Goal: Task Accomplishment & Management: Manage account settings

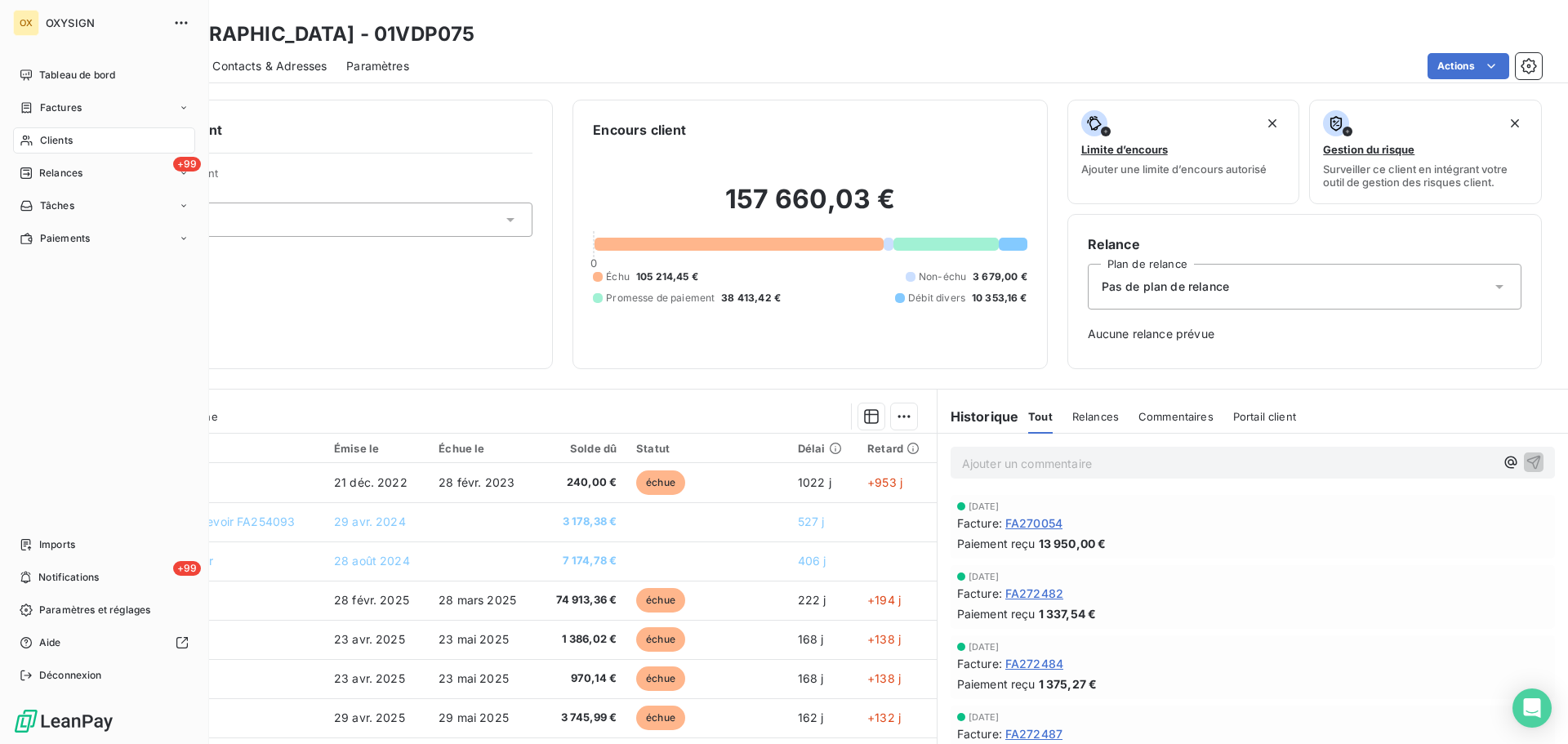
scroll to position [53, 0]
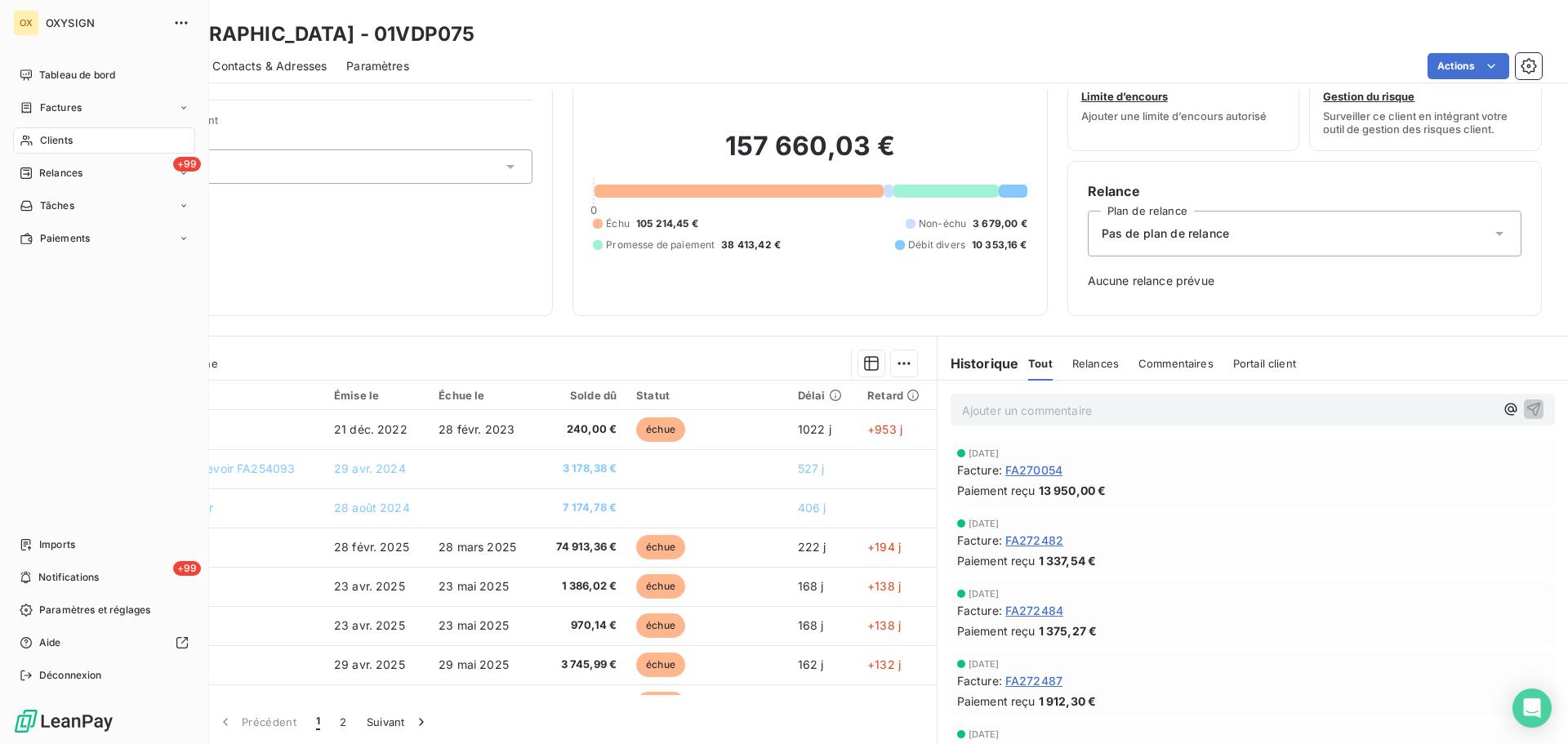
click at [62, 138] on span "Clients" at bounding box center [56, 140] width 33 height 15
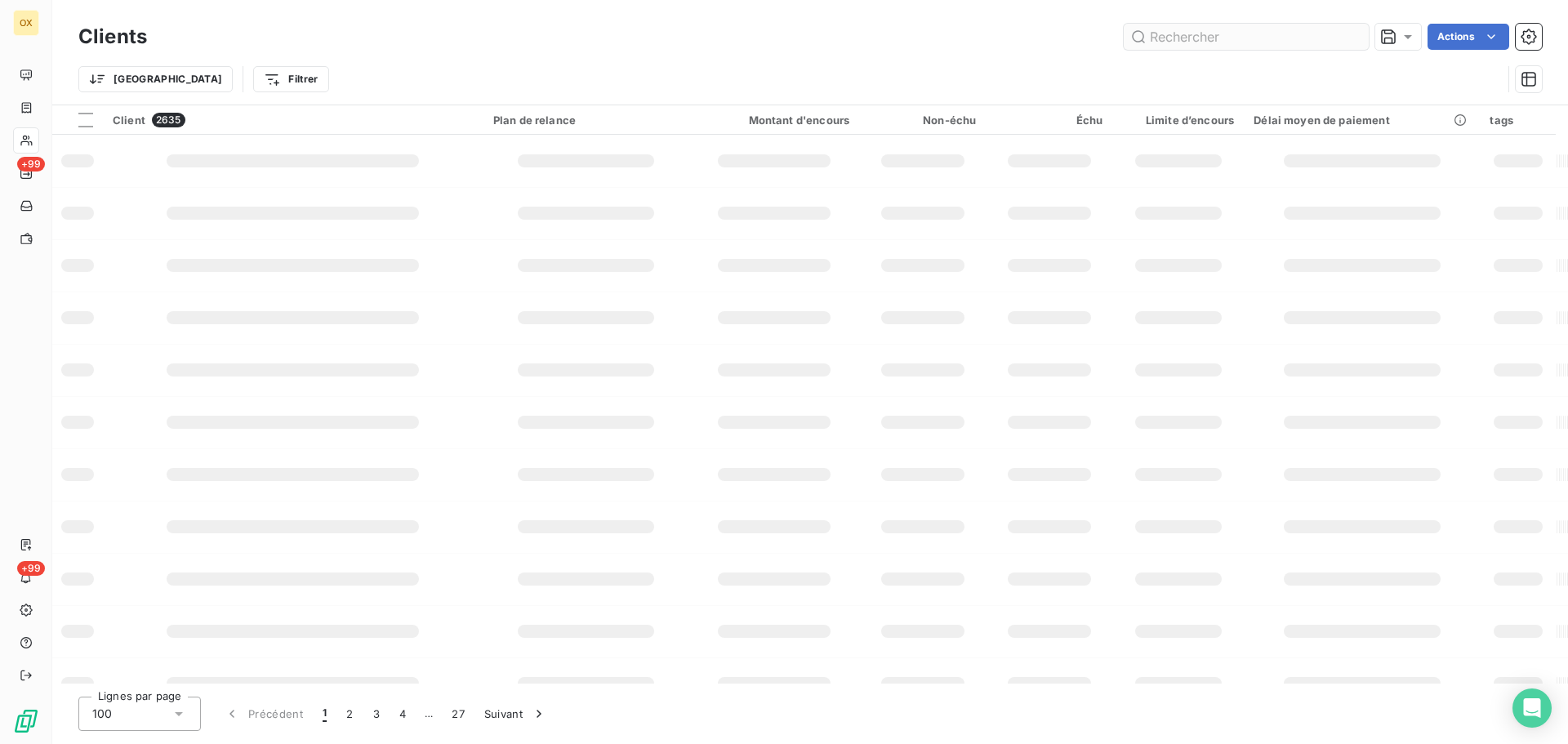
click at [1262, 41] on input "text" at bounding box center [1247, 37] width 245 height 26
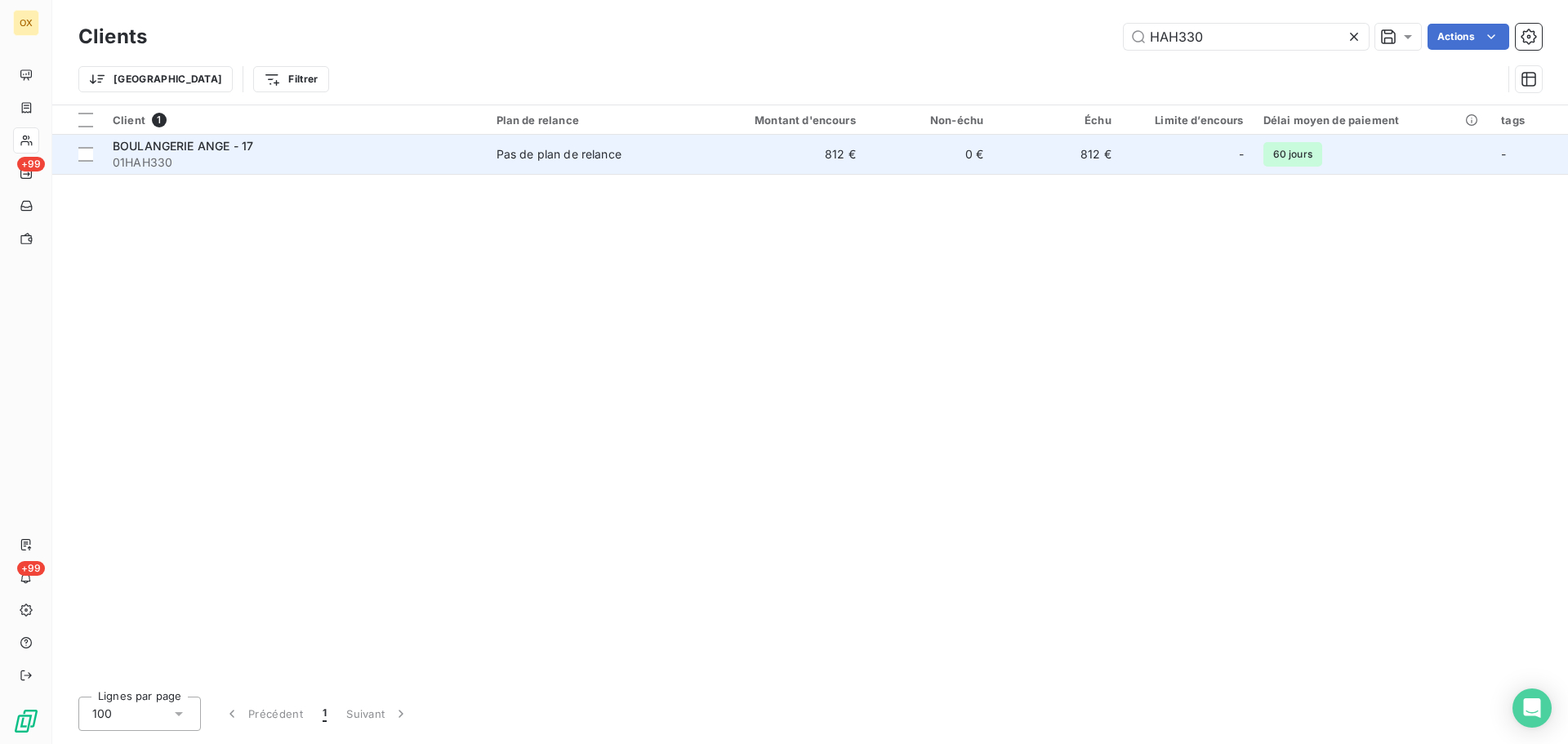
type input "HAH330"
click at [200, 155] on span "01HAH330" at bounding box center [294, 162] width 364 height 16
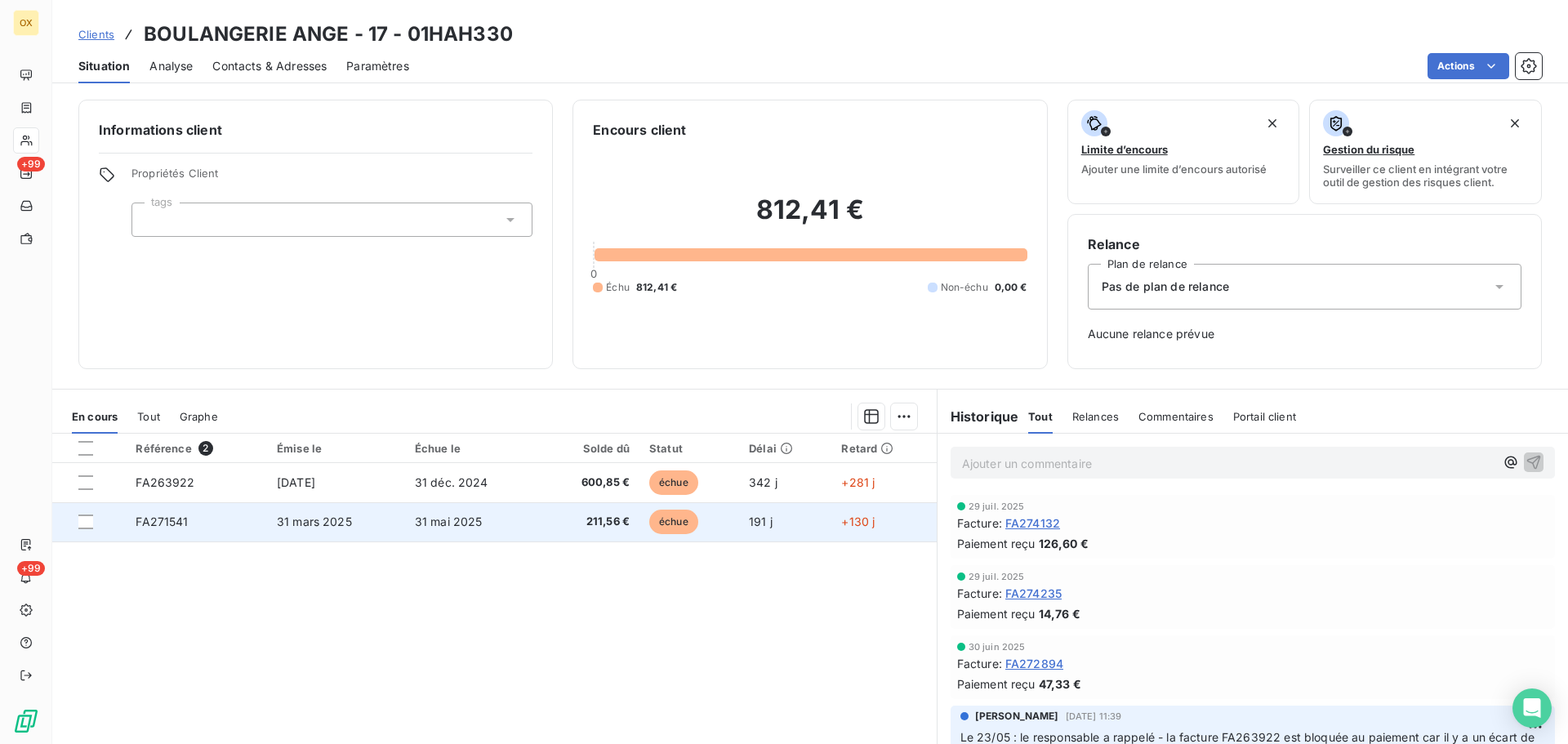
click at [410, 536] on td "31 mai 2025" at bounding box center [473, 521] width 135 height 39
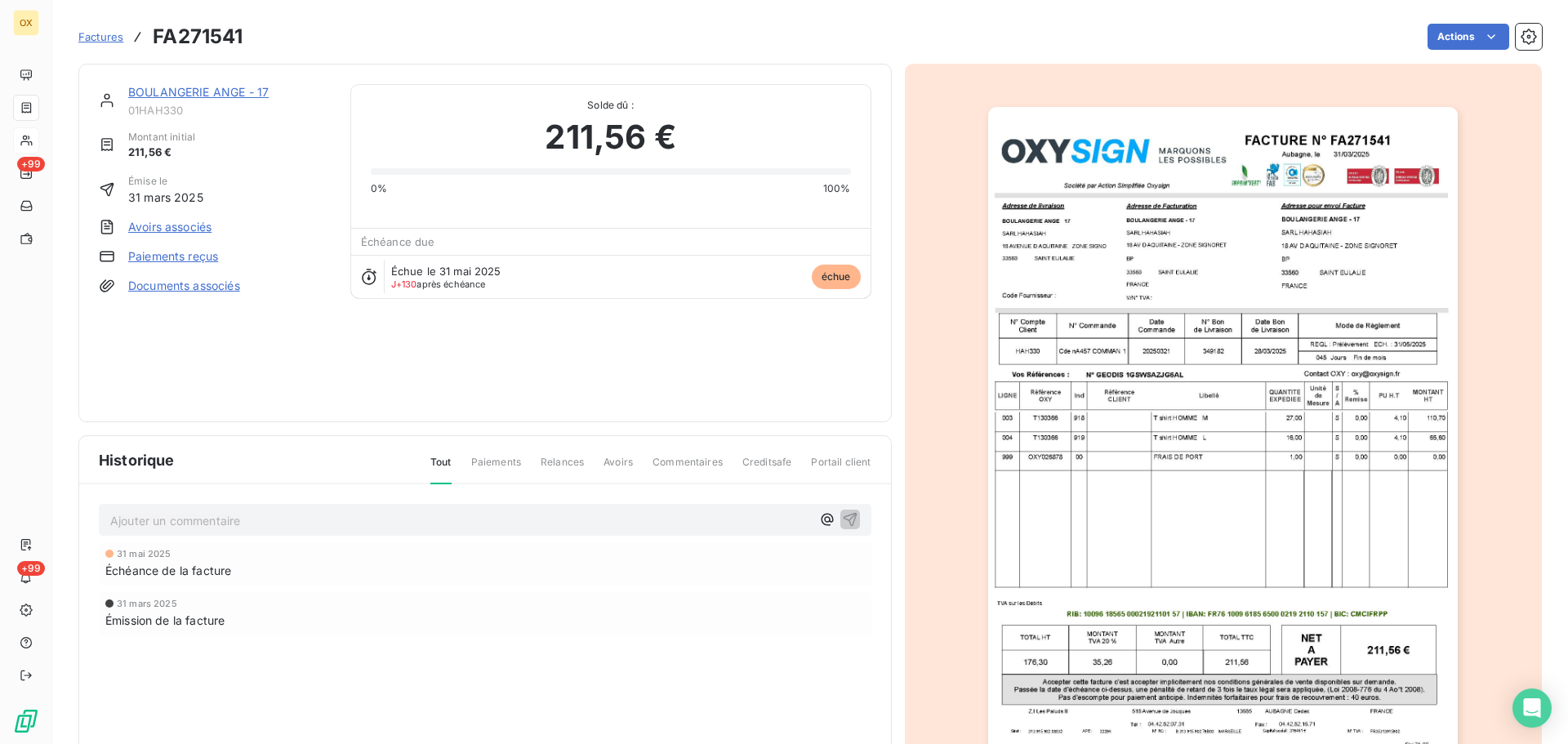
click at [1055, 357] on img "button" at bounding box center [1223, 440] width 470 height 664
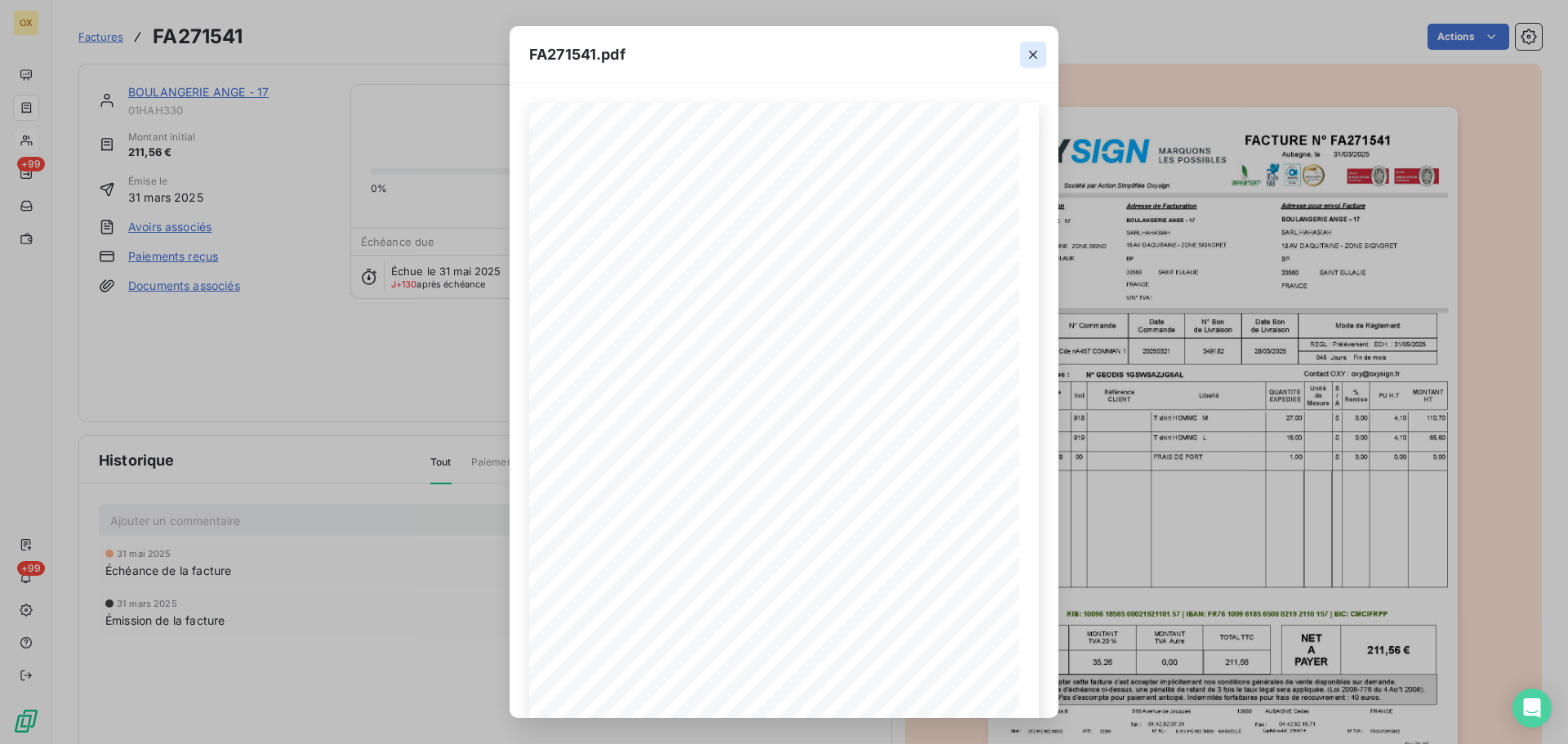
drag, startPoint x: 1033, startPoint y: 52, endPoint x: 923, endPoint y: 42, distance: 110.5
click at [1033, 51] on icon "button" at bounding box center [1033, 55] width 16 height 16
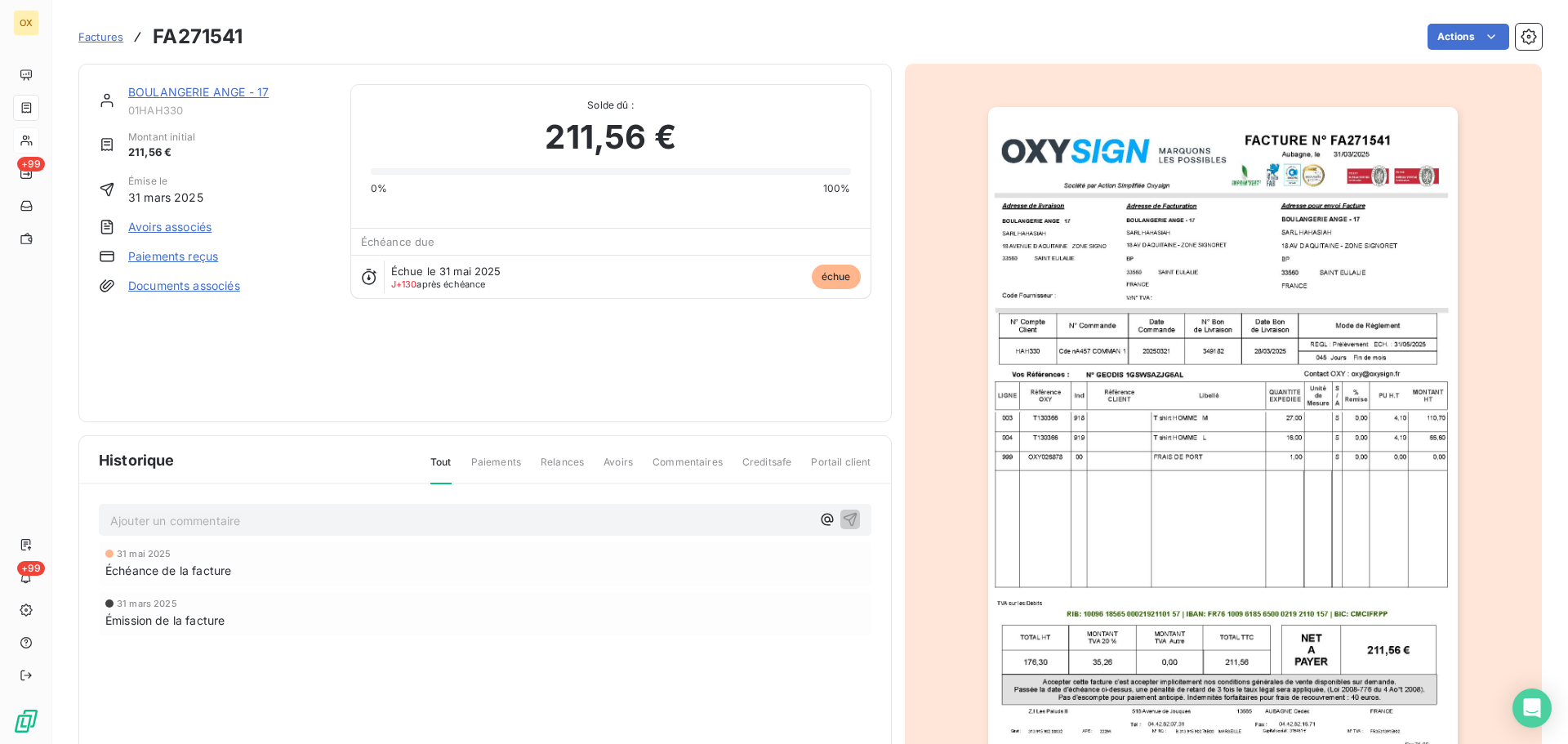
click at [244, 93] on link "BOULANGERIE ANGE - 17" at bounding box center [198, 92] width 140 height 14
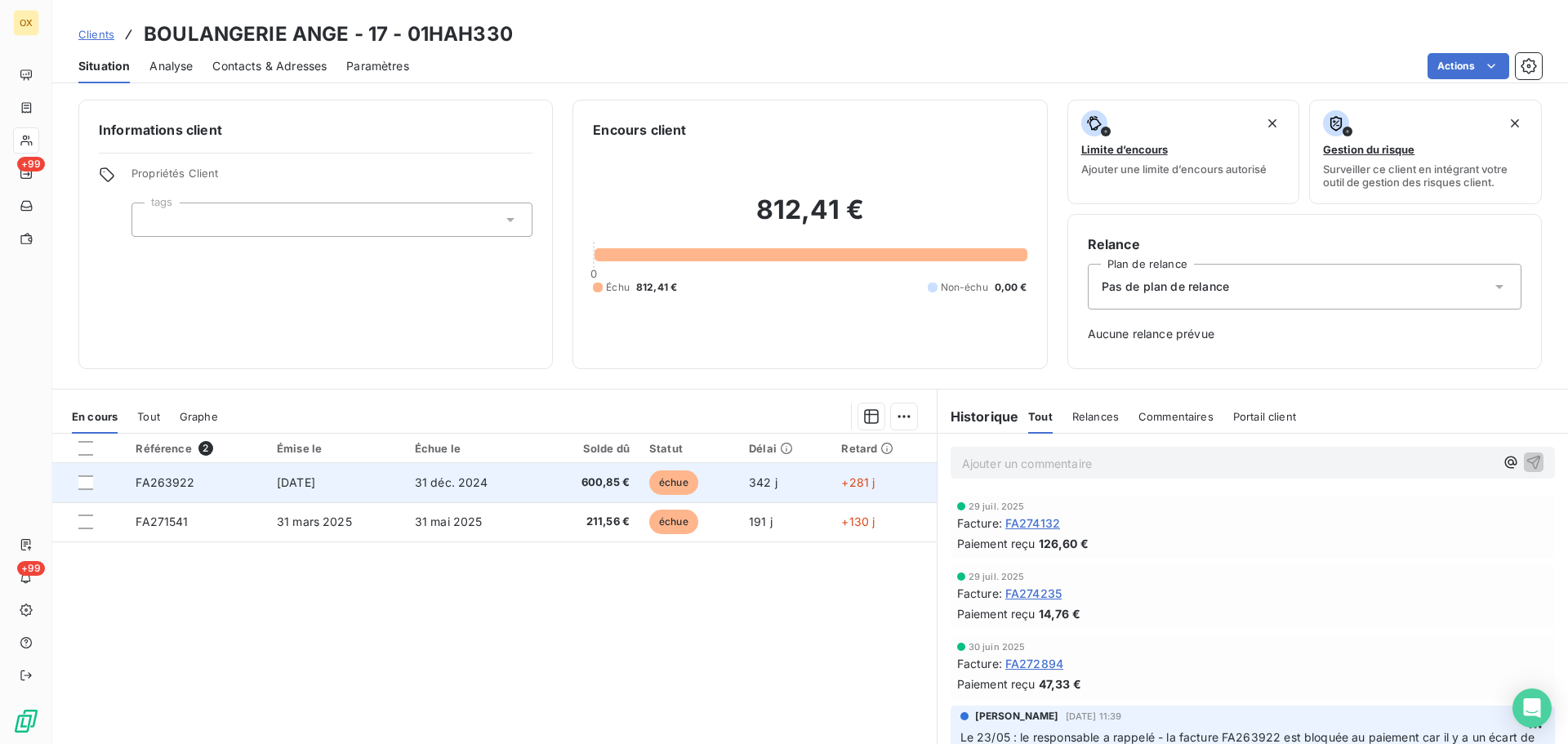
click at [477, 485] on span "31 déc. 2024" at bounding box center [452, 482] width 74 height 14
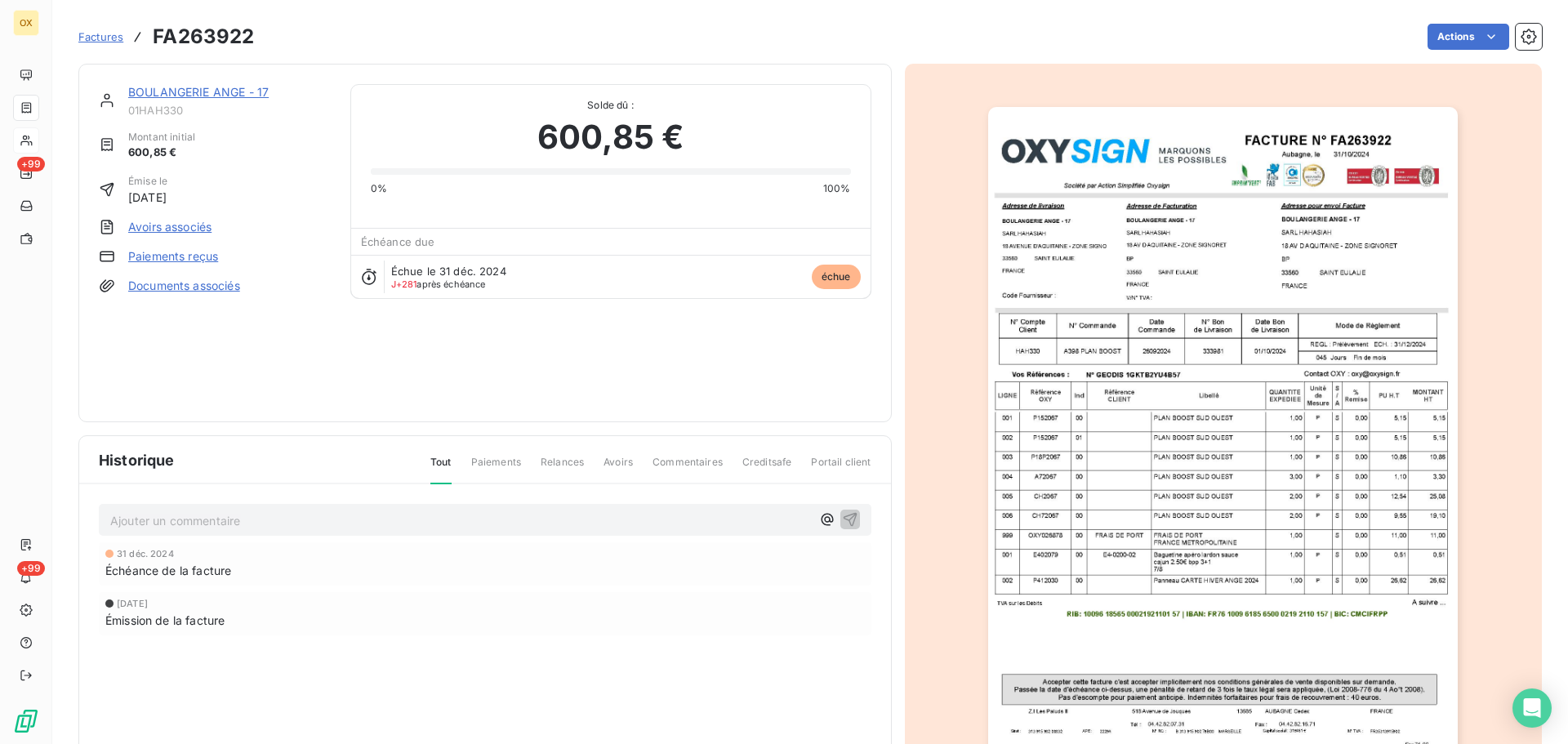
click at [203, 88] on link "BOULANGERIE ANGE - 17" at bounding box center [198, 92] width 140 height 14
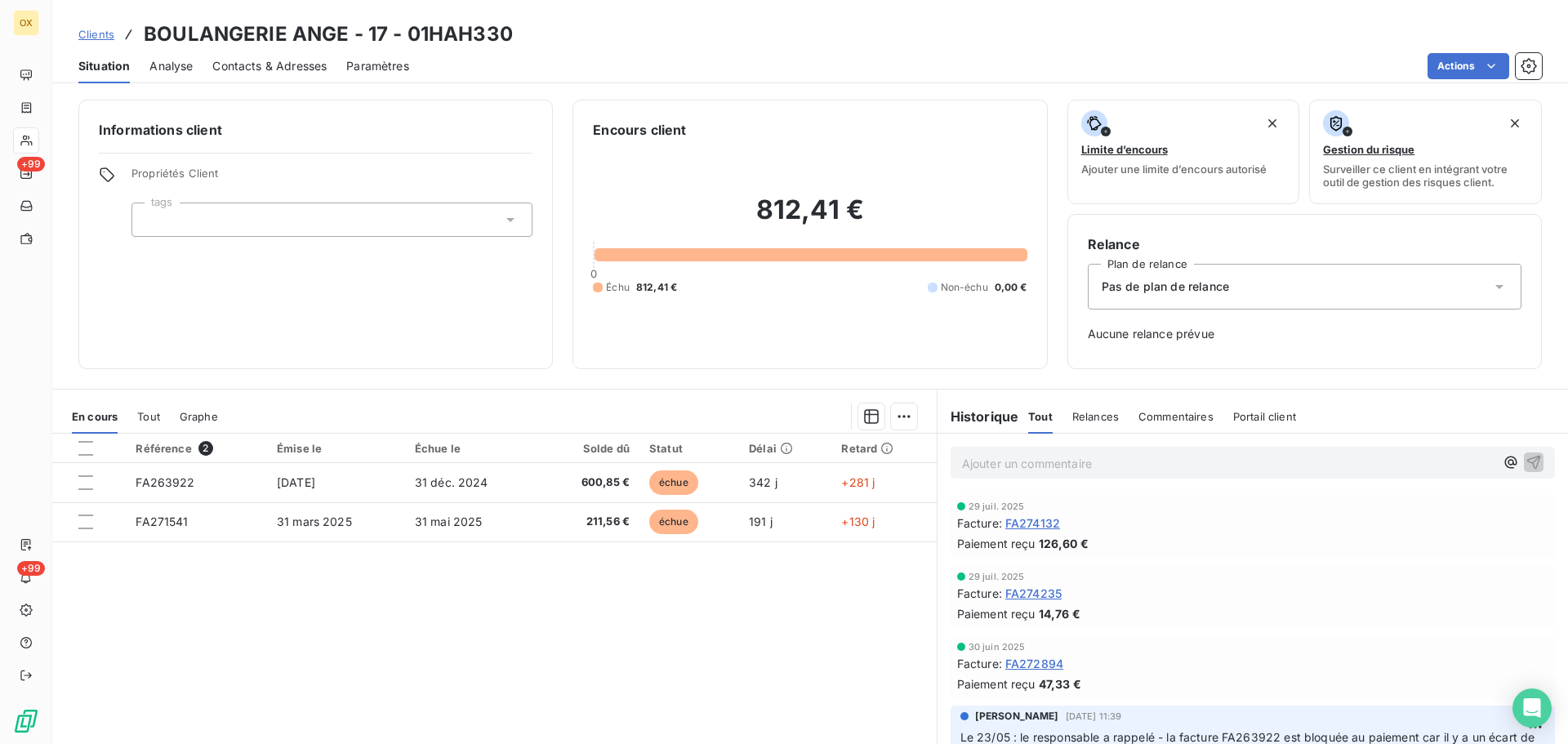
click at [255, 66] on span "Contacts & Adresses" at bounding box center [269, 66] width 114 height 16
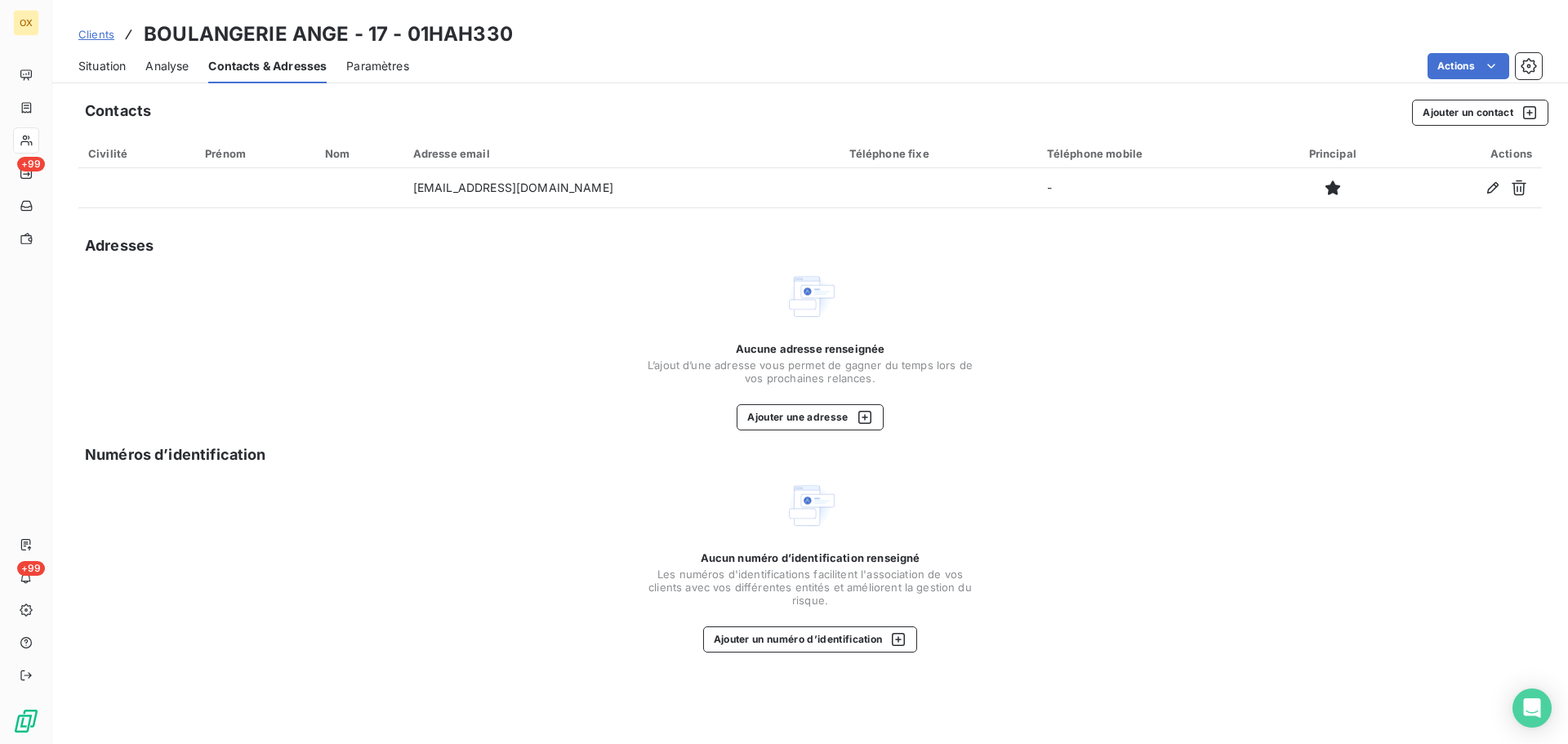
drag, startPoint x: 124, startPoint y: 62, endPoint x: 176, endPoint y: 66, distance: 52.2
click at [124, 62] on span "Situation" at bounding box center [102, 66] width 48 height 16
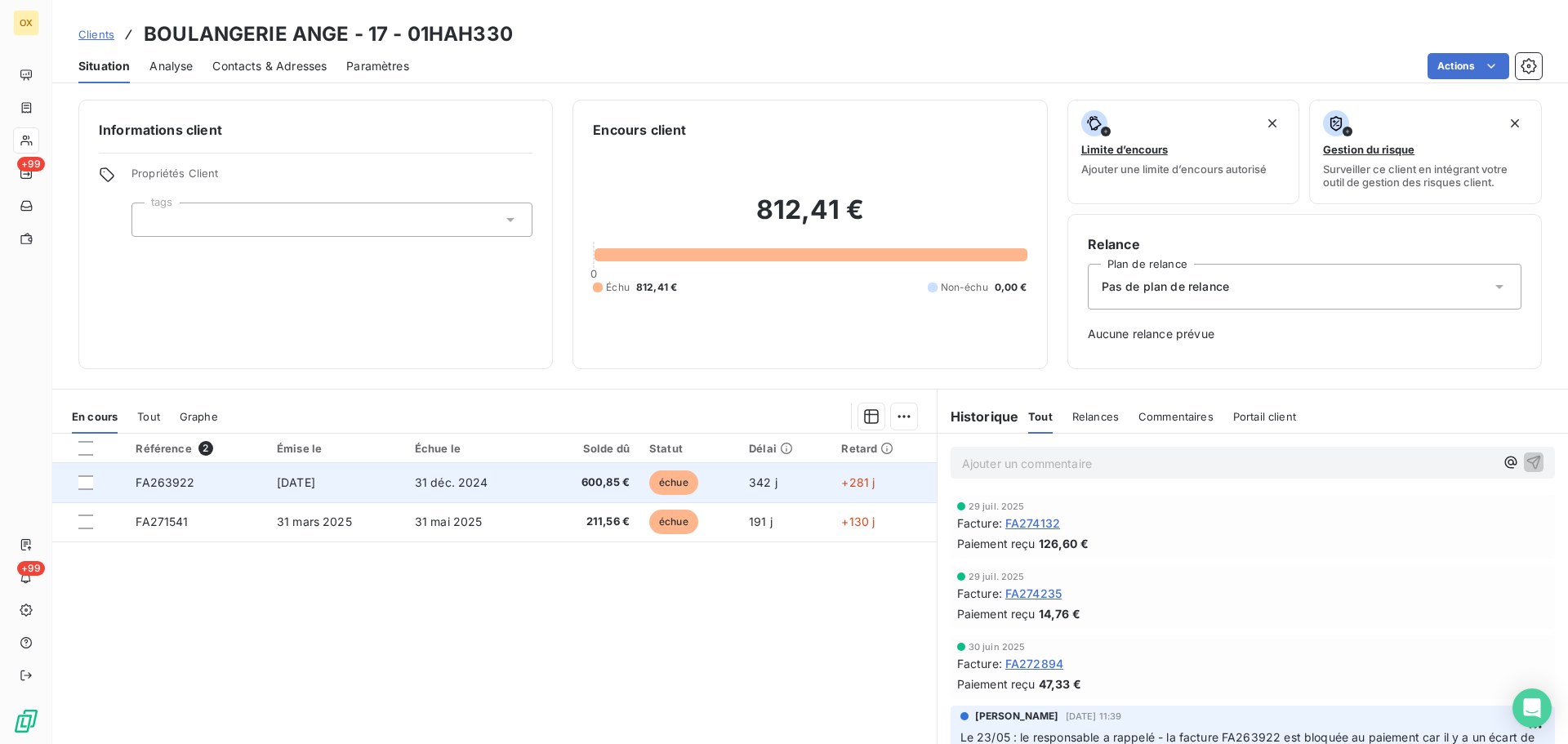
click at [258, 485] on td "FA263922" at bounding box center [196, 481] width 141 height 39
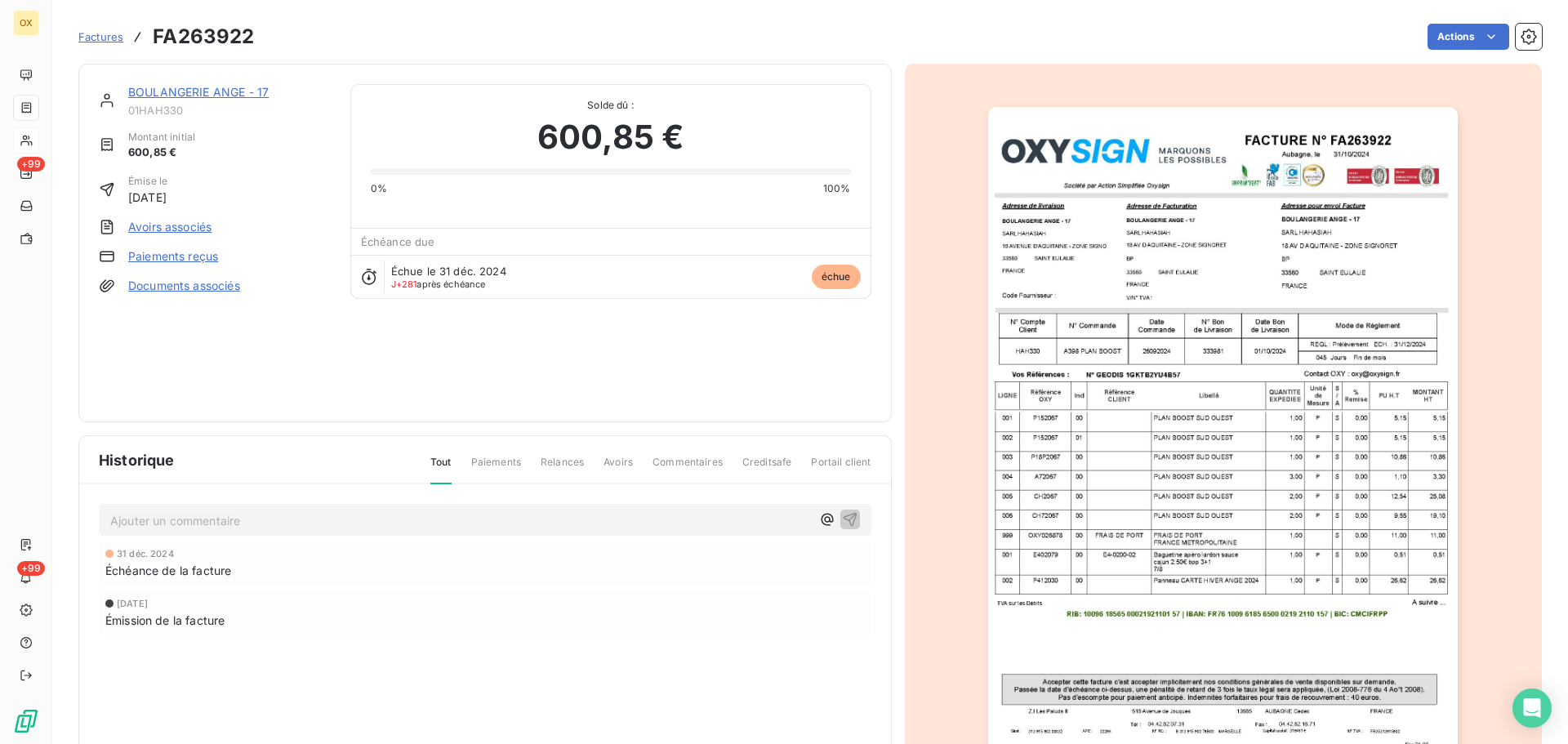
click at [1329, 405] on img "button" at bounding box center [1223, 440] width 470 height 664
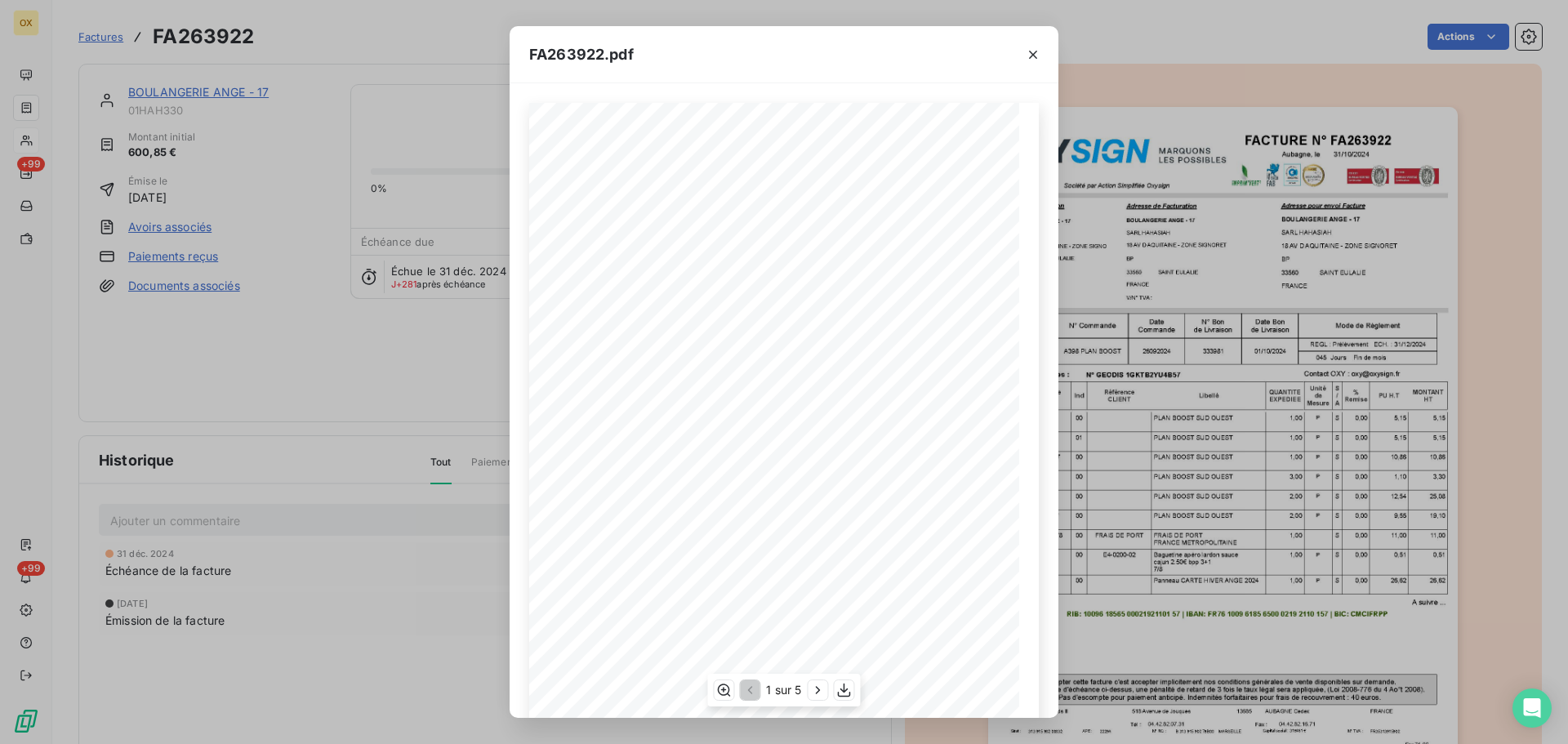
scroll to position [97, 0]
click at [818, 689] on icon "button" at bounding box center [818, 689] width 16 height 16
click at [818, 689] on icon "button" at bounding box center [819, 689] width 16 height 16
click at [821, 682] on icon "button" at bounding box center [819, 689] width 16 height 16
click at [750, 690] on icon "button" at bounding box center [749, 689] width 16 height 16
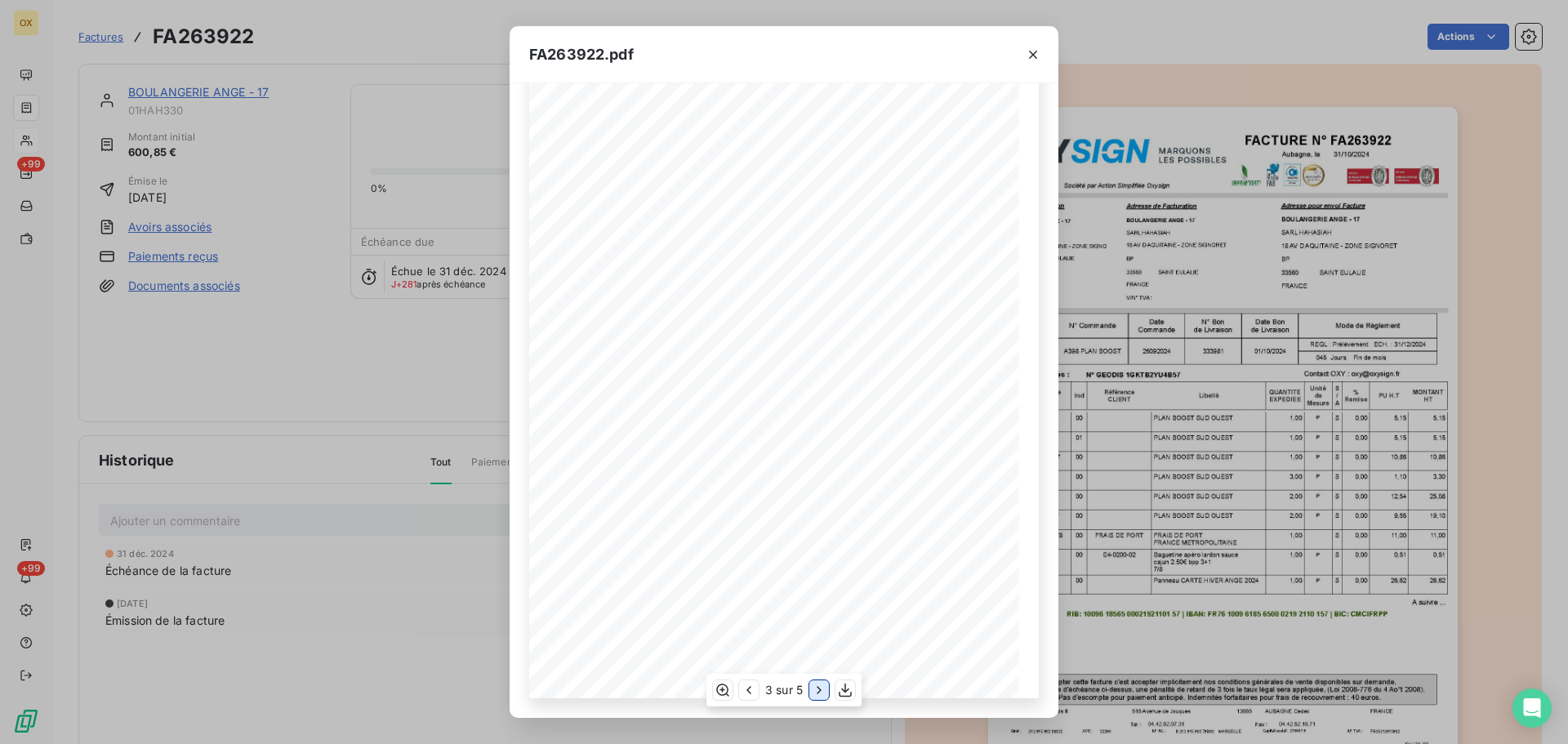
click at [823, 690] on icon "button" at bounding box center [819, 689] width 16 height 16
click at [815, 694] on icon "button" at bounding box center [819, 689] width 16 height 16
click at [743, 692] on icon "button" at bounding box center [749, 689] width 16 height 16
click at [1028, 56] on icon "button" at bounding box center [1033, 55] width 16 height 16
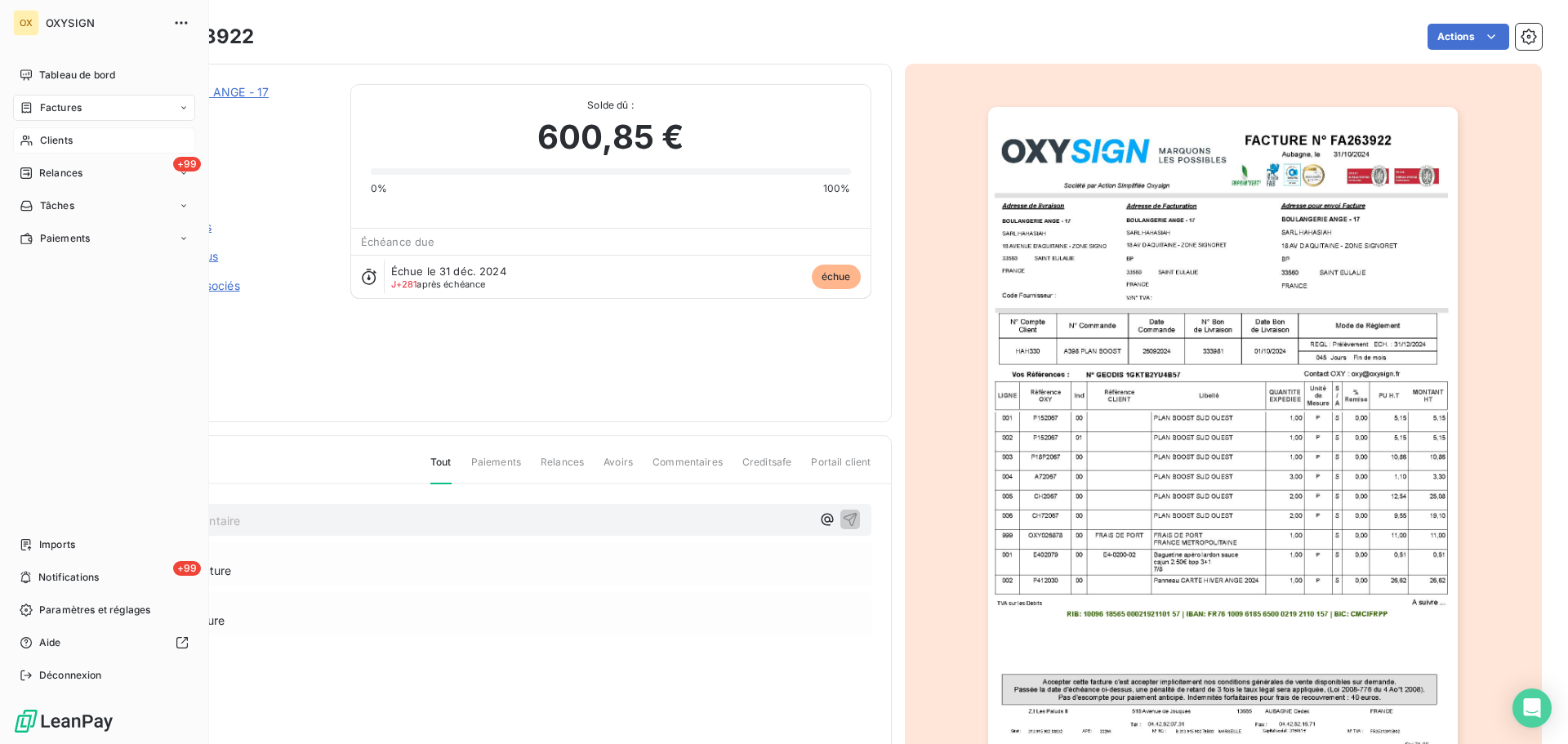
drag, startPoint x: 40, startPoint y: 139, endPoint x: 48, endPoint y: 136, distance: 8.5
click at [40, 139] on span "Clients" at bounding box center [56, 140] width 33 height 15
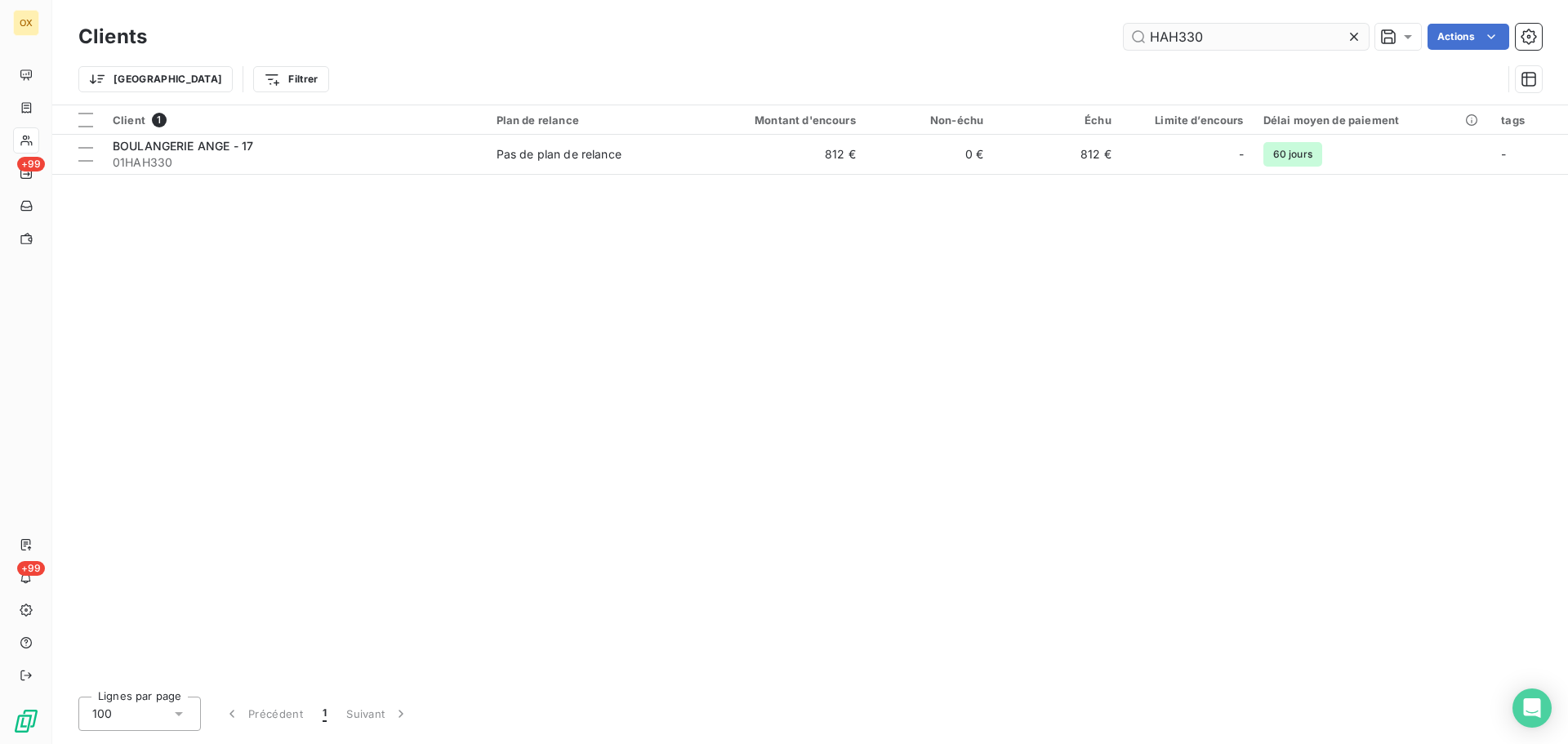
drag, startPoint x: 1228, startPoint y: 36, endPoint x: 1137, endPoint y: 25, distance: 91.7
click at [1137, 25] on input "HAH330" at bounding box center [1247, 37] width 245 height 26
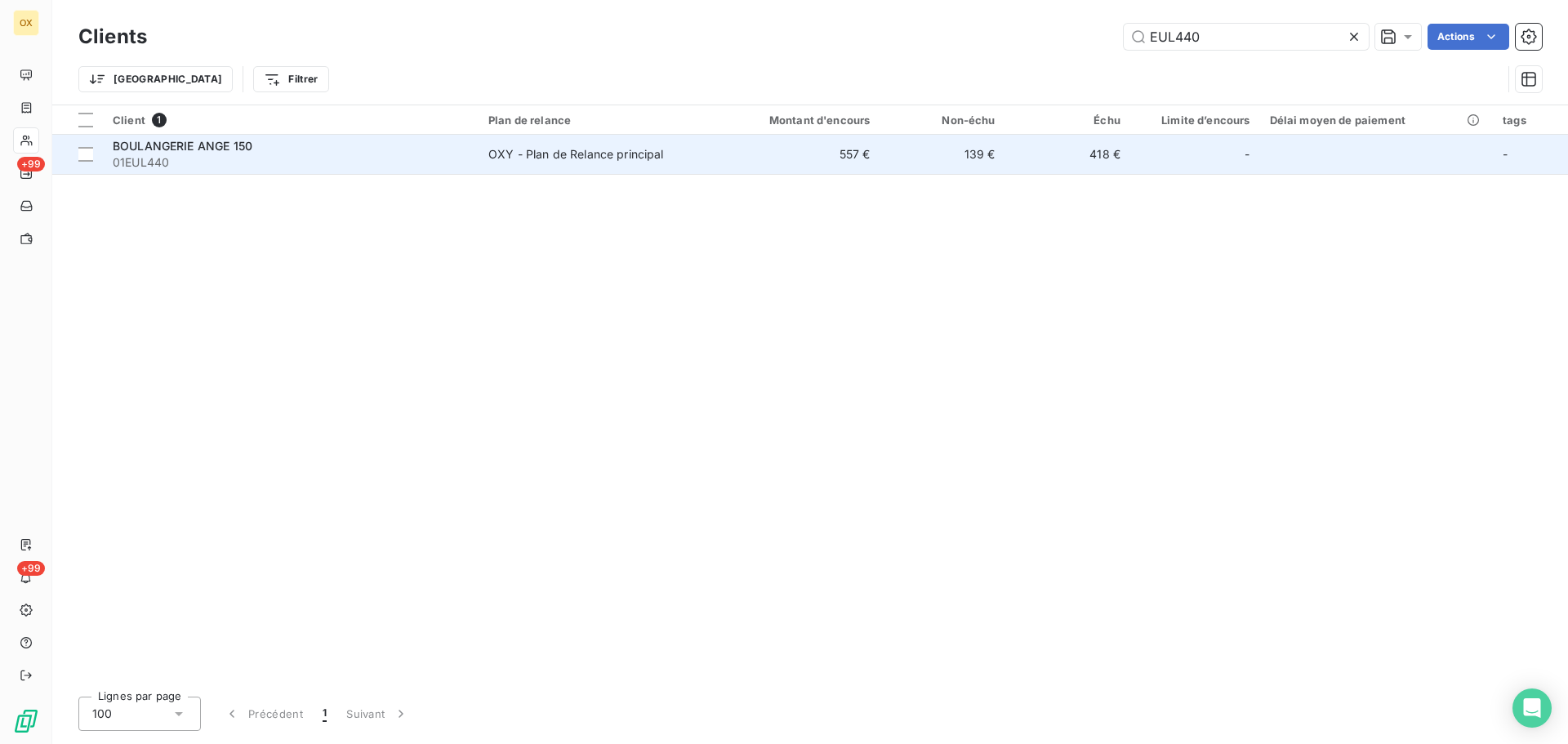
type input "EUL440"
click at [208, 147] on span "BOULANGERIE ANGE 150" at bounding box center [182, 146] width 139 height 14
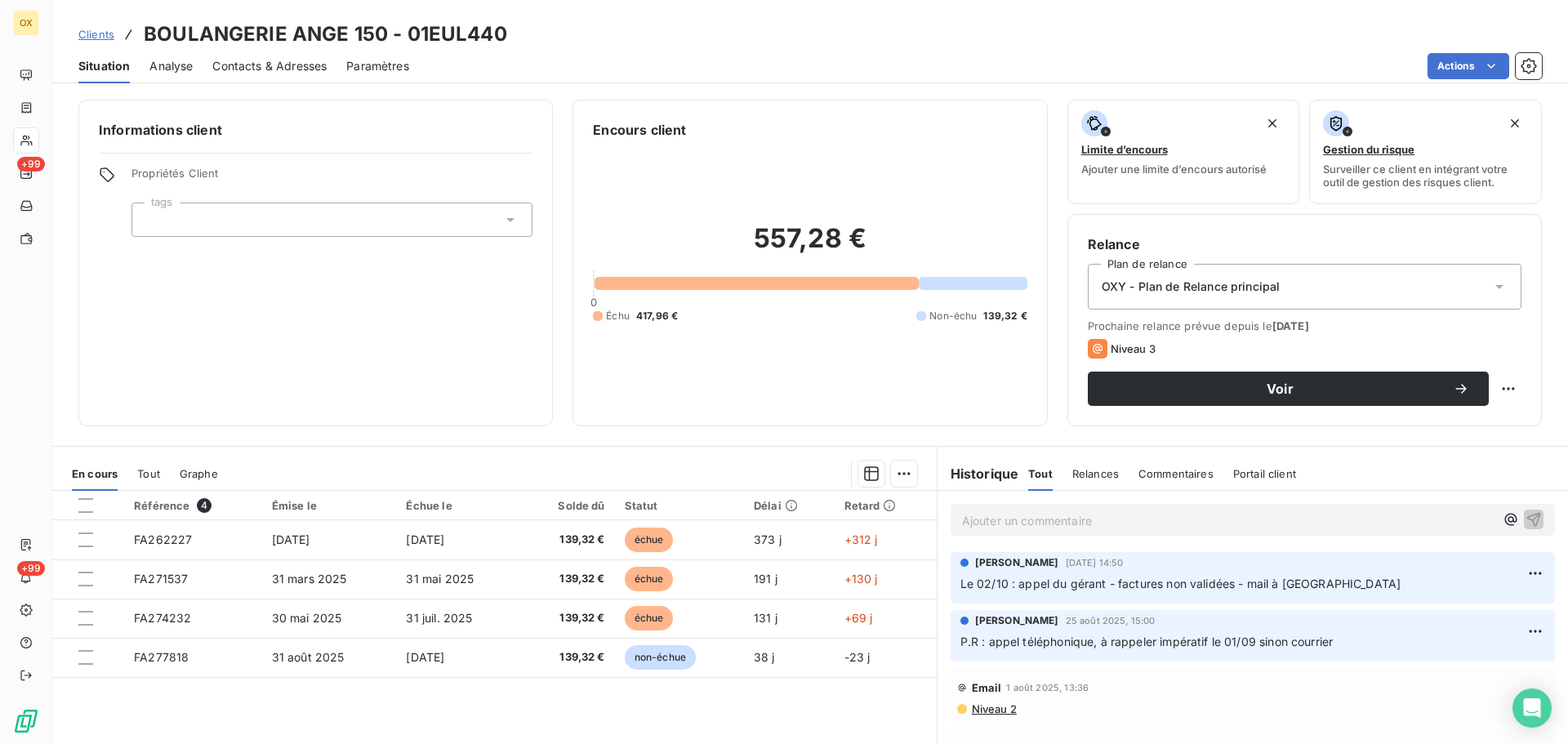
click at [604, 66] on div "Actions" at bounding box center [985, 66] width 1113 height 26
click at [1102, 513] on p "Ajouter un commentaire ﻿" at bounding box center [1228, 520] width 532 height 21
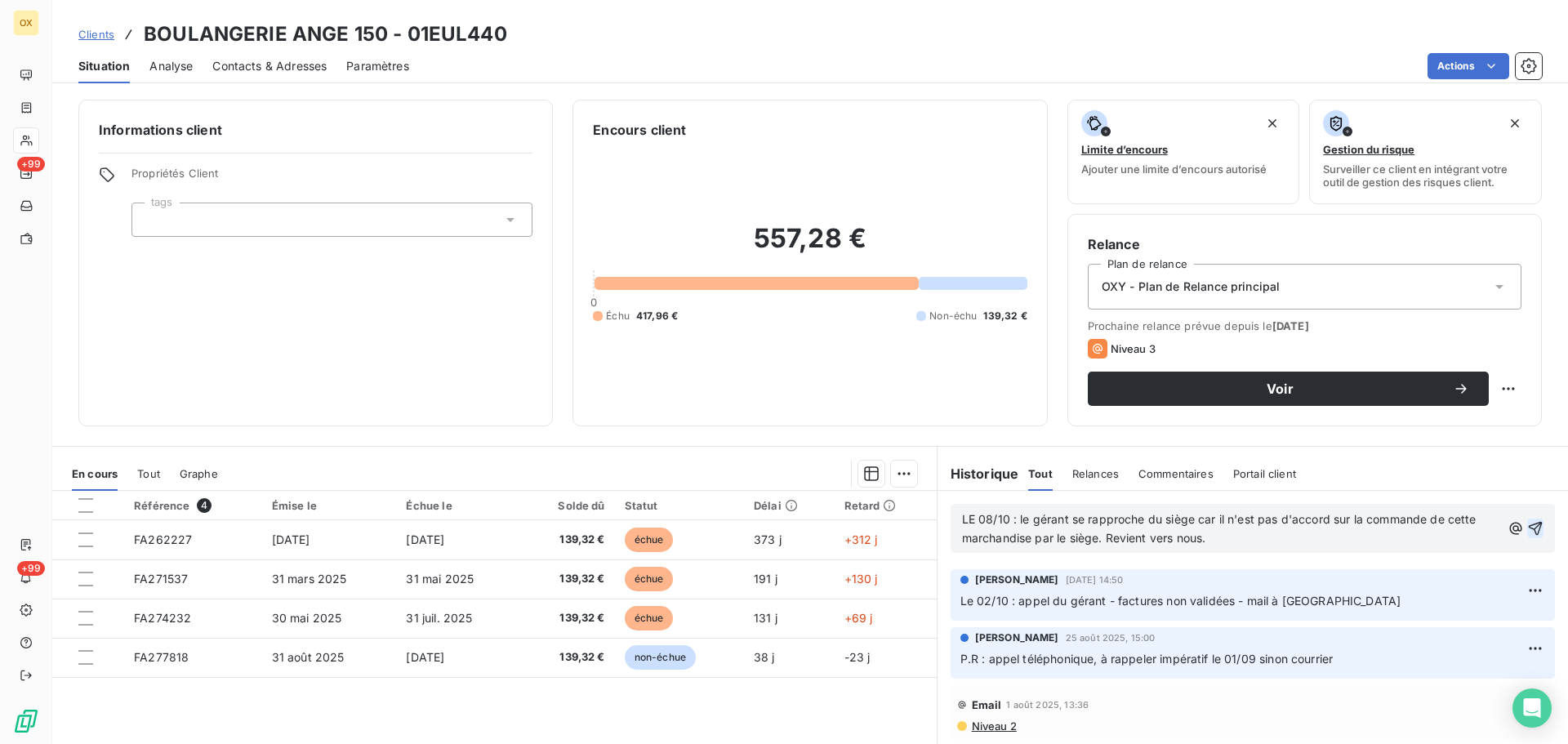
click at [1527, 526] on icon "button" at bounding box center [1535, 528] width 16 height 16
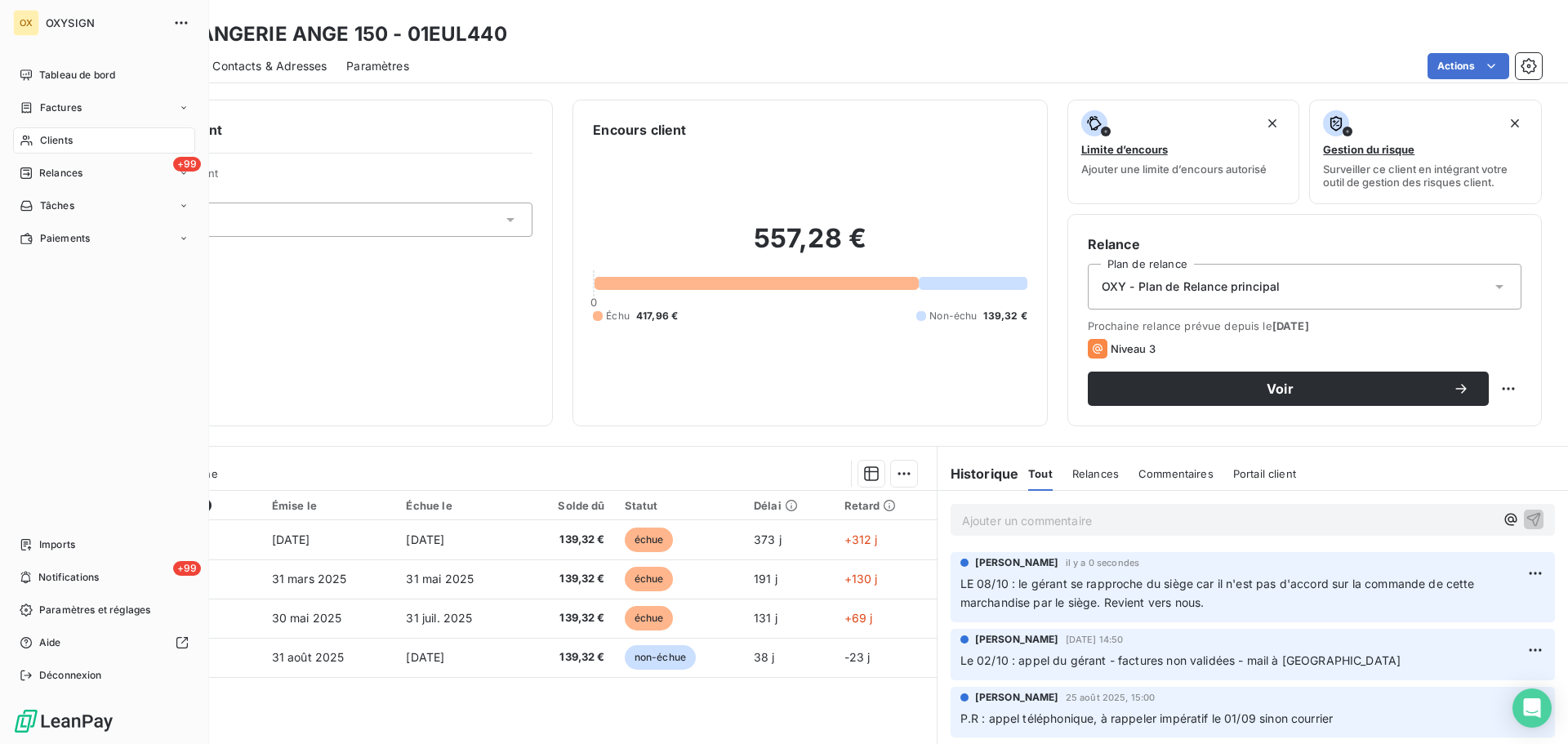
click at [63, 136] on span "Clients" at bounding box center [56, 140] width 33 height 15
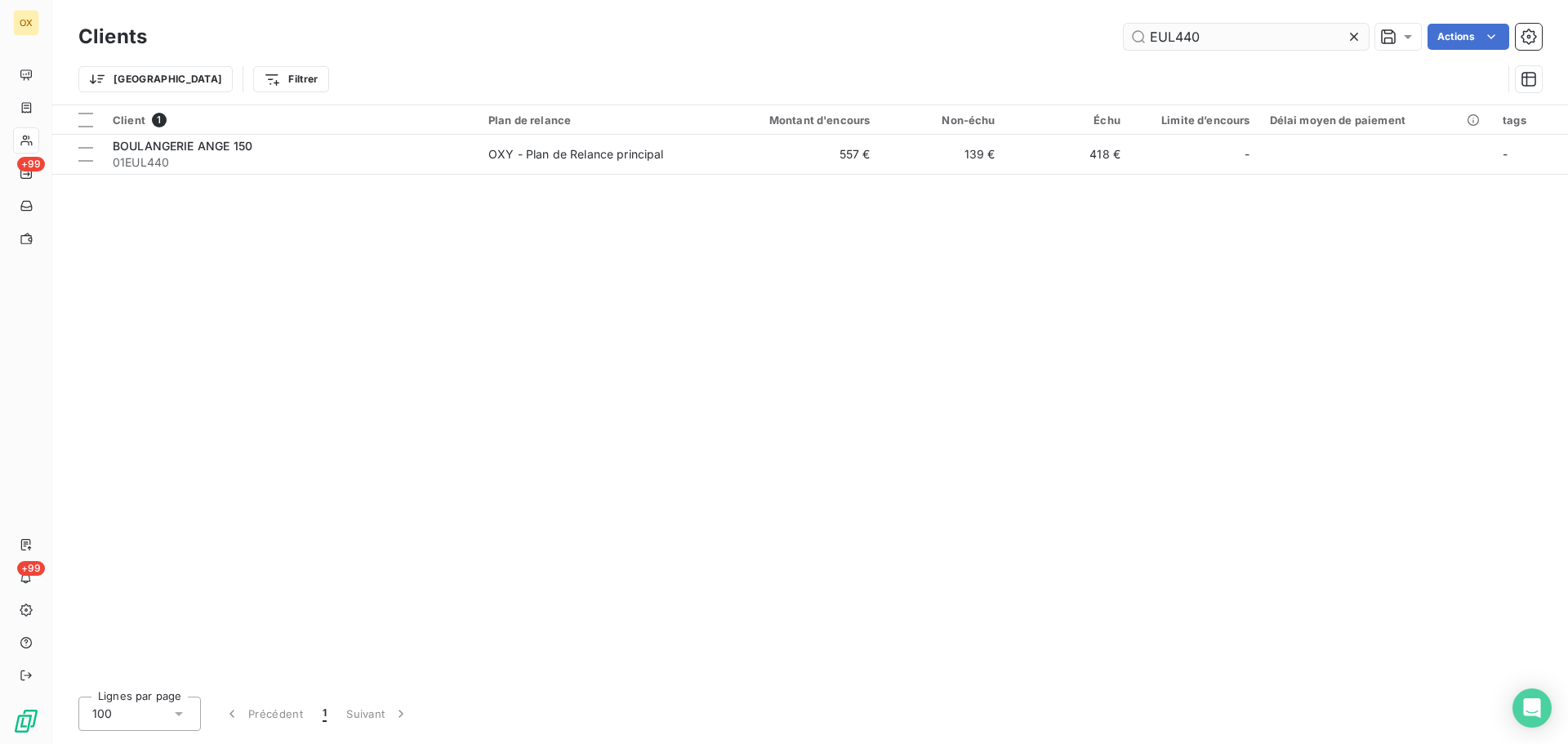
drag, startPoint x: 1212, startPoint y: 36, endPoint x: 1152, endPoint y: 39, distance: 60.1
click at [1152, 39] on input "EUL440" at bounding box center [1247, 37] width 245 height 26
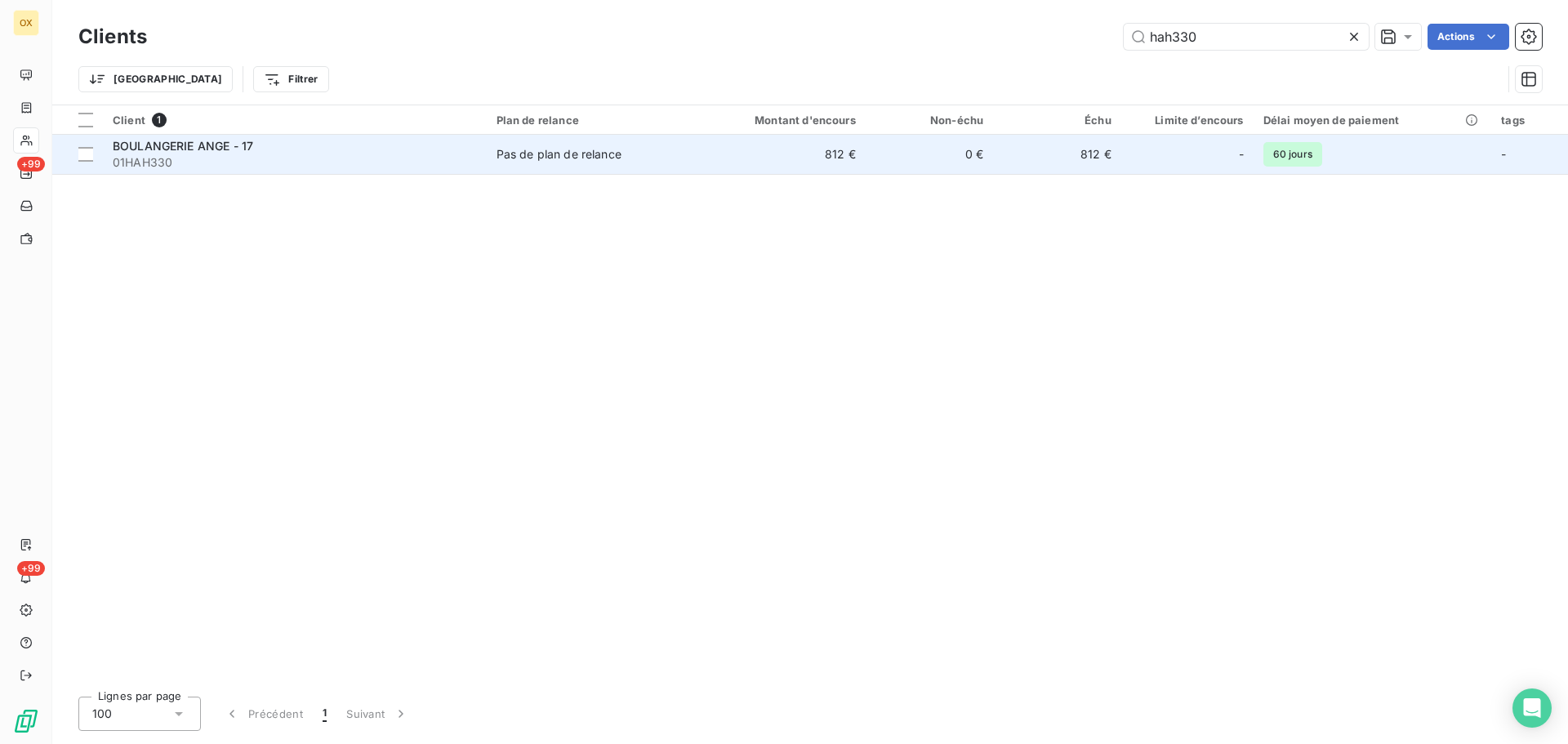
type input "hah330"
click at [166, 164] on span "01HAH330" at bounding box center [294, 162] width 364 height 16
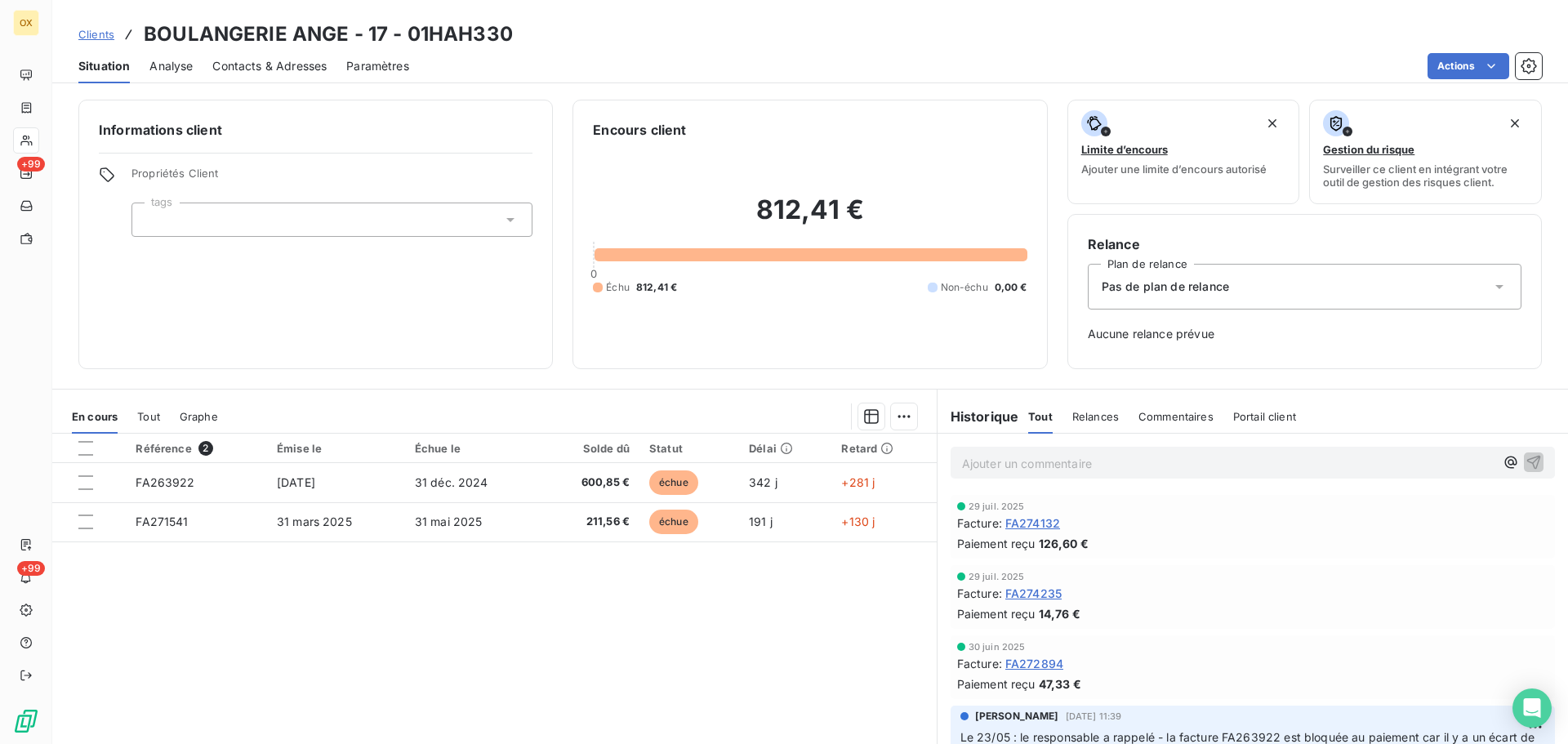
drag, startPoint x: 995, startPoint y: 458, endPoint x: 1215, endPoint y: 449, distance: 220.2
click at [995, 457] on p "Ajouter un commentaire ﻿" at bounding box center [1228, 464] width 532 height 21
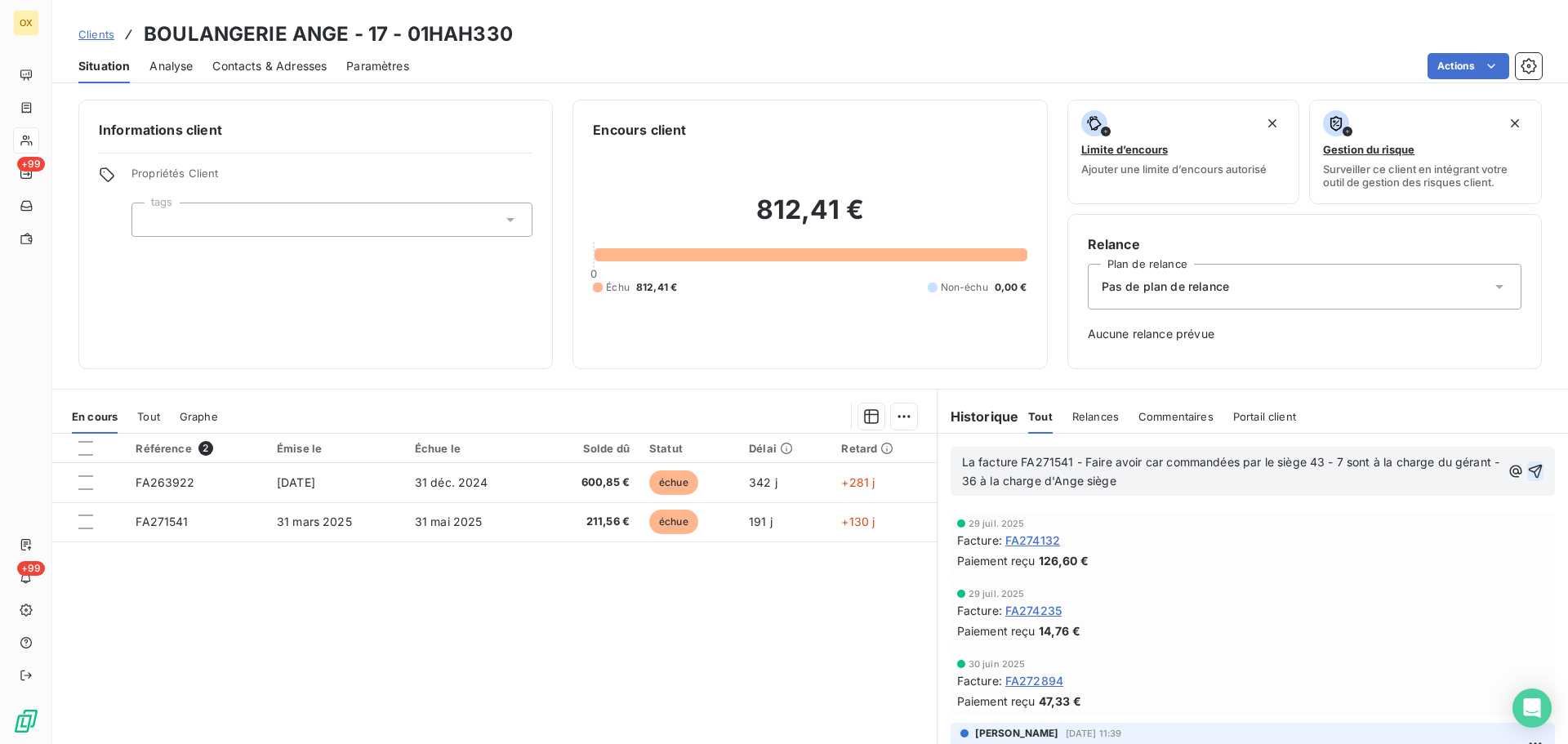
click at [1527, 466] on icon "button" at bounding box center [1535, 470] width 16 height 16
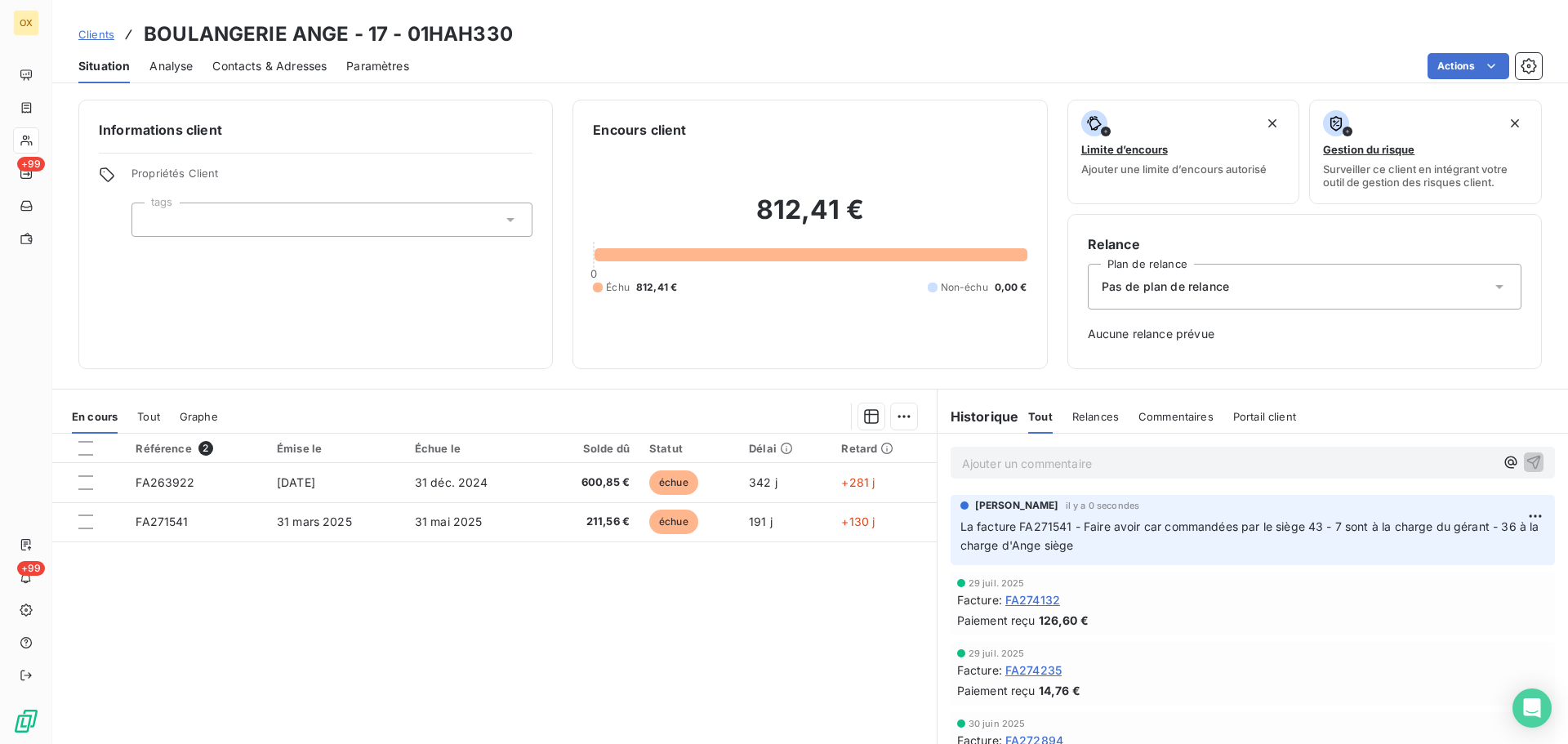
click at [975, 461] on p "Ajouter un commentaire ﻿" at bounding box center [1228, 464] width 532 height 21
click at [1525, 458] on icon "button" at bounding box center [1533, 462] width 16 height 16
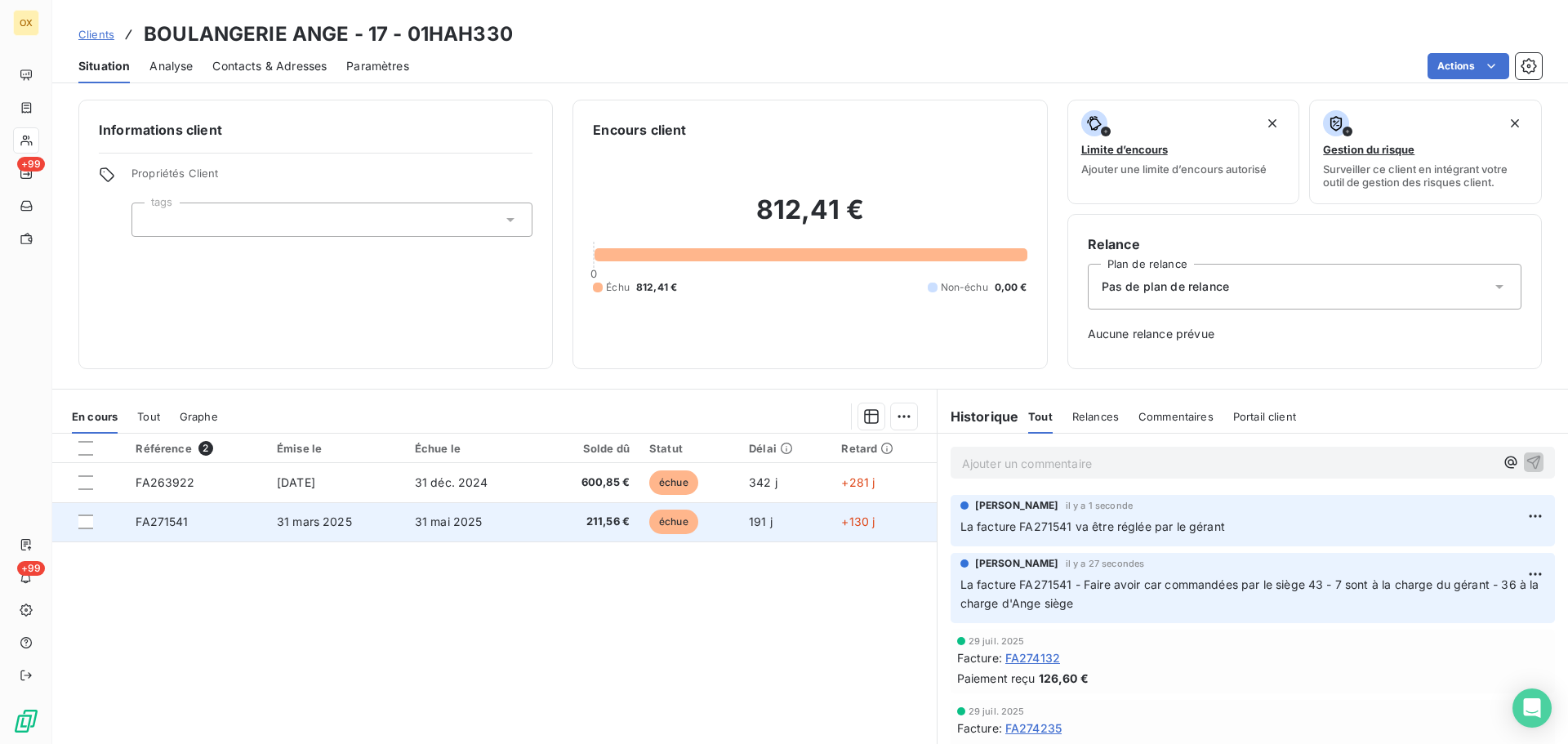
click at [409, 522] on td "31 mai 2025" at bounding box center [473, 521] width 135 height 39
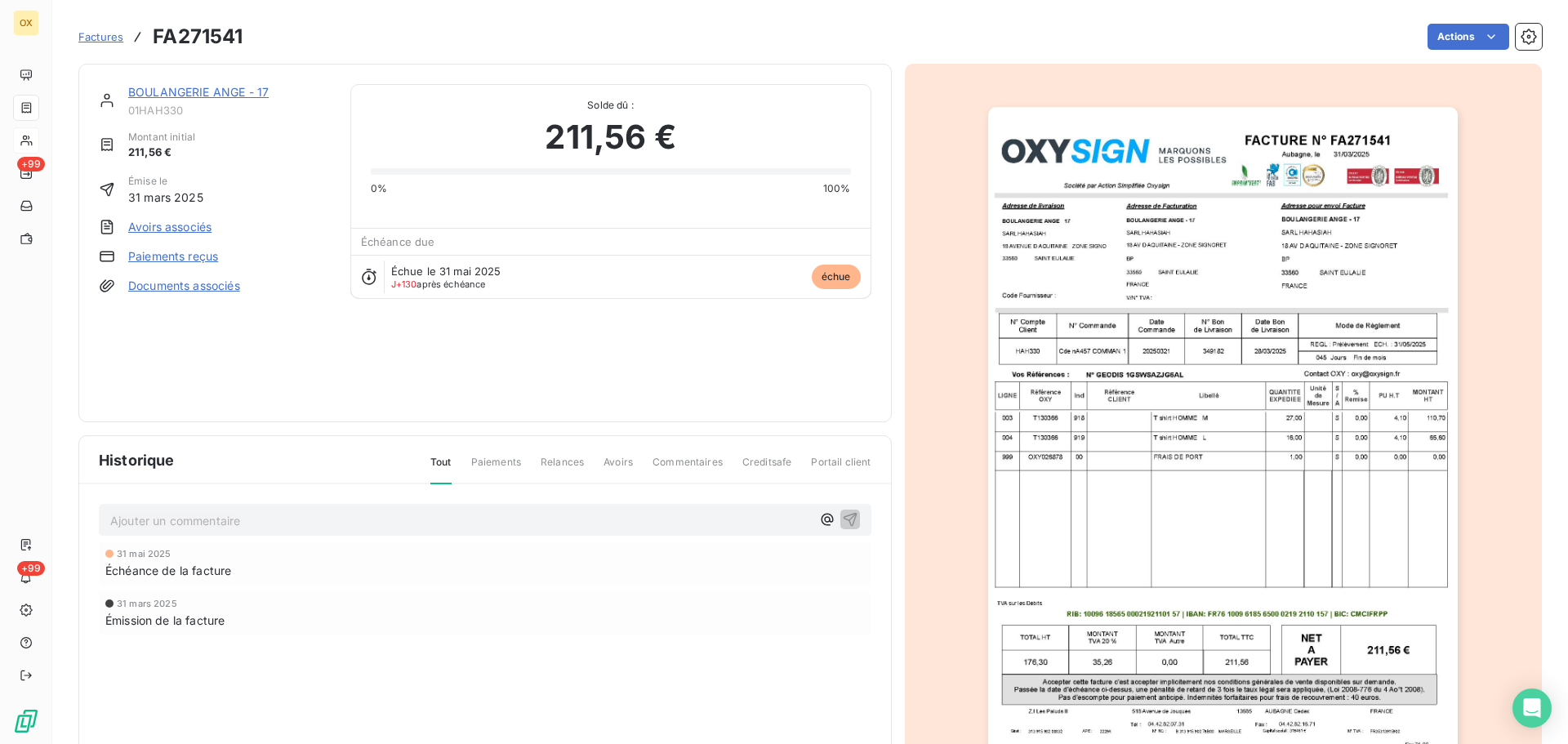
click at [1111, 271] on img "button" at bounding box center [1223, 440] width 470 height 664
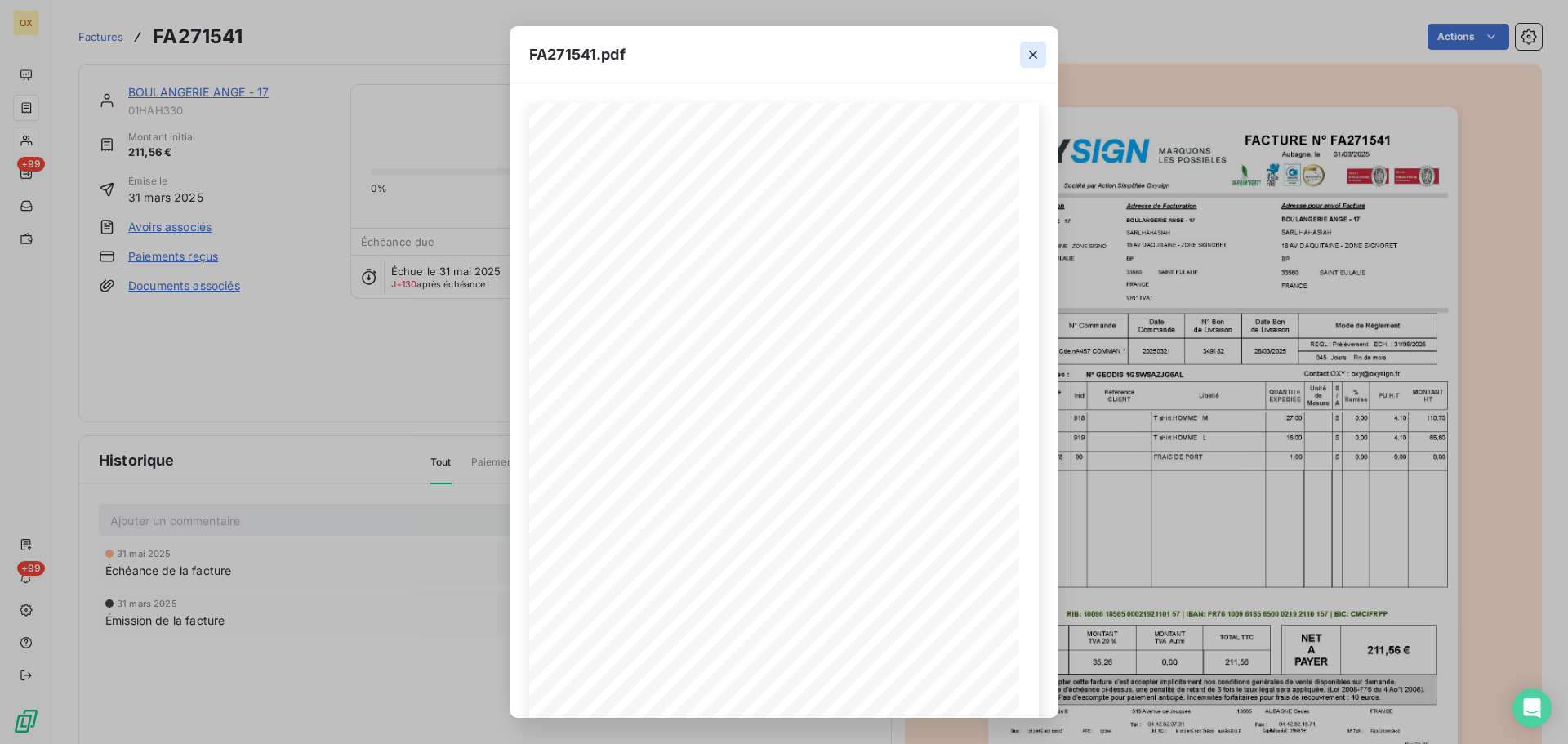
click at [1033, 56] on icon "button" at bounding box center [1033, 55] width 16 height 16
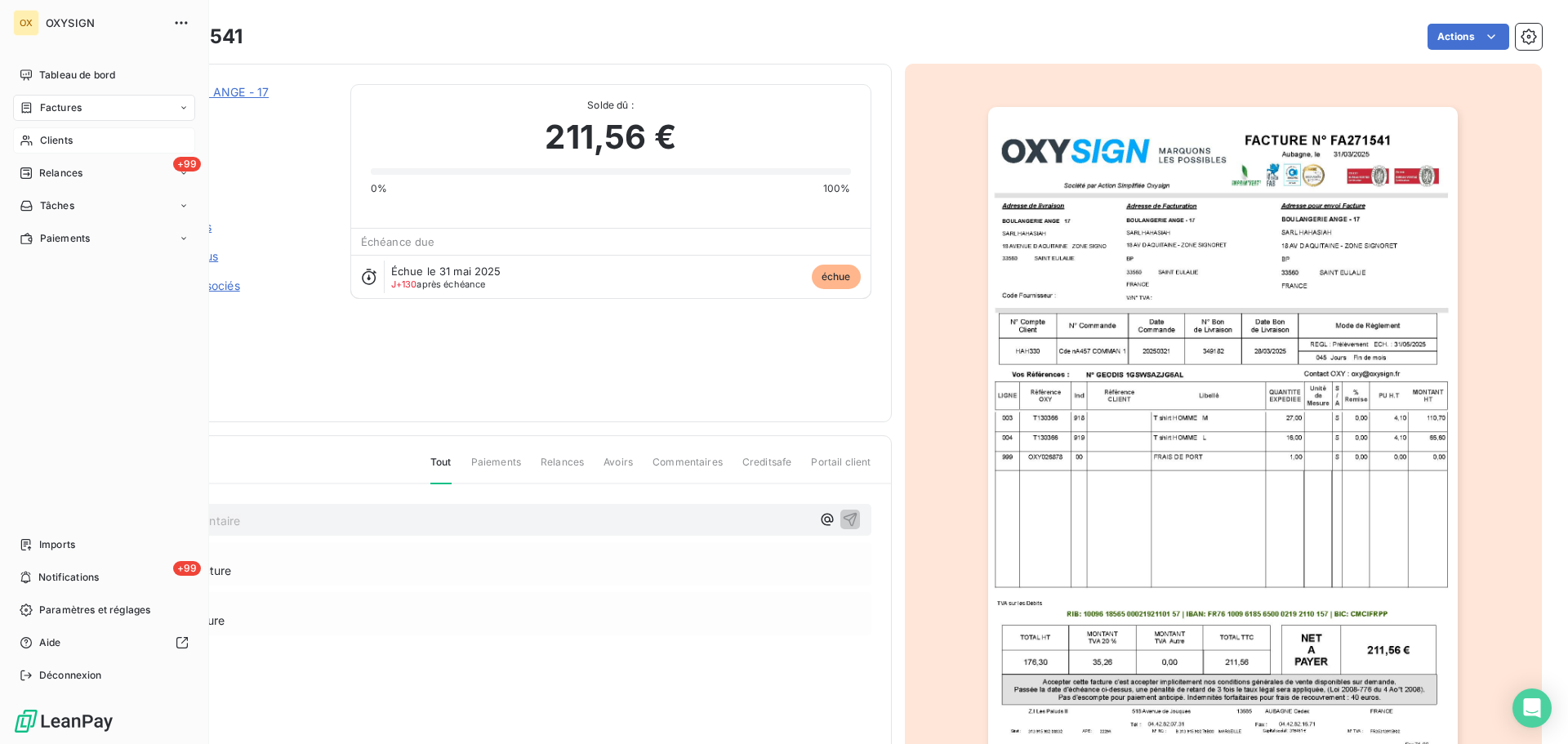
click at [48, 139] on span "Clients" at bounding box center [56, 140] width 33 height 15
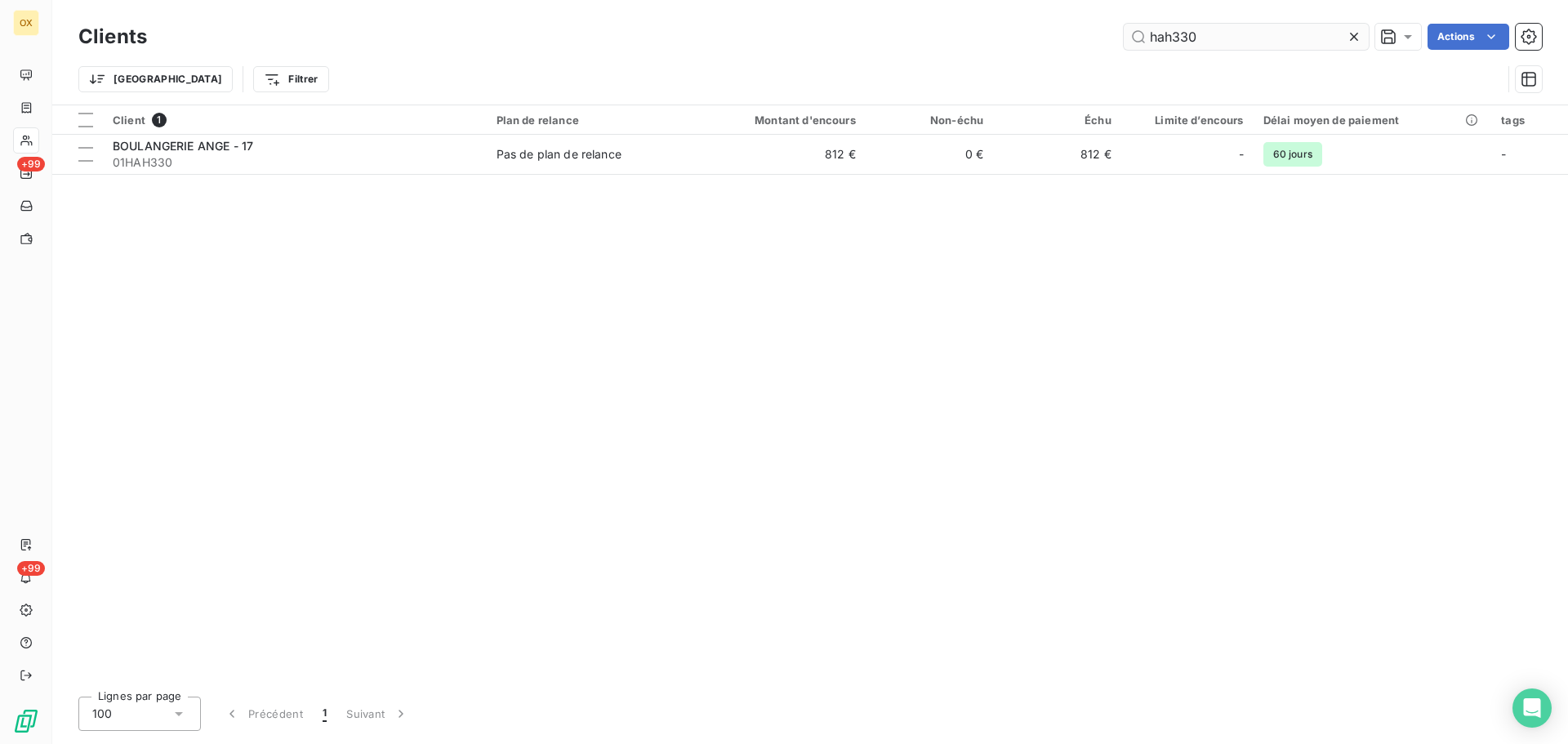
drag, startPoint x: 1181, startPoint y: 43, endPoint x: 1130, endPoint y: 44, distance: 51.0
click at [1130, 44] on input "hah330" at bounding box center [1247, 37] width 245 height 26
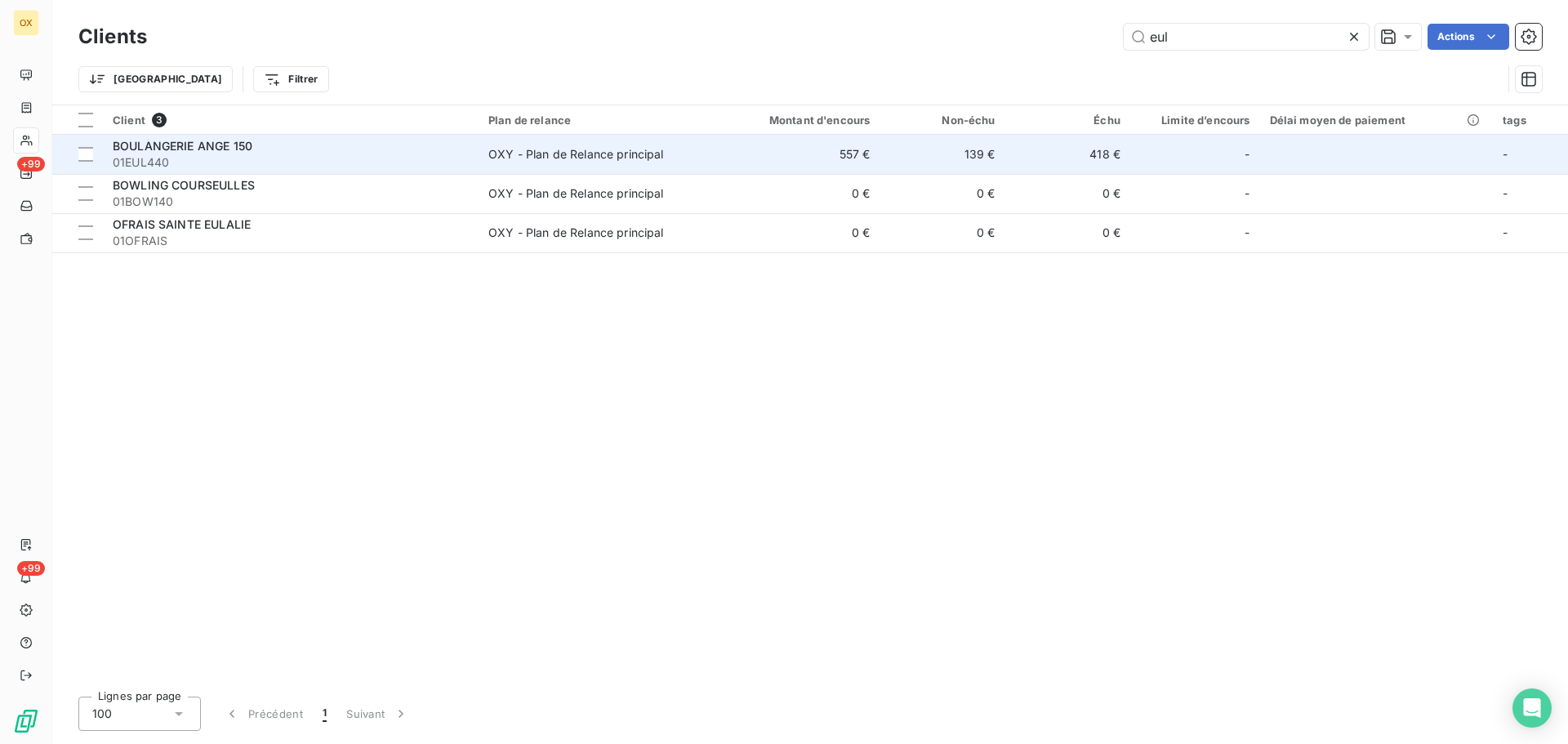
type input "eul"
click at [330, 152] on div "BOULANGERIE ANGE 150" at bounding box center [291, 146] width 356 height 16
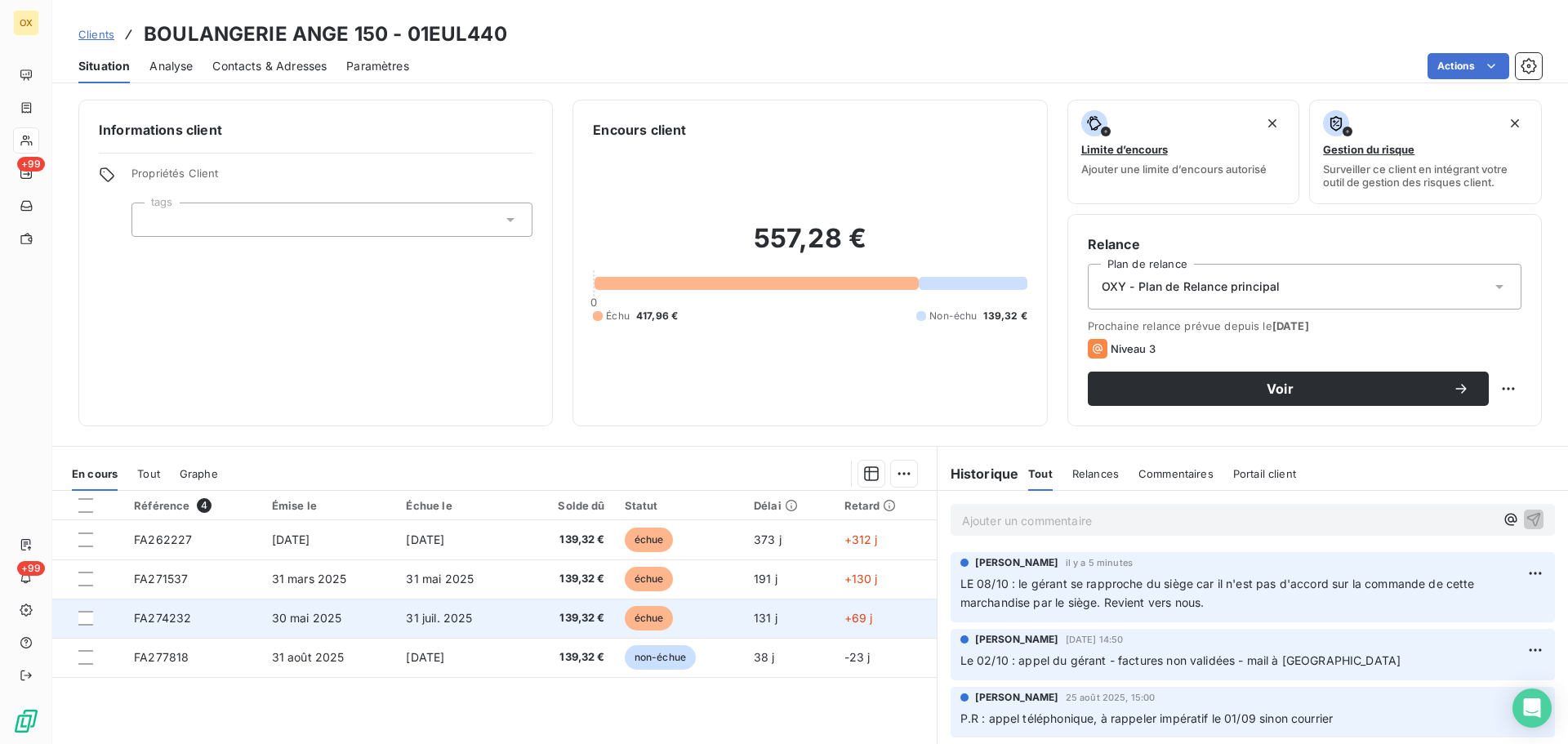
click at [625, 618] on span "échue" at bounding box center [649, 618] width 49 height 25
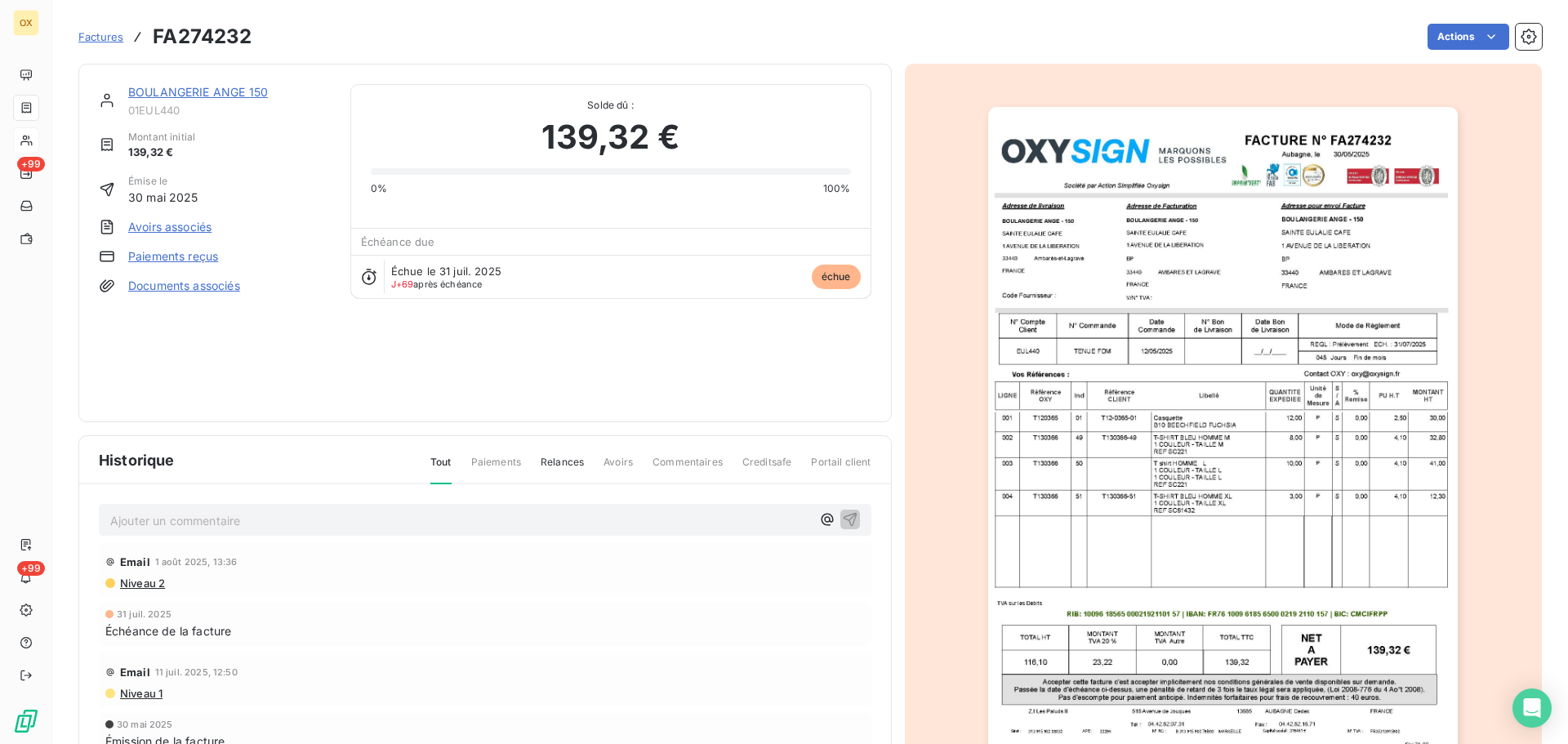
click at [1214, 434] on img "button" at bounding box center [1223, 440] width 470 height 664
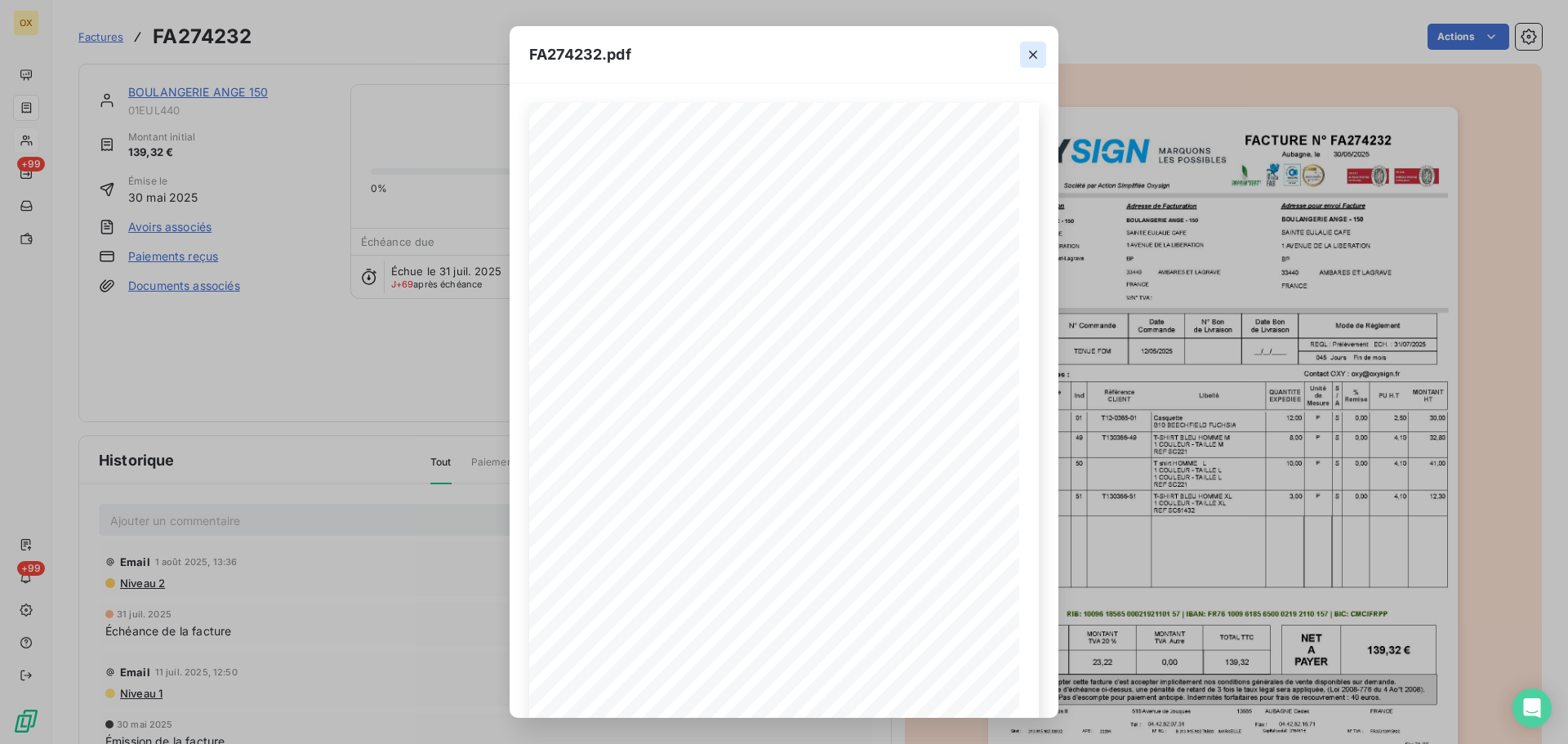
click at [1038, 59] on icon "button" at bounding box center [1033, 55] width 16 height 16
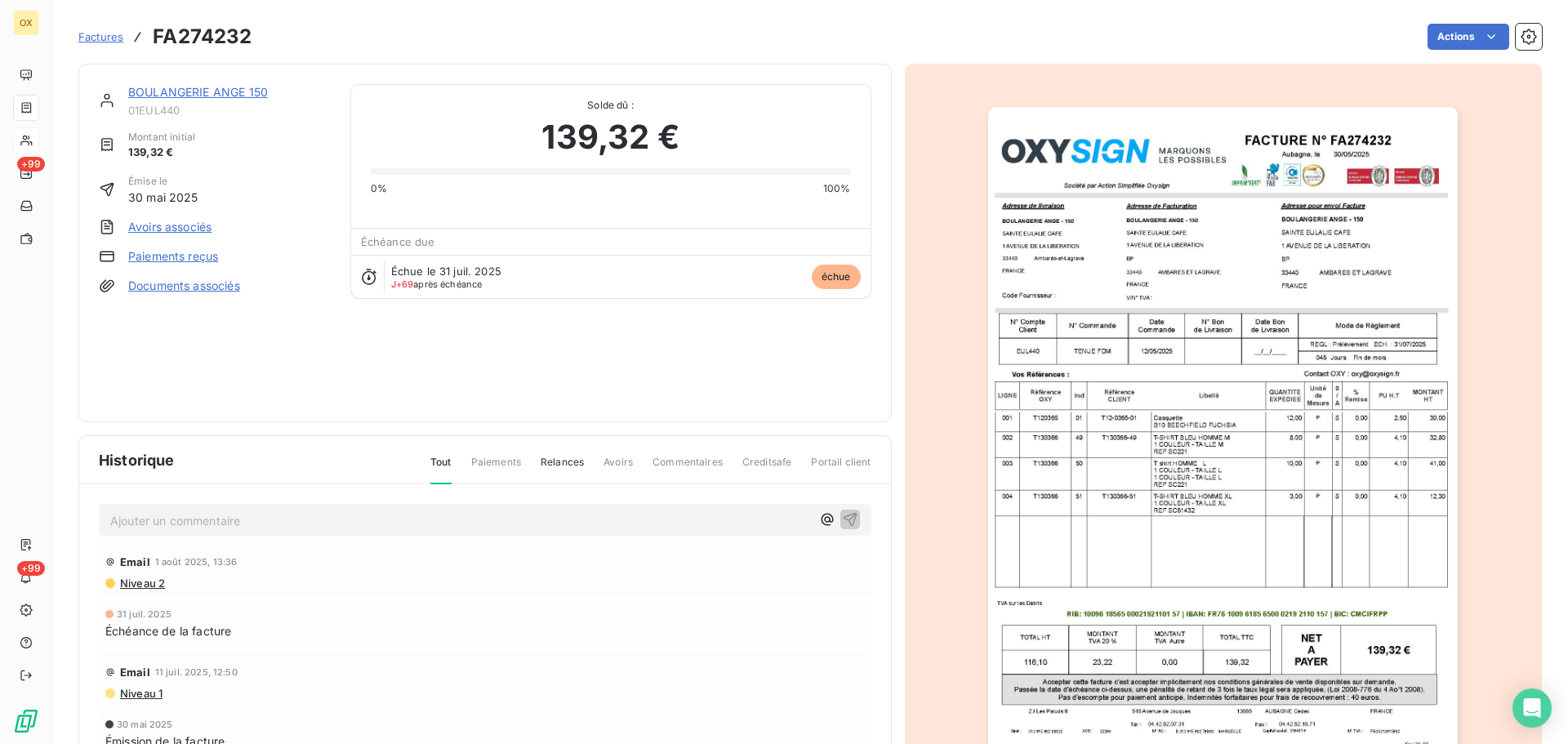
click at [176, 89] on link "BOULANGERIE ANGE 150" at bounding box center [198, 92] width 139 height 14
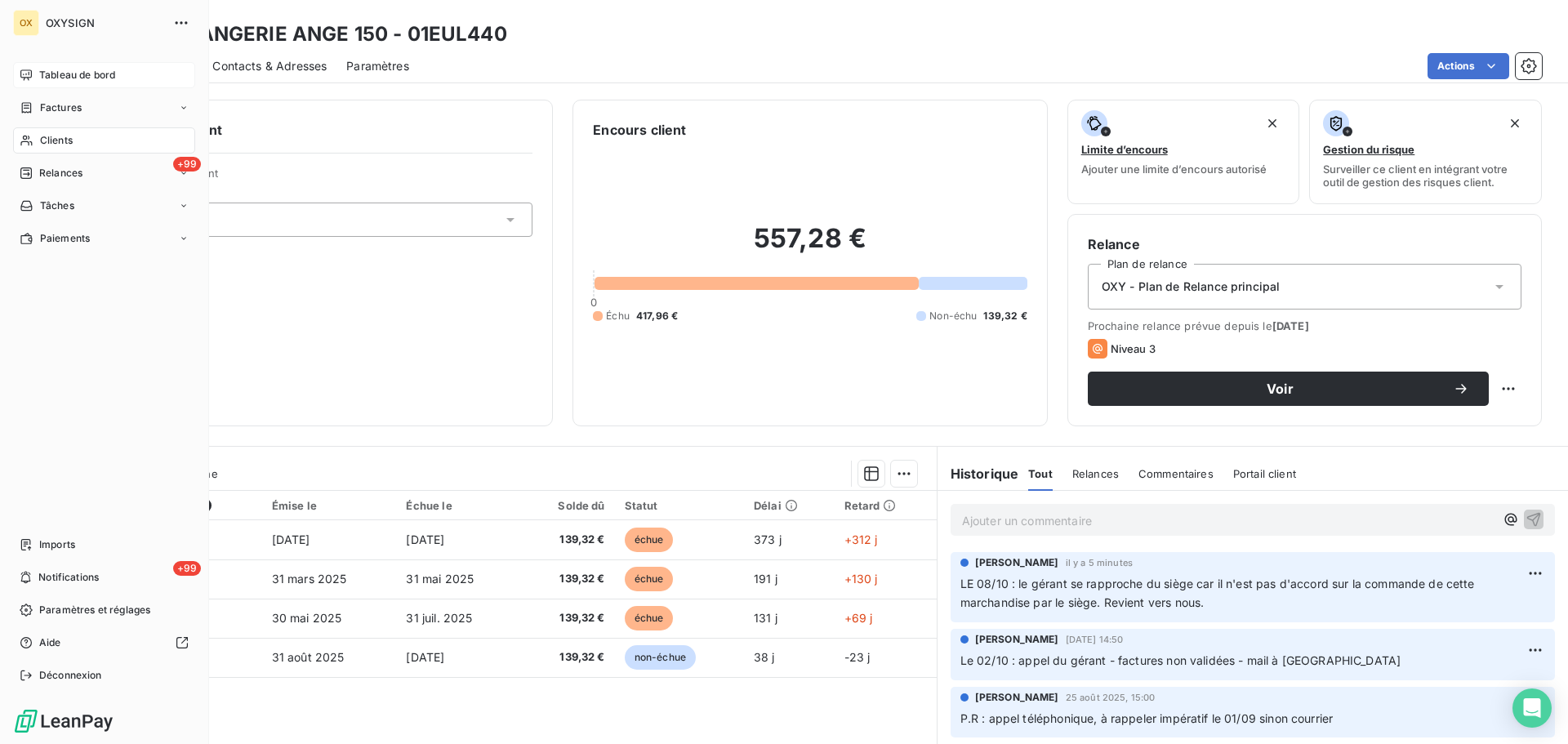
click at [53, 75] on span "Tableau de bord" at bounding box center [77, 75] width 76 height 15
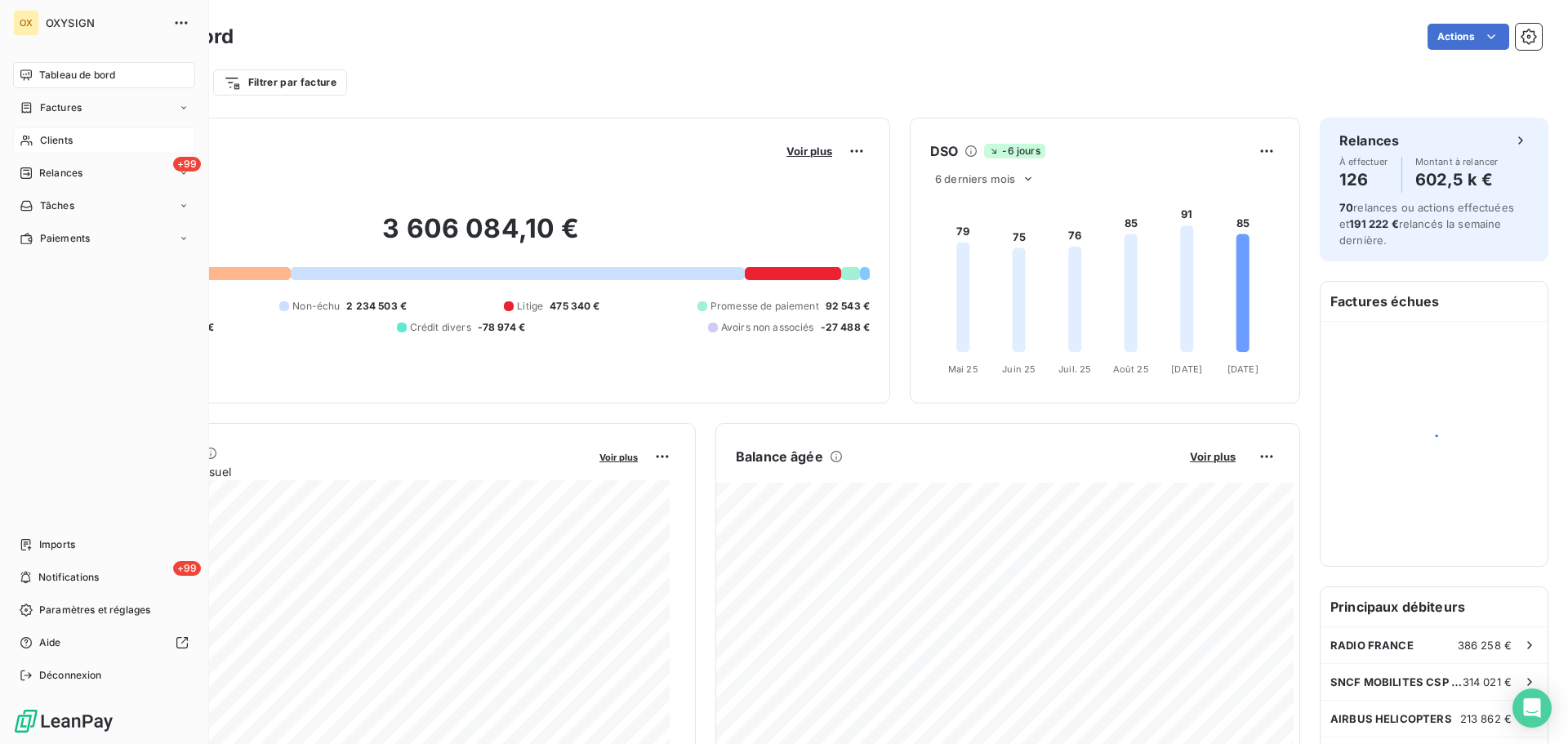
click at [53, 137] on span "Clients" at bounding box center [56, 140] width 33 height 15
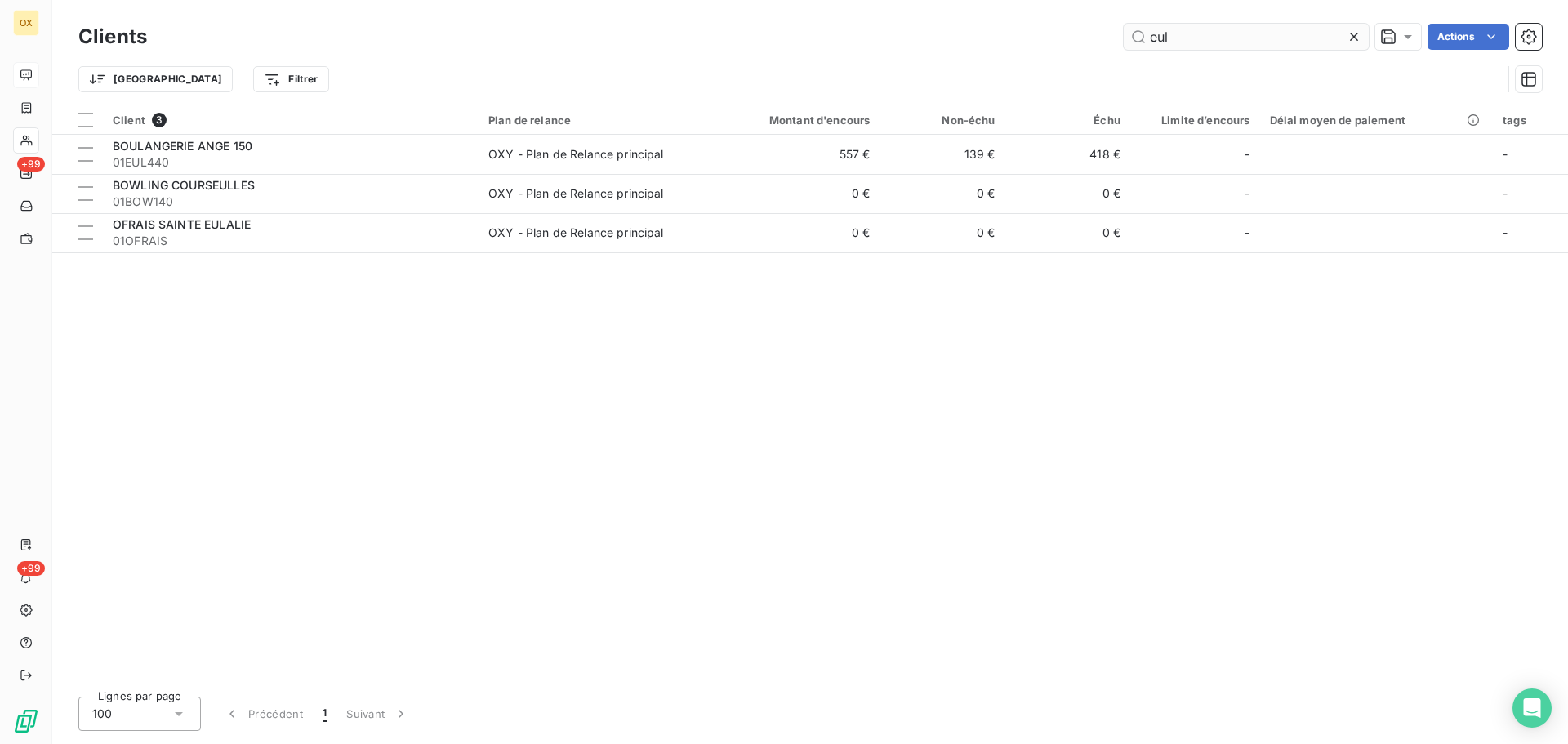
drag, startPoint x: 1164, startPoint y: 34, endPoint x: 1147, endPoint y: 33, distance: 17.0
click at [1147, 33] on input "eul" at bounding box center [1247, 37] width 245 height 26
drag, startPoint x: 1186, startPoint y: 40, endPoint x: 1138, endPoint y: 34, distance: 48.4
click at [1138, 34] on input "eul" at bounding box center [1247, 37] width 245 height 26
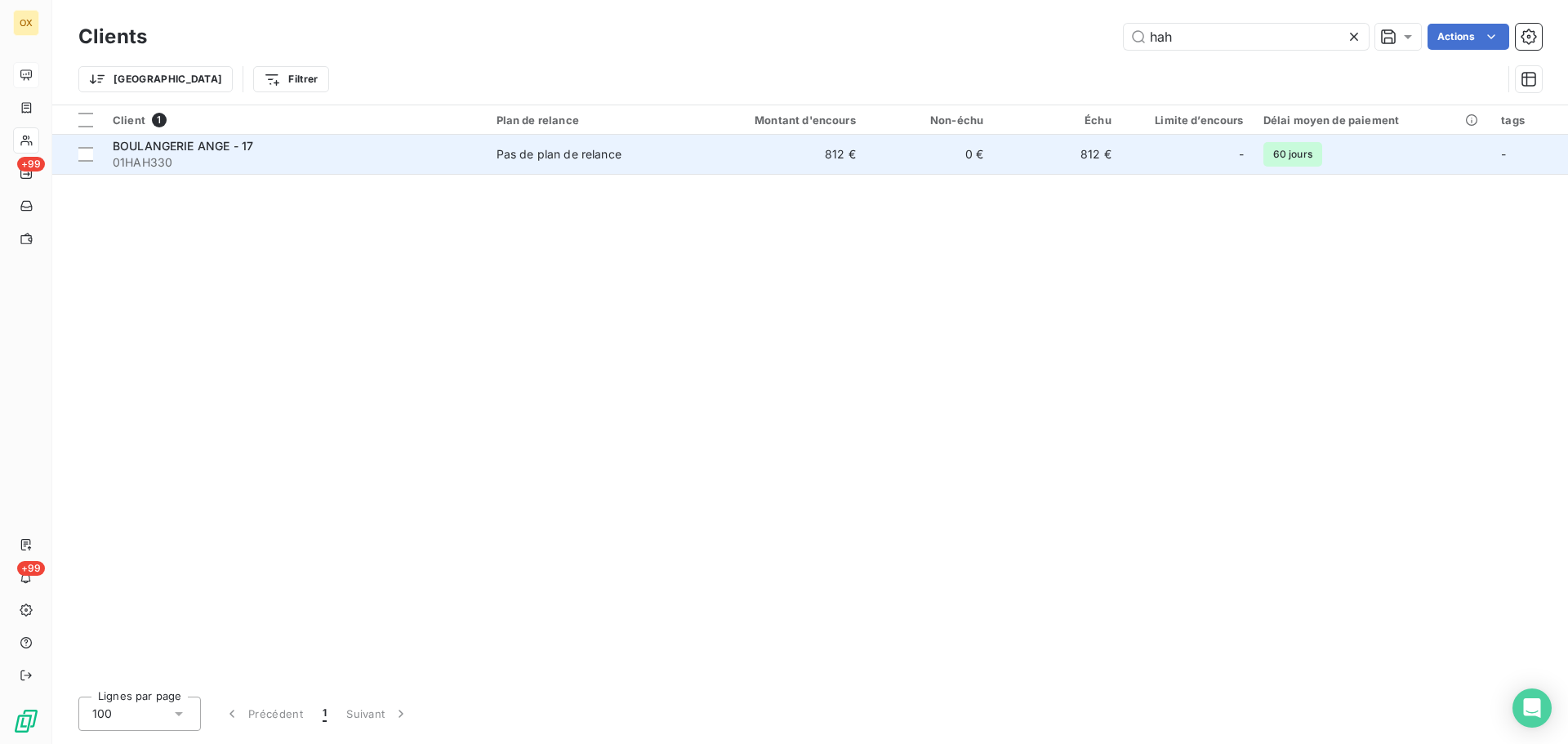
type input "hah"
click at [261, 150] on div "BOULANGERIE ANGE - 17" at bounding box center [294, 146] width 364 height 16
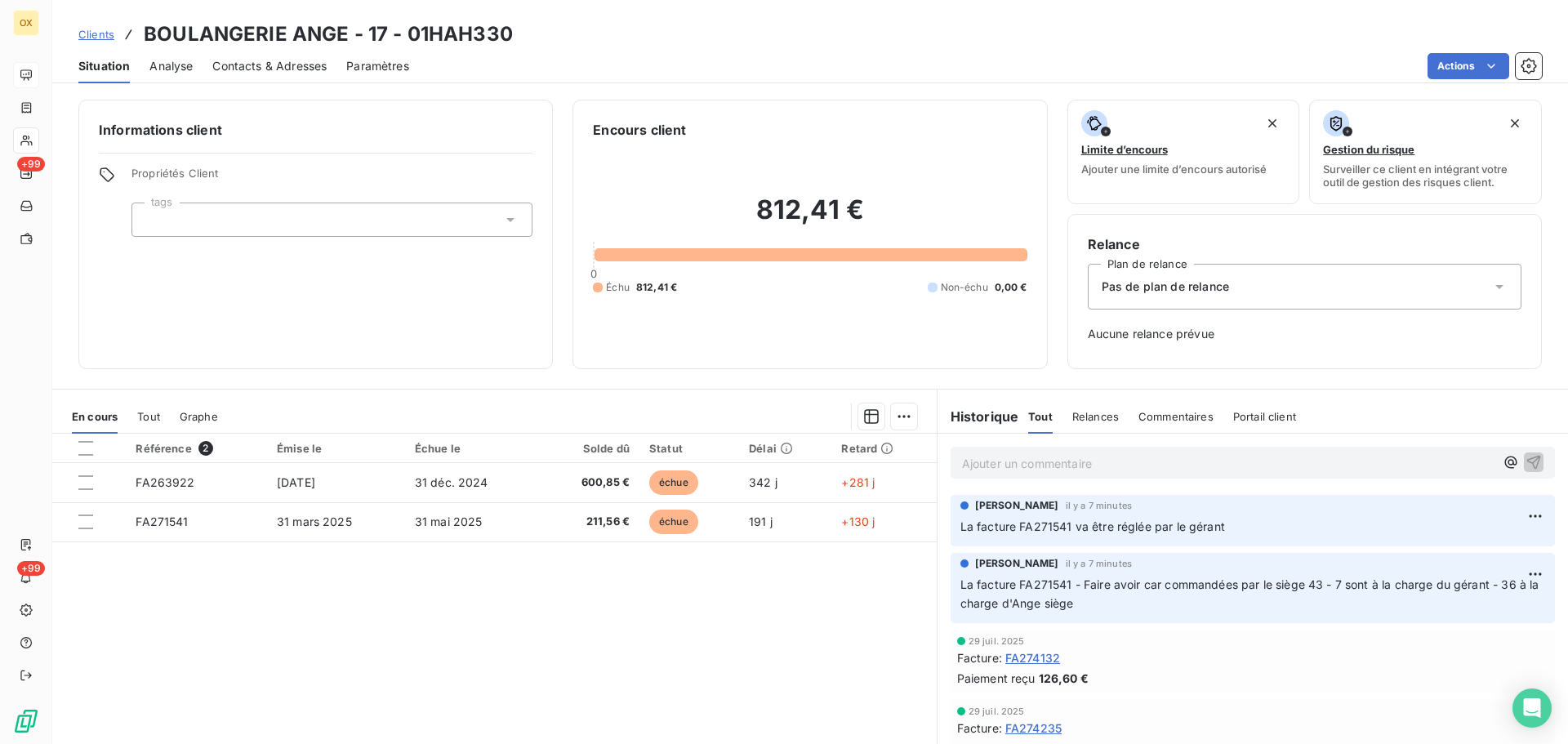
click at [285, 64] on span "Contacts & Adresses" at bounding box center [269, 66] width 114 height 16
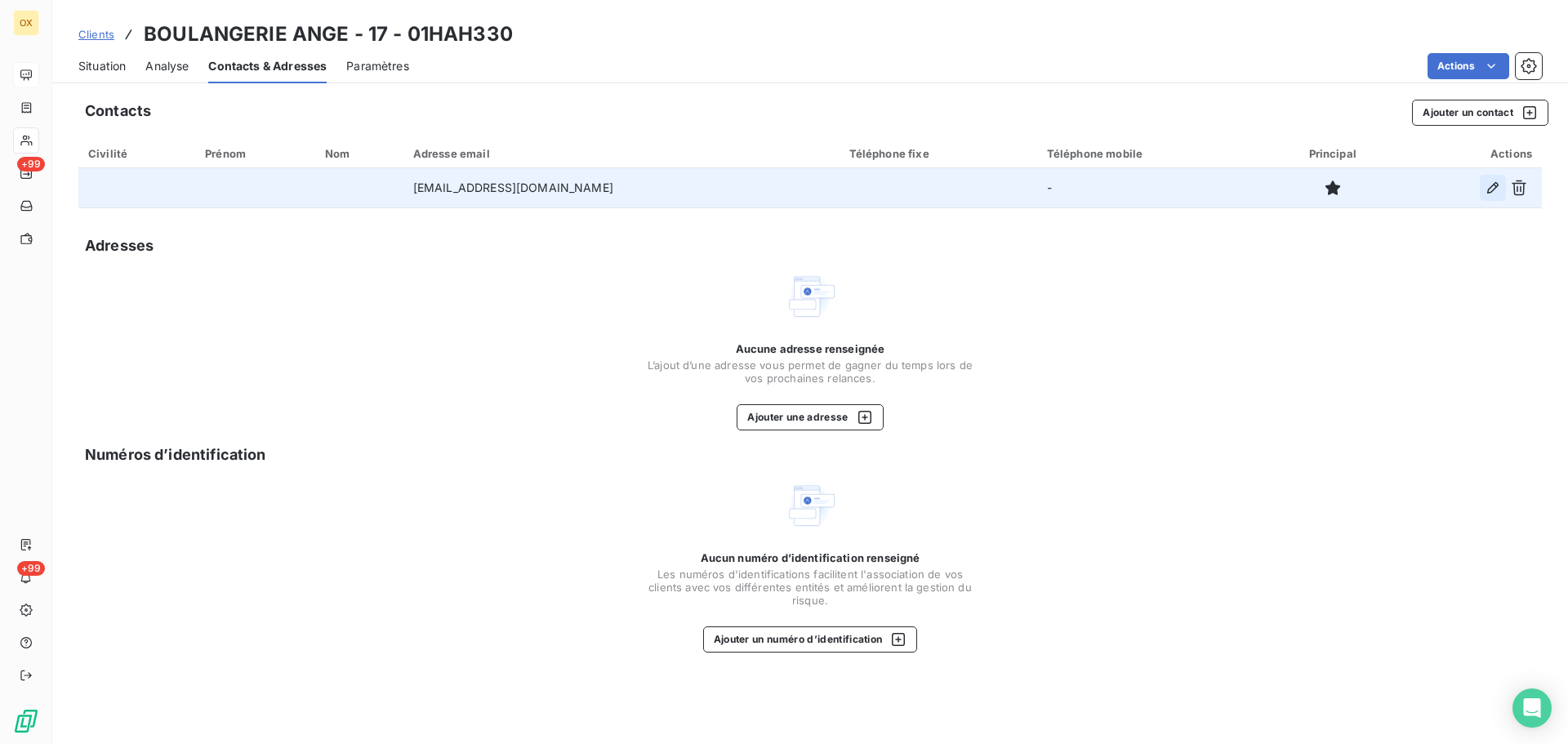
click at [1488, 185] on icon "button" at bounding box center [1492, 188] width 16 height 16
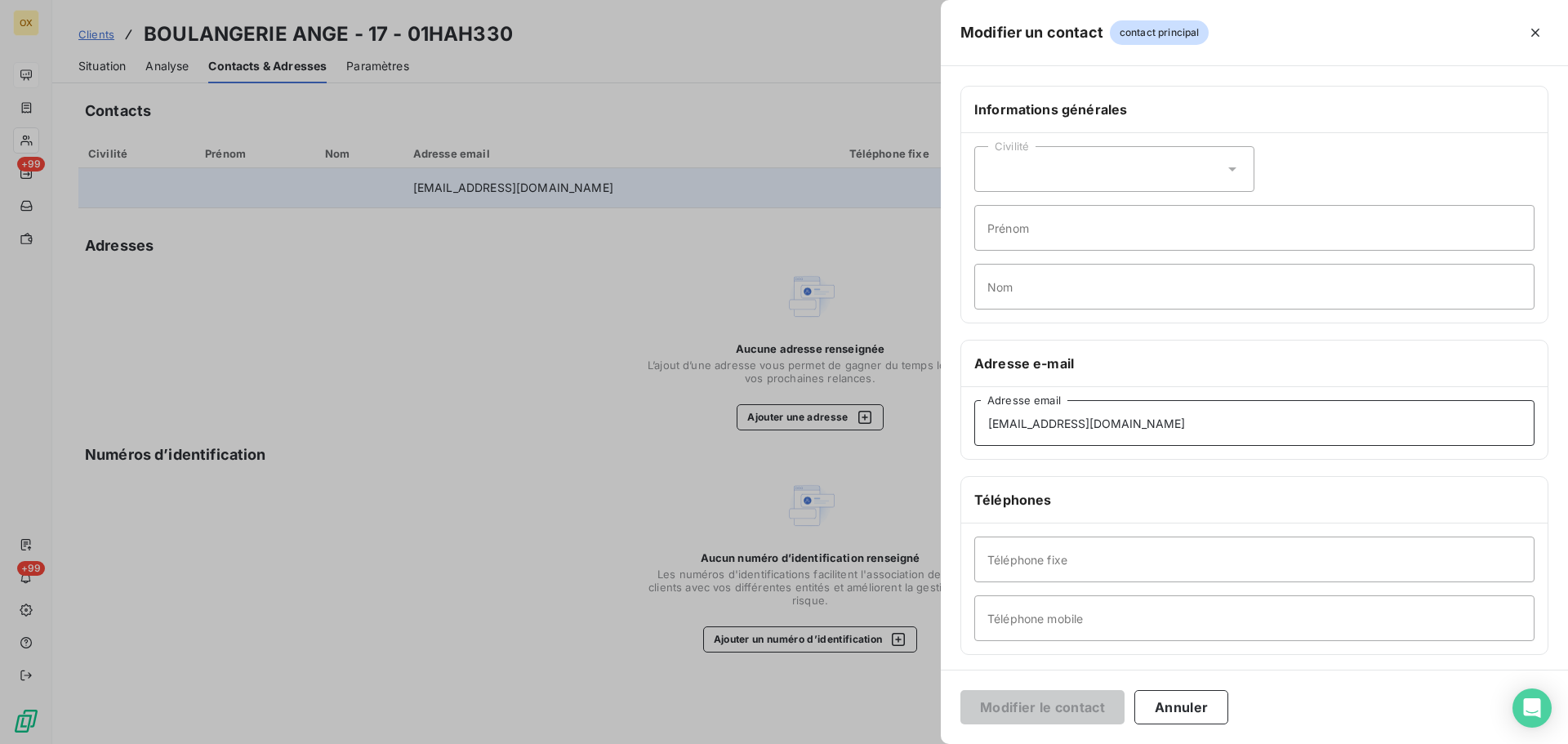
drag, startPoint x: 1141, startPoint y: 422, endPoint x: 977, endPoint y: 440, distance: 165.0
click at [977, 439] on input "[EMAIL_ADDRESS][DOMAIN_NAME]" at bounding box center [1254, 423] width 560 height 46
type input "[EMAIL_ADDRESS][DOMAIN_NAME]"
click at [1070, 707] on button "Modifier le contact" at bounding box center [1042, 707] width 164 height 34
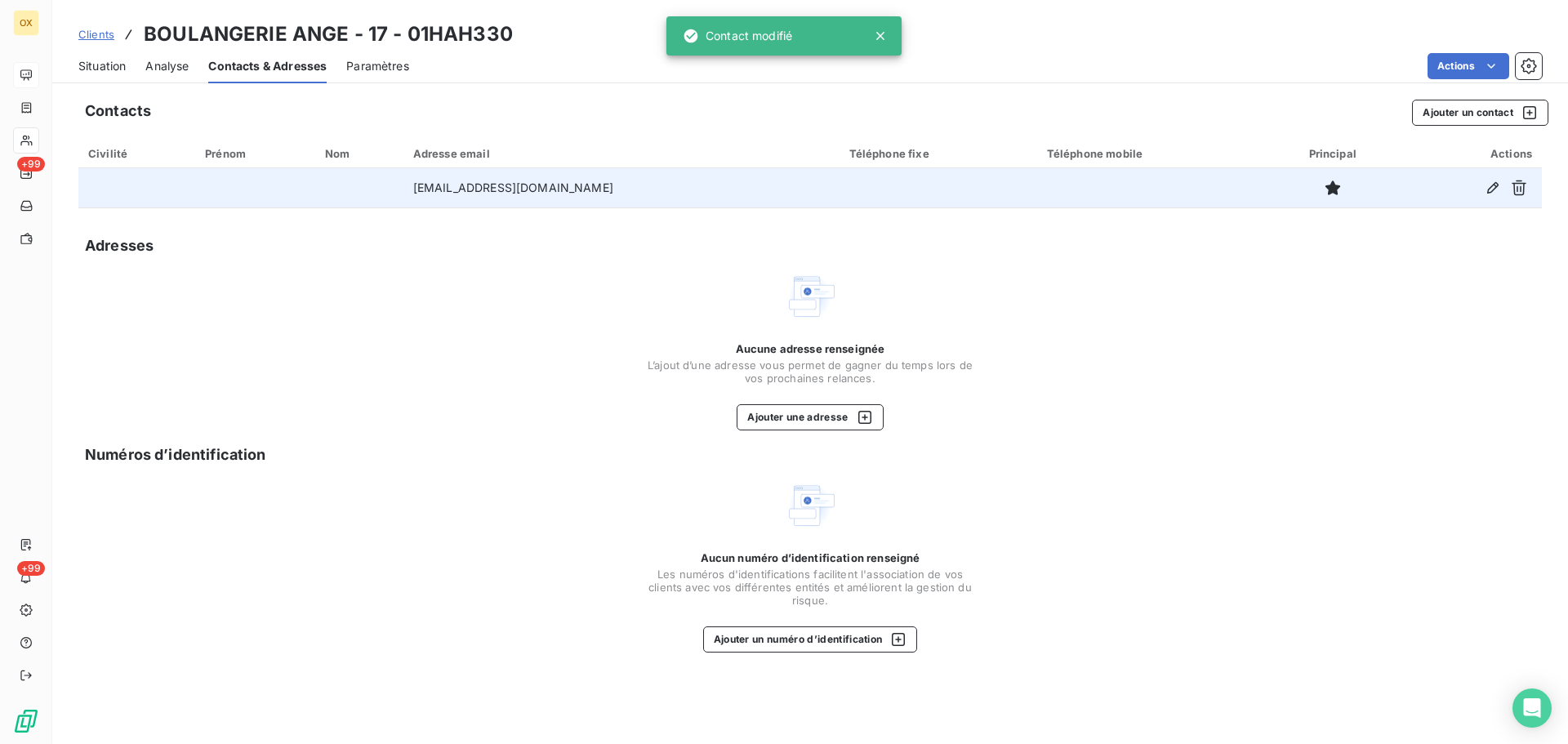
click at [123, 65] on span "Situation" at bounding box center [102, 66] width 48 height 16
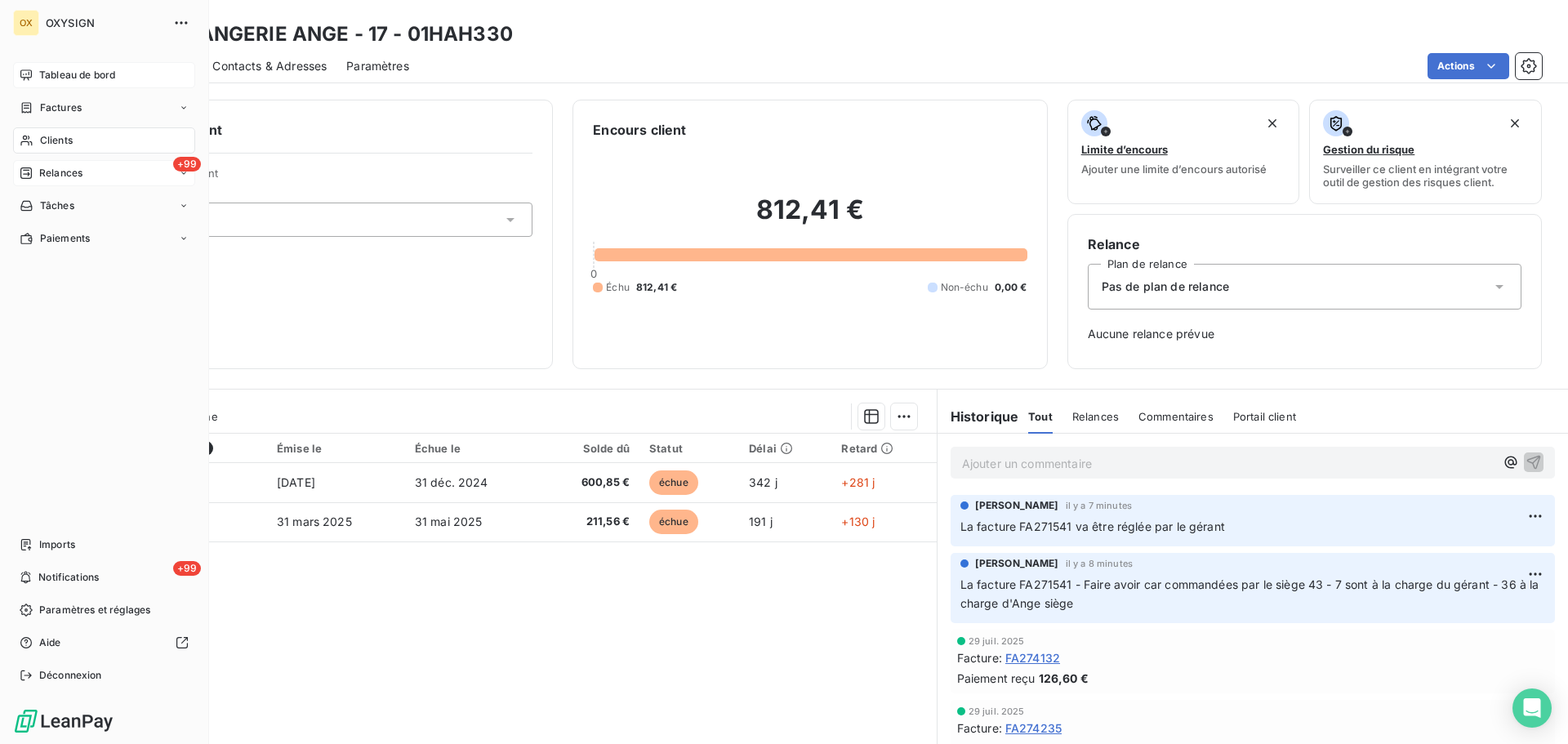
click at [62, 175] on span "Relances" at bounding box center [61, 173] width 44 height 15
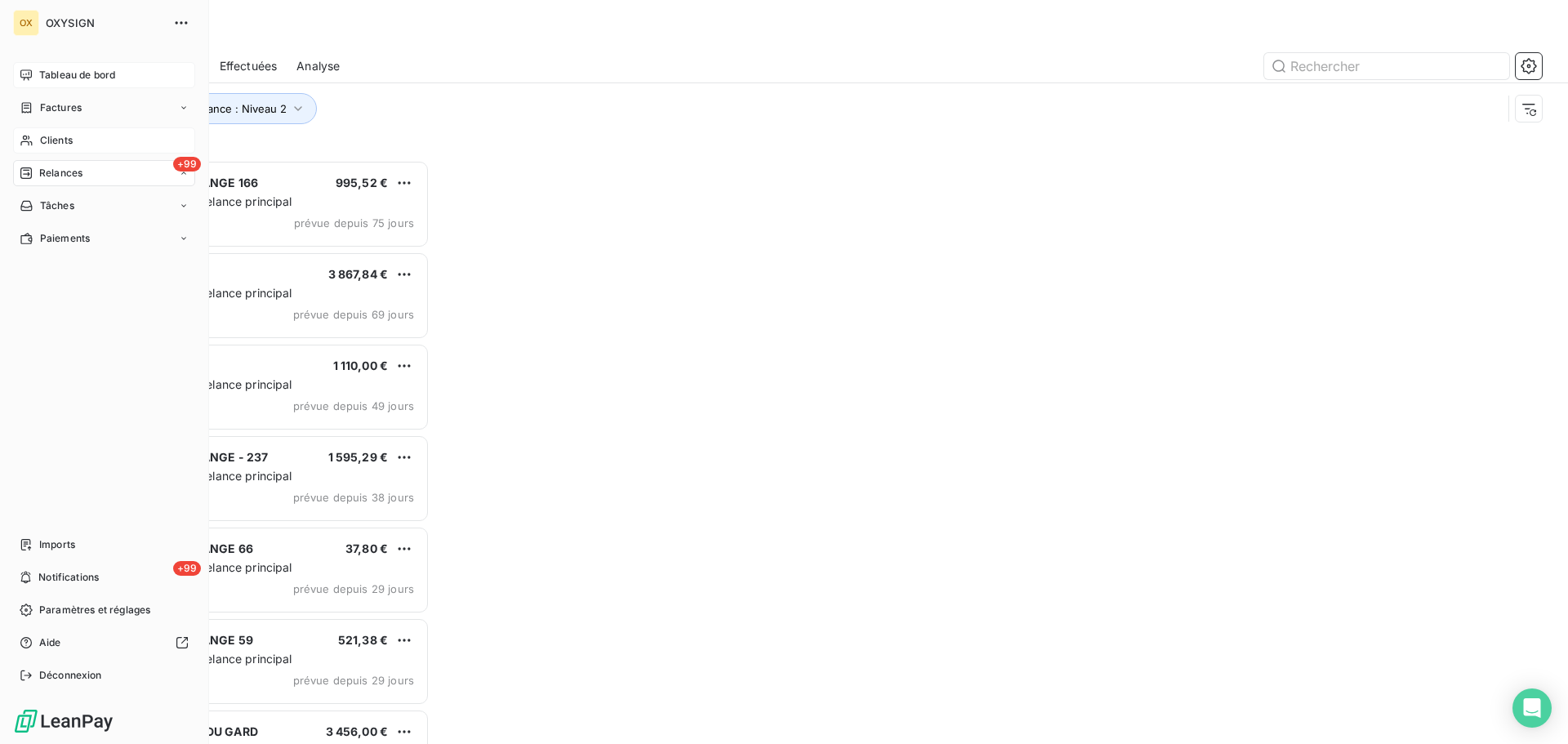
scroll to position [572, 339]
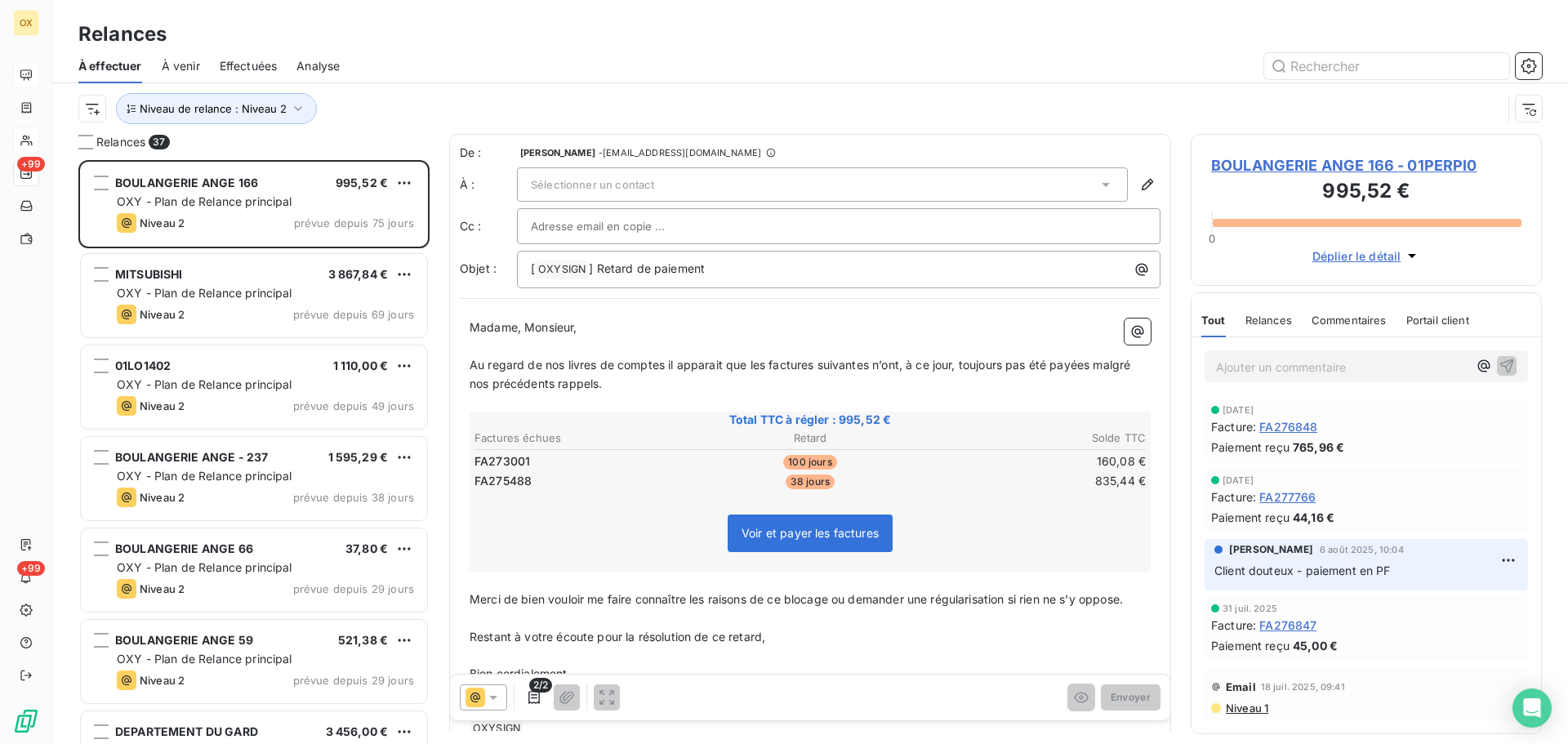
click at [451, 76] on div at bounding box center [950, 66] width 1183 height 26
click at [244, 110] on span "Niveau de relance : Niveau 2" at bounding box center [213, 108] width 147 height 13
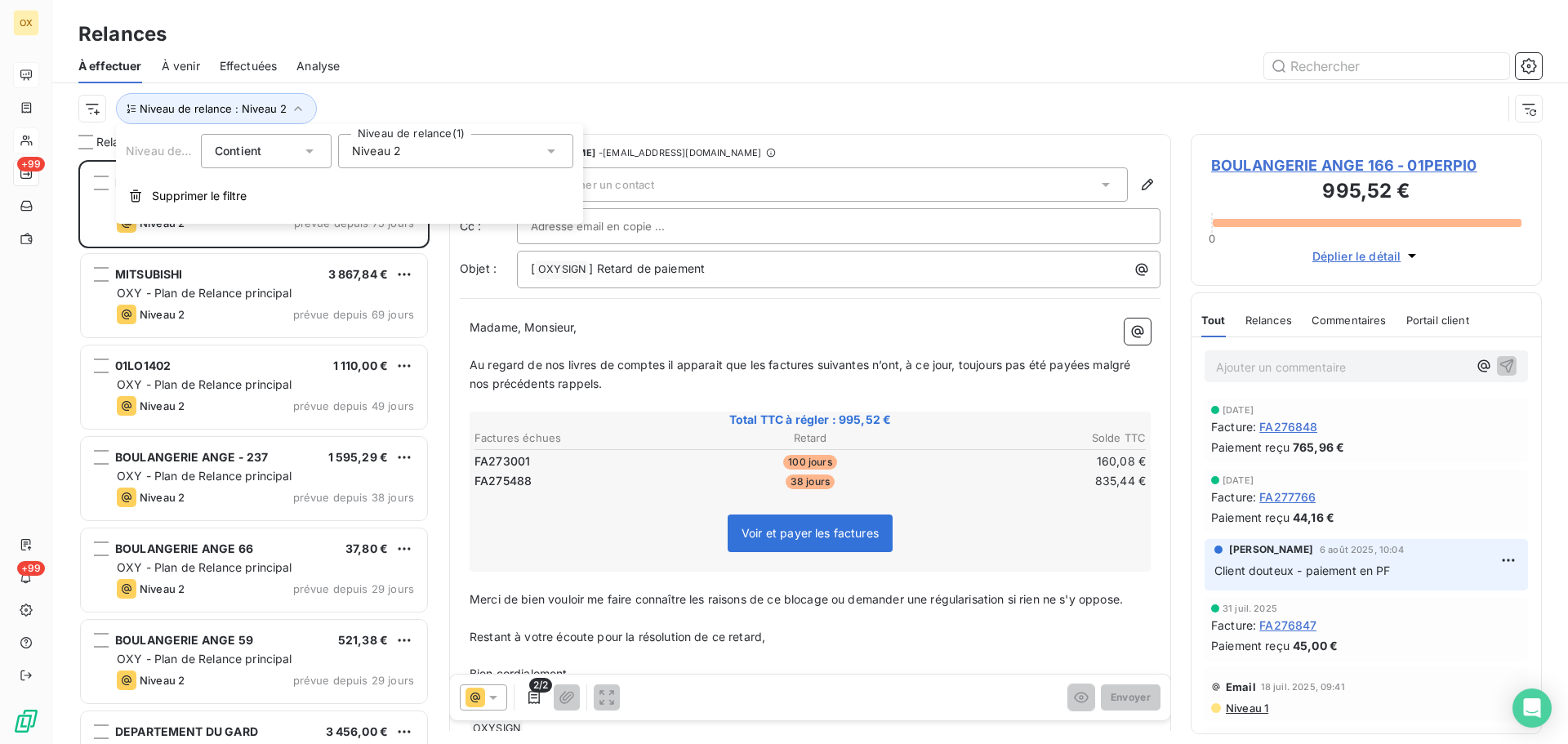
click at [407, 158] on div "Niveau 2" at bounding box center [456, 151] width 235 height 34
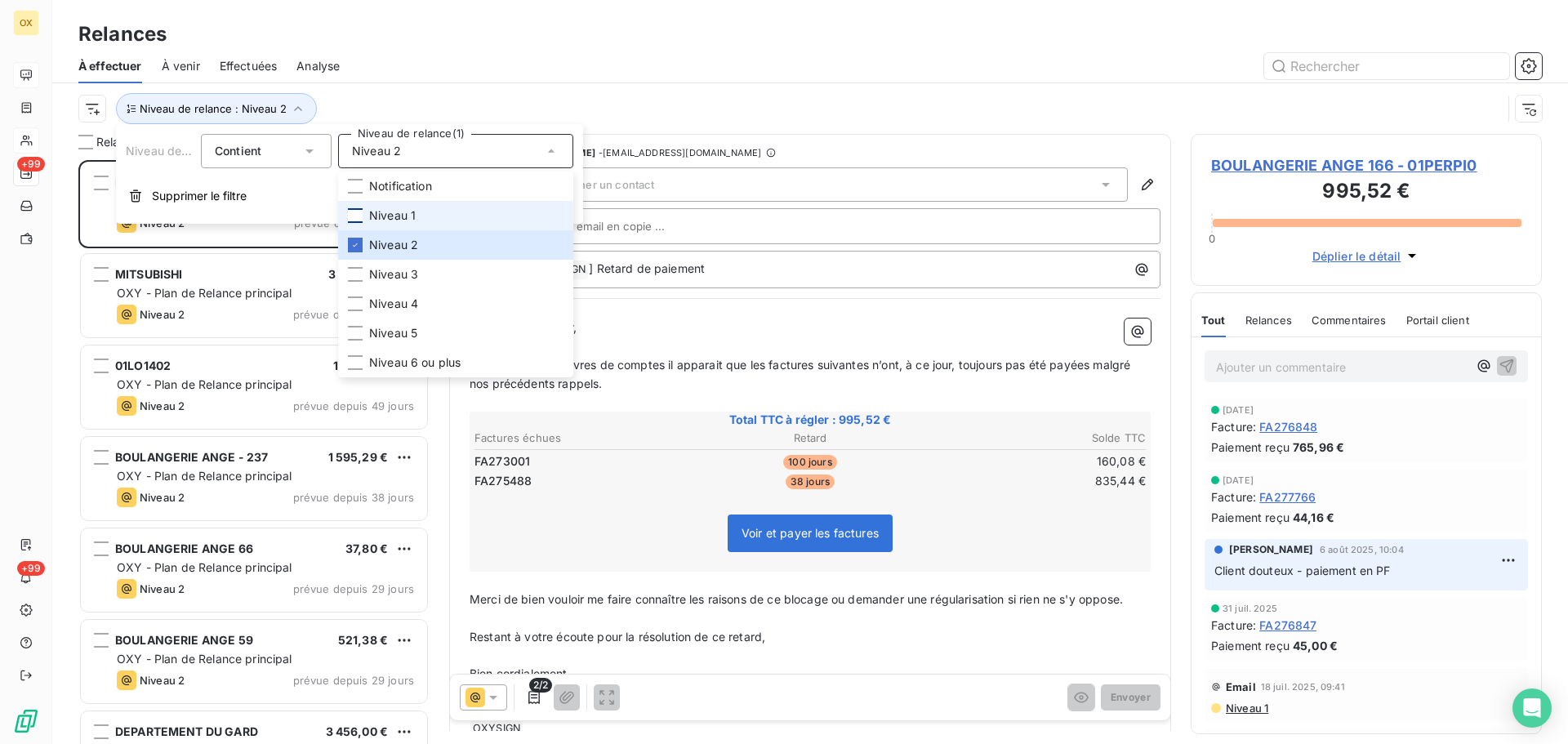
click at [353, 211] on div at bounding box center [355, 215] width 15 height 15
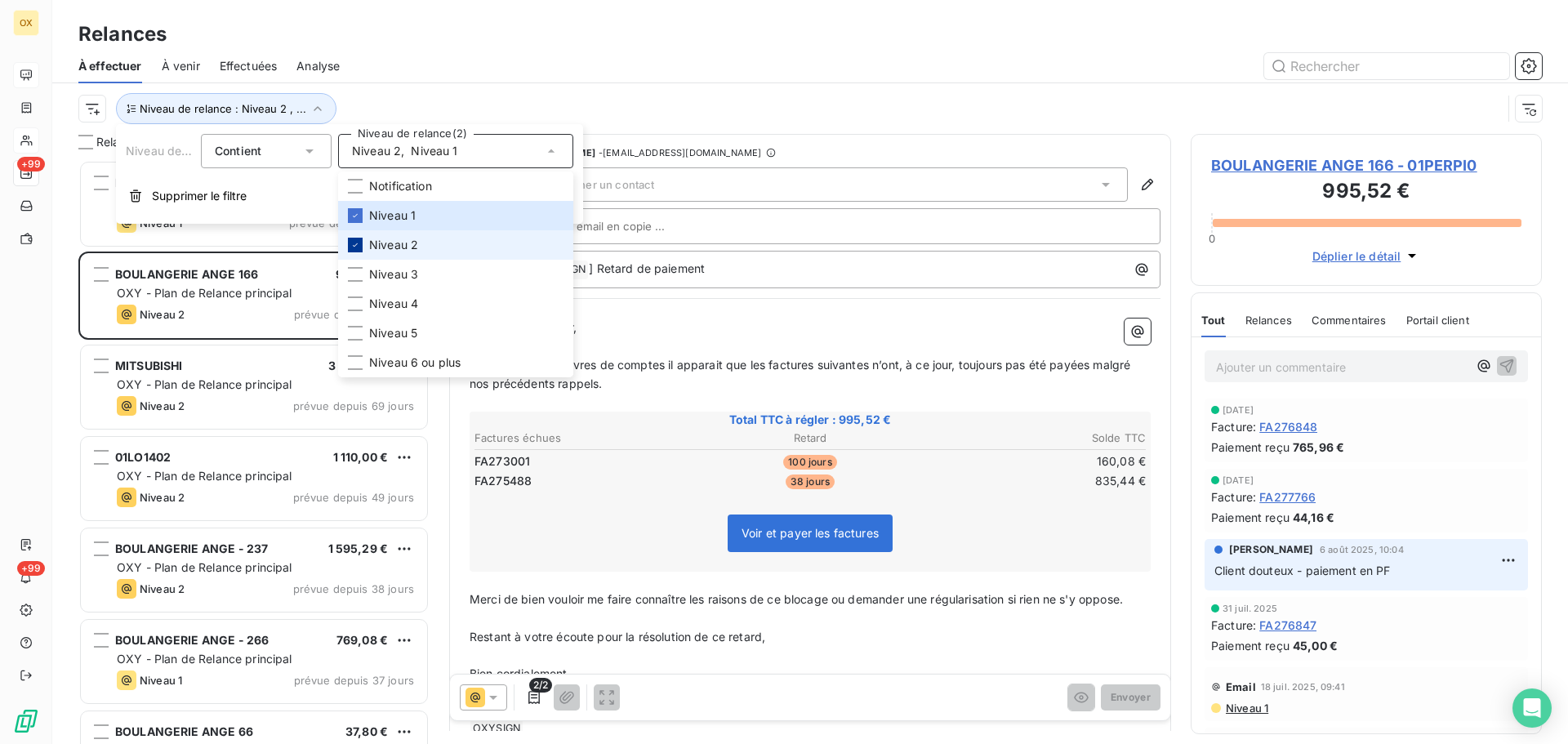
click at [354, 244] on icon at bounding box center [355, 245] width 10 height 10
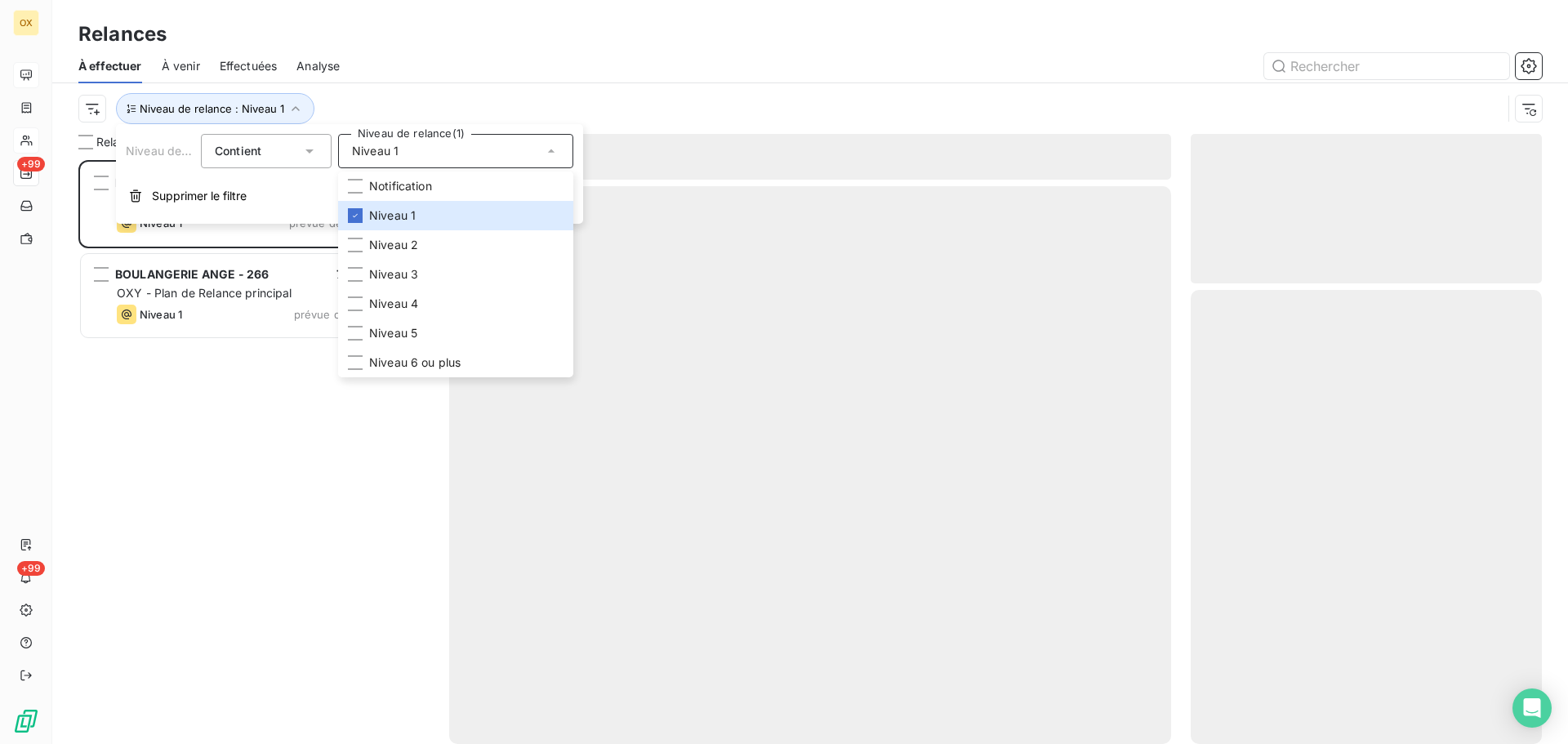
scroll to position [572, 339]
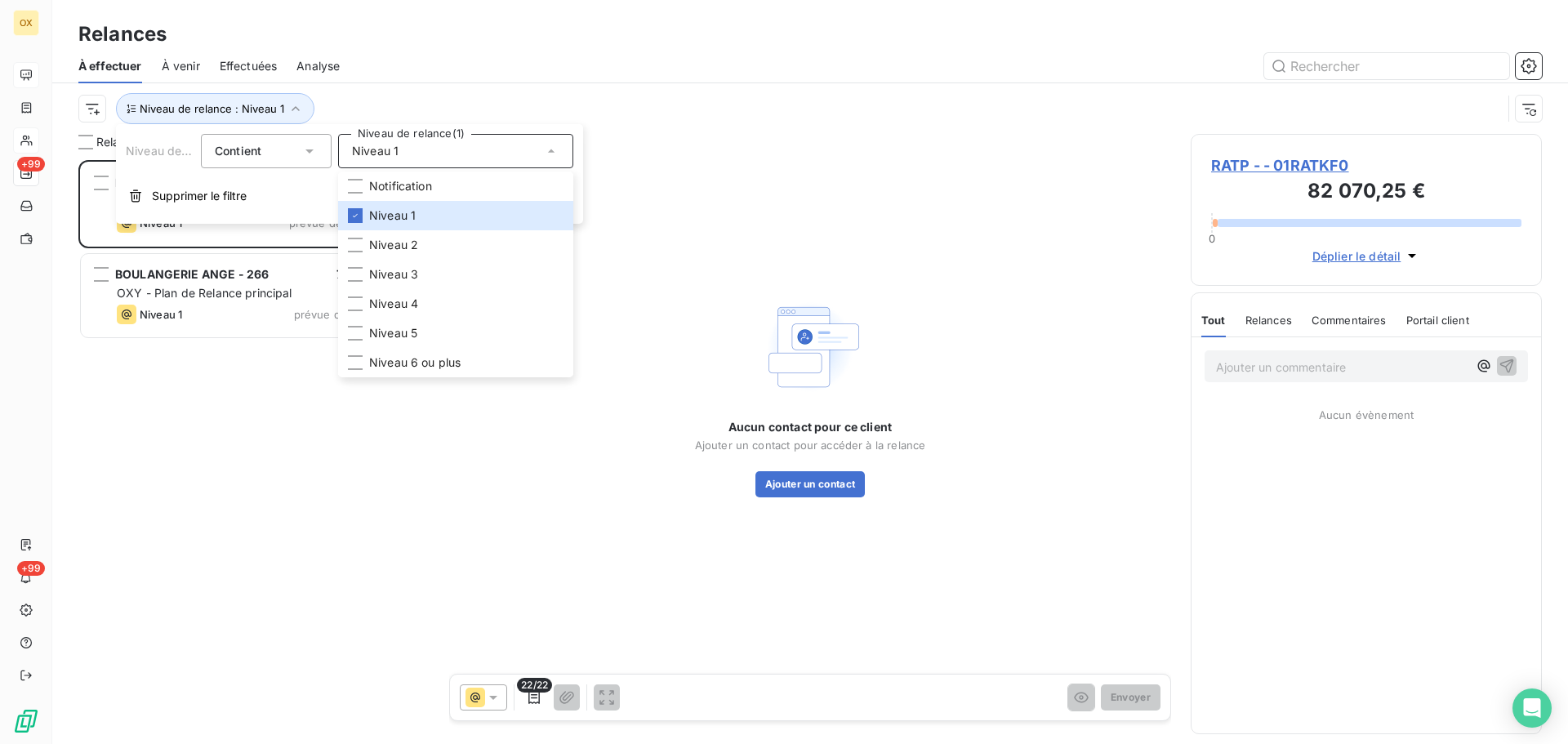
click at [406, 70] on div at bounding box center [950, 66] width 1183 height 26
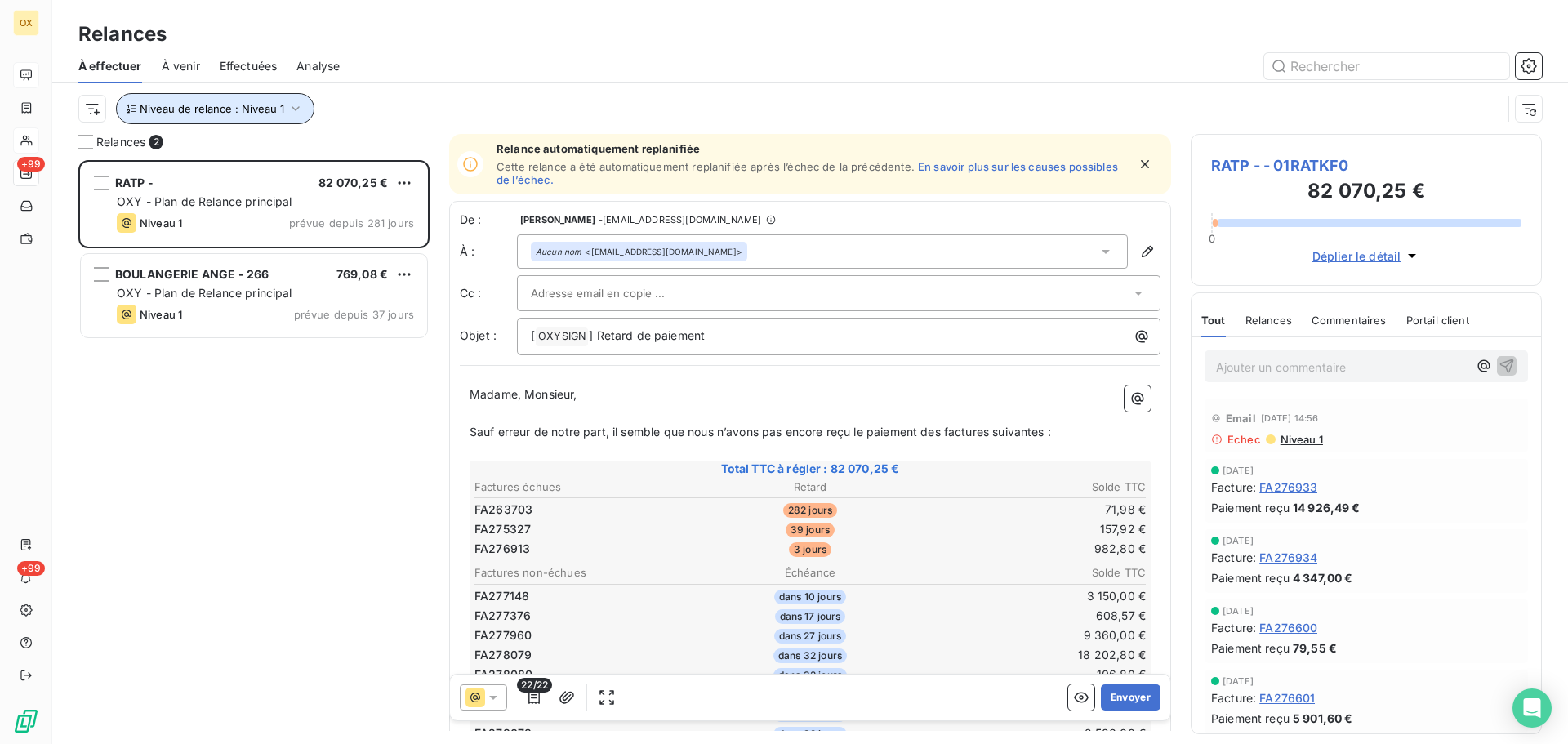
click at [290, 110] on icon "button" at bounding box center [295, 108] width 16 height 16
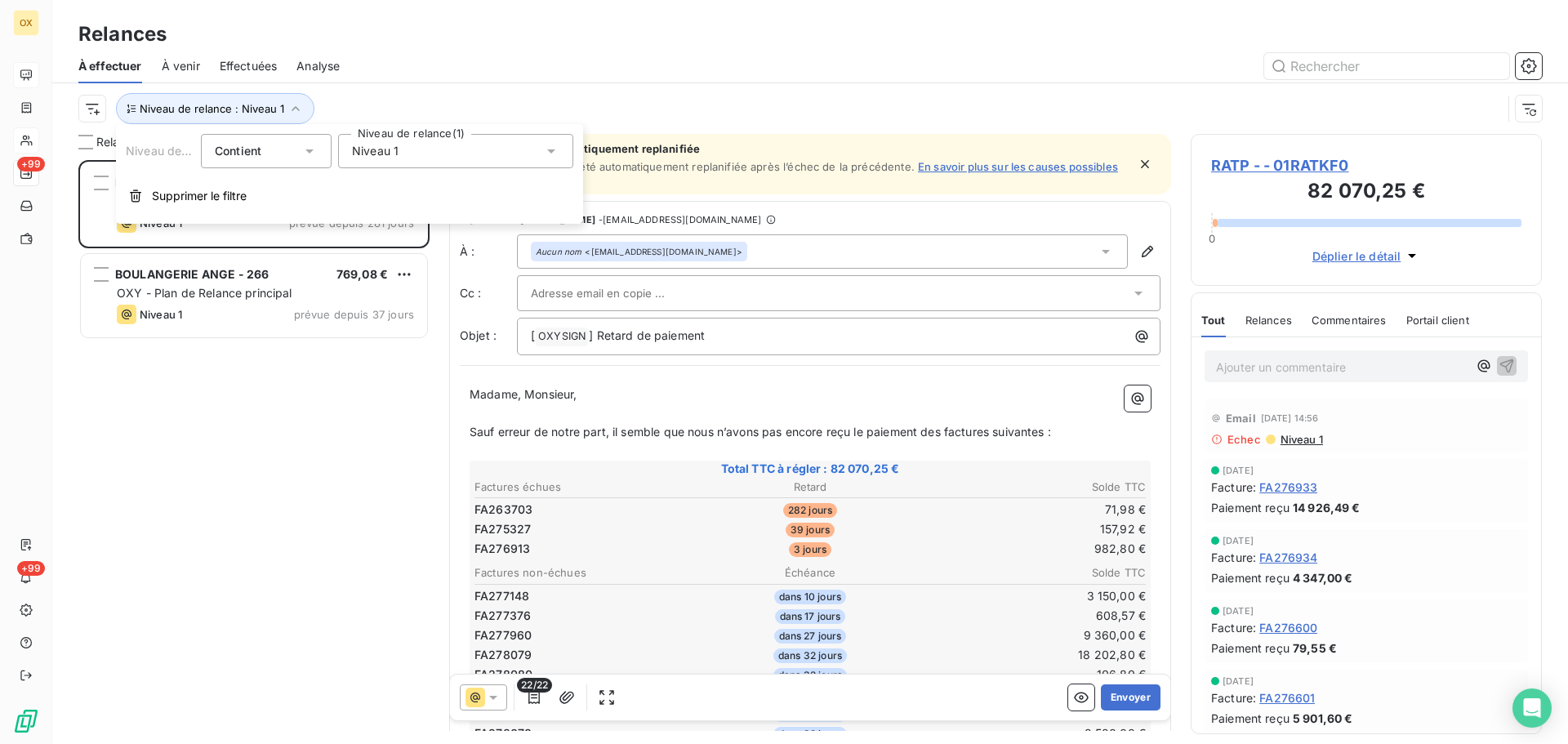
click at [378, 149] on span "Niveau 1" at bounding box center [375, 151] width 47 height 16
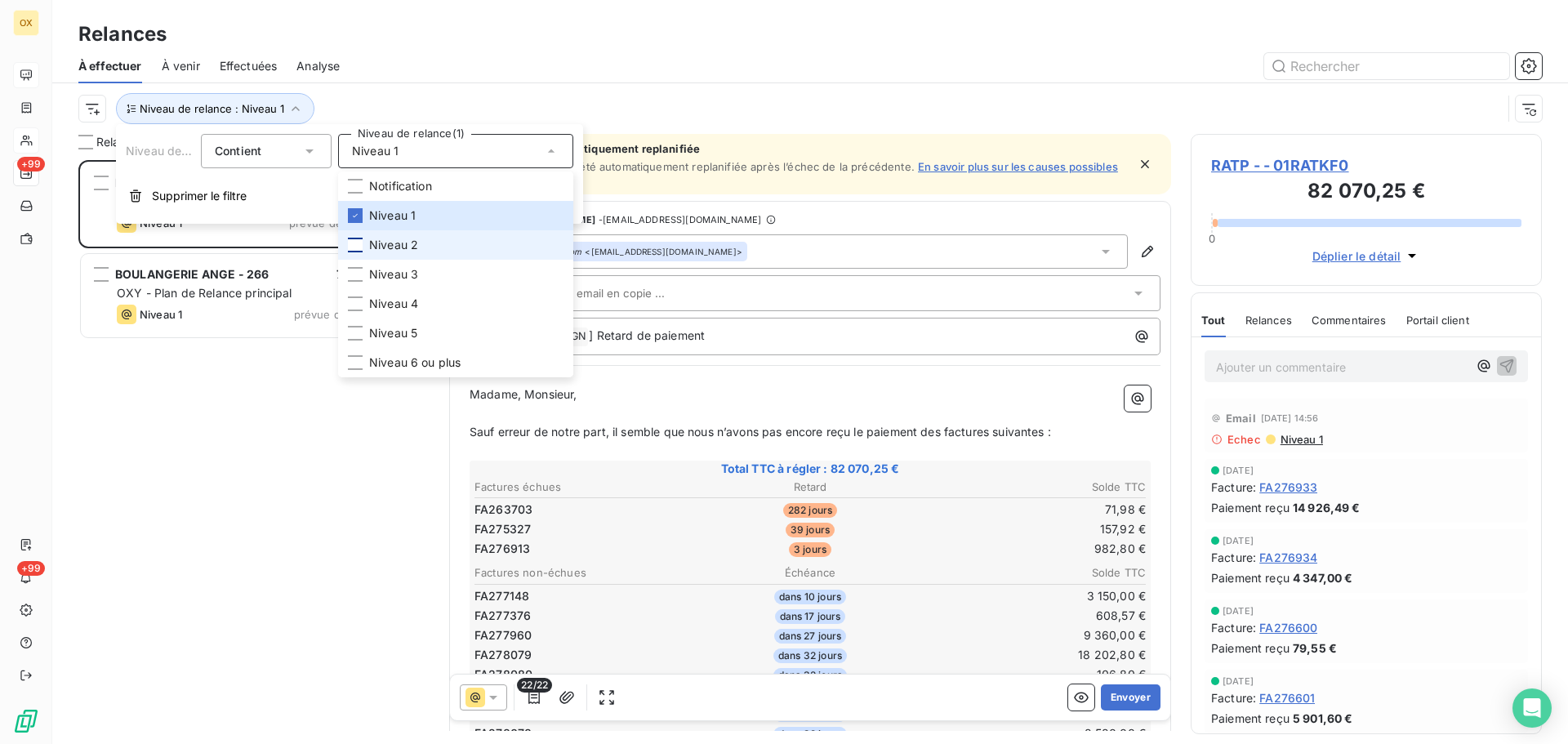
click at [356, 244] on div at bounding box center [355, 245] width 15 height 15
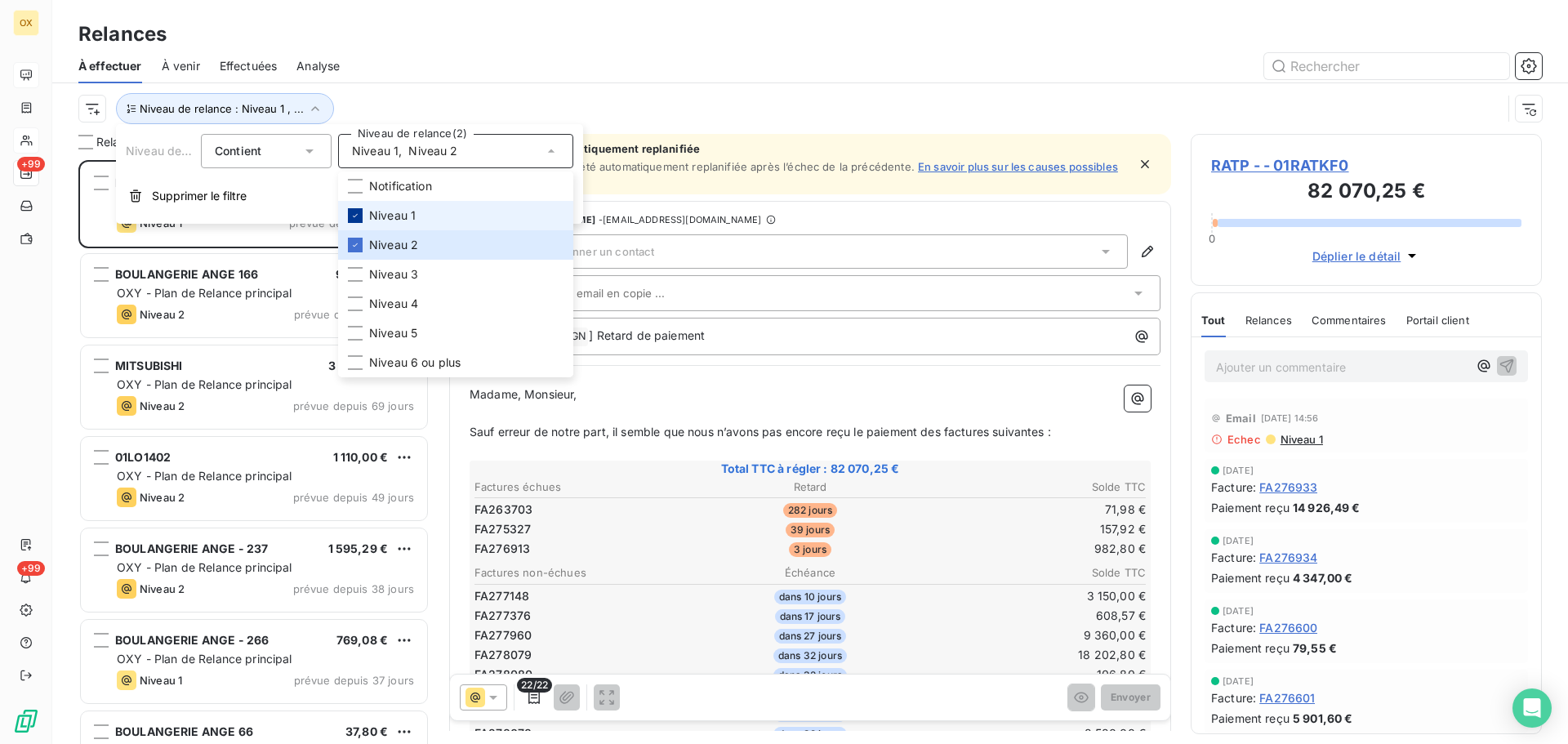
click at [358, 215] on icon at bounding box center [355, 216] width 10 height 10
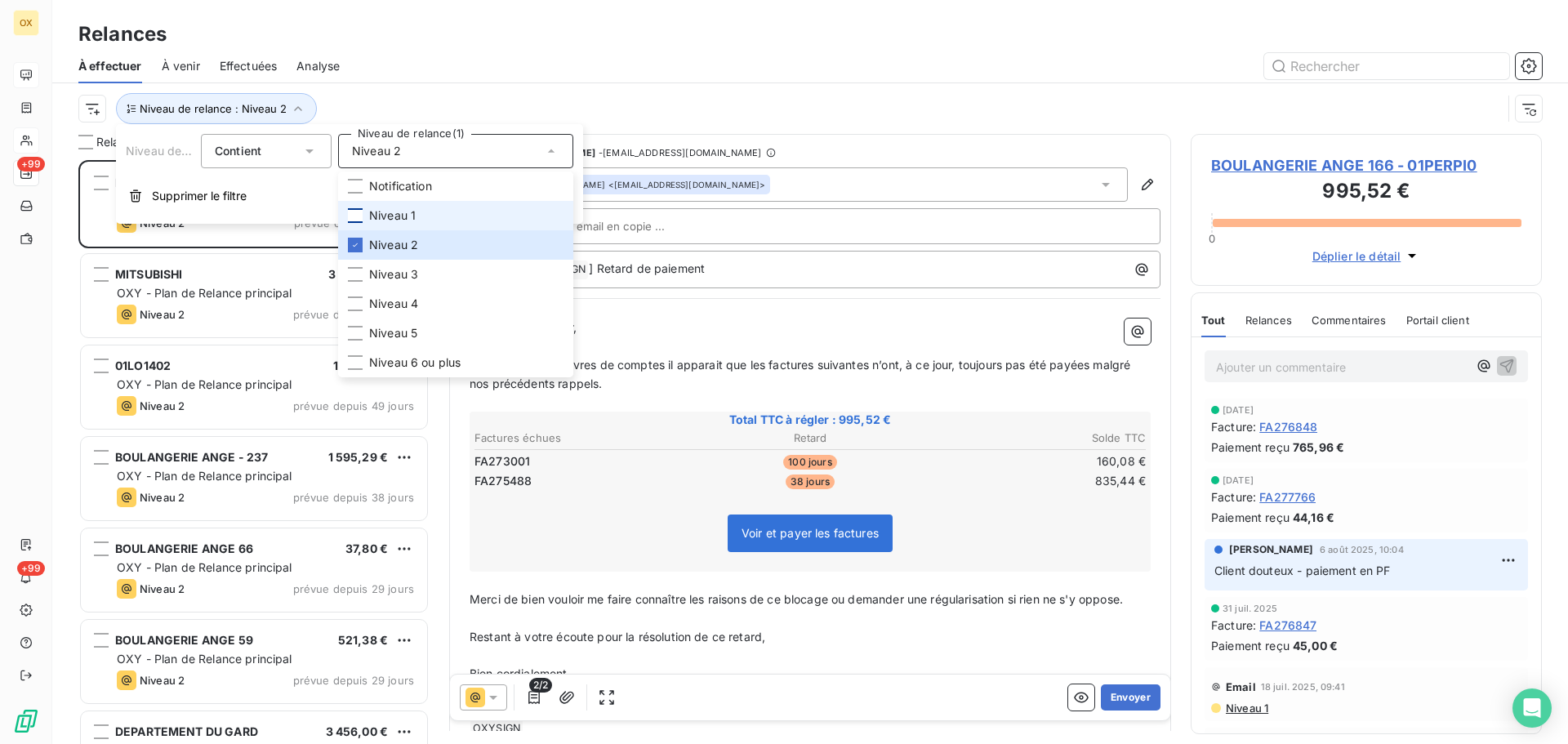
click at [407, 68] on div at bounding box center [950, 66] width 1183 height 26
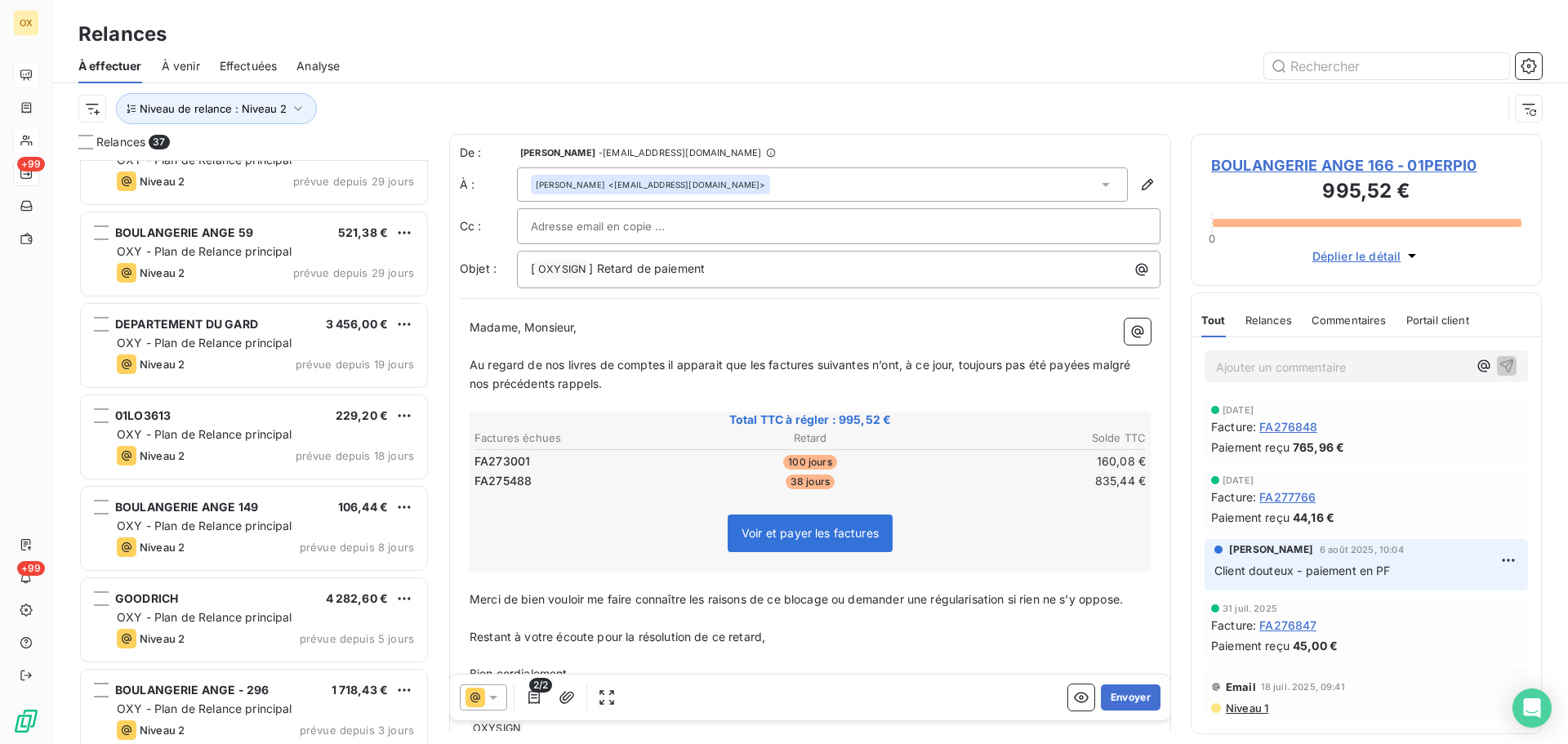
scroll to position [409, 0]
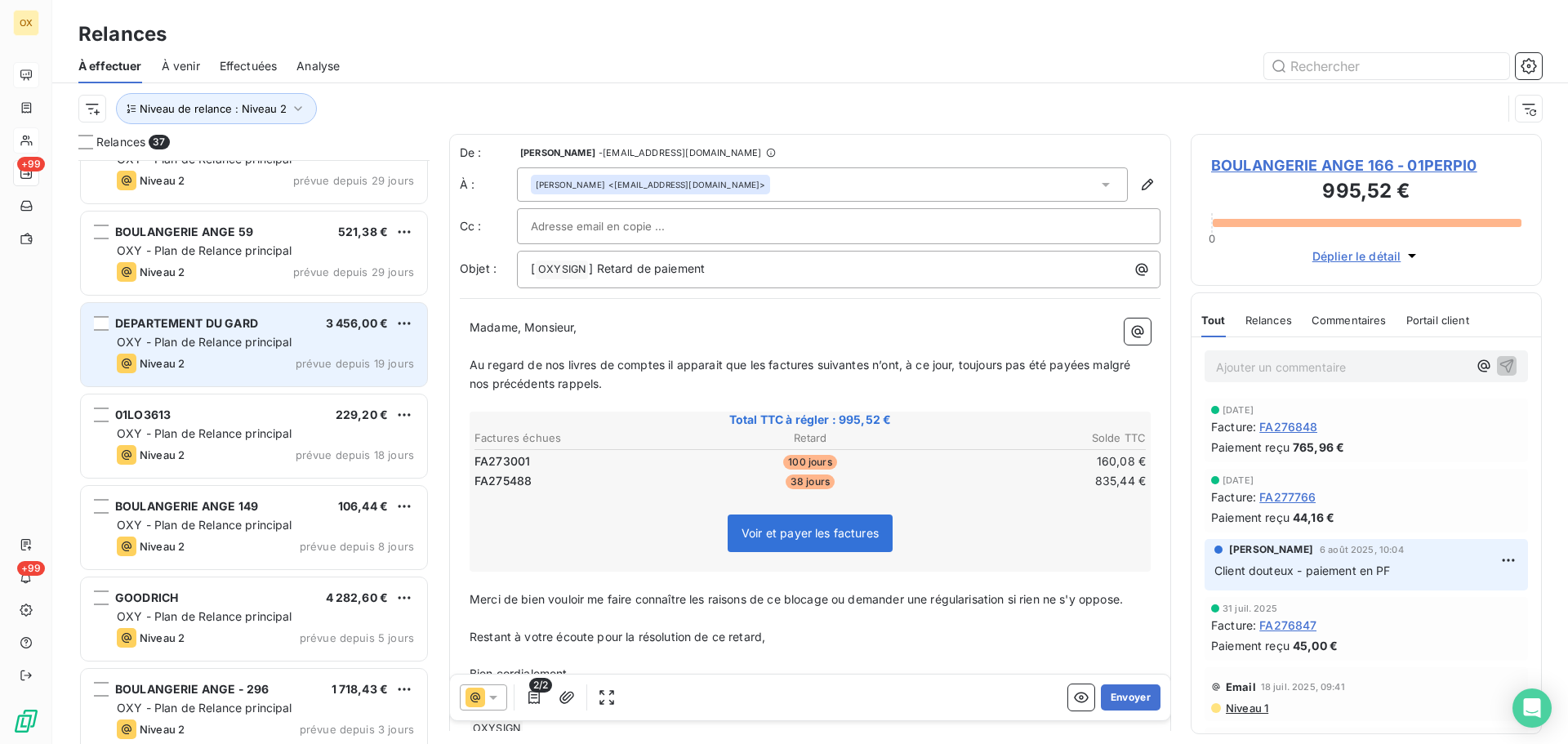
click at [281, 306] on div "DEPARTEMENT DU GARD 3 456,00 € OXY - Plan de Relance principal Niveau 2 prévue …" at bounding box center [254, 345] width 346 height 84
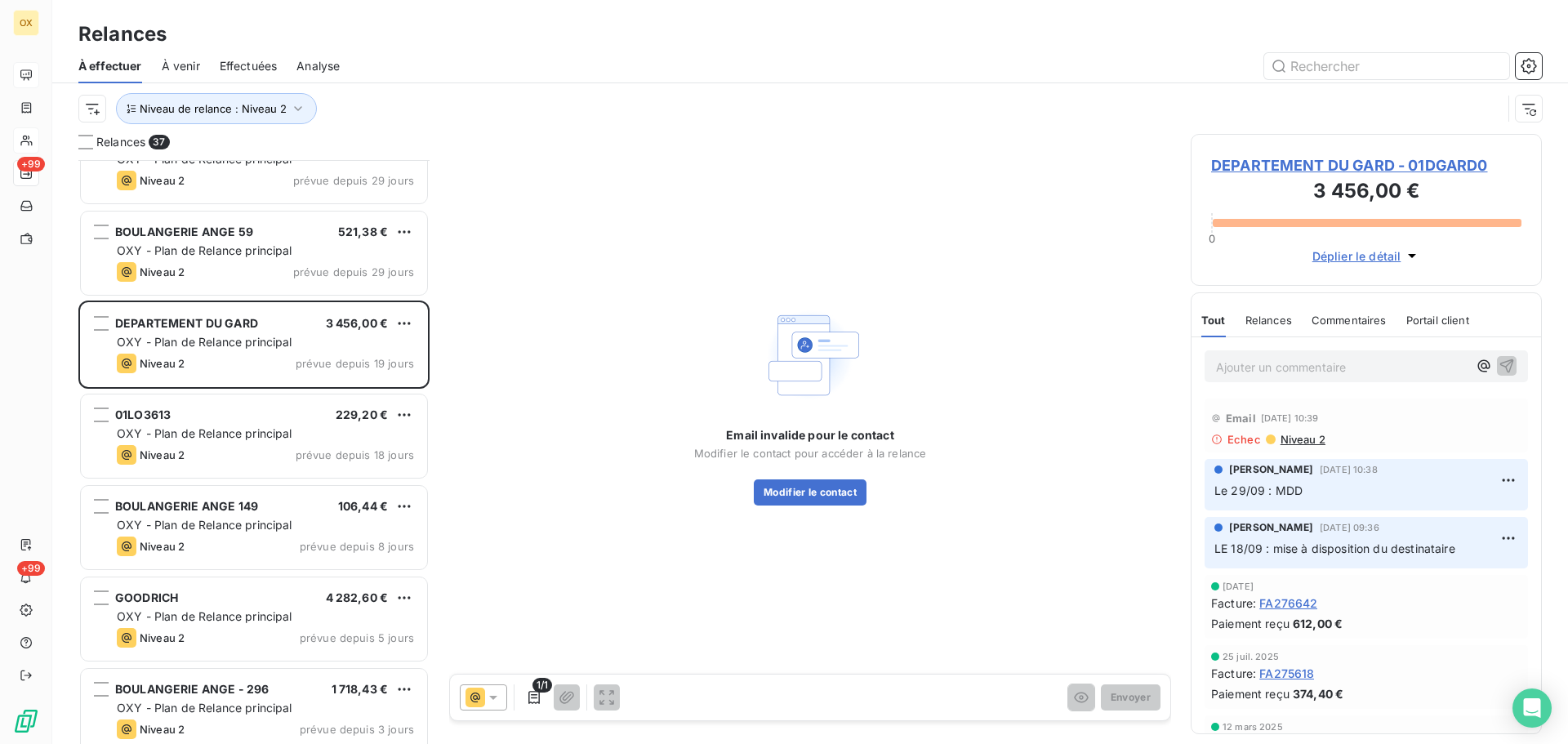
click at [1265, 166] on span "DEPARTEMENT DU GARD - 01DGARD0" at bounding box center [1366, 165] width 310 height 22
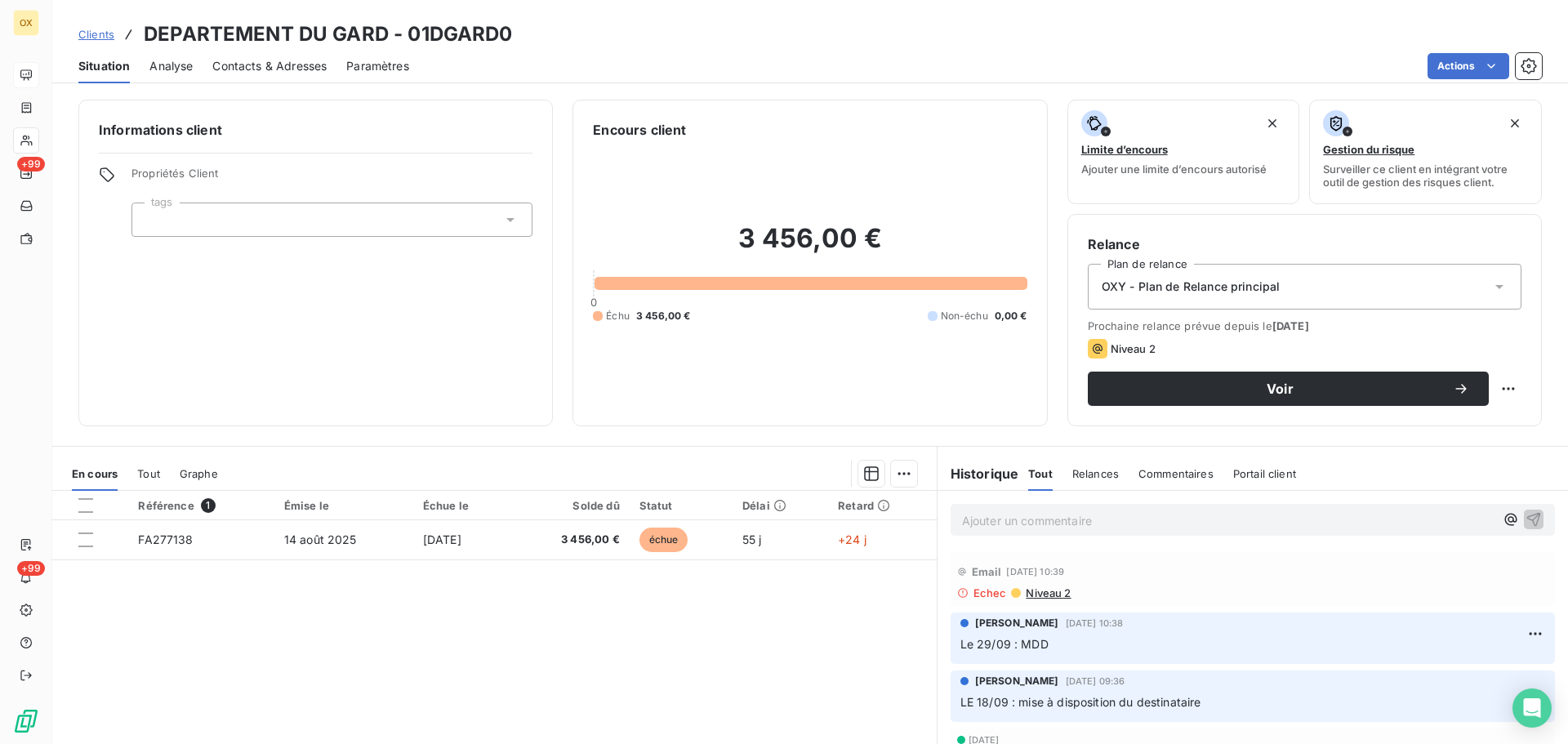
click at [275, 71] on span "Contacts & Adresses" at bounding box center [269, 66] width 114 height 16
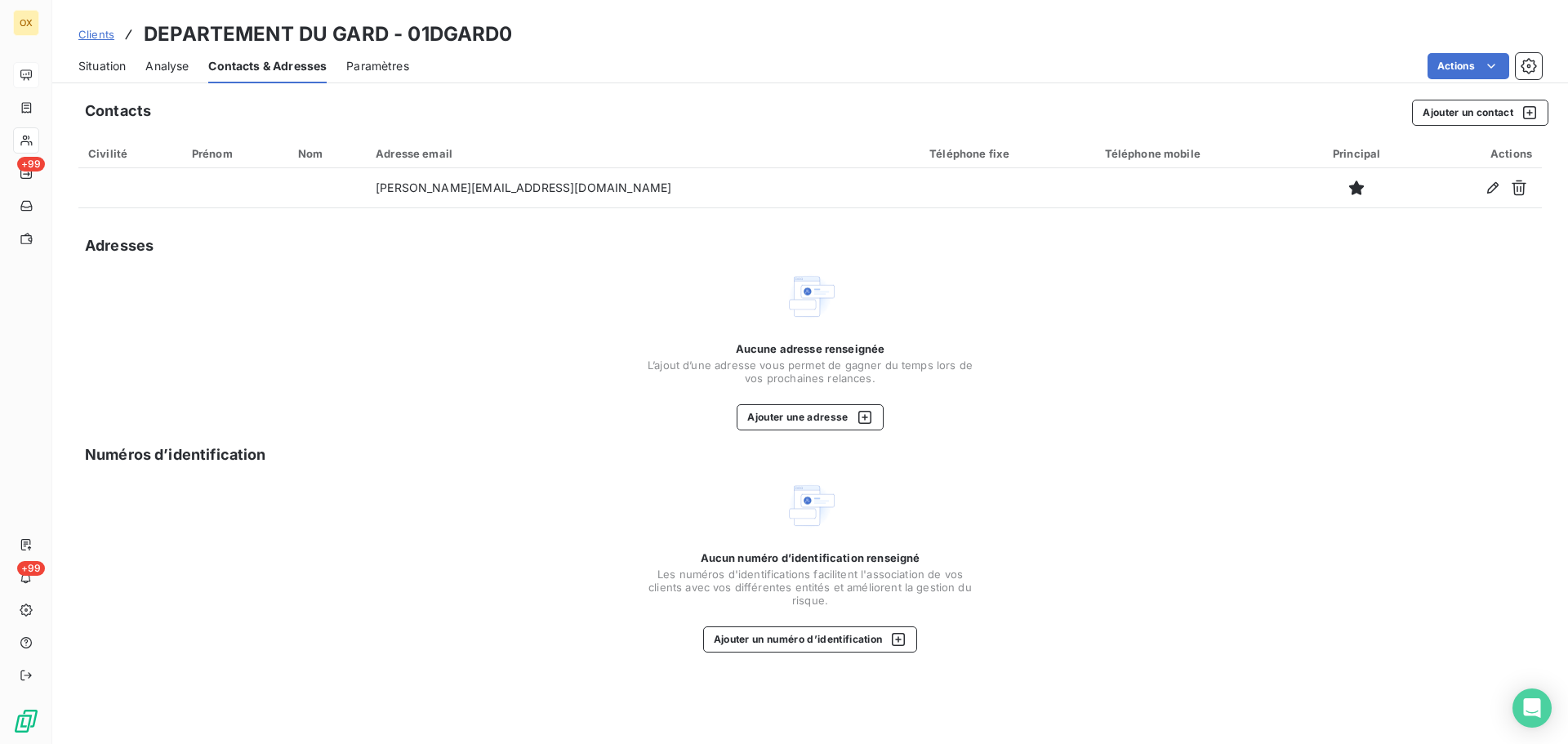
click at [98, 62] on span "Situation" at bounding box center [102, 66] width 48 height 16
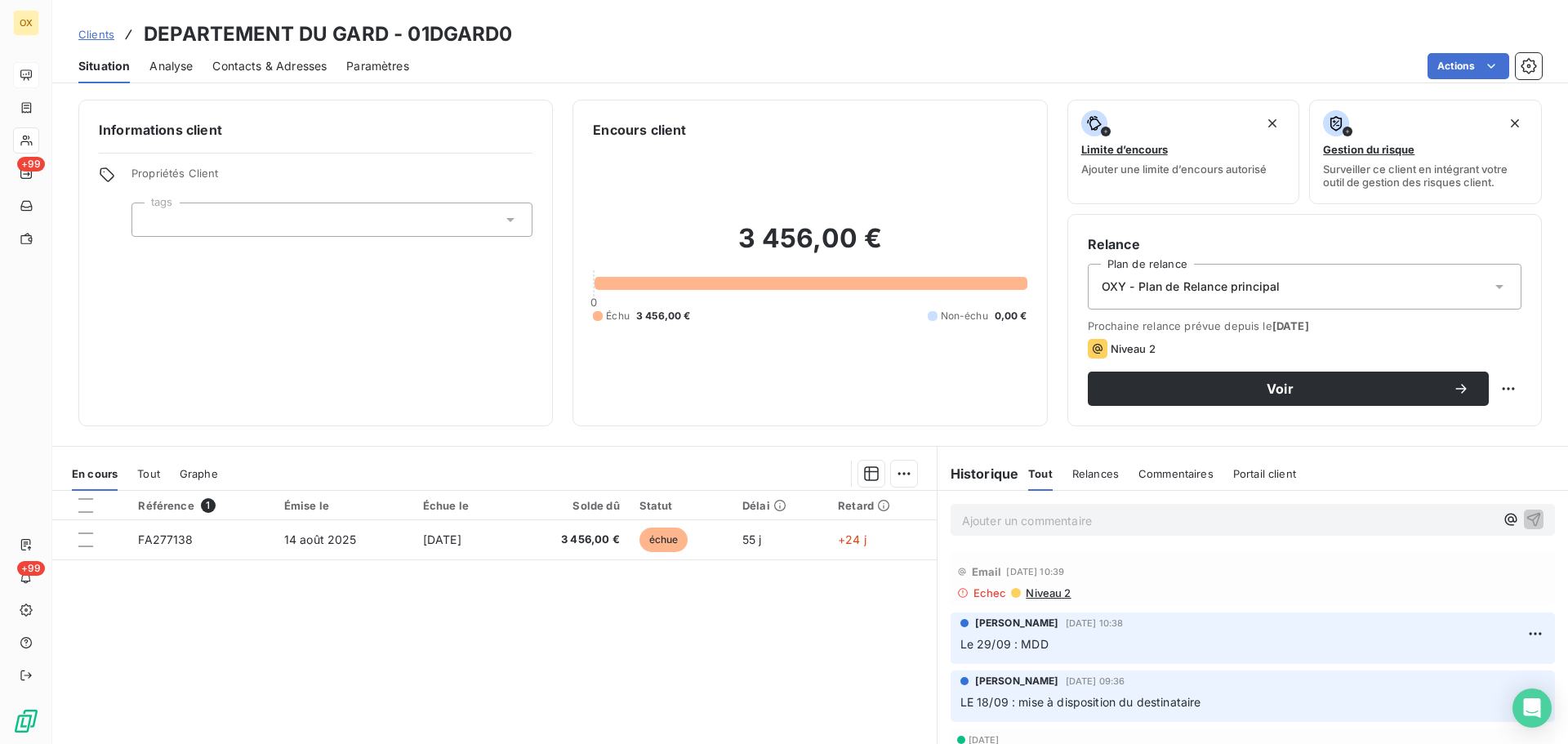
click at [268, 69] on span "Contacts & Adresses" at bounding box center [269, 66] width 114 height 16
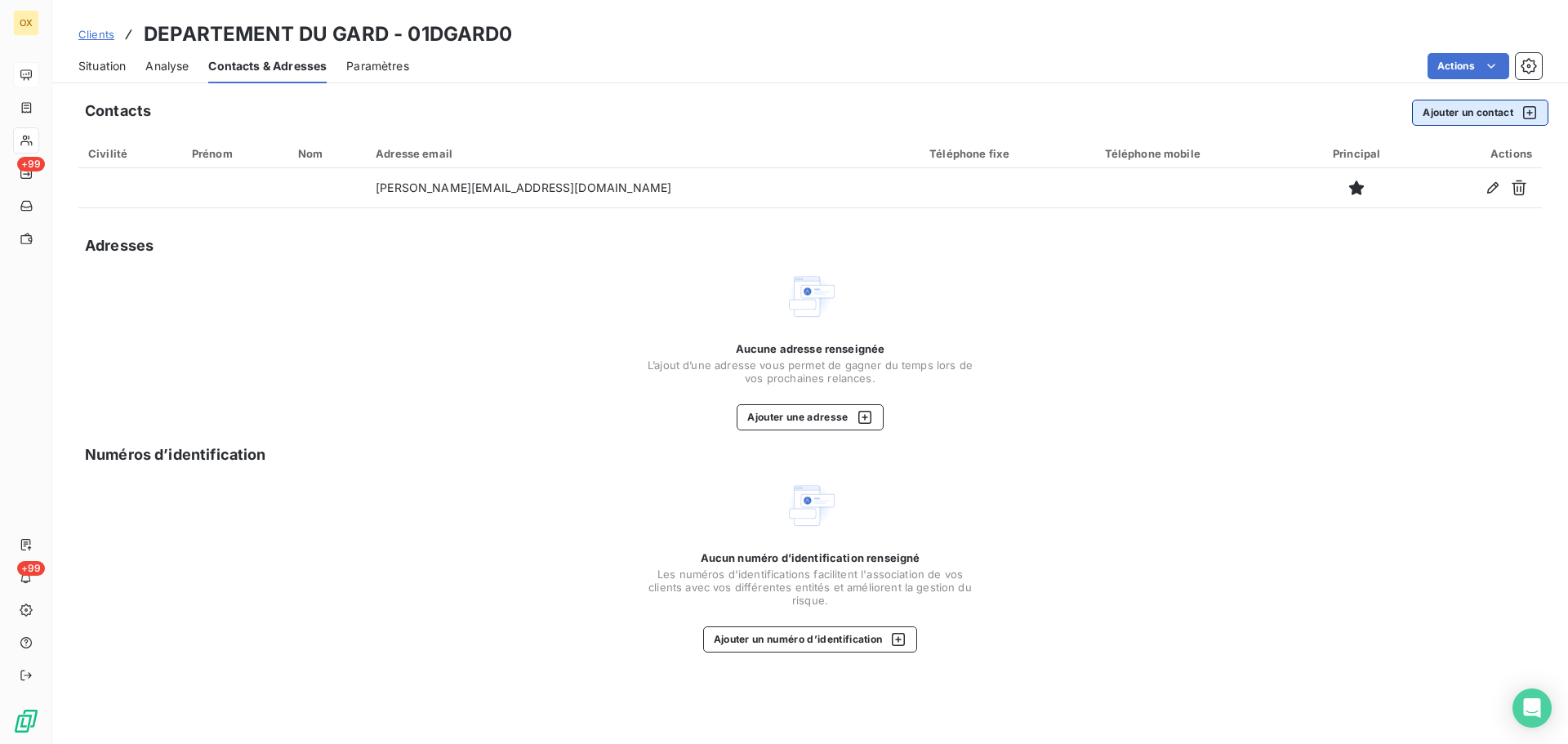
click at [1470, 115] on button "Ajouter un contact" at bounding box center [1479, 112] width 136 height 26
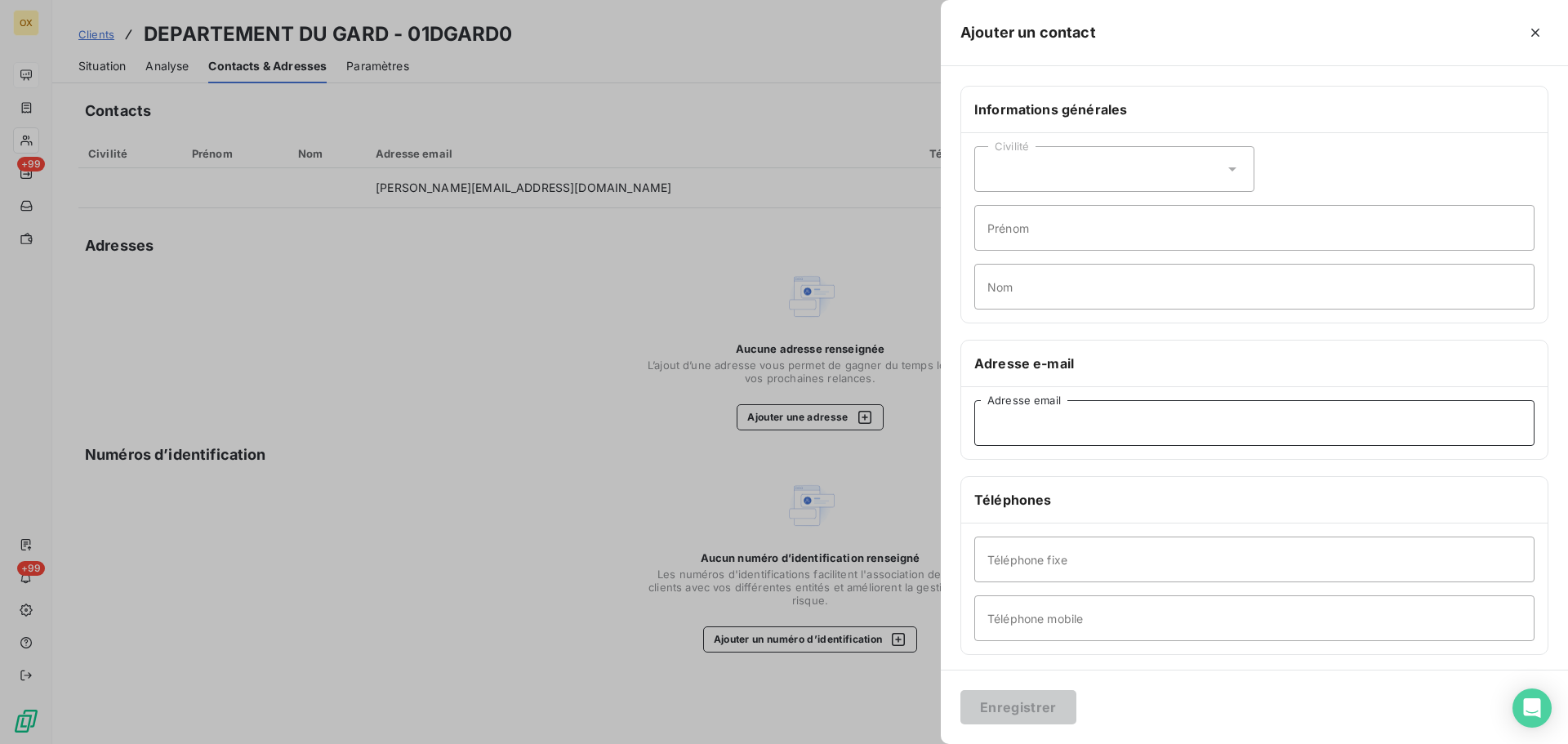
click at [1074, 423] on input "Adresse email" at bounding box center [1254, 423] width 560 height 46
drag, startPoint x: 1224, startPoint y: 431, endPoint x: 1027, endPoint y: 423, distance: 197.2
click at [1026, 423] on input "celine.BOYER6SIMONNE@GARD;FR" at bounding box center [1254, 423] width 560 height 46
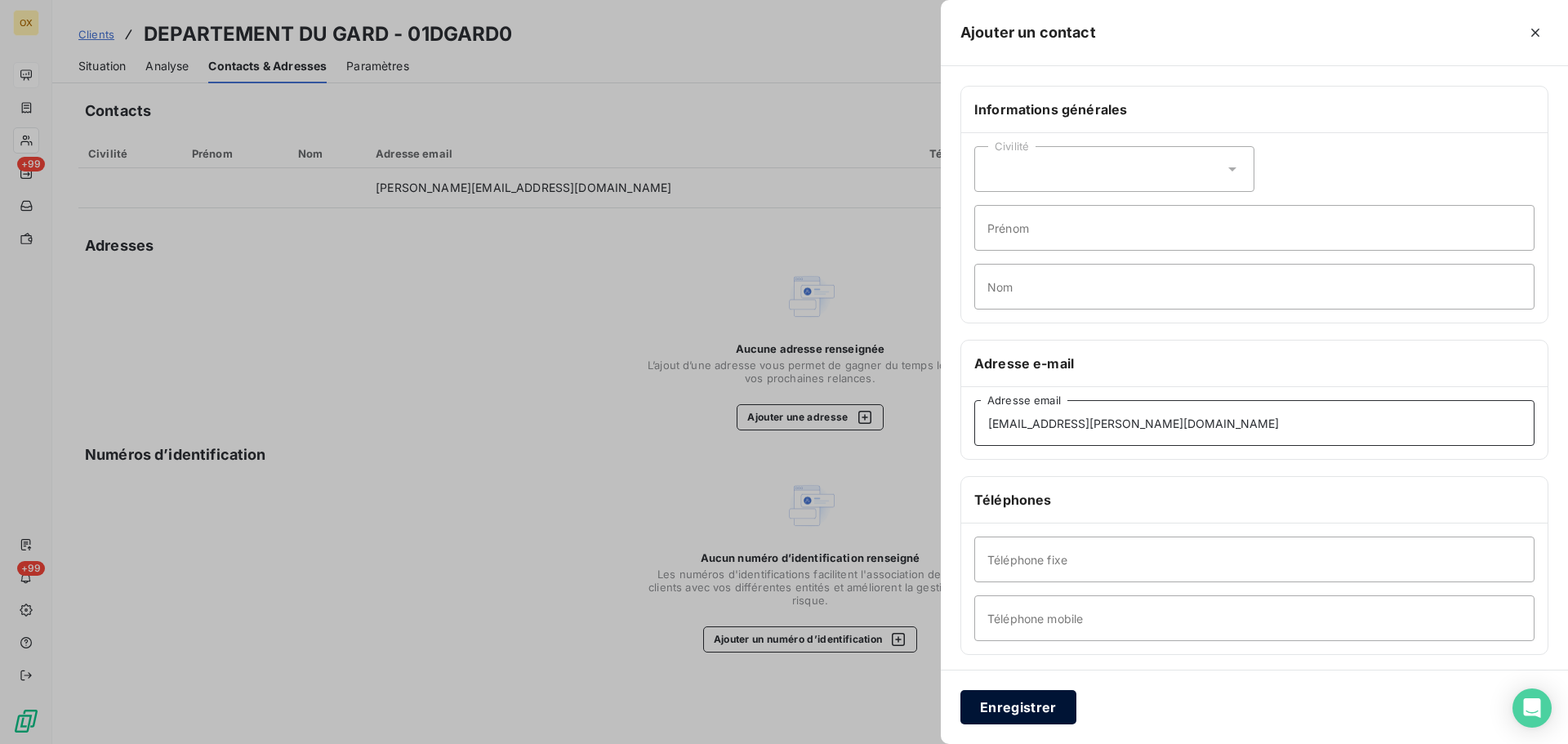
type input "[EMAIL_ADDRESS][PERSON_NAME][DOMAIN_NAME]"
click at [1038, 704] on button "Enregistrer" at bounding box center [1018, 707] width 116 height 34
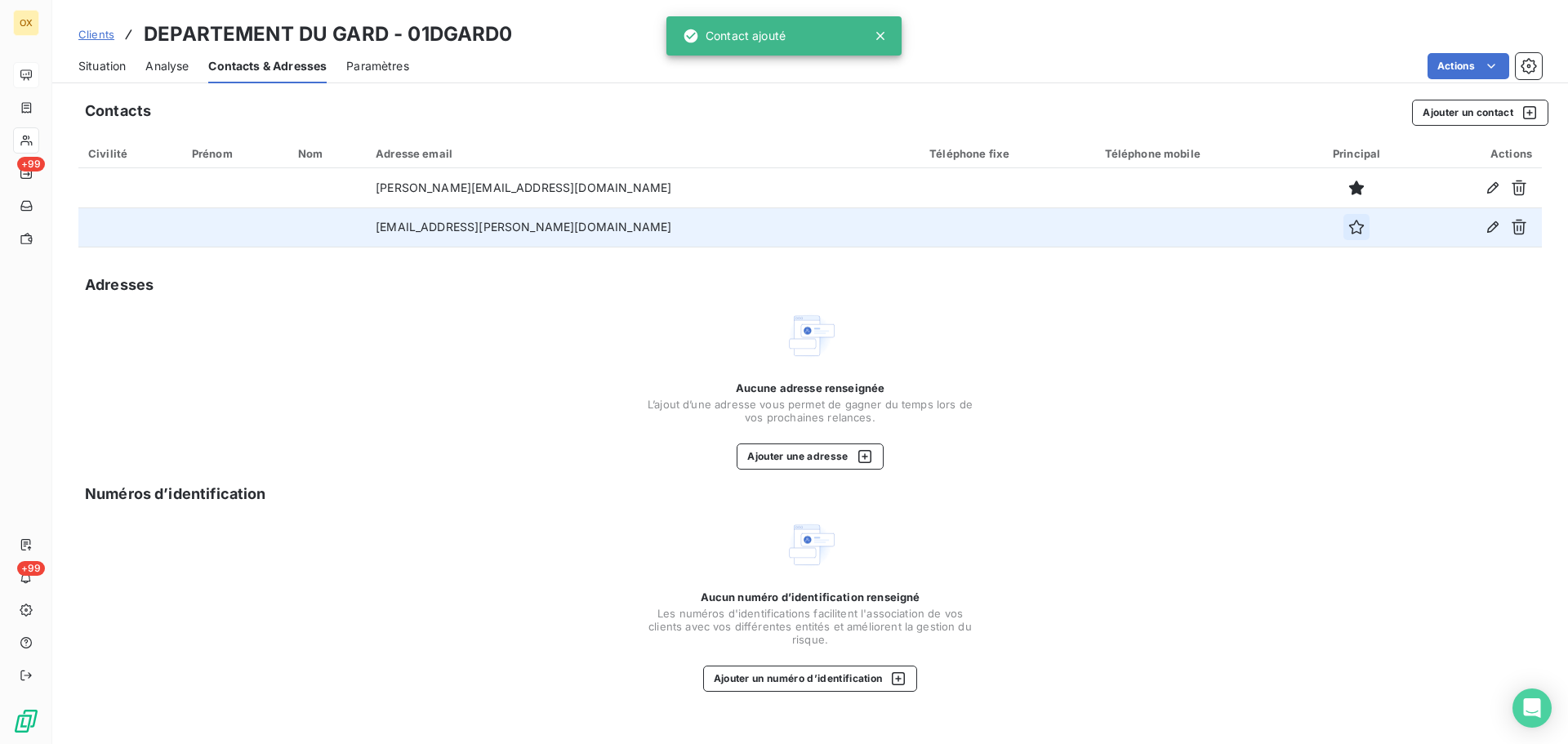
click at [1348, 231] on icon "button" at bounding box center [1356, 227] width 16 height 16
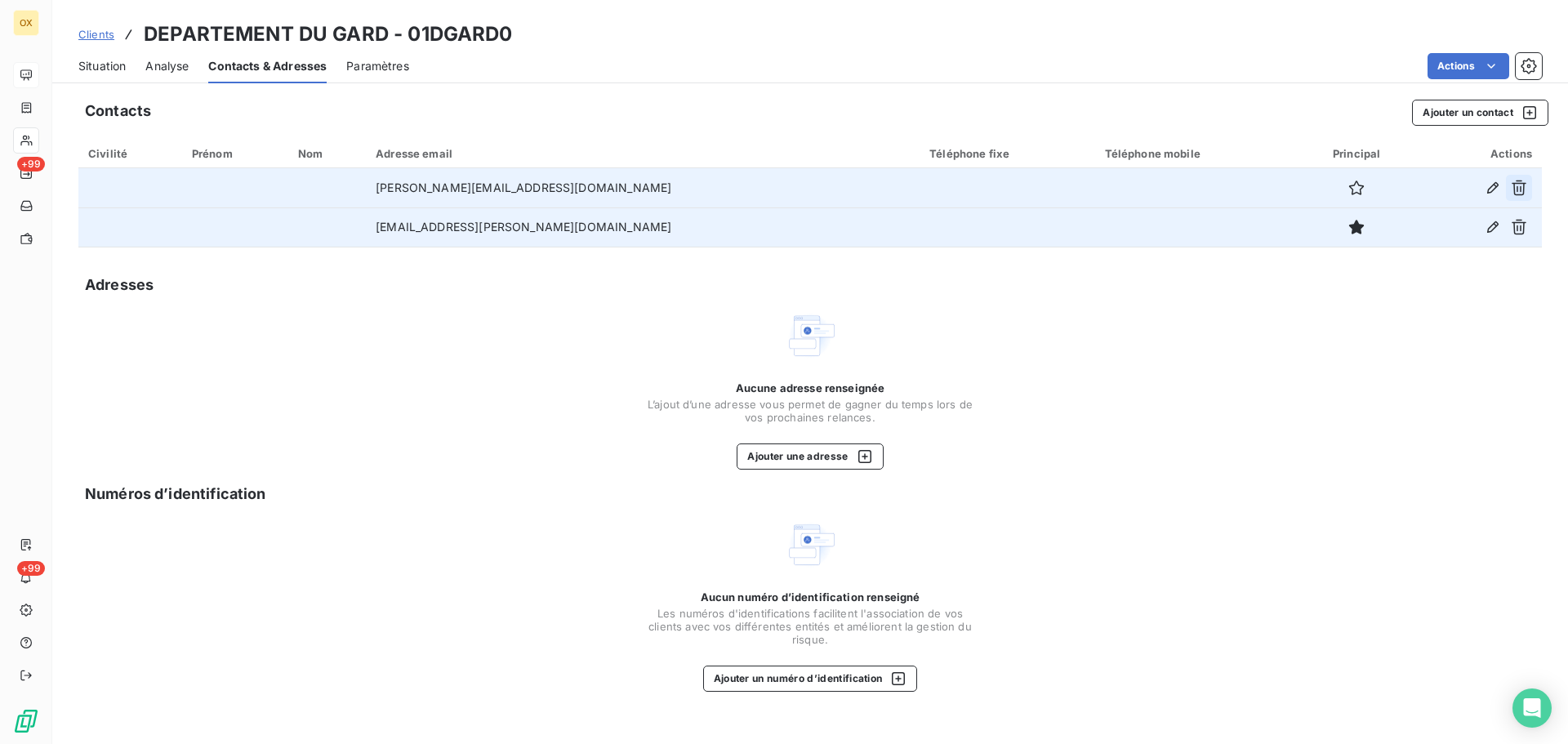
click at [1513, 182] on icon "button" at bounding box center [1519, 188] width 16 height 16
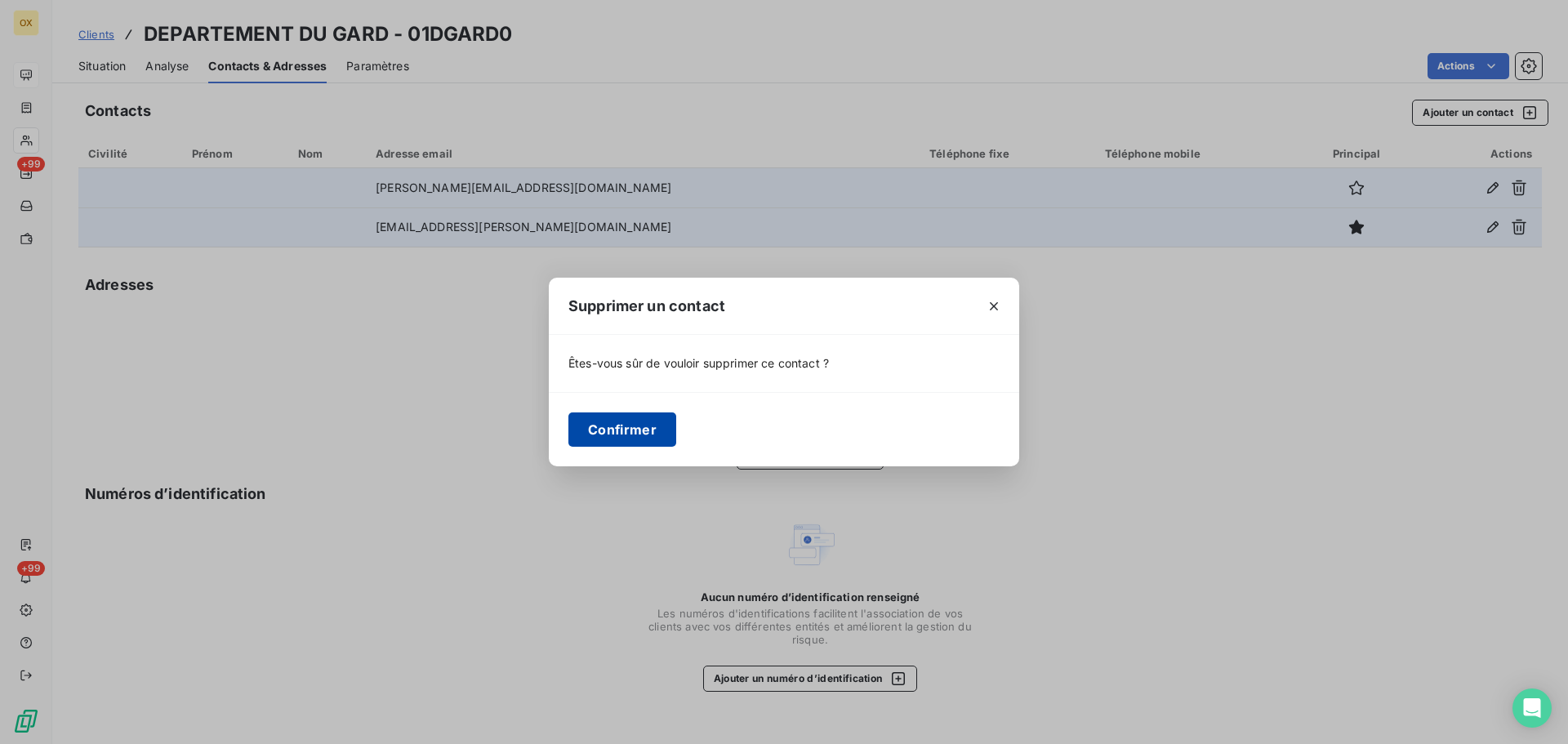
click at [636, 428] on button "Confirmer" at bounding box center [622, 430] width 107 height 34
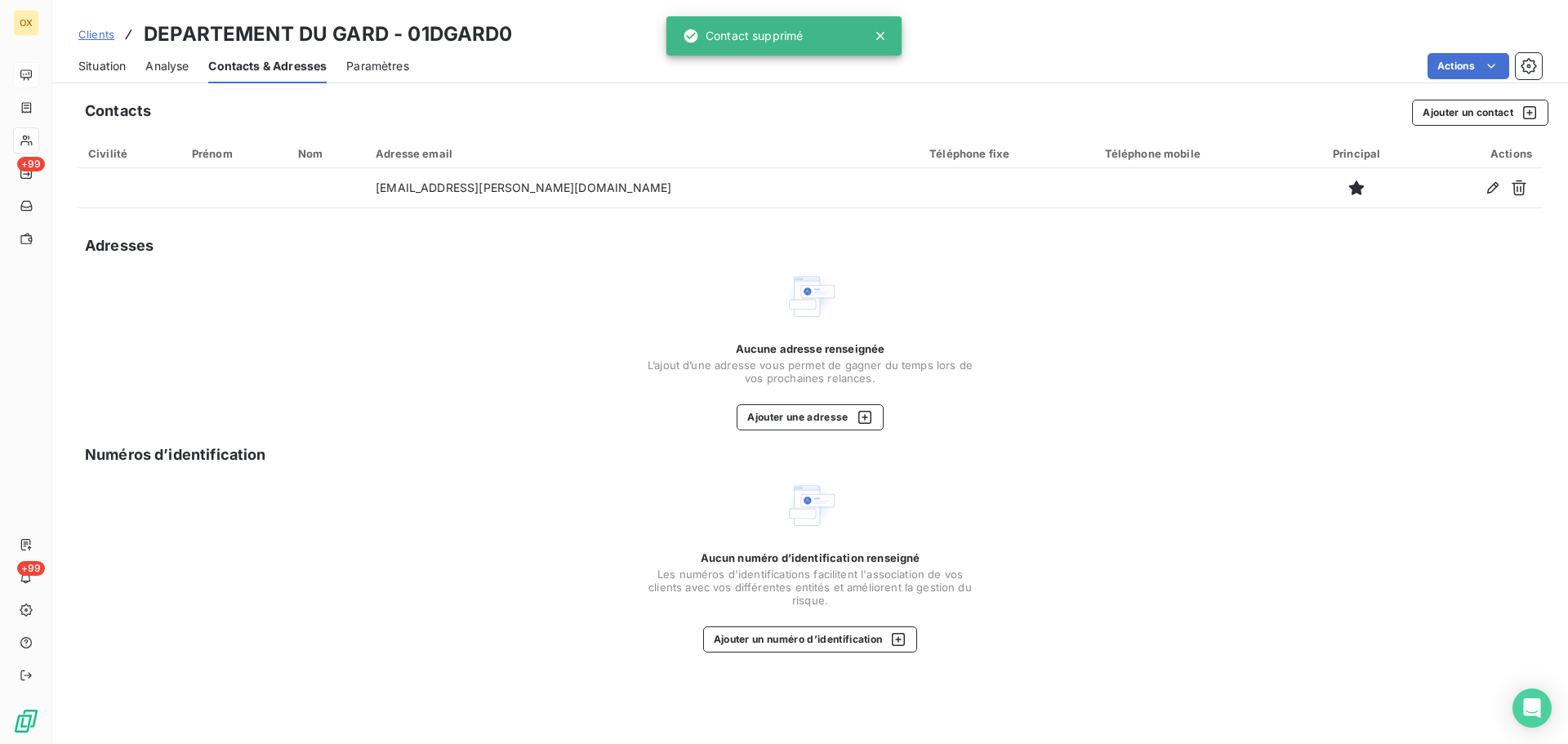
click at [89, 68] on span "Situation" at bounding box center [102, 66] width 48 height 16
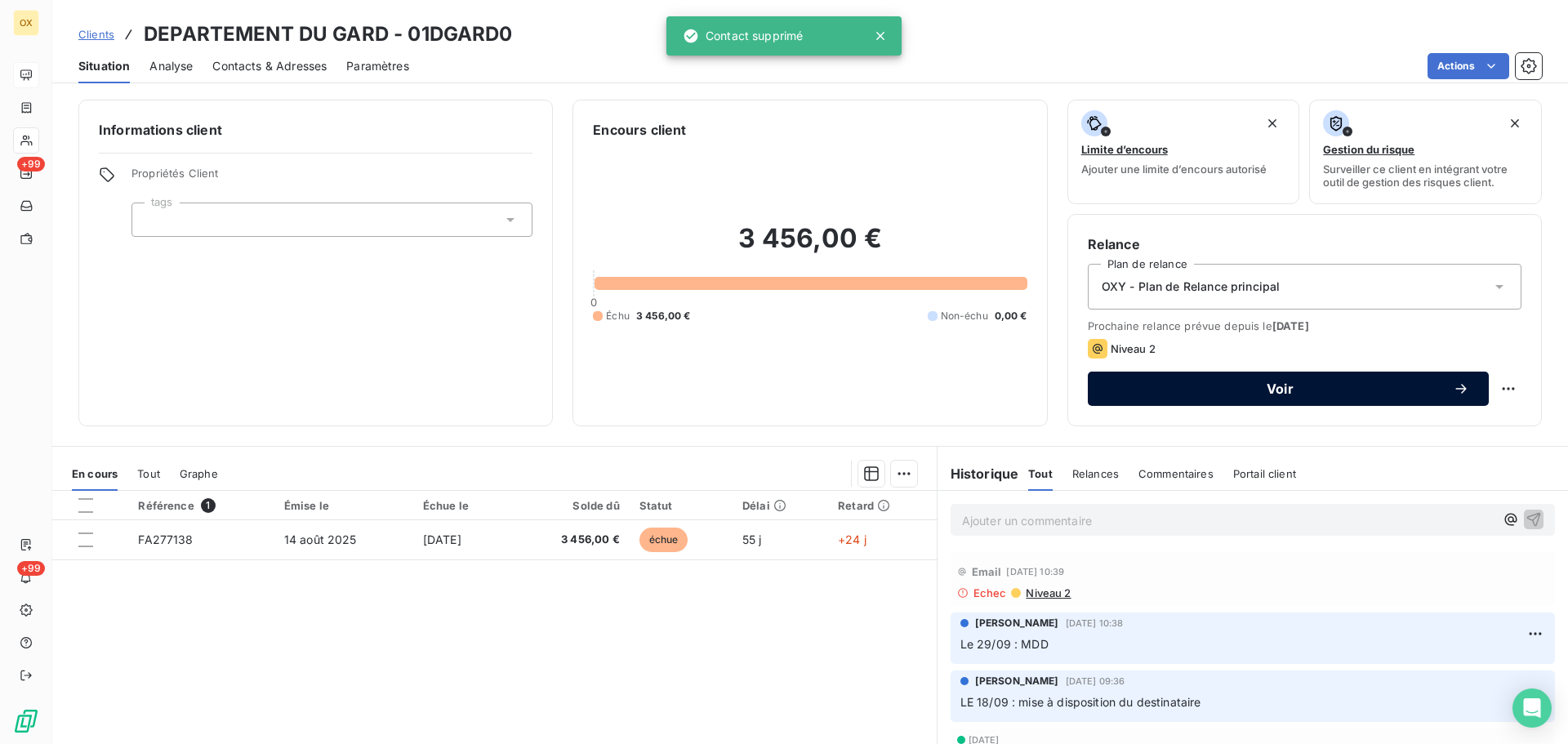
click at [1174, 397] on button "Voir" at bounding box center [1287, 389] width 401 height 34
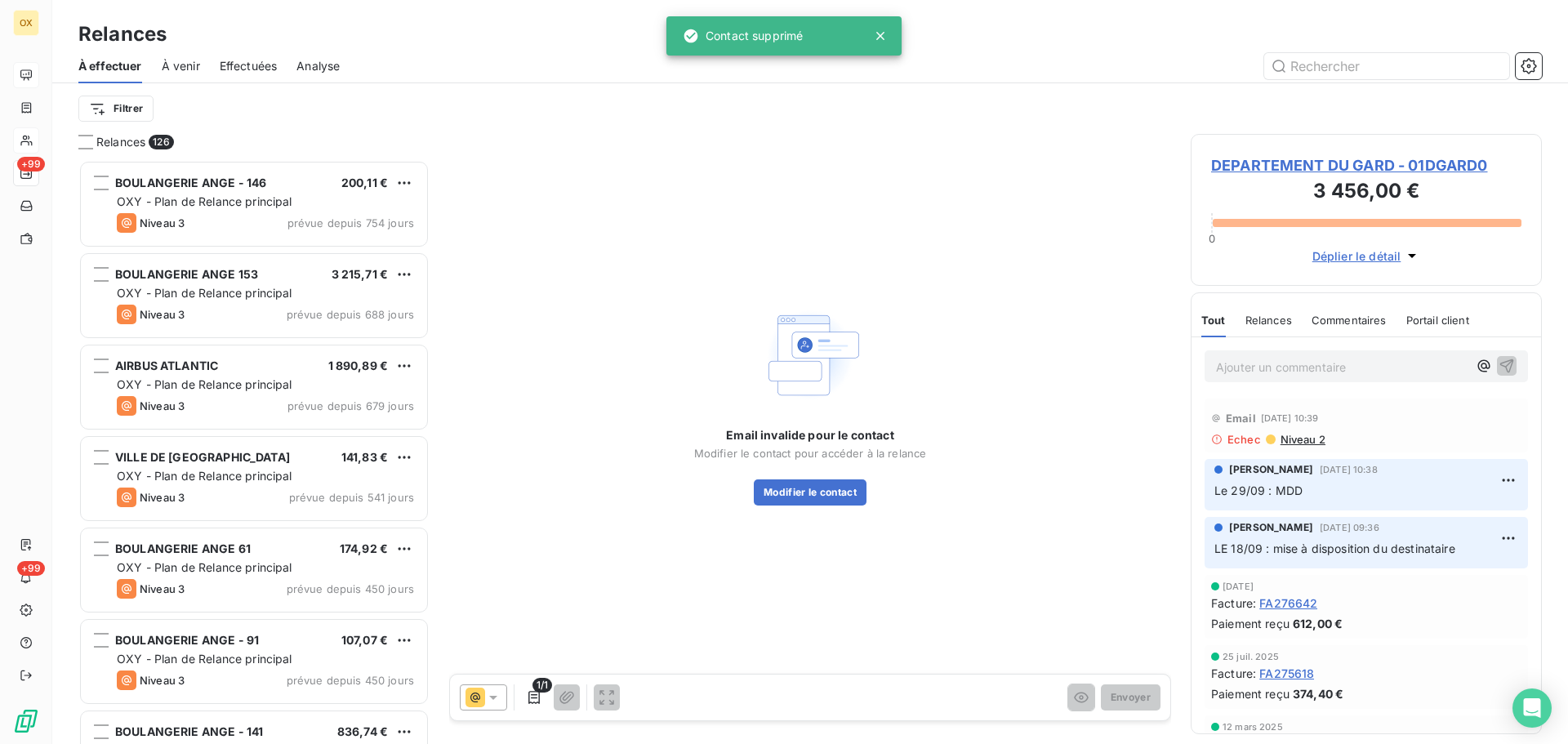
scroll to position [572, 339]
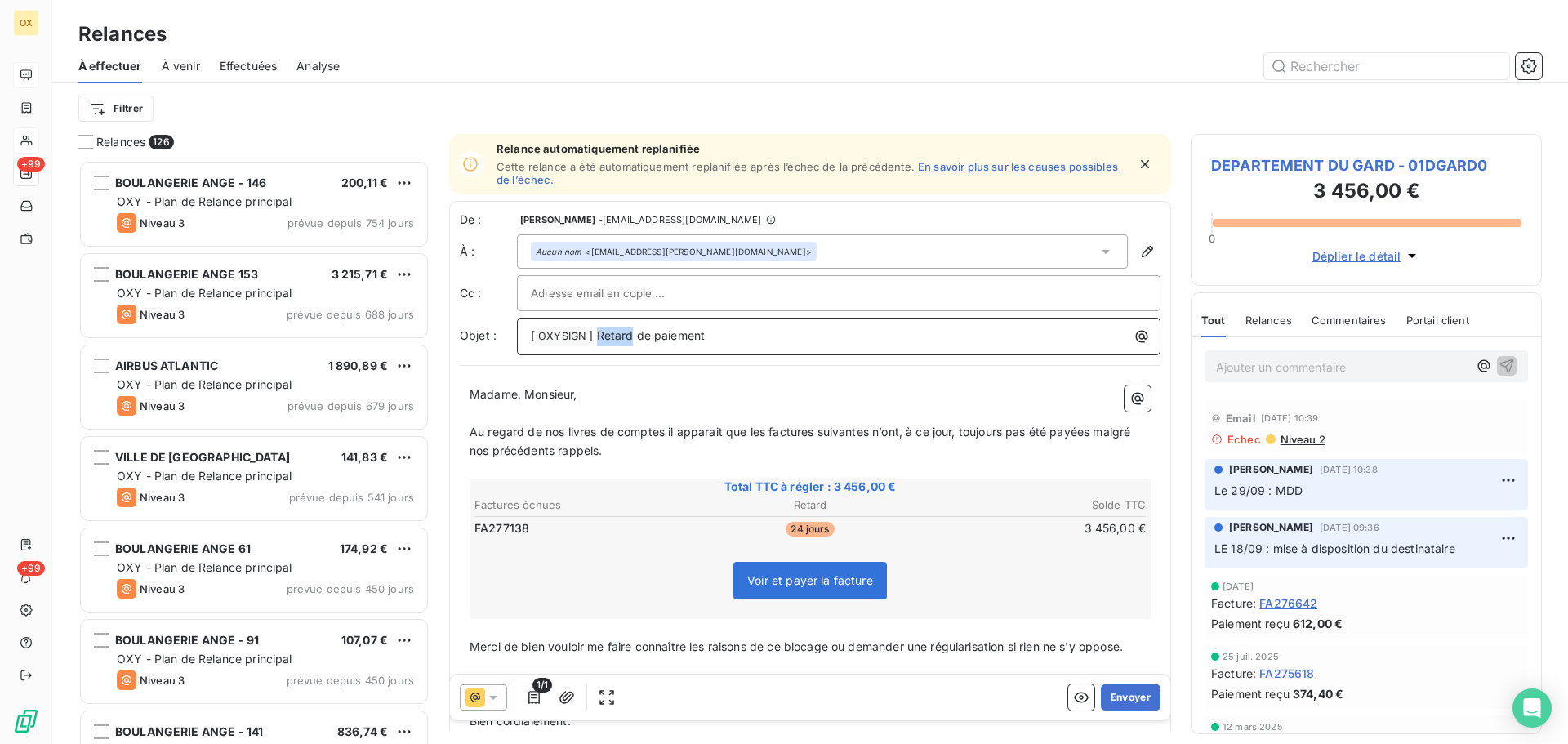
drag, startPoint x: 632, startPoint y: 335, endPoint x: 598, endPoint y: 448, distance: 118.0
click at [599, 333] on span "] Retard de paiement" at bounding box center [647, 335] width 116 height 14
drag, startPoint x: 574, startPoint y: 393, endPoint x: 525, endPoint y: 393, distance: 49.0
click at [525, 393] on span "Madame, Monsieur," at bounding box center [523, 394] width 107 height 14
click at [584, 402] on p "Madame, ," at bounding box center [810, 394] width 682 height 19
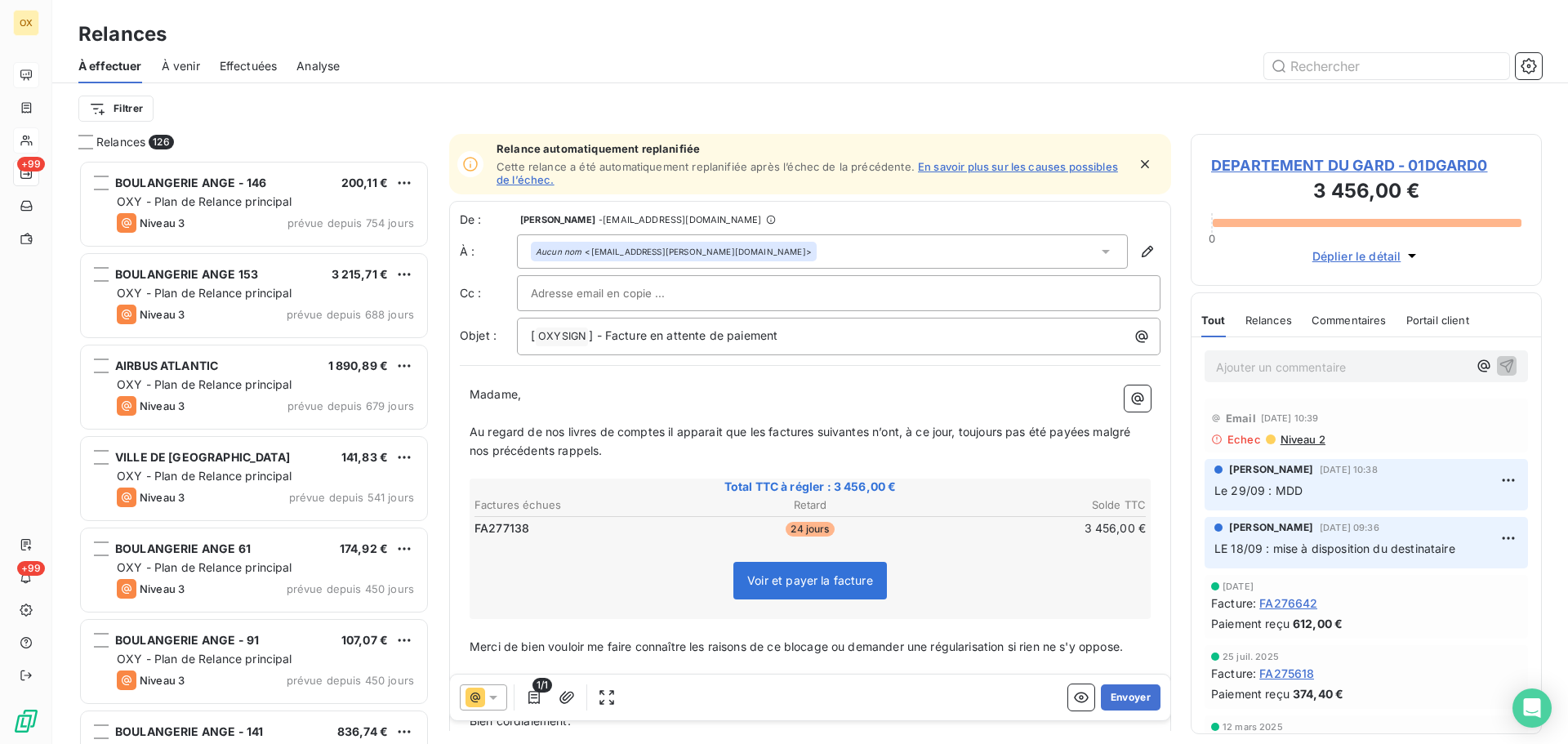
drag, startPoint x: 764, startPoint y: 431, endPoint x: 806, endPoint y: 421, distance: 43.2
click at [764, 431] on span "Au regard de nos livres de comptes il apparait que les factures suivantes n’ont…" at bounding box center [801, 441] width 664 height 33
drag, startPoint x: 857, startPoint y: 430, endPoint x: 881, endPoint y: 430, distance: 24.0
click at [857, 430] on span "Au regard de nos livres de comptes il apparait que la facture suivantes n’ont, …" at bounding box center [807, 441] width 676 height 33
click at [882, 423] on p "Au regard de nos livres de comptes il apparait que la facture suivante n’ont, à…" at bounding box center [810, 442] width 682 height 38
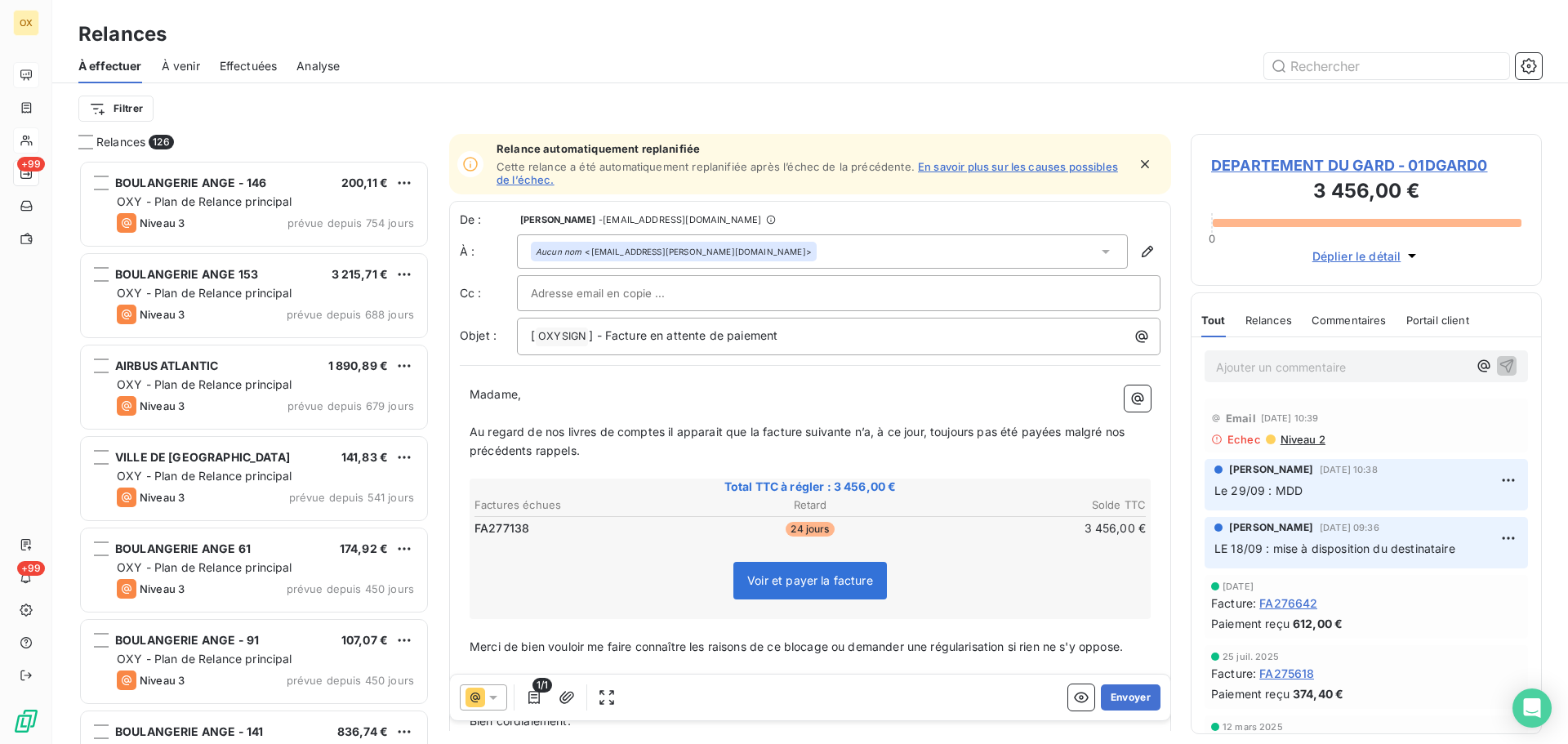
click at [1065, 435] on span "Au regard de nos livres de comptes il apparait que la facture suivante n’a, à c…" at bounding box center [799, 441] width 659 height 33
drag, startPoint x: 1064, startPoint y: 432, endPoint x: 1075, endPoint y: 446, distance: 17.8
click at [1075, 446] on p "Au regard de nos livres de comptes il apparait que la facture suivante n’a, à c…" at bounding box center [810, 442] width 682 height 38
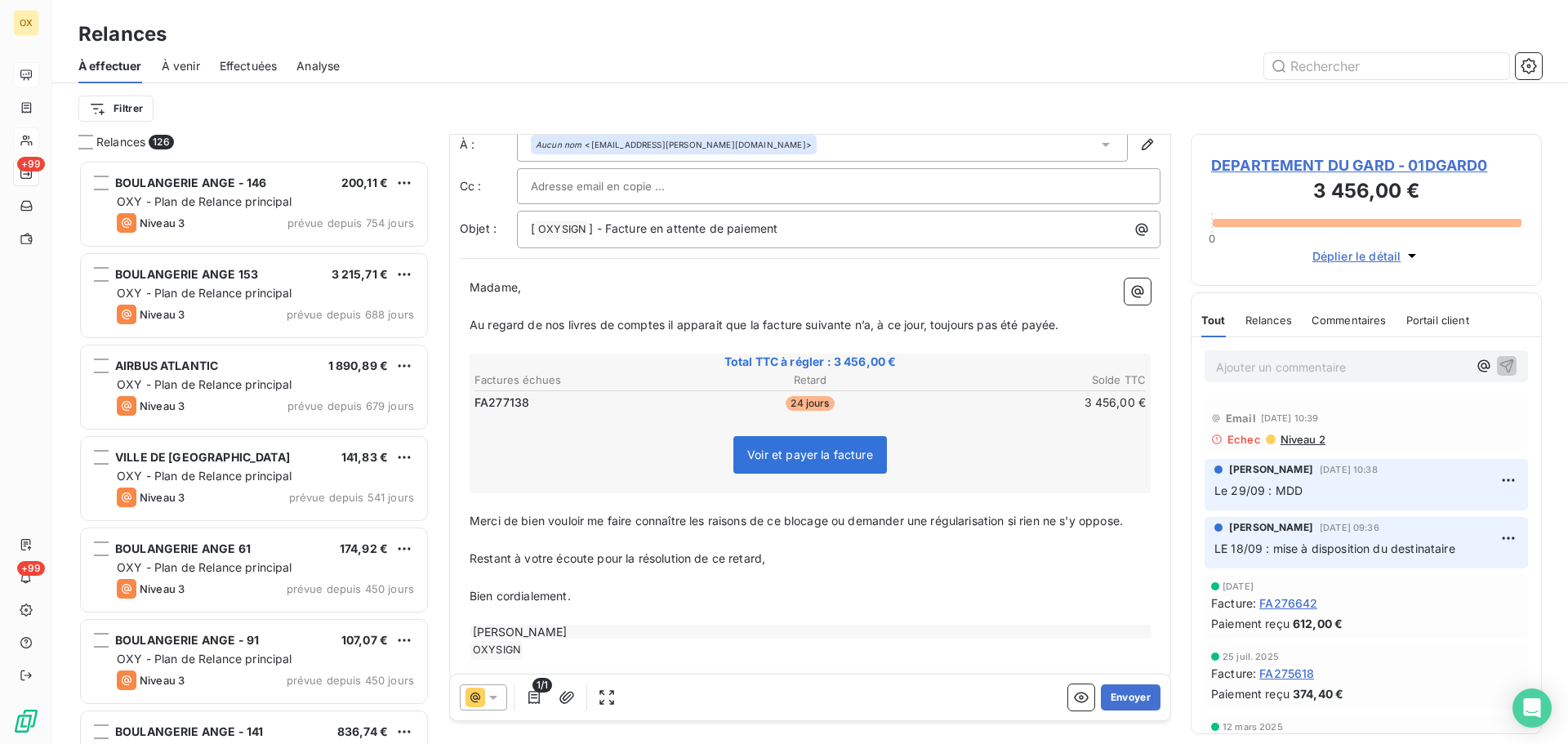
scroll to position [124, 0]
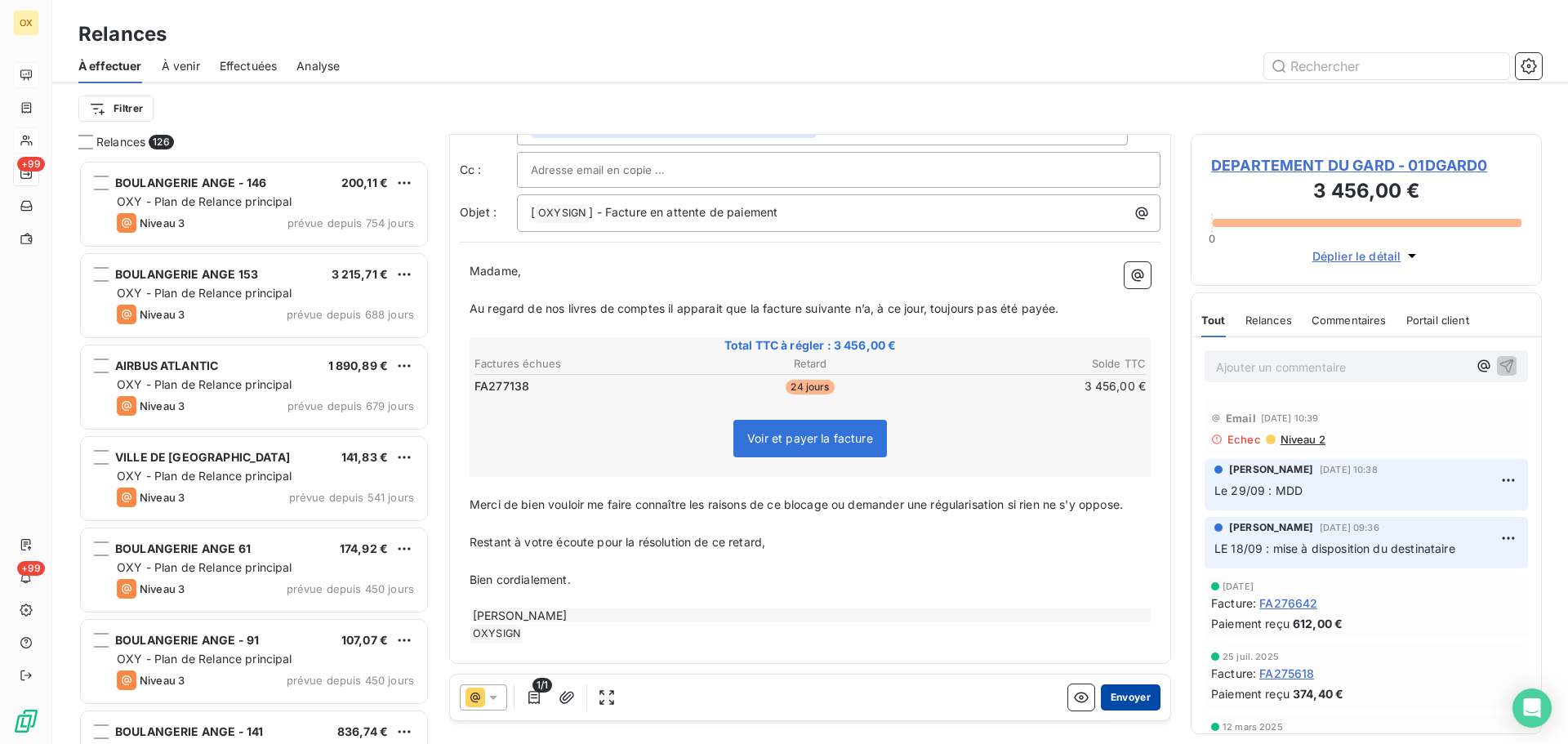
click at [1110, 693] on button "Envoyer" at bounding box center [1131, 697] width 60 height 26
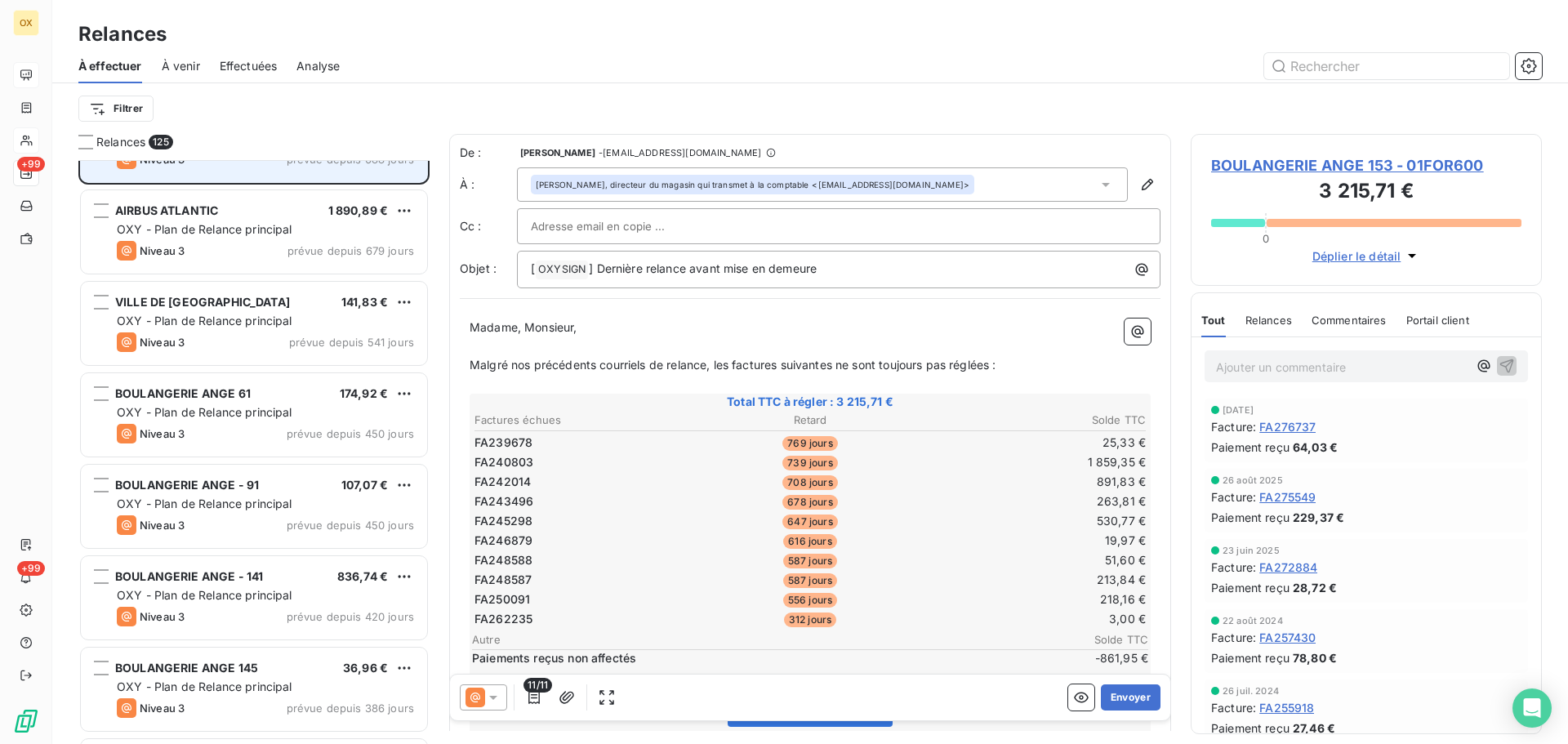
scroll to position [164, 0]
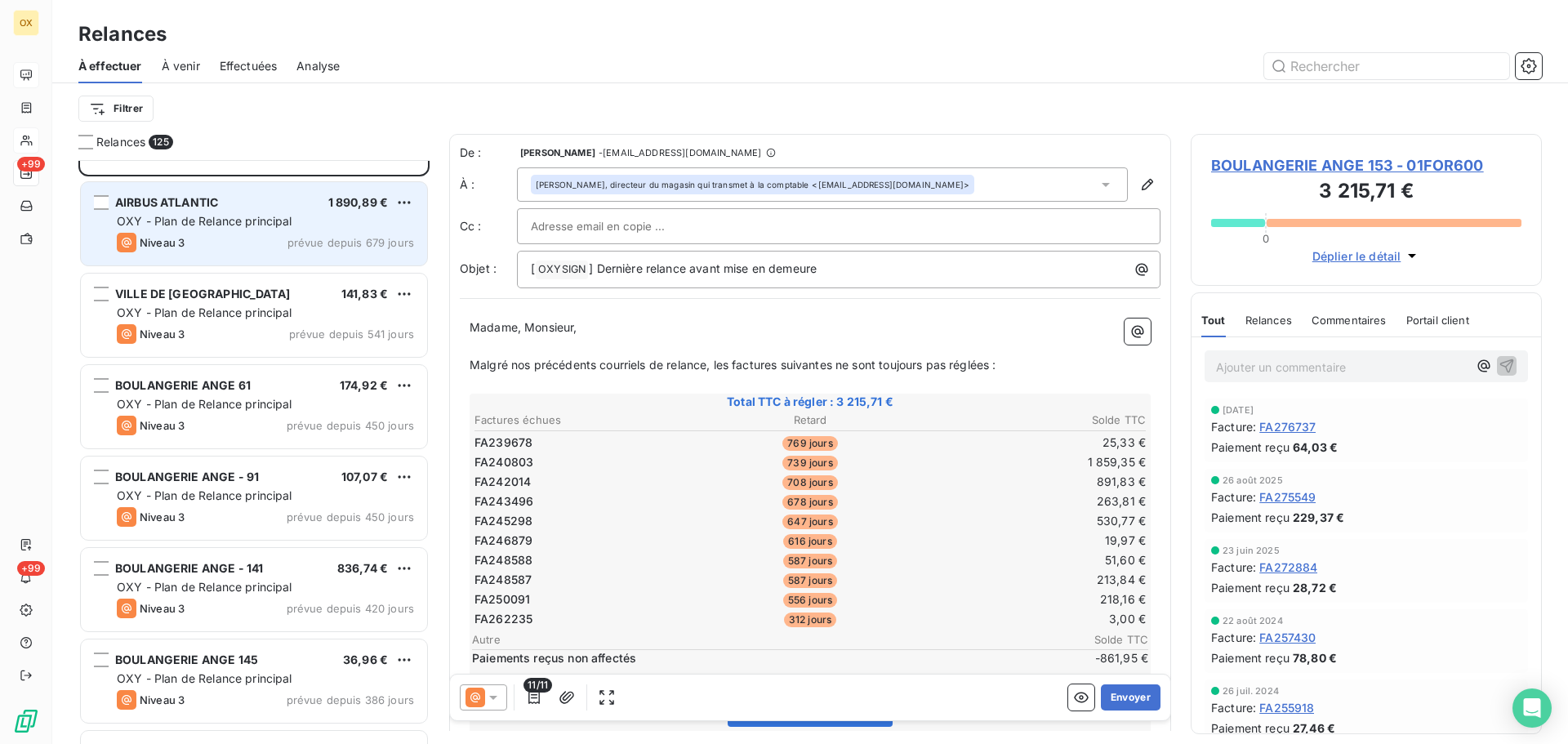
click at [238, 225] on span "OXY - Plan de Relance principal" at bounding box center [204, 221] width 175 height 14
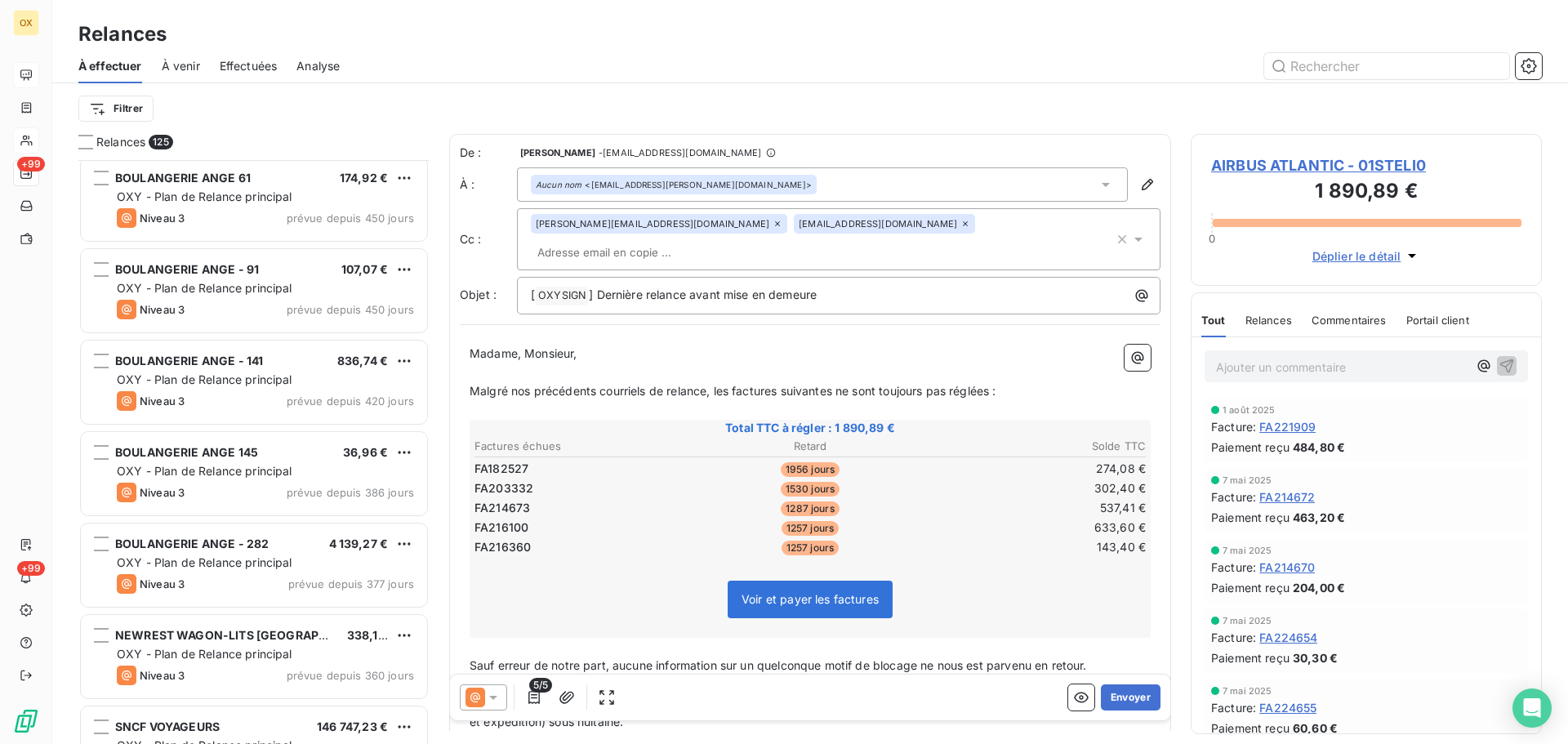
scroll to position [409, 0]
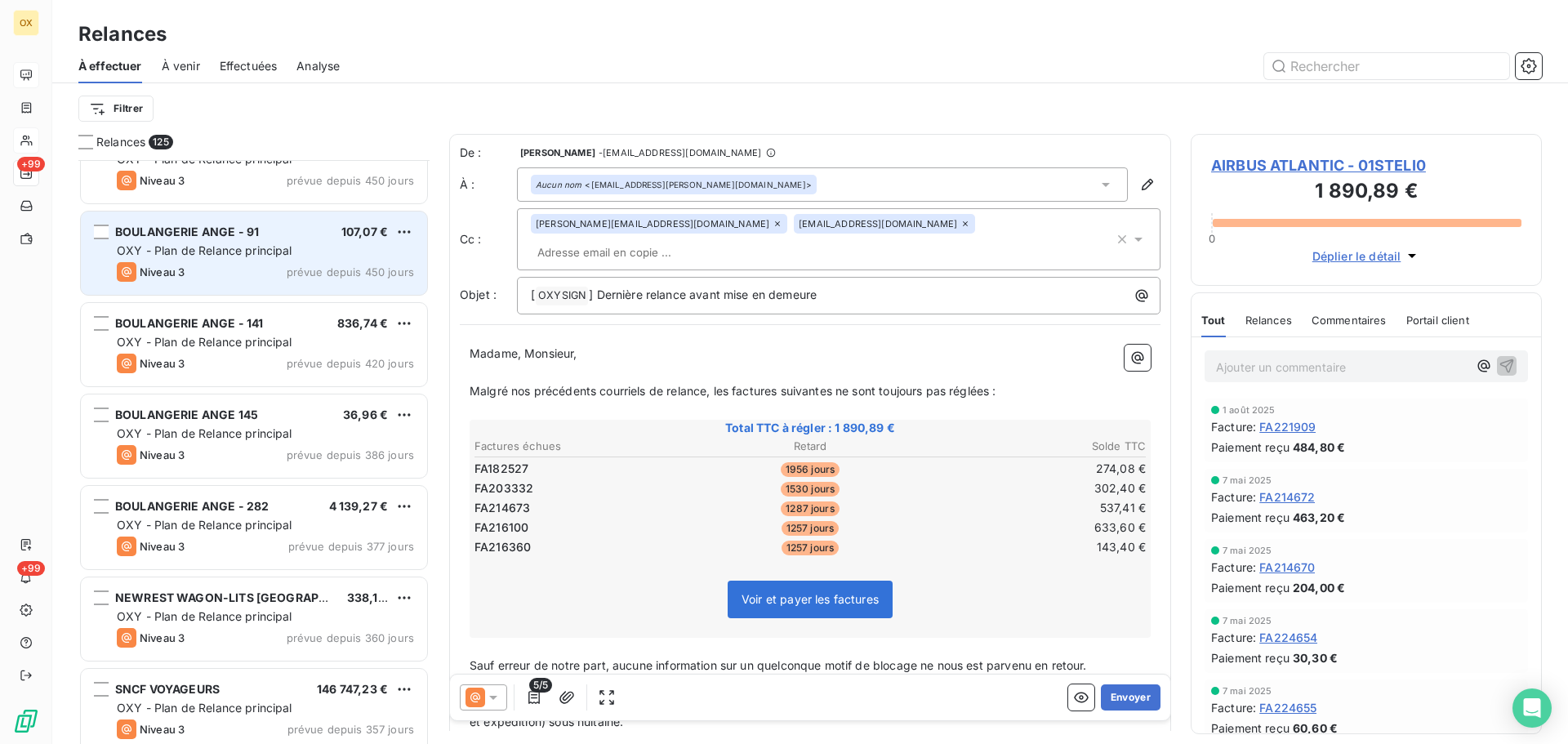
click at [237, 222] on div "VILLE DE [GEOGRAPHIC_DATA] 141,83 € OXY - Plan de Relance principal Niveau 3 pr…" at bounding box center [254, 452] width 351 height 584
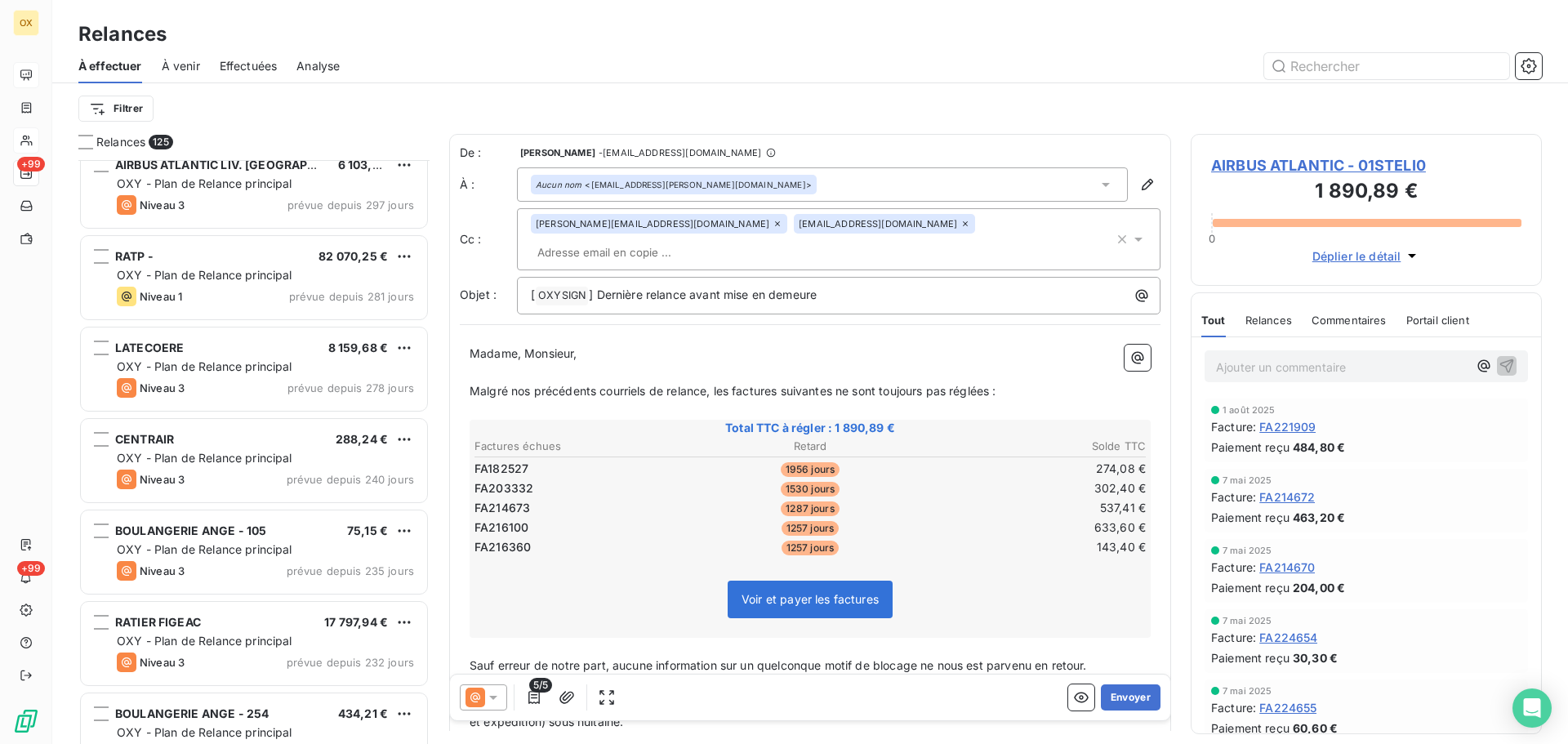
scroll to position [1062, 0]
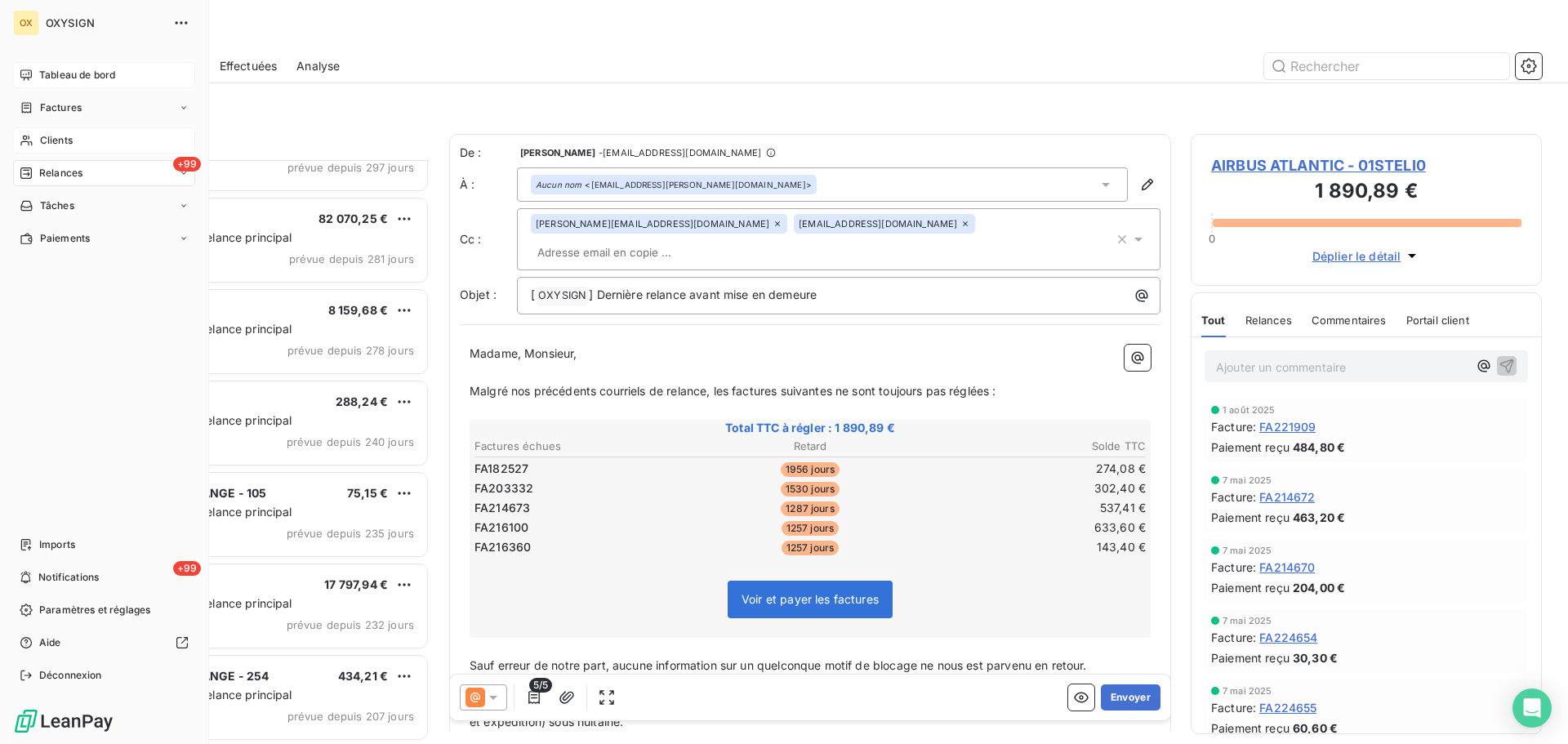
click at [53, 138] on span "Clients" at bounding box center [56, 140] width 33 height 15
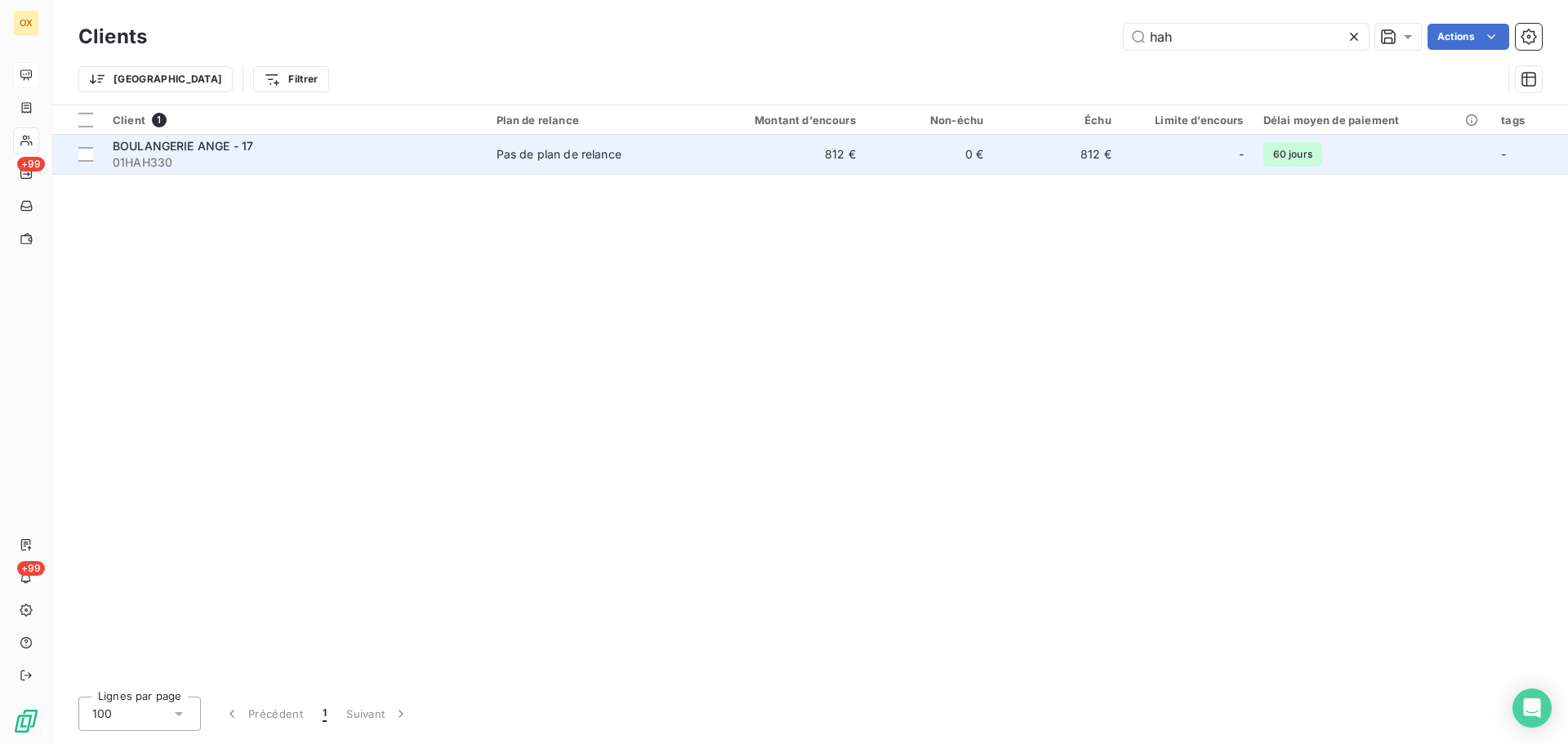
click at [246, 157] on span "01HAH330" at bounding box center [294, 162] width 364 height 16
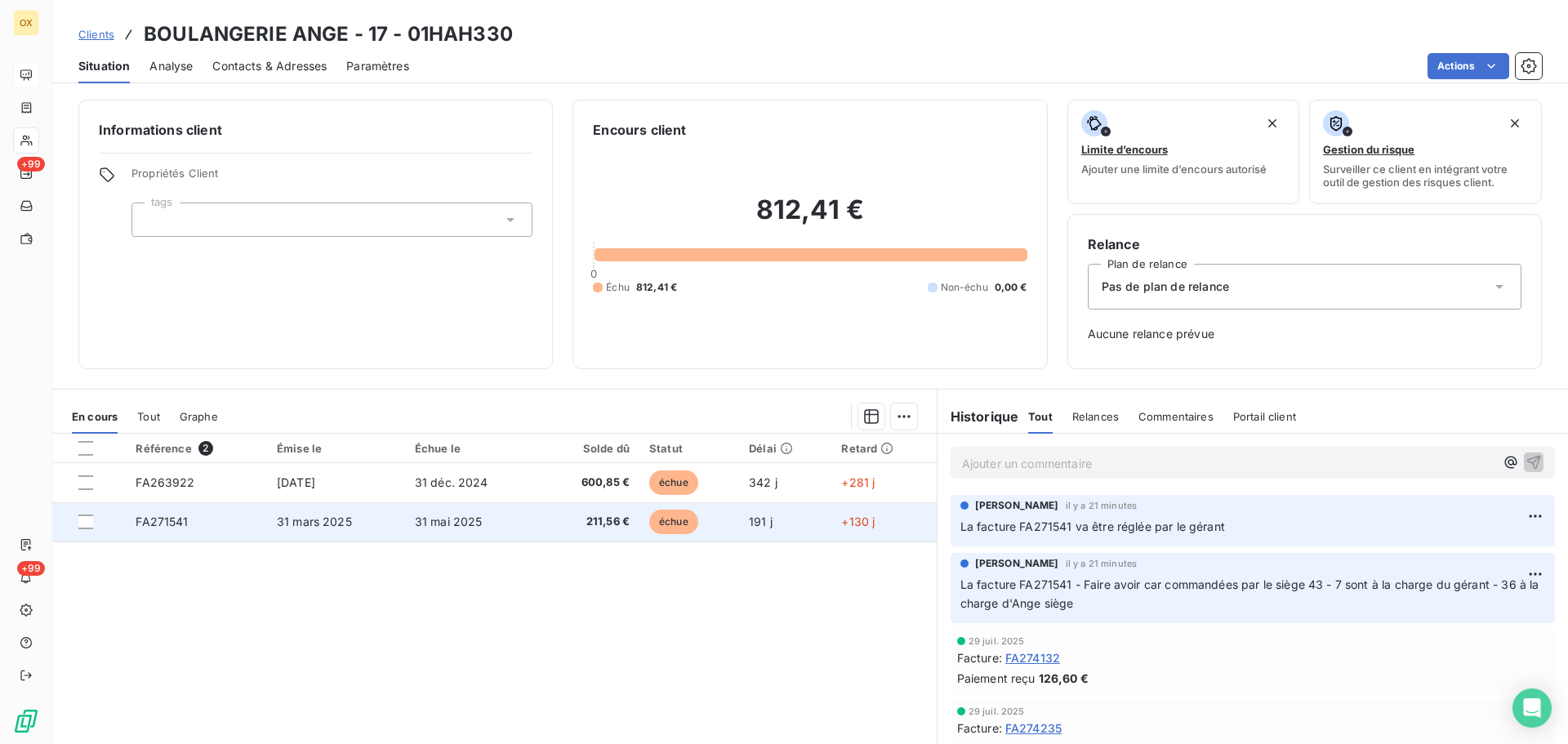
click at [461, 520] on span "31 mai 2025" at bounding box center [449, 521] width 68 height 14
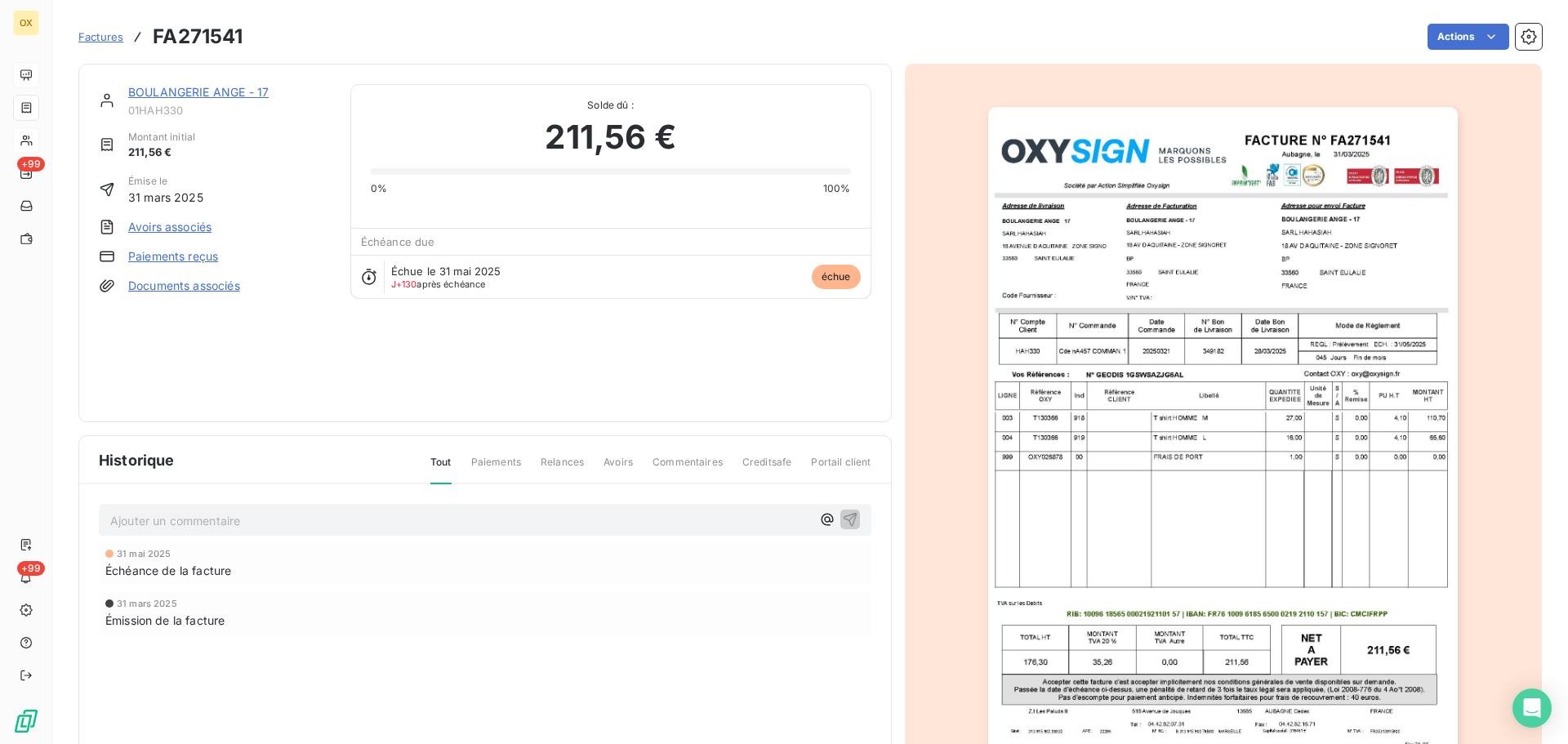
click at [1267, 284] on img "button" at bounding box center [1223, 440] width 470 height 664
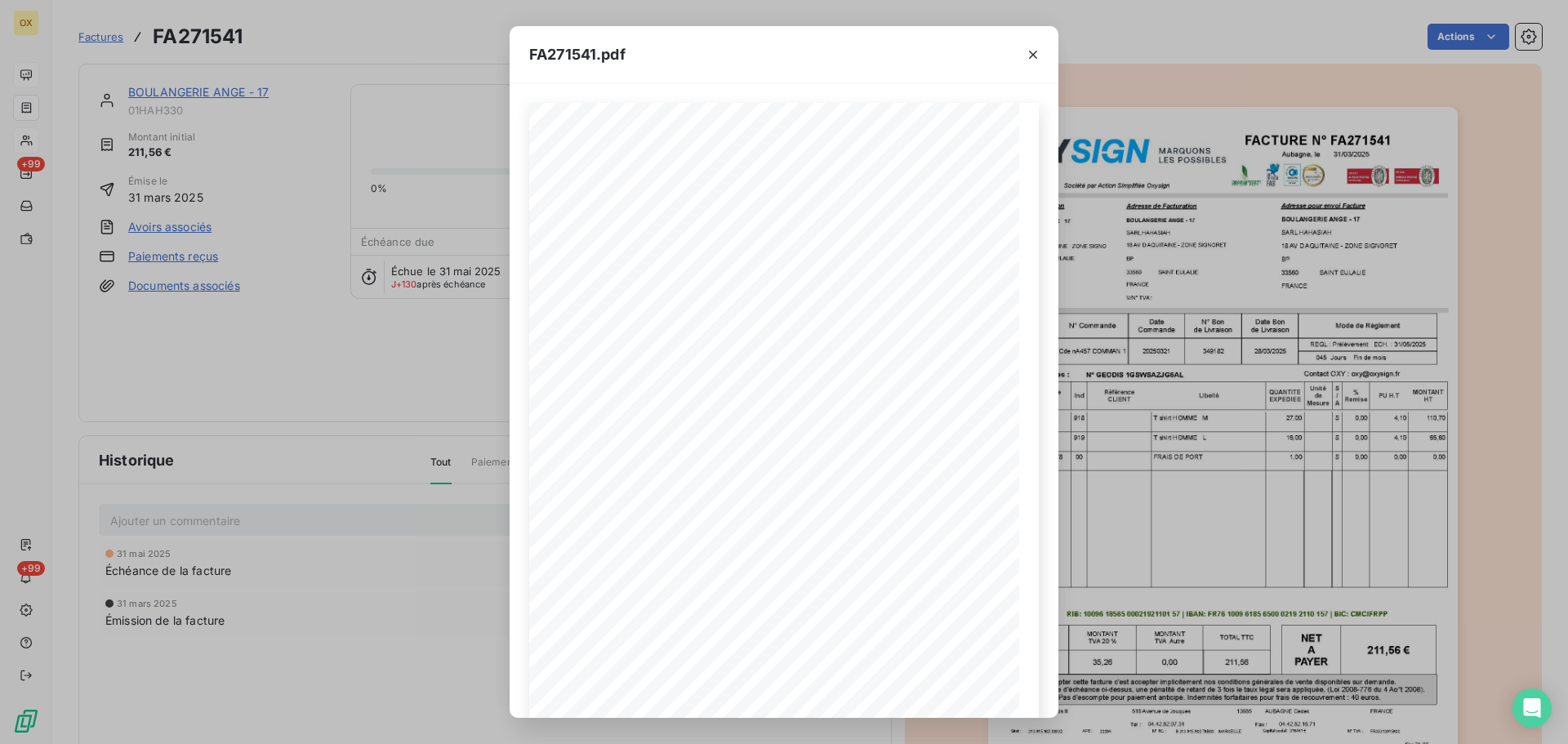
drag, startPoint x: 1035, startPoint y: 56, endPoint x: 1502, endPoint y: 134, distance: 473.5
click at [1035, 54] on icon "button" at bounding box center [1033, 55] width 16 height 16
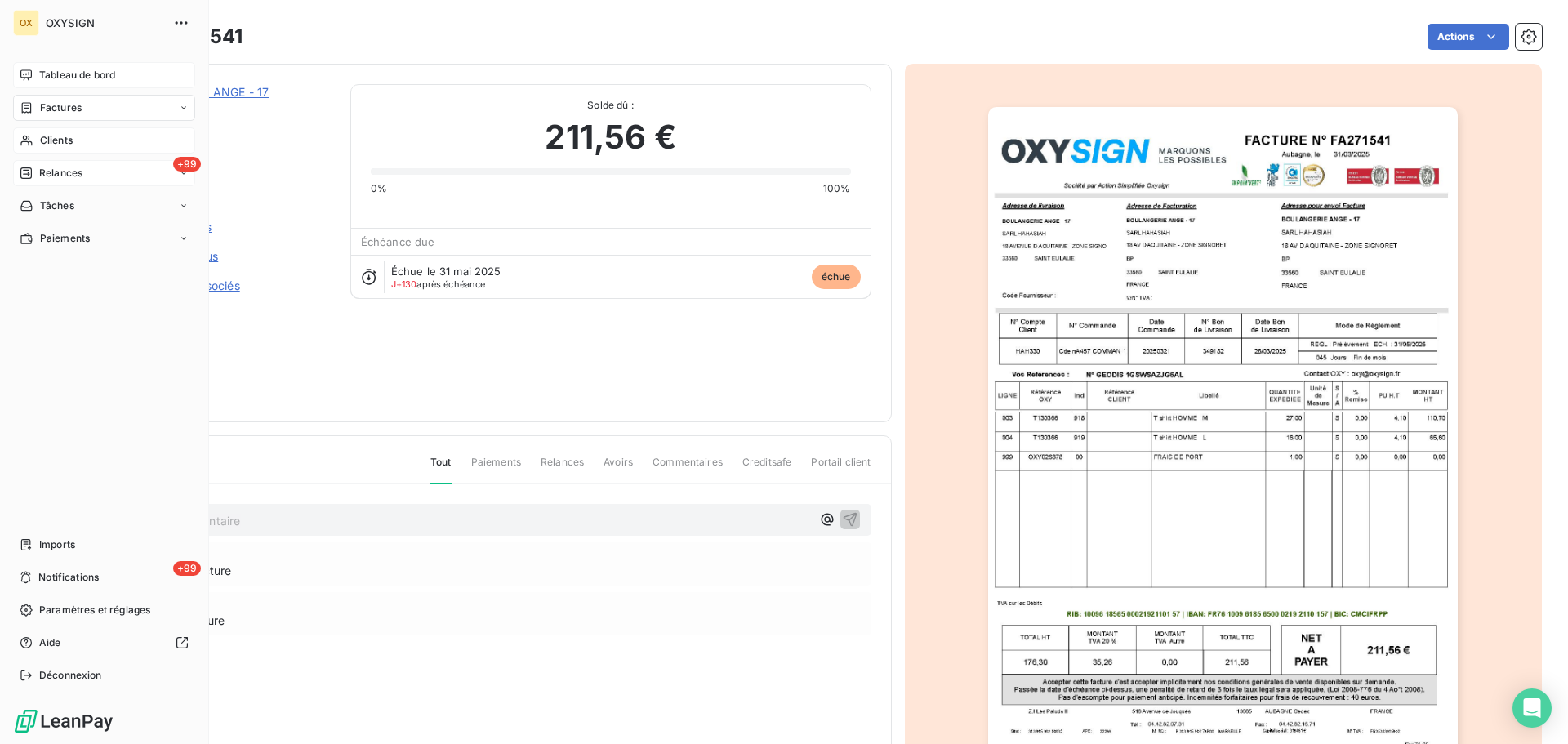
click at [48, 166] on span "Relances" at bounding box center [61, 173] width 44 height 15
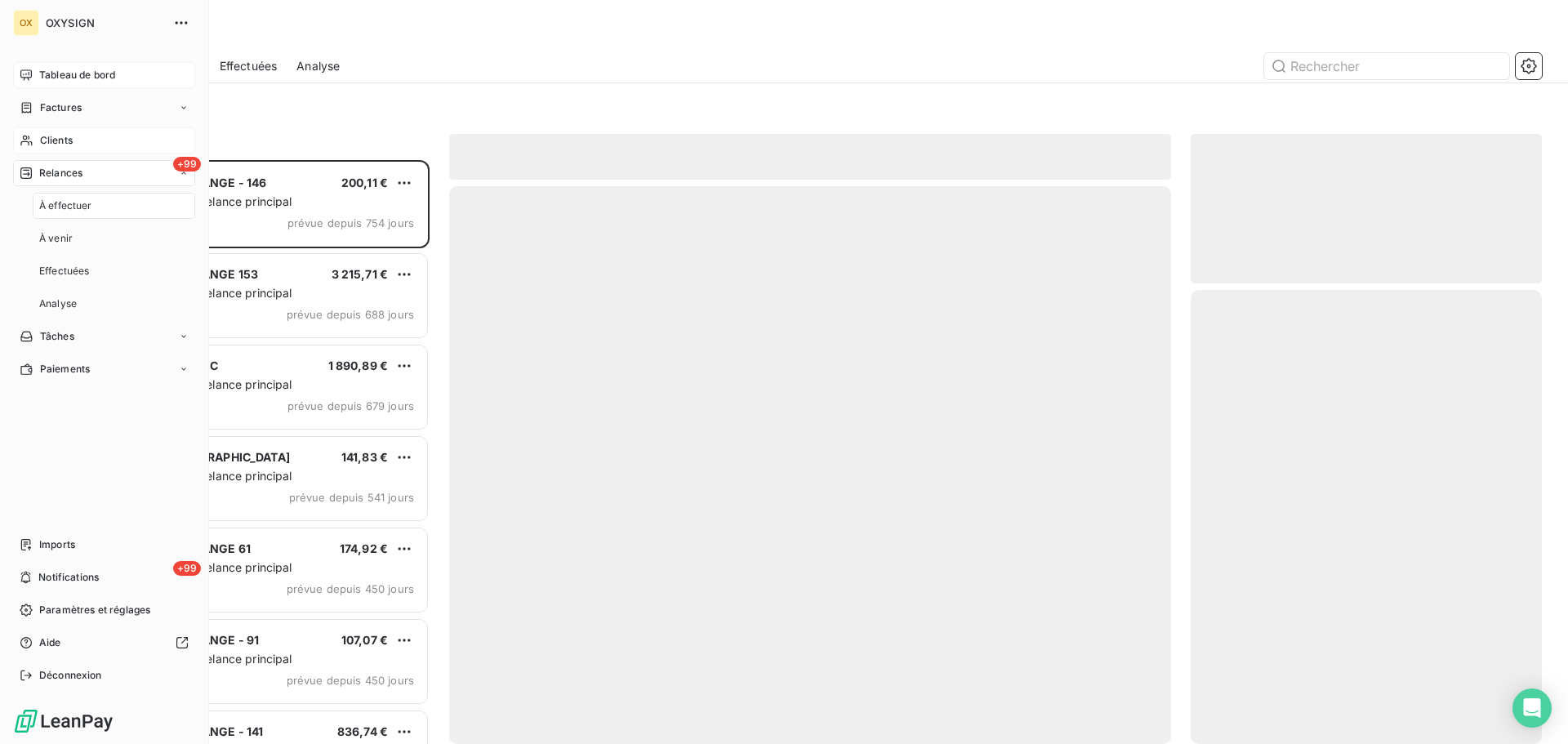
scroll to position [572, 339]
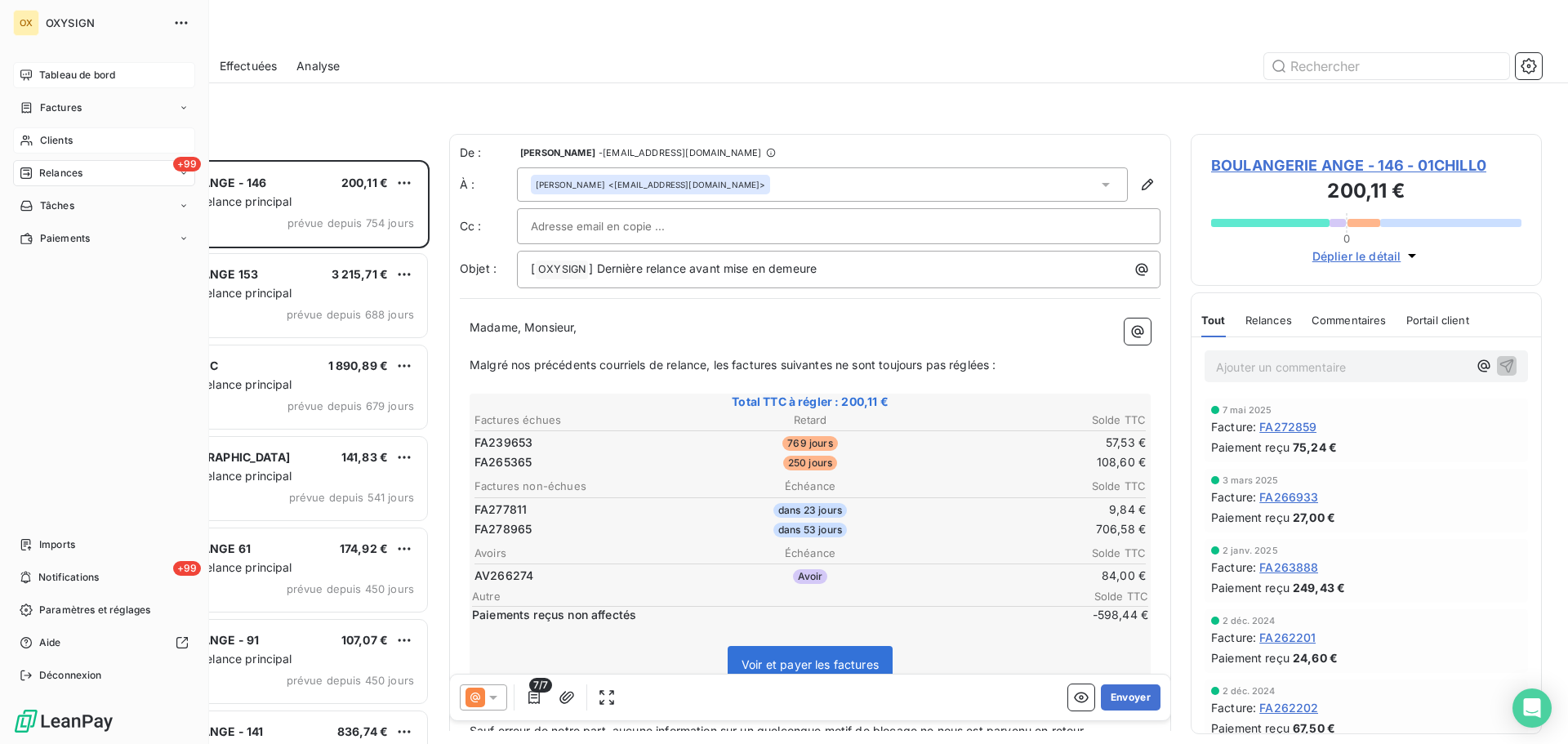
click at [68, 71] on span "Tableau de bord" at bounding box center [77, 75] width 76 height 15
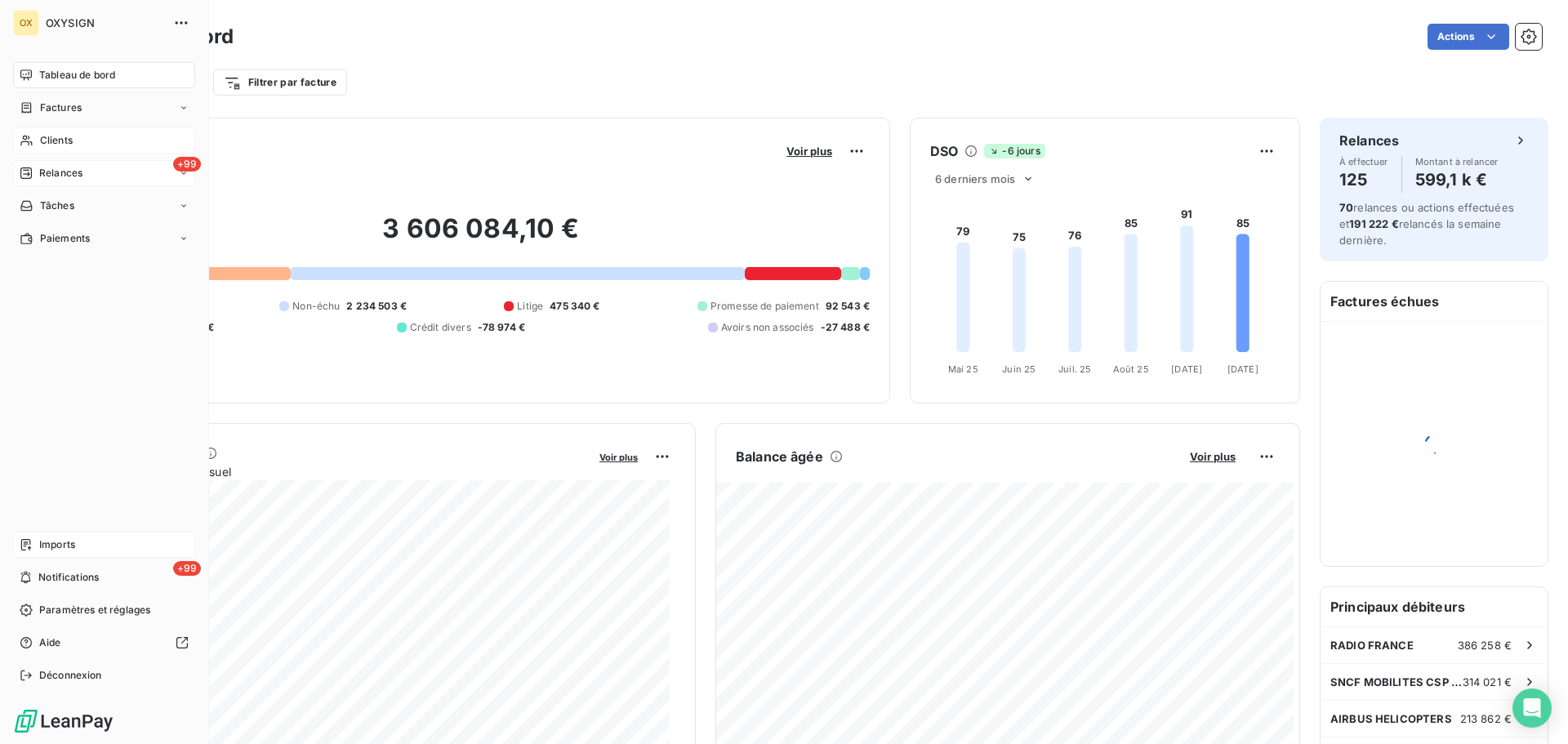
click at [64, 540] on span "Imports" at bounding box center [57, 544] width 36 height 15
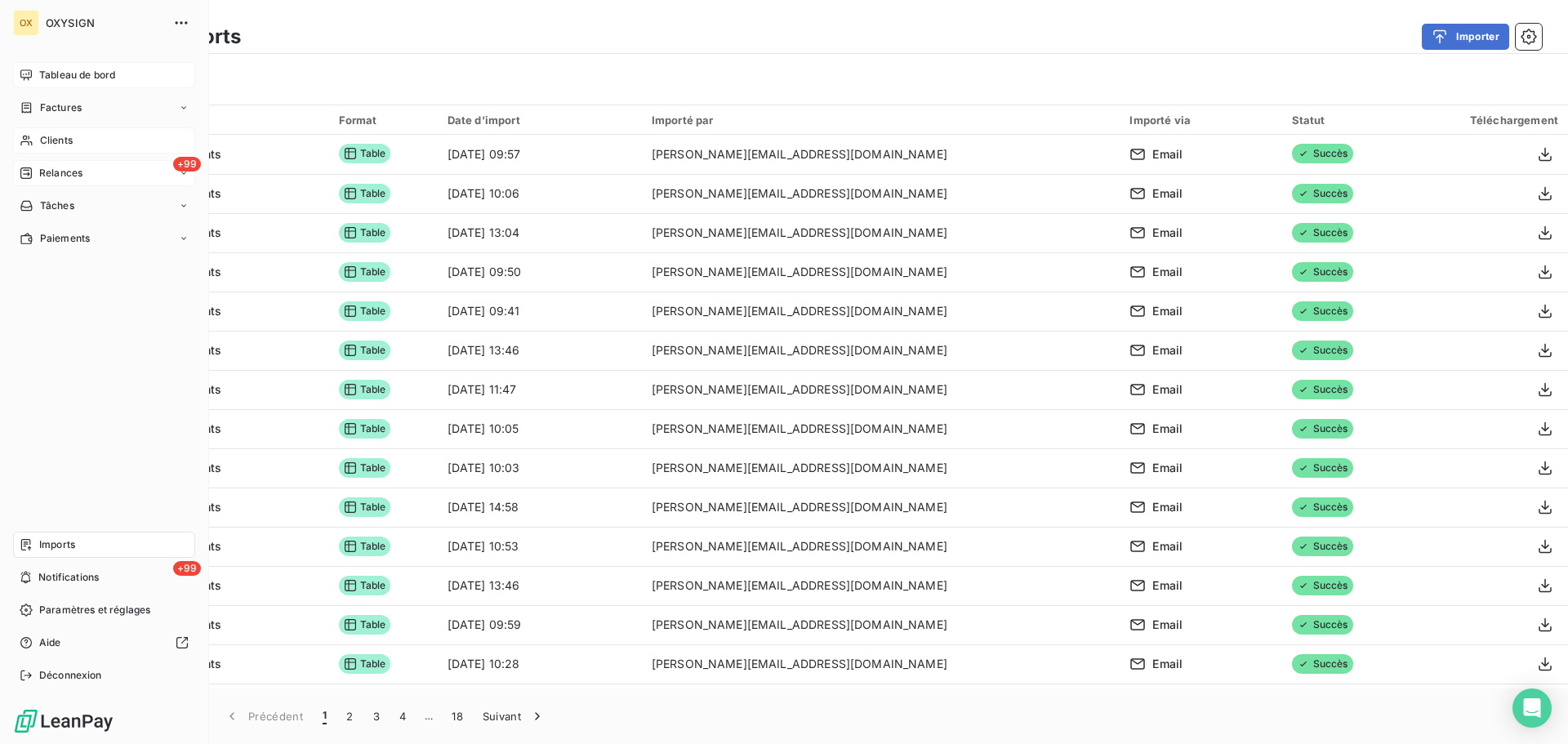
click at [48, 71] on span "Tableau de bord" at bounding box center [77, 75] width 76 height 15
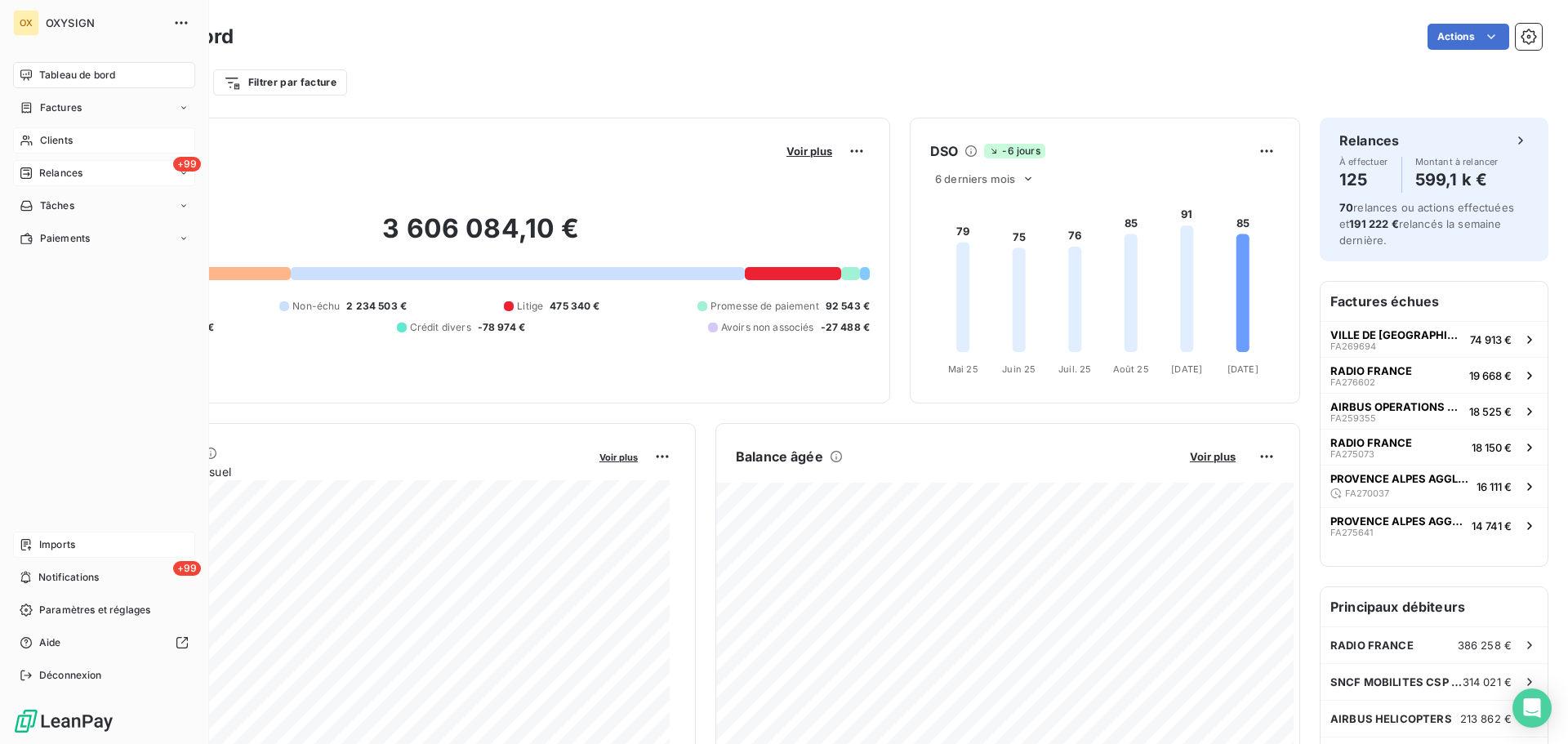
click at [60, 143] on span "Clients" at bounding box center [56, 140] width 33 height 15
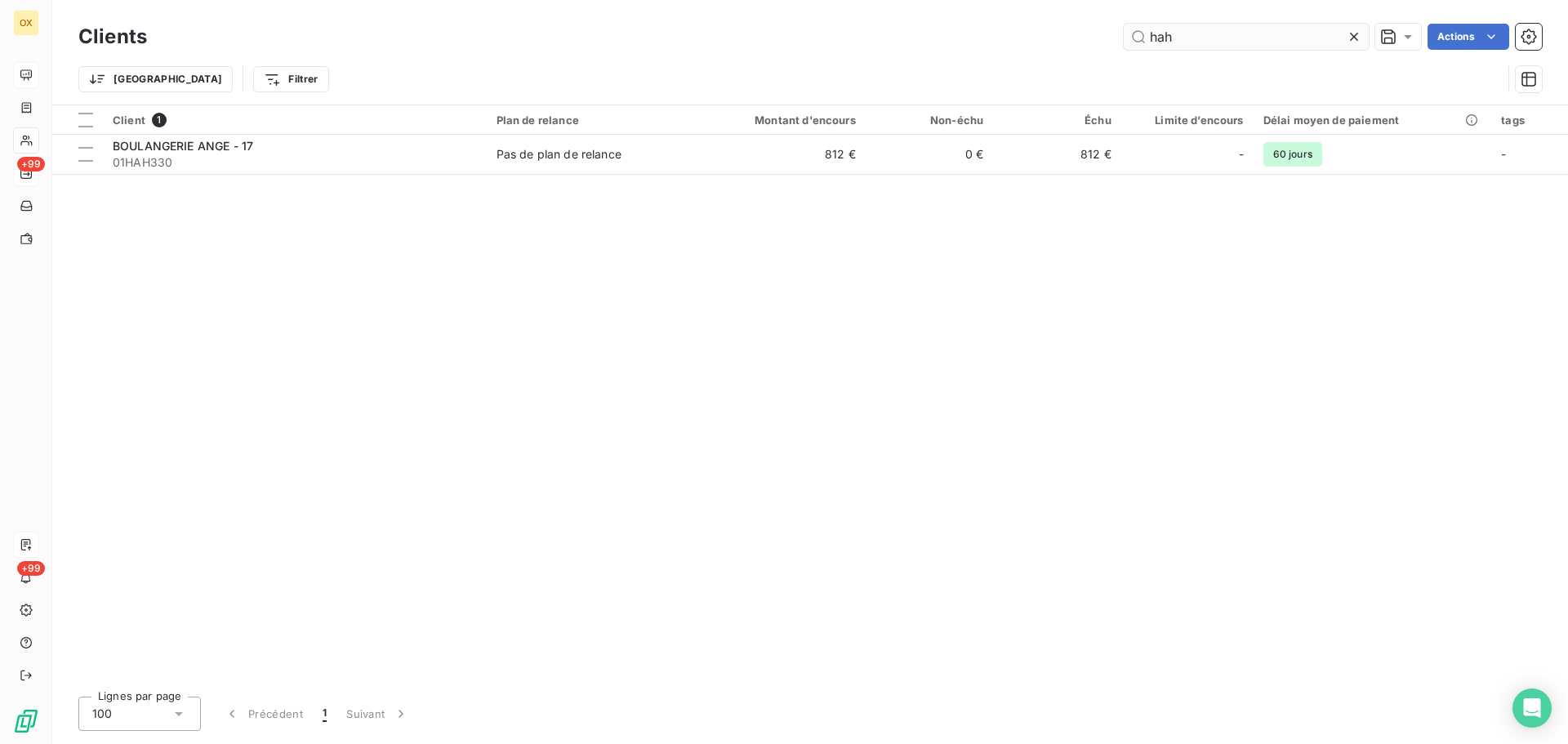
drag, startPoint x: 1179, startPoint y: 34, endPoint x: 1140, endPoint y: 33, distance: 39.0
click at [1139, 32] on input "hah" at bounding box center [1247, 37] width 245 height 26
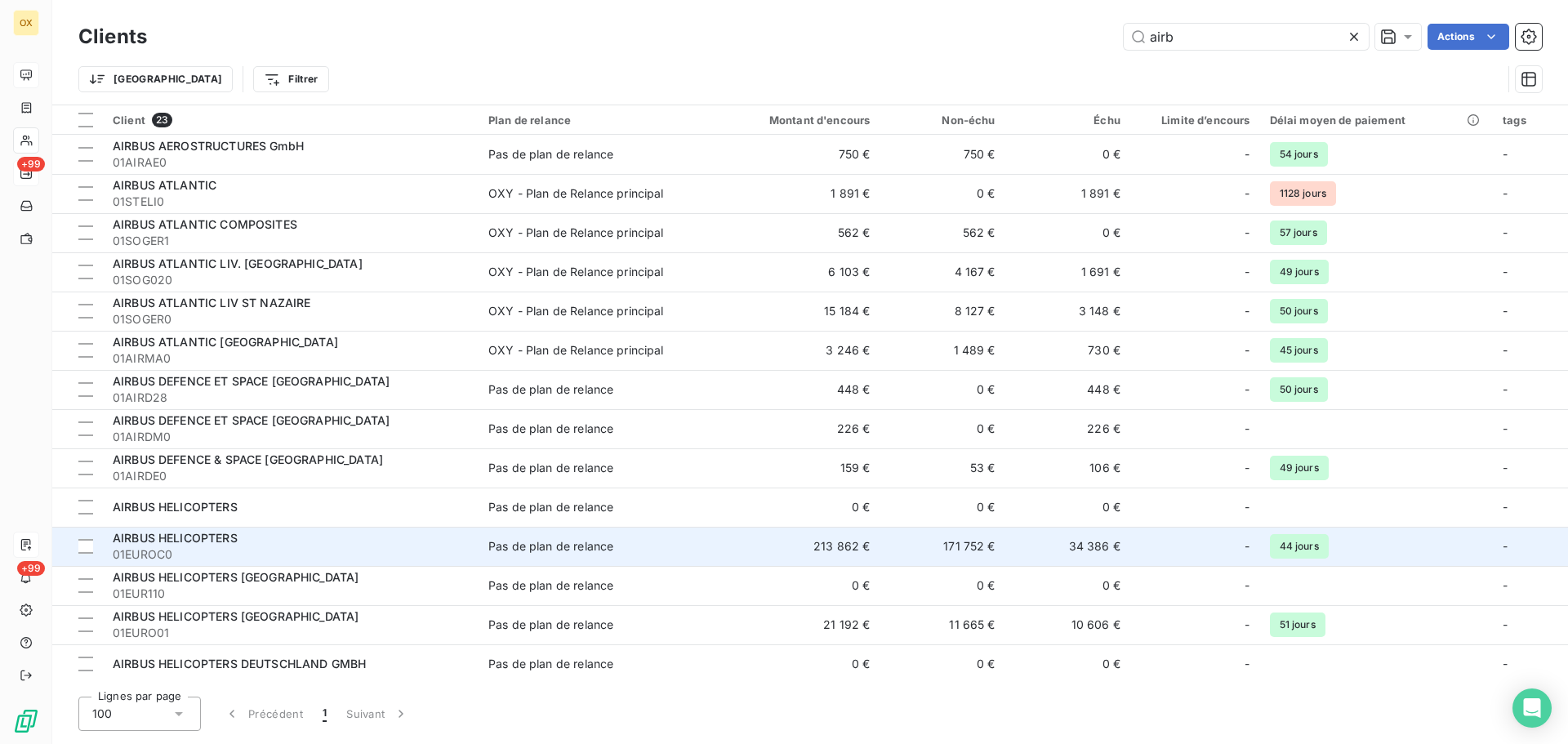
type input "airb"
click at [257, 545] on div "AIRBUS HELICOPTERS" at bounding box center [291, 538] width 356 height 16
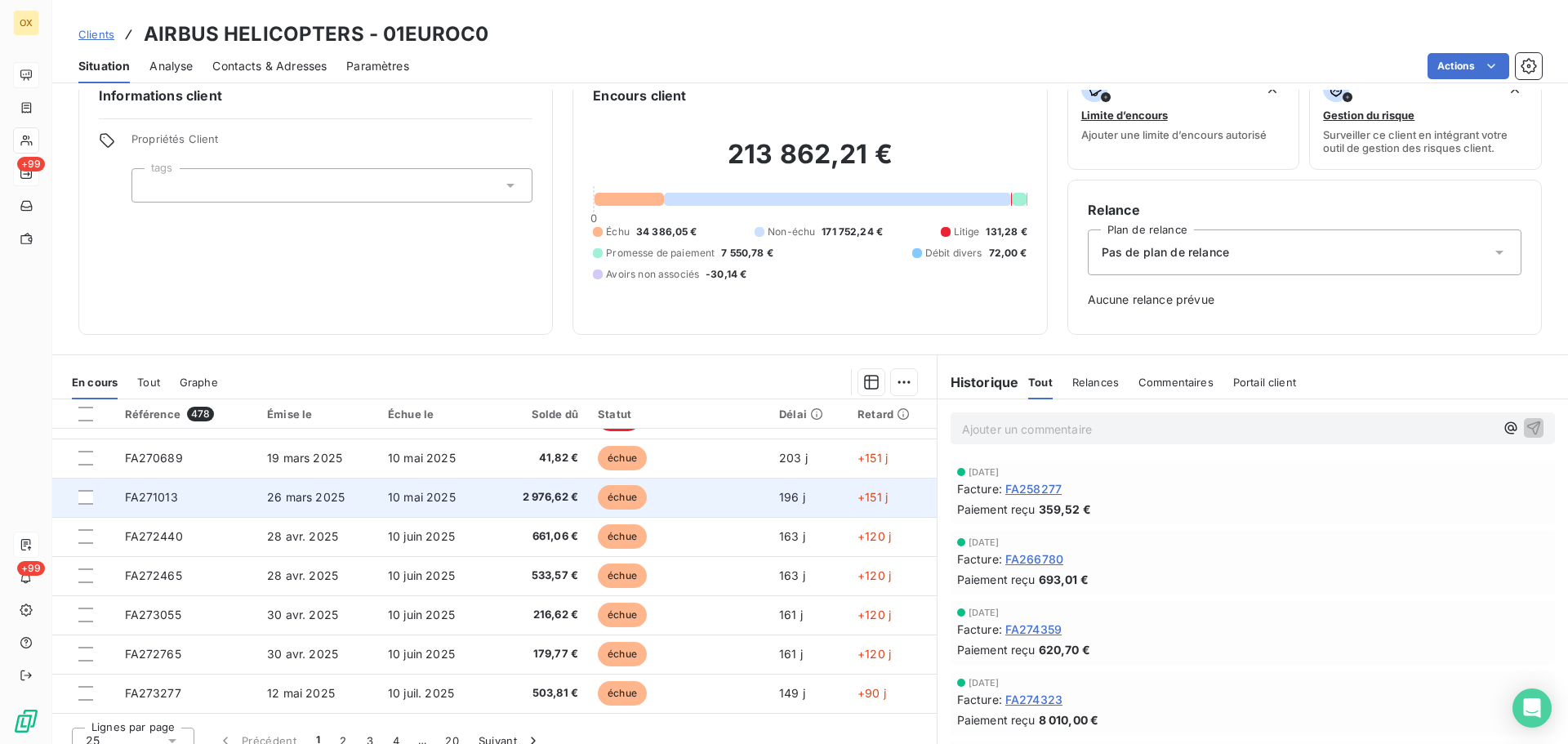
scroll to position [53, 0]
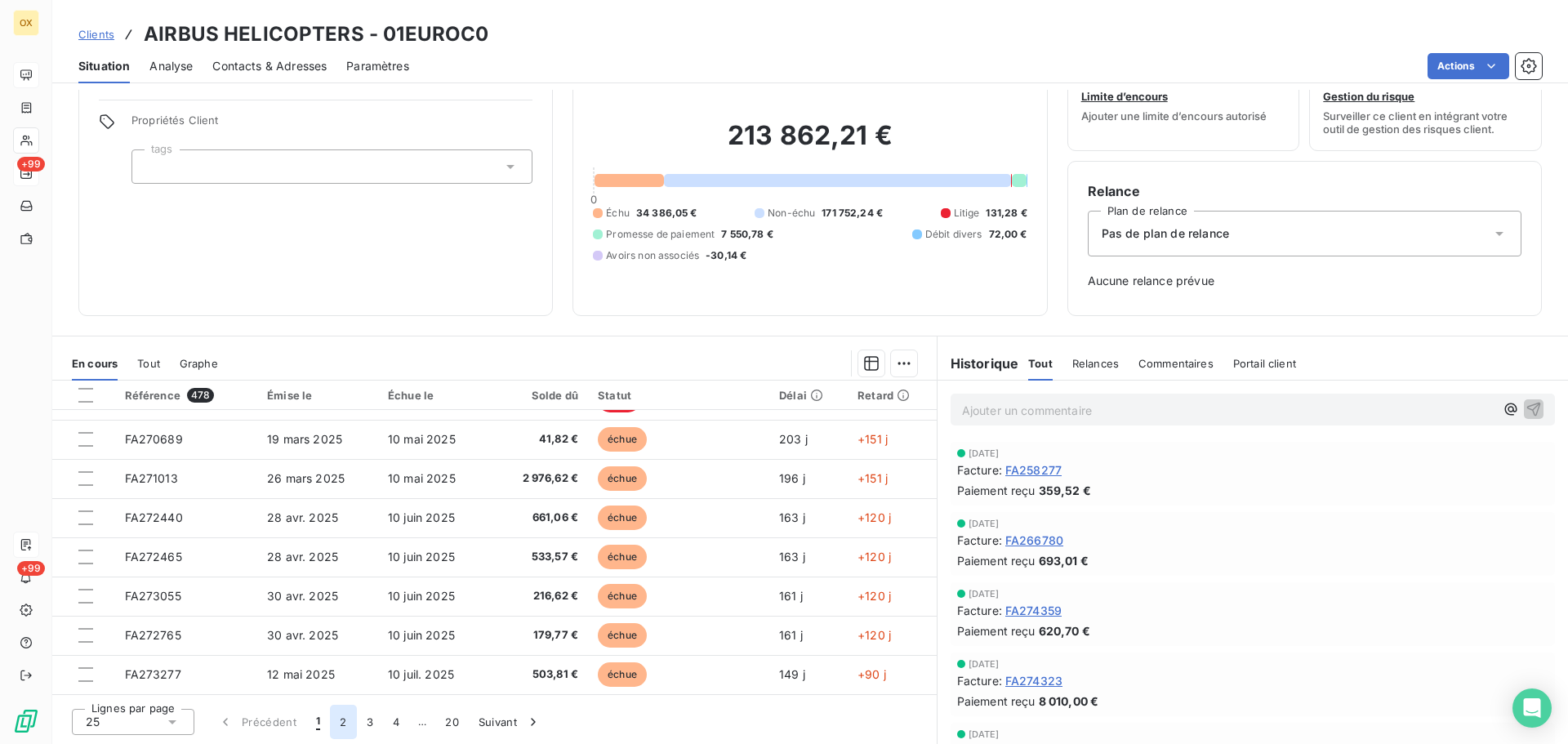
click at [345, 721] on button "2" at bounding box center [343, 721] width 26 height 34
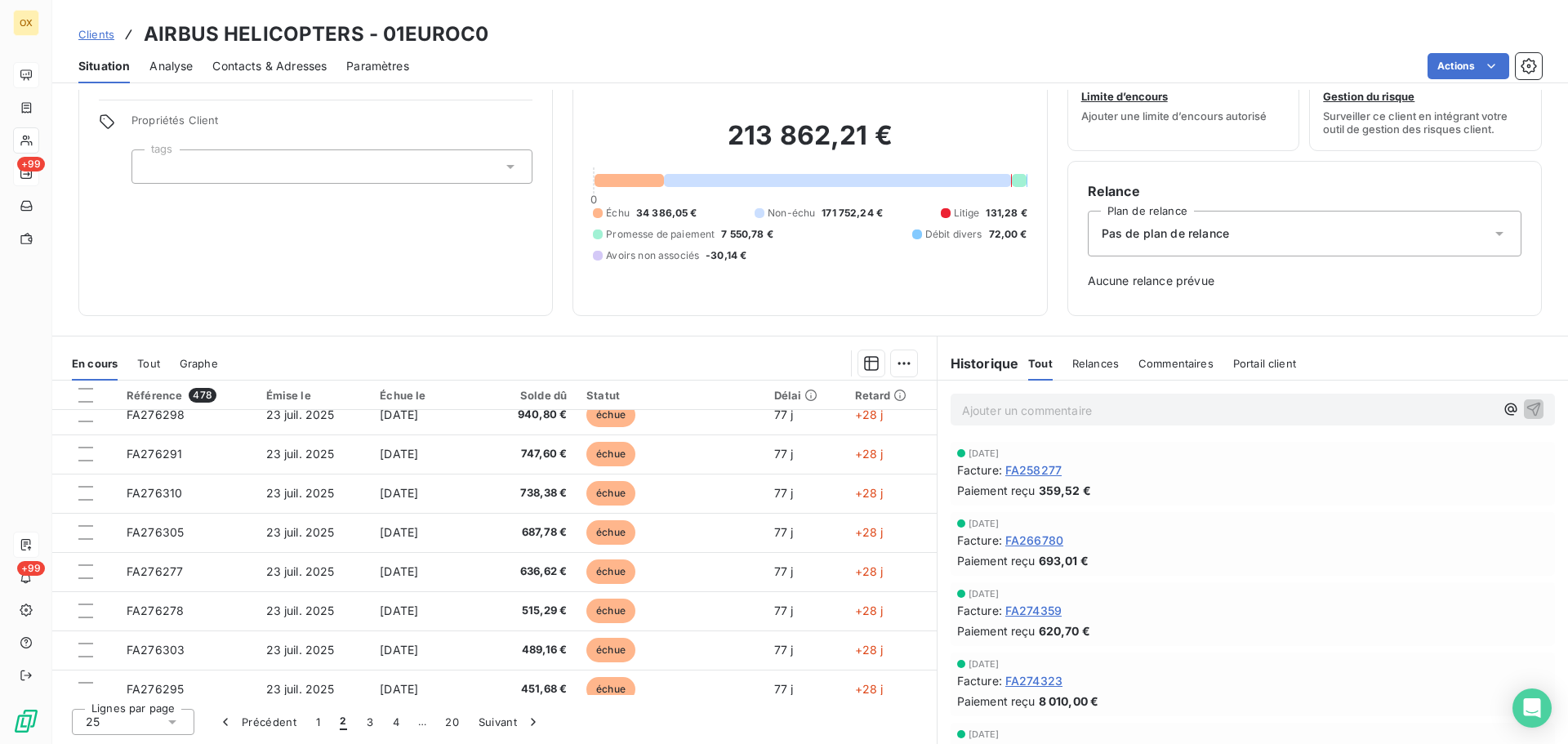
scroll to position [695, 0]
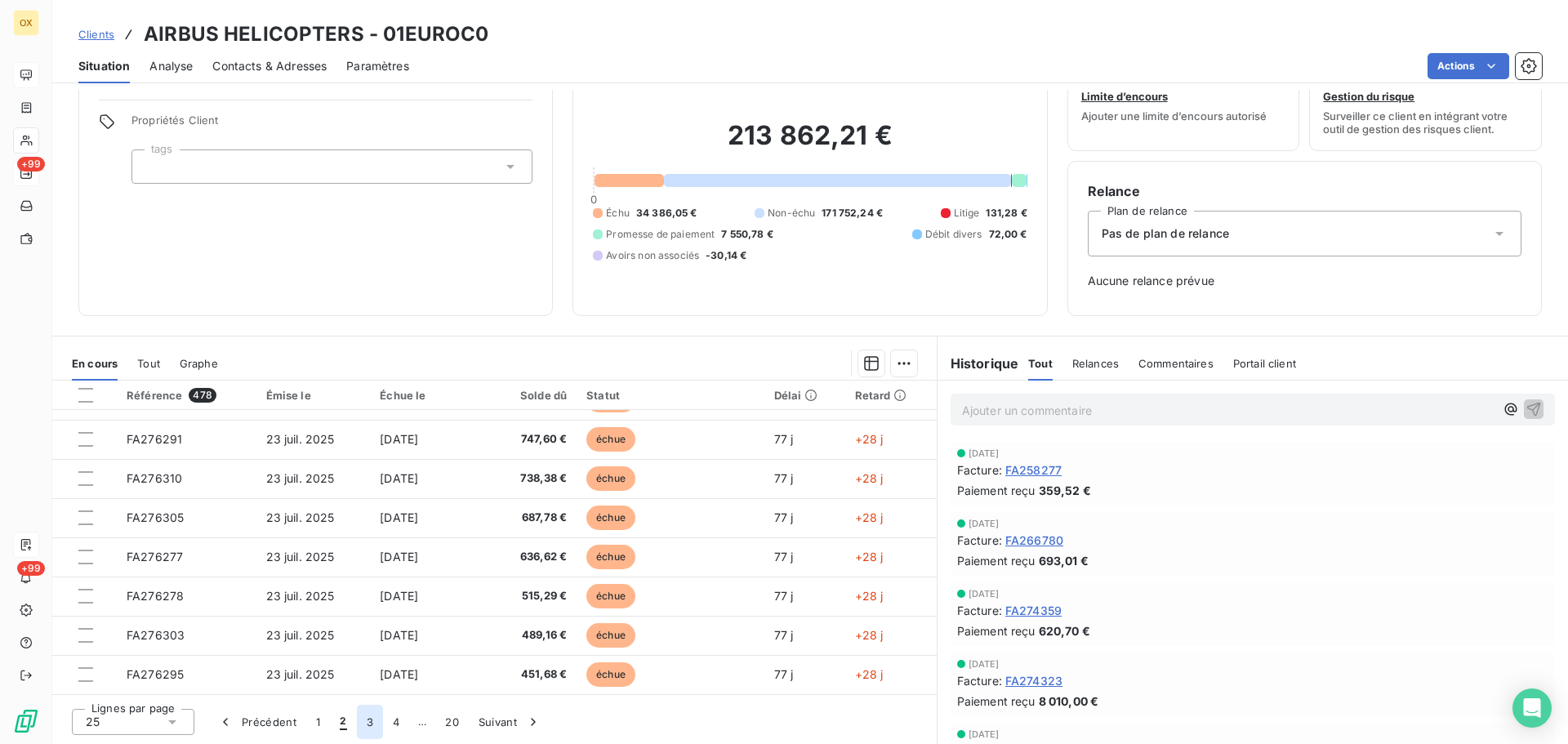
click at [373, 720] on button "3" at bounding box center [370, 721] width 26 height 34
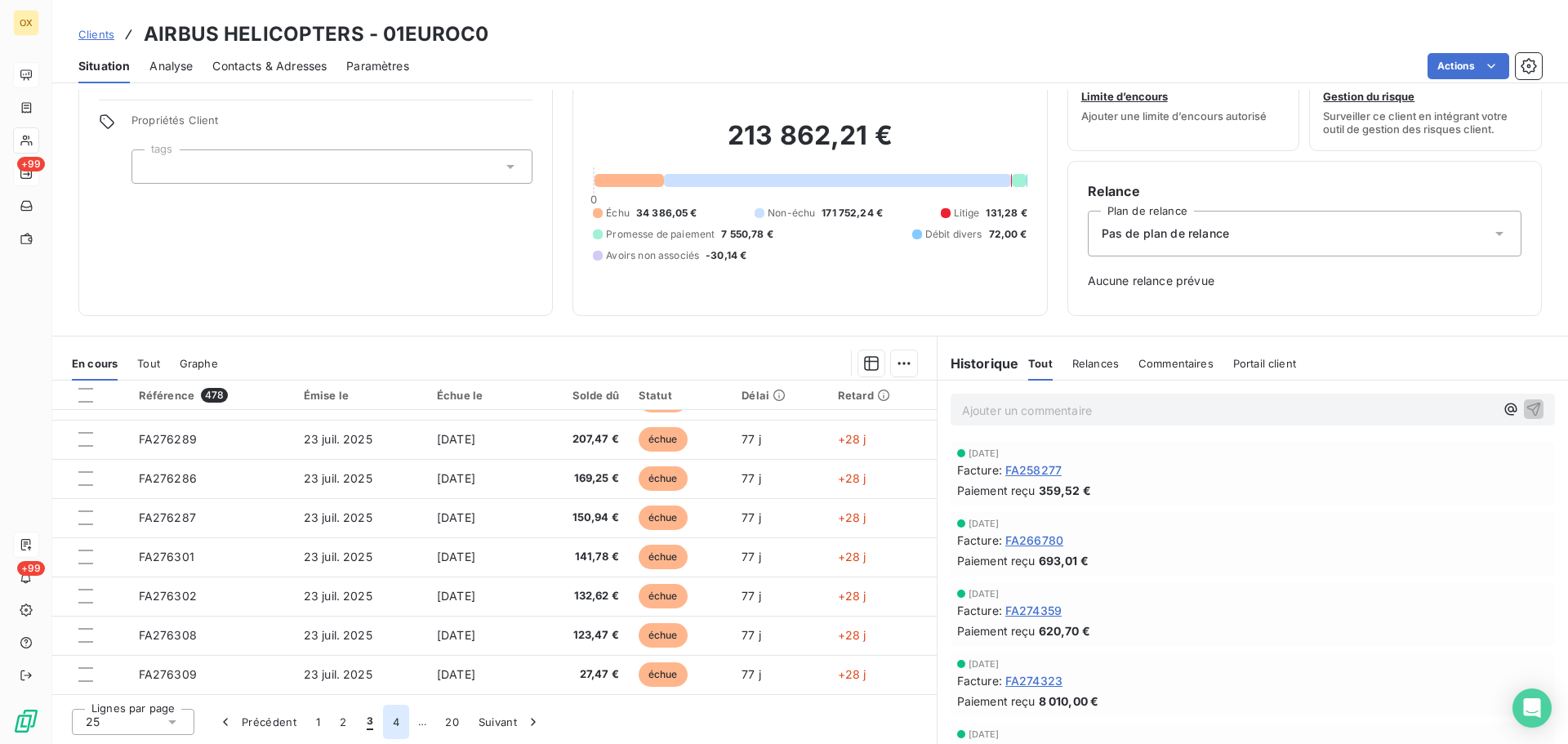
click at [397, 729] on button "4" at bounding box center [396, 721] width 26 height 34
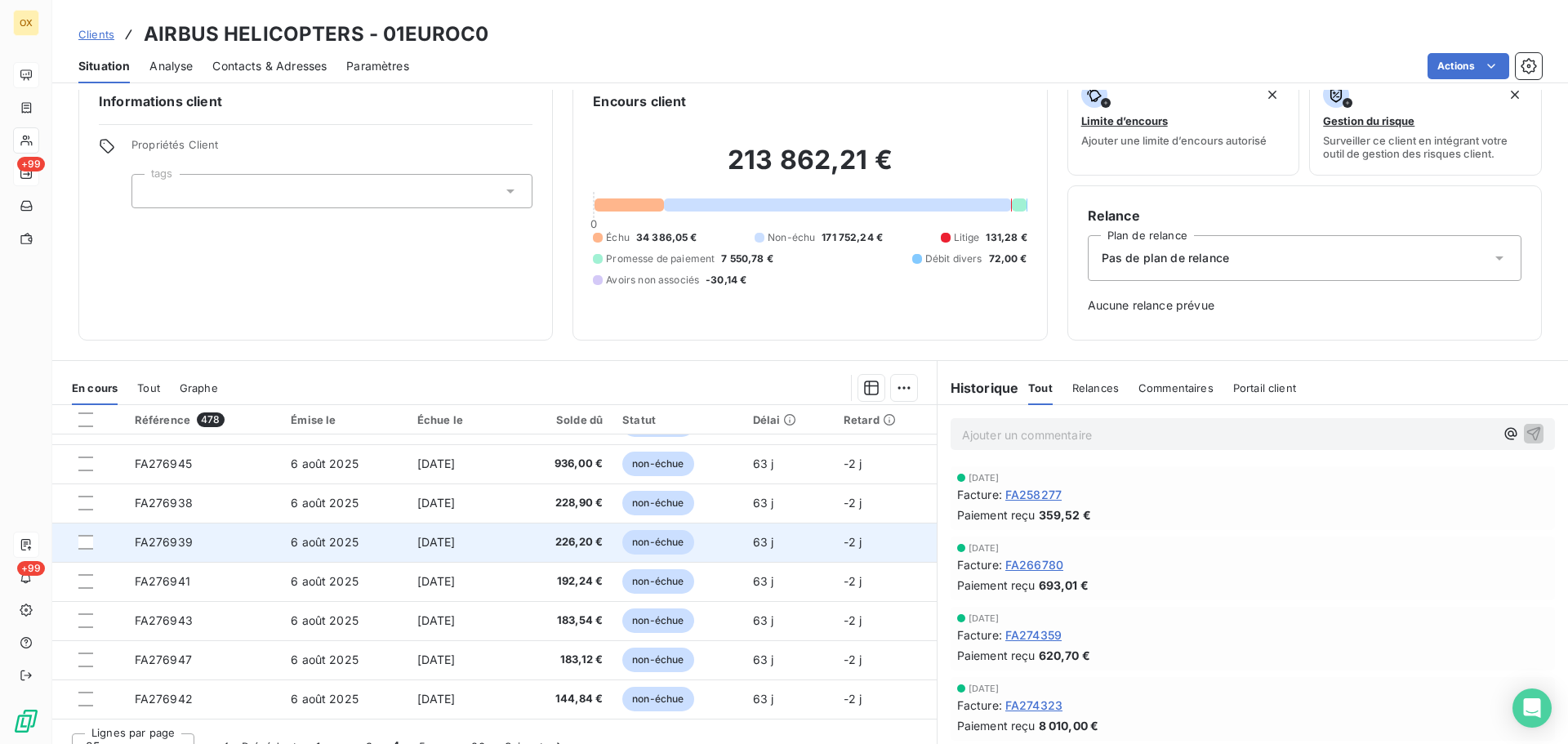
scroll to position [53, 0]
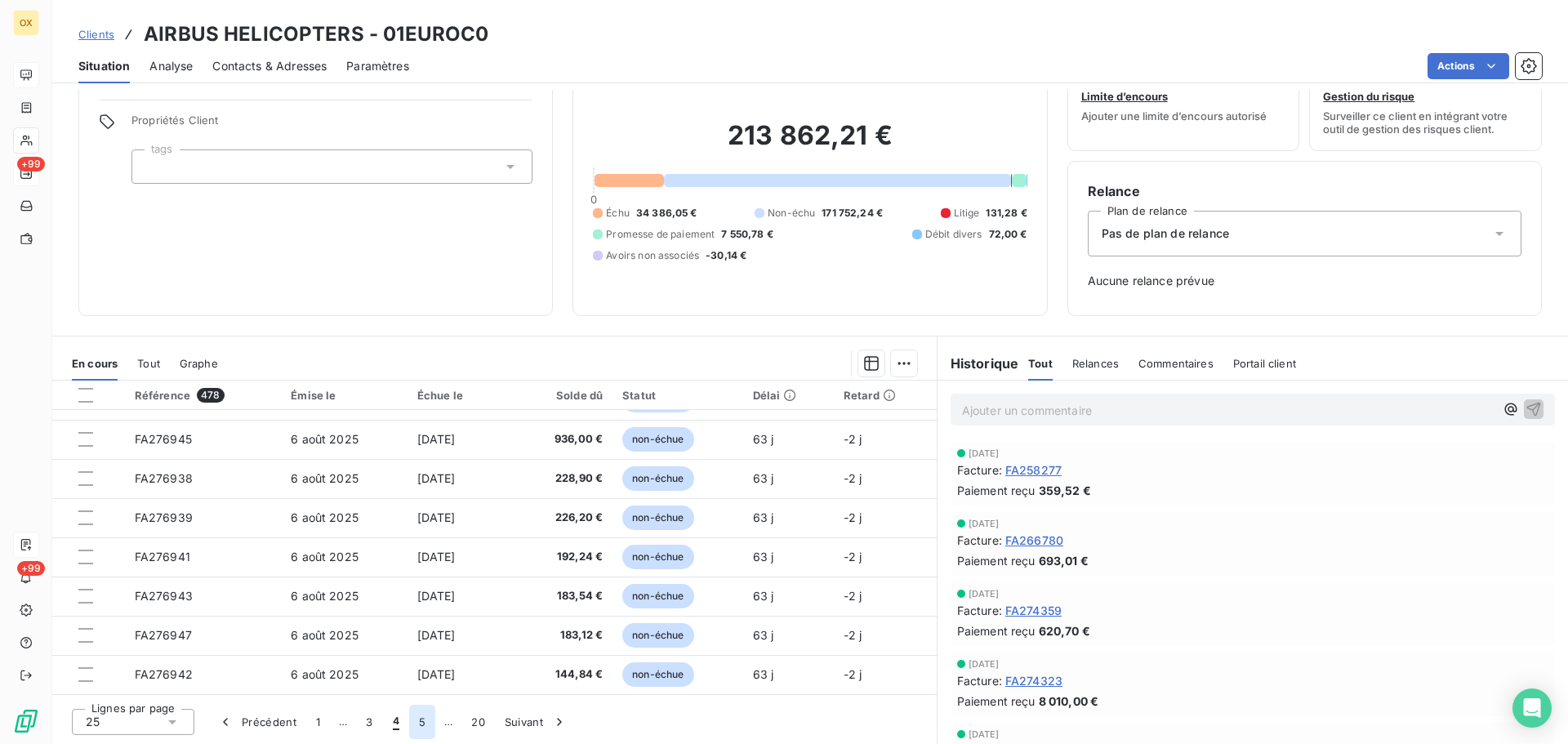
click at [422, 725] on button "5" at bounding box center [422, 721] width 26 height 34
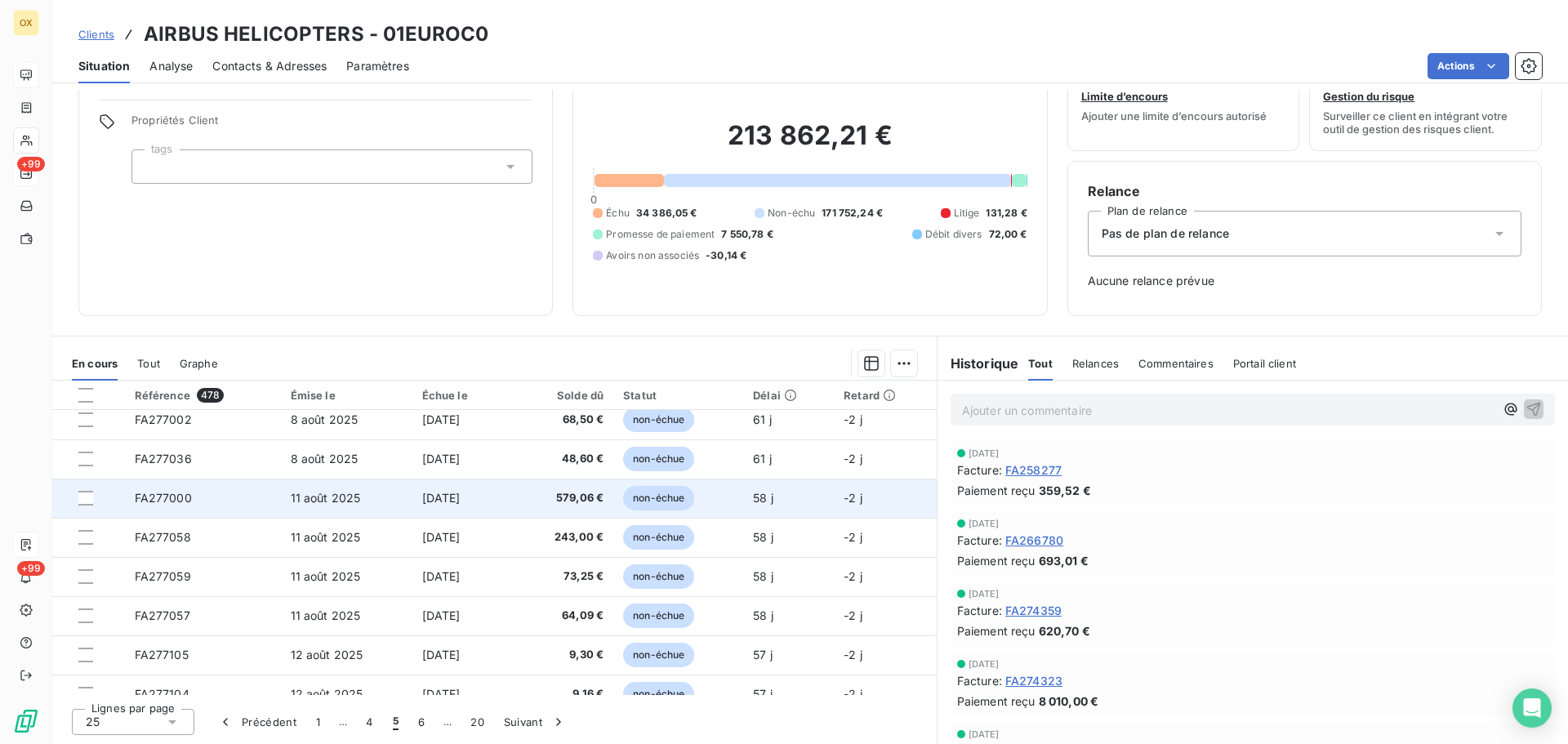
scroll to position [695, 0]
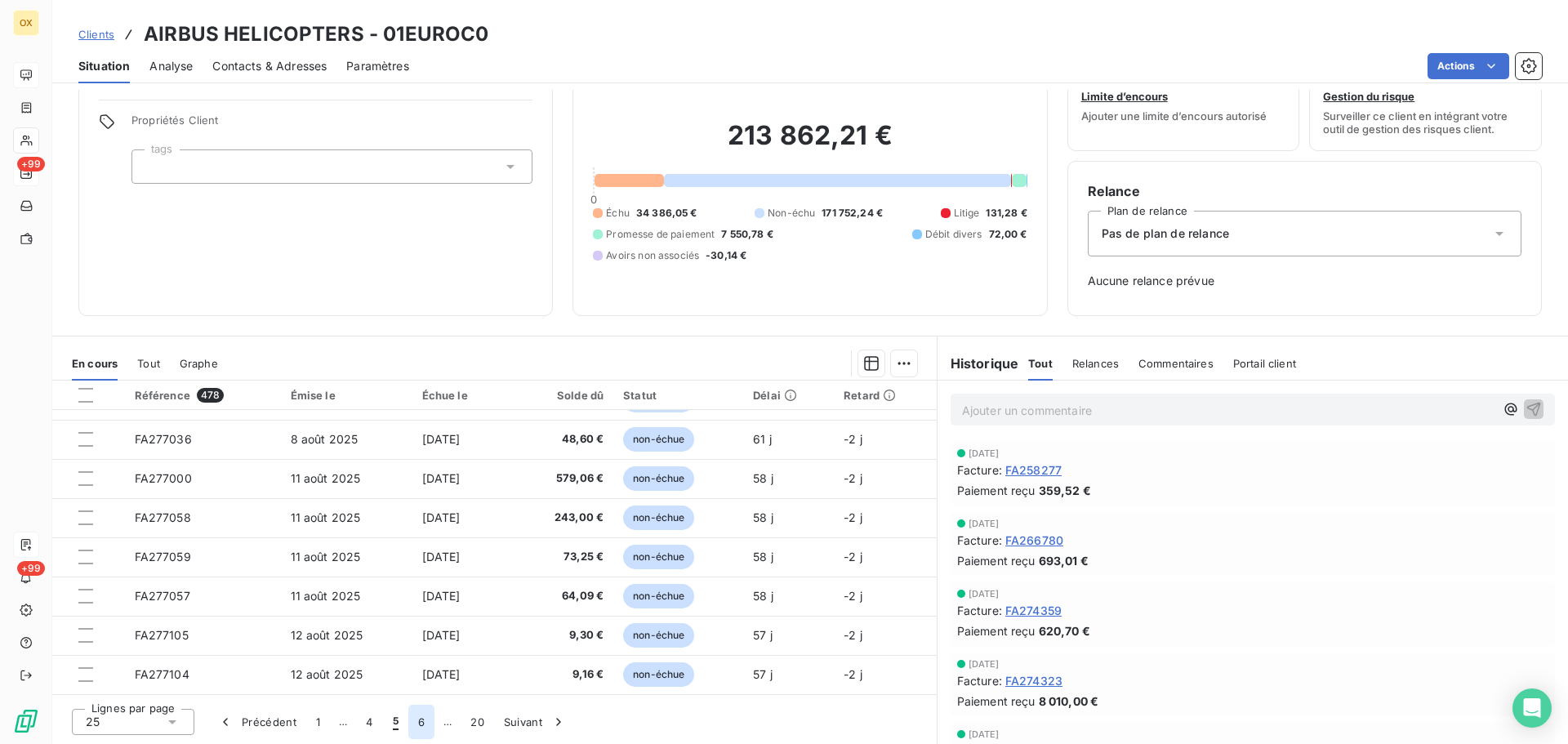
click at [428, 719] on button "6" at bounding box center [421, 721] width 26 height 34
click at [421, 721] on button "7" at bounding box center [421, 721] width 25 height 34
click at [430, 721] on button "8" at bounding box center [421, 721] width 26 height 34
click at [422, 722] on button "9" at bounding box center [421, 721] width 26 height 34
click at [432, 718] on button "10" at bounding box center [424, 721] width 31 height 34
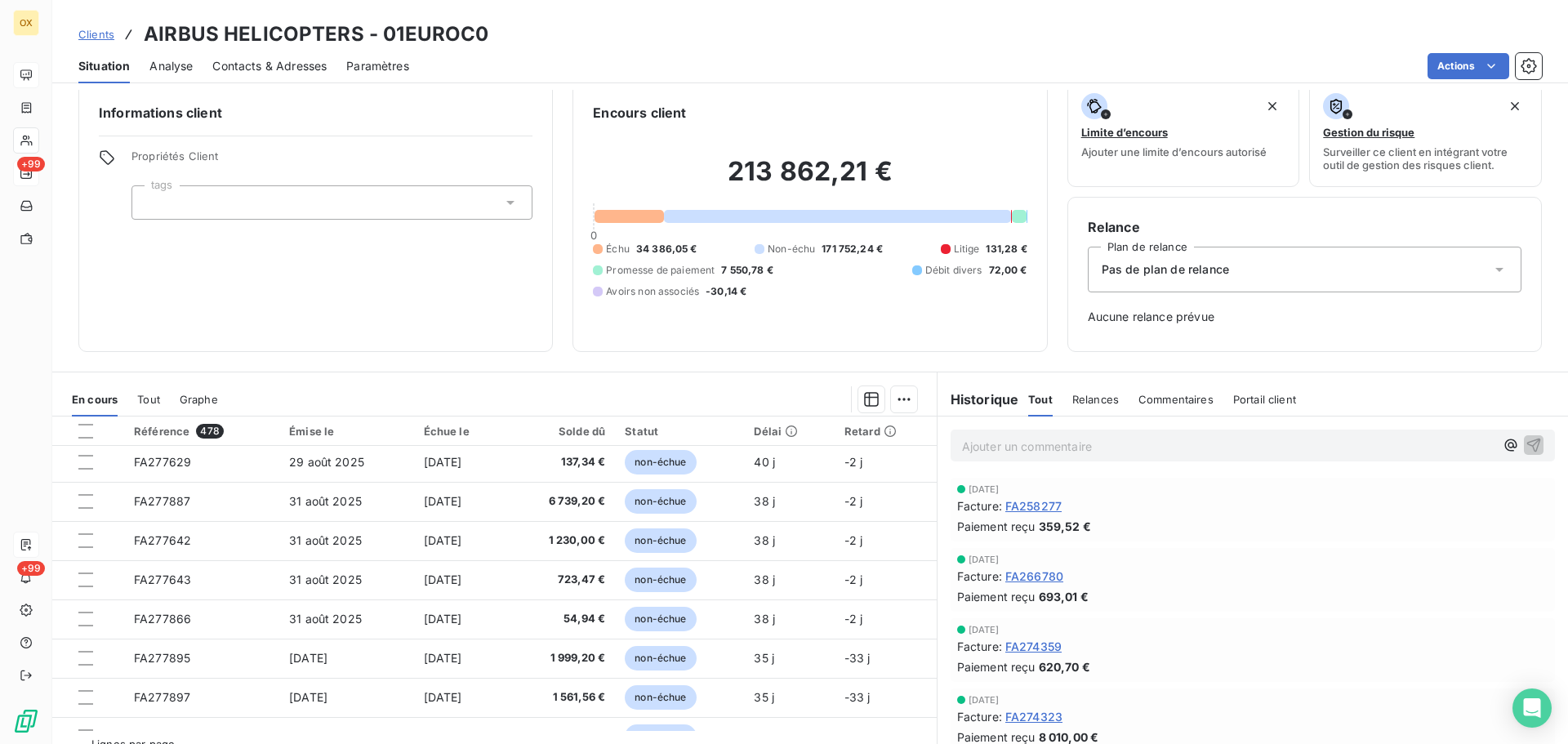
scroll to position [0, 0]
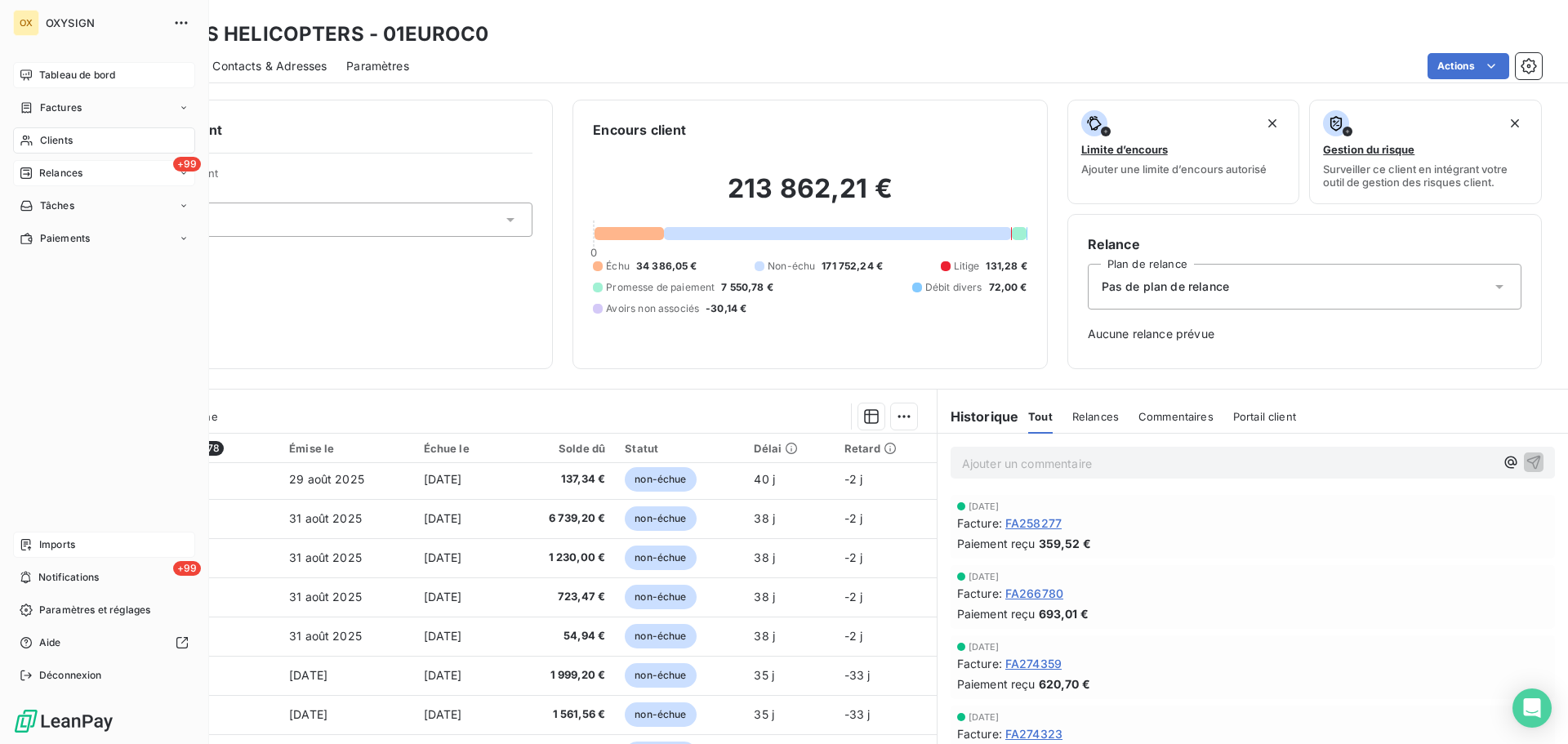
click at [49, 139] on span "Clients" at bounding box center [56, 140] width 33 height 15
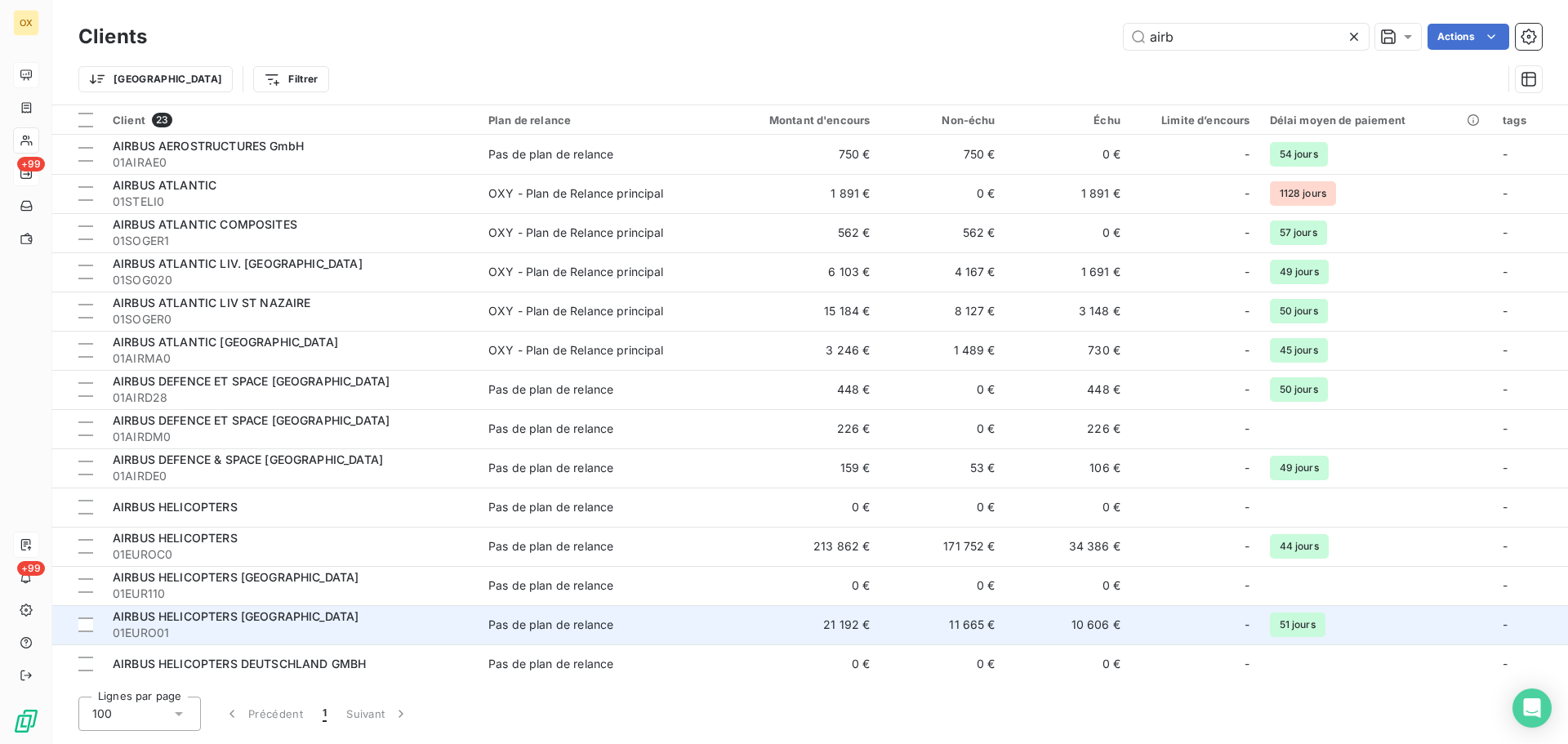
click at [285, 615] on span "AIRBUS HELICOPTERS [GEOGRAPHIC_DATA]" at bounding box center [235, 616] width 246 height 14
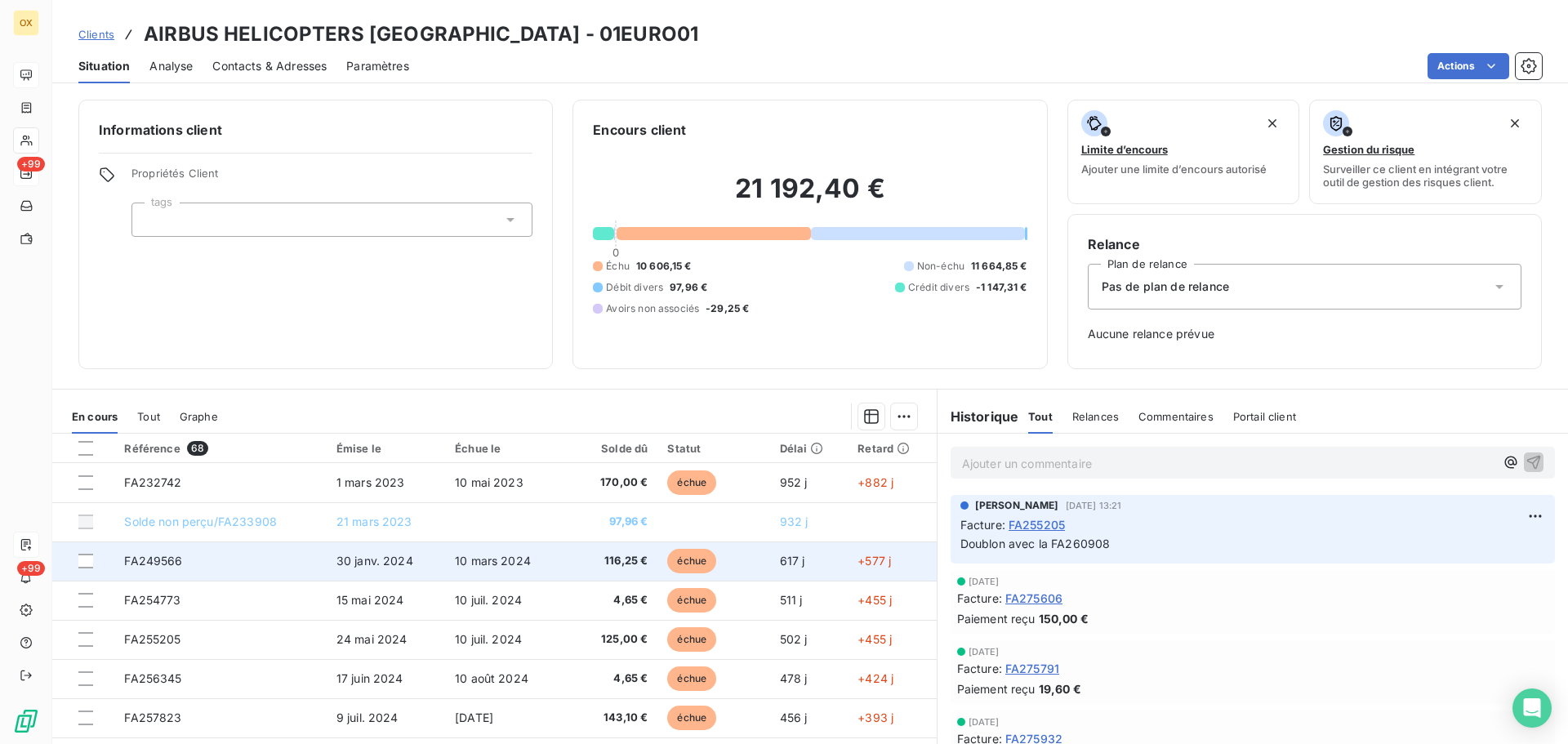
scroll to position [82, 0]
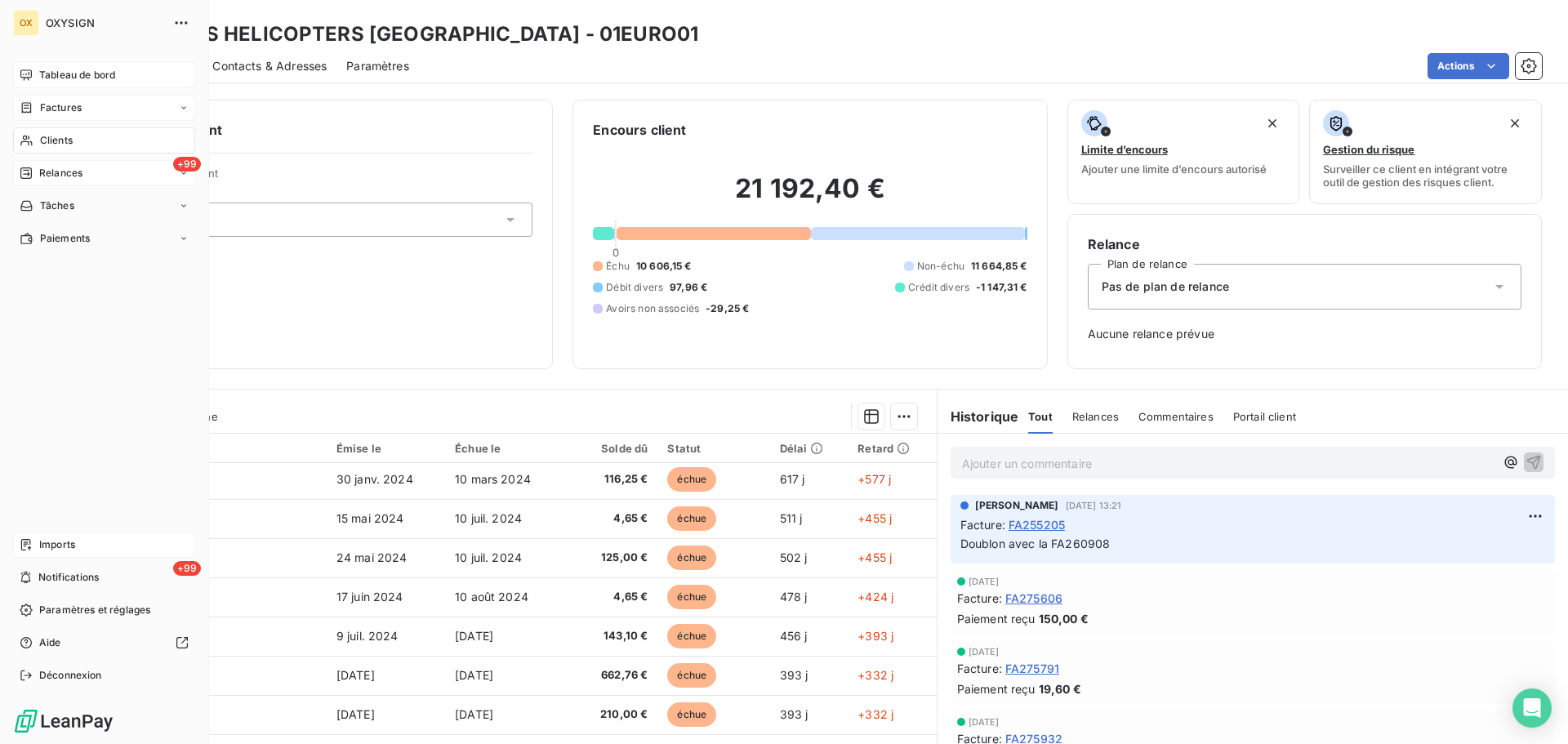
click at [42, 106] on span "Factures" at bounding box center [61, 107] width 42 height 15
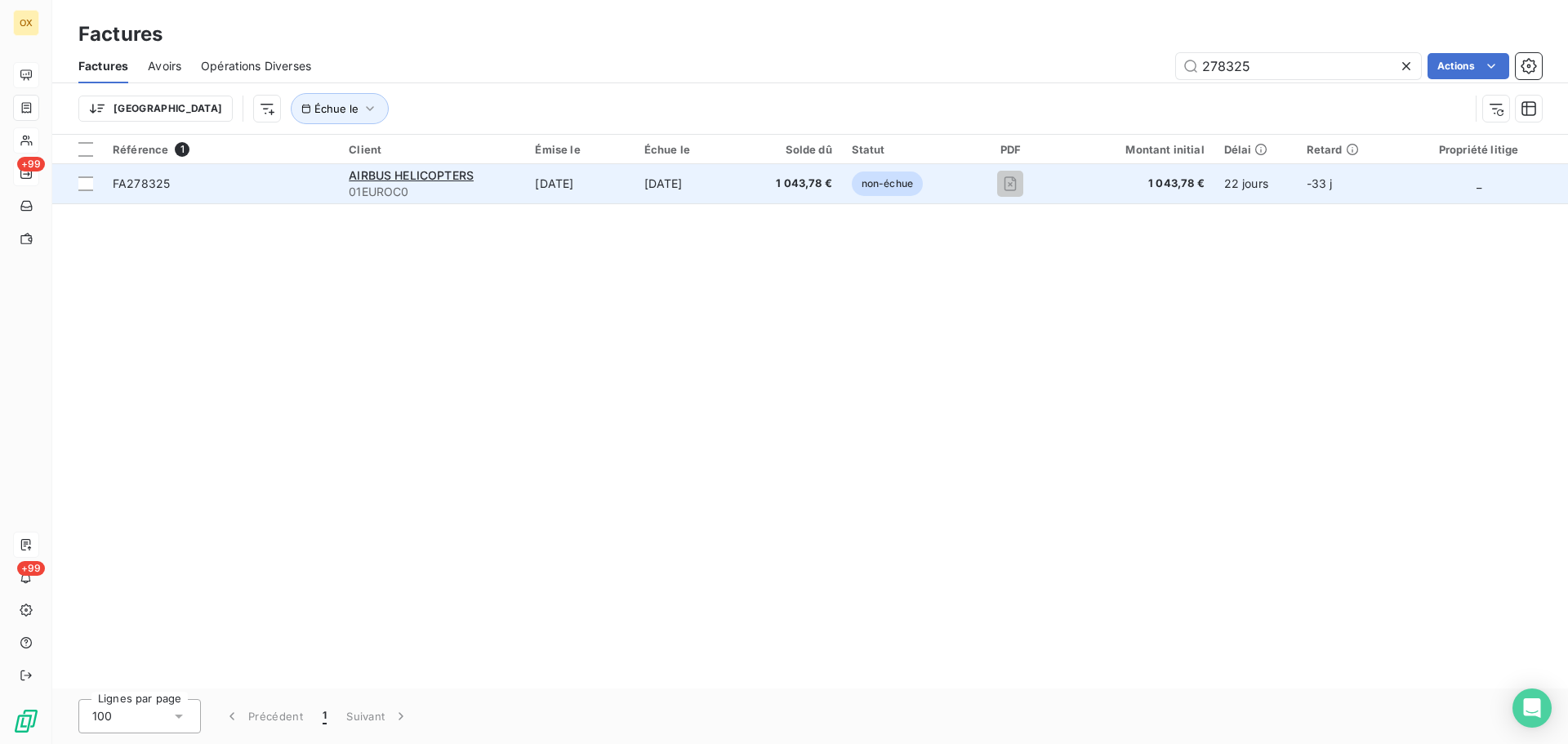
type input "278325"
click at [153, 184] on span "FA278325" at bounding box center [140, 183] width 57 height 14
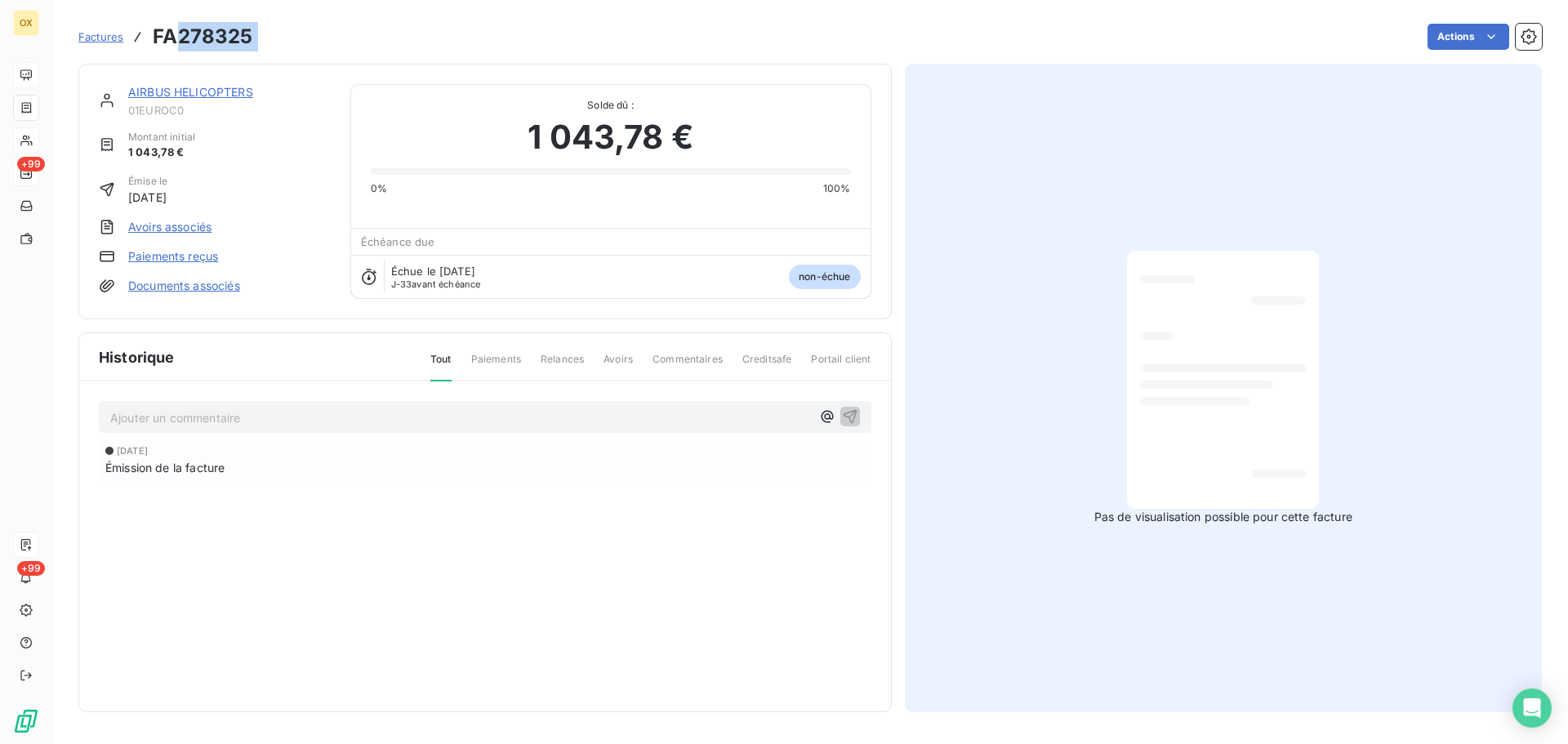
drag, startPoint x: 264, startPoint y: 39, endPoint x: 182, endPoint y: 34, distance: 82.2
click at [182, 34] on div "Factures FA278325 Actions" at bounding box center [810, 37] width 1464 height 34
copy section "278325 Actions"
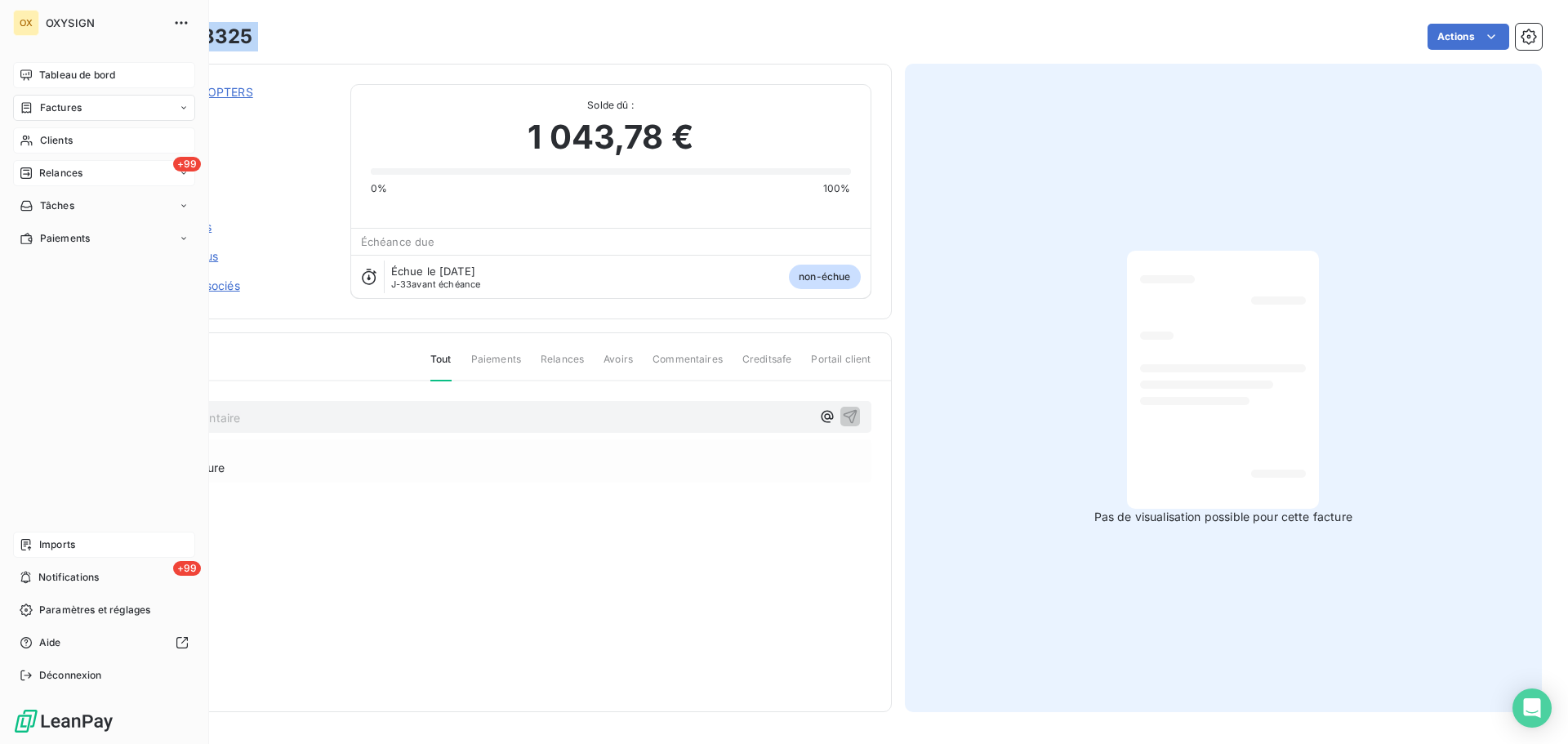
click at [63, 166] on span "Relances" at bounding box center [61, 173] width 44 height 15
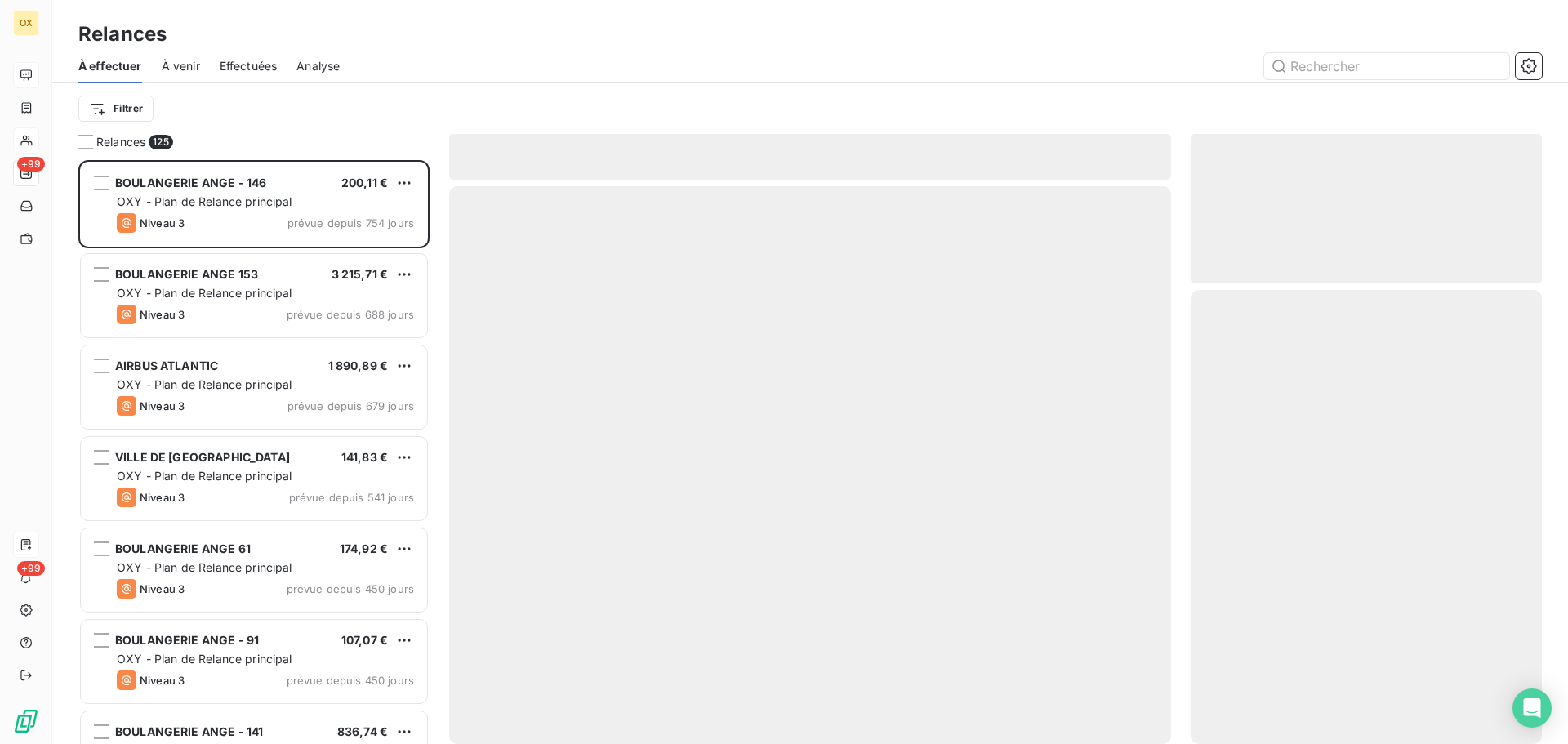
scroll to position [572, 339]
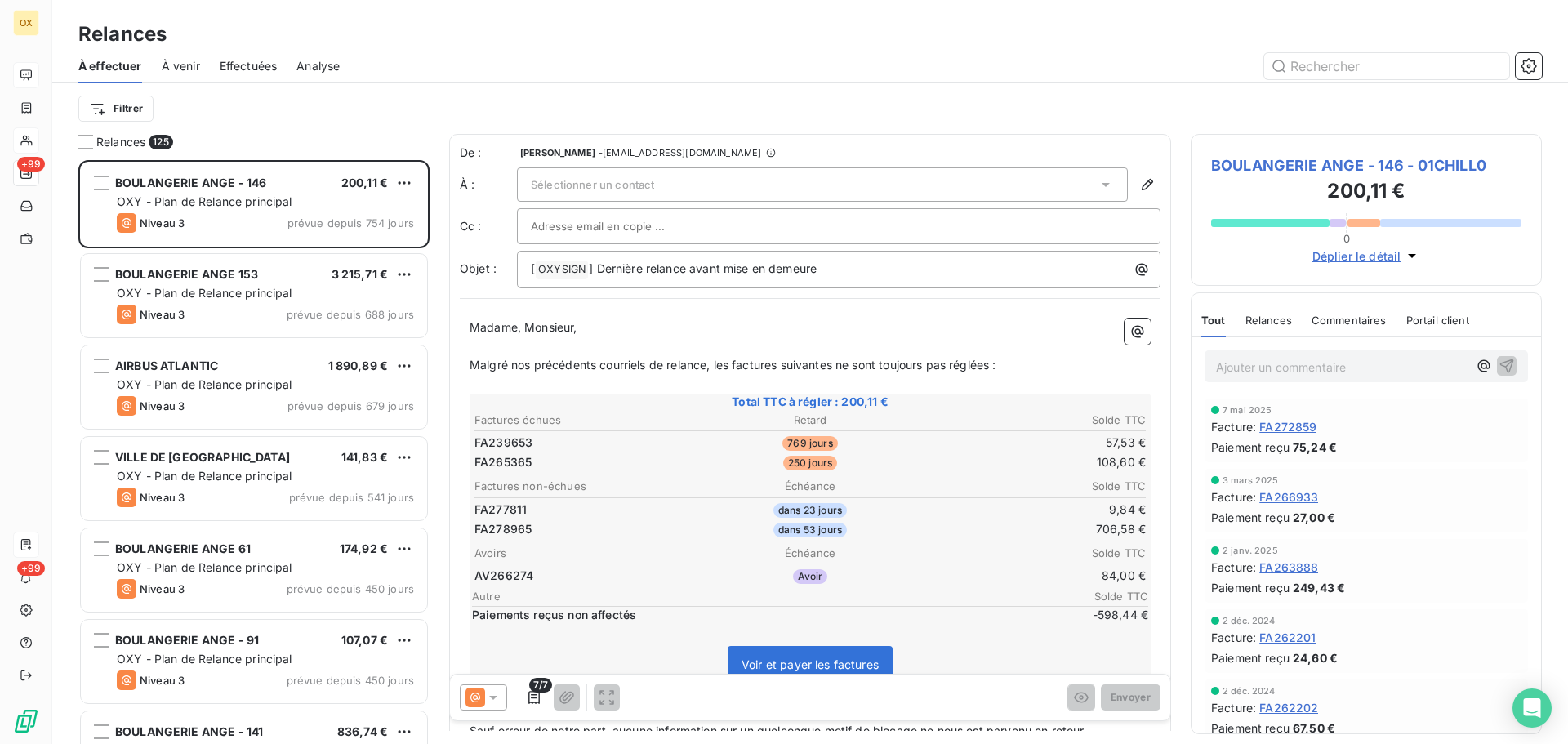
click at [335, 50] on div "Analyse" at bounding box center [318, 66] width 44 height 34
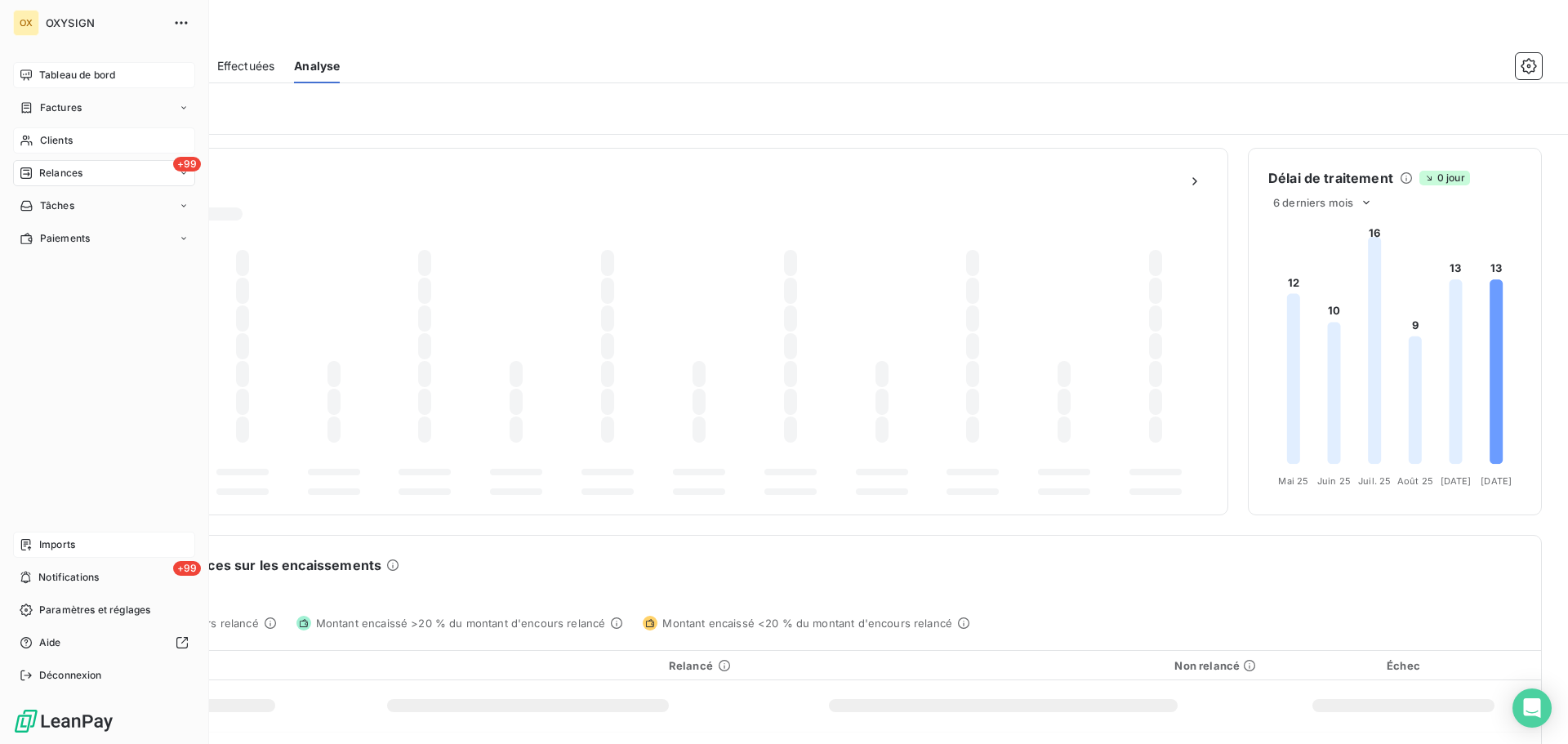
click at [44, 170] on span "Relances" at bounding box center [61, 173] width 44 height 15
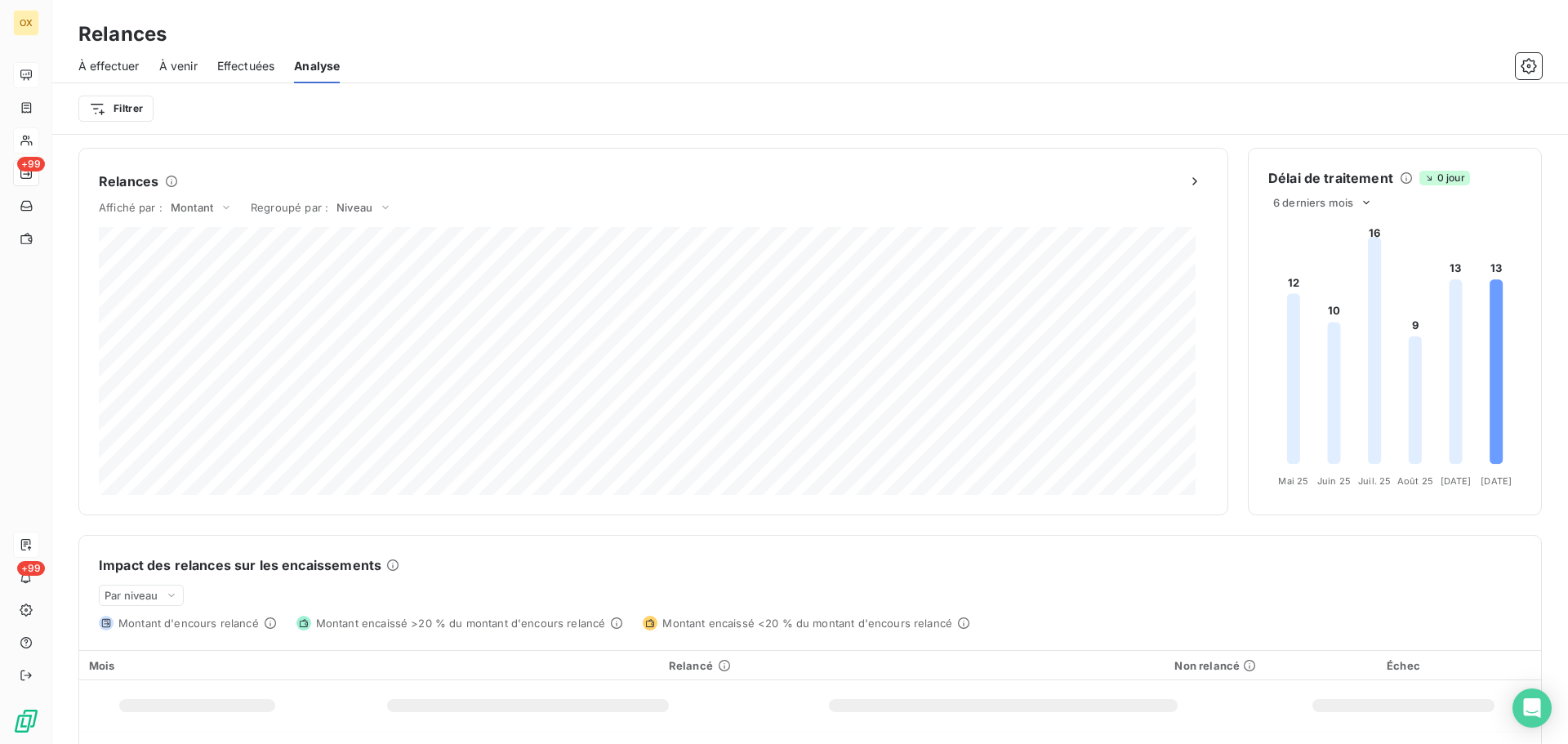
click at [113, 71] on span "À effectuer" at bounding box center [109, 66] width 62 height 16
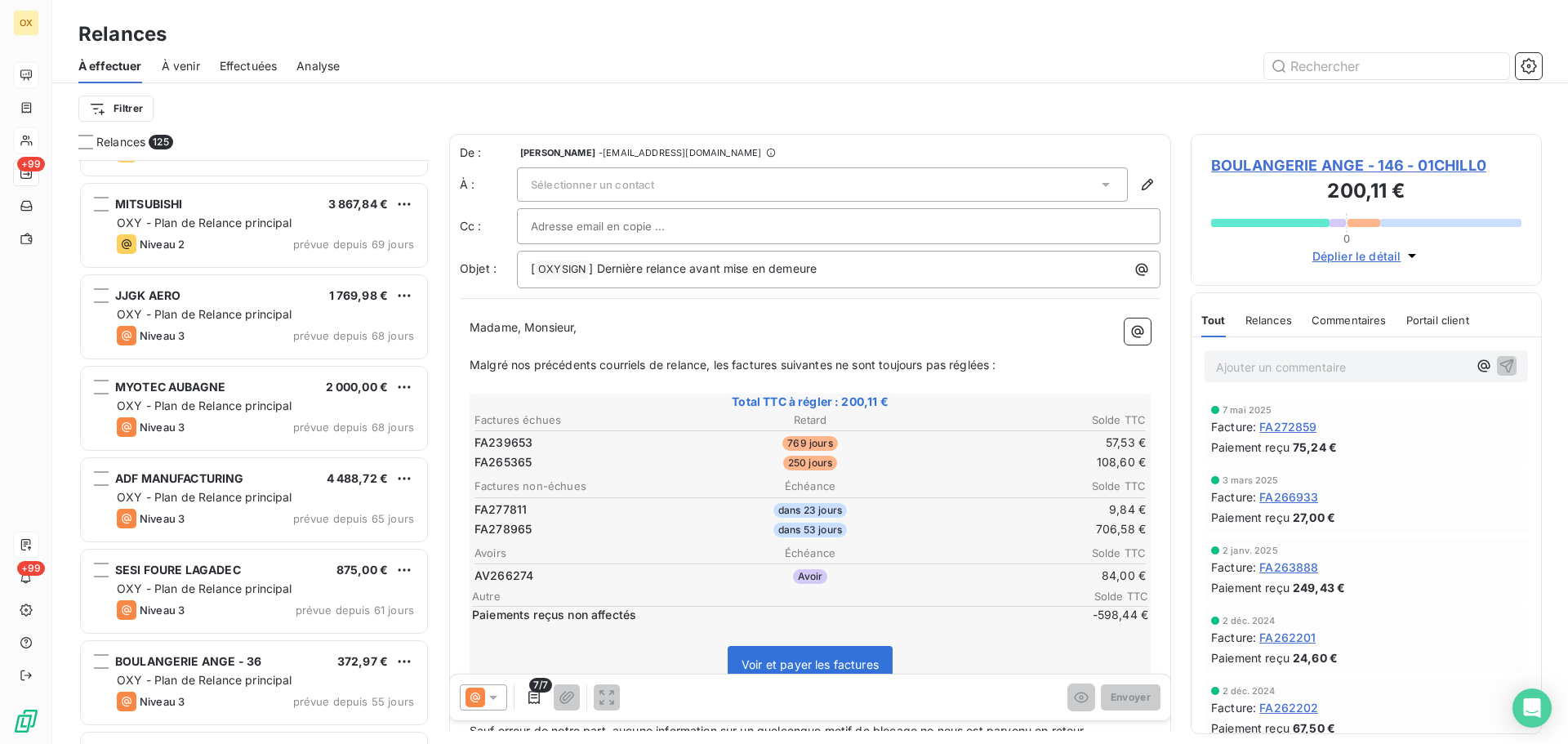
scroll to position [2859, 0]
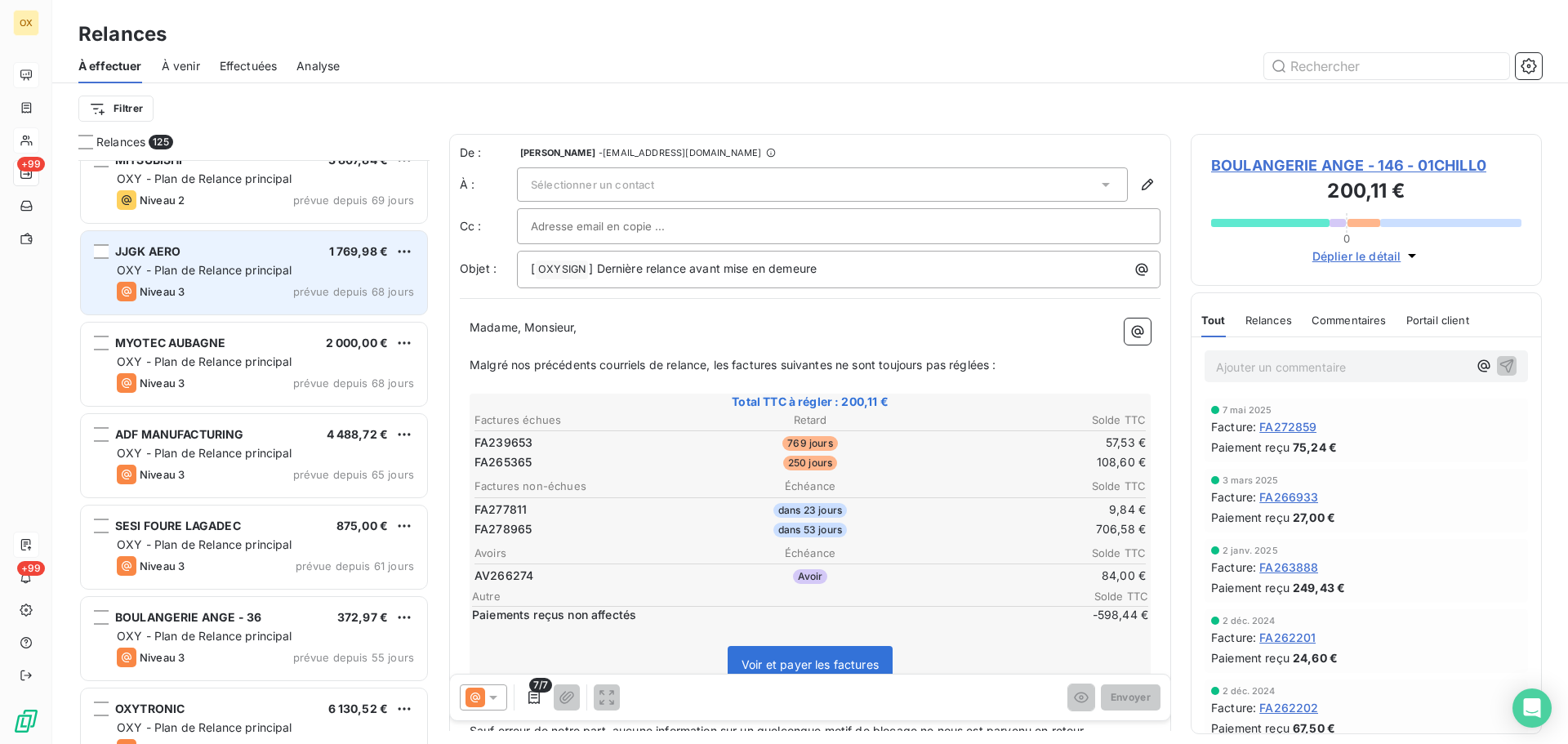
click at [232, 274] on span "OXY - Plan de Relance principal" at bounding box center [204, 270] width 175 height 14
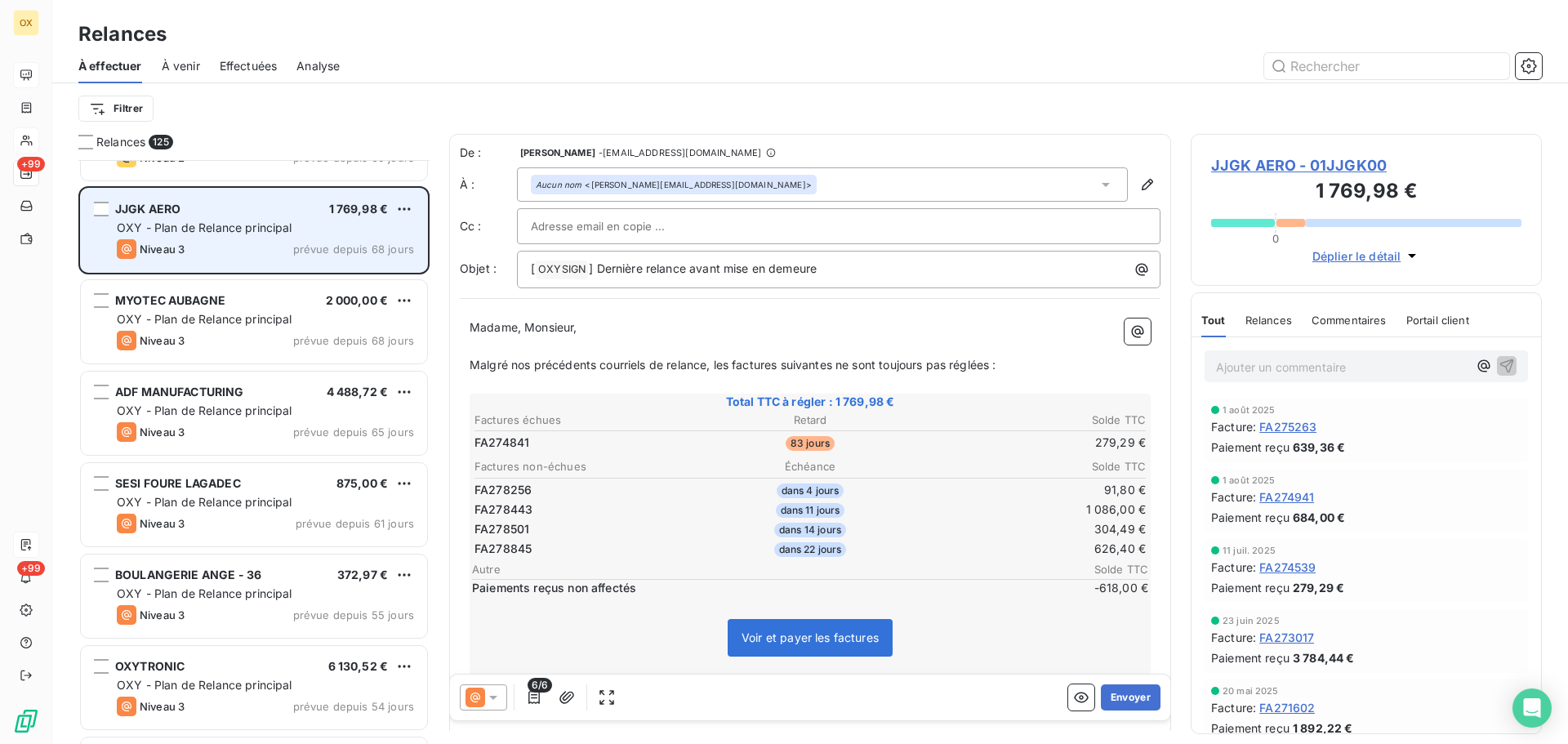
scroll to position [2940, 0]
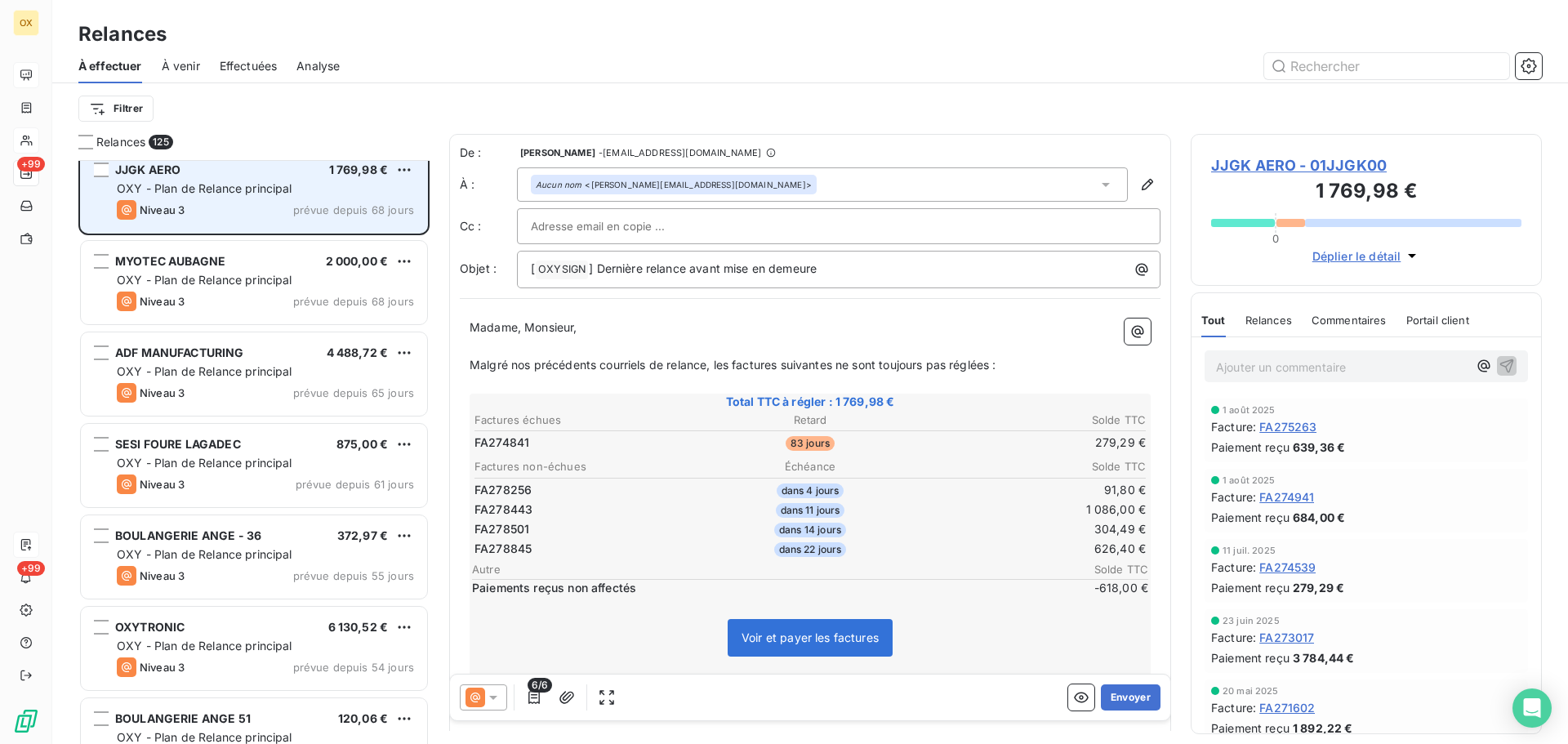
click at [232, 276] on span "OXY - Plan de Relance principal" at bounding box center [204, 279] width 175 height 14
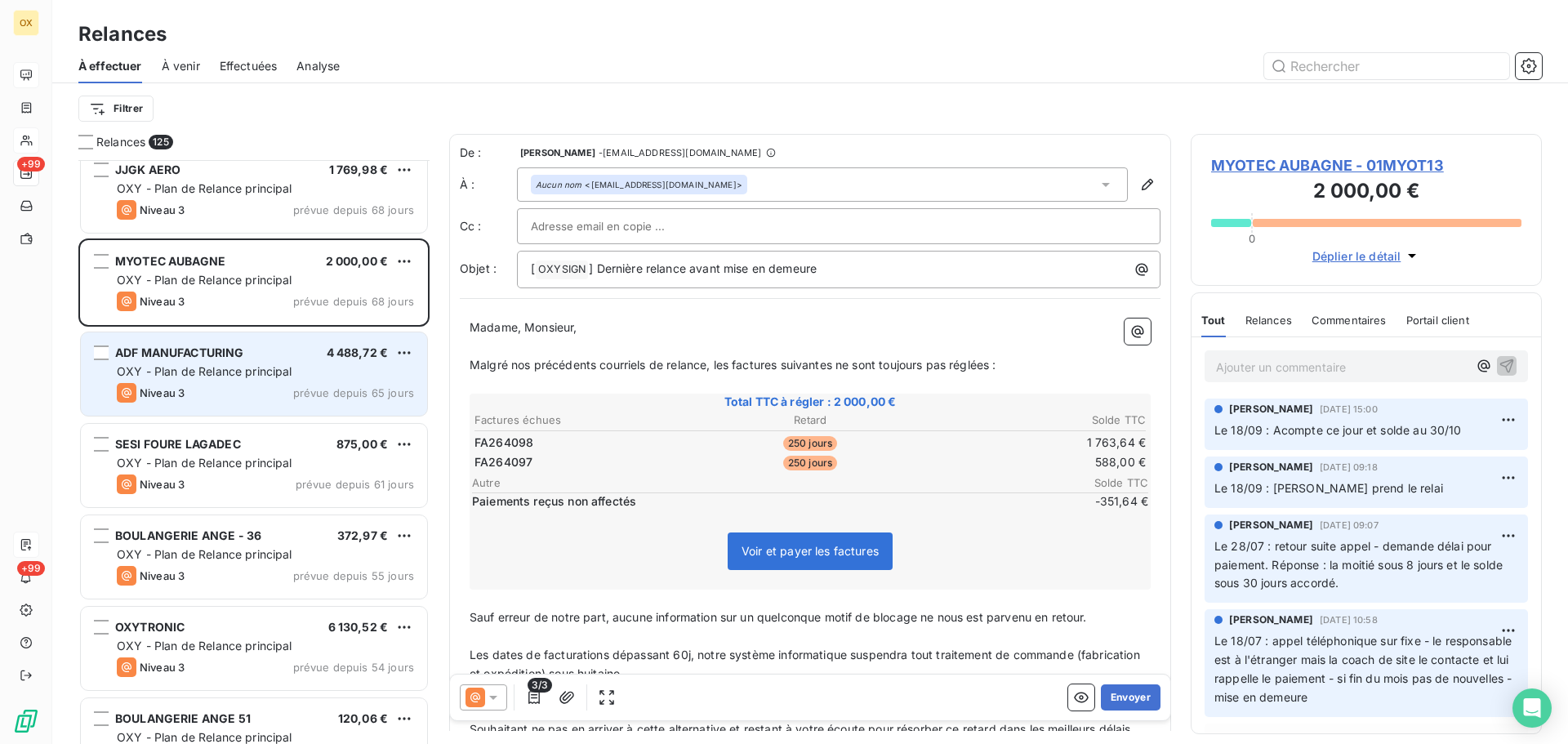
click at [255, 379] on div "OXY - Plan de Relance principal" at bounding box center [265, 371] width 297 height 16
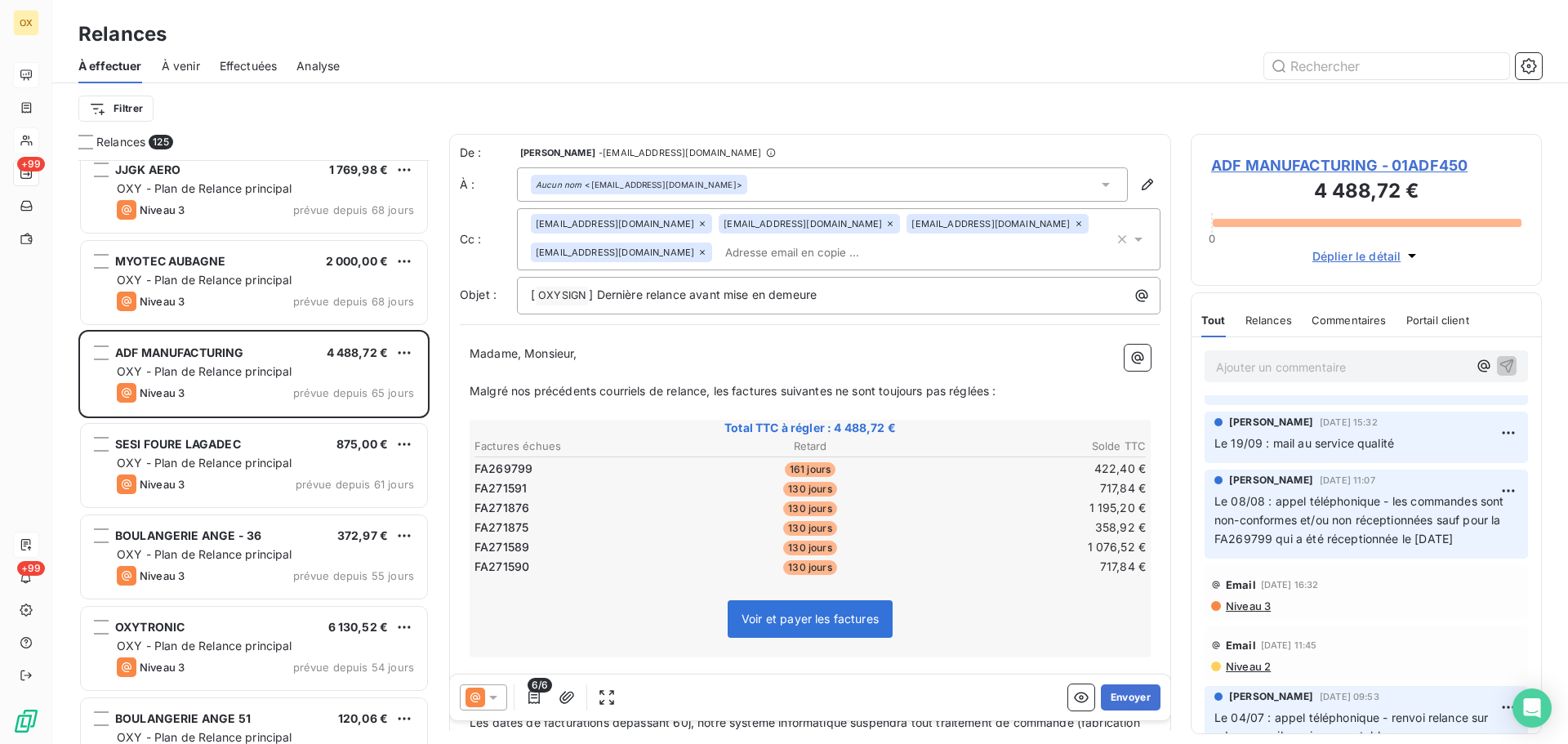
scroll to position [326, 0]
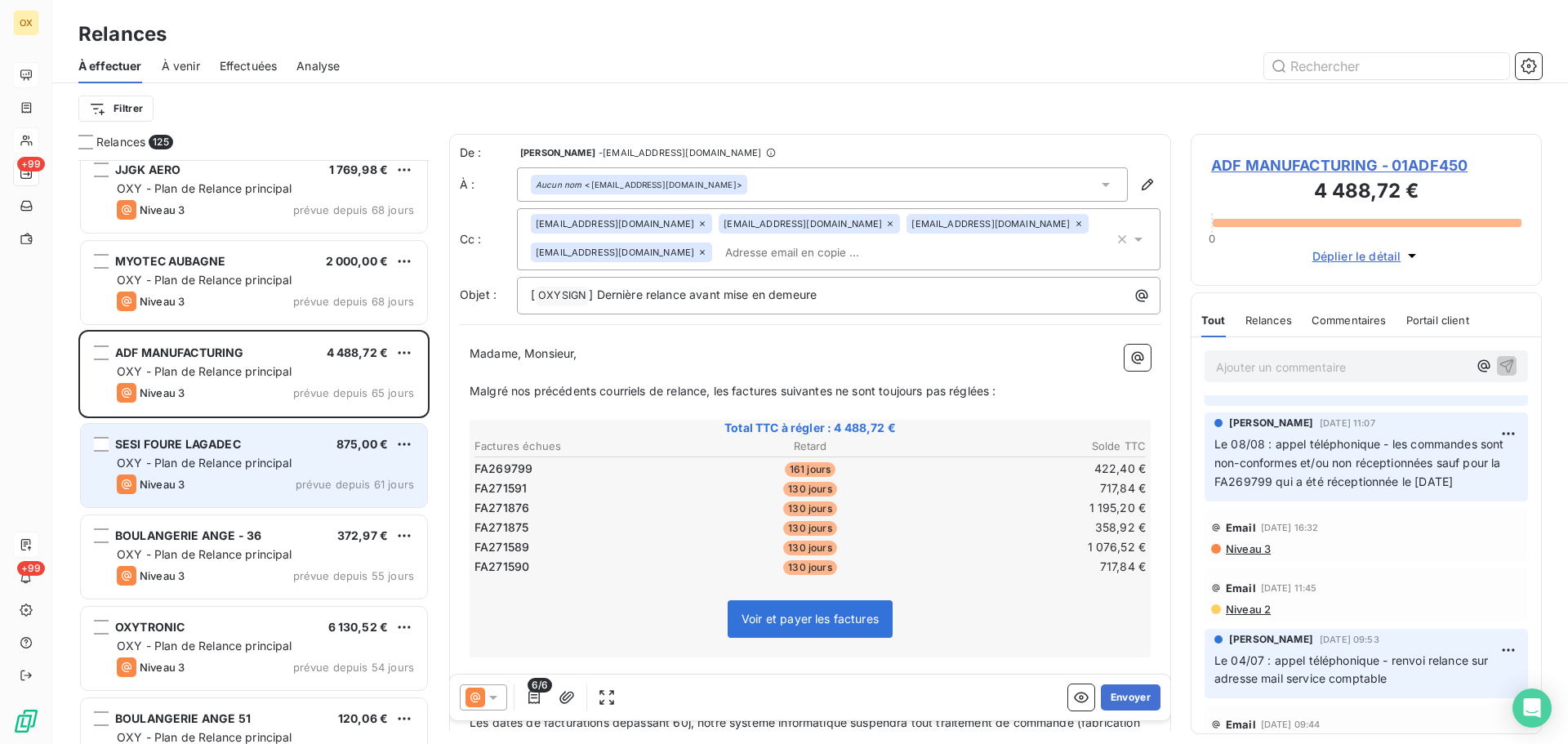
click at [266, 472] on div "SESI FOURE LAGADEC 875,00 € OXY - Plan de Relance principal Niveau 3 prévue dep…" at bounding box center [254, 465] width 346 height 84
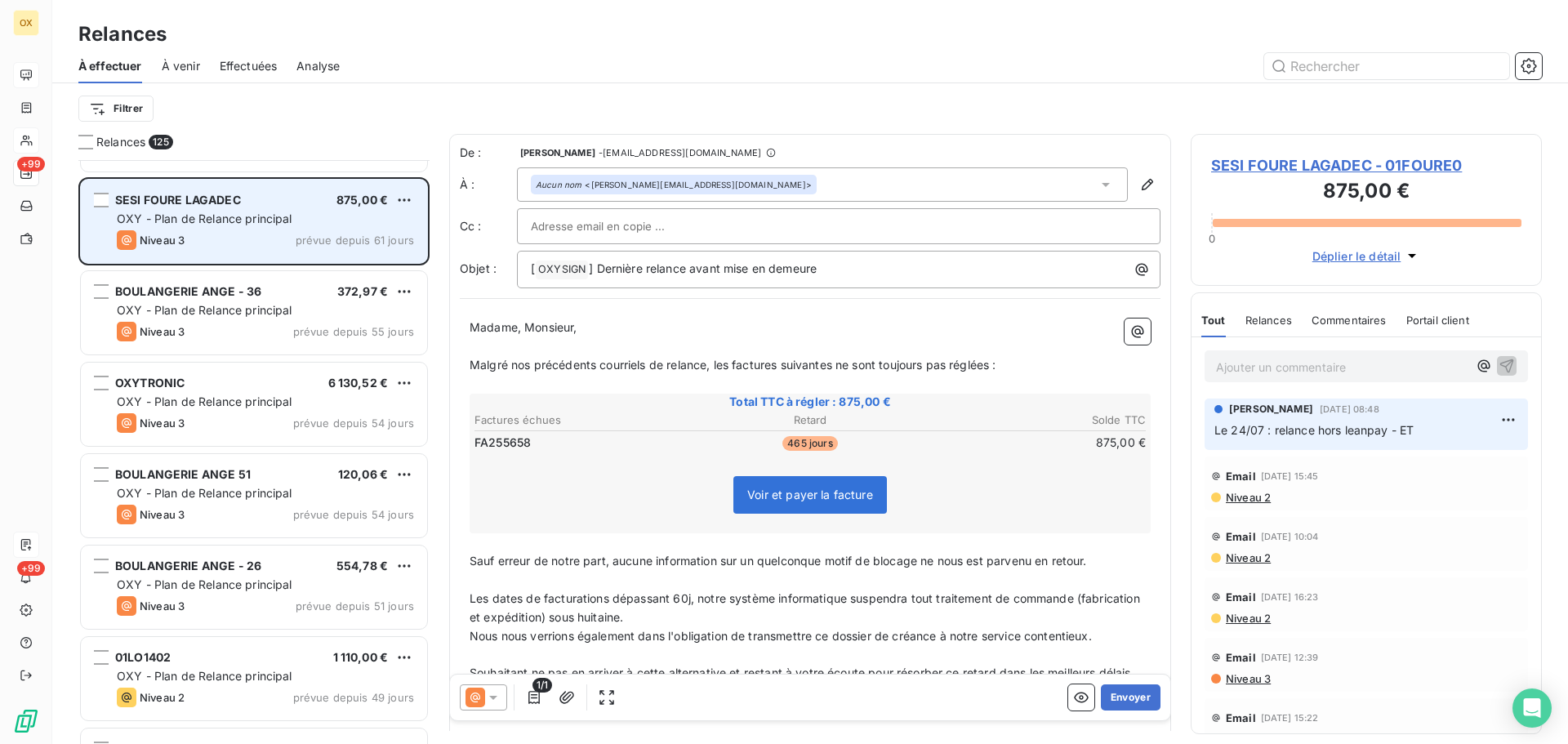
scroll to position [3185, 0]
click at [266, 472] on div "BOULANGERIE ANGE 51 120,06 €" at bounding box center [265, 473] width 297 height 15
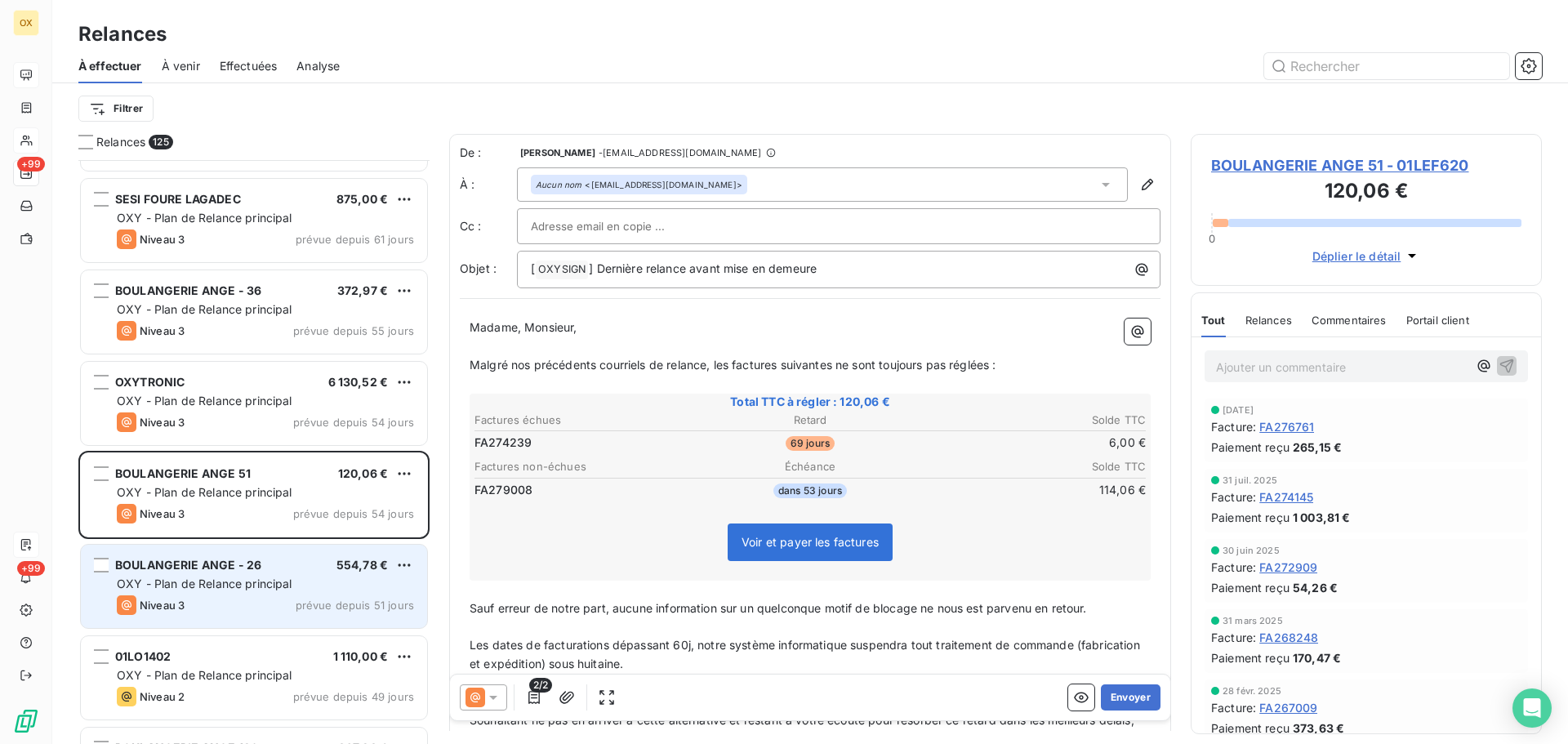
click at [259, 582] on span "OXY - Plan de Relance principal" at bounding box center [204, 584] width 175 height 14
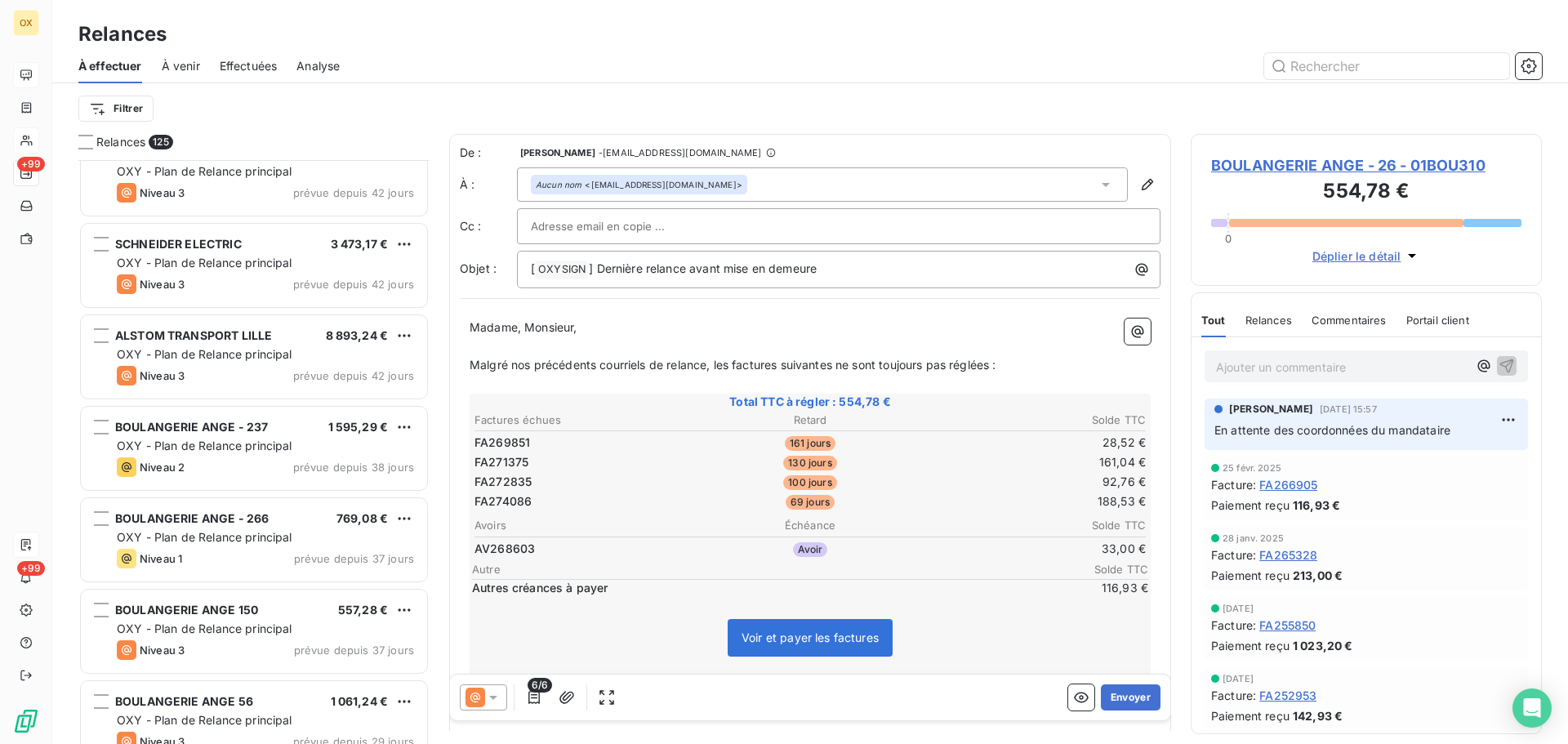
scroll to position [4083, 0]
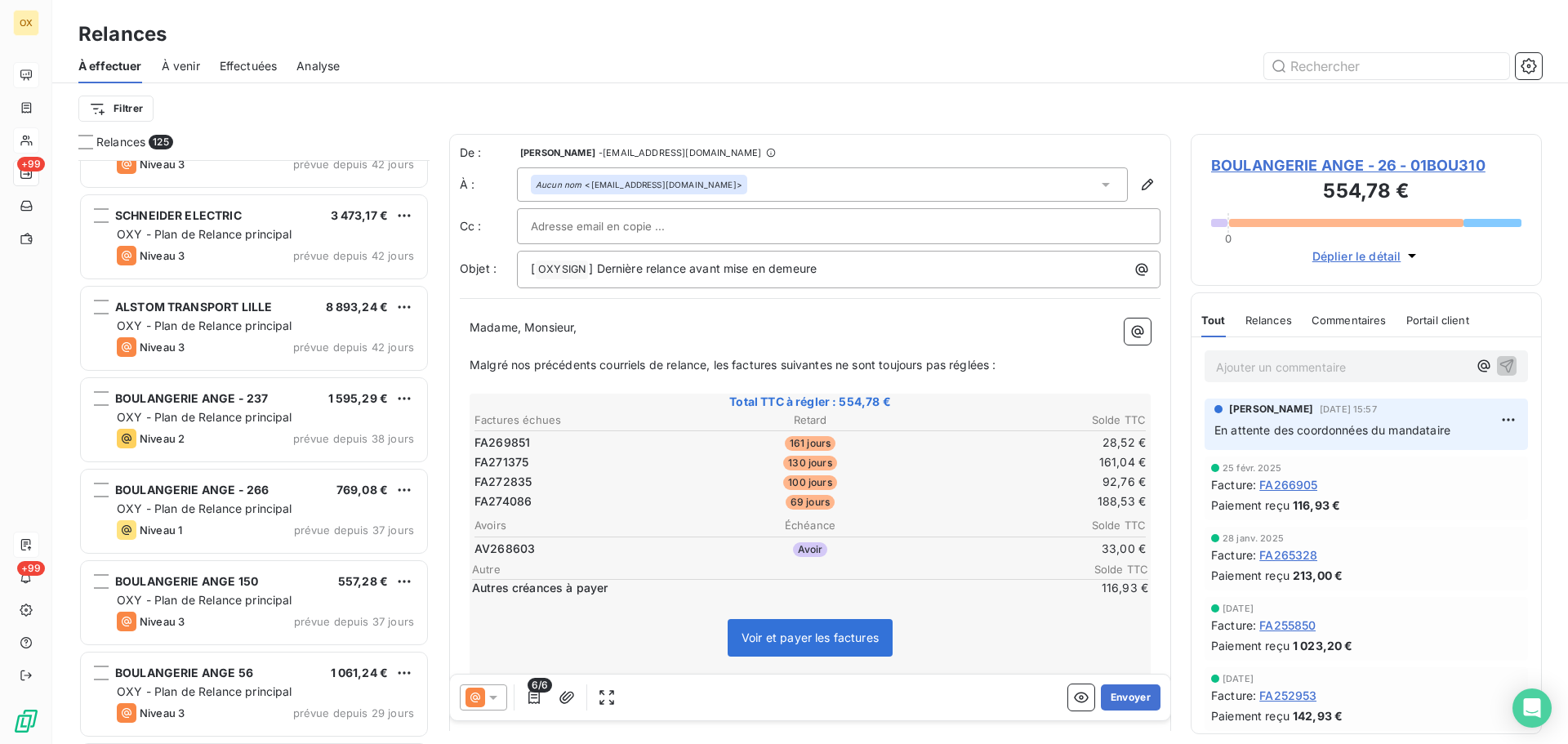
click at [263, 394] on span "BOULANGERIE ANGE - 237" at bounding box center [192, 398] width 153 height 14
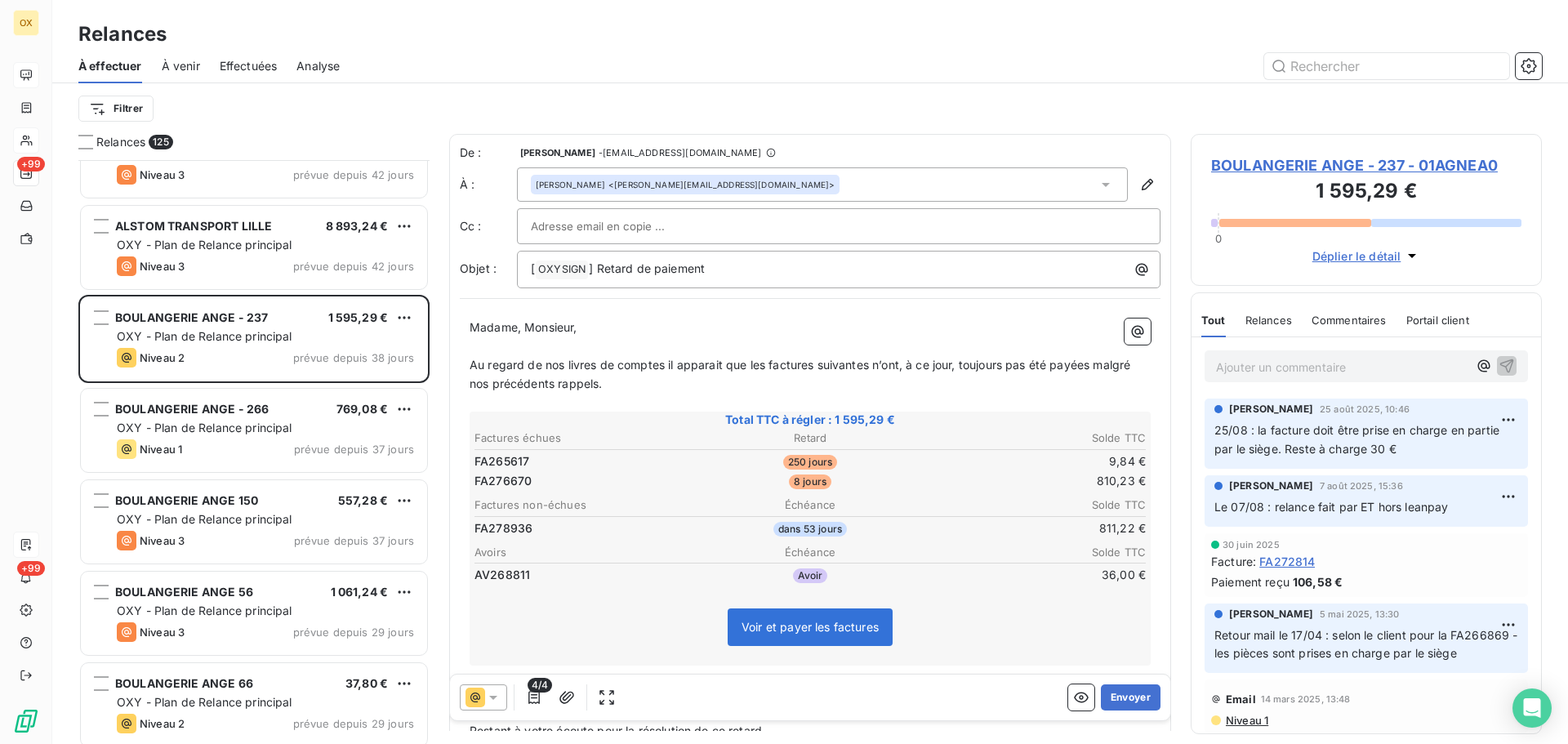
scroll to position [4165, 0]
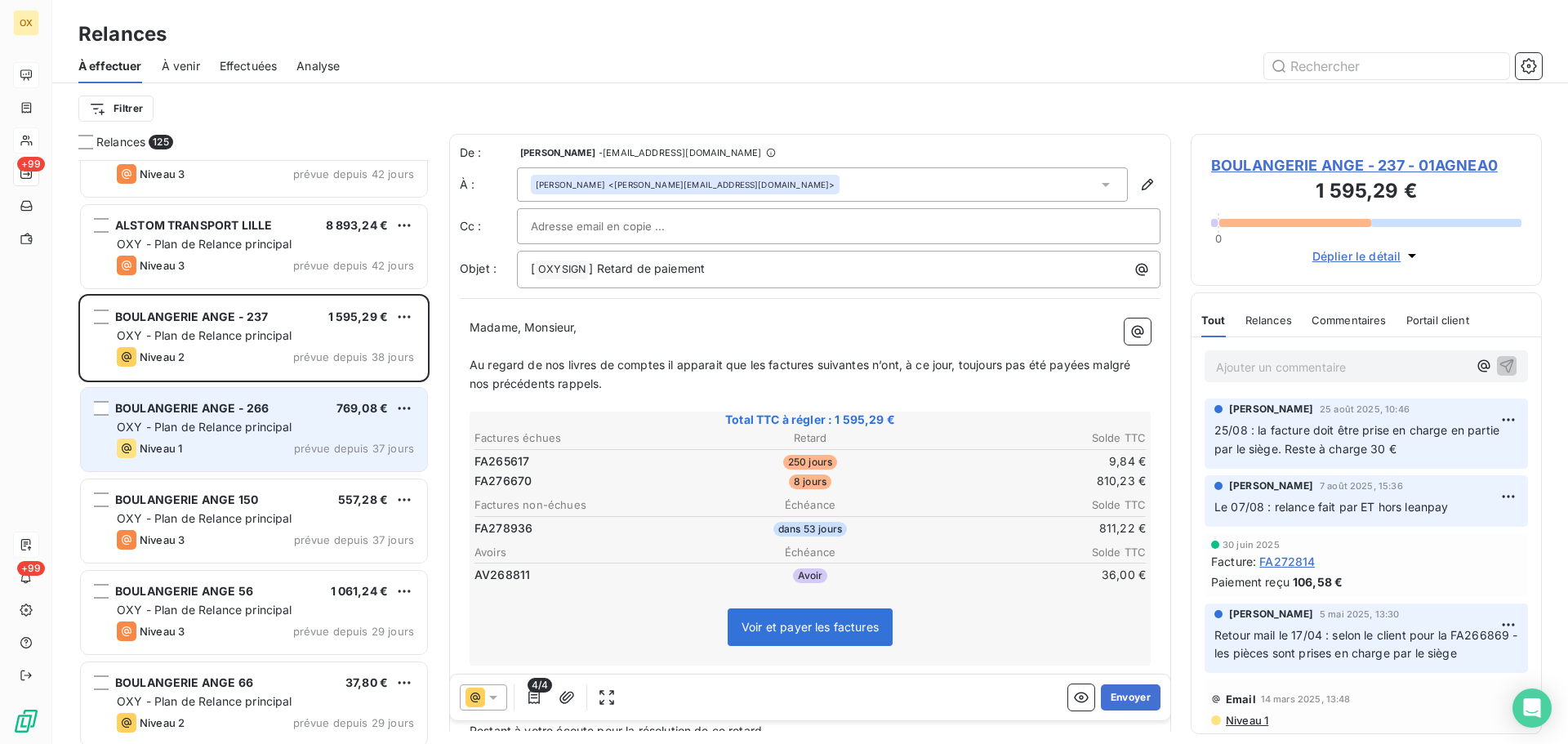
click at [260, 415] on div "BOULANGERIE ANGE - 266" at bounding box center [192, 408] width 153 height 16
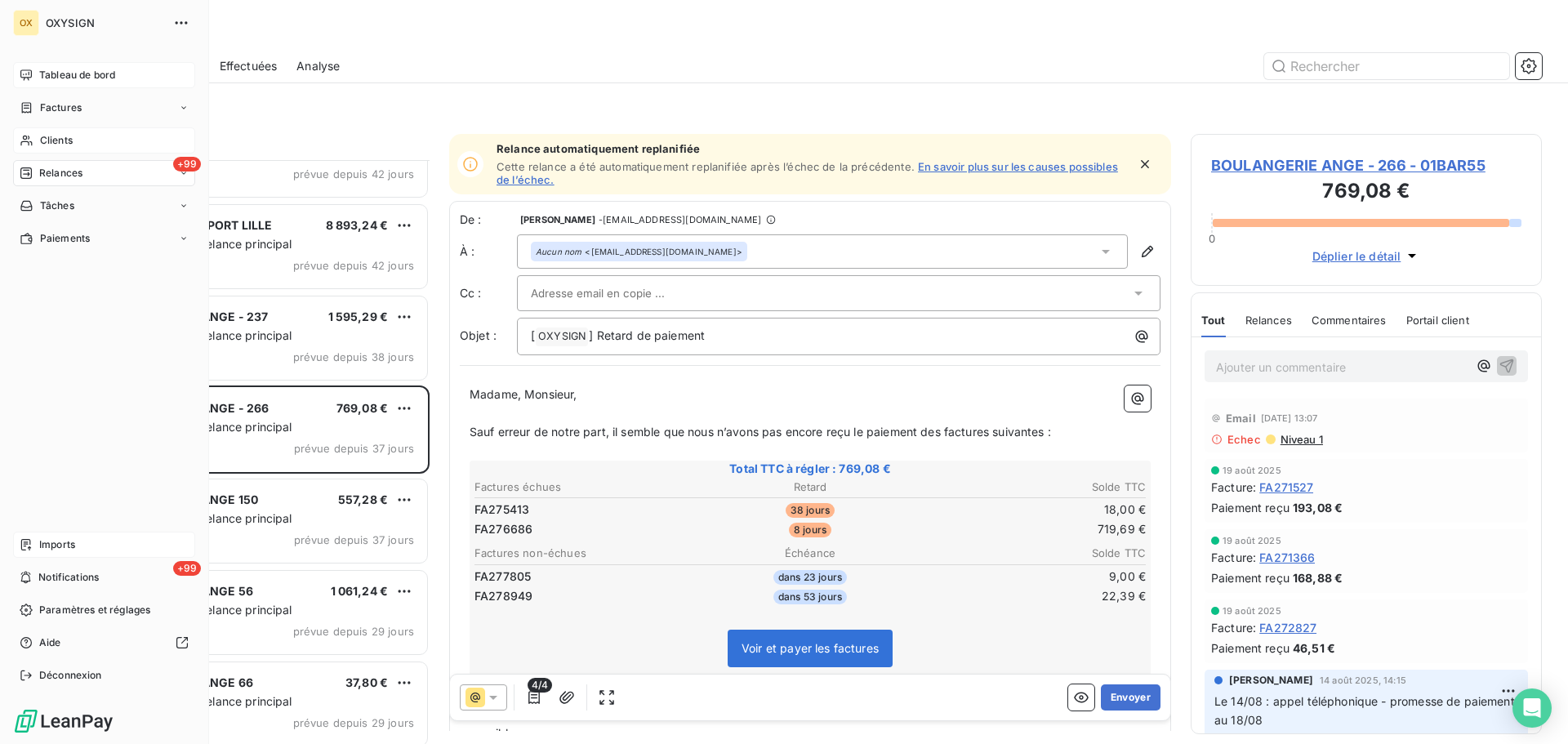
click at [43, 67] on div "Tableau de bord" at bounding box center [103, 75] width 182 height 26
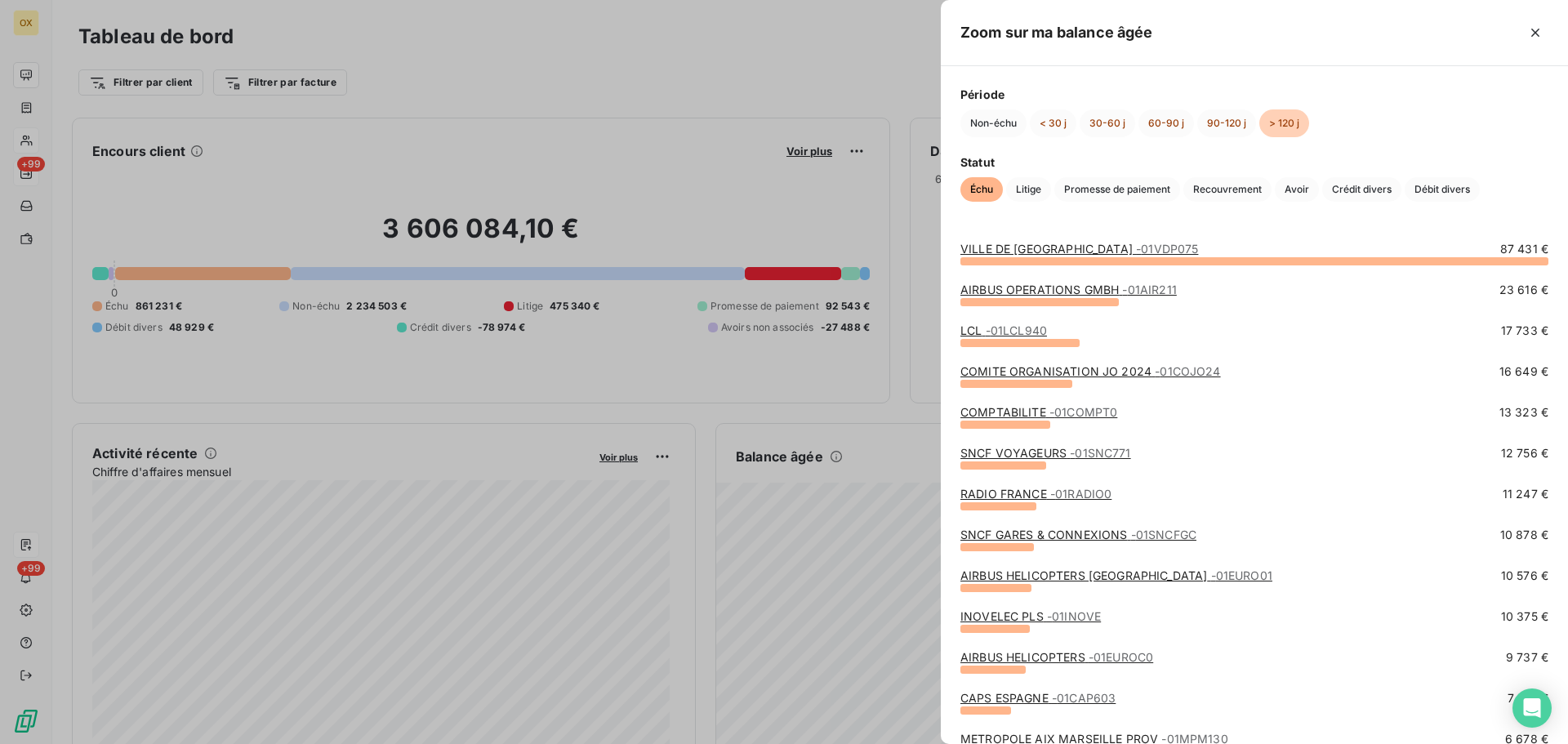
click at [976, 330] on link "LCL - 01LCL940" at bounding box center [1003, 330] width 87 height 14
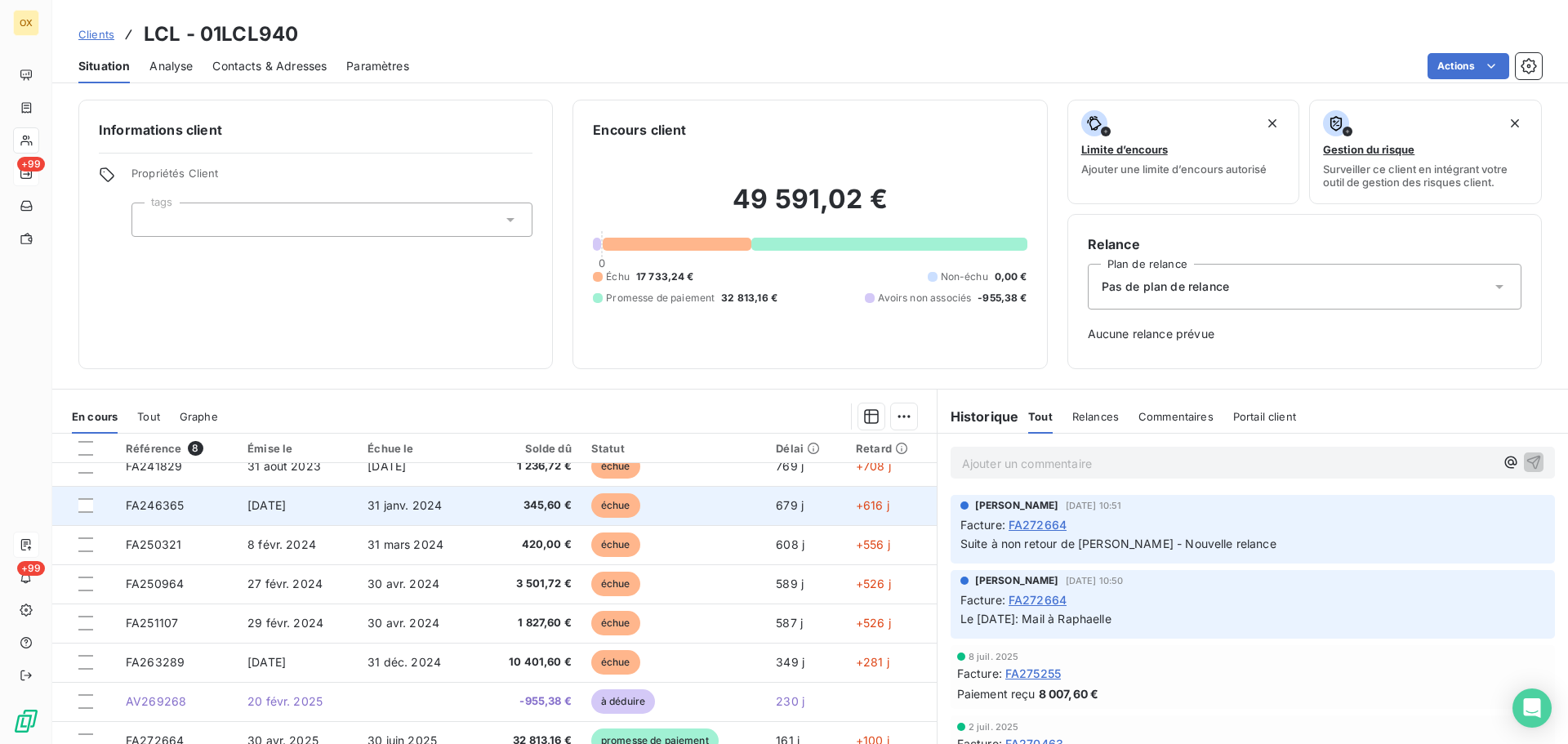
scroll to position [30, 0]
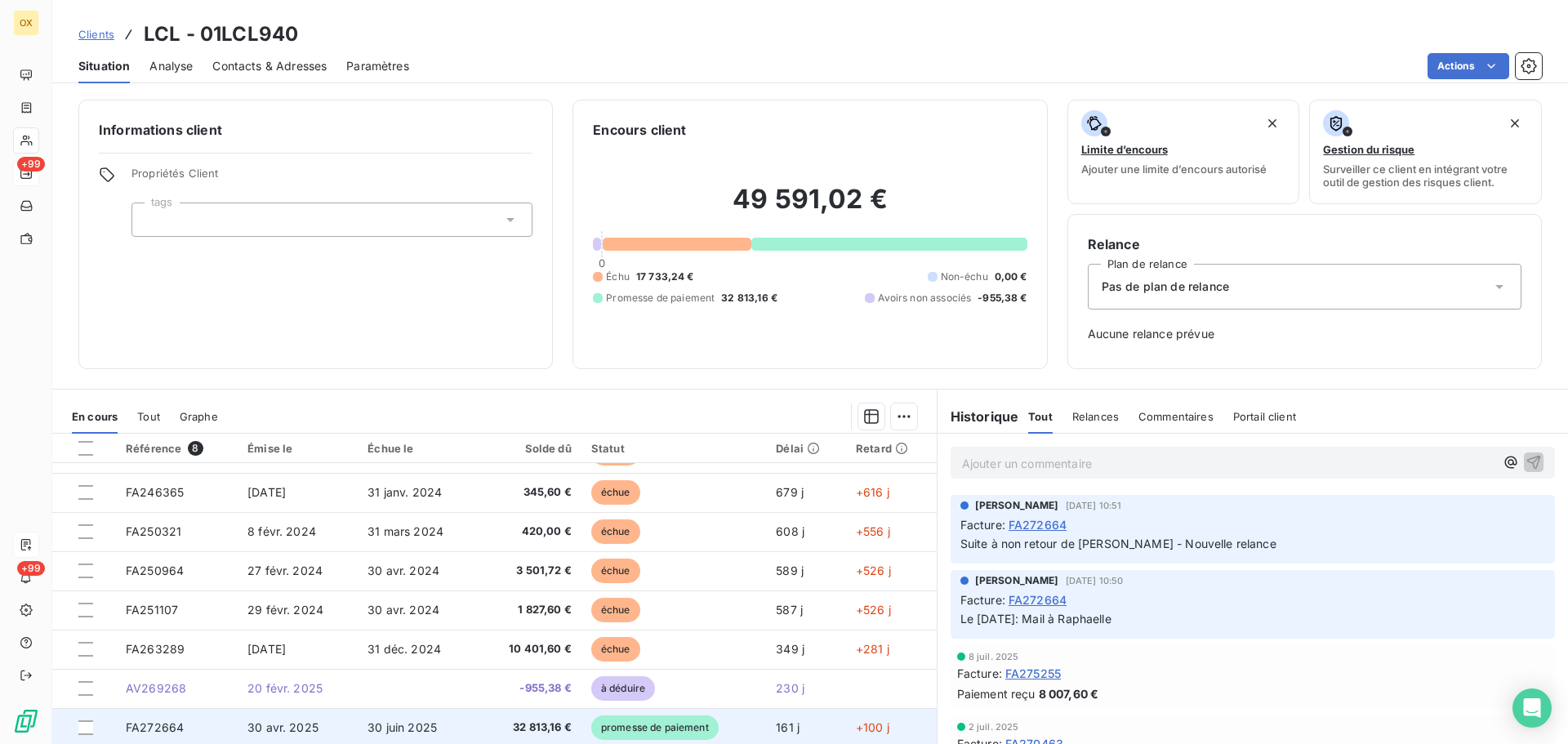
click at [547, 725] on span "32 813,16 €" at bounding box center [529, 727] width 85 height 16
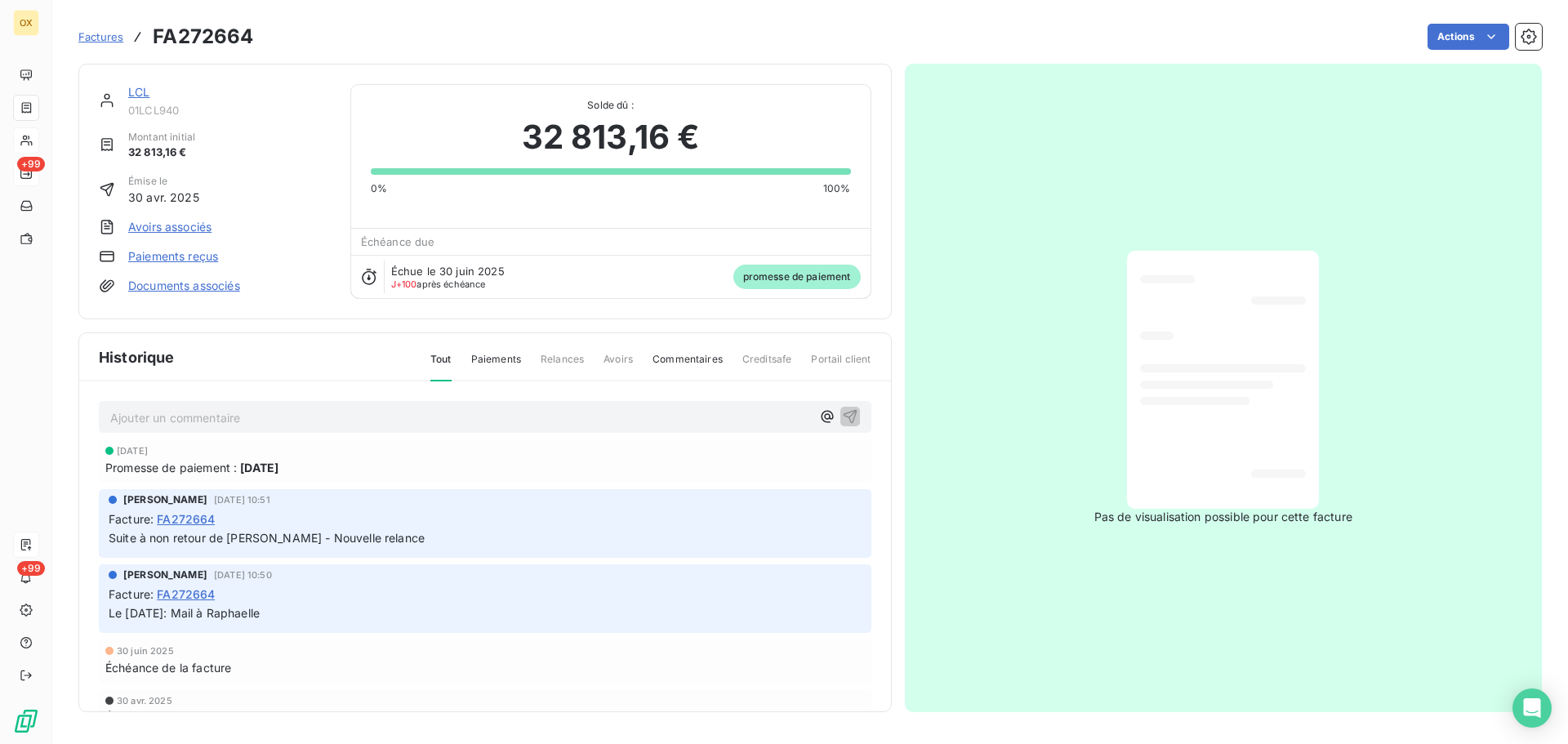
click at [137, 91] on link "LCL" at bounding box center [138, 92] width 21 height 14
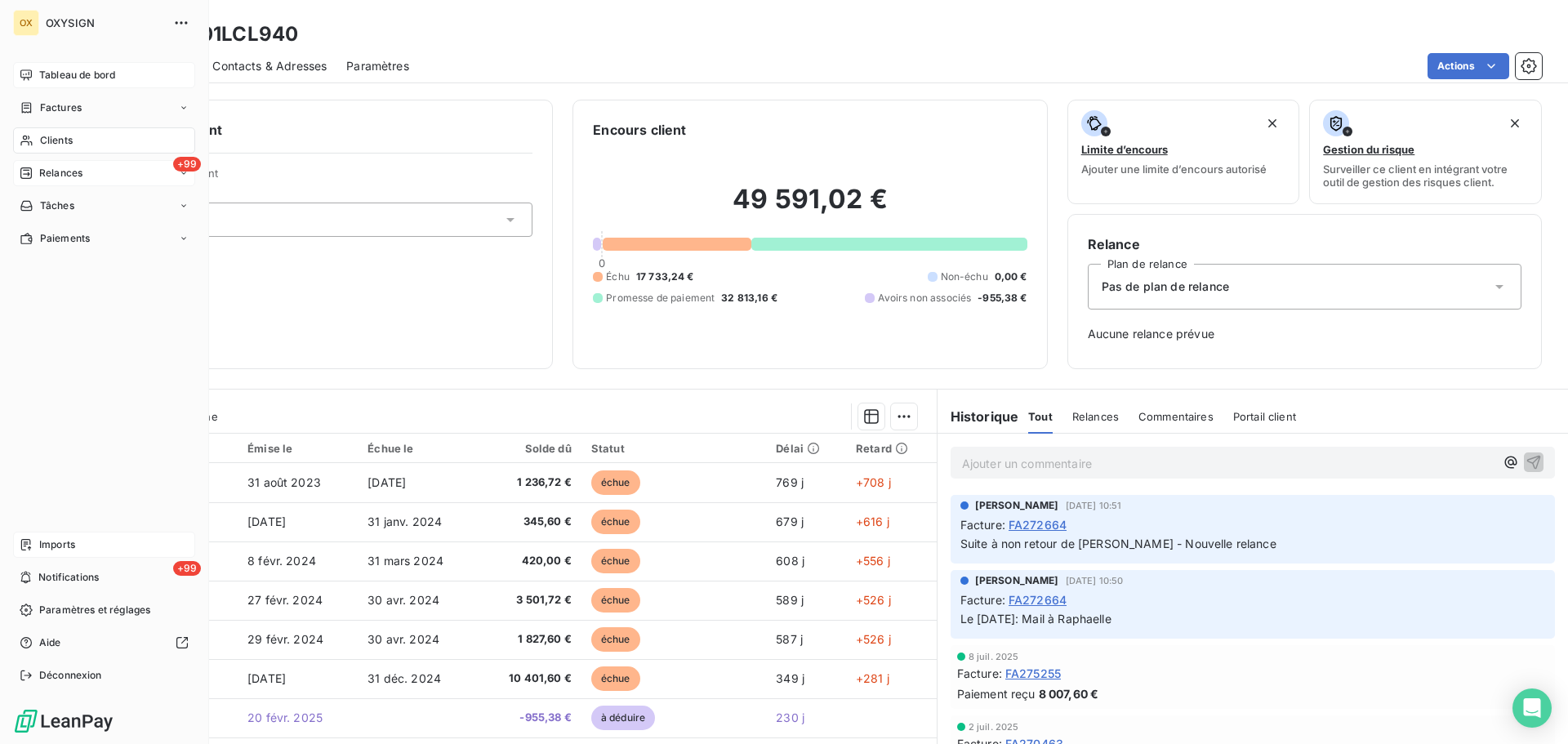
click at [48, 70] on span "Tableau de bord" at bounding box center [77, 75] width 76 height 15
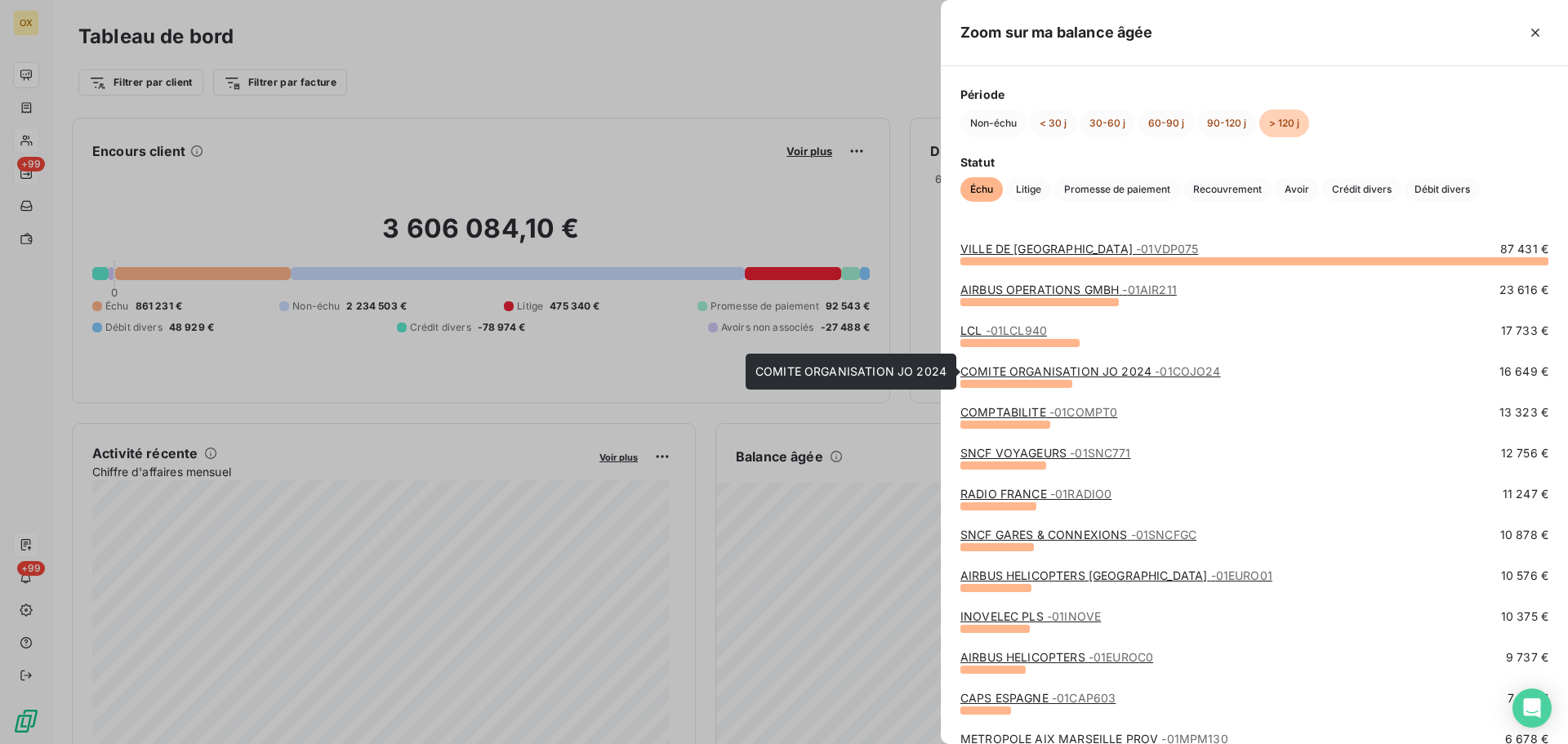
click at [1021, 373] on link "COMITE ORGANISATION JO 2024 - 01COJO24" at bounding box center [1090, 371] width 261 height 14
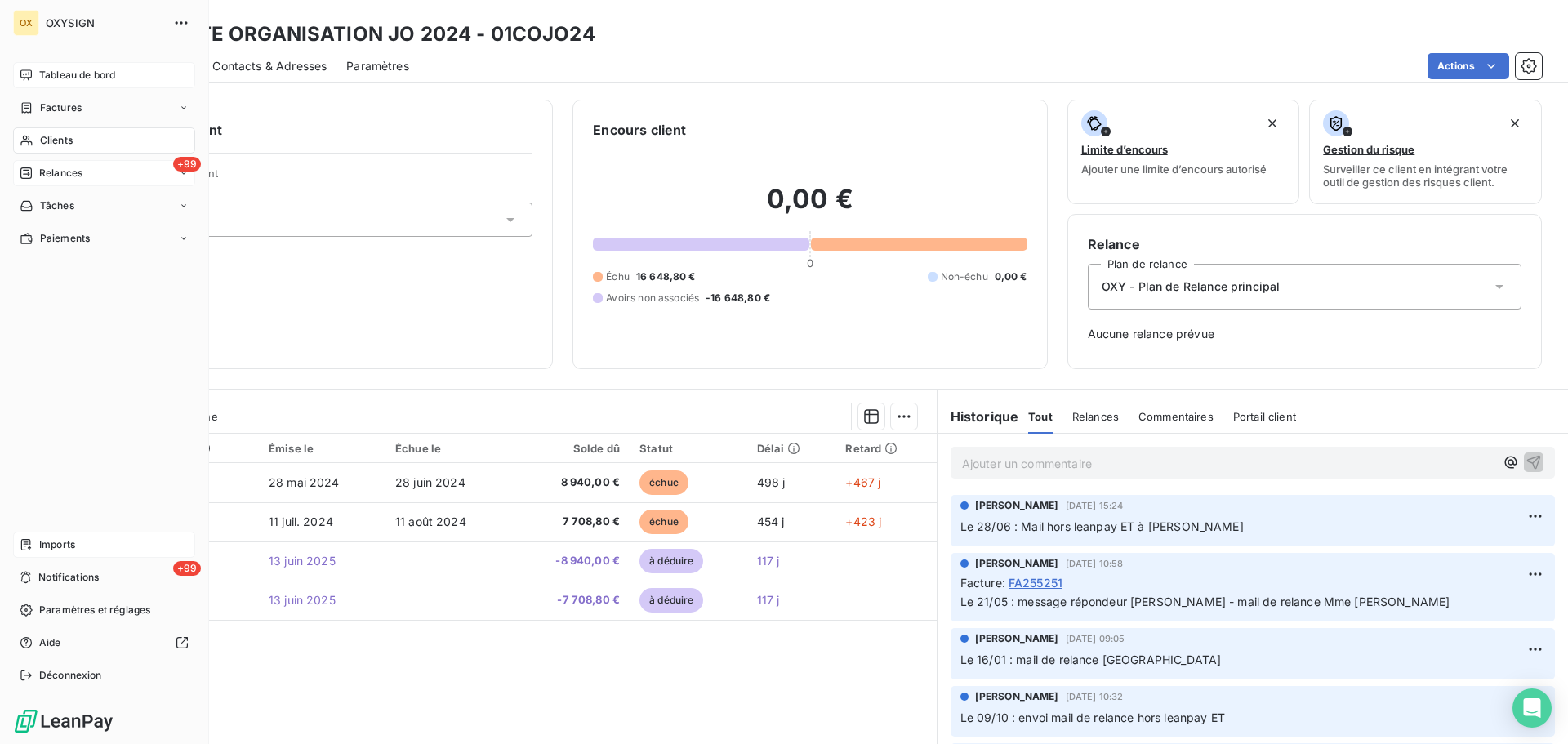
click at [39, 70] on span "Tableau de bord" at bounding box center [77, 75] width 76 height 15
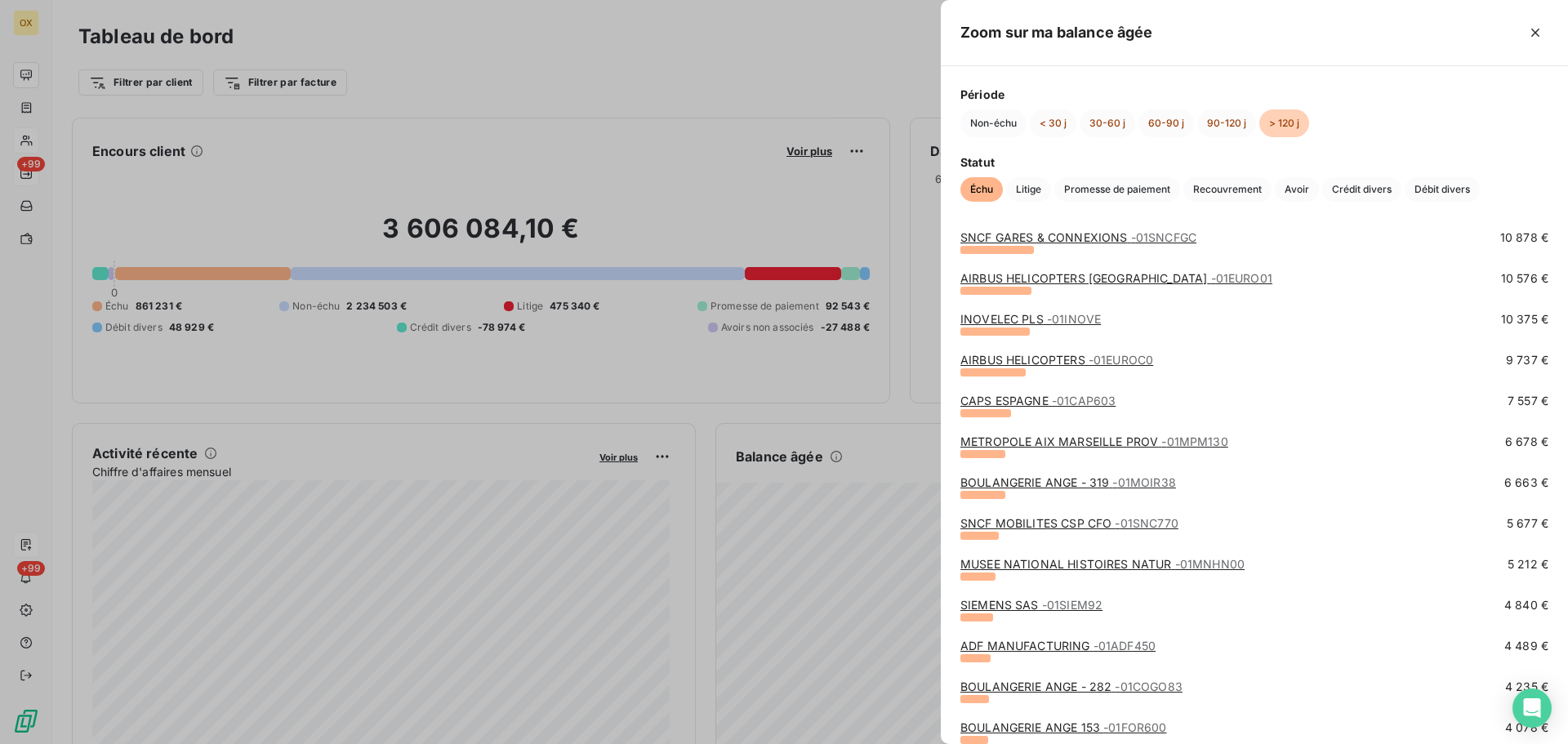
scroll to position [326, 0]
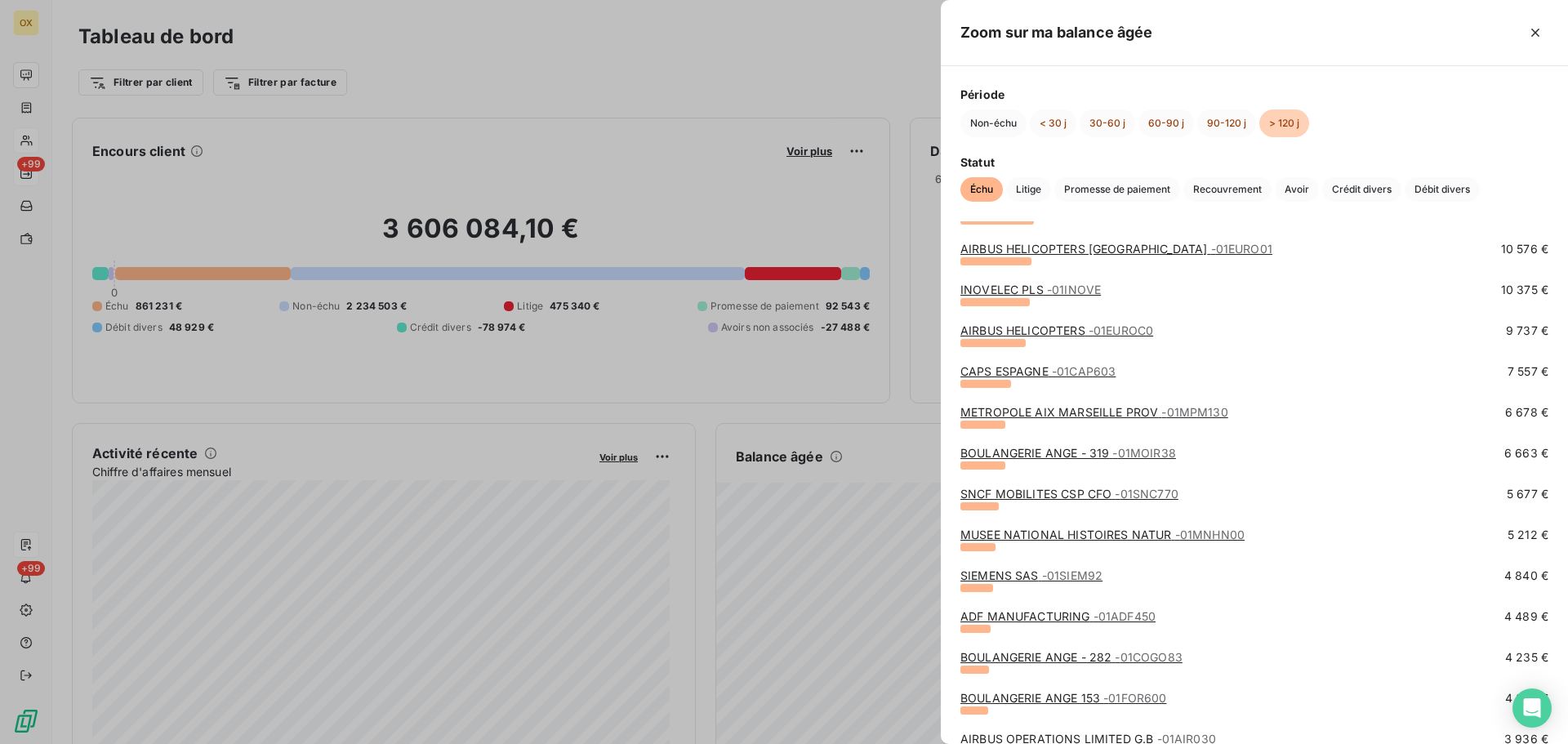
click at [1029, 535] on link "MUSEE NATIONAL HISTOIRES NATUR - 01MNHN00" at bounding box center [1102, 534] width 285 height 14
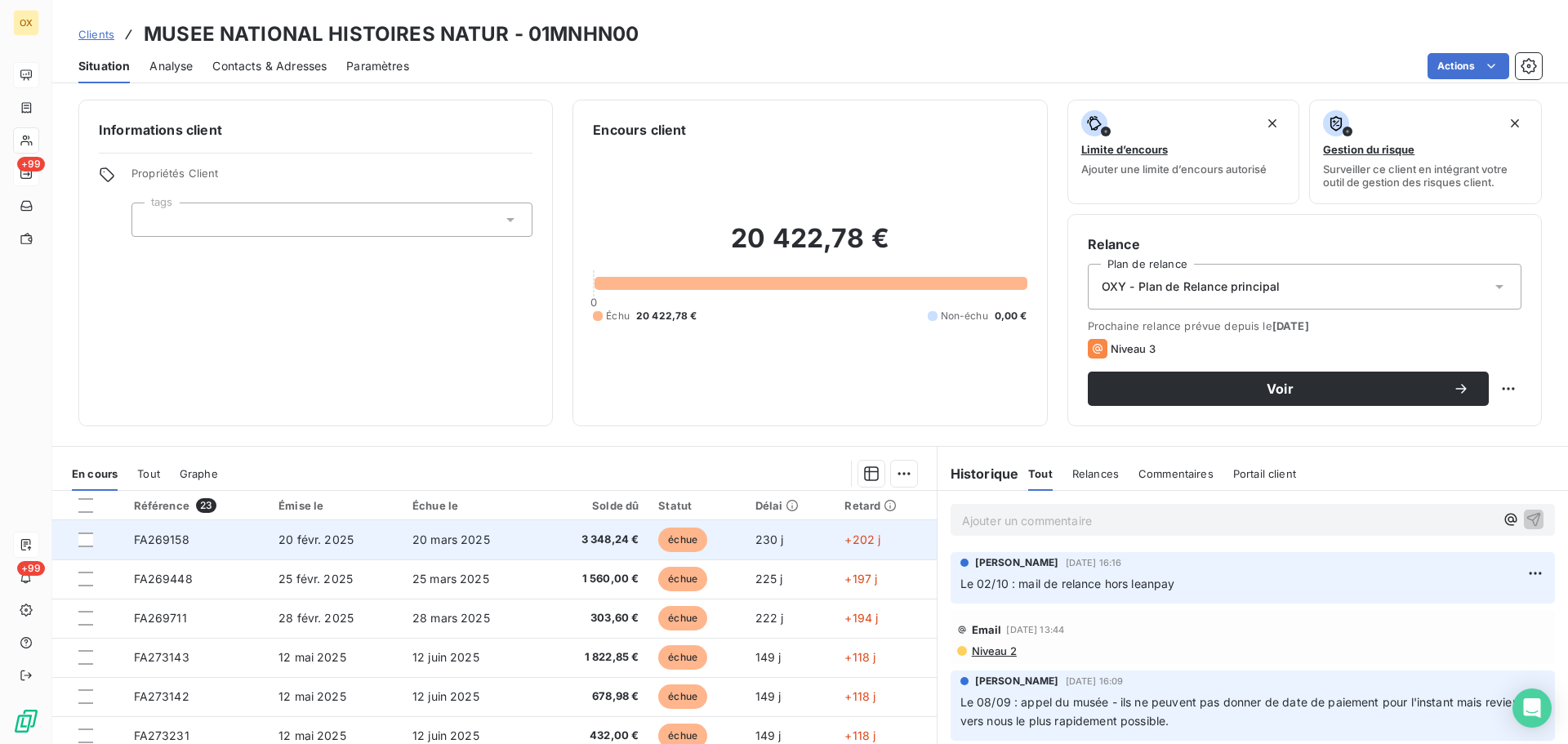
click at [423, 536] on span "20 mars 2025" at bounding box center [452, 539] width 78 height 14
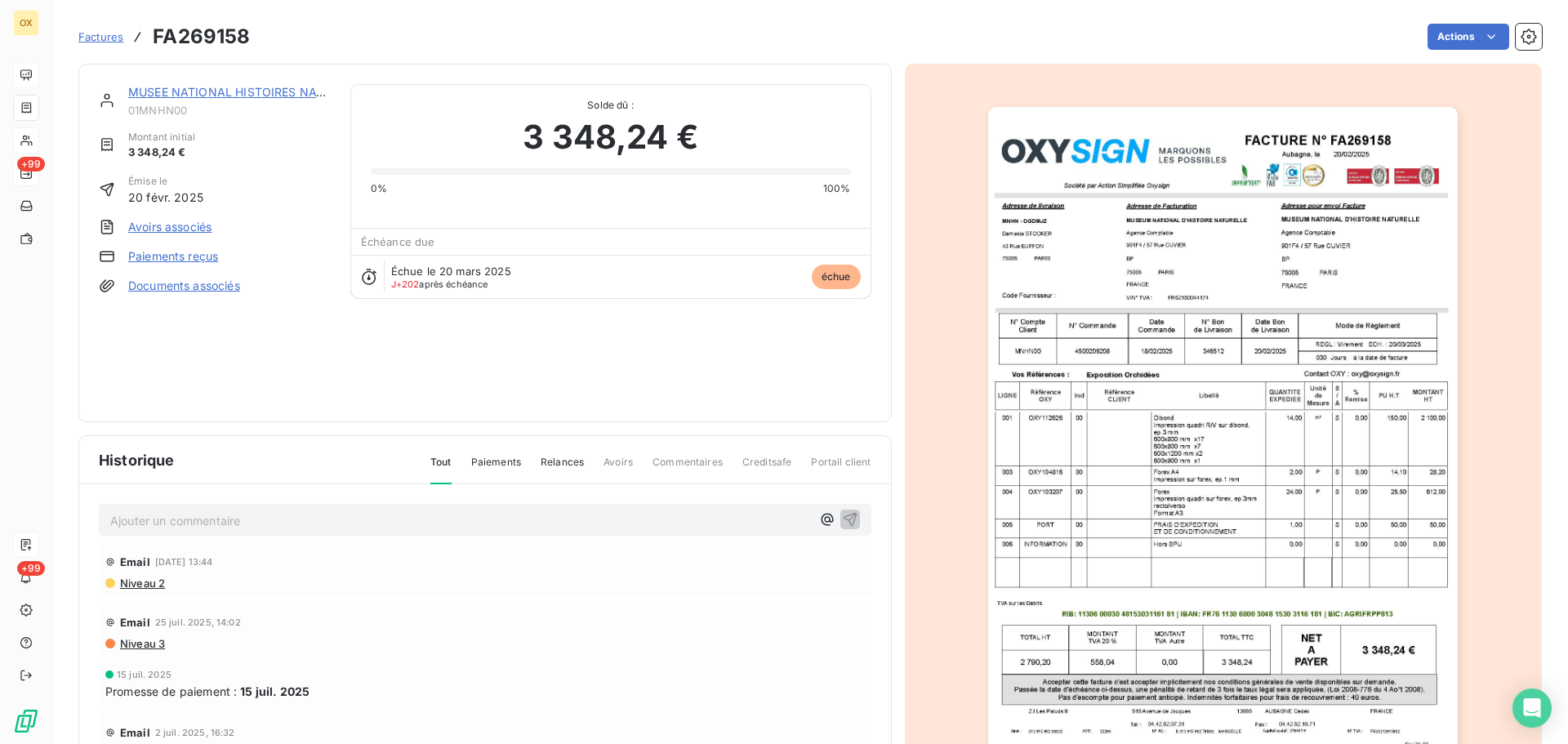
click at [249, 93] on link "MUSEE NATIONAL HISTOIRES NATUR" at bounding box center [234, 92] width 212 height 14
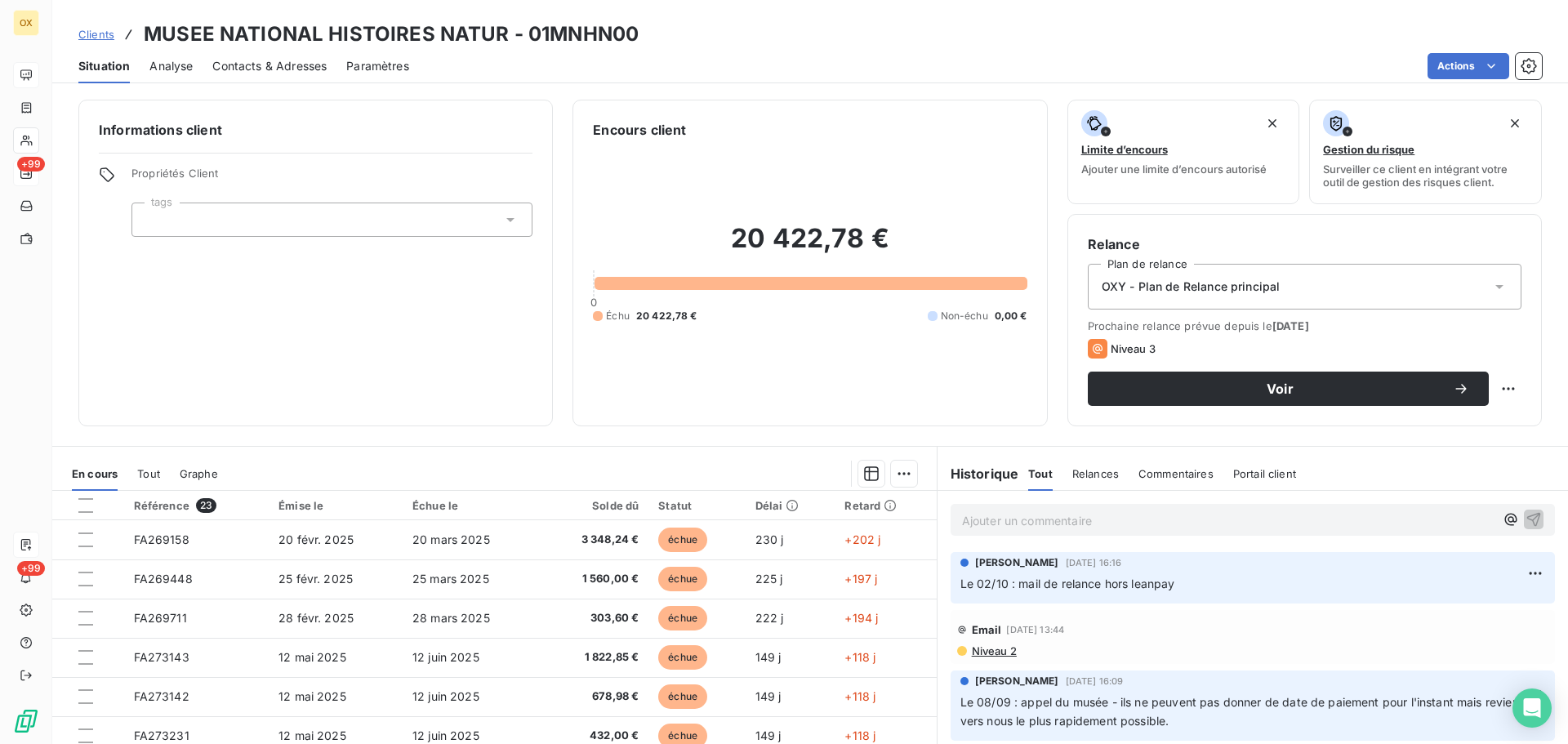
click at [276, 66] on span "Contacts & Adresses" at bounding box center [269, 66] width 114 height 16
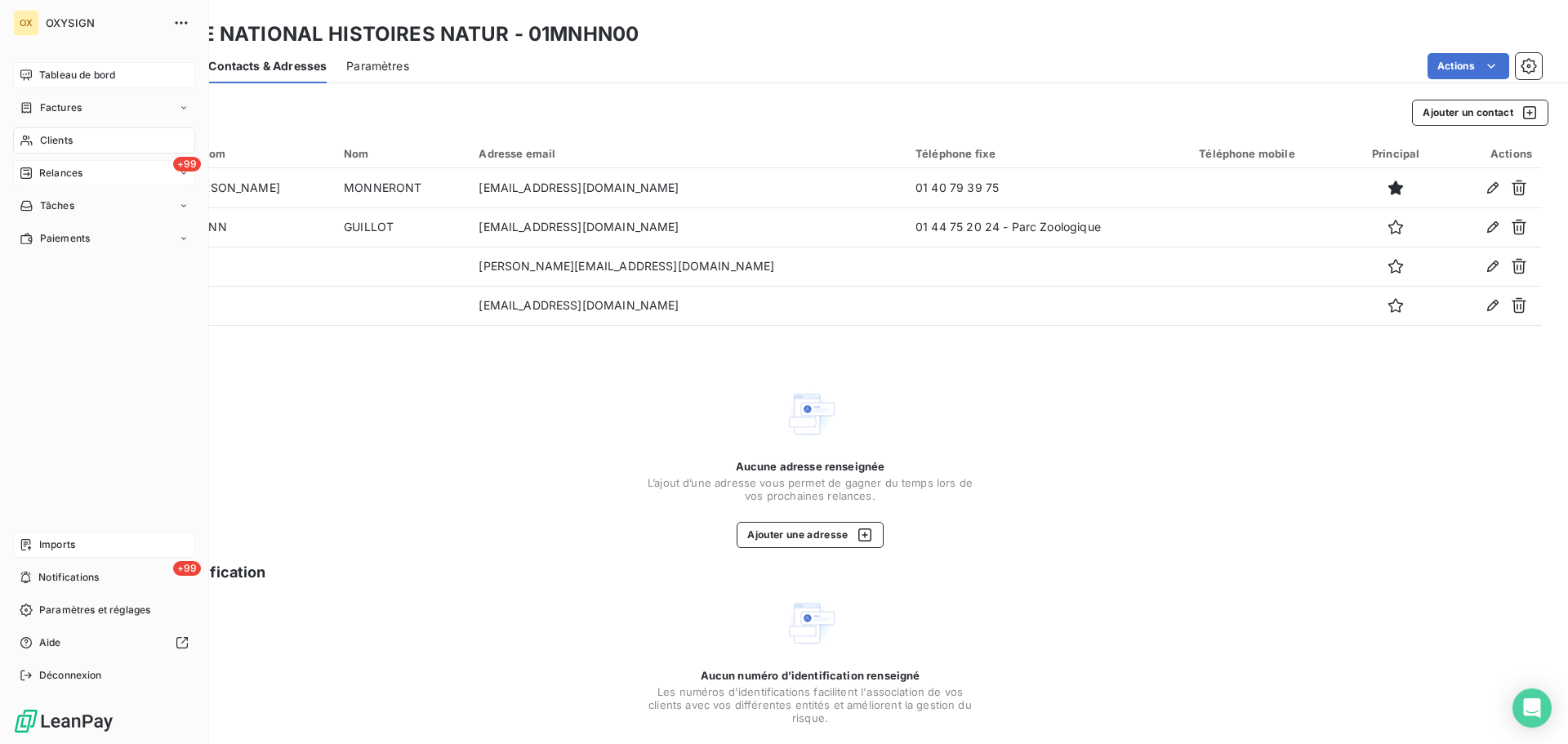
click at [56, 108] on span "Factures" at bounding box center [61, 107] width 42 height 15
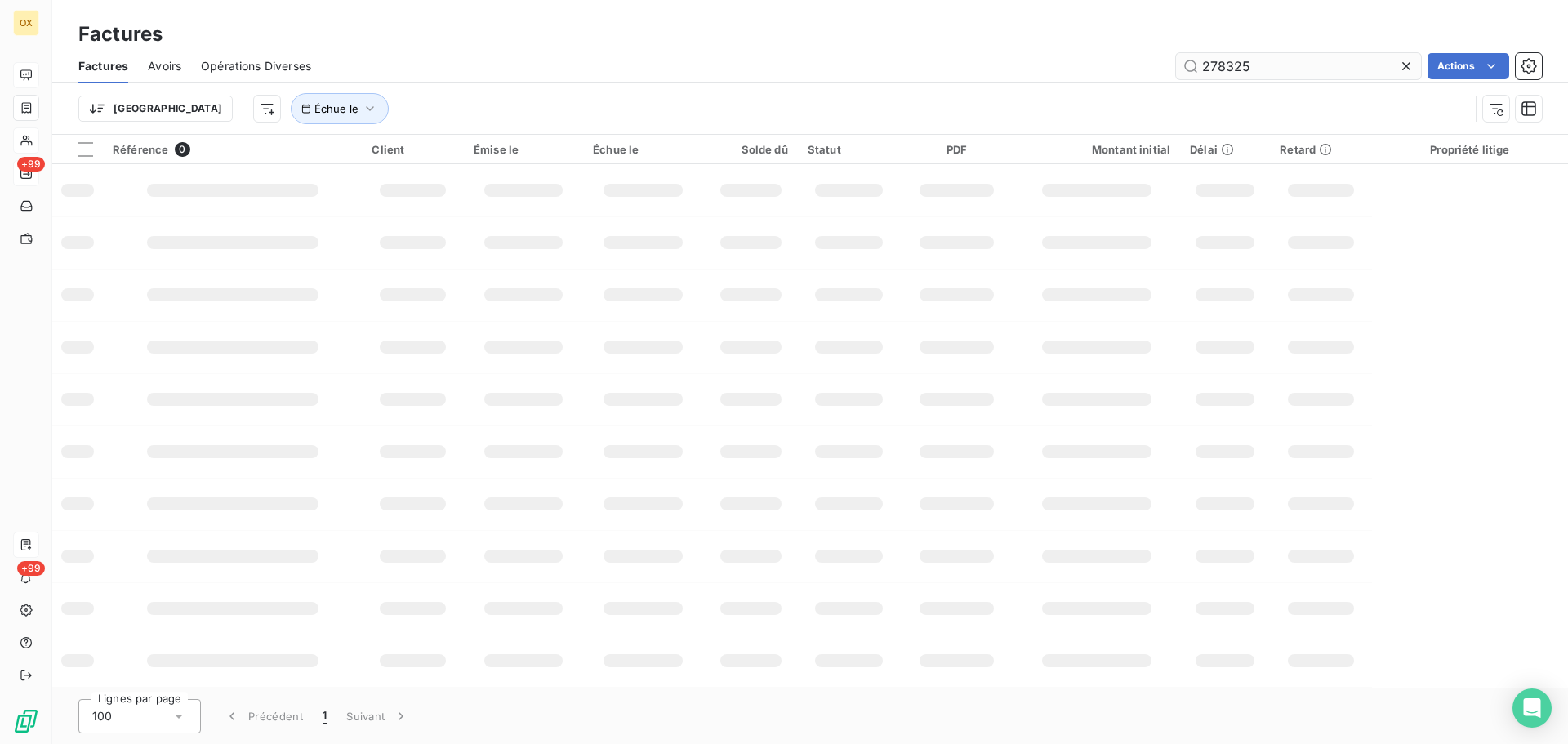
drag, startPoint x: 1314, startPoint y: 77, endPoint x: 1174, endPoint y: 69, distance: 140.2
click at [1176, 69] on input "278325" at bounding box center [1298, 66] width 245 height 26
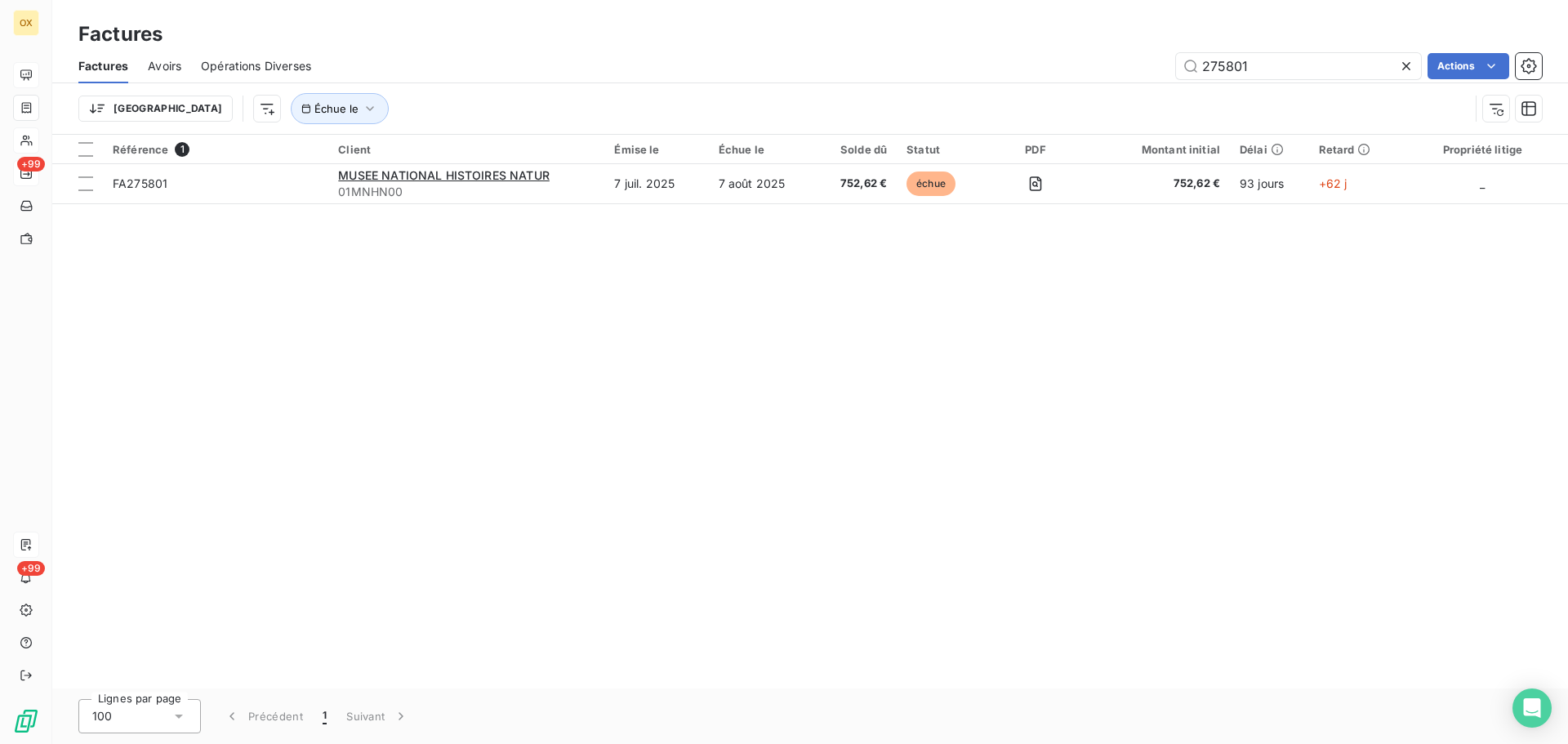
type input "275801"
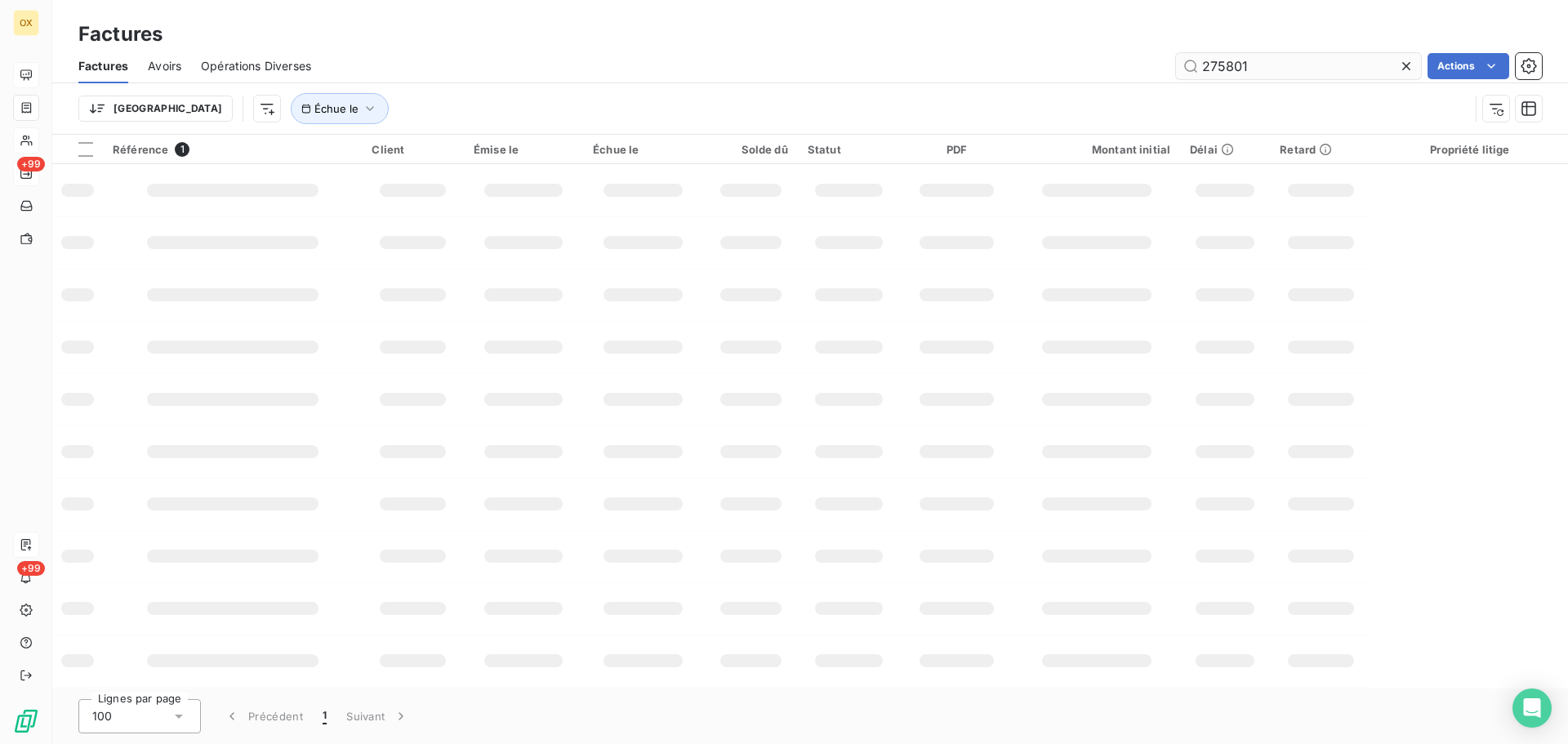
click at [1407, 62] on icon at bounding box center [1406, 66] width 16 height 16
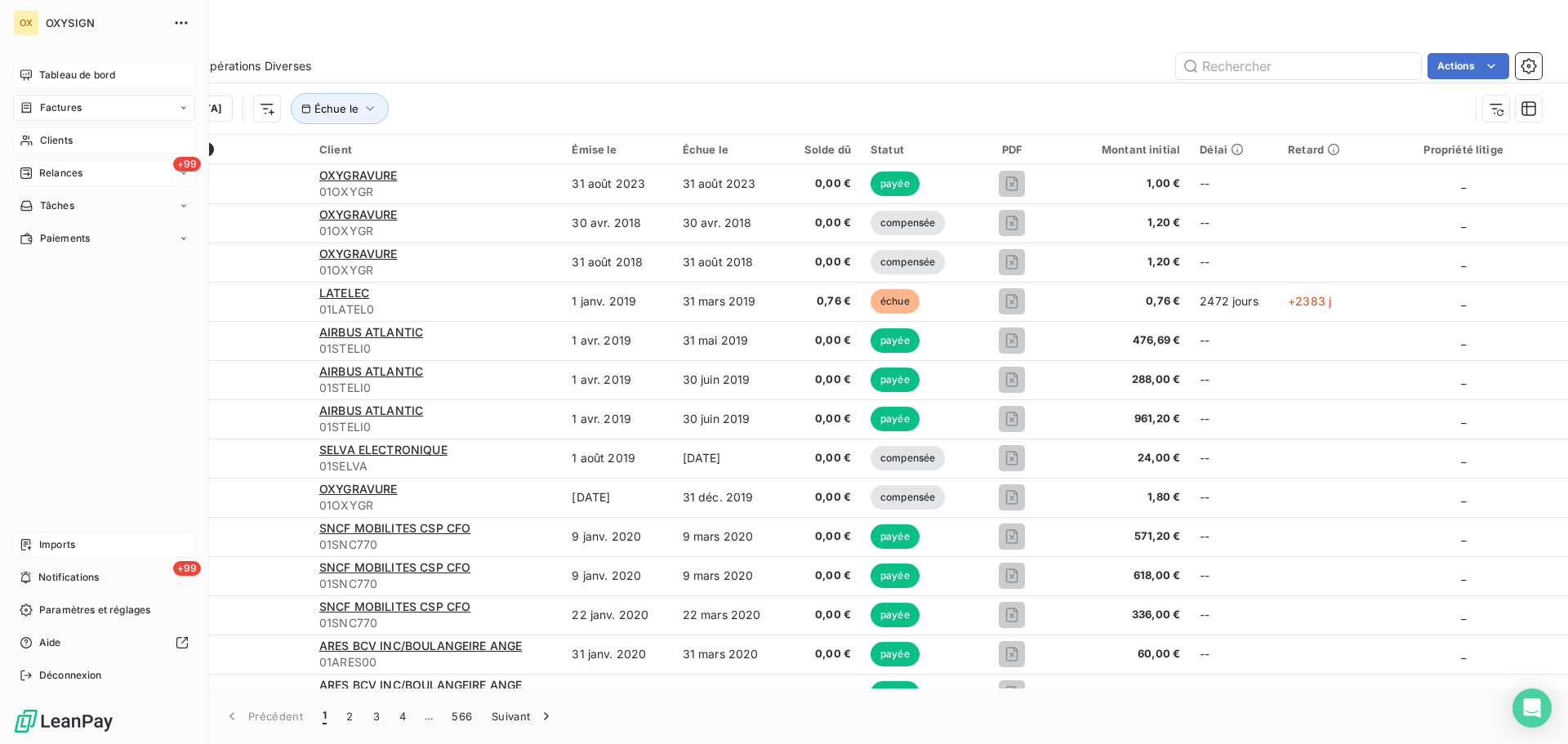
click at [58, 140] on span "Clients" at bounding box center [56, 140] width 33 height 15
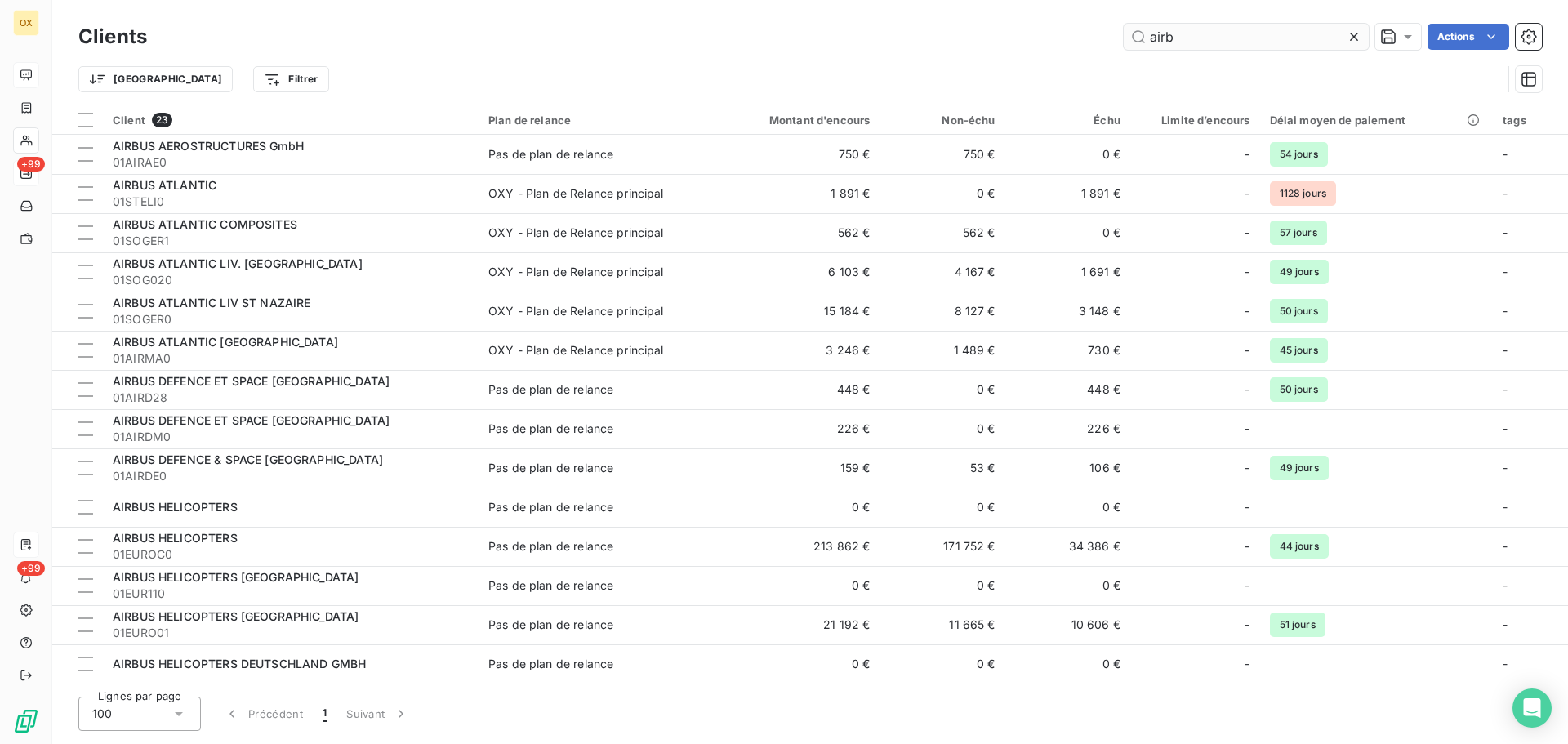
click at [1355, 36] on icon at bounding box center [1354, 37] width 16 height 16
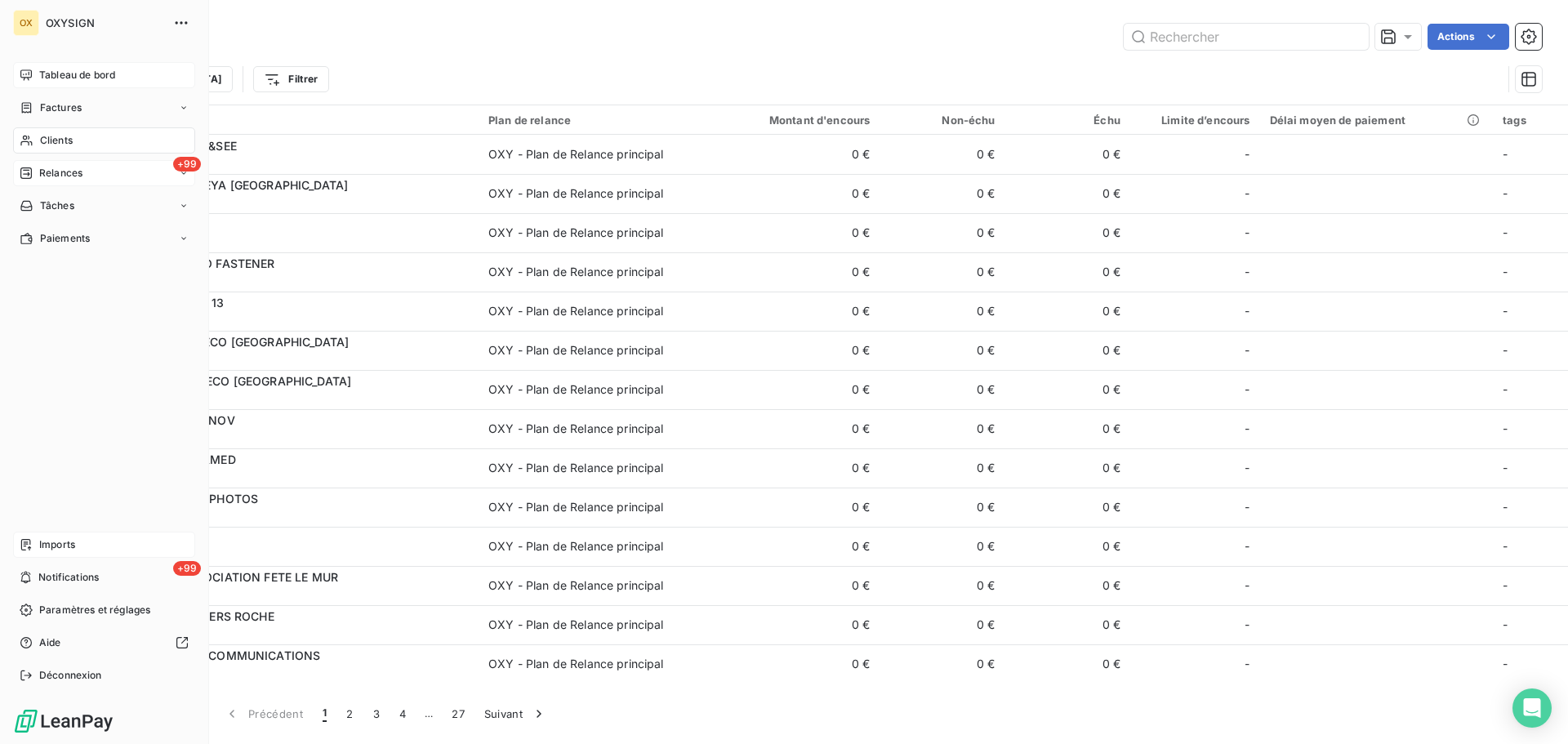
click at [39, 71] on div "Tableau de bord" at bounding box center [103, 75] width 182 height 26
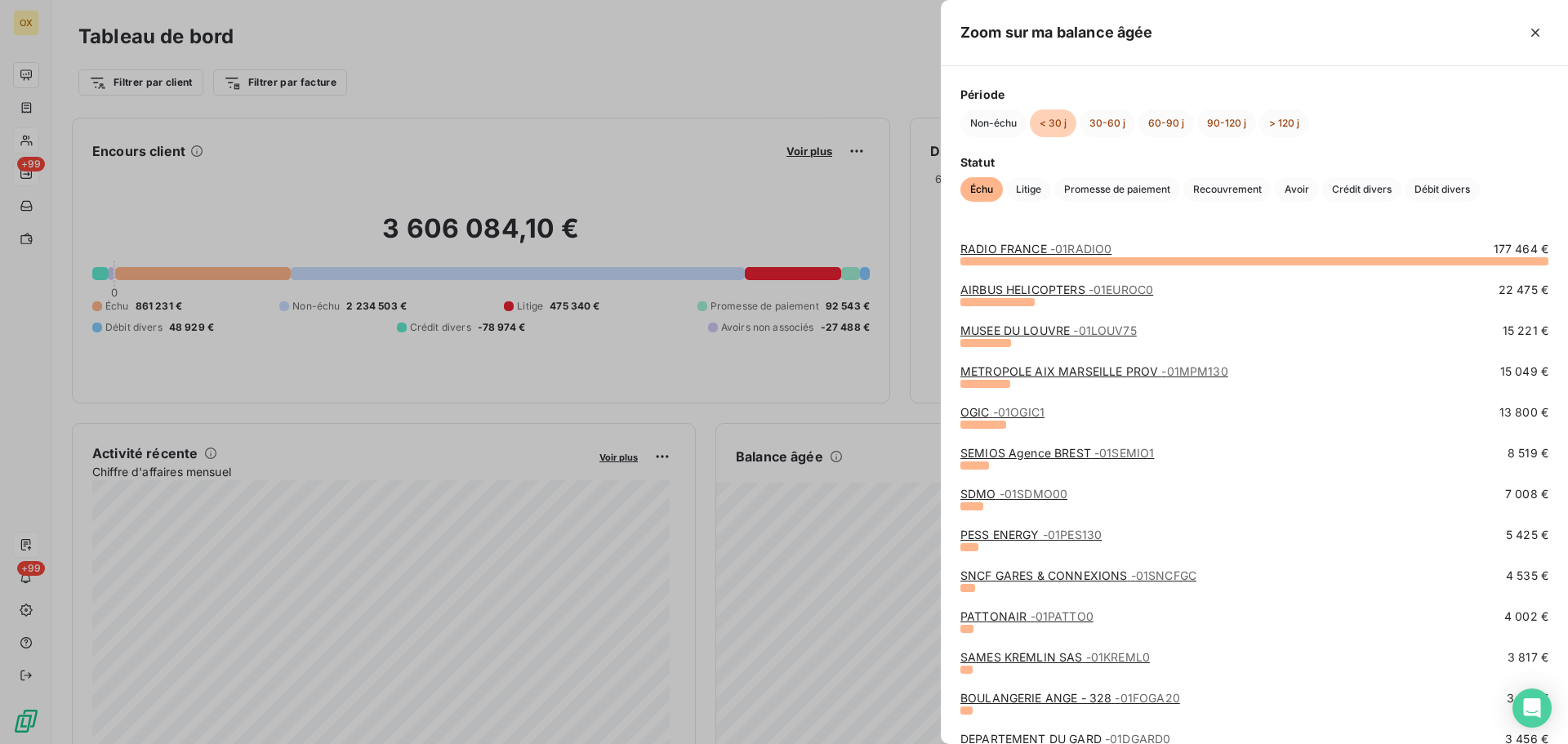
click at [1021, 531] on link "PESS ENERGY - 01PES130" at bounding box center [1031, 534] width 141 height 14
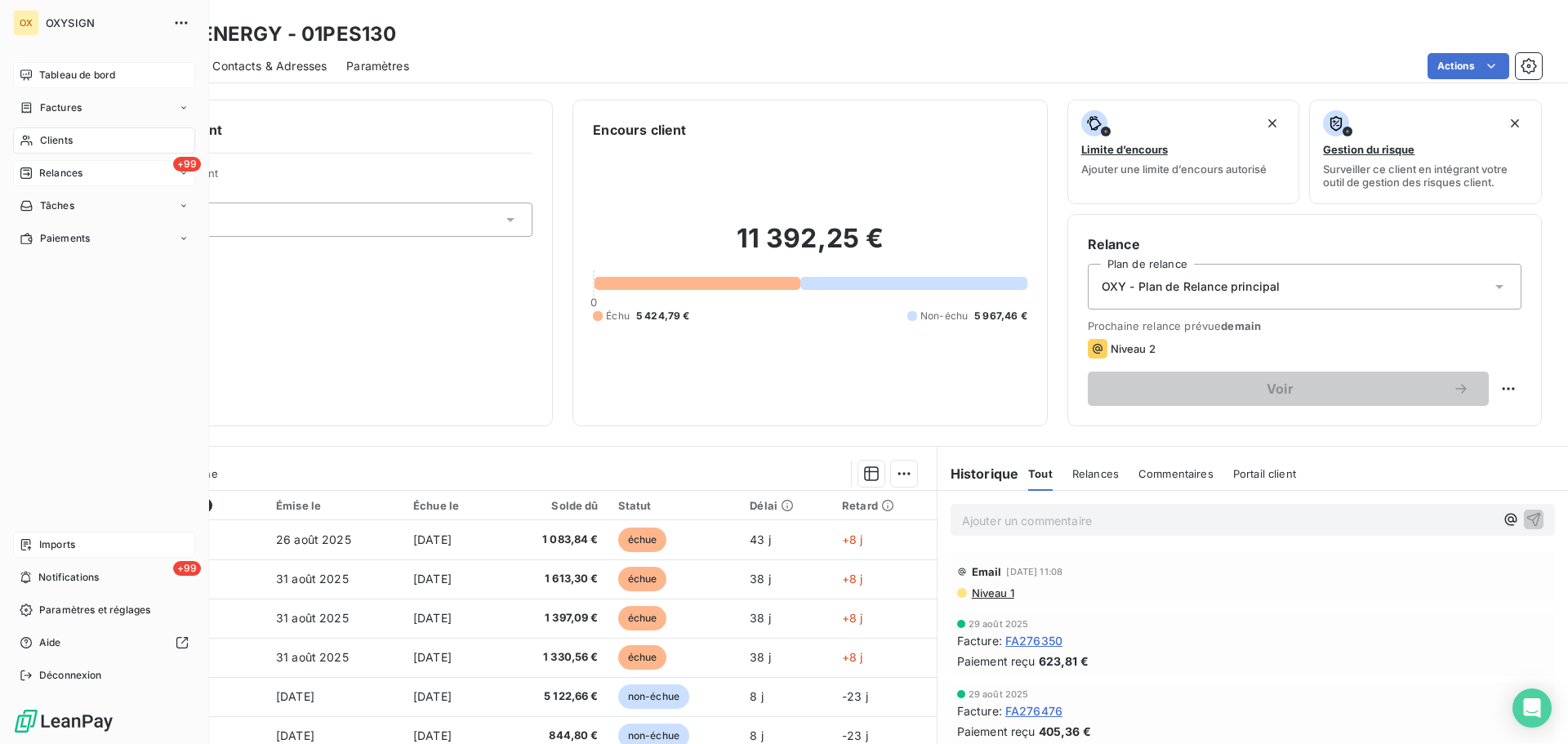
click at [87, 66] on div "Tableau de bord" at bounding box center [103, 75] width 182 height 26
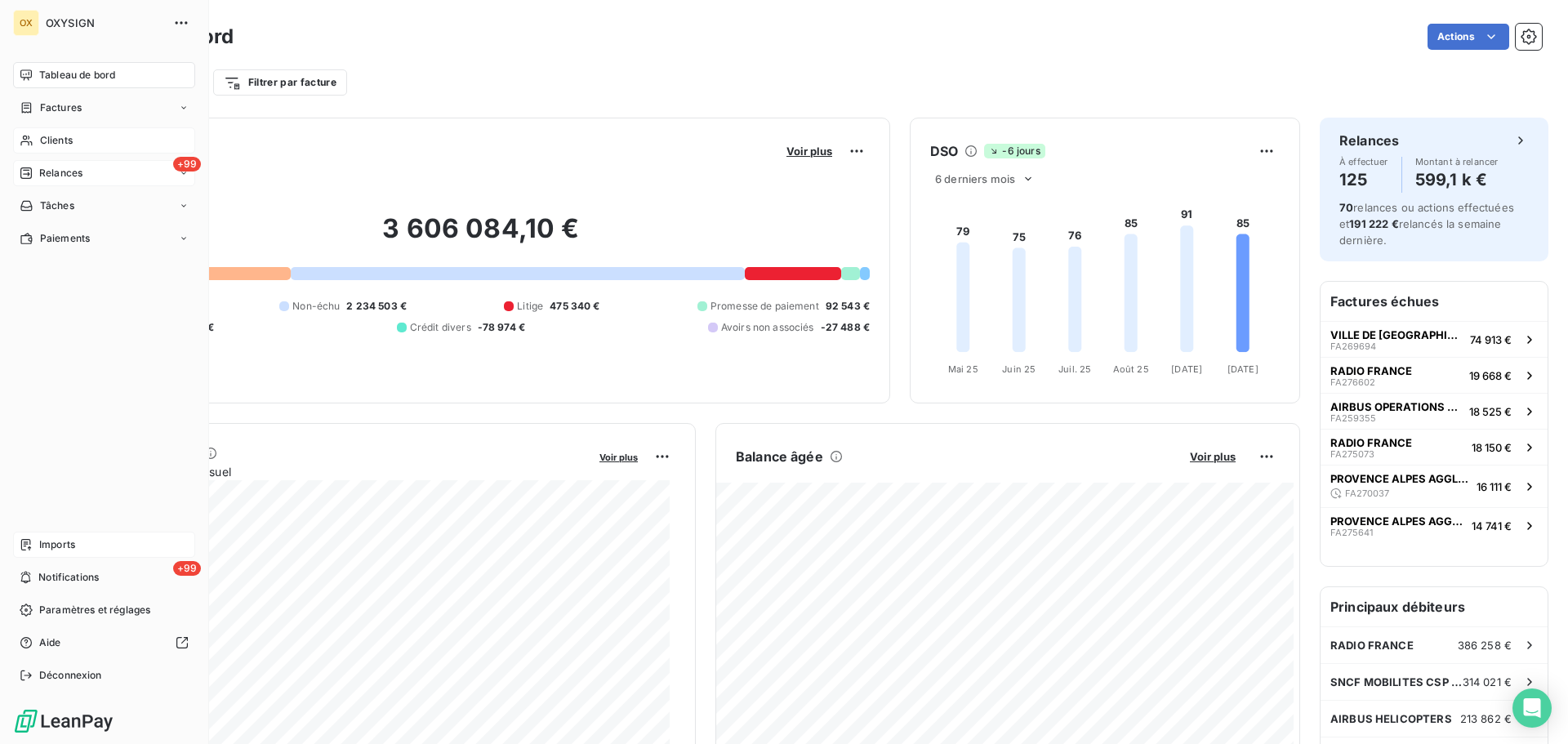
click at [56, 174] on span "Relances" at bounding box center [61, 173] width 44 height 15
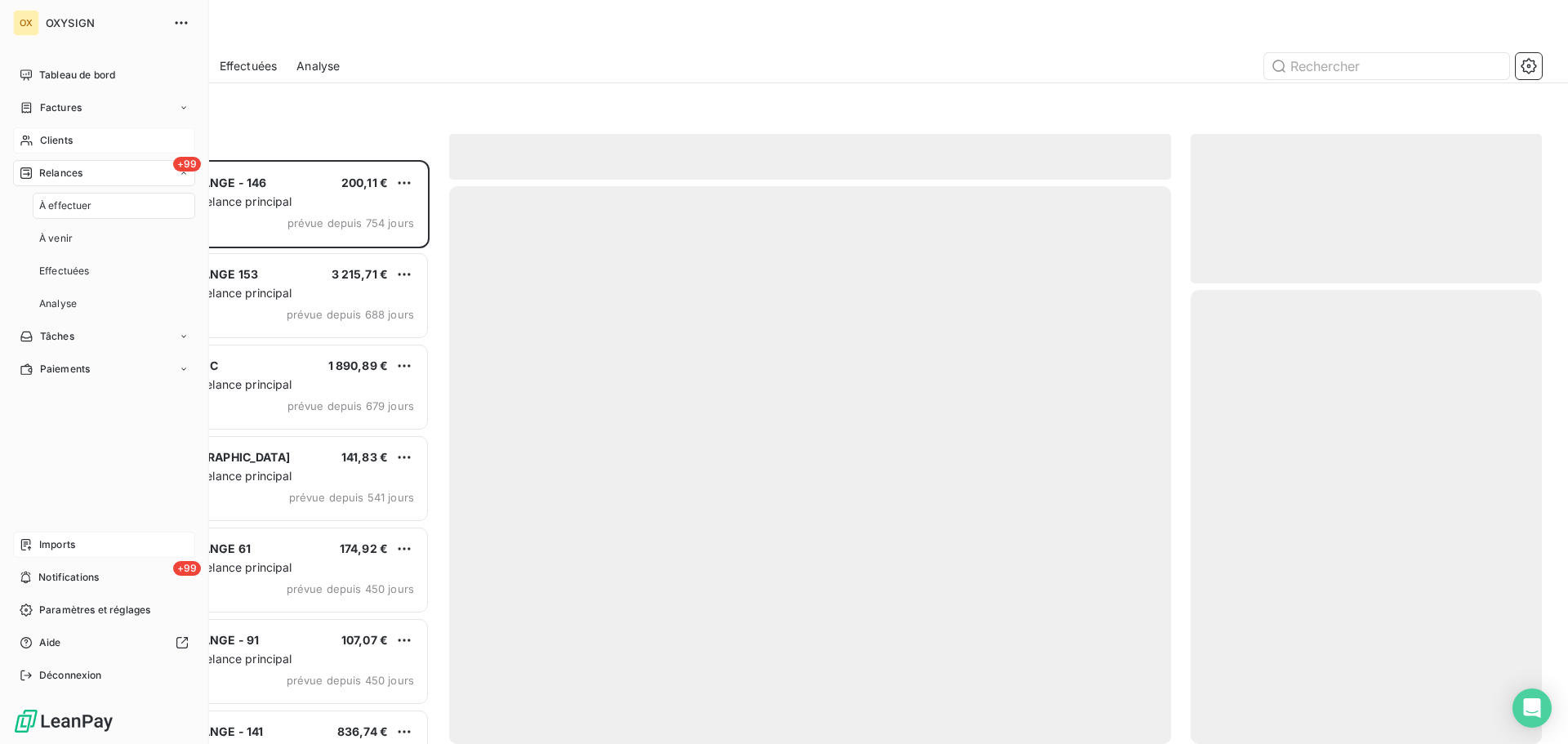
scroll to position [572, 339]
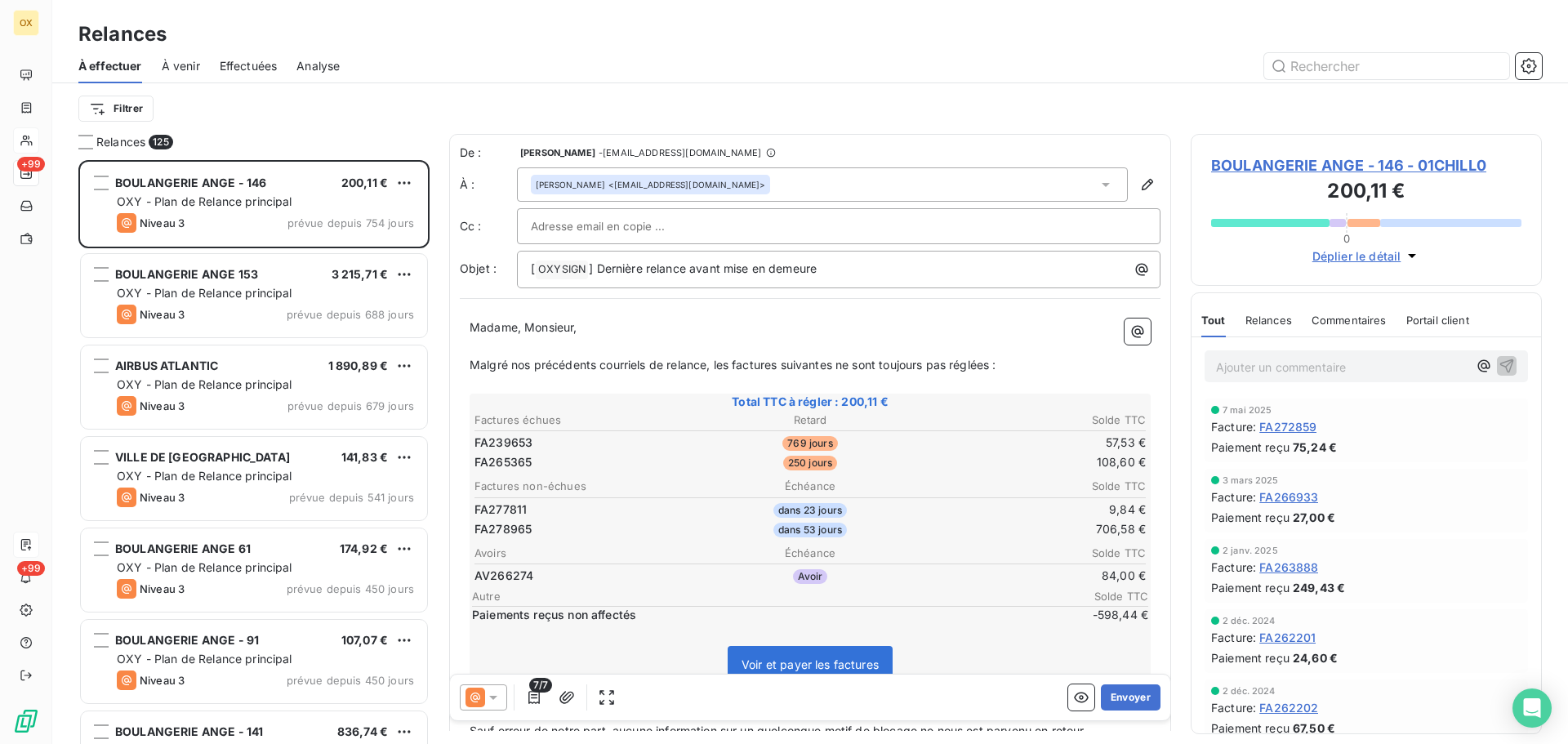
click at [234, 67] on span "Effectuées" at bounding box center [249, 66] width 58 height 16
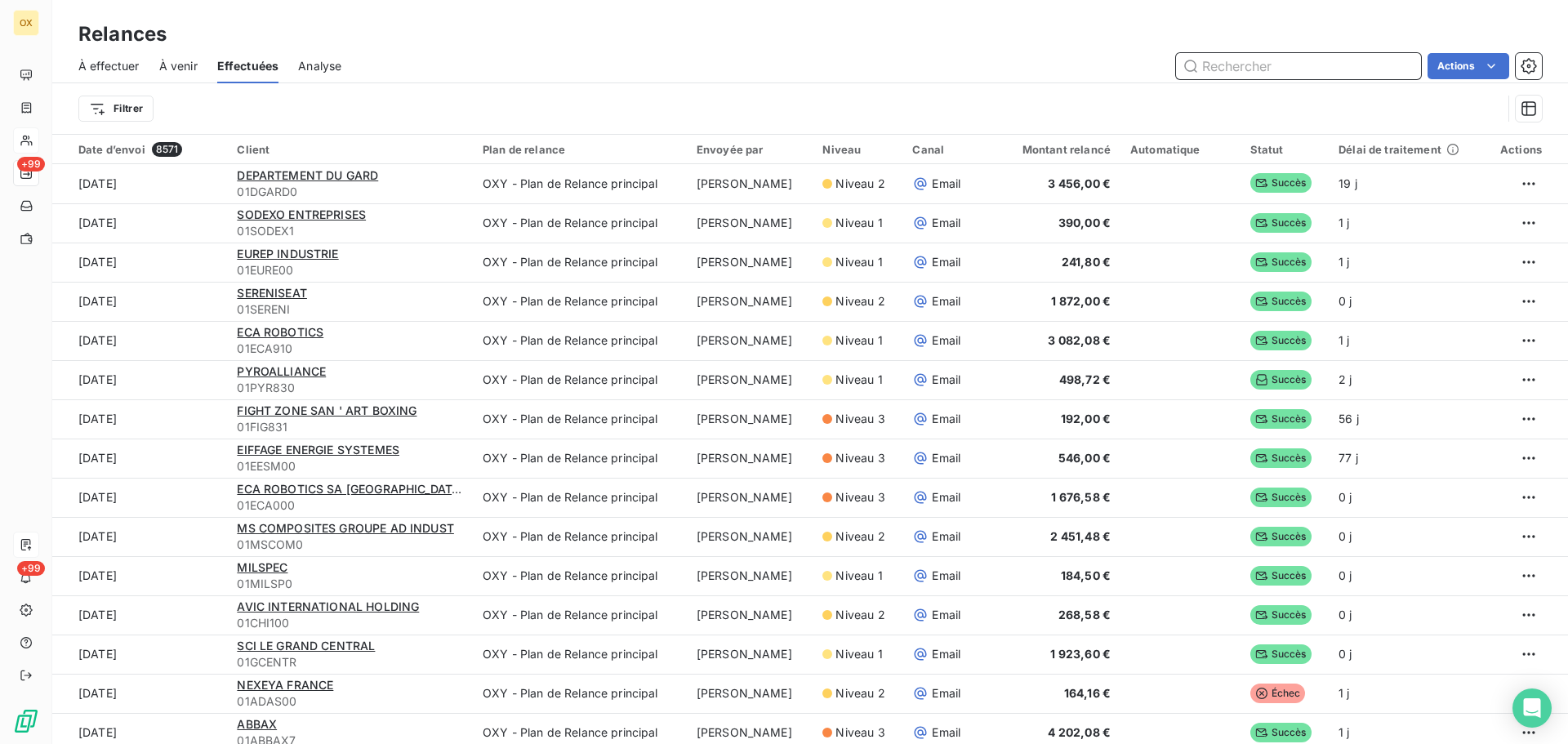
click at [126, 66] on span "À effectuer" at bounding box center [109, 66] width 62 height 16
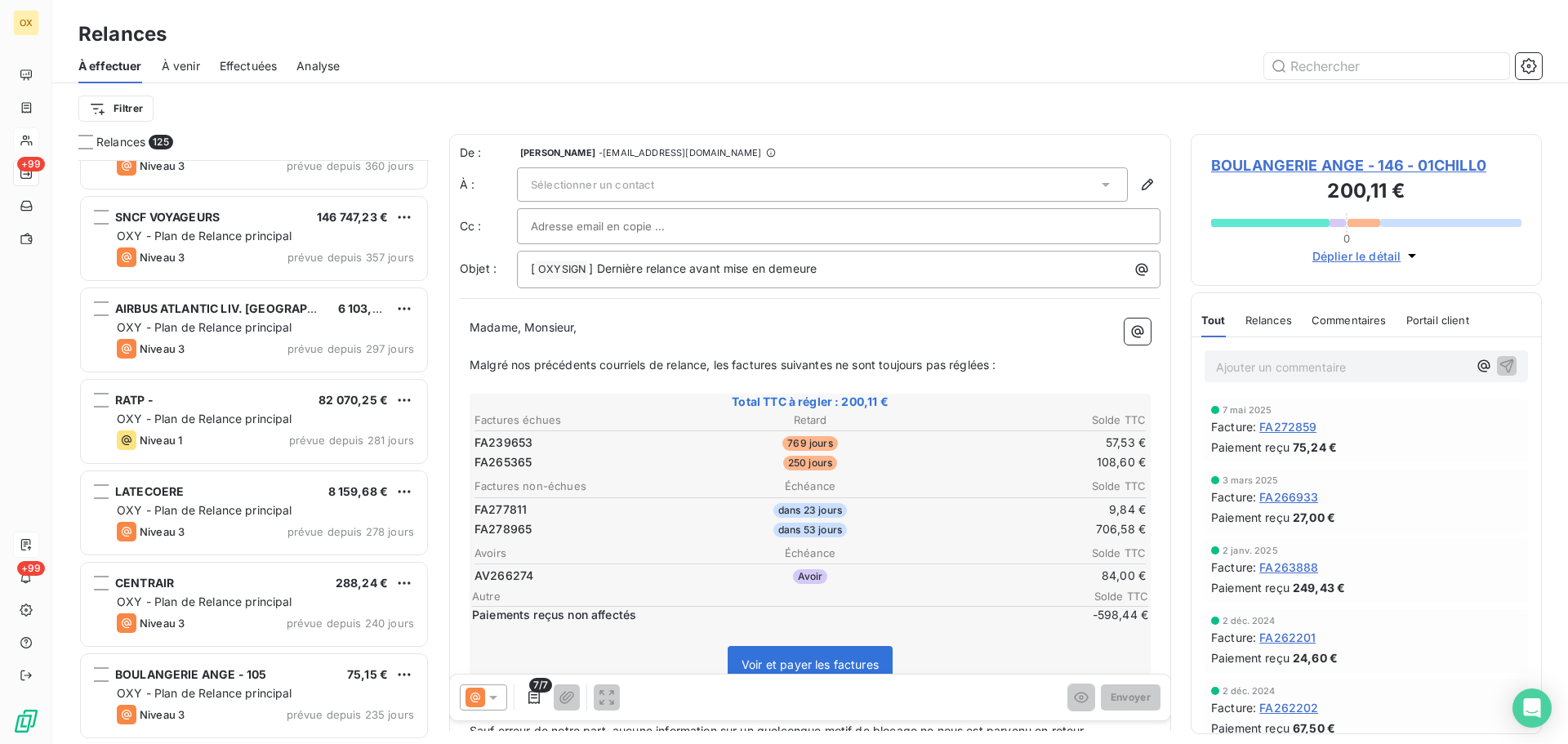
scroll to position [981, 0]
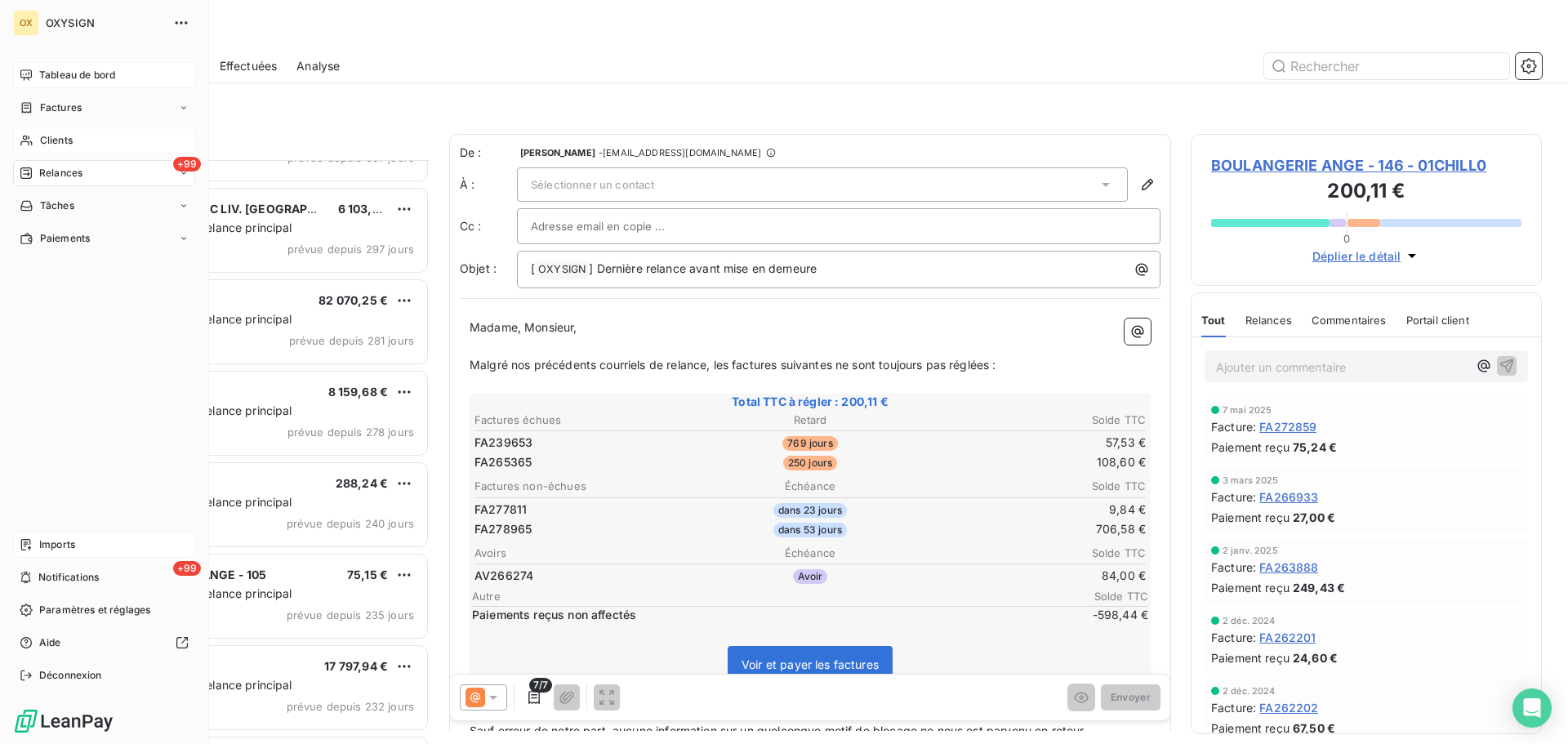
drag, startPoint x: 62, startPoint y: 76, endPoint x: 72, endPoint y: 76, distance: 10.0
click at [62, 76] on span "Tableau de bord" at bounding box center [77, 75] width 76 height 15
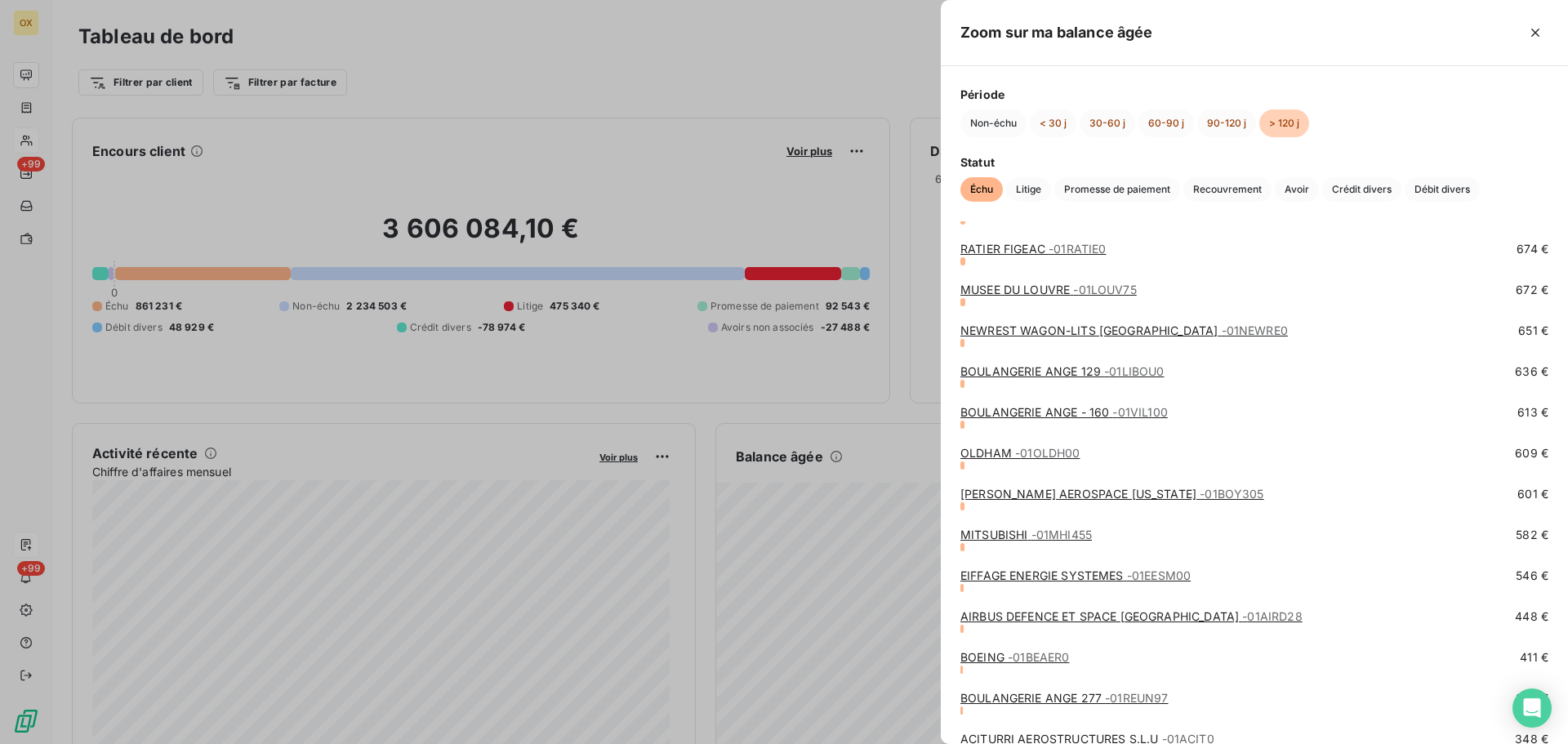
scroll to position [1959, 0]
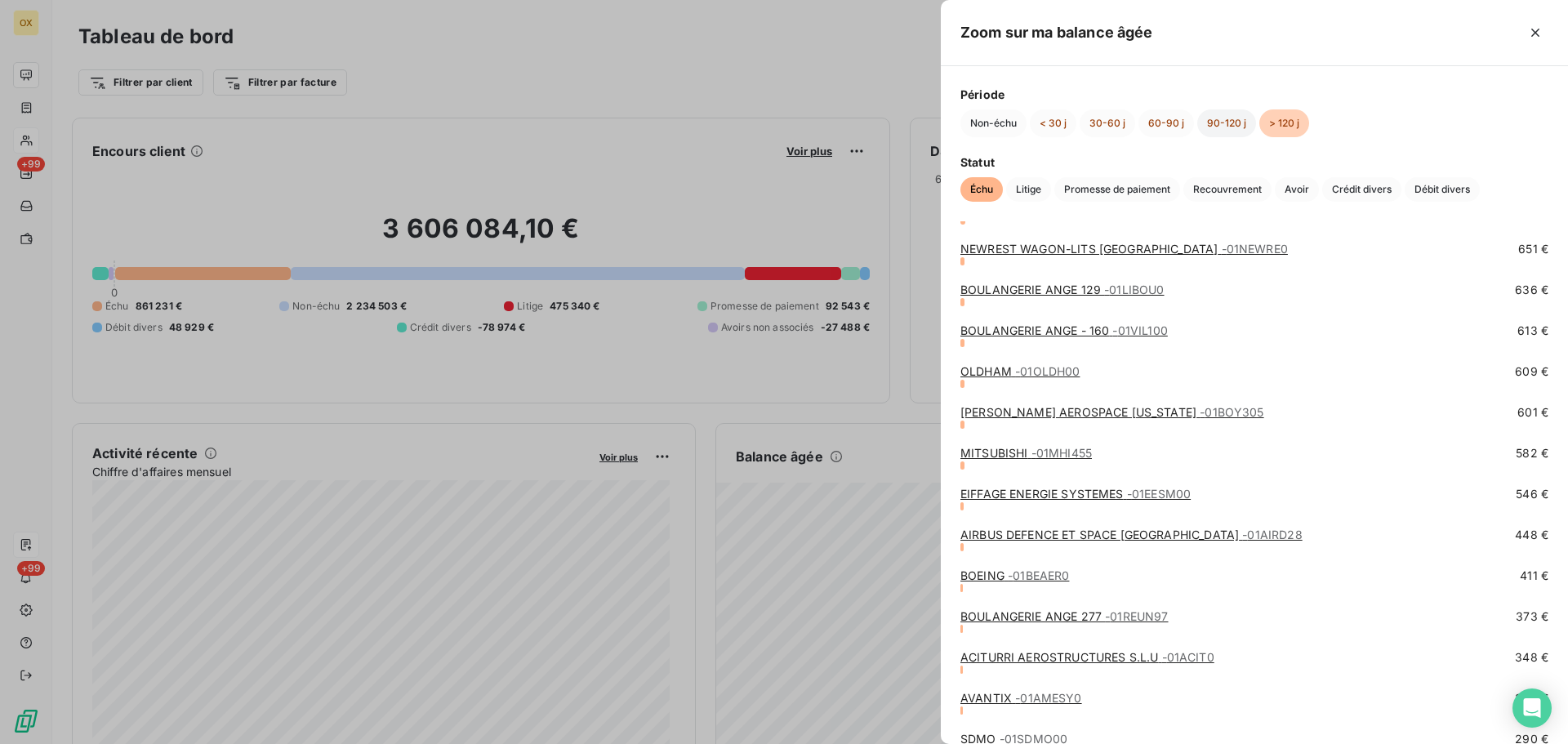
click at [1232, 120] on button "90-120 j" at bounding box center [1226, 123] width 59 height 28
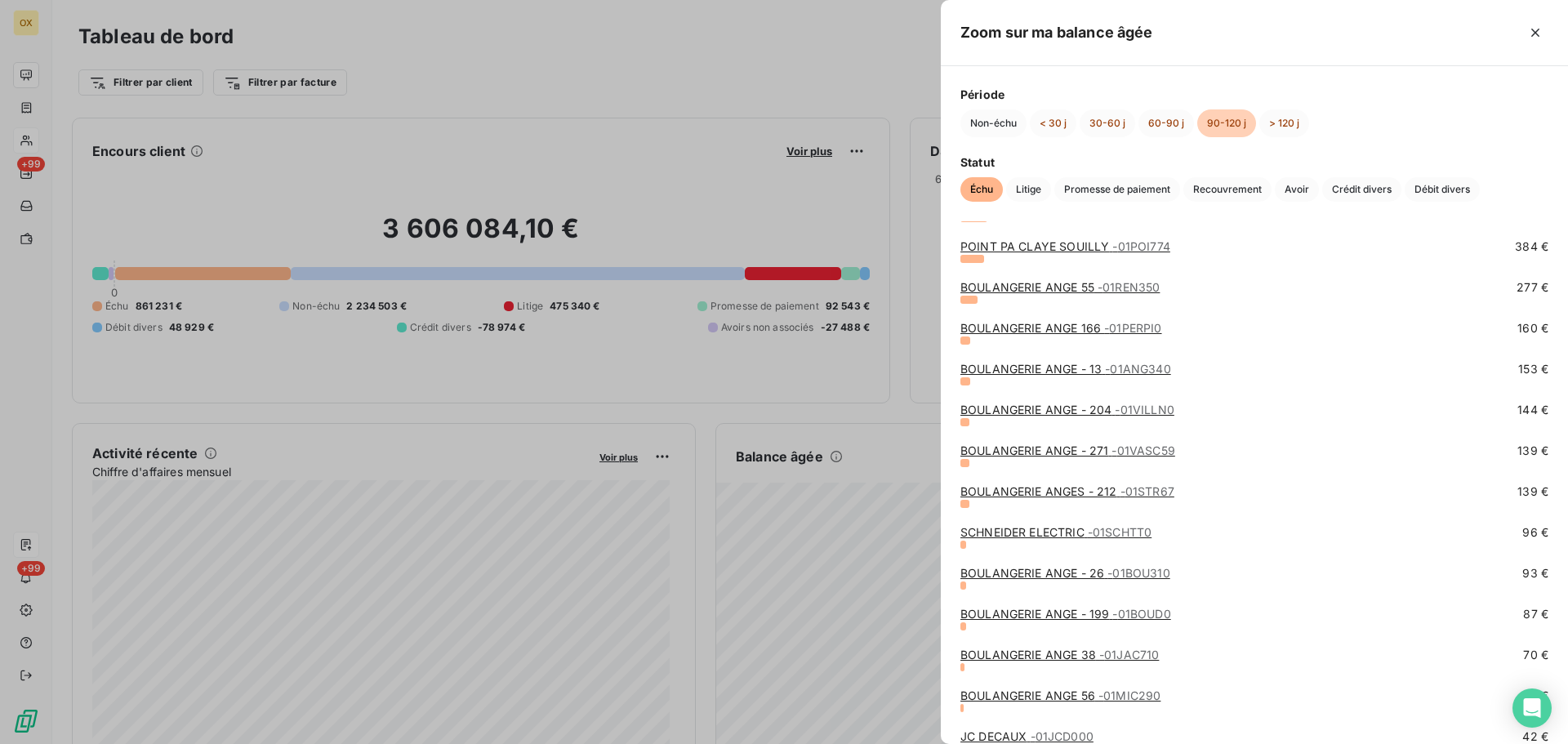
scroll to position [490, 0]
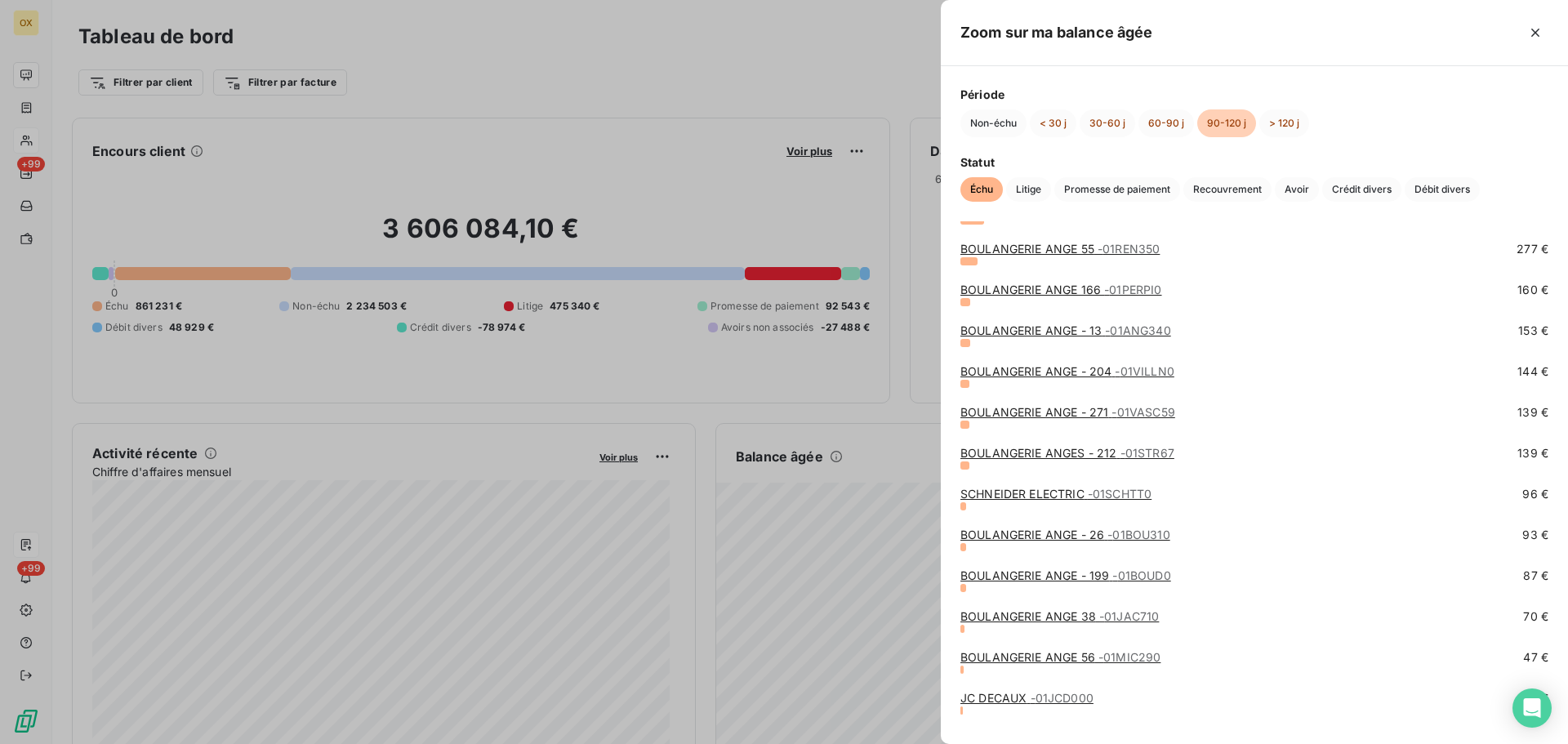
click at [637, 34] on div at bounding box center [784, 372] width 1568 height 744
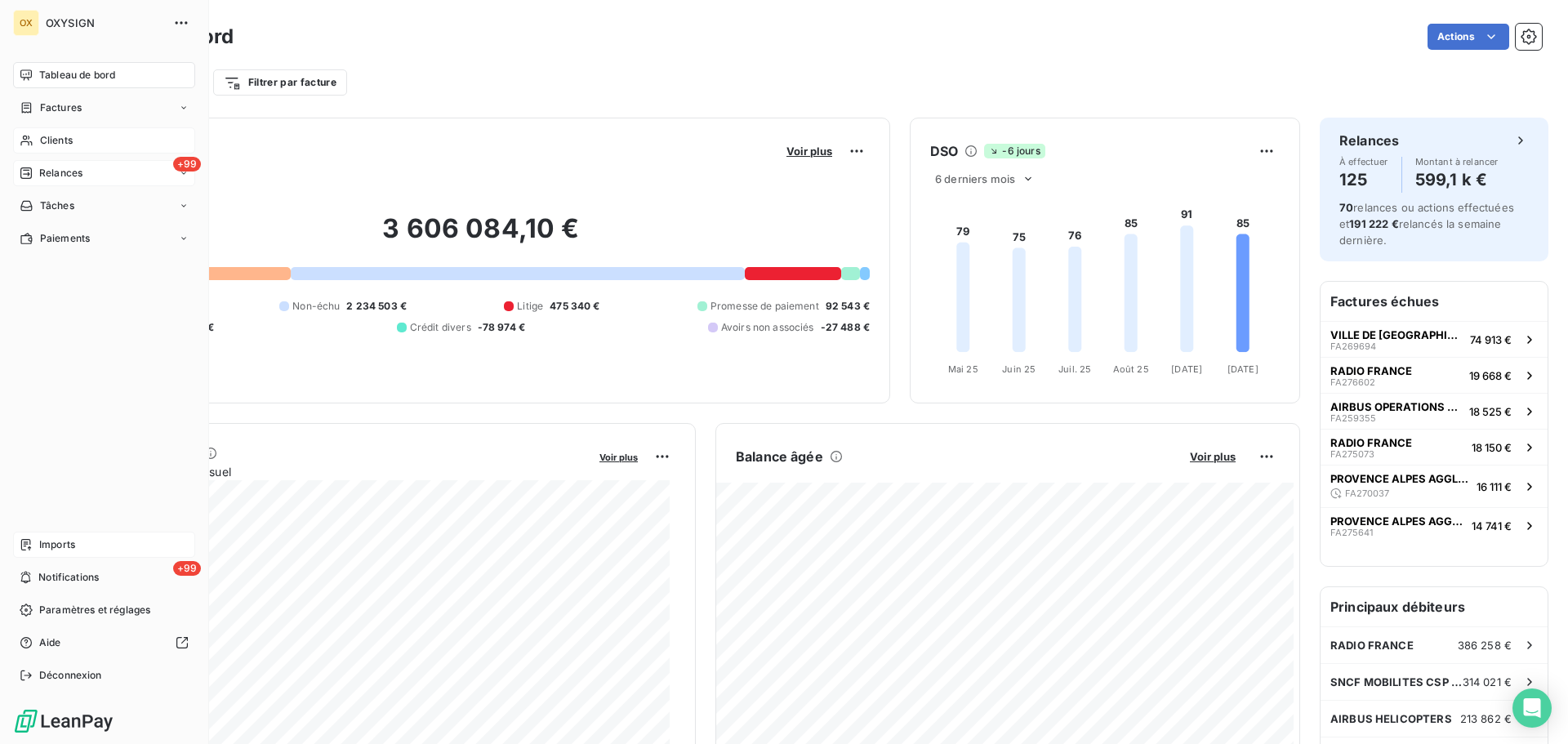
click at [75, 172] on span "Relances" at bounding box center [61, 173] width 44 height 15
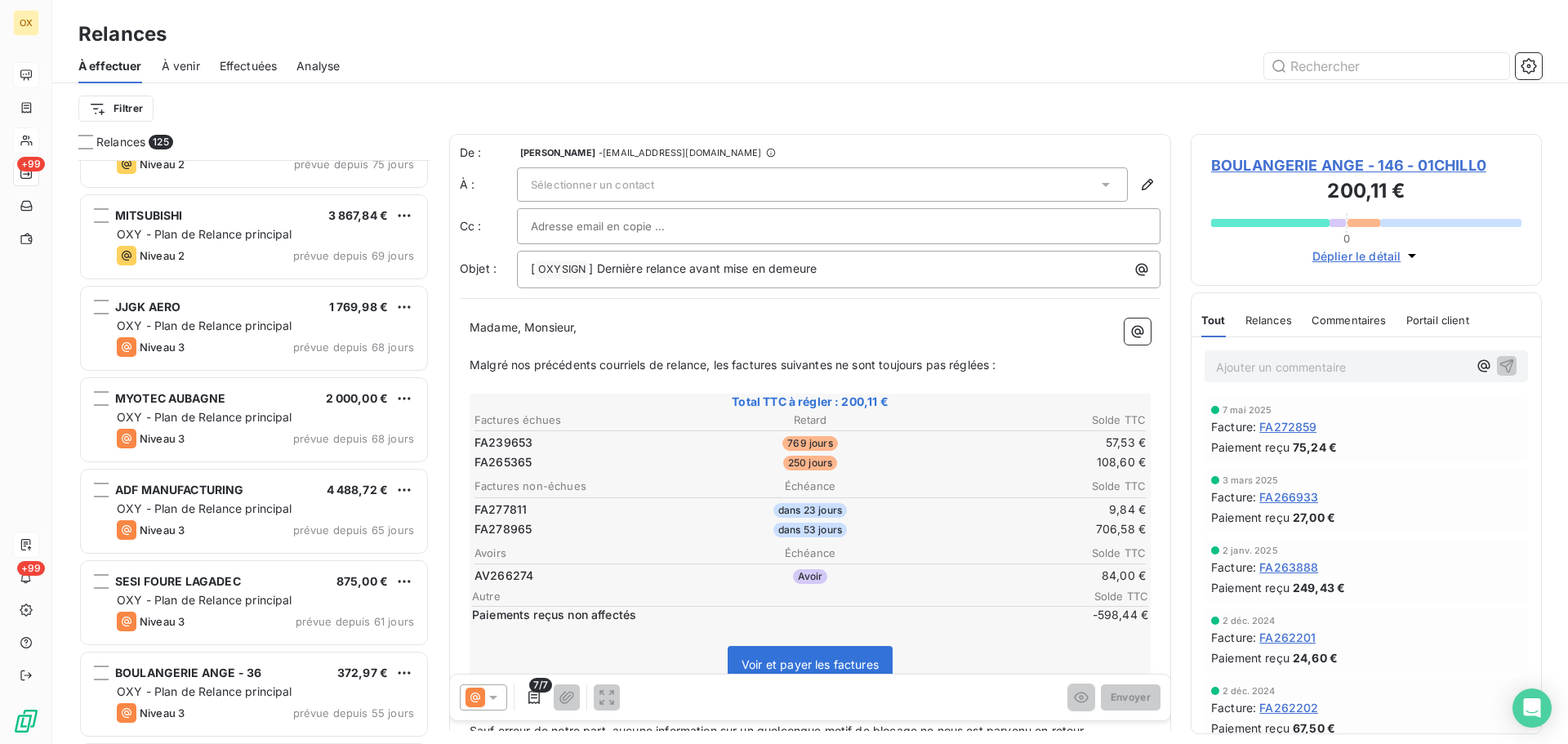
scroll to position [2859, 0]
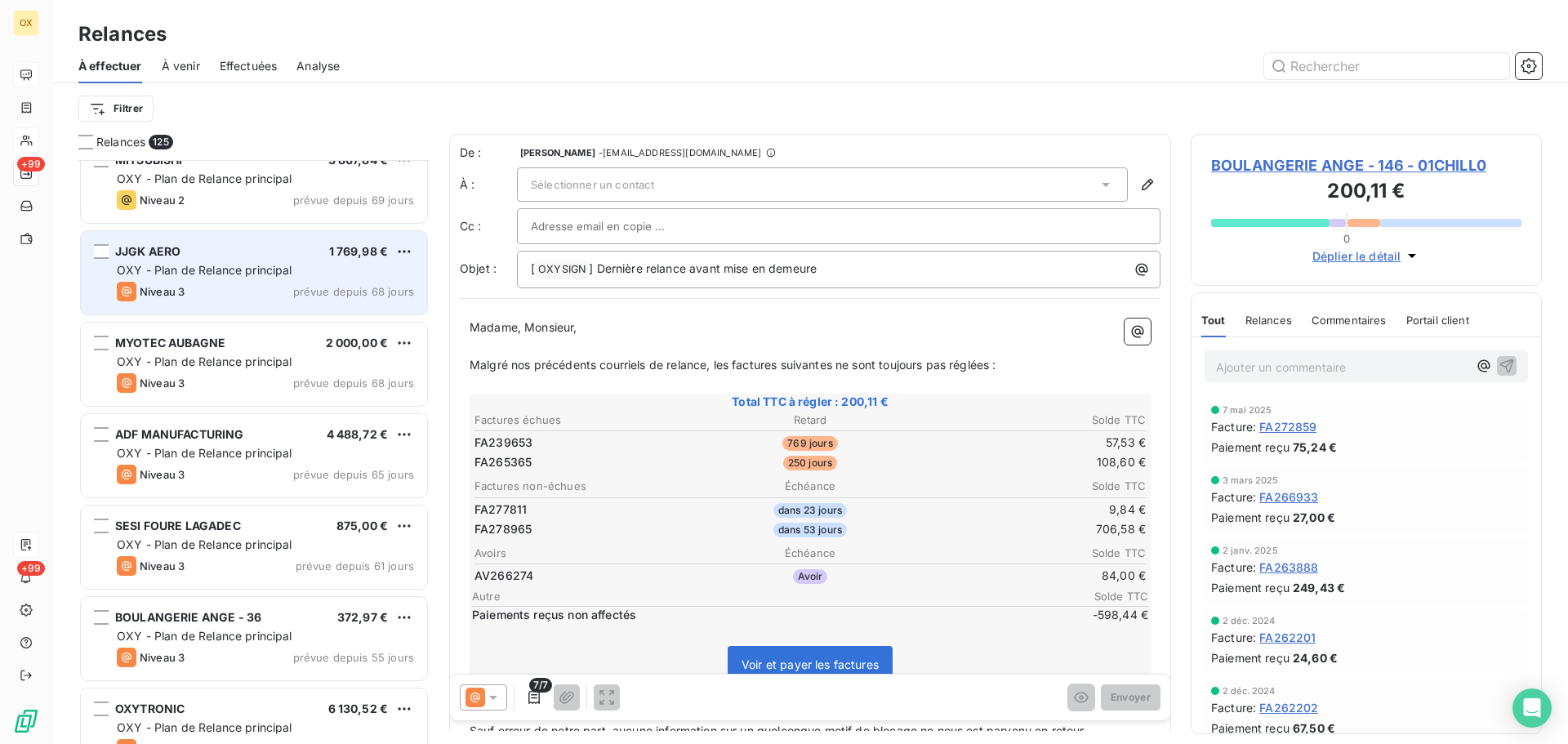
click at [253, 295] on div "Niveau 3 prévue depuis 68 jours" at bounding box center [265, 291] width 297 height 20
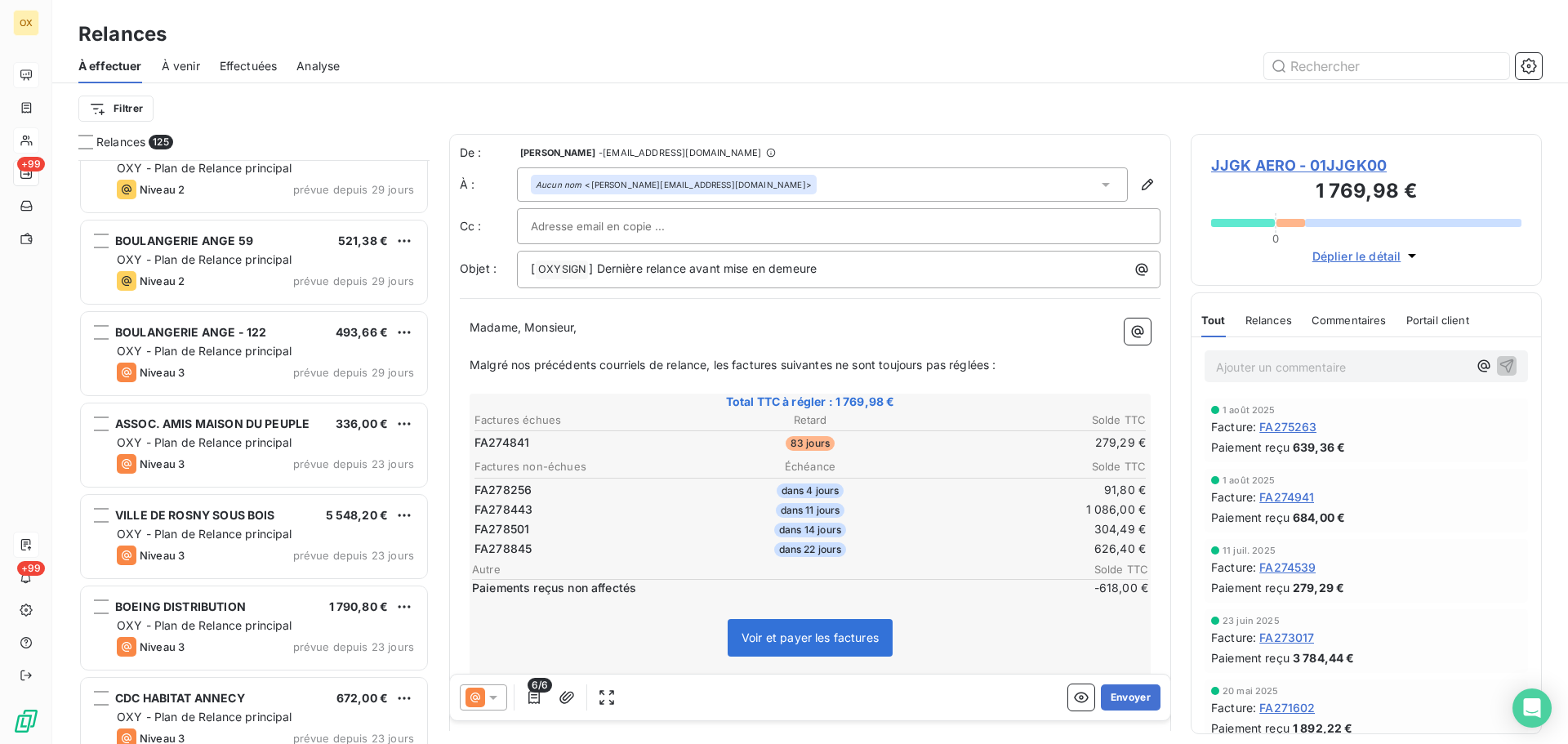
scroll to position [4818, 0]
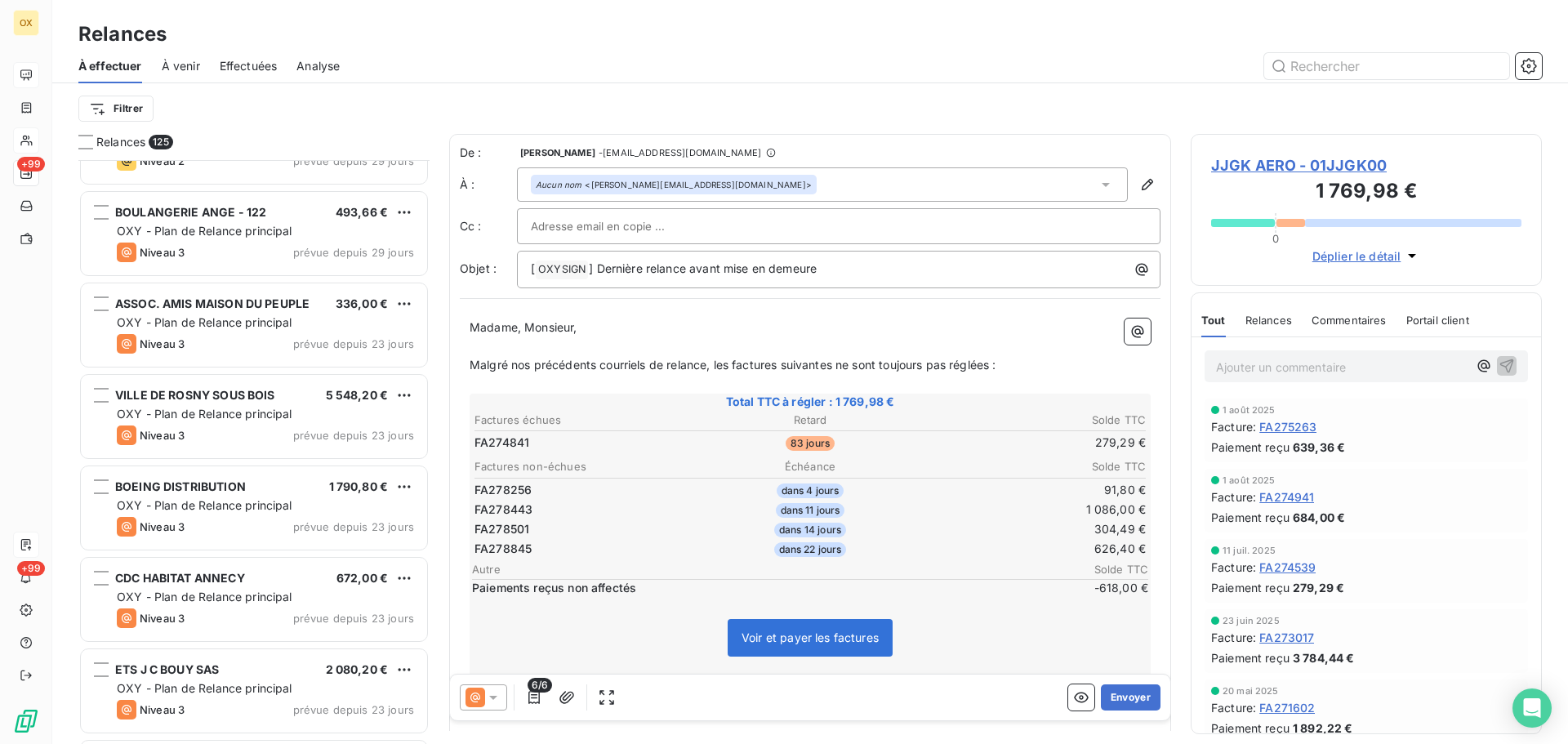
click at [251, 298] on span "ASSOC. AMIS MAISON DU PEUPLE" at bounding box center [212, 303] width 194 height 14
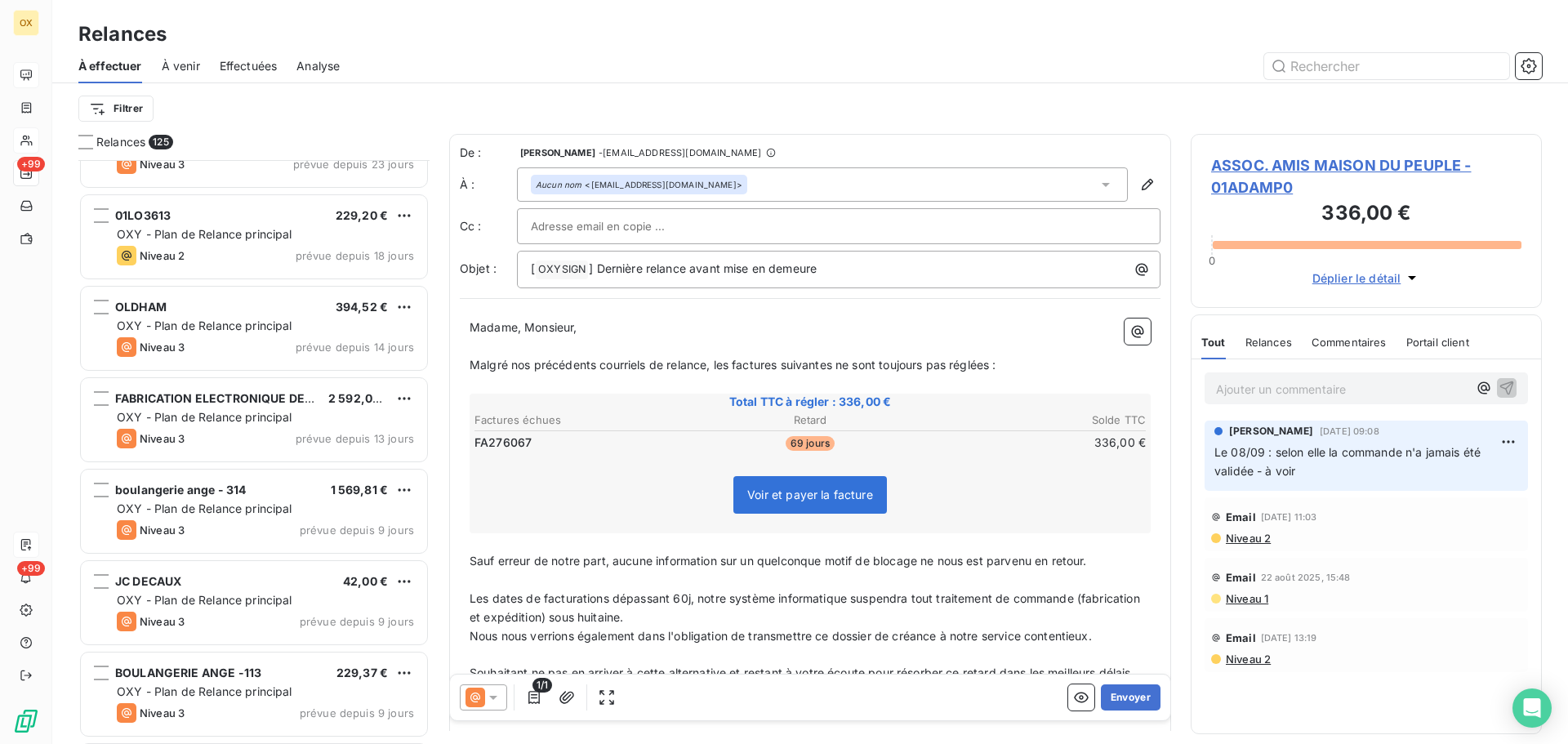
scroll to position [5472, 0]
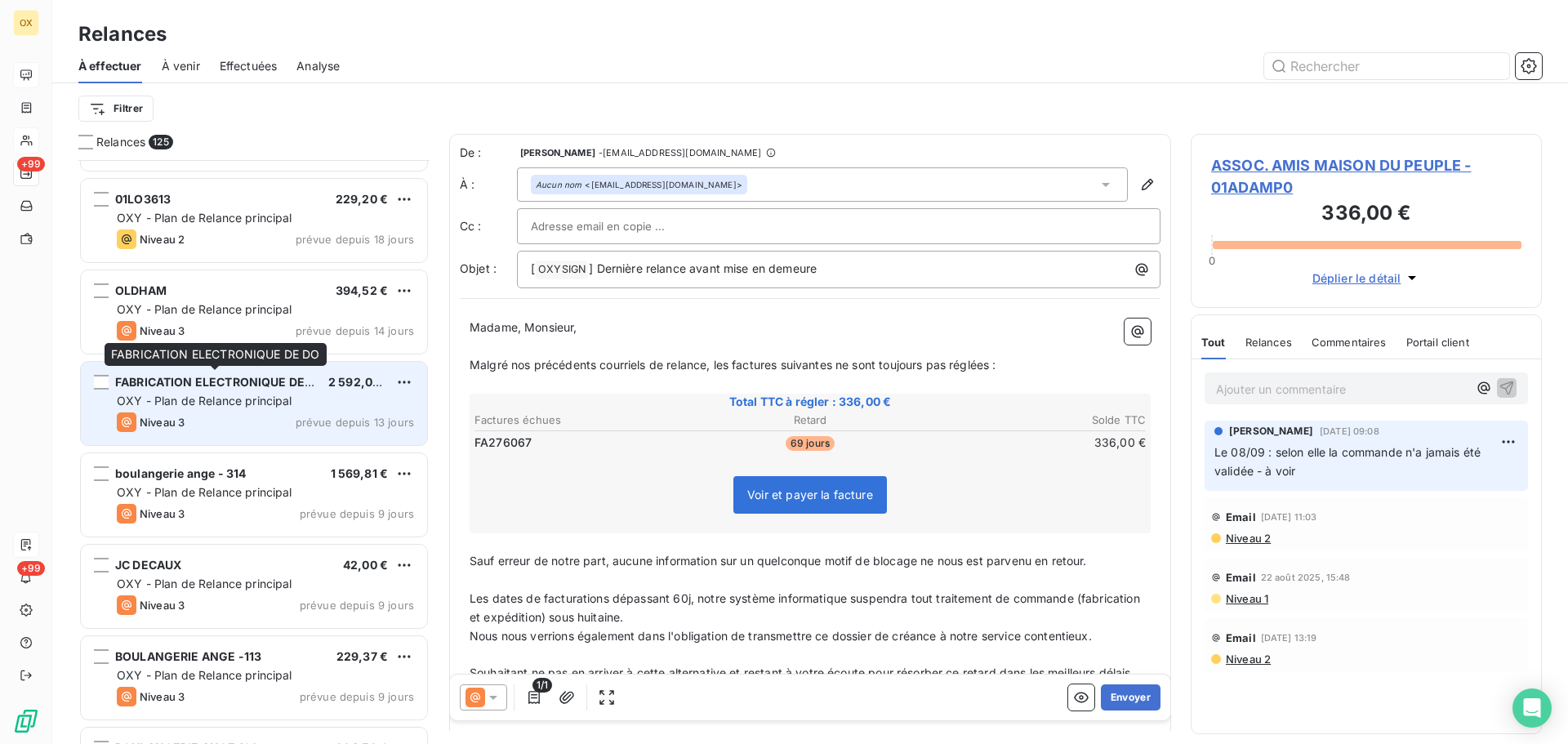
click at [271, 375] on span "FABRICATION ELECTRONIQUE DE DO" at bounding box center [220, 382] width 210 height 14
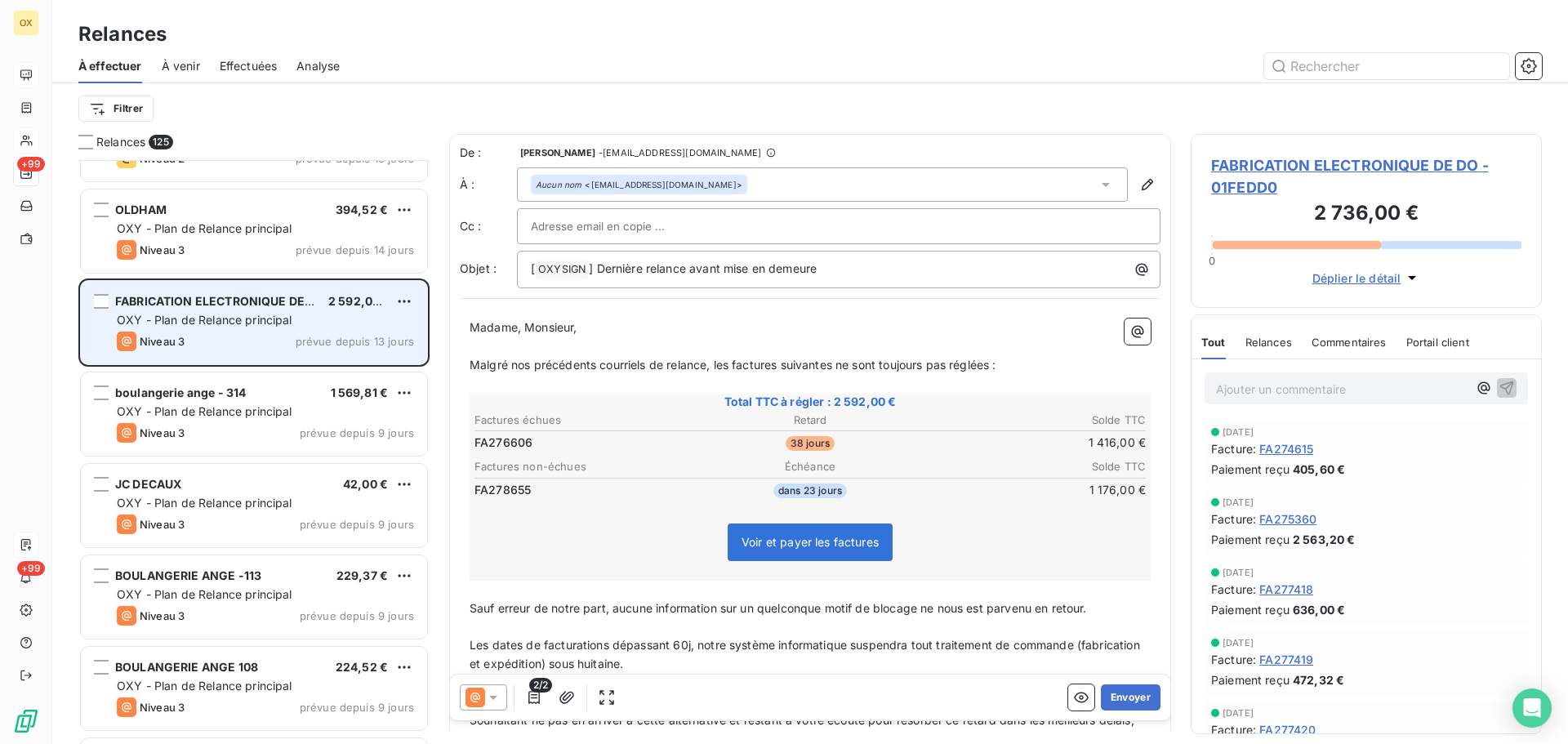
scroll to position [5553, 0]
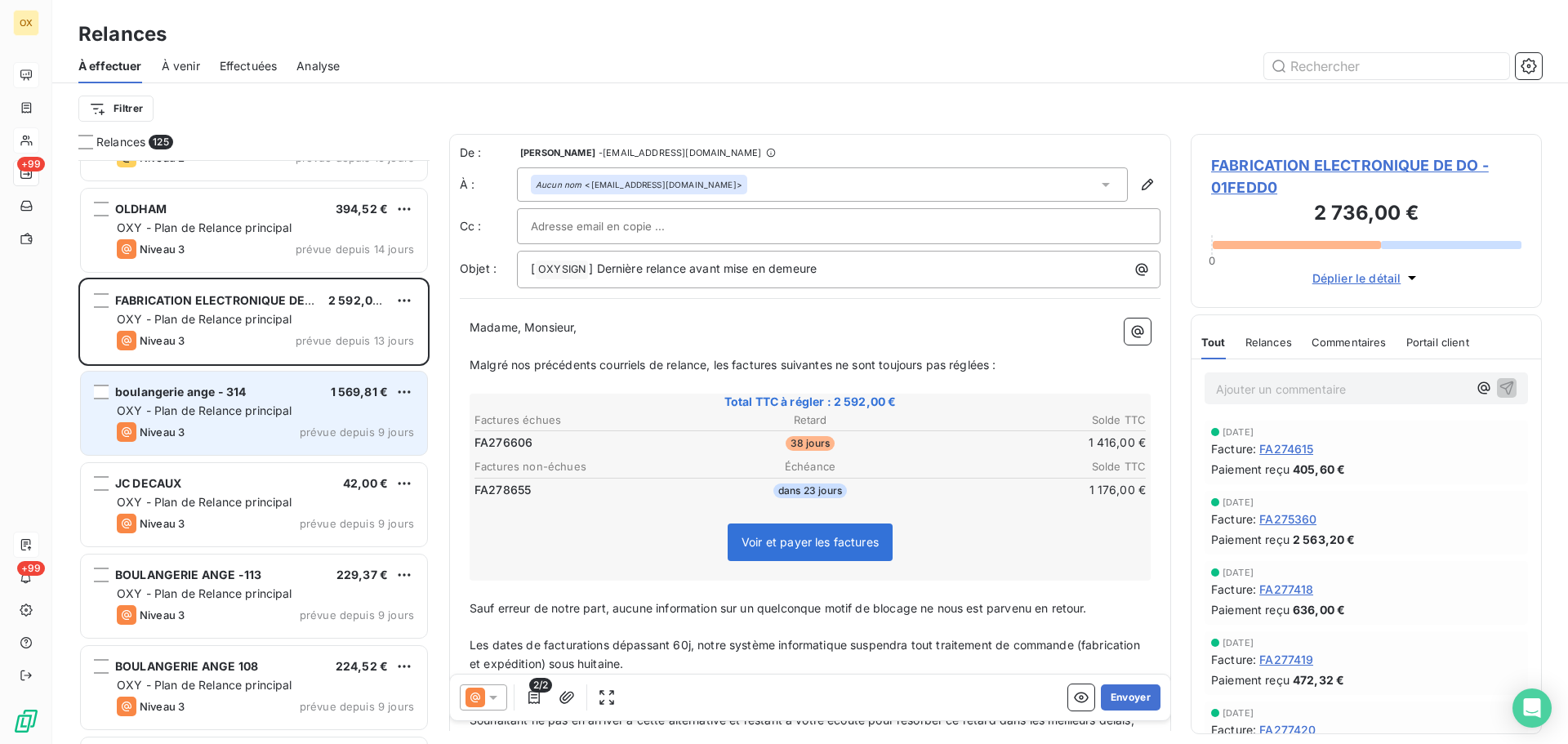
click at [267, 392] on div "boulangerie ange - 314 1 569,81 €" at bounding box center [265, 392] width 297 height 15
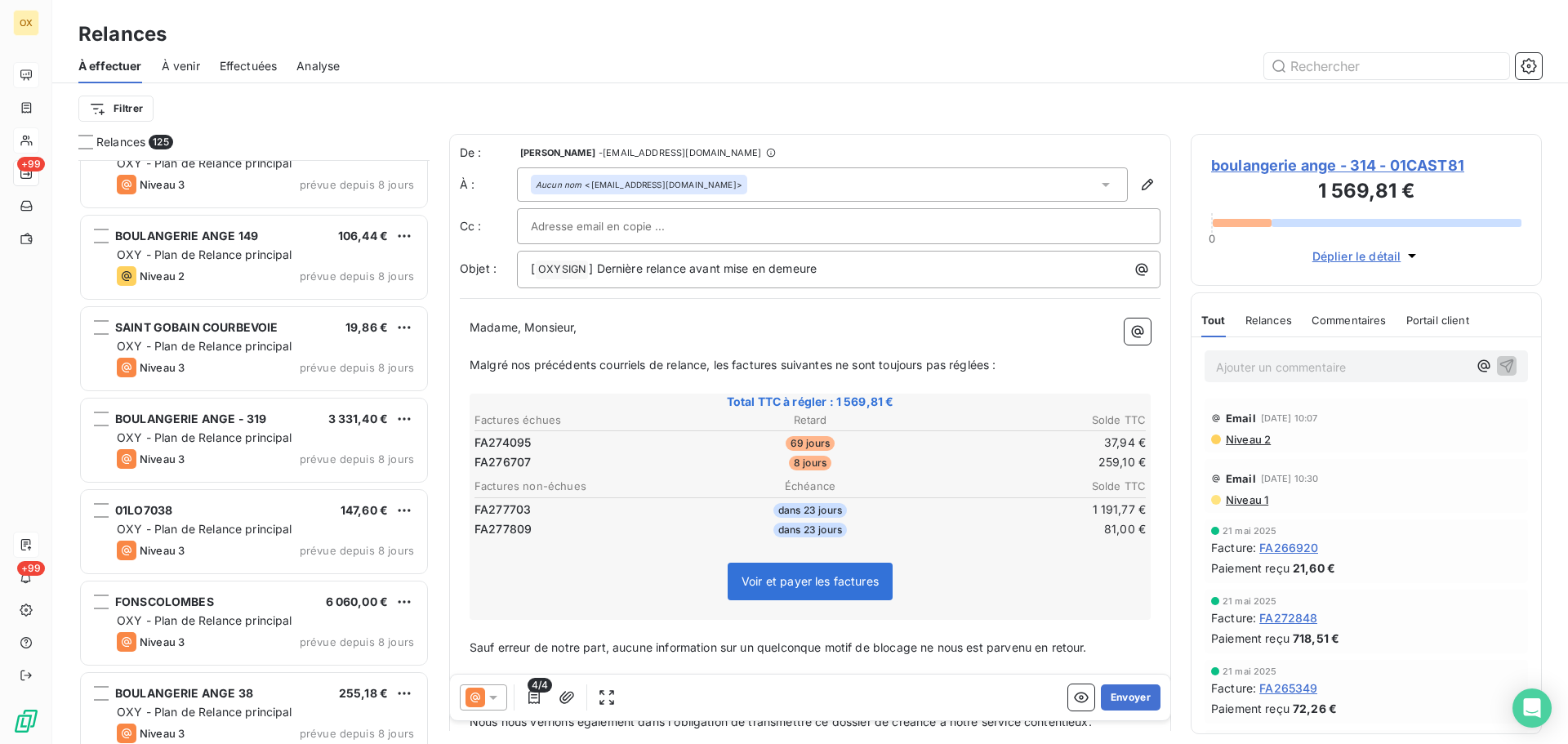
scroll to position [6533, 0]
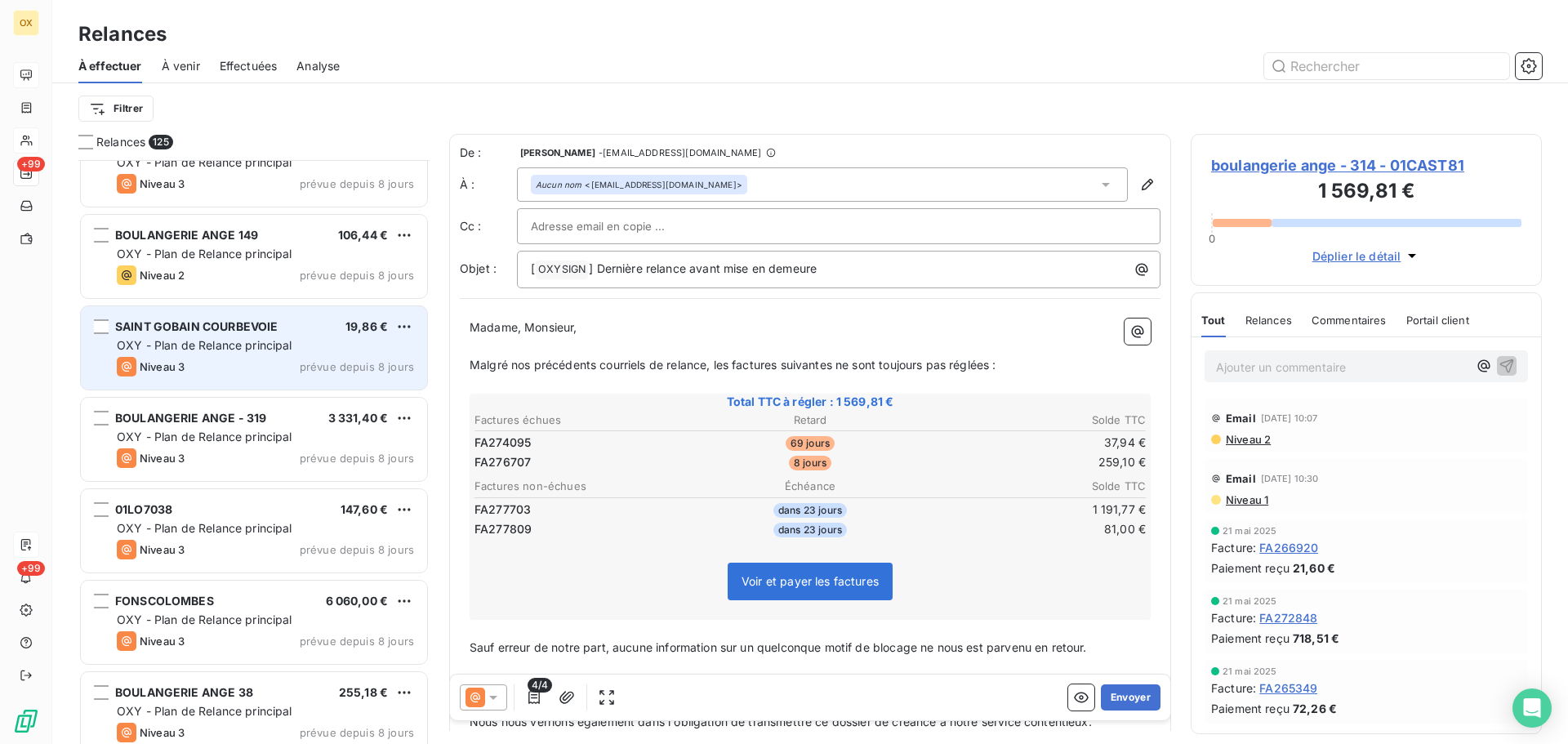
click at [266, 374] on div "Niveau 3 prévue depuis 8 jours" at bounding box center [265, 367] width 297 height 20
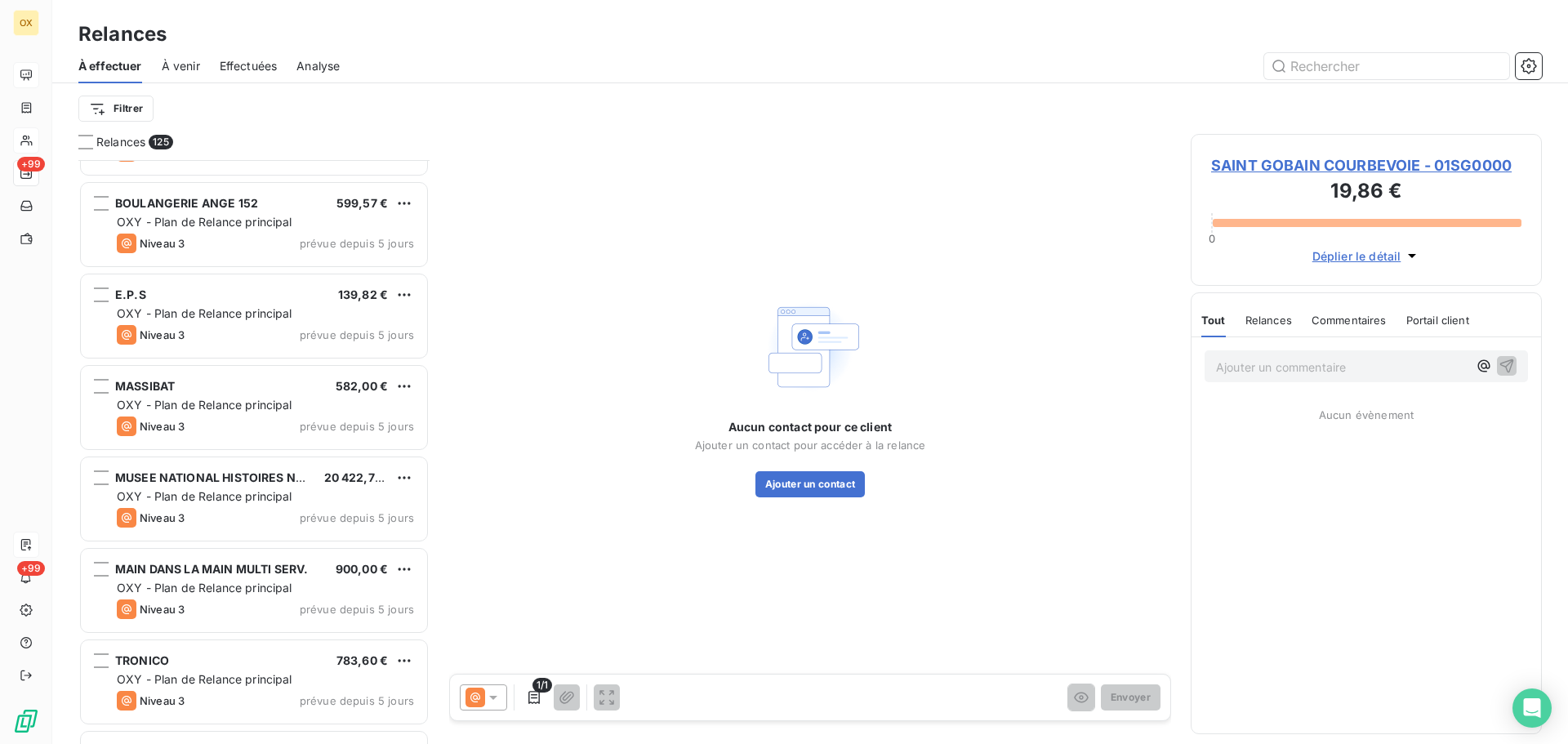
scroll to position [7349, 0]
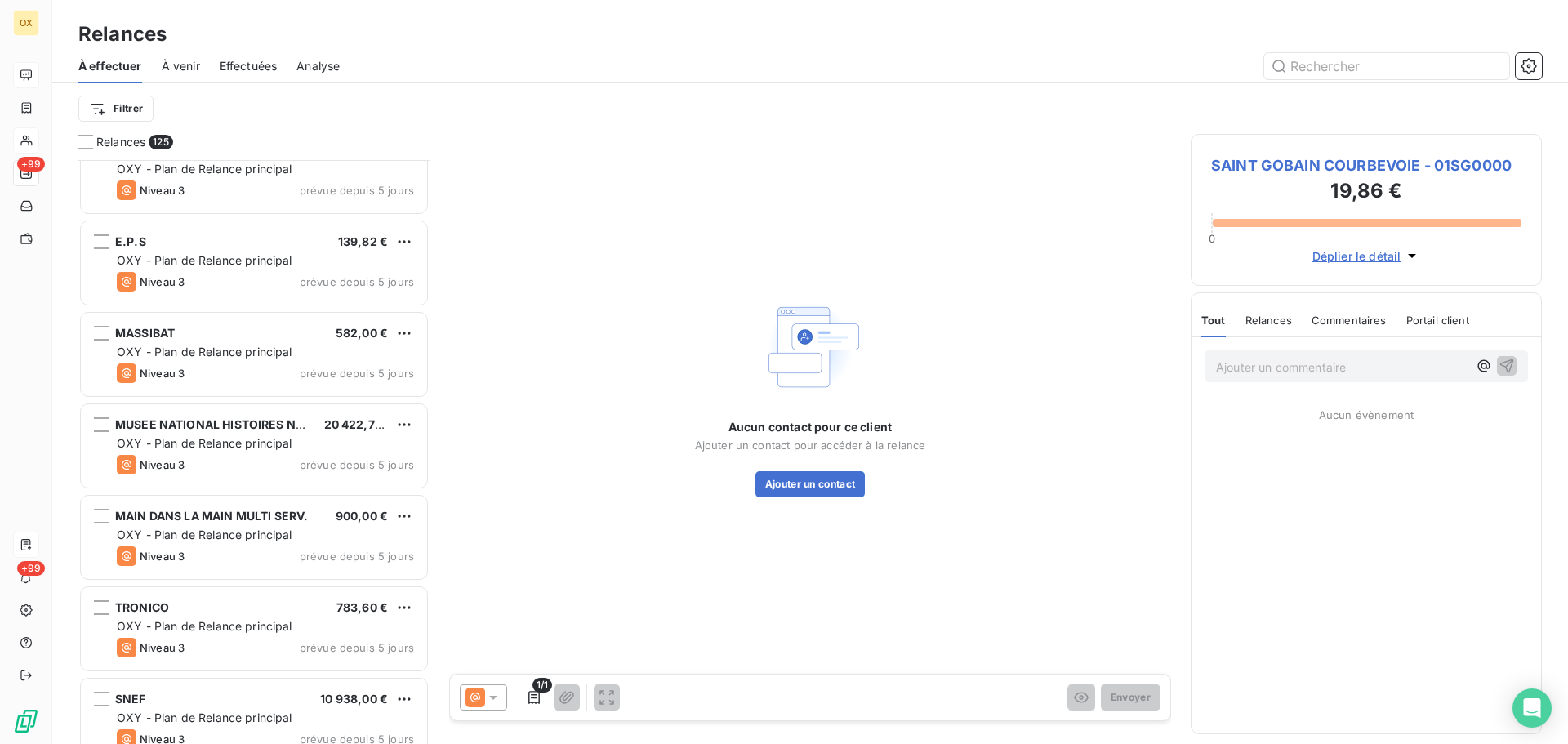
click at [265, 379] on div "Niveau 3 prévue depuis 5 jours" at bounding box center [265, 373] width 297 height 20
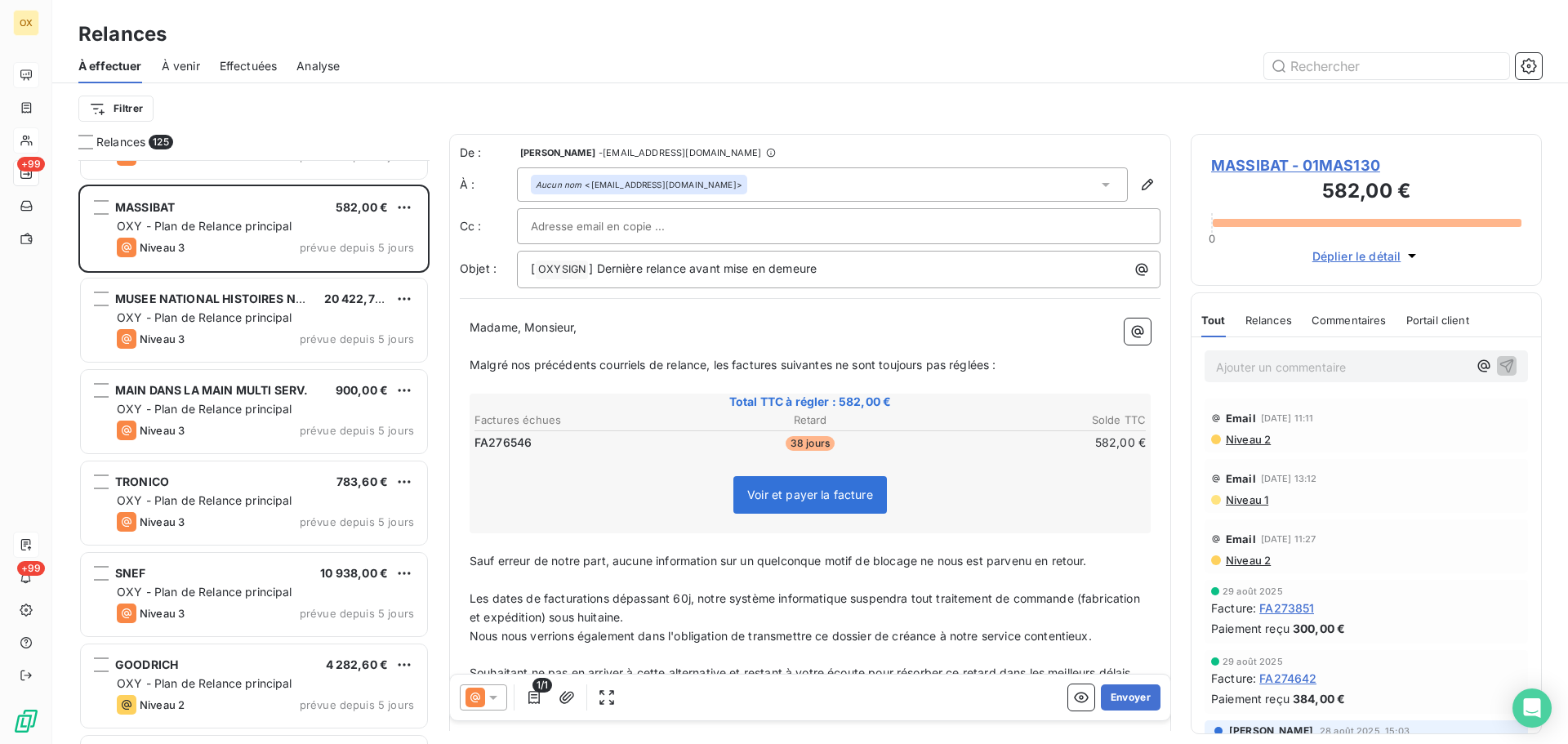
scroll to position [7594, 0]
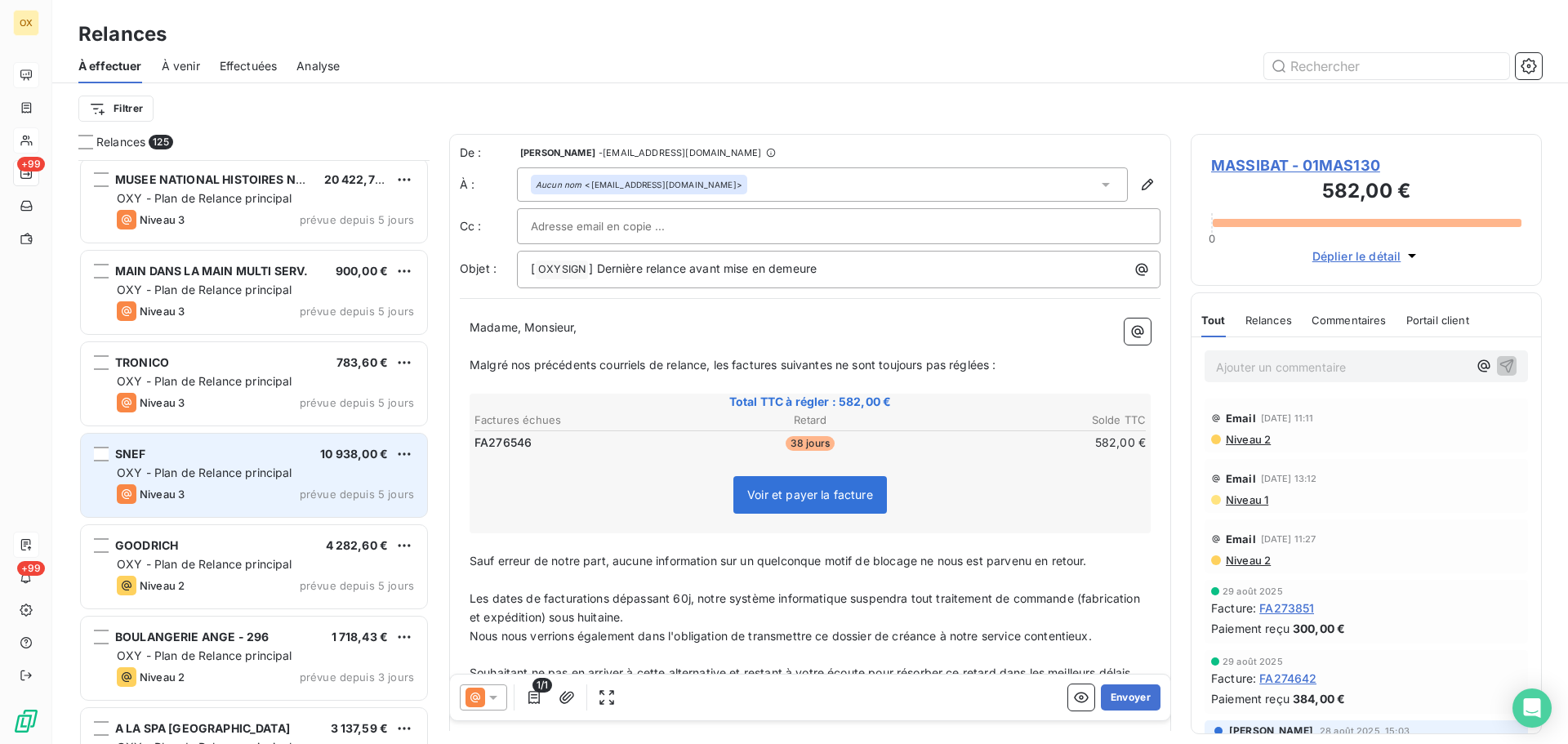
click at [253, 455] on div "SNEF 10 938,00 €" at bounding box center [265, 454] width 297 height 15
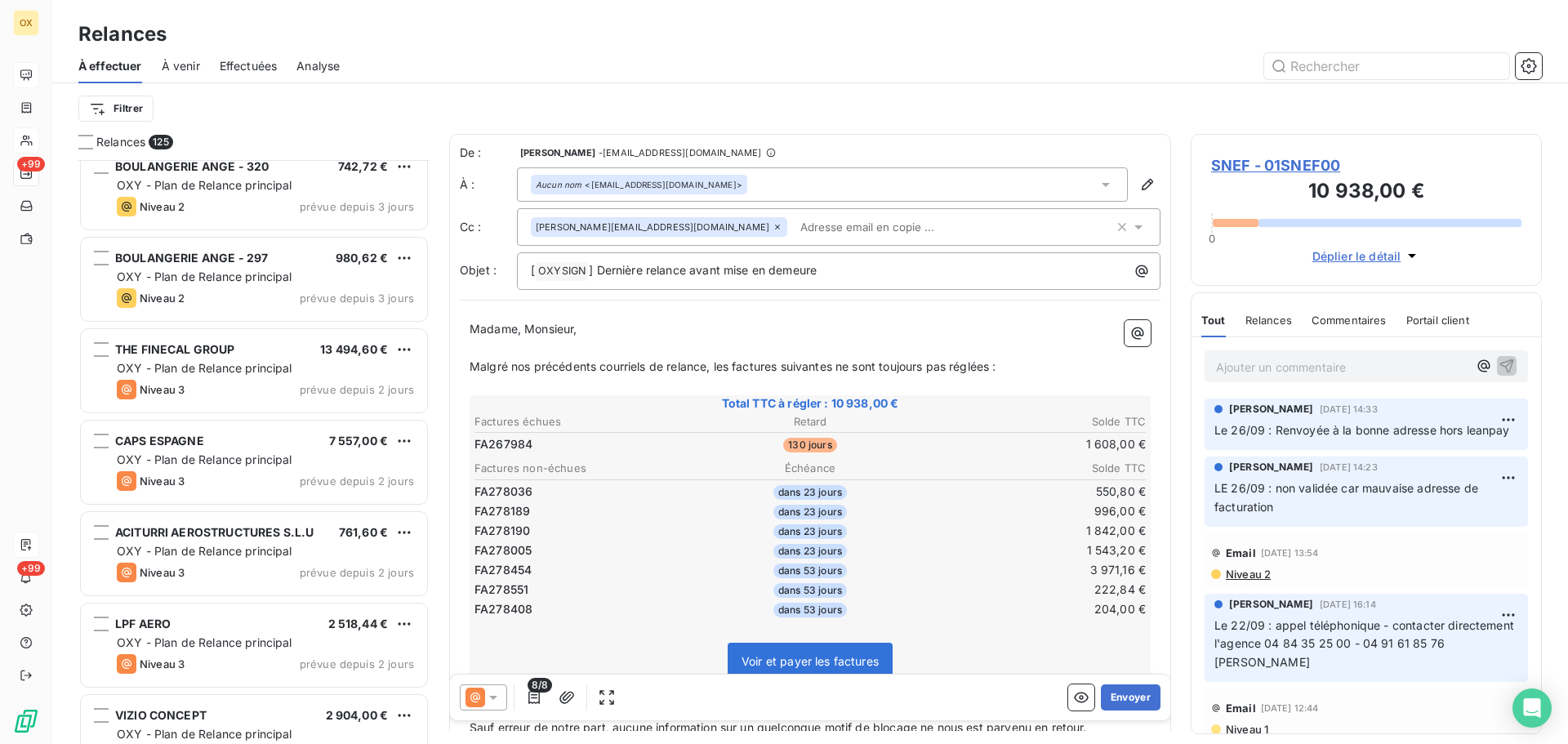
scroll to position [10289, 0]
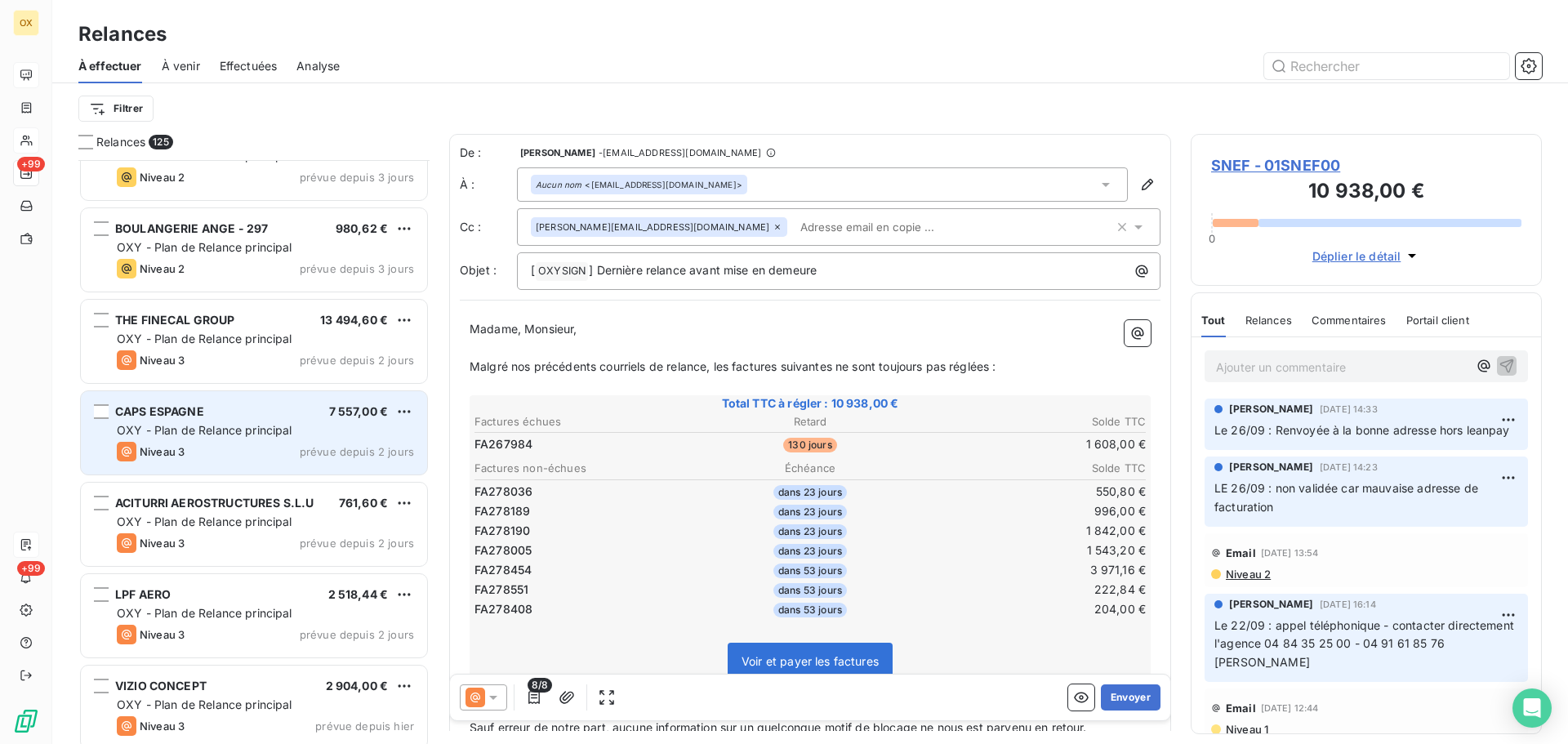
click at [235, 435] on span "OXY - Plan de Relance principal" at bounding box center [204, 430] width 175 height 14
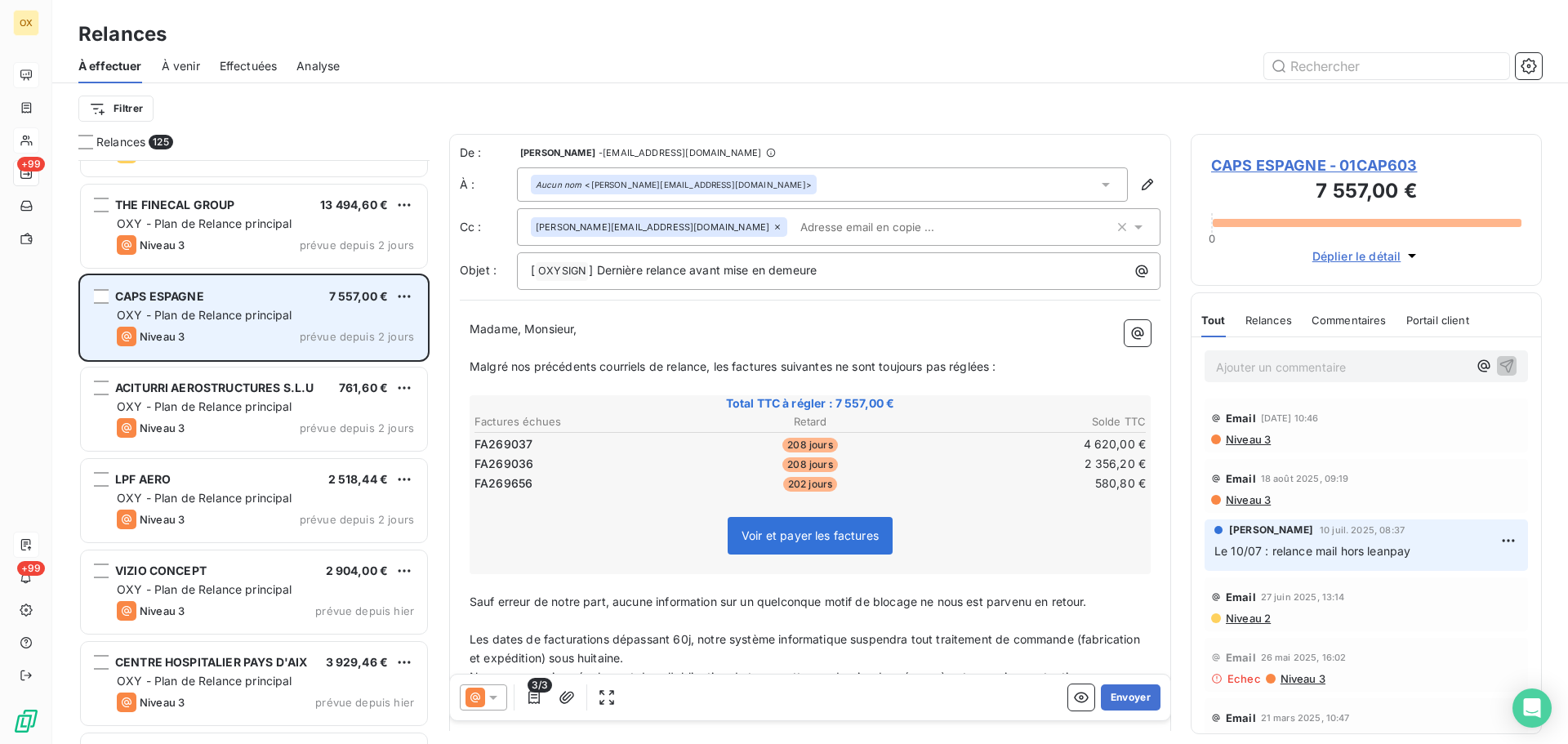
scroll to position [10534, 0]
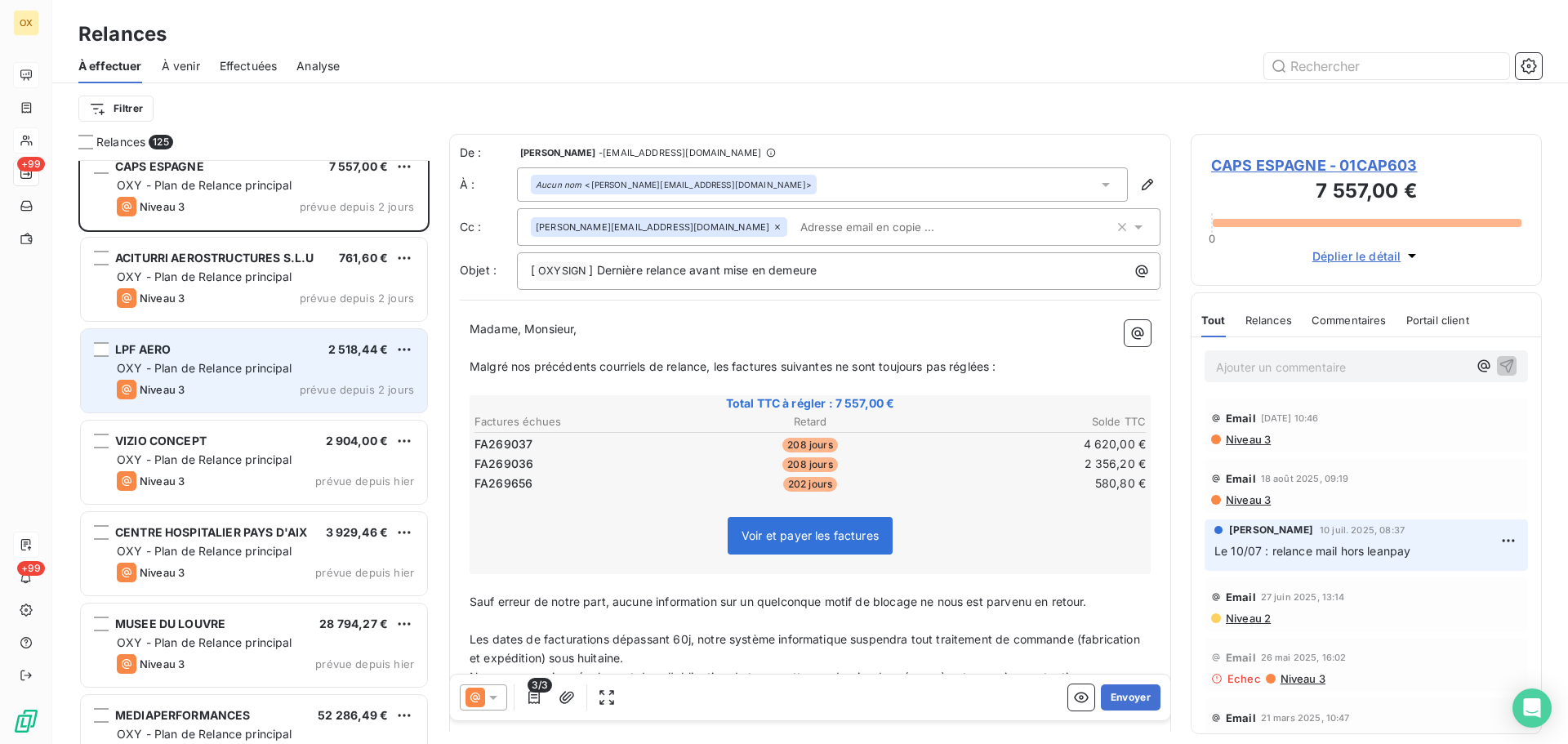
click at [234, 361] on span "OXY - Plan de Relance principal" at bounding box center [204, 368] width 175 height 14
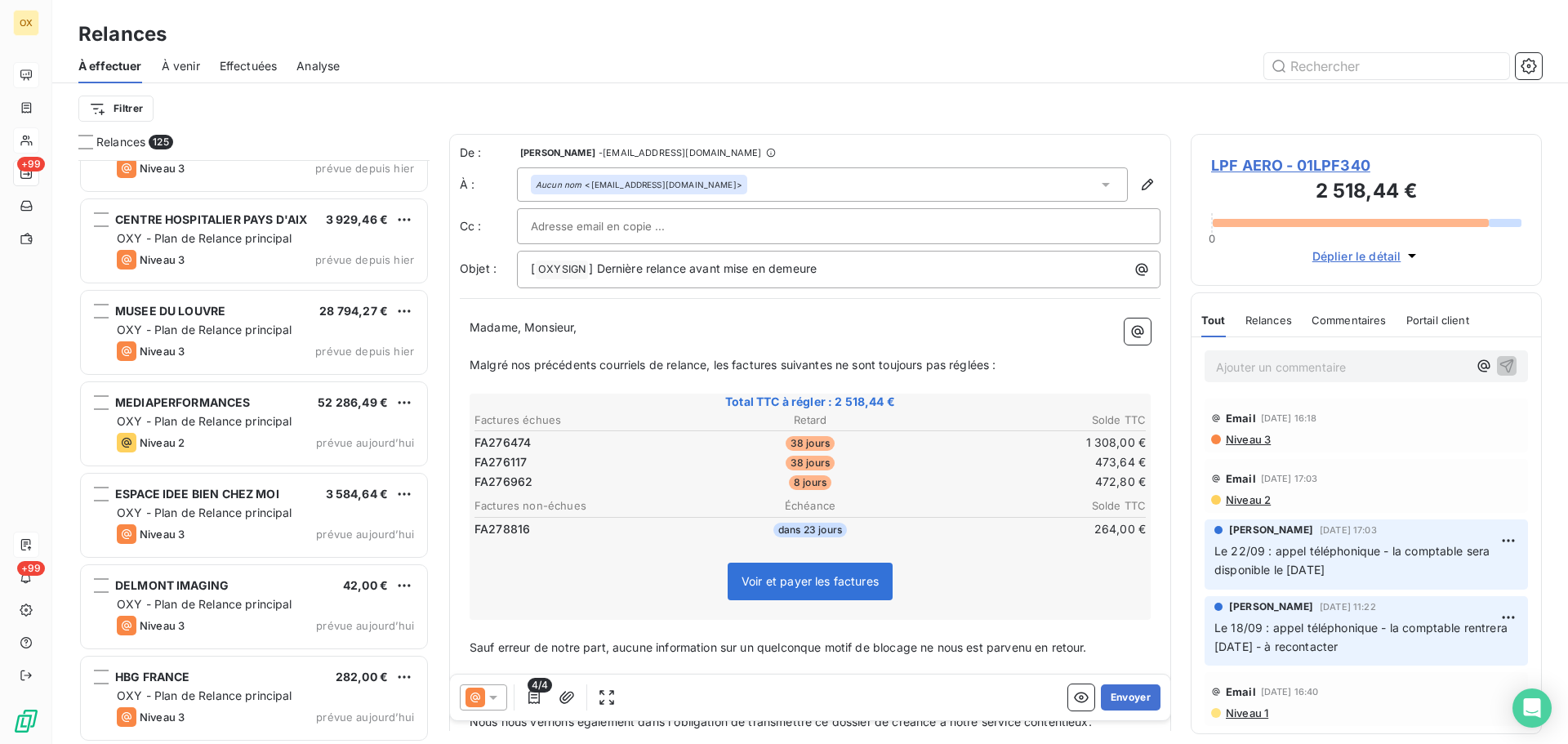
scroll to position [10849, 0]
click at [281, 419] on span "OXY - Plan de Relance principal" at bounding box center [204, 420] width 175 height 14
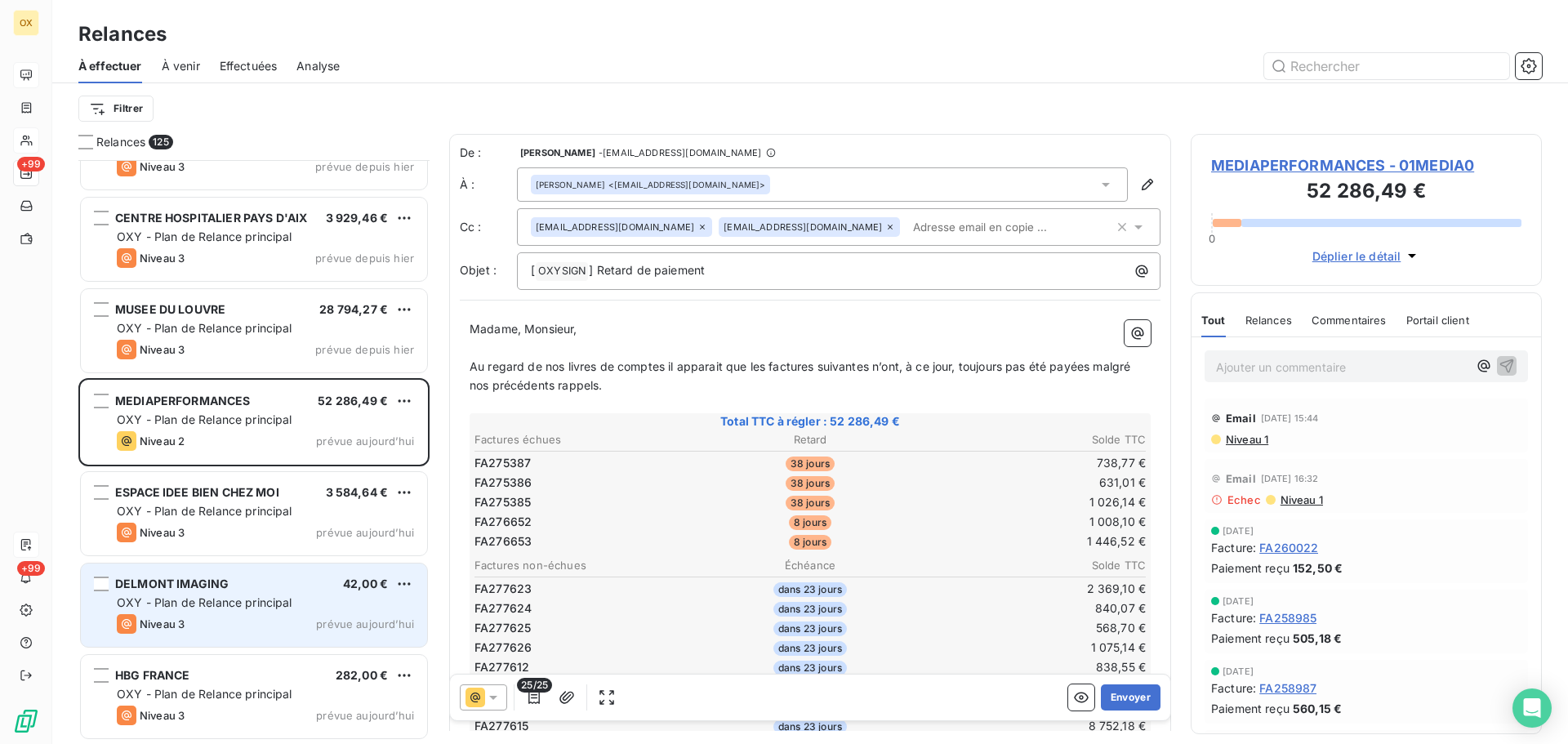
click at [334, 604] on div "OXY - Plan de Relance principal" at bounding box center [265, 603] width 297 height 16
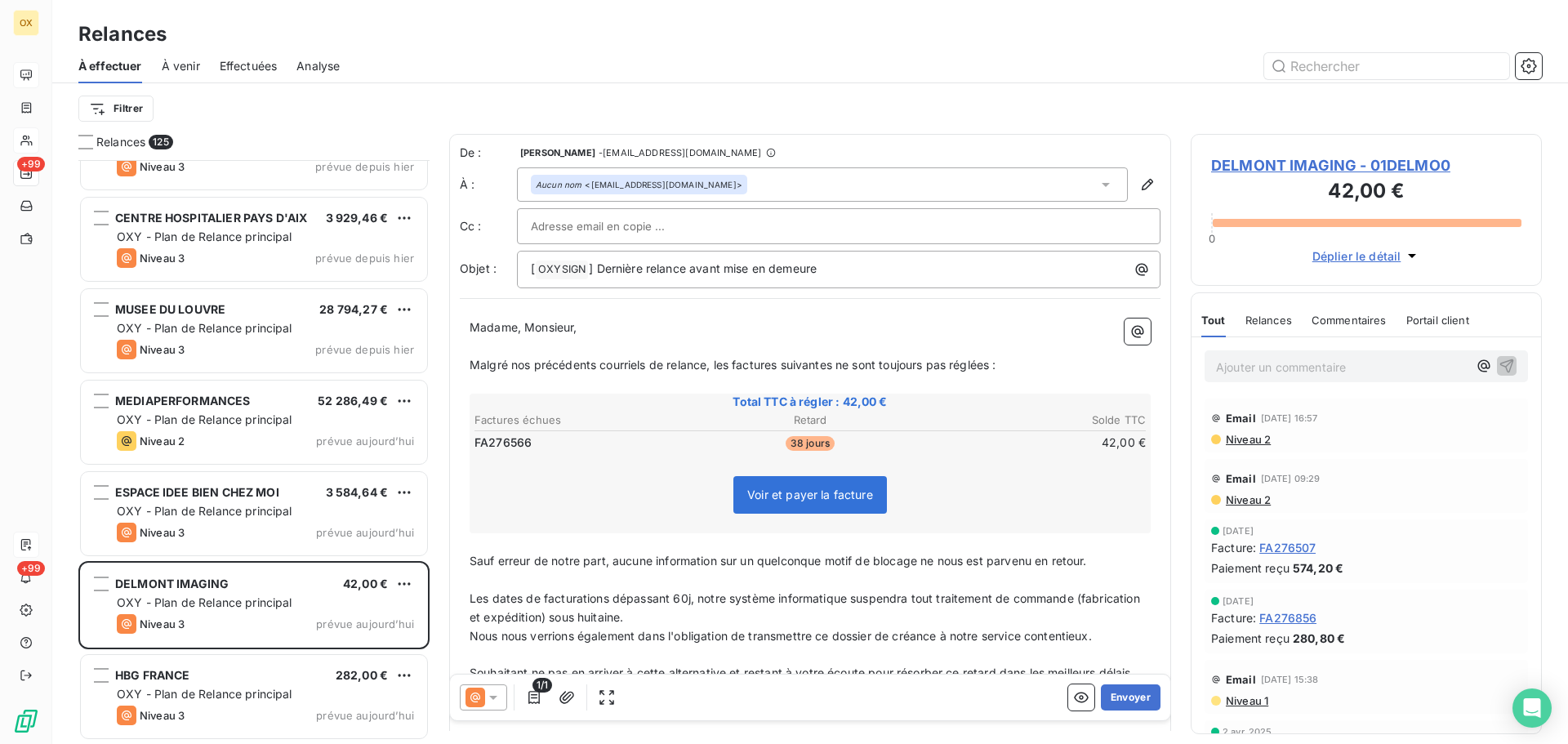
click at [490, 695] on icon at bounding box center [493, 697] width 16 height 16
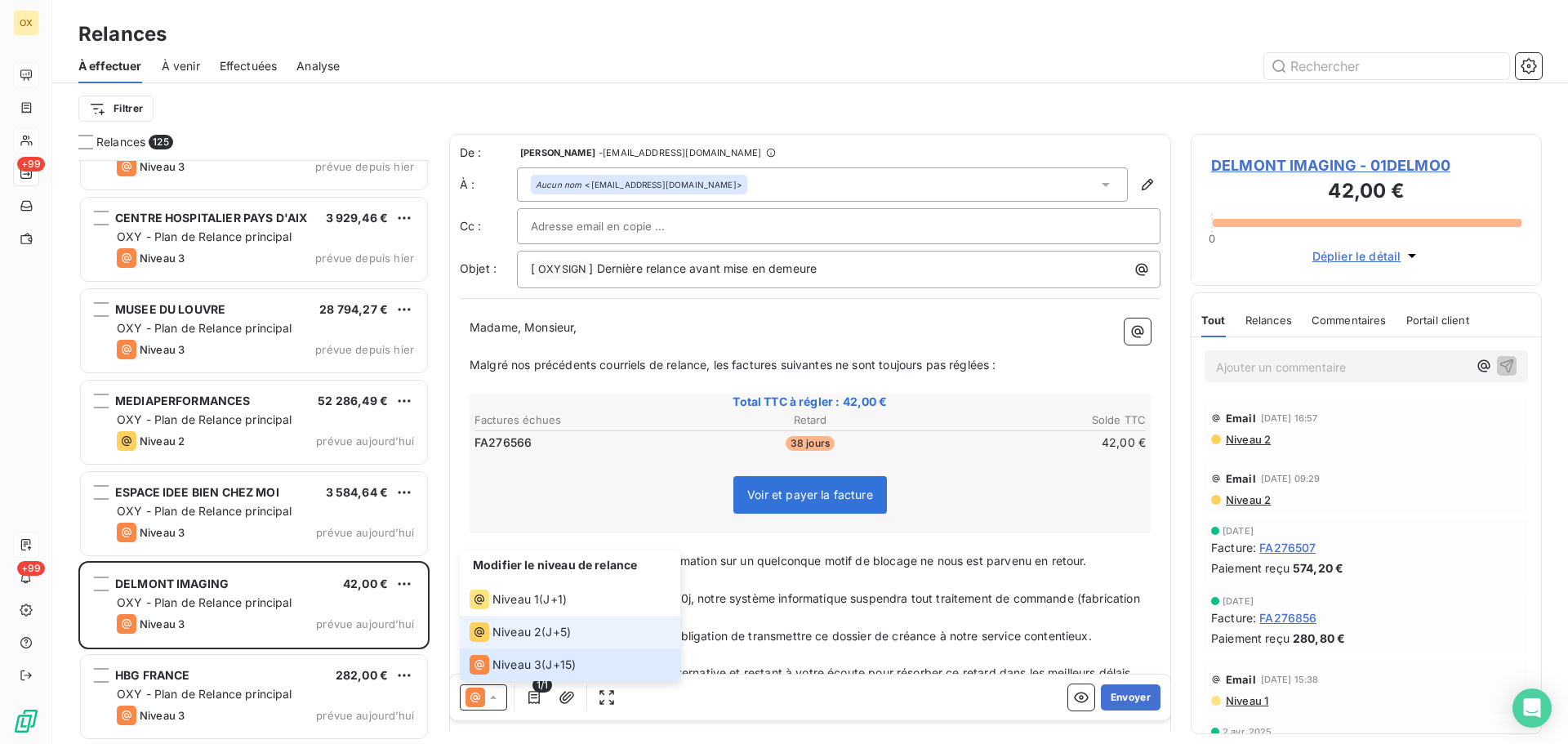
click at [508, 632] on span "Niveau 2" at bounding box center [516, 632] width 49 height 16
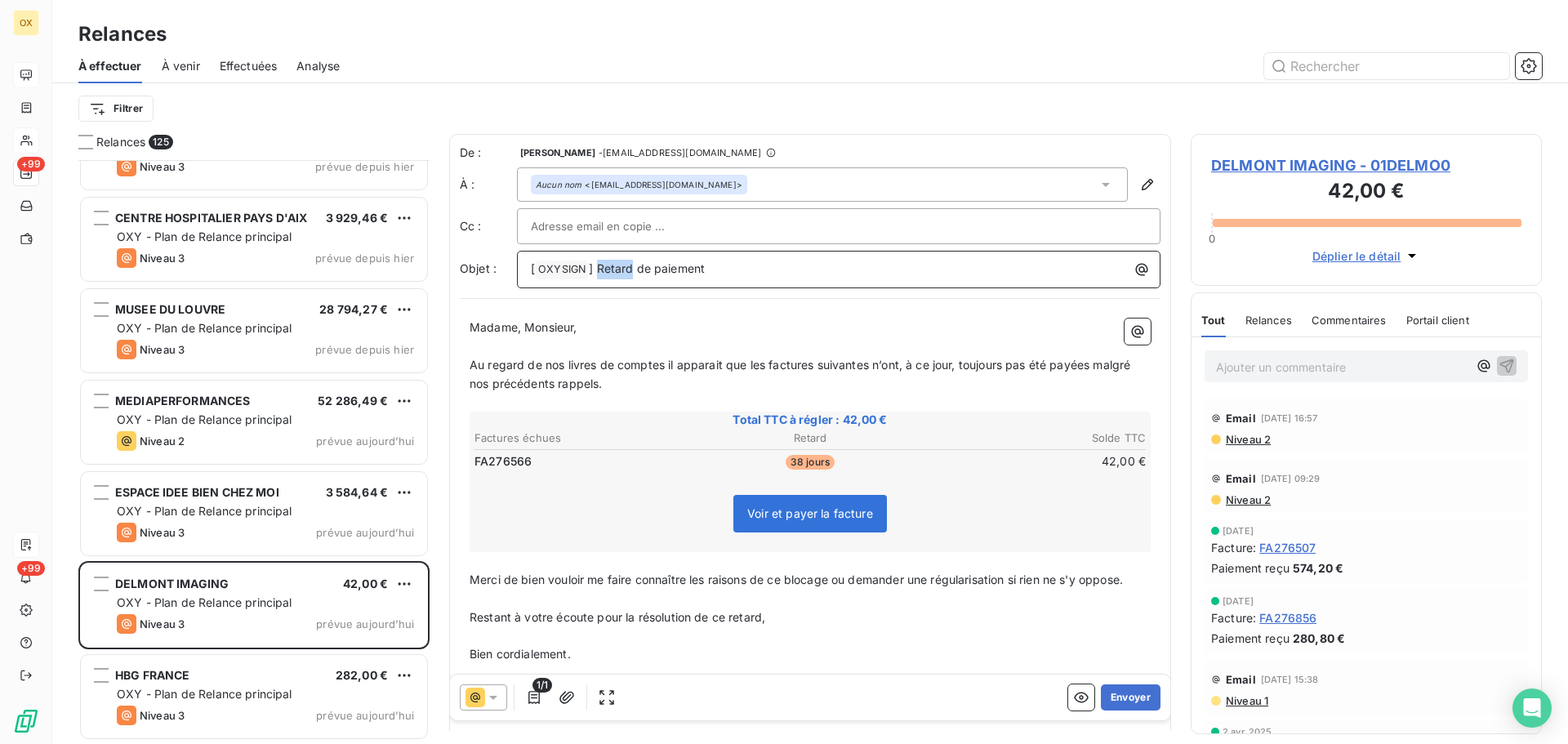
drag, startPoint x: 632, startPoint y: 272, endPoint x: 599, endPoint y: 271, distance: 33.0
click at [599, 271] on span "] Retard de paiement" at bounding box center [647, 269] width 116 height 14
drag, startPoint x: 764, startPoint y: 369, endPoint x: 803, endPoint y: 362, distance: 39.6
click at [764, 369] on span "Au regard de nos livres de comptes il apparait que les factures suivantes n’ont…" at bounding box center [801, 374] width 664 height 33
click at [805, 367] on span "Au regard de nos livres de comptes il apparait que la factures suivantes n’ont,…" at bounding box center [810, 374] width 682 height 33
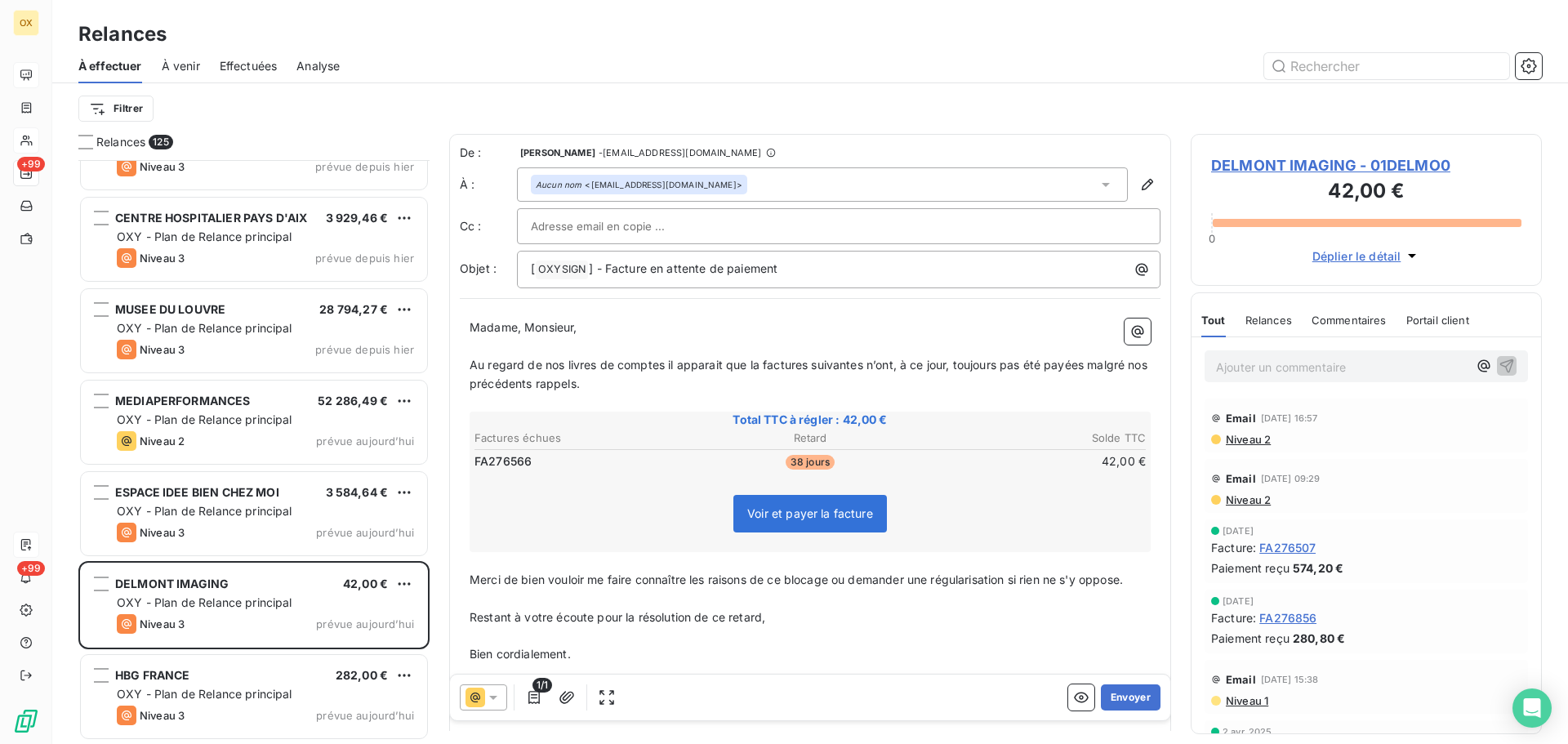
click at [808, 366] on span "Au regard de nos livres de comptes il apparait que la factures suivantes n’ont,…" at bounding box center [810, 374] width 682 height 33
drag, startPoint x: 856, startPoint y: 362, endPoint x: 899, endPoint y: 370, distance: 43.7
click at [856, 362] on span "Au regard de nos livres de comptes il apparait que la facture suivantes n’ont, …" at bounding box center [807, 374] width 676 height 33
click at [882, 362] on span "Au regard de nos livres de comptes il apparait que la facture suivante n’ont, à…" at bounding box center [804, 374] width 670 height 33
drag, startPoint x: 1064, startPoint y: 365, endPoint x: 1078, endPoint y: 360, distance: 14.9
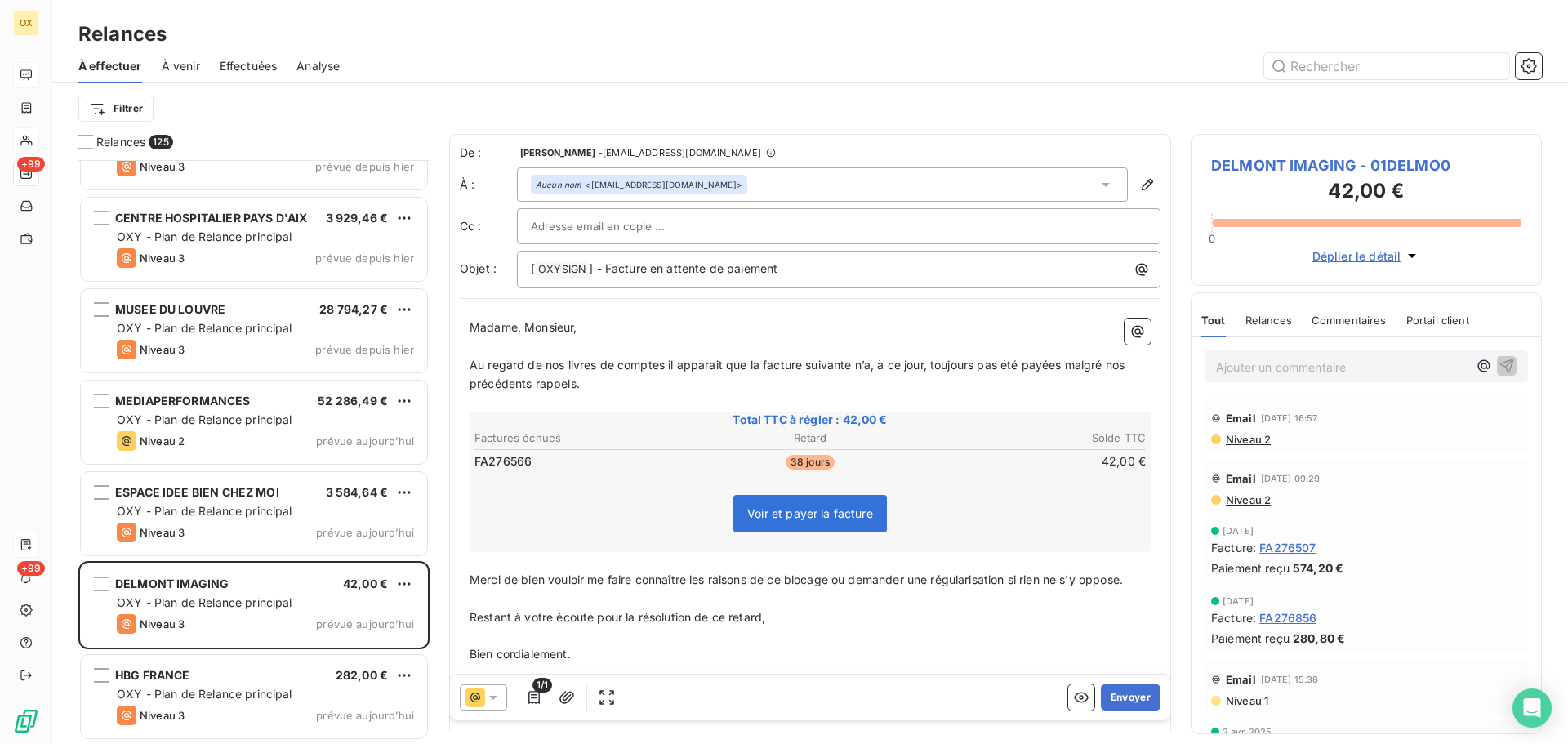
click at [1063, 365] on span "Au regard de nos livres de comptes il apparait que la facture suivante n’a, à c…" at bounding box center [799, 374] width 659 height 33
drag, startPoint x: 1058, startPoint y: 363, endPoint x: 1071, endPoint y: 395, distance: 34.5
click at [1071, 395] on div "Madame, Monsieur, ﻿ Au regard de nos livres de comptes il apparait que la factu…" at bounding box center [810, 518] width 682 height 400
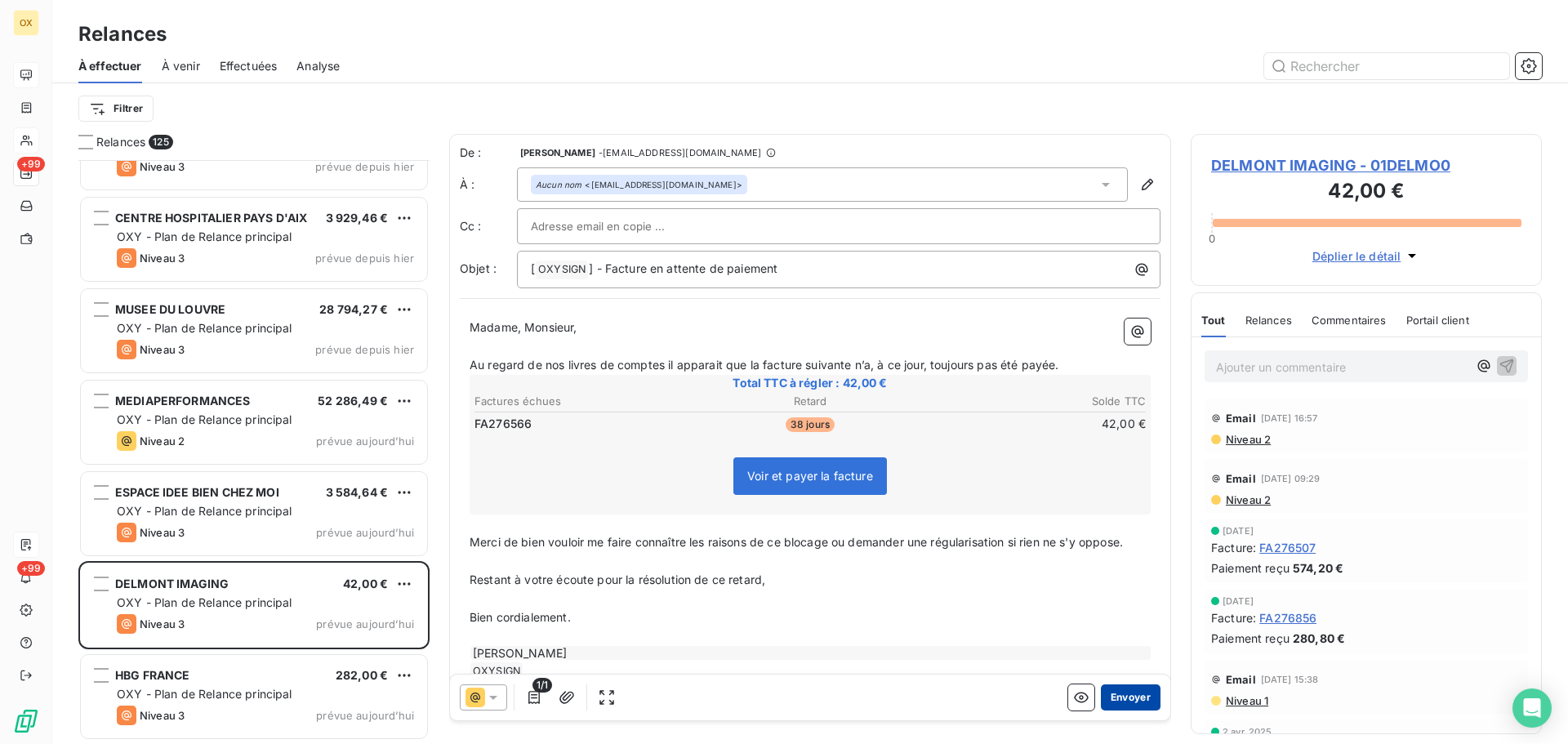
click at [1130, 695] on button "Envoyer" at bounding box center [1131, 697] width 60 height 26
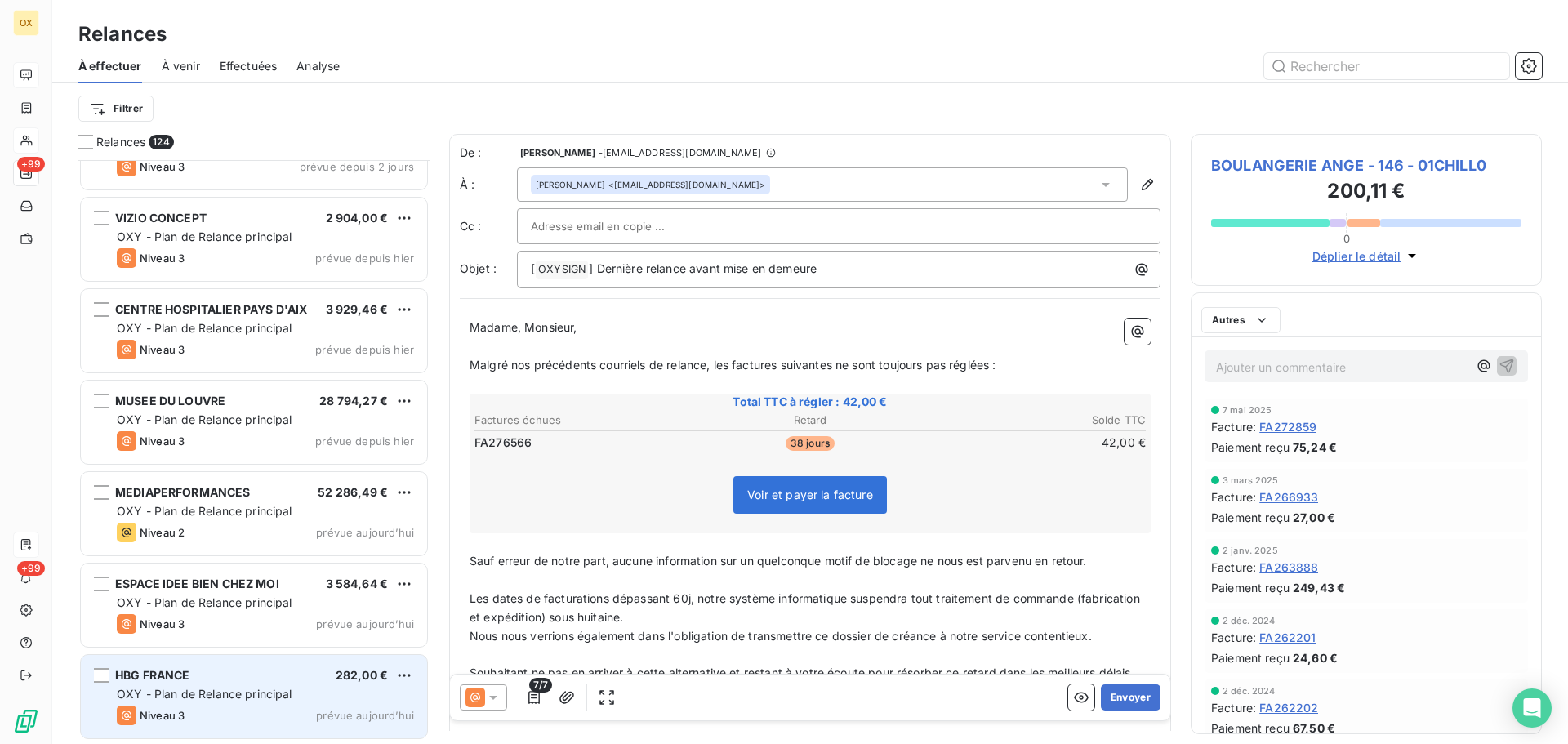
scroll to position [10756, 0]
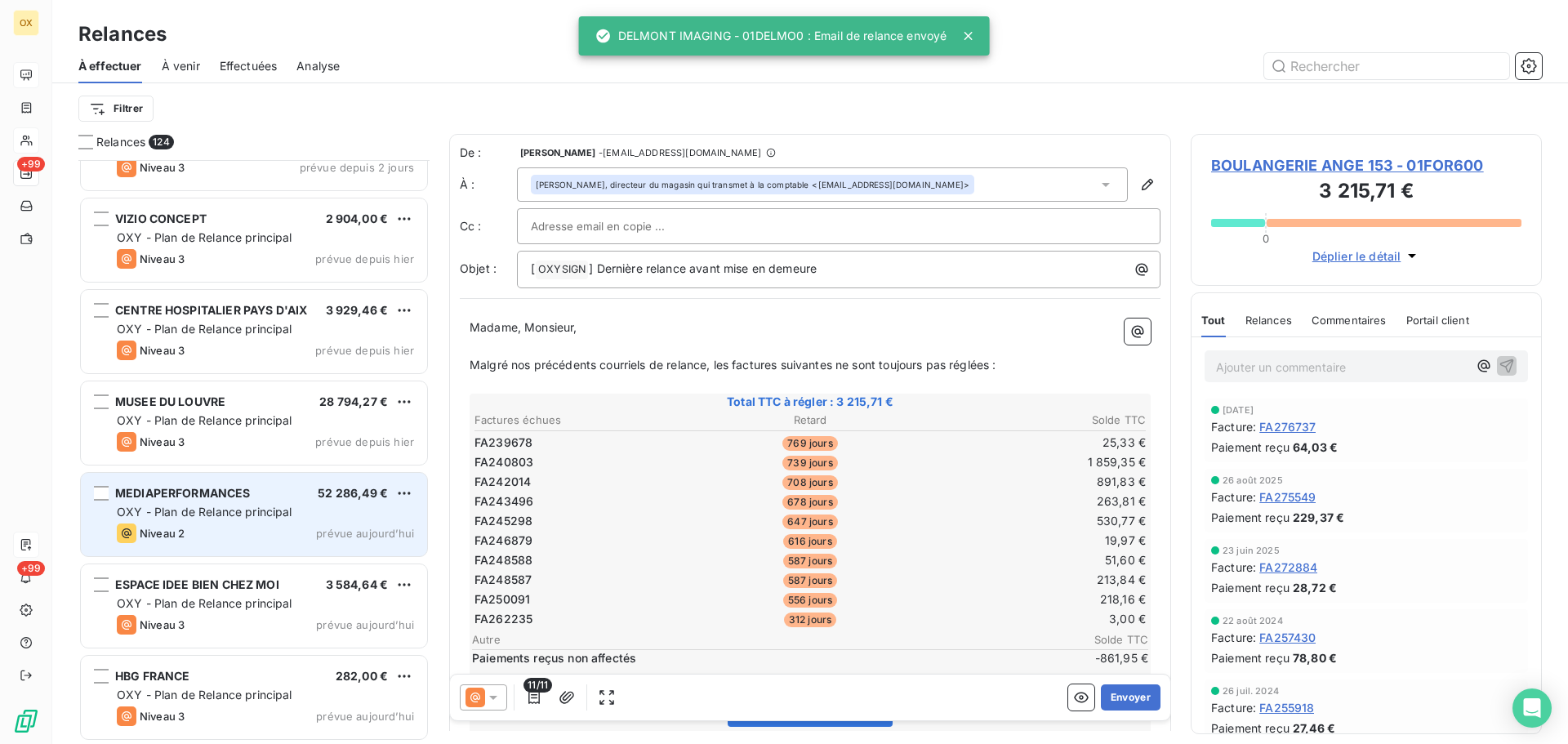
click at [239, 490] on span "MEDIAPERFORMANCES" at bounding box center [183, 492] width 135 height 14
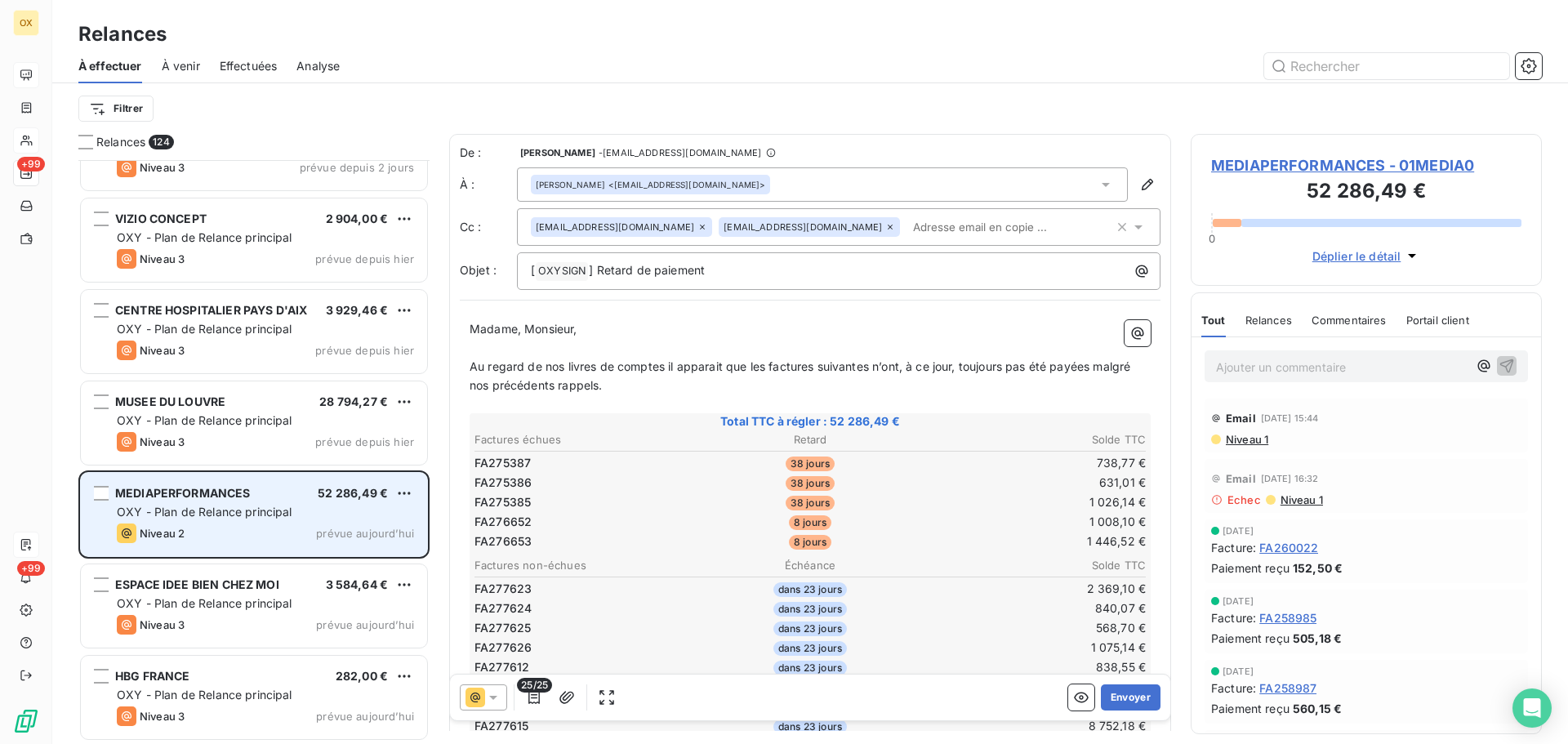
scroll to position [10757, 0]
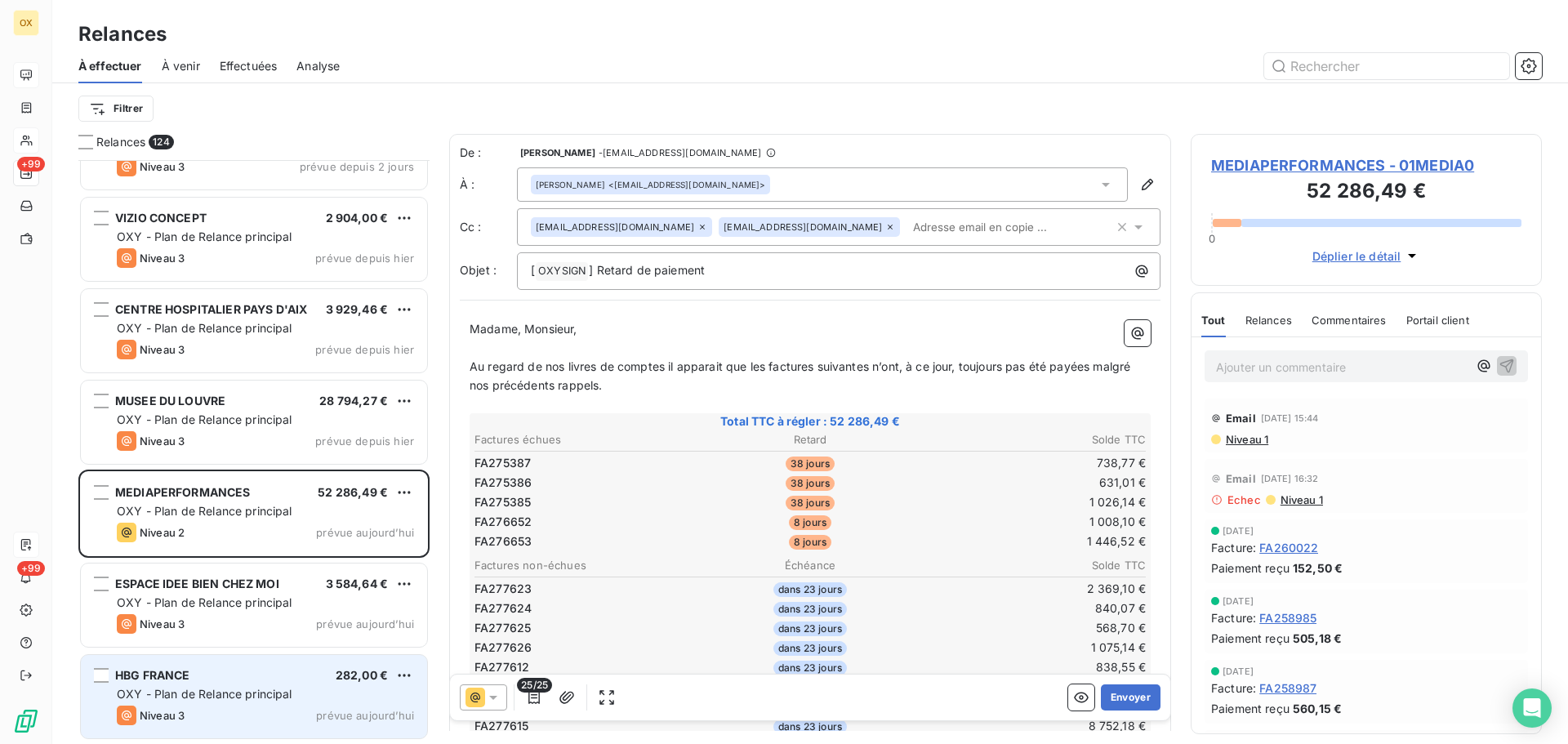
click at [207, 683] on div "HBG [GEOGRAPHIC_DATA] 282,00 € OXY - Plan de Relance principal Niveau 3 prévue …" at bounding box center [254, 696] width 346 height 84
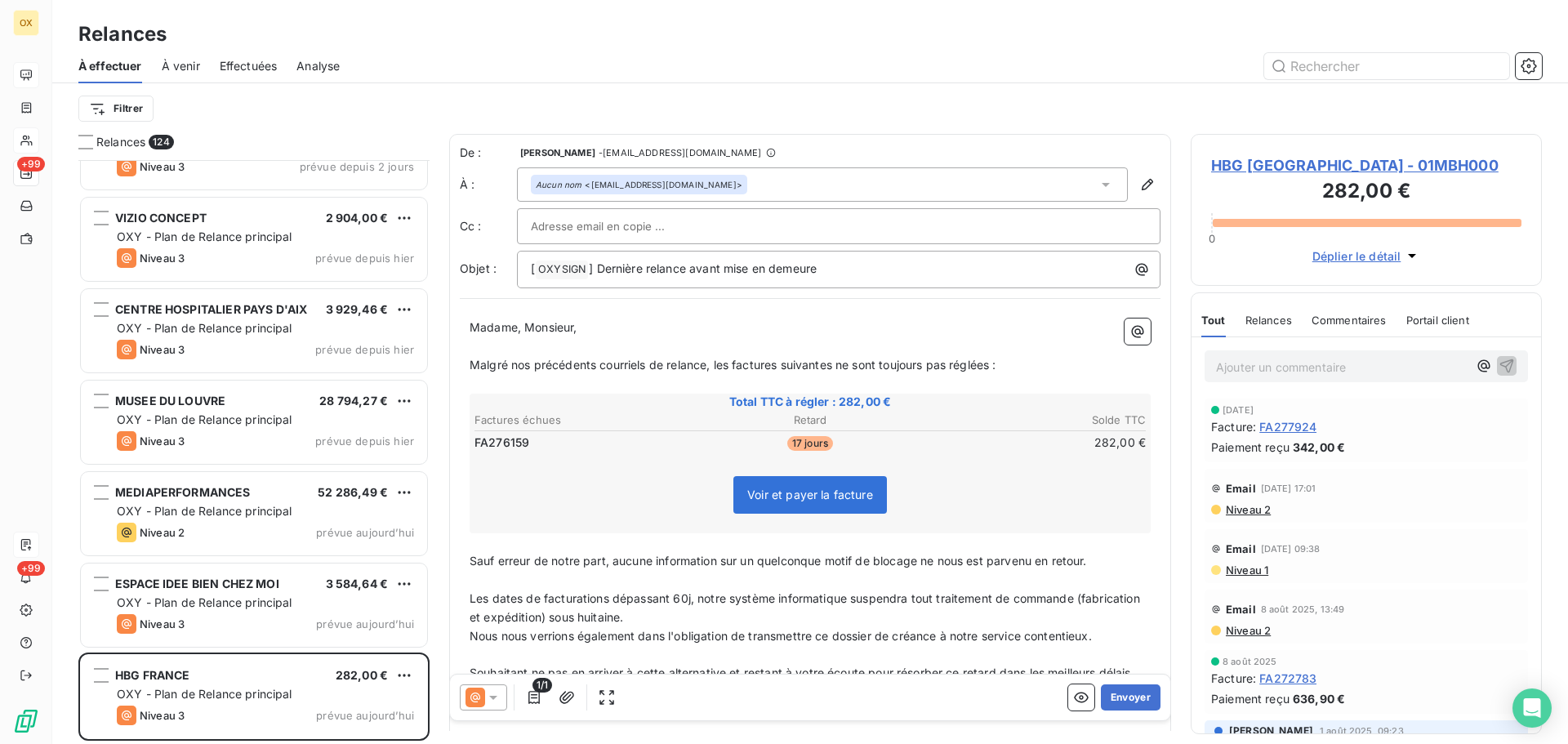
click at [489, 693] on icon at bounding box center [493, 697] width 16 height 16
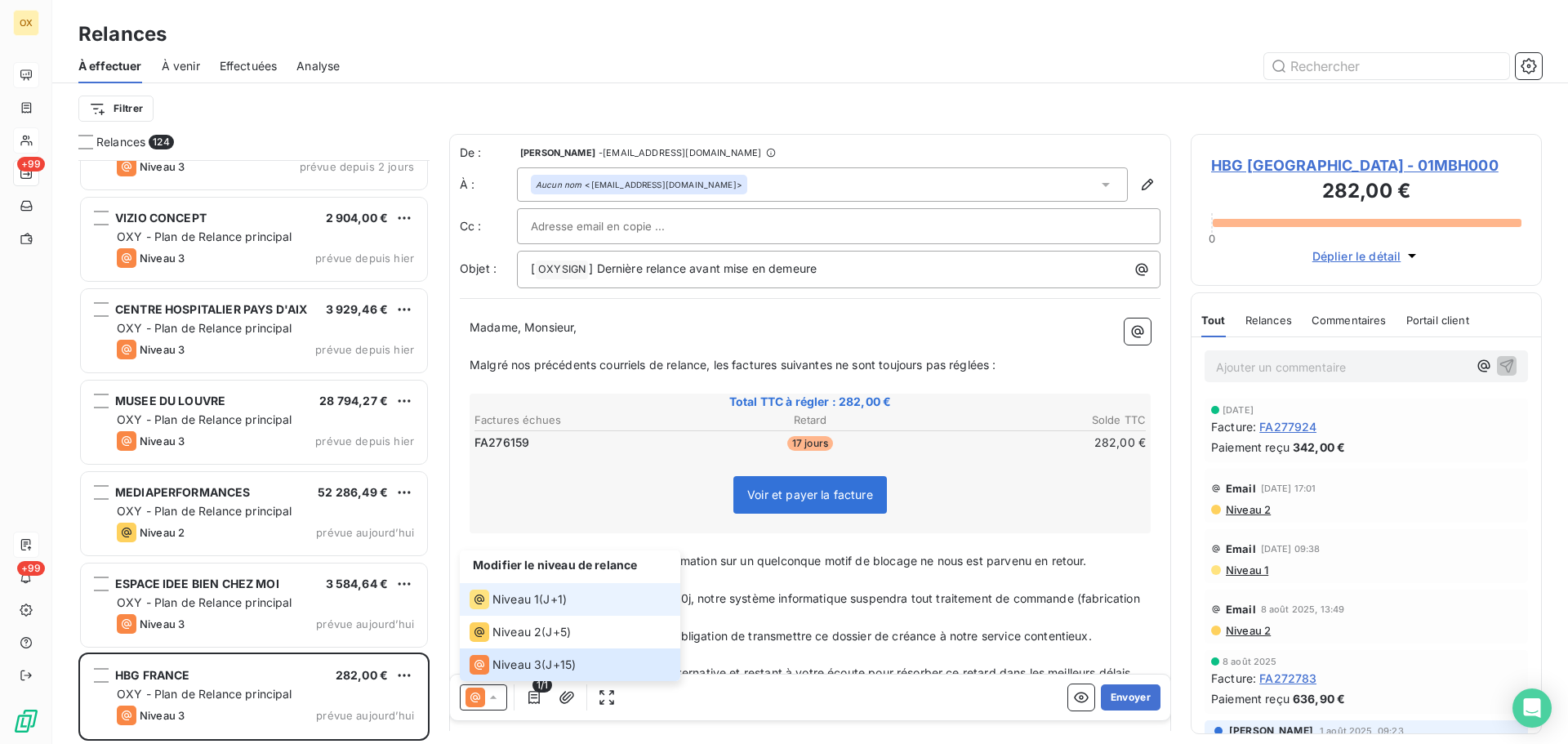
click at [508, 601] on span "Niveau 1" at bounding box center [515, 599] width 47 height 16
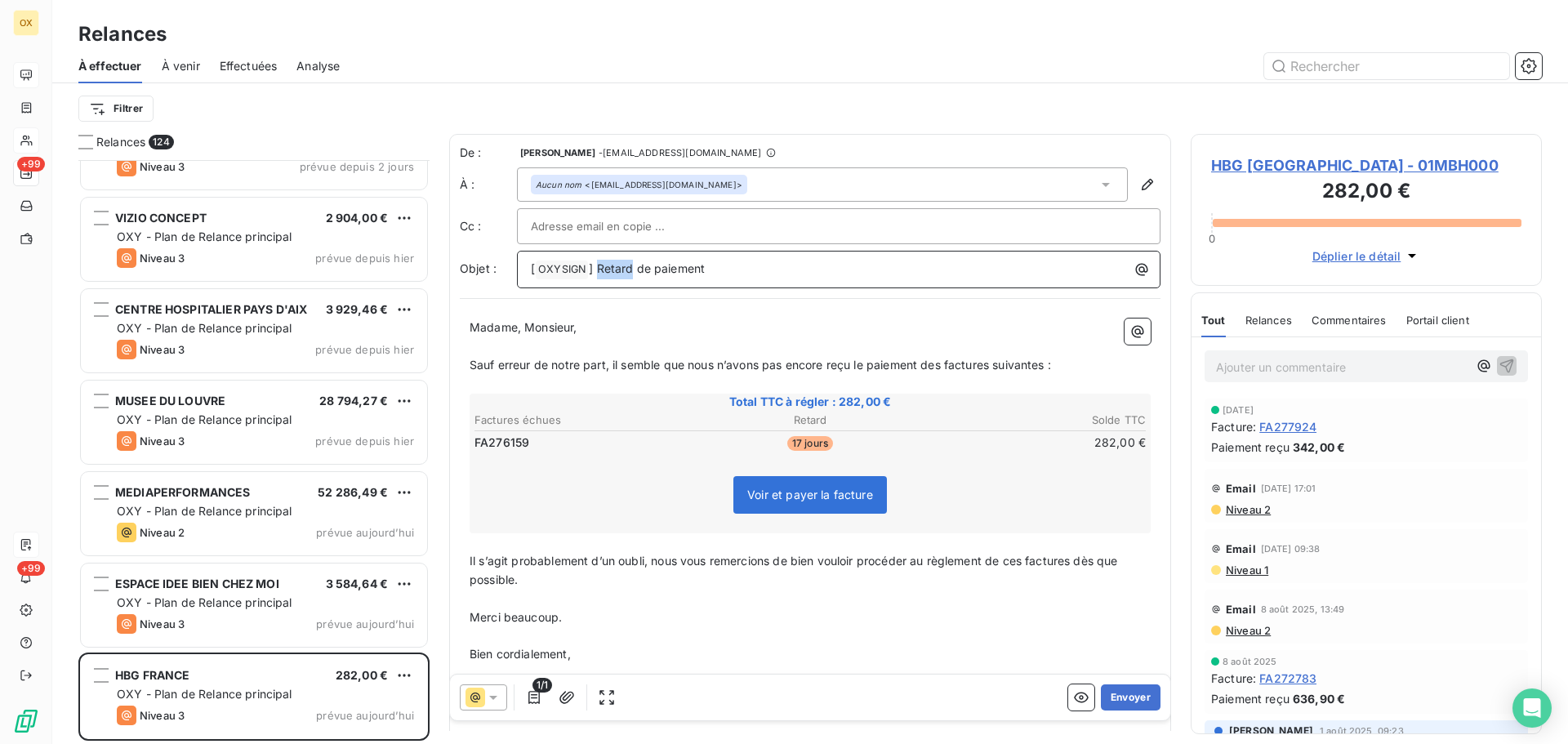
drag, startPoint x: 634, startPoint y: 269, endPoint x: 597, endPoint y: 267, distance: 37.1
click at [596, 269] on span "] Retard de paiement" at bounding box center [647, 269] width 116 height 14
drag, startPoint x: 598, startPoint y: 320, endPoint x: 526, endPoint y: 325, distance: 72.2
click at [526, 325] on p "Madame, Monsieur," at bounding box center [810, 327] width 682 height 19
click at [944, 362] on span "Sauf erreur de notre part, il semble que nous n’avons pas encore reçu le paieme…" at bounding box center [760, 365] width 581 height 14
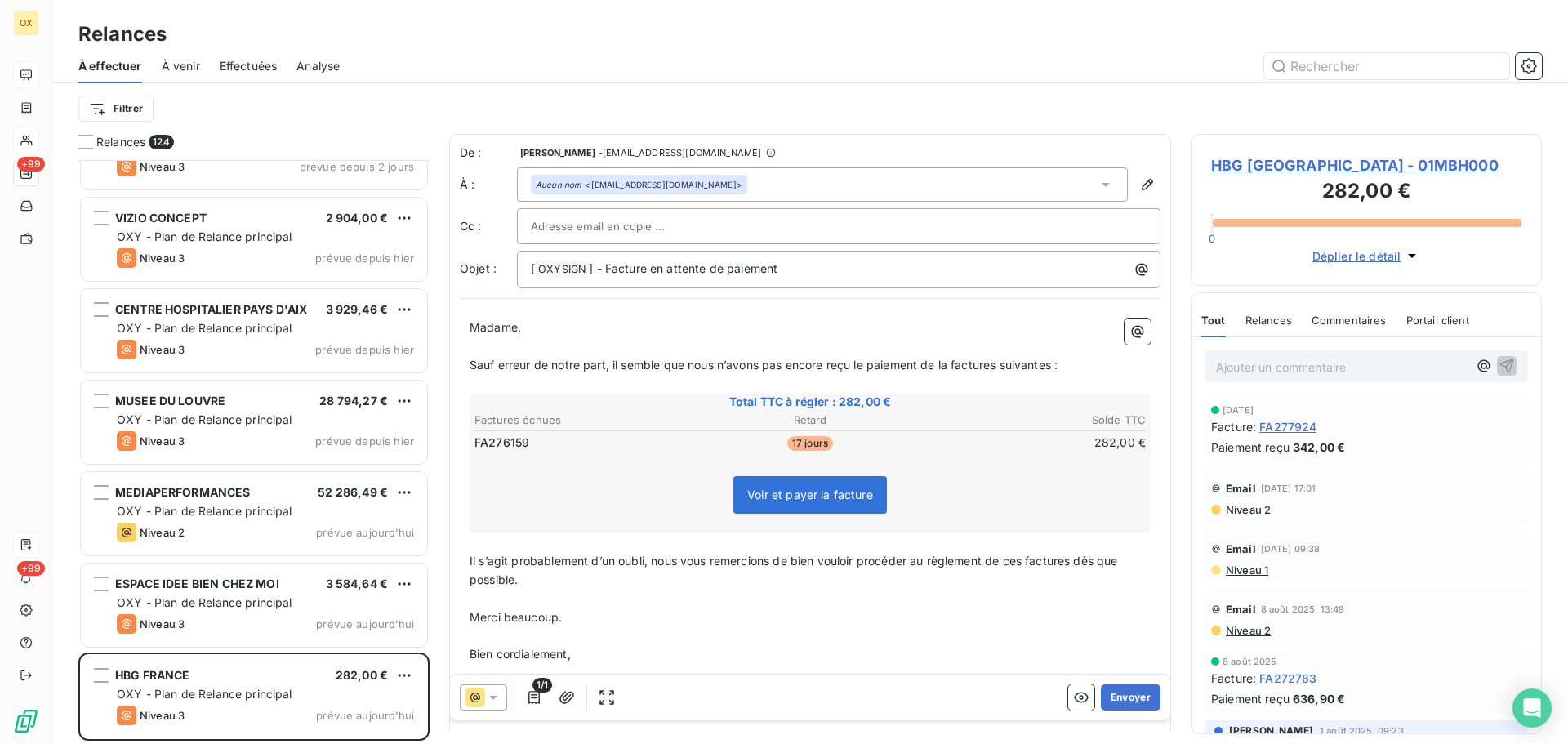
click at [1001, 364] on span "Sauf erreur de notre part, il semble que nous n’avons pas encore reçu le paieme…" at bounding box center [763, 365] width 588 height 14
click at [1052, 356] on p "Sauf erreur de notre part, il semble que nous n’avons pas encore reçu le paieme…" at bounding box center [810, 365] width 682 height 19
click at [1076, 560] on span "Il s’agit probablement d’un oubli, nous vous remercions de bien vouloir procéde…" at bounding box center [795, 570] width 652 height 33
click at [1025, 560] on span "Il s’agit probablement d’un oubli, nous vous remercions de bien vouloir procéde…" at bounding box center [792, 570] width 646 height 33
click at [1001, 627] on p "﻿" at bounding box center [810, 636] width 682 height 19
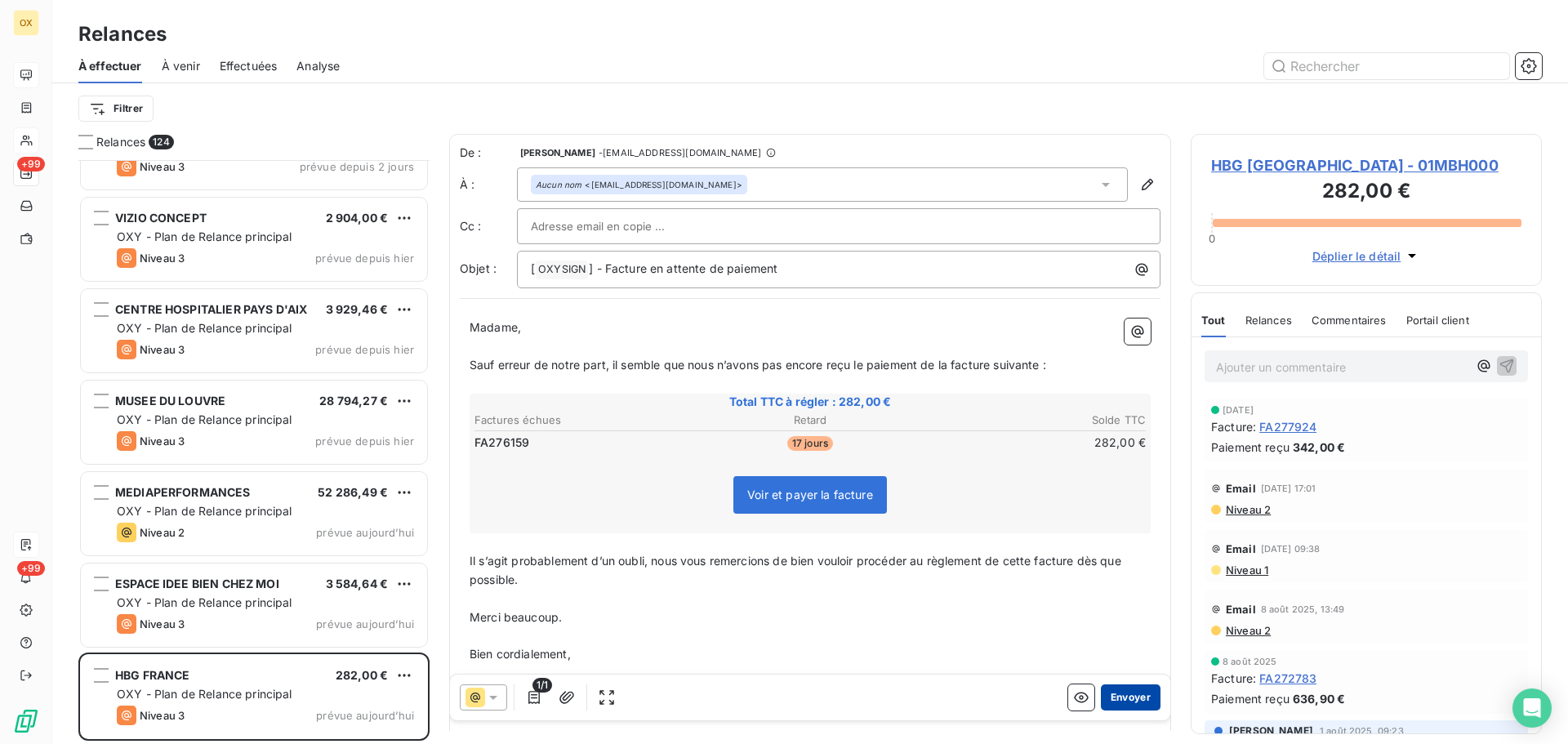
click at [1116, 698] on button "Envoyer" at bounding box center [1131, 697] width 60 height 26
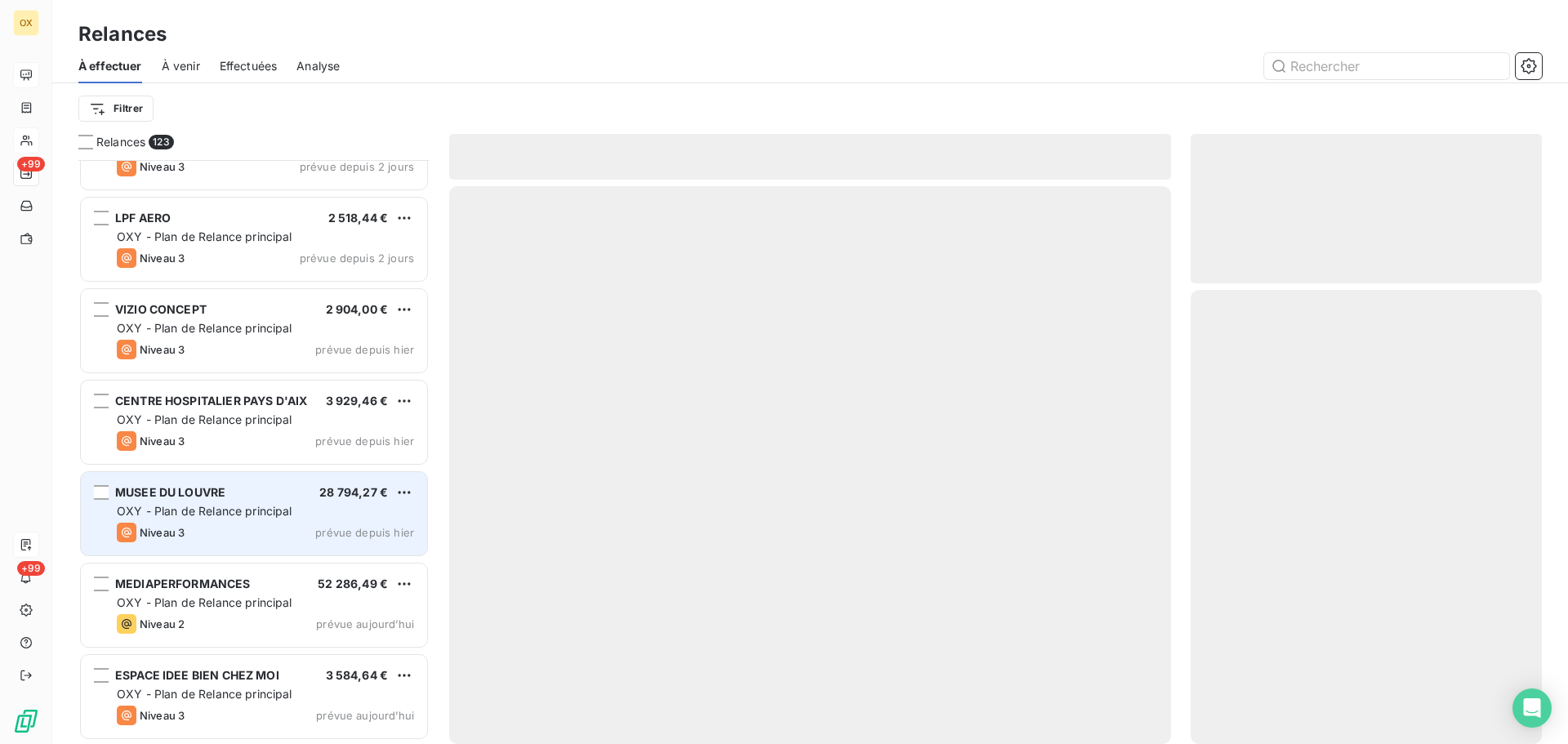
scroll to position [10665, 0]
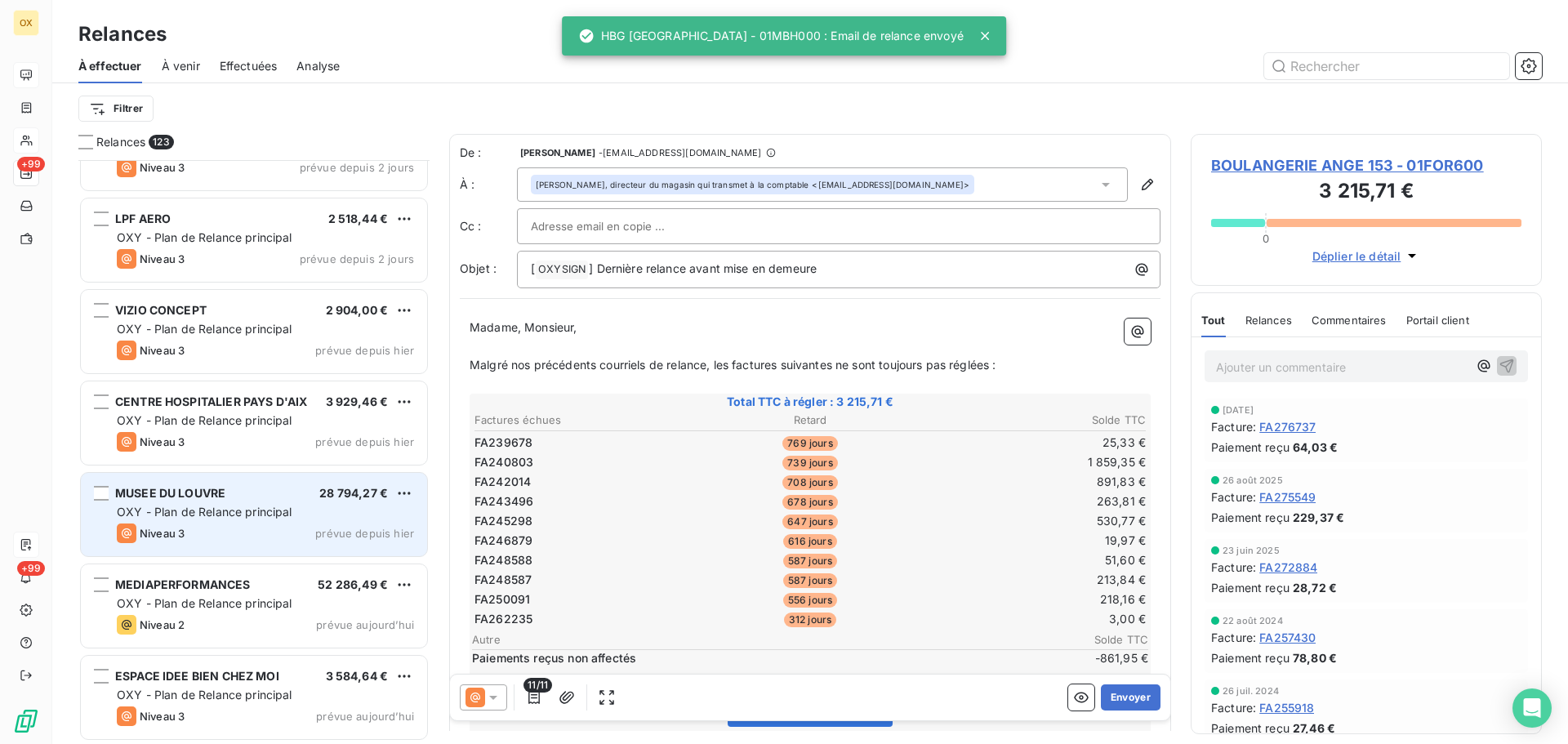
scroll to position [10666, 0]
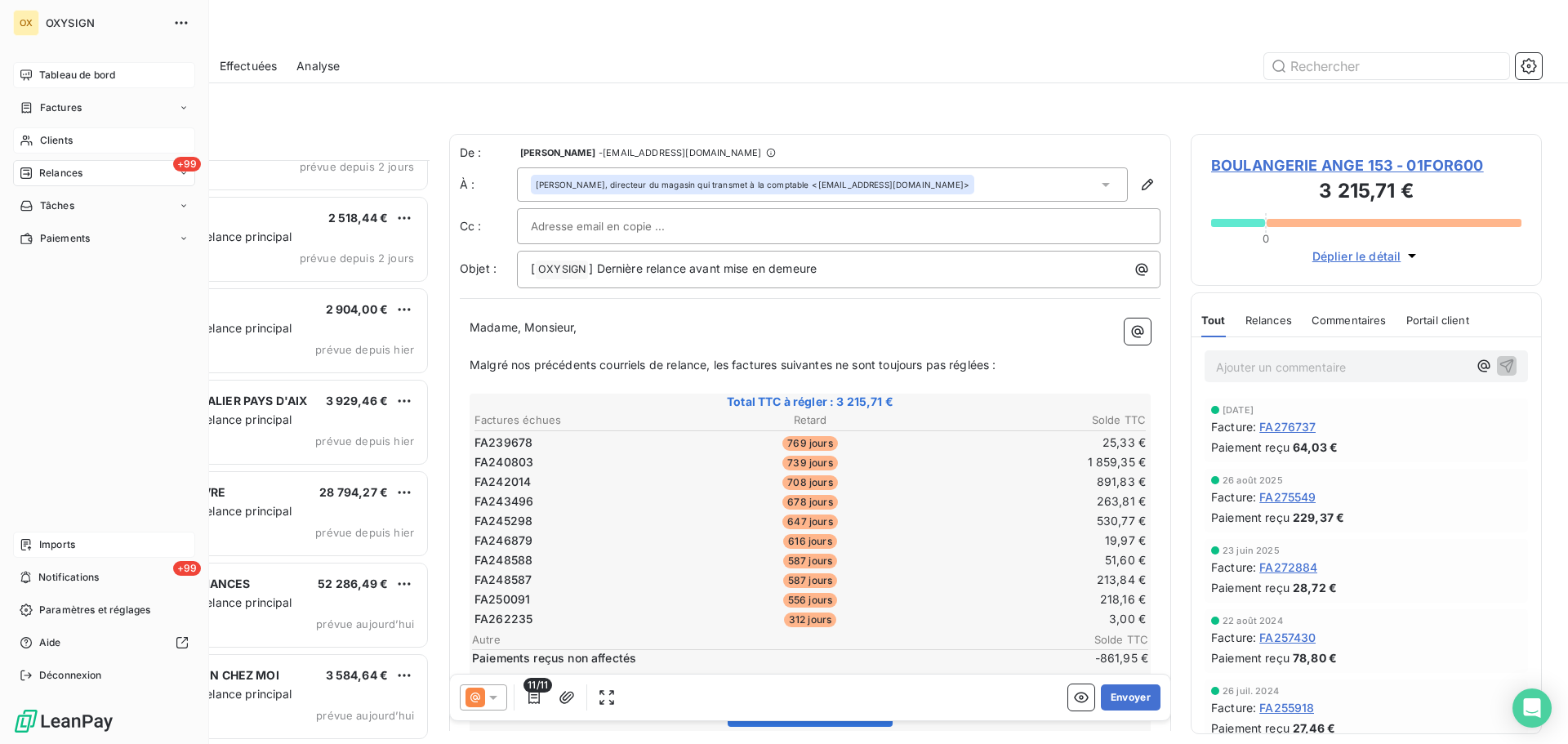
click at [60, 141] on span "Clients" at bounding box center [56, 140] width 33 height 15
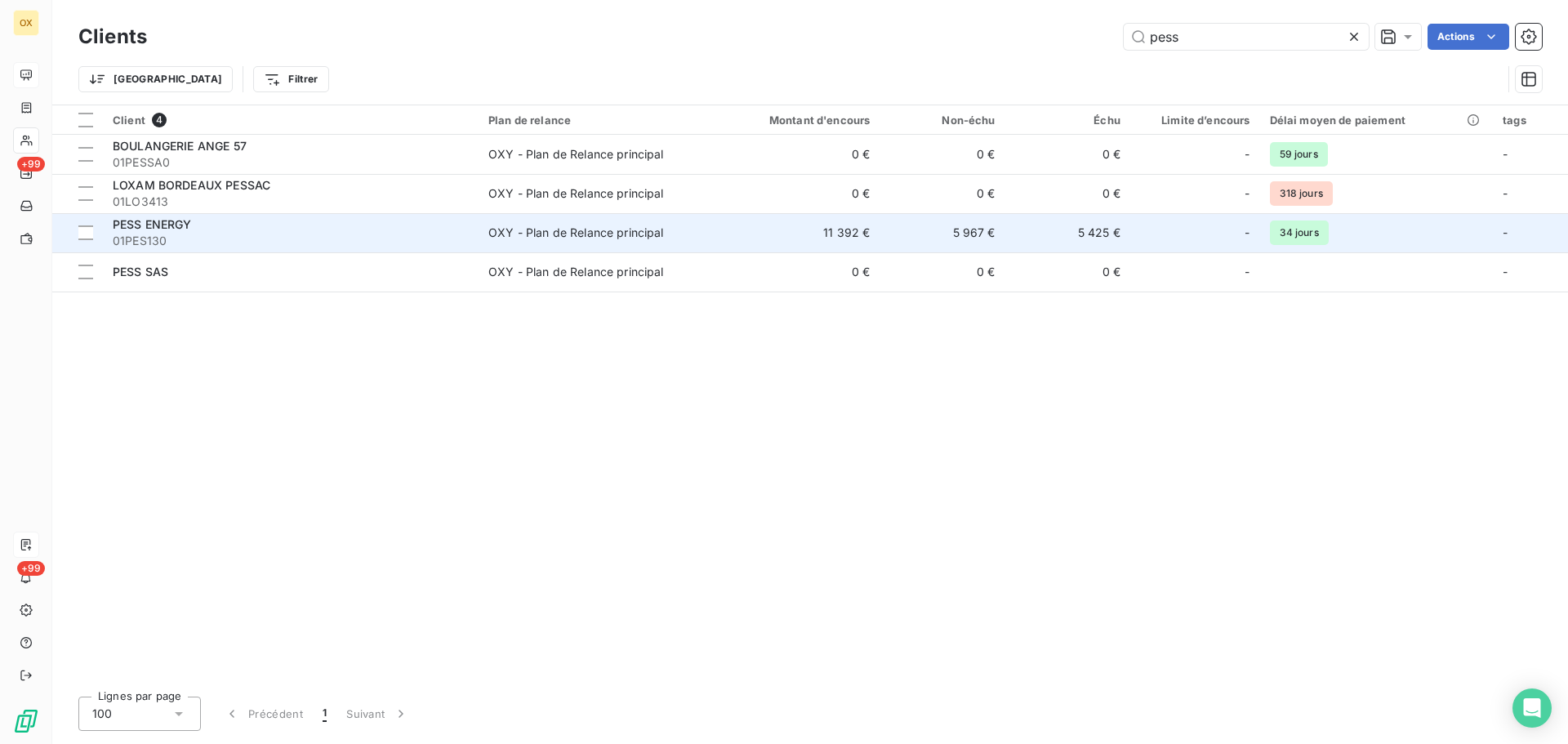
type input "pess"
click at [151, 232] on div "PESS ENERGY" at bounding box center [291, 225] width 356 height 16
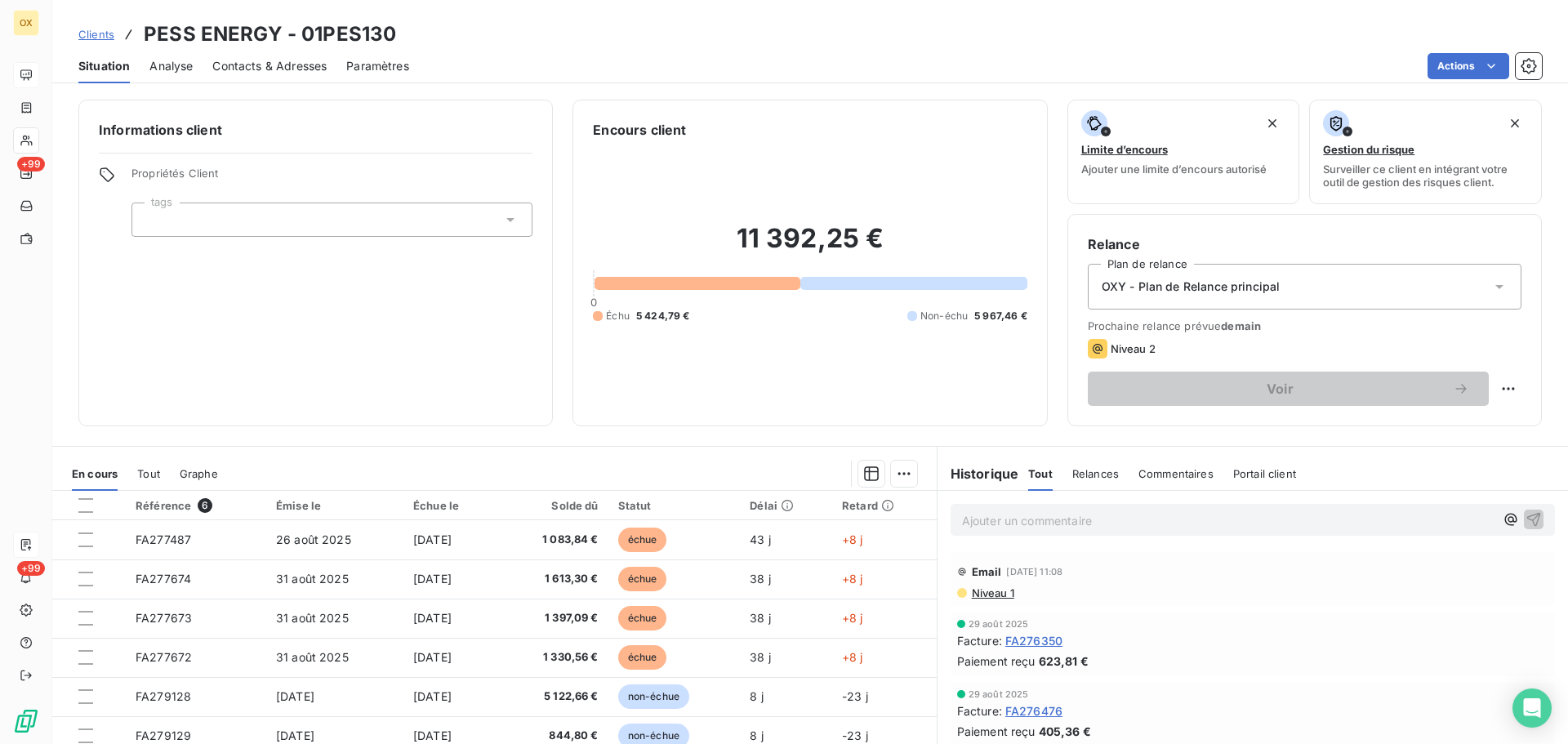
click at [315, 61] on span "Contacts & Adresses" at bounding box center [269, 66] width 114 height 16
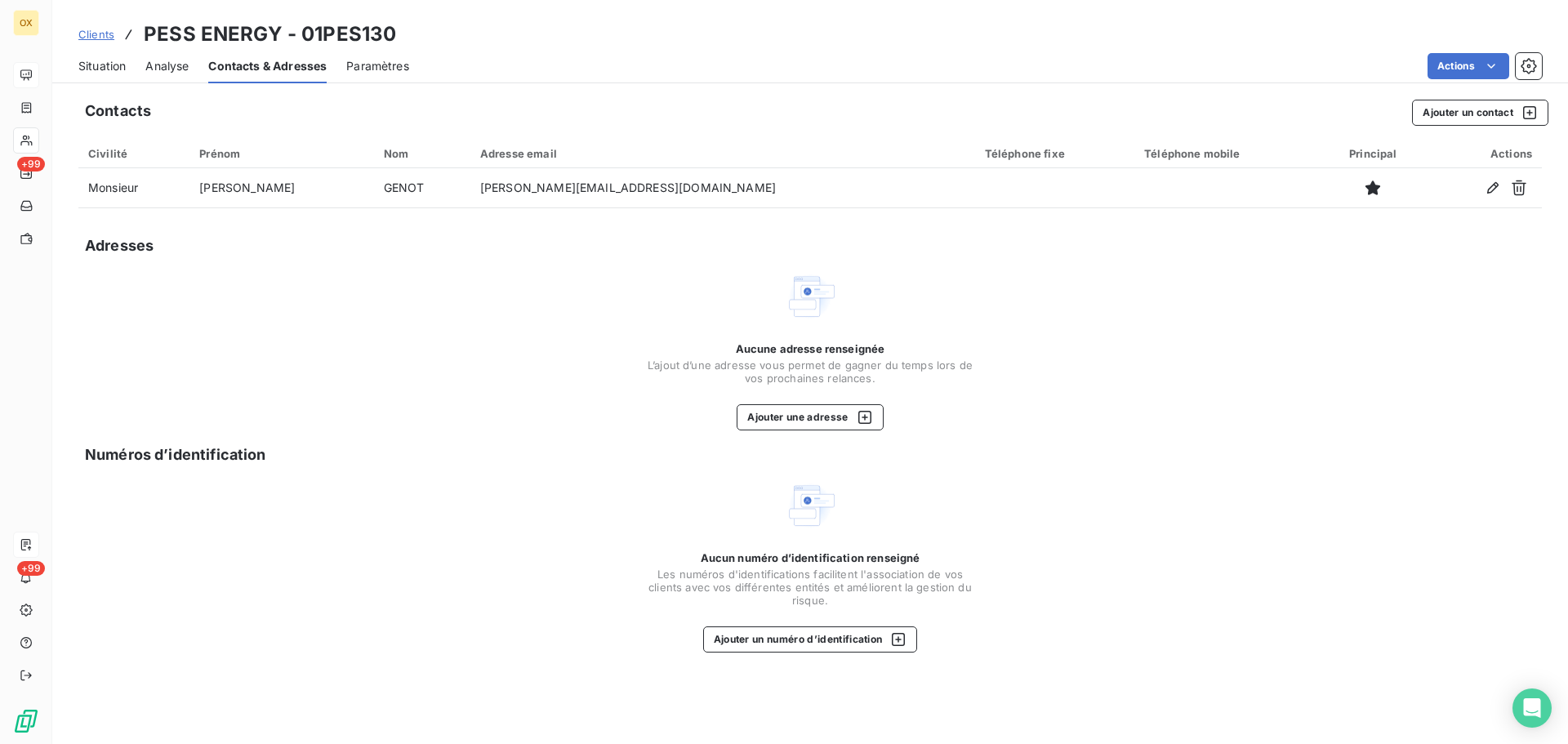
drag, startPoint x: 111, startPoint y: 60, endPoint x: 134, endPoint y: 58, distance: 23.1
click at [111, 60] on span "Situation" at bounding box center [102, 66] width 48 height 16
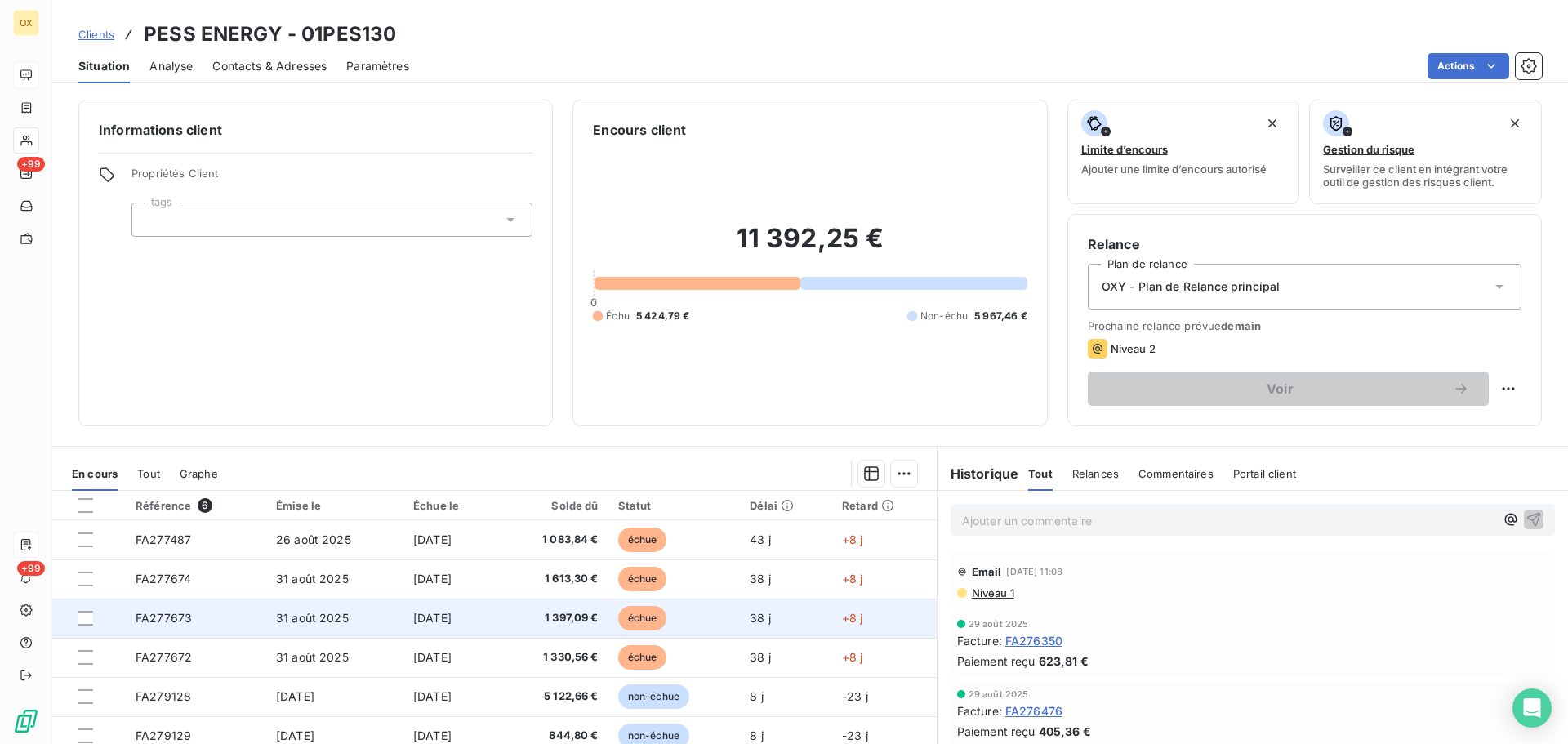
click at [529, 615] on span "1 397,09 €" at bounding box center [553, 618] width 90 height 16
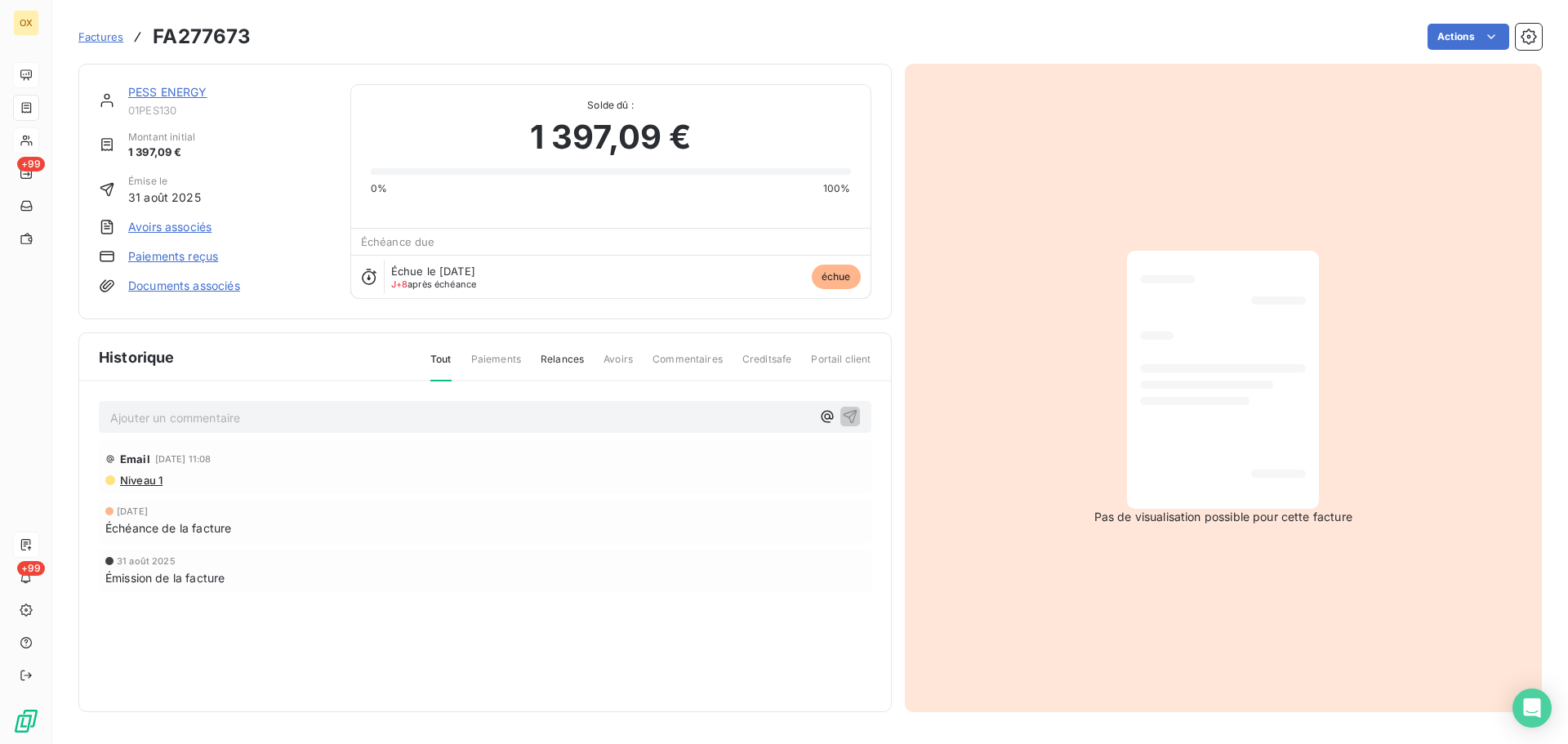
click at [199, 91] on link "PESS ENERGY" at bounding box center [168, 92] width 80 height 14
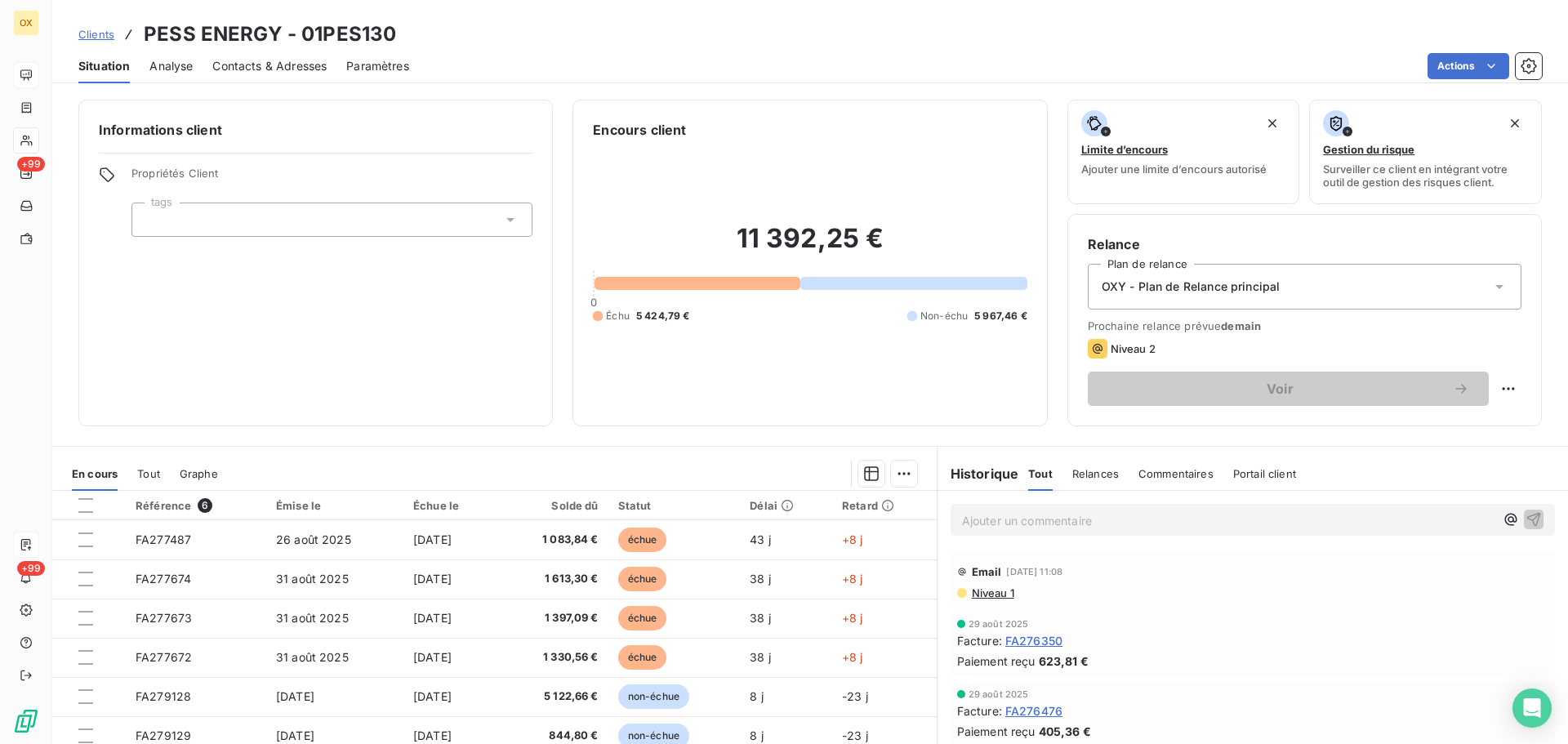
click at [296, 65] on span "Contacts & Adresses" at bounding box center [269, 66] width 114 height 16
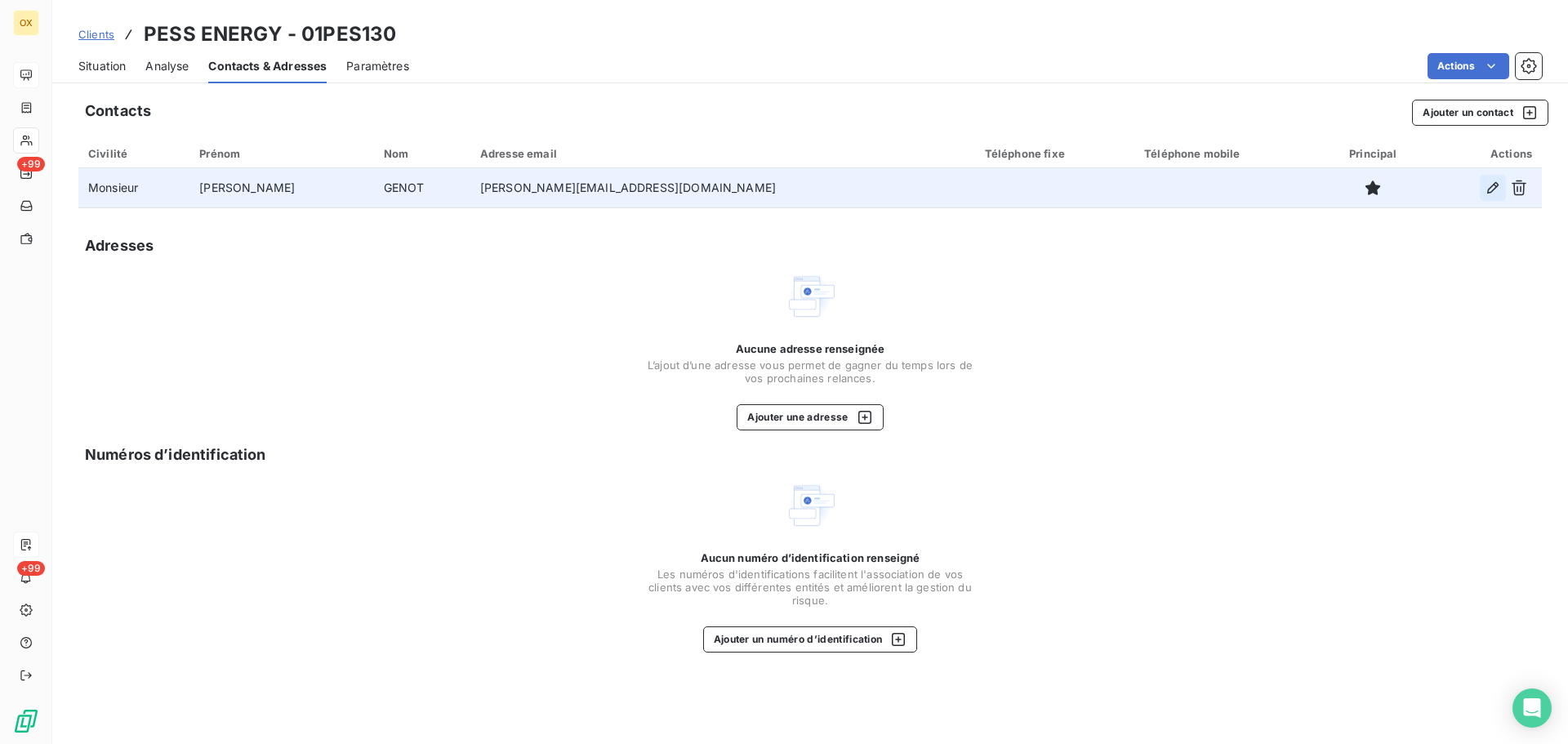
click at [1493, 186] on icon "button" at bounding box center [1492, 188] width 16 height 16
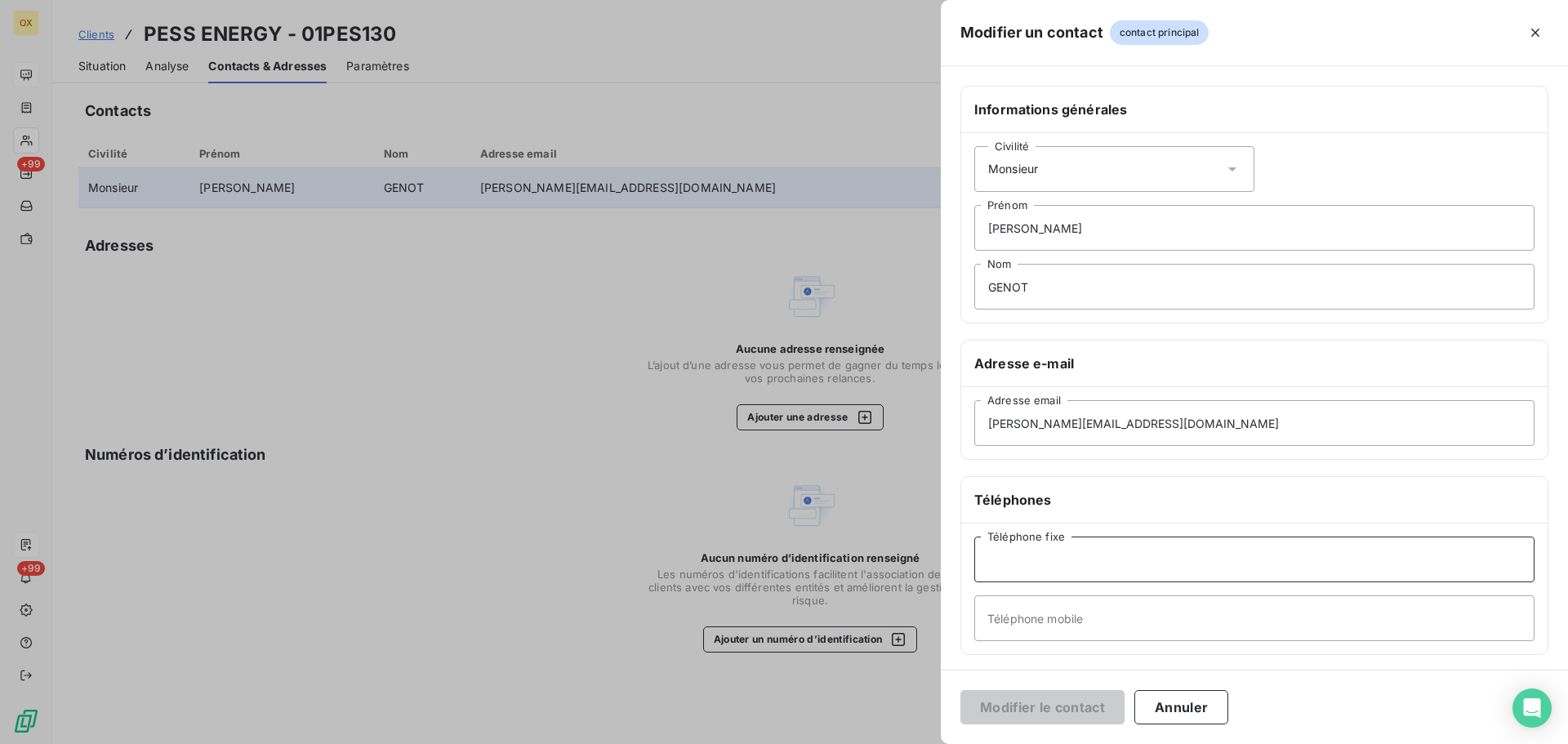
click at [1056, 565] on input "Téléphone fixe" at bounding box center [1254, 559] width 560 height 46
type input "04 91 58 86 74"
click at [1072, 705] on button "Modifier le contact" at bounding box center [1042, 707] width 164 height 34
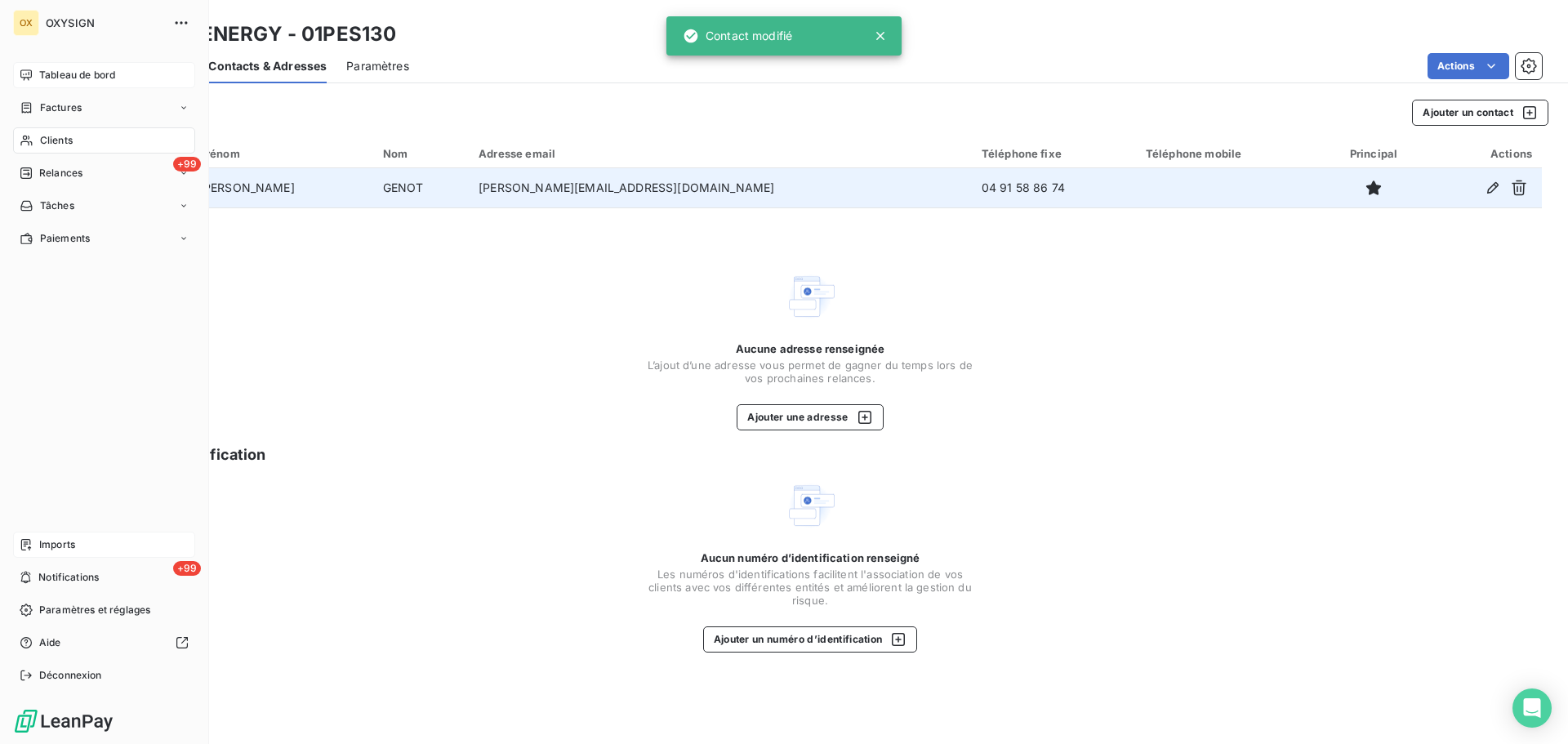
click at [64, 141] on span "Clients" at bounding box center [56, 140] width 33 height 15
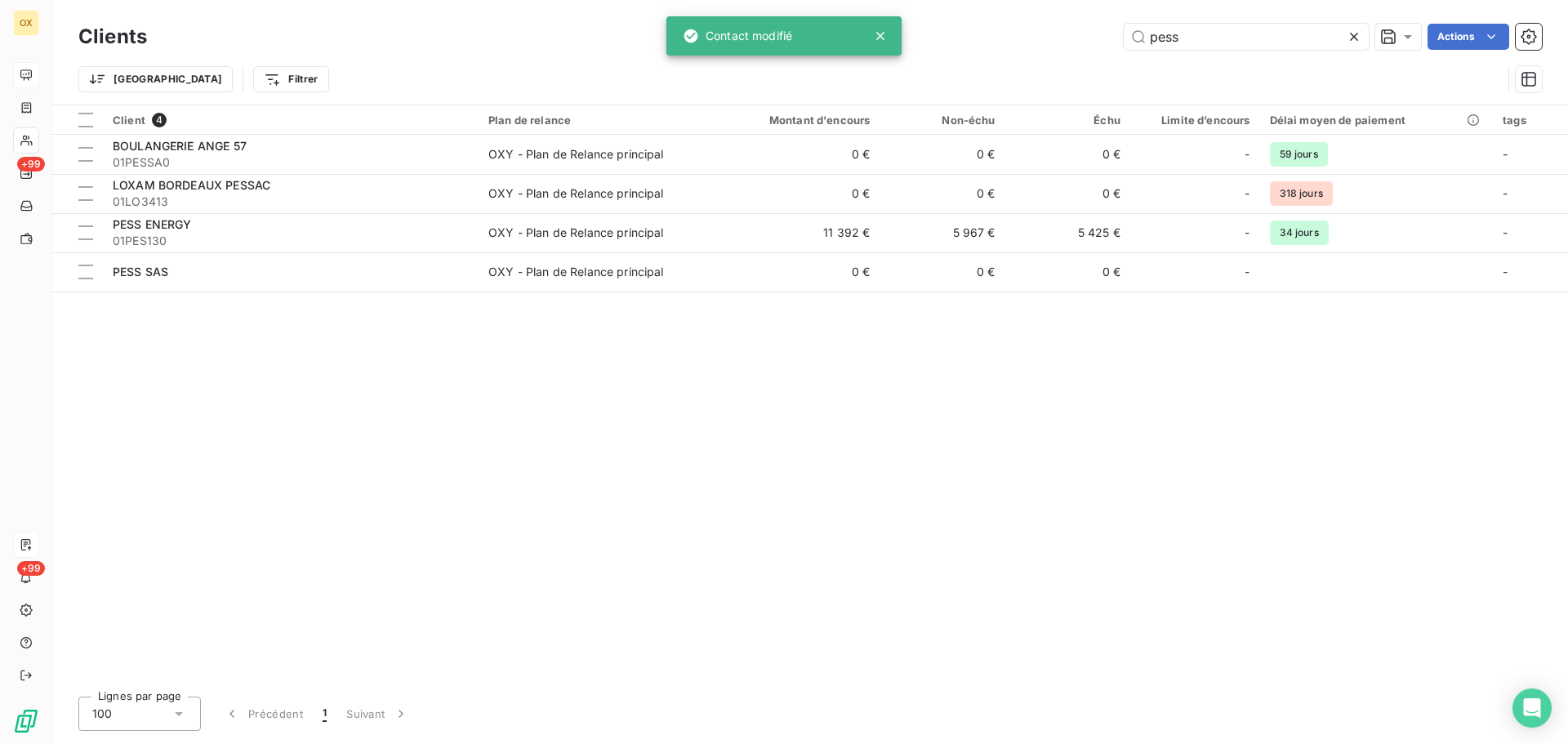
drag, startPoint x: 1259, startPoint y: 39, endPoint x: 1097, endPoint y: 39, distance: 162.0
click at [1097, 38] on div "pess Actions" at bounding box center [854, 37] width 1375 height 26
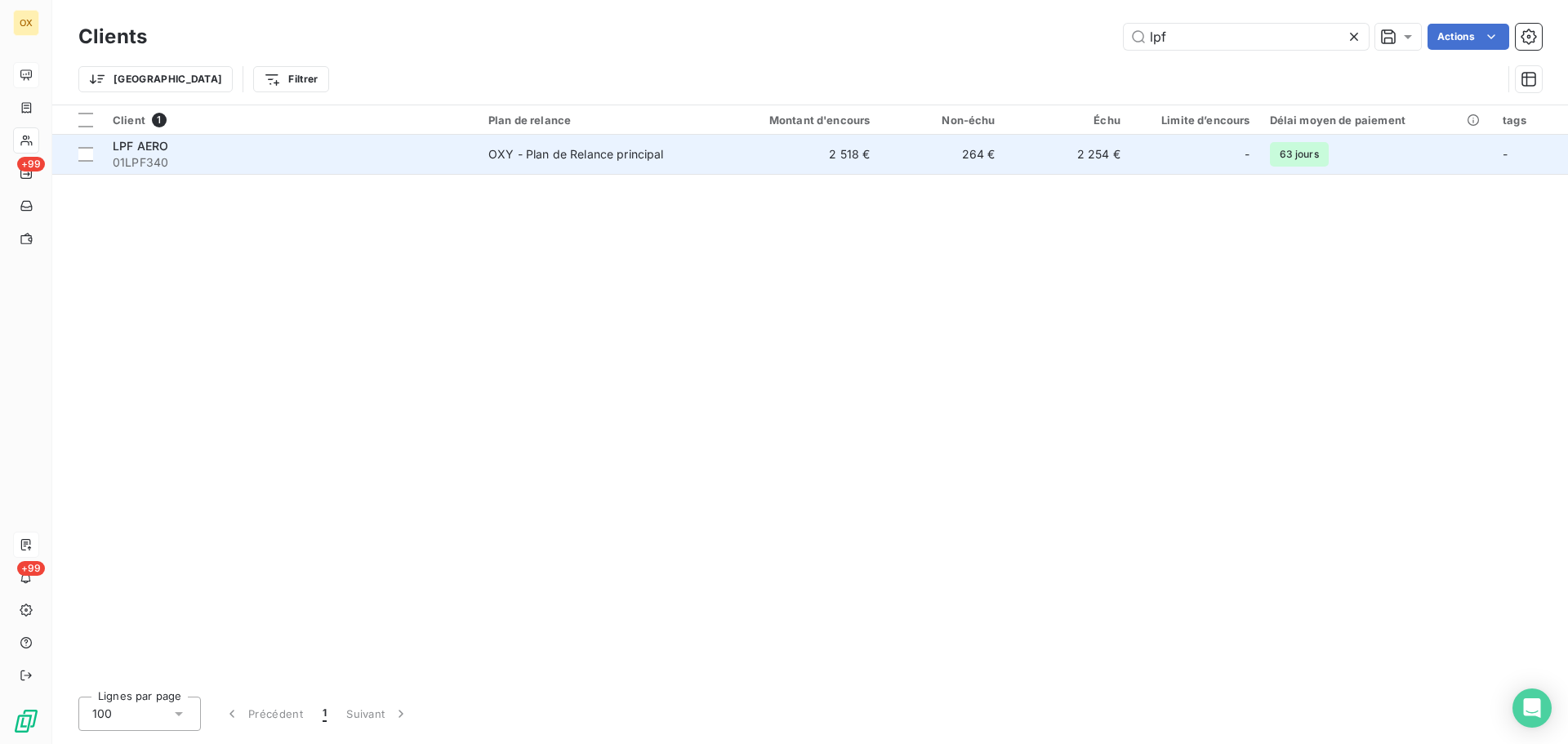
type input "lpf"
click at [180, 154] on span "01LPF340" at bounding box center [291, 162] width 356 height 16
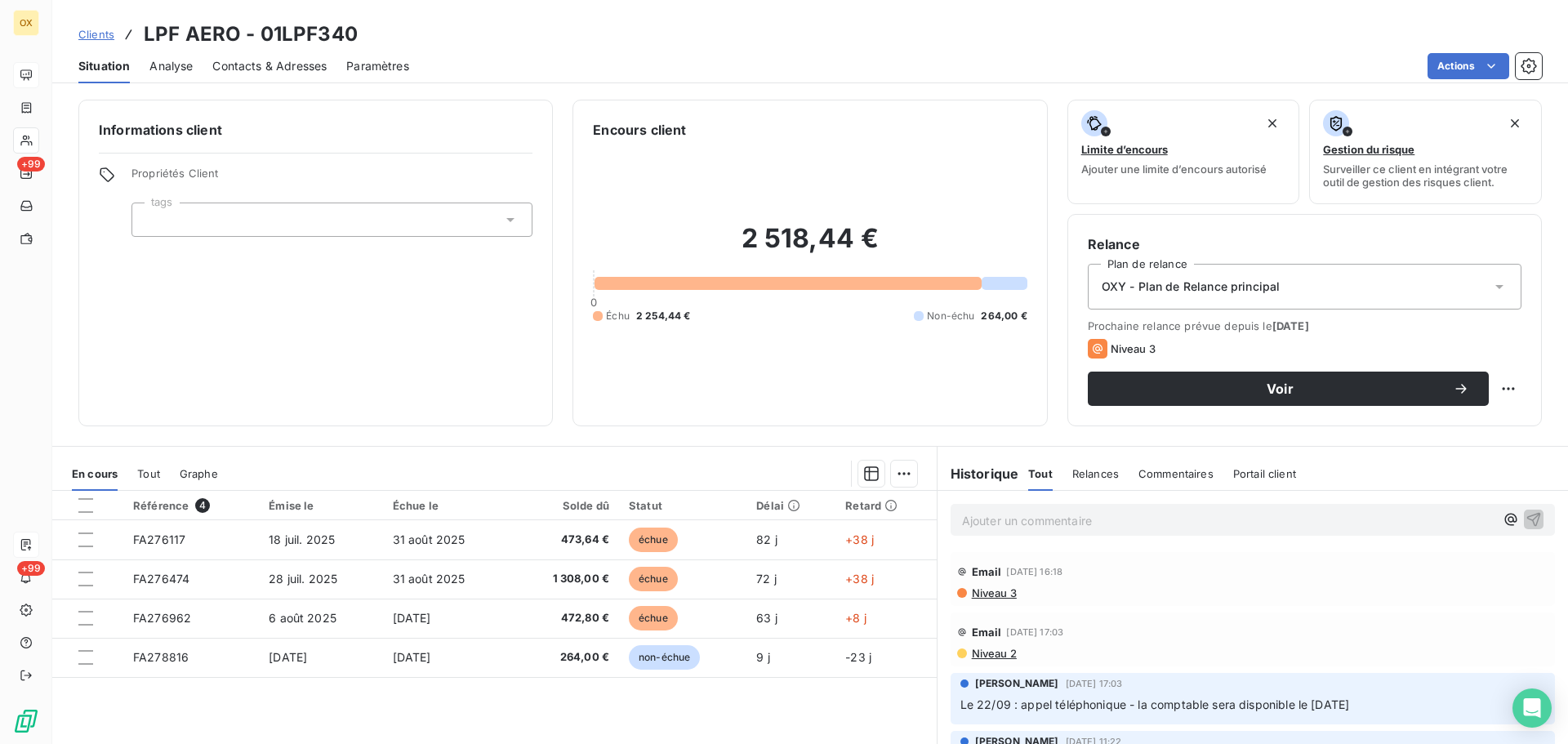
click at [260, 66] on span "Contacts & Adresses" at bounding box center [269, 66] width 114 height 16
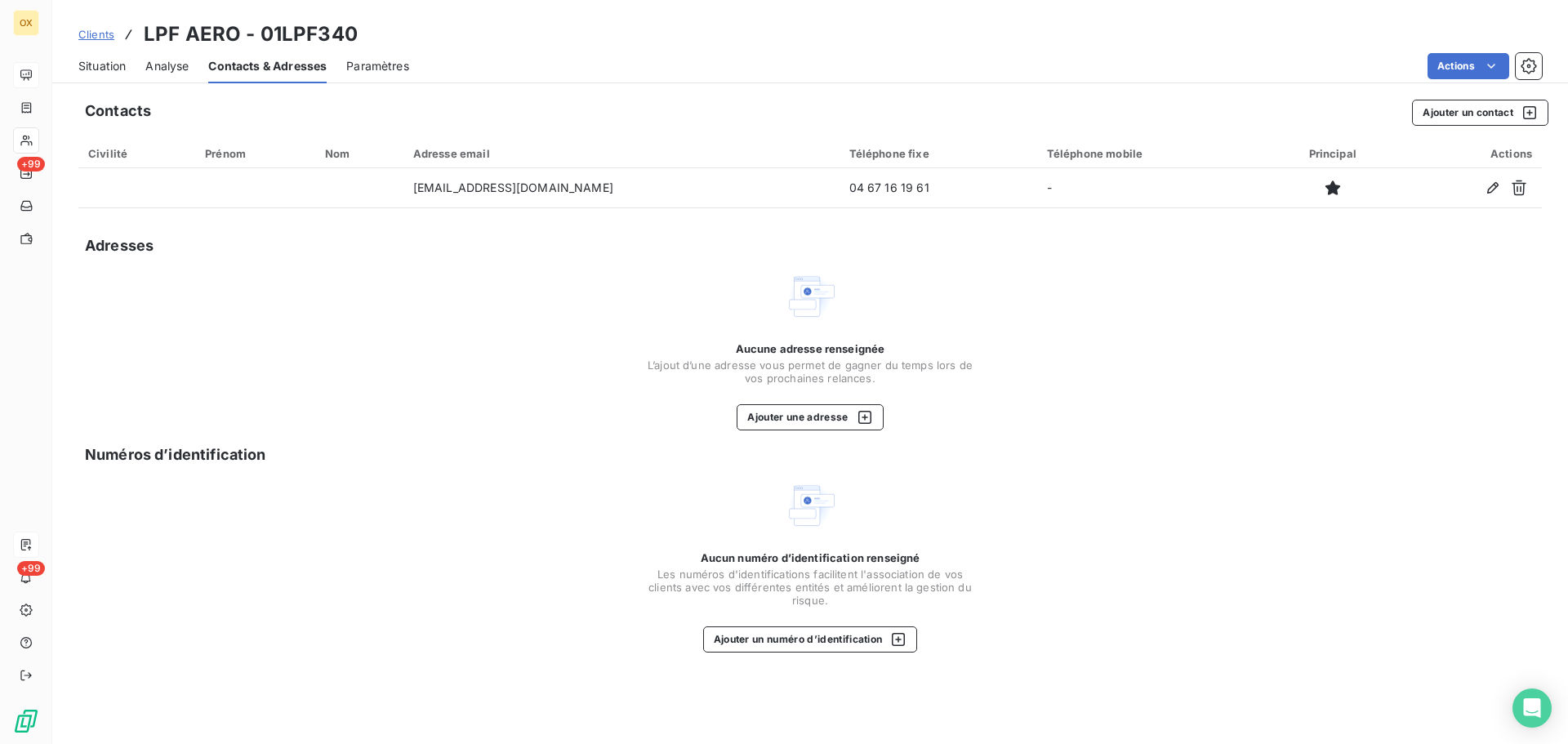
click at [128, 72] on div "Situation Analyse Contacts & Adresses Paramètres Actions" at bounding box center [811, 66] width 1516 height 34
click at [116, 60] on span "Situation" at bounding box center [102, 66] width 48 height 16
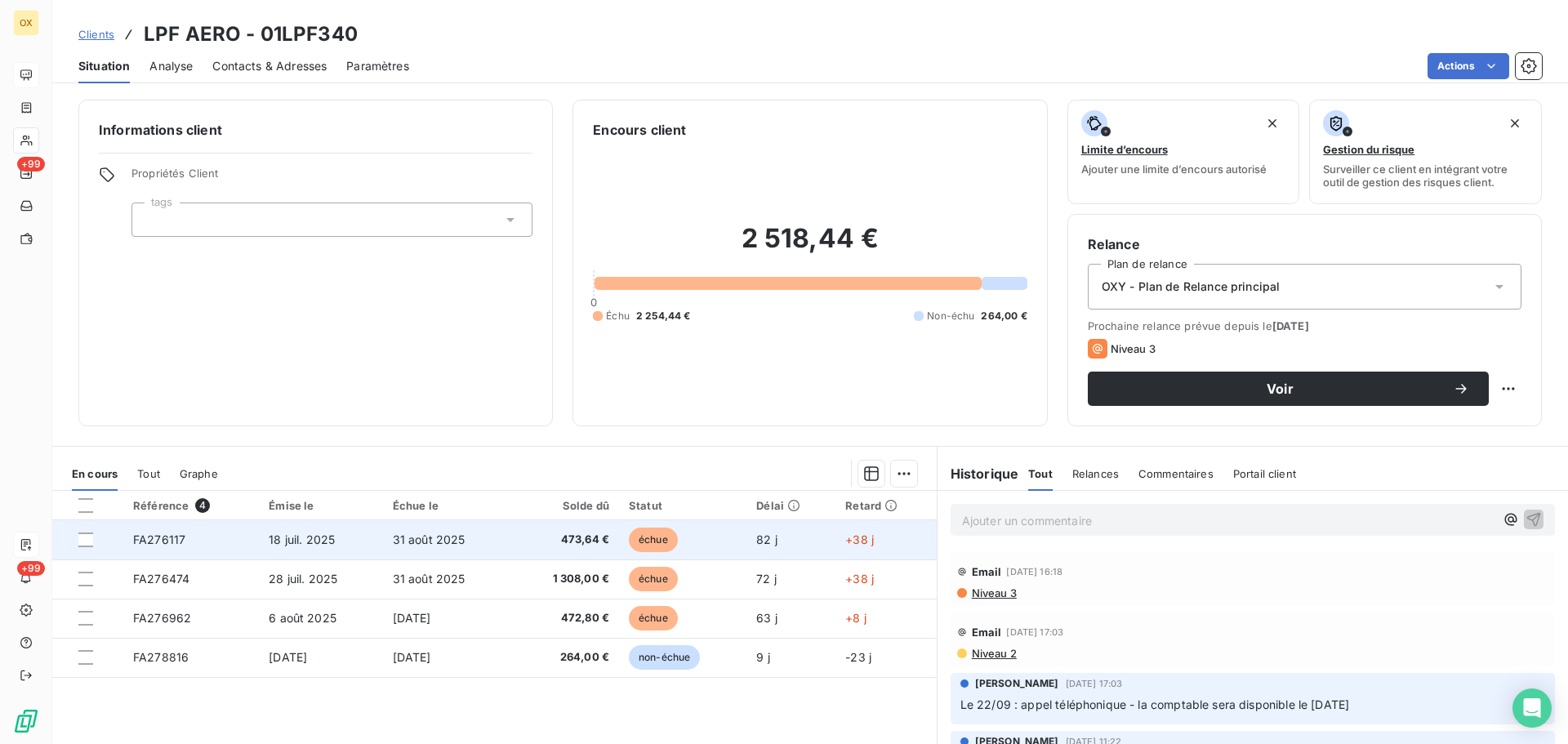
click at [382, 540] on td "18 juil. 2025" at bounding box center [320, 539] width 123 height 39
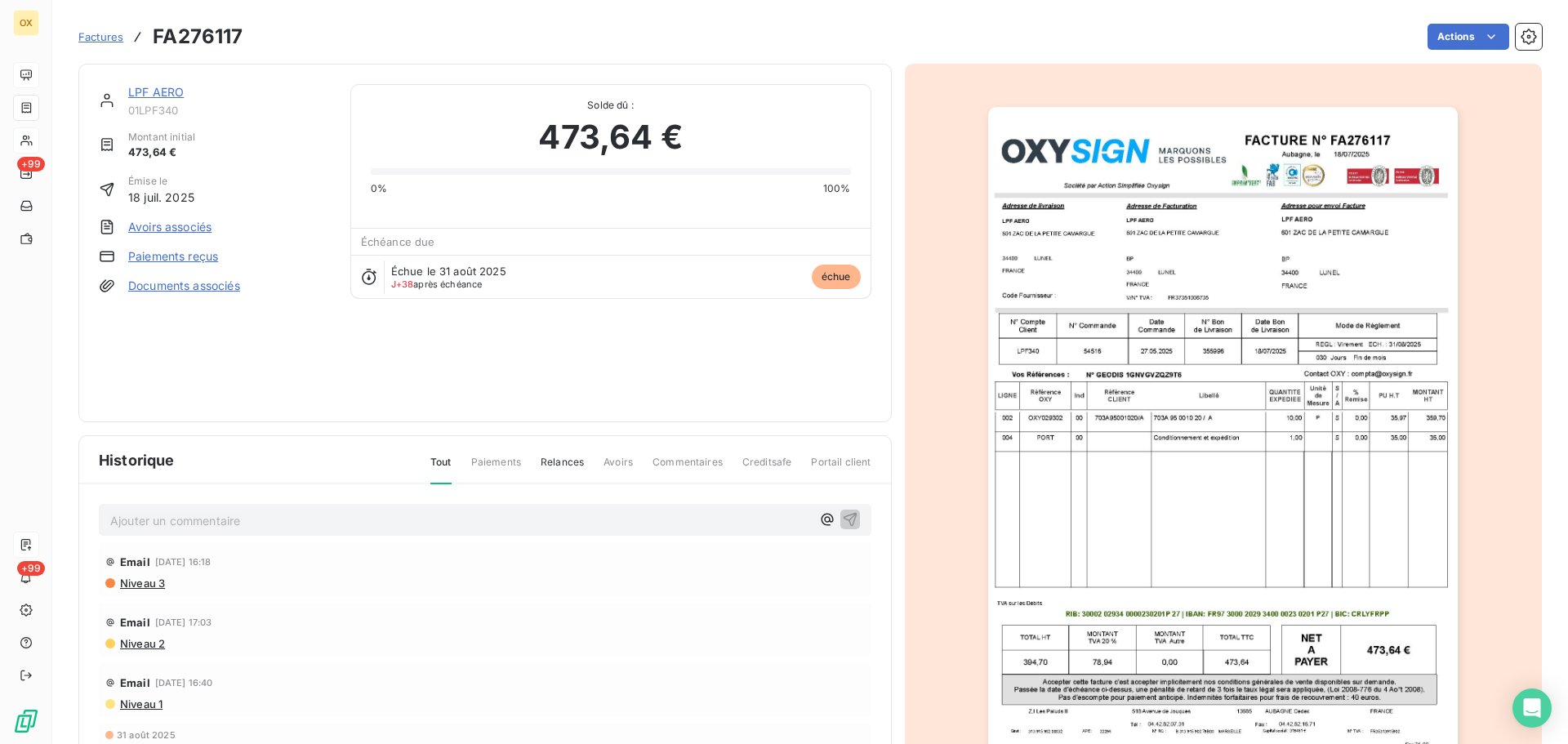
click at [159, 89] on link "LPF AERO" at bounding box center [156, 92] width 56 height 14
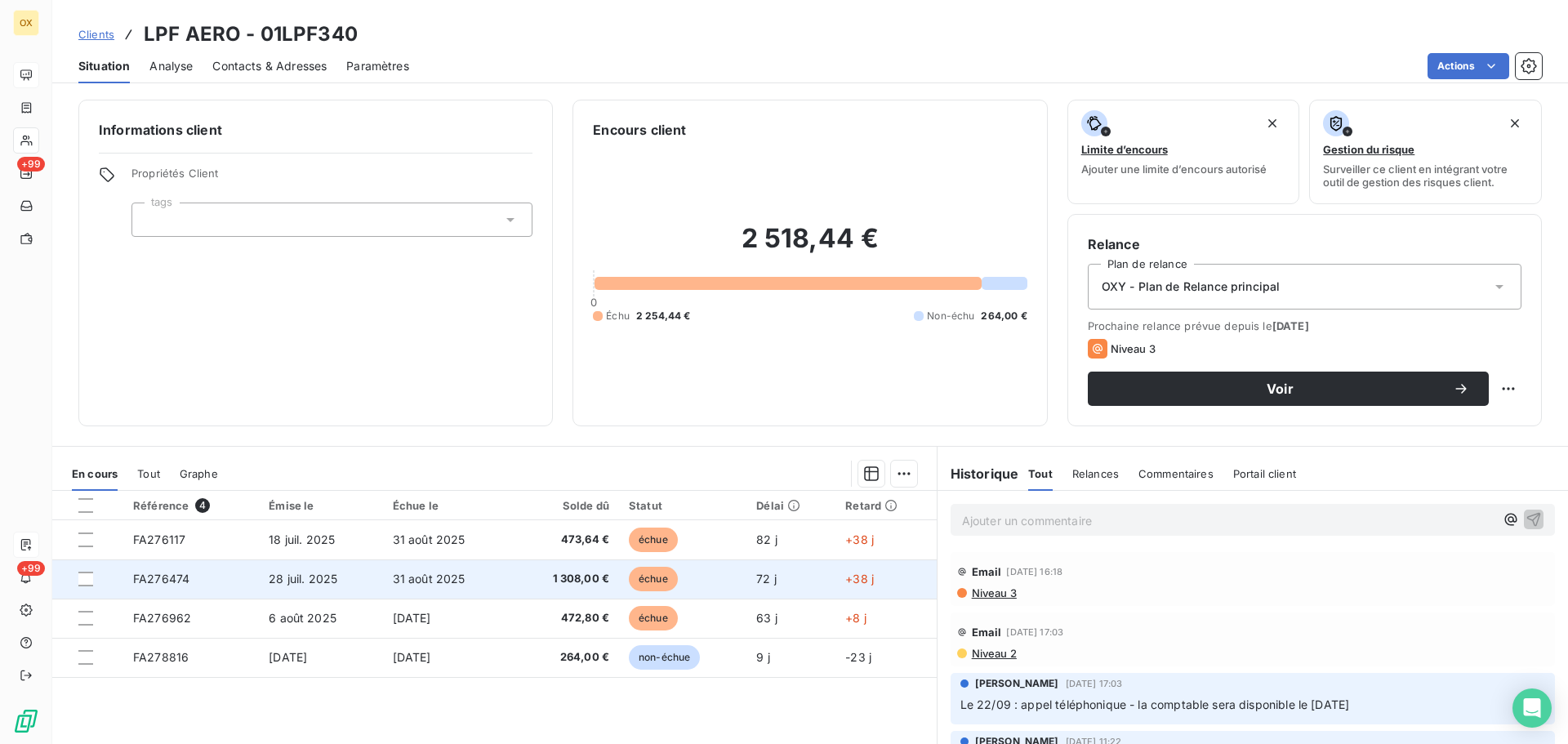
click at [466, 584] on td "31 août 2025" at bounding box center [448, 578] width 129 height 39
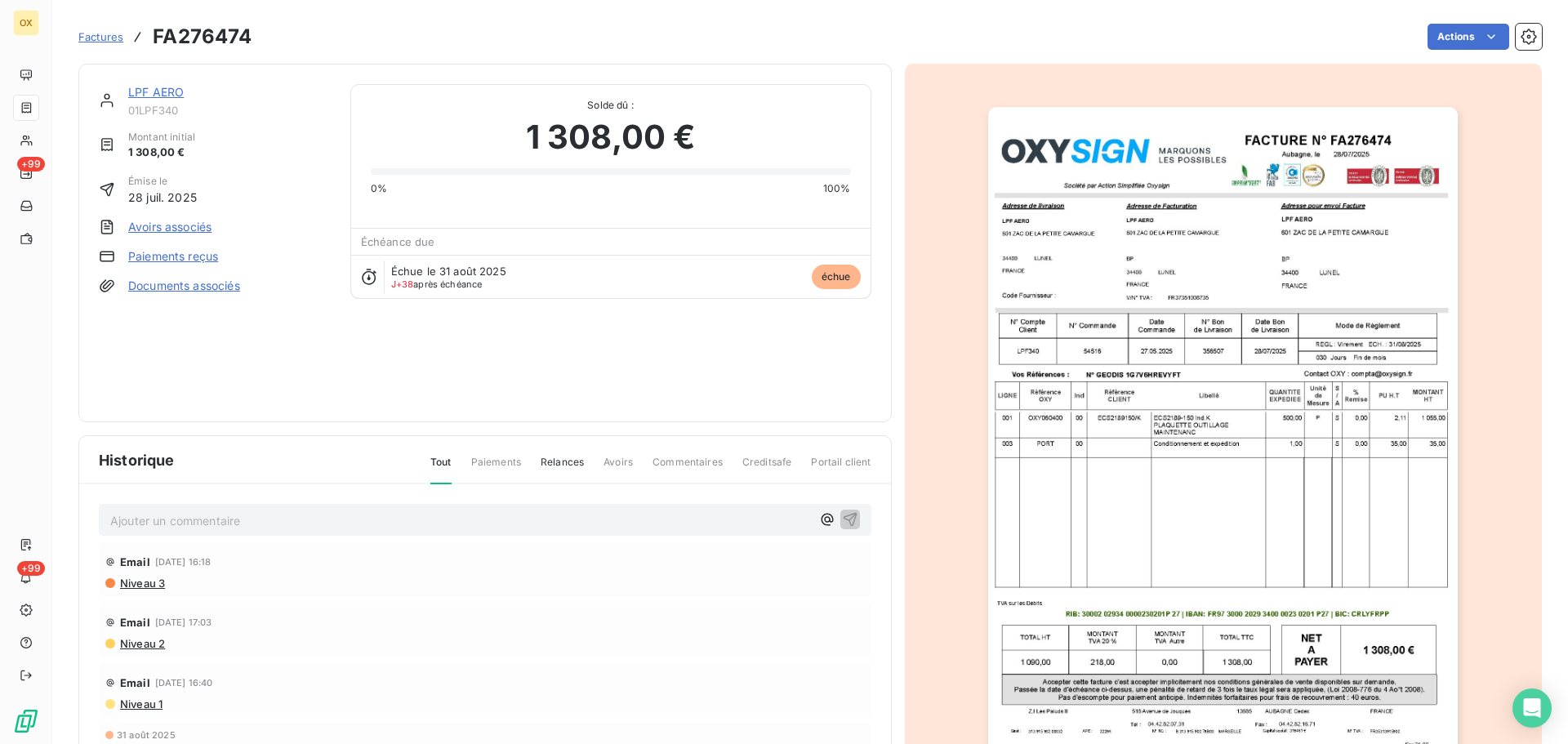
click at [146, 91] on link "LPF AERO" at bounding box center [156, 92] width 56 height 14
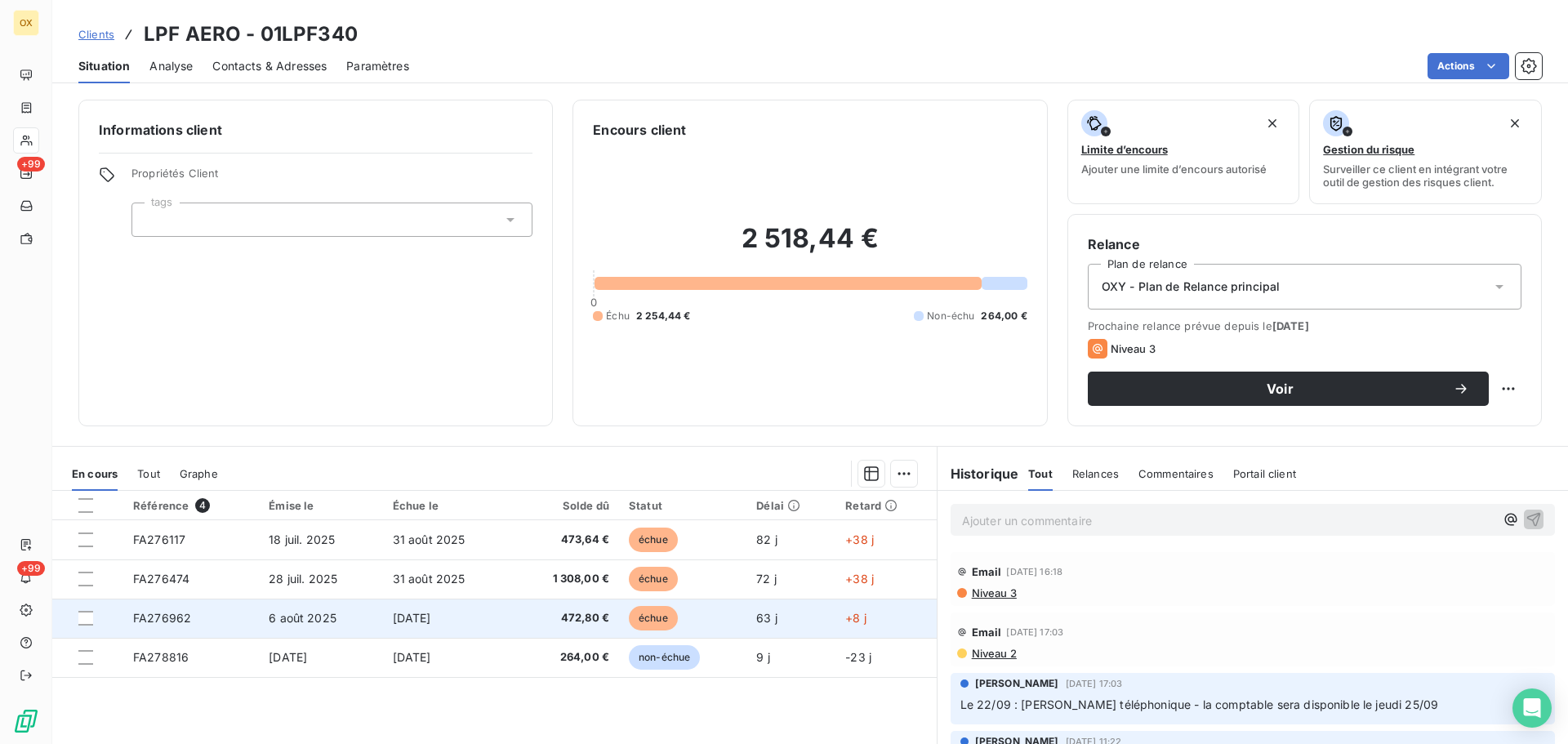
click at [481, 624] on td "[DATE]" at bounding box center [448, 618] width 129 height 39
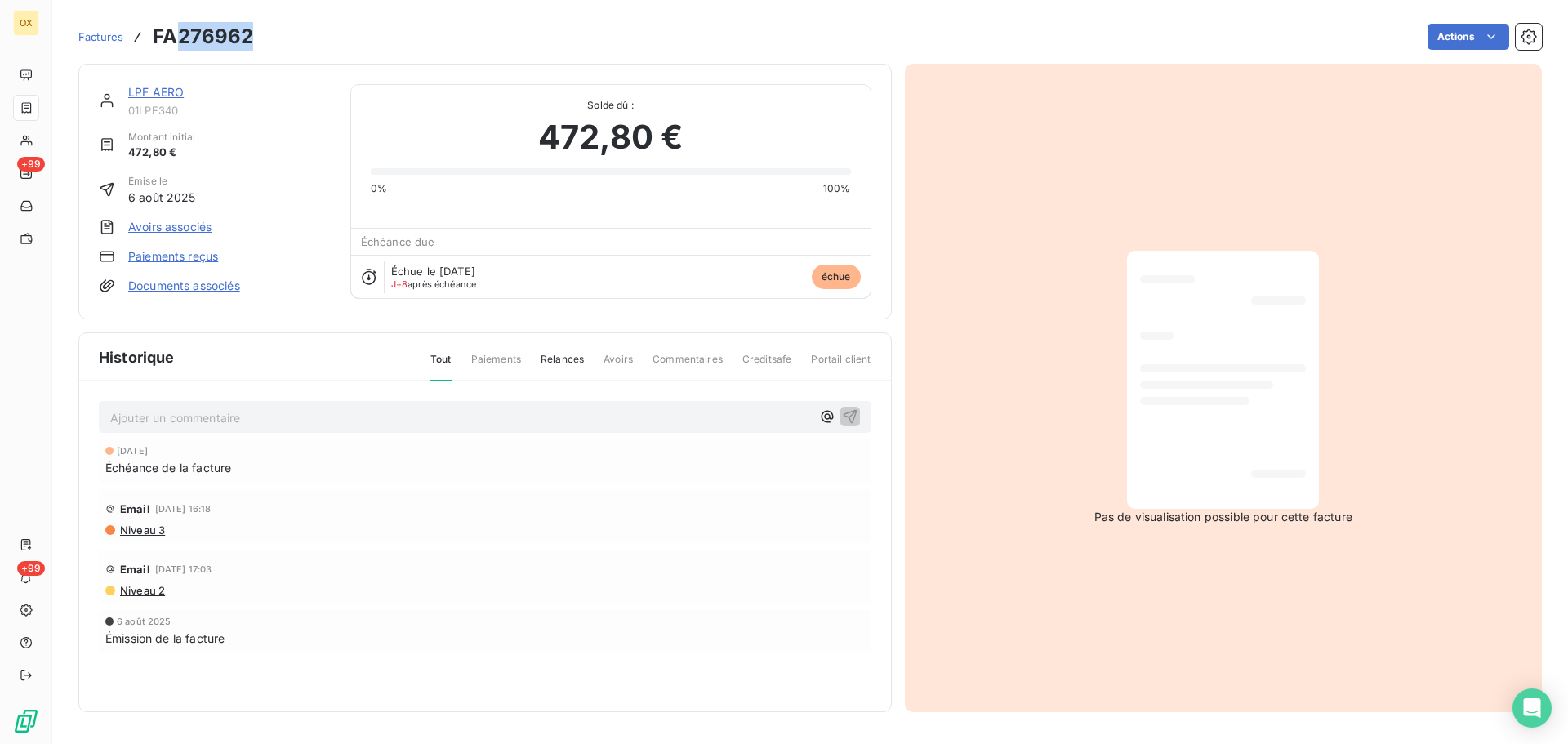
drag, startPoint x: 253, startPoint y: 35, endPoint x: 181, endPoint y: 27, distance: 72.4
click at [181, 27] on div "Factures FA276962 Actions" at bounding box center [810, 37] width 1464 height 34
copy h3 "276962"
click at [171, 92] on link "LPF AERO" at bounding box center [156, 92] width 56 height 14
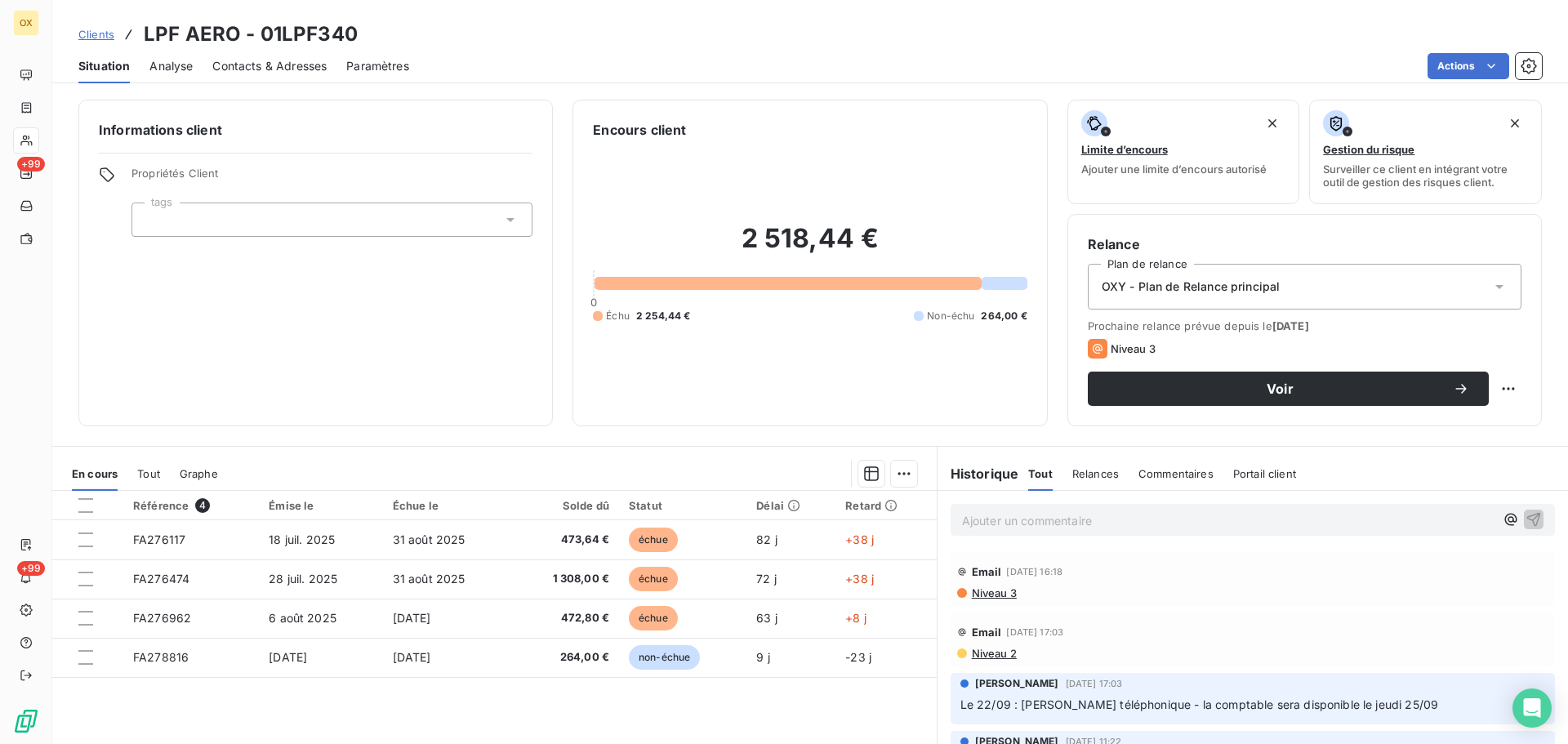
click at [291, 66] on span "Contacts & Adresses" at bounding box center [269, 66] width 114 height 16
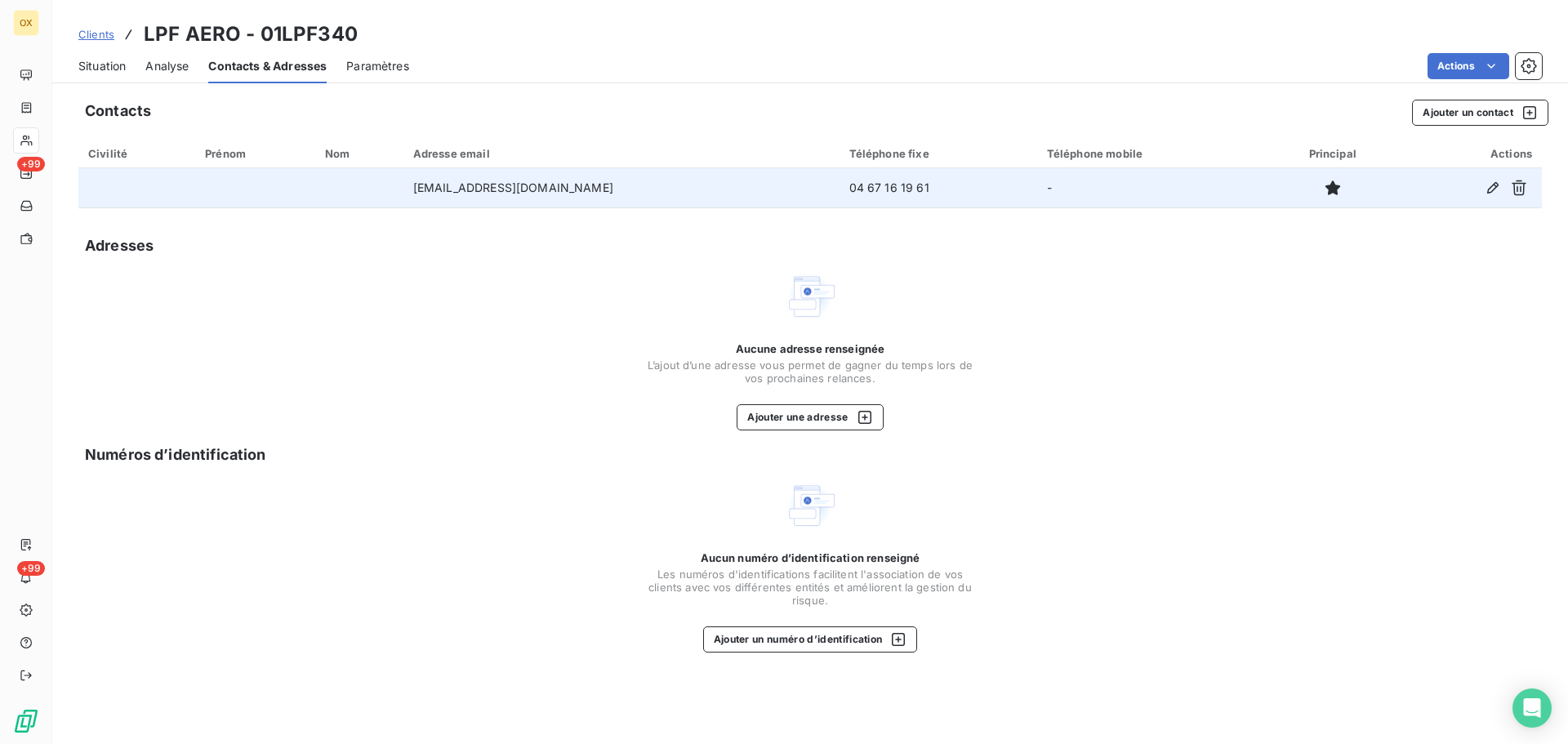
drag, startPoint x: 600, startPoint y: 184, endPoint x: 429, endPoint y: 192, distance: 171.2
click at [422, 191] on td "[EMAIL_ADDRESS][DOMAIN_NAME]" at bounding box center [622, 187] width 436 height 39
copy td "[EMAIL_ADDRESS][DOMAIN_NAME]"
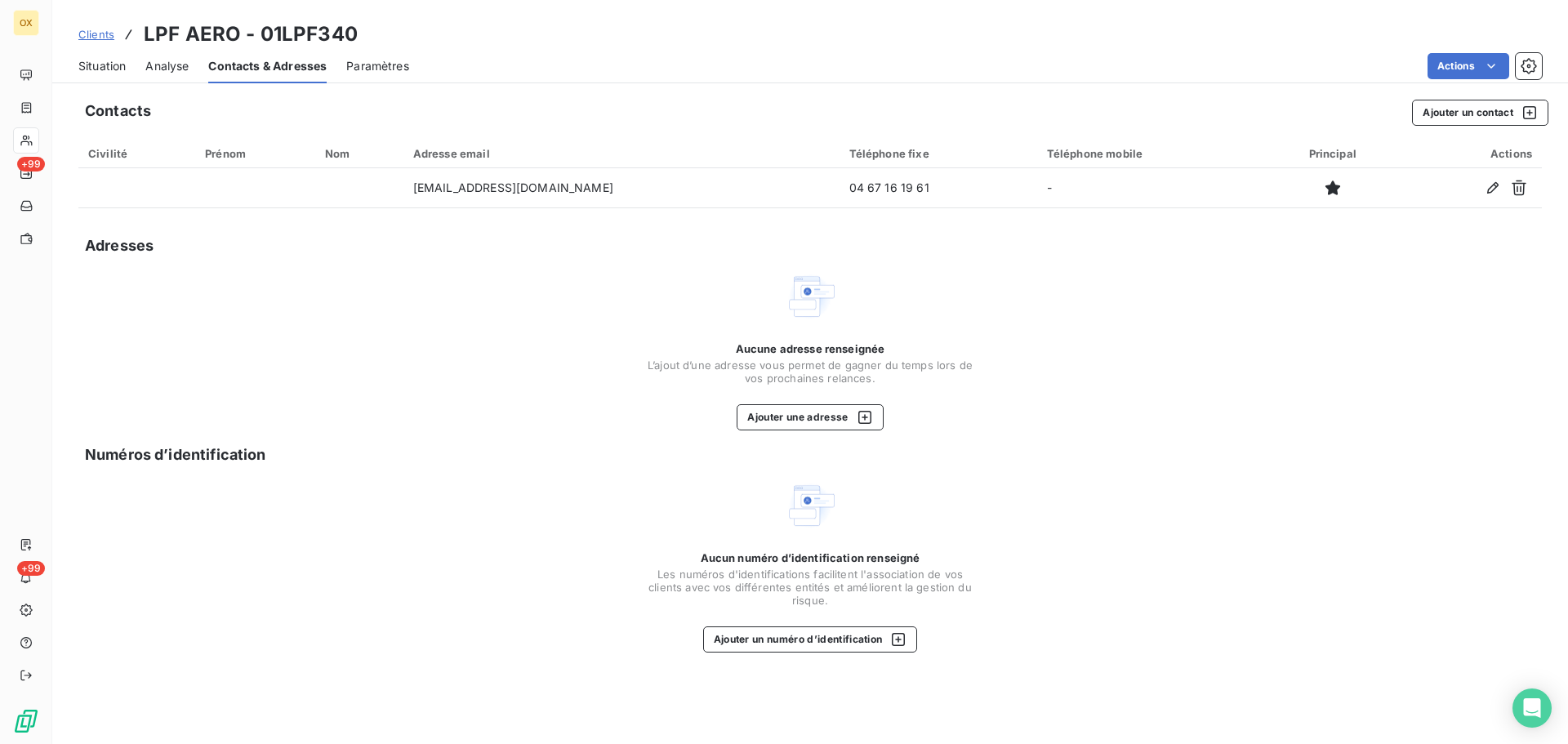
click at [104, 66] on span "Situation" at bounding box center [102, 66] width 48 height 16
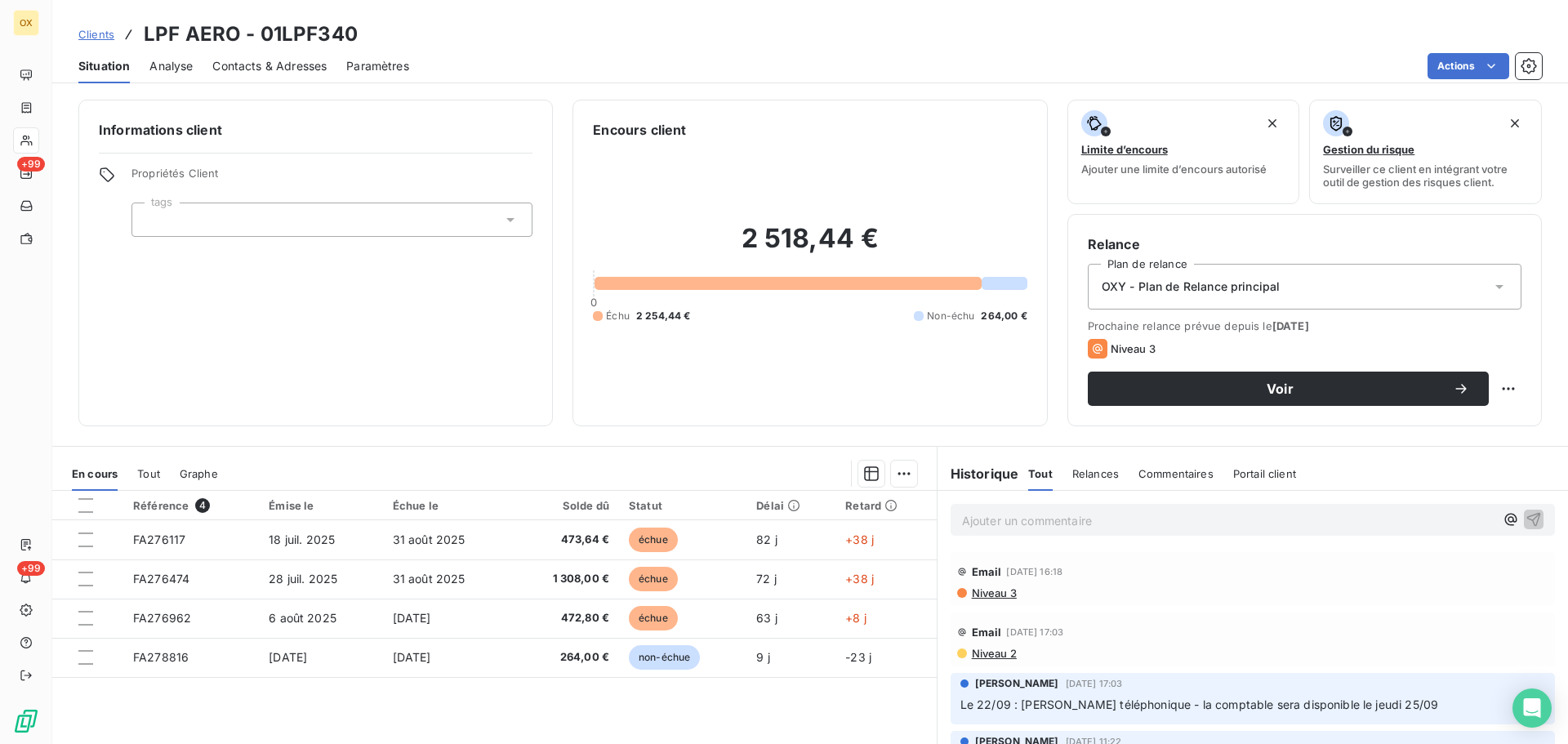
click at [987, 595] on span "Niveau 3" at bounding box center [993, 592] width 47 height 13
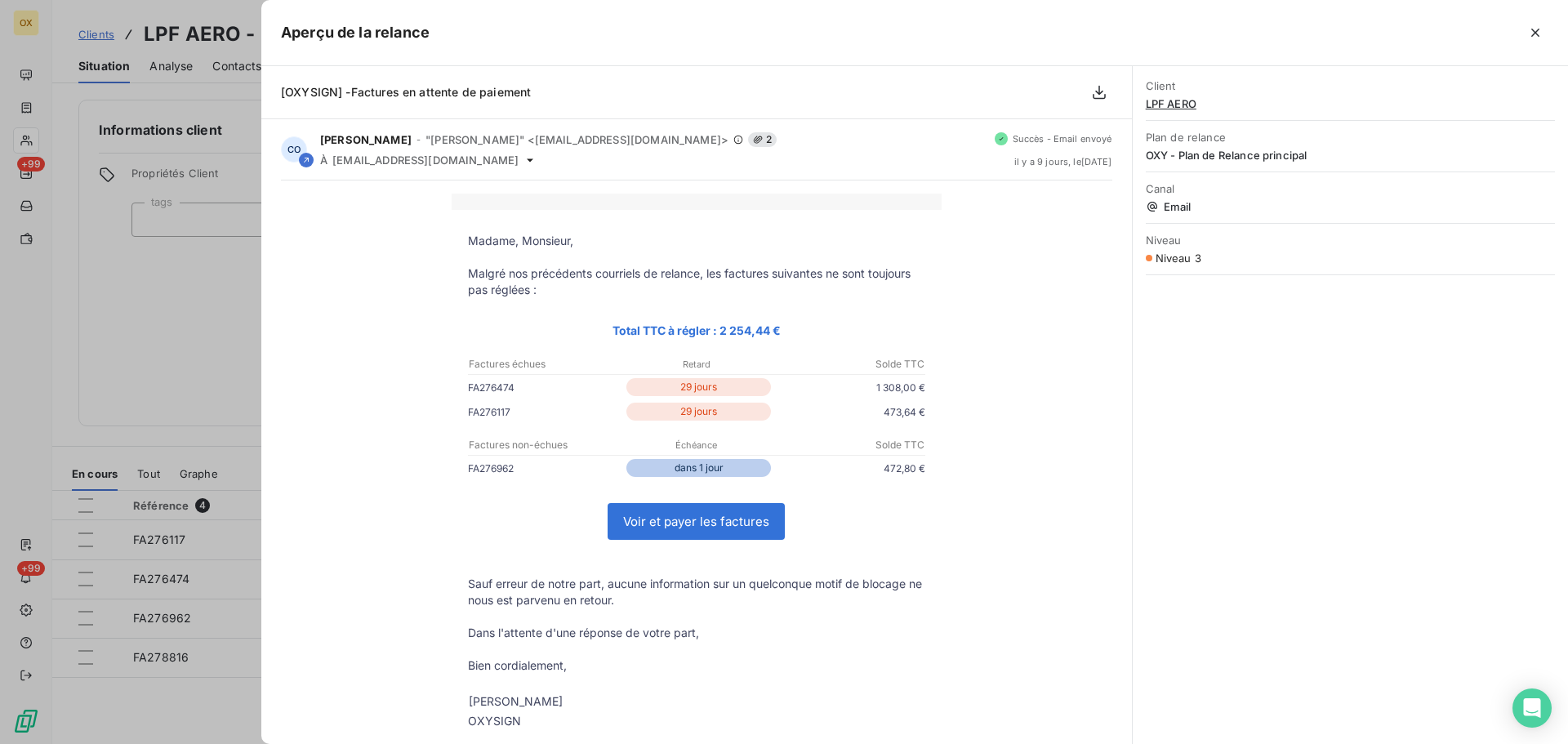
drag, startPoint x: 1537, startPoint y: 31, endPoint x: 1443, endPoint y: 55, distance: 97.0
click at [1537, 30] on icon "button" at bounding box center [1535, 33] width 8 height 8
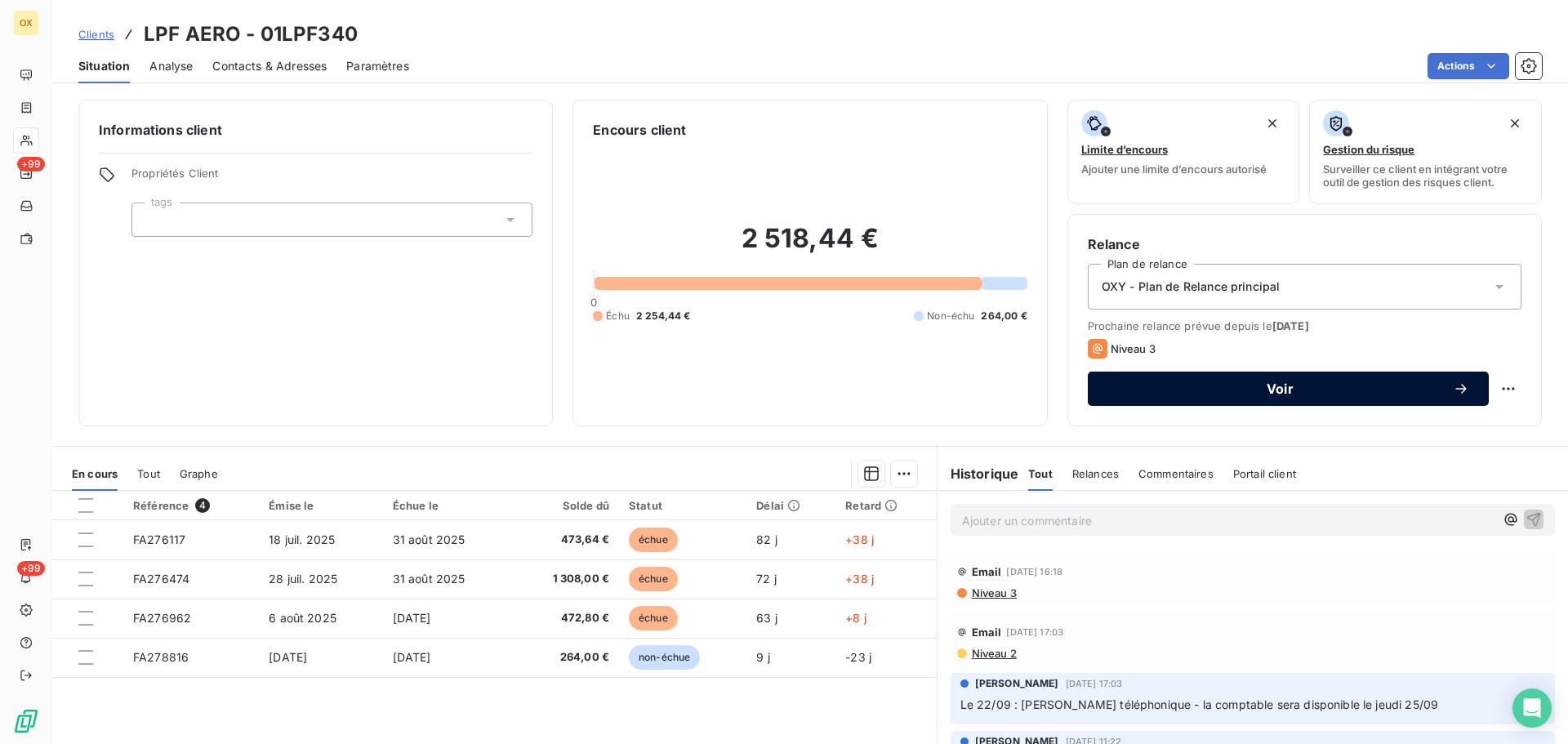
click at [1168, 382] on span "Voir" at bounding box center [1279, 388] width 345 height 13
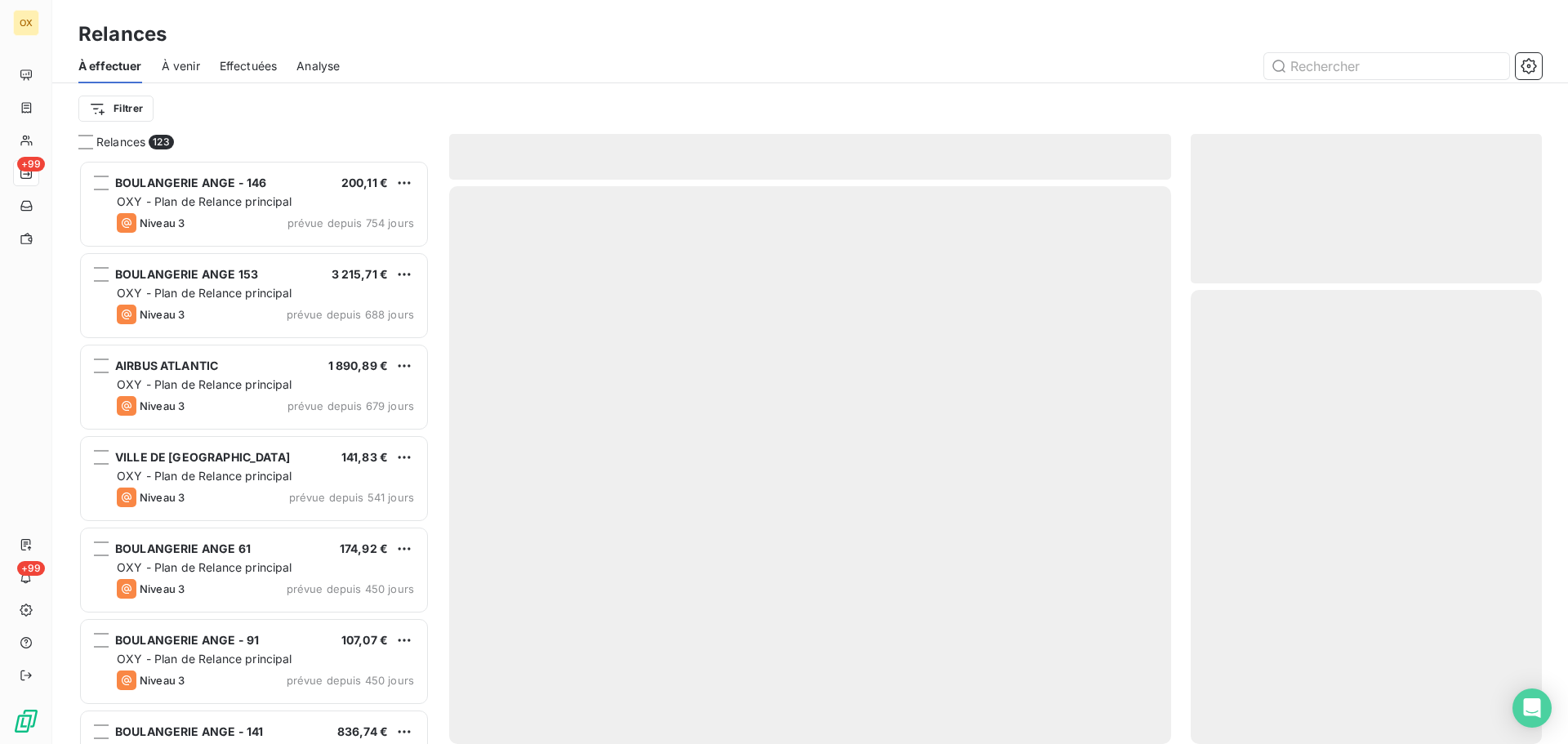
scroll to position [572, 339]
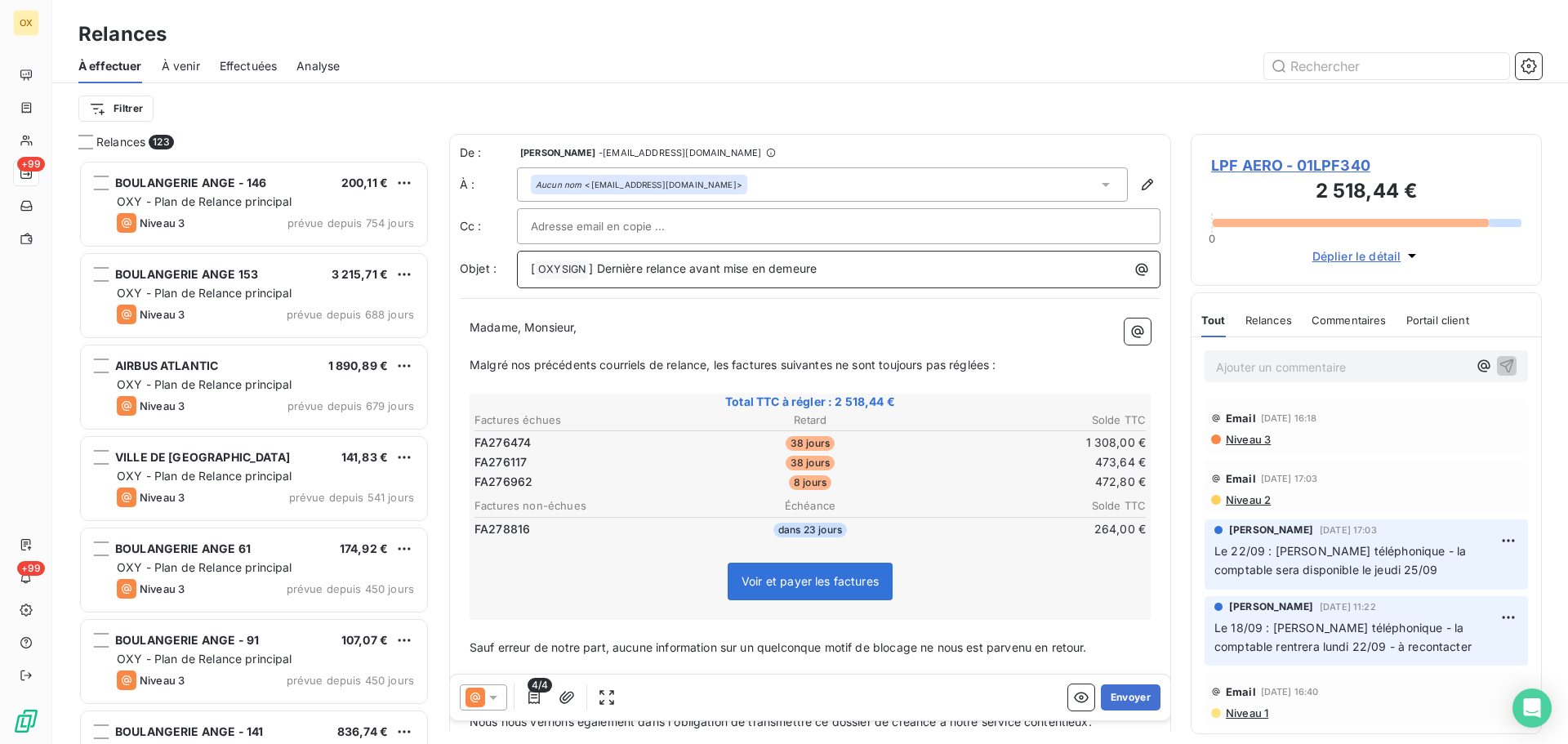
drag, startPoint x: 838, startPoint y: 273, endPoint x: 599, endPoint y: 264, distance: 239.2
click at [599, 264] on p "[ OXYSIGN ﻿ ] Dernière relance avant mise en demeure" at bounding box center [843, 270] width 624 height 20
click at [476, 324] on span "Madame, Monsieur," at bounding box center [523, 327] width 107 height 14
click at [472, 322] on span "Madame, Monsieur," at bounding box center [523, 327] width 107 height 14
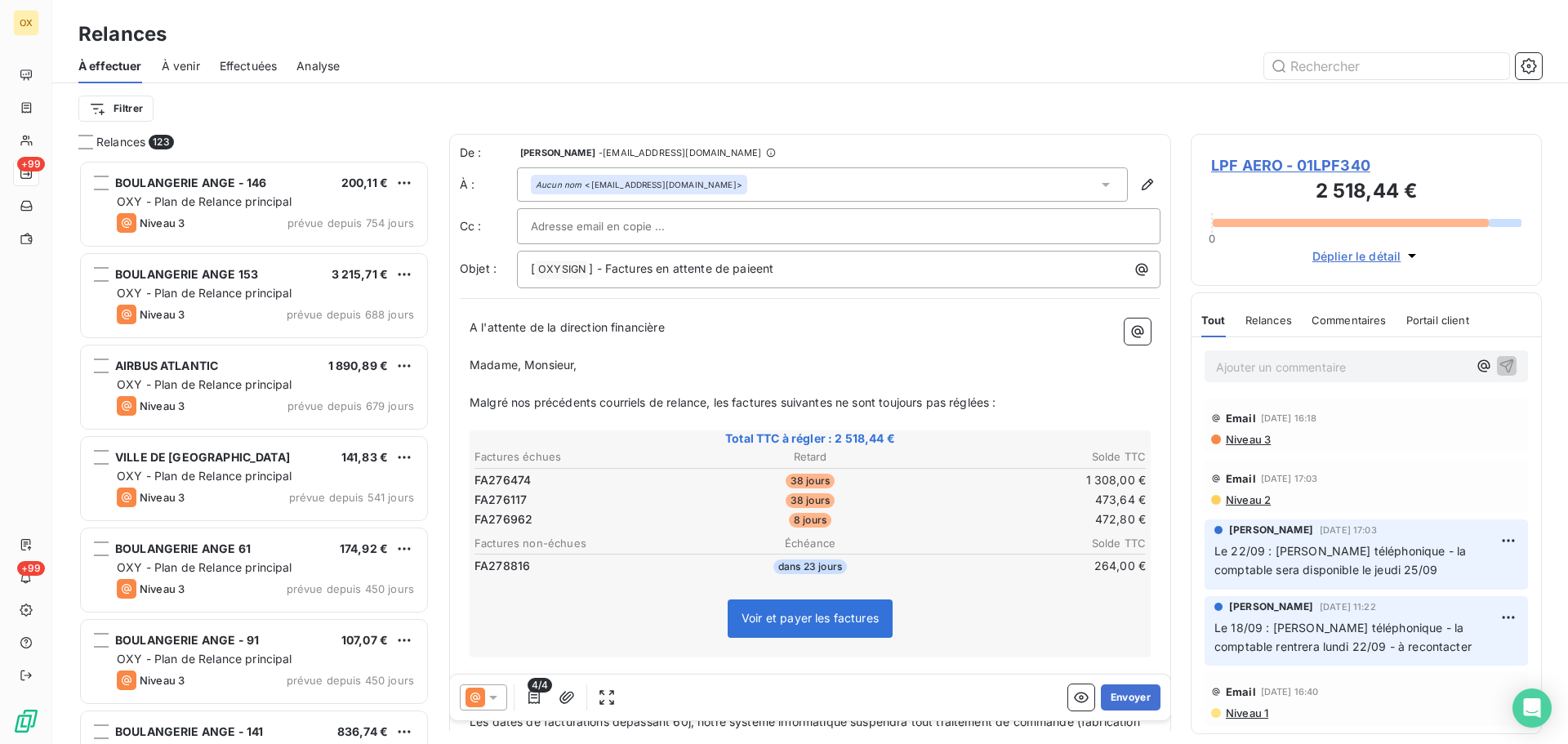
drag, startPoint x: 678, startPoint y: 330, endPoint x: 468, endPoint y: 315, distance: 210.5
click at [468, 315] on div "A l'attente de la direction financière ﻿ Madame, Monsieur, ﻿ Malgré nos précéde…" at bounding box center [810, 608] width 700 height 600
drag, startPoint x: 490, startPoint y: 321, endPoint x: 931, endPoint y: 358, distance: 442.5
click at [931, 358] on p "Madame, Monsieur," at bounding box center [810, 365] width 682 height 19
click at [676, 327] on p "A l'attente de la direction financière" at bounding box center [810, 327] width 682 height 19
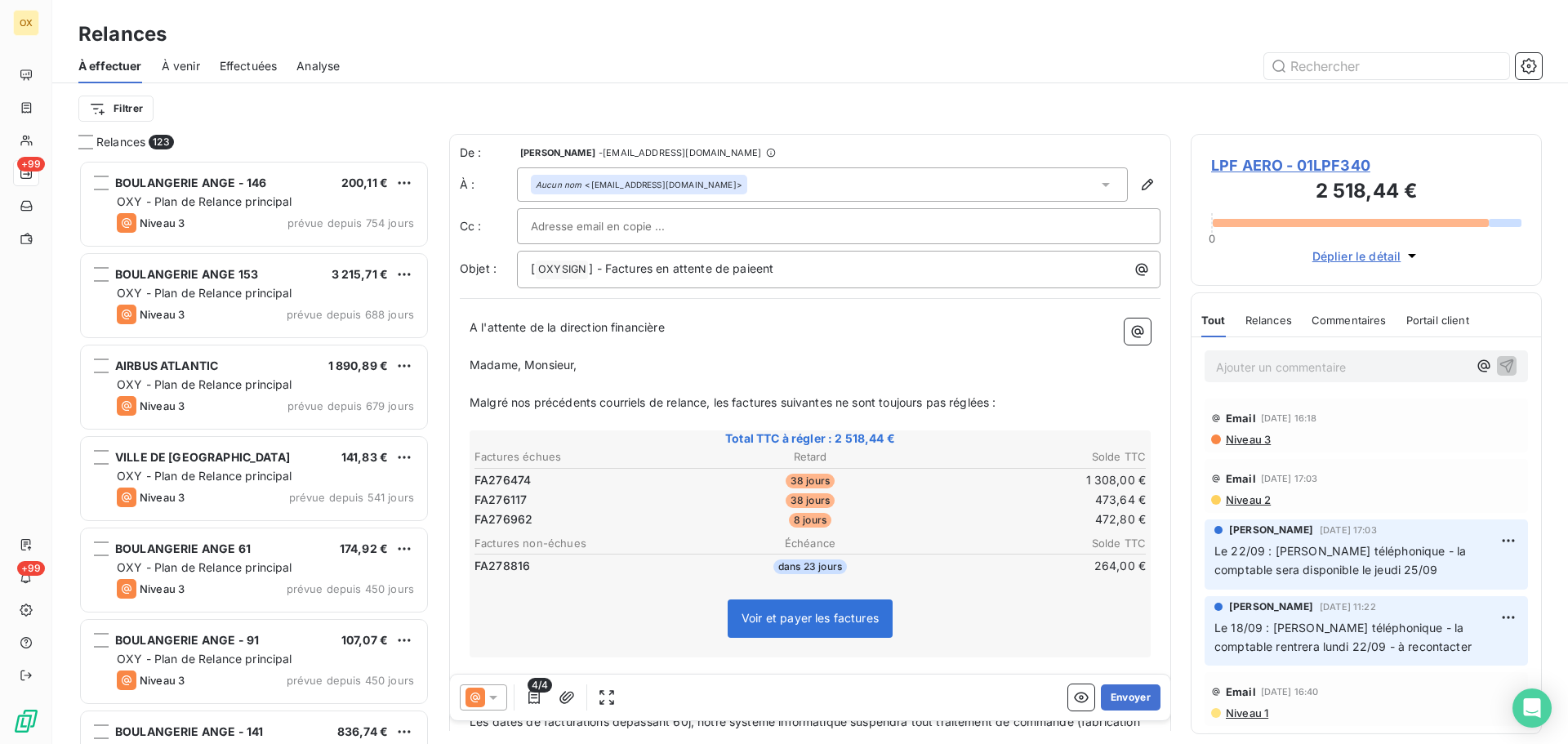
drag, startPoint x: 702, startPoint y: 328, endPoint x: 673, endPoint y: 339, distance: 31.0
click at [702, 327] on p "A l'attente de la direction financière" at bounding box center [810, 327] width 682 height 19
drag, startPoint x: 682, startPoint y: 324, endPoint x: 468, endPoint y: 326, distance: 214.0
click at [468, 326] on div "A l'attente de la direction financière ﻿ Madame, Monsieur, ﻿ Malgré nos précéde…" at bounding box center [810, 608] width 700 height 600
drag, startPoint x: 676, startPoint y: 332, endPoint x: 466, endPoint y: 322, distance: 210.2
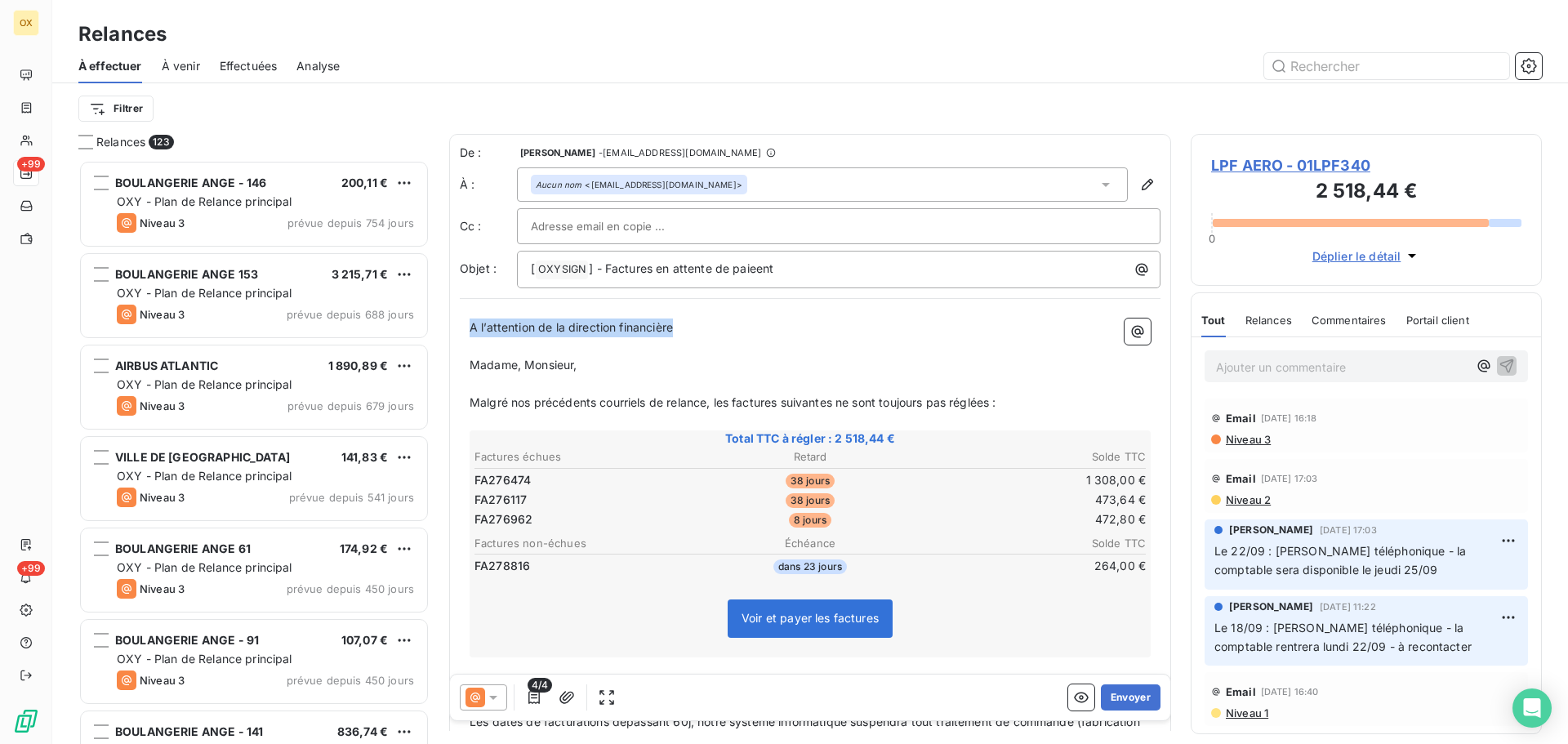
click at [465, 321] on div "A l’attention de la direction financière ﻿ Madame, Monsieur, ﻿ Malgré nos précé…" at bounding box center [810, 608] width 700 height 600
drag, startPoint x: 499, startPoint y: 330, endPoint x: 939, endPoint y: 318, distance: 440.2
click at [939, 318] on p "A l’attention de la direction financière" at bounding box center [810, 327] width 682 height 19
click at [649, 361] on p "Madame, Monsieur," at bounding box center [810, 365] width 682 height 19
click at [579, 367] on p "Madame, Monsieur," at bounding box center [810, 365] width 682 height 19
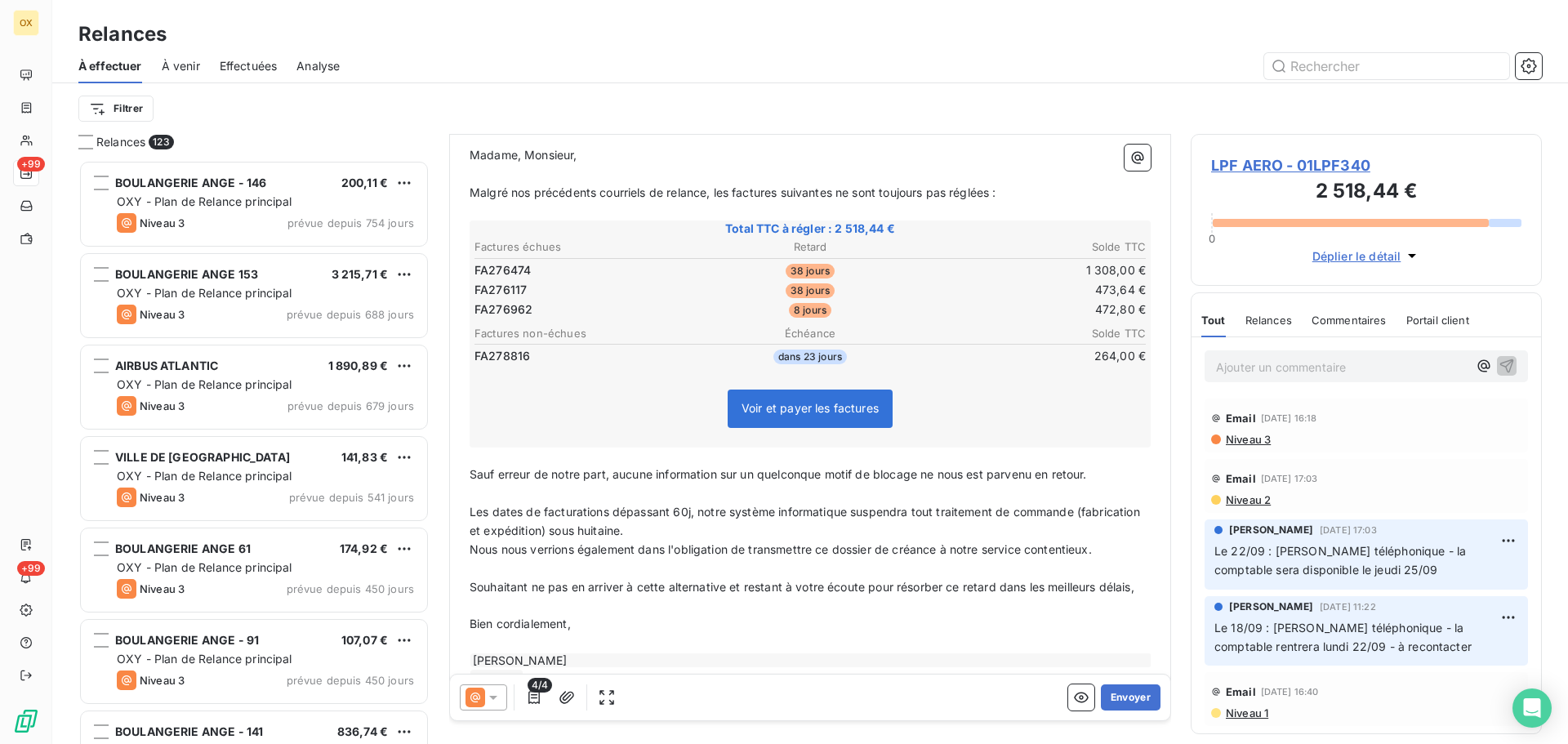
scroll to position [275, 0]
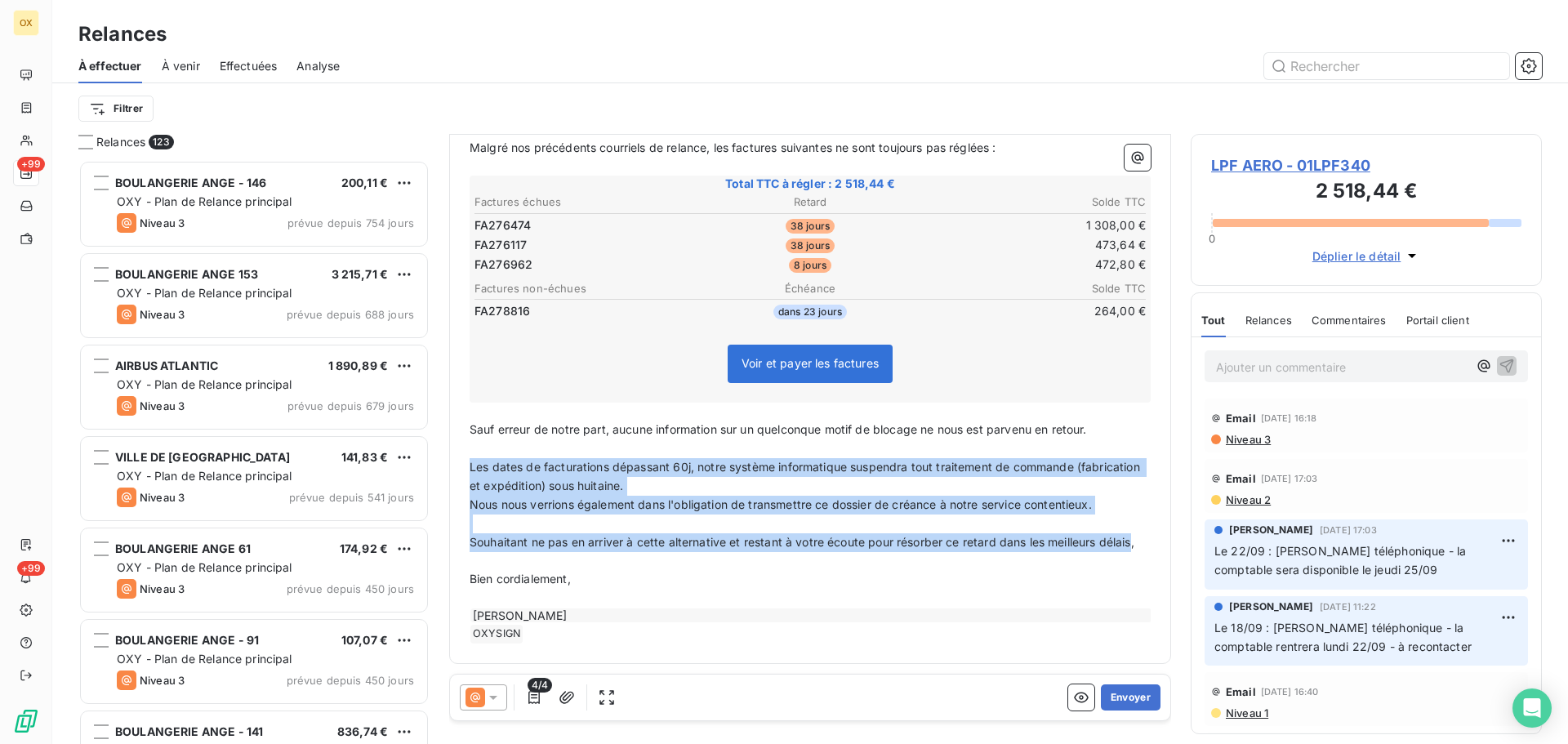
drag, startPoint x: 499, startPoint y: 541, endPoint x: 467, endPoint y: 452, distance: 94.6
click at [467, 452] on div "A l’attention de la direction financière ﻿ Madame, Monsieur, ﻿ Malgré nos précé…" at bounding box center [810, 353] width 700 height 600
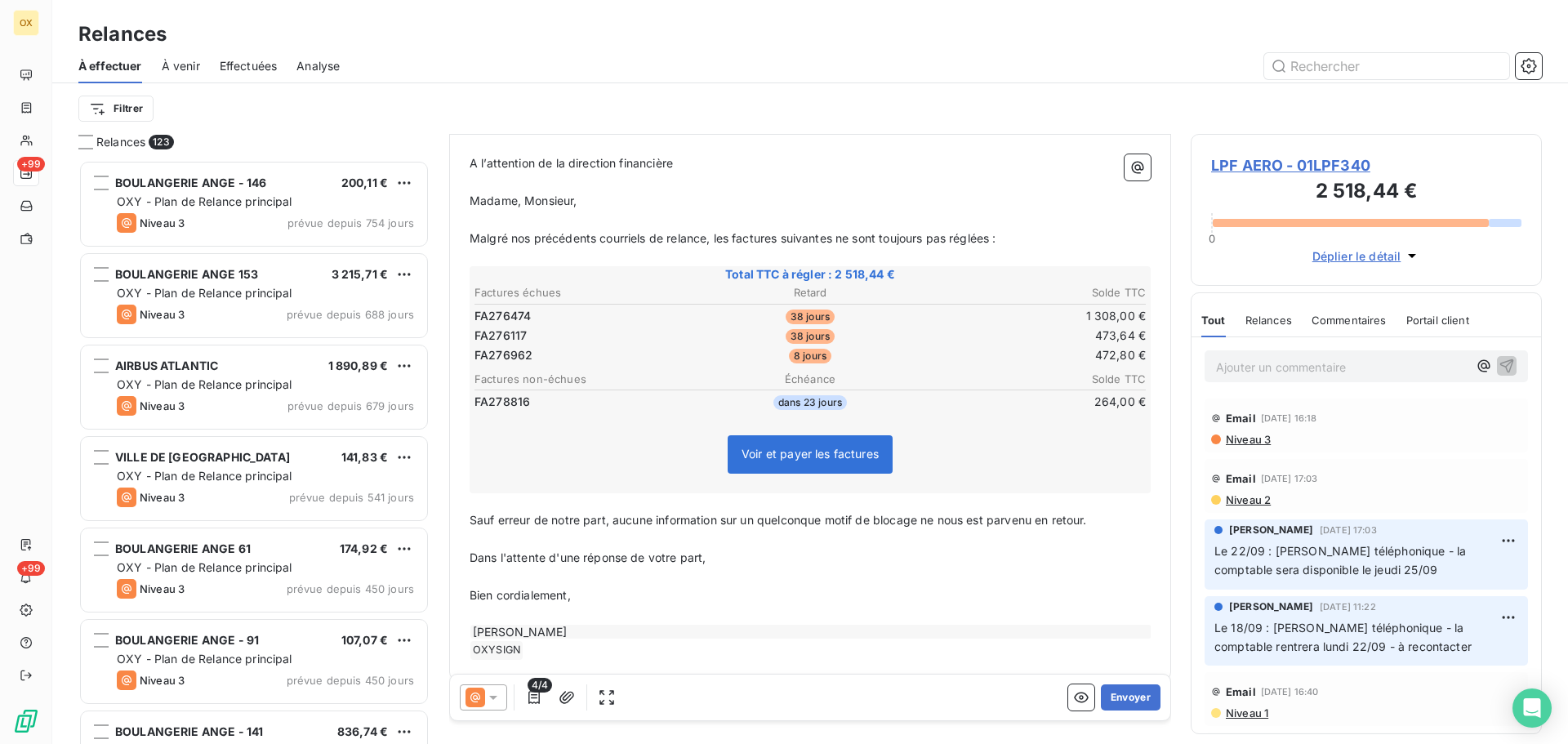
scroll to position [166, 0]
click at [1038, 518] on span "Sauf erreur de notre part, aucune information sur un quelconque motif de blocag…" at bounding box center [778, 519] width 618 height 14
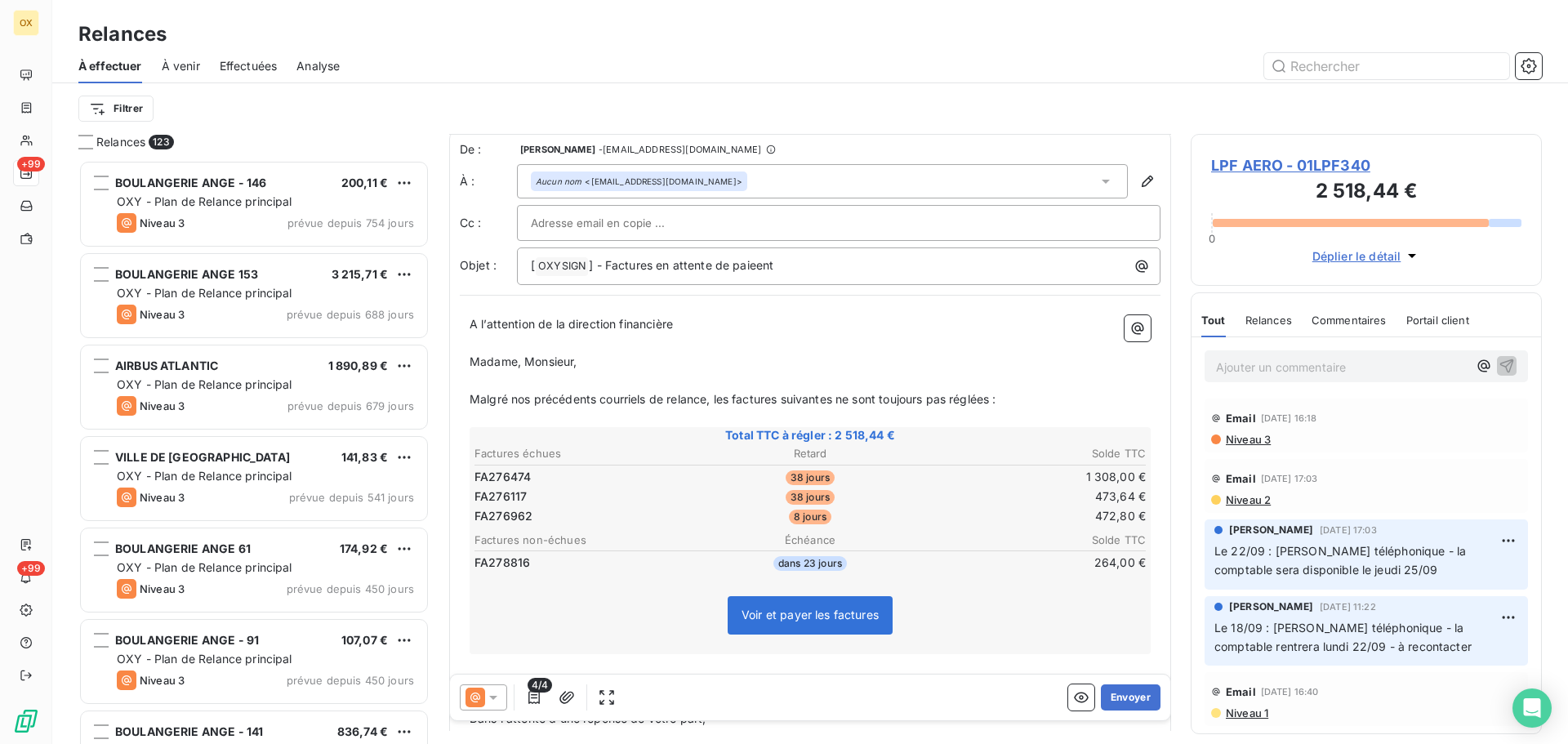
scroll to position [0, 0]
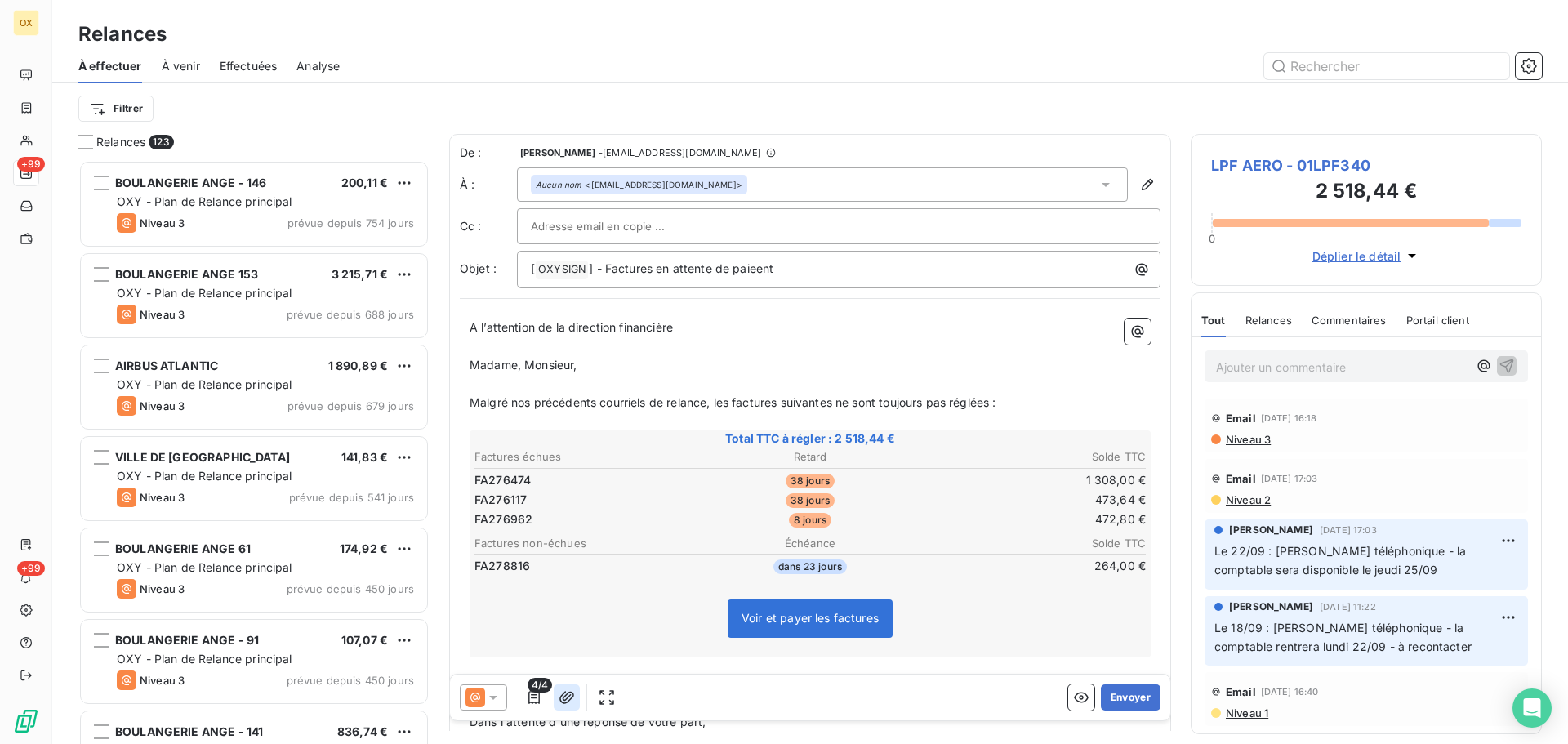
click at [568, 695] on icon "button" at bounding box center [567, 697] width 16 height 16
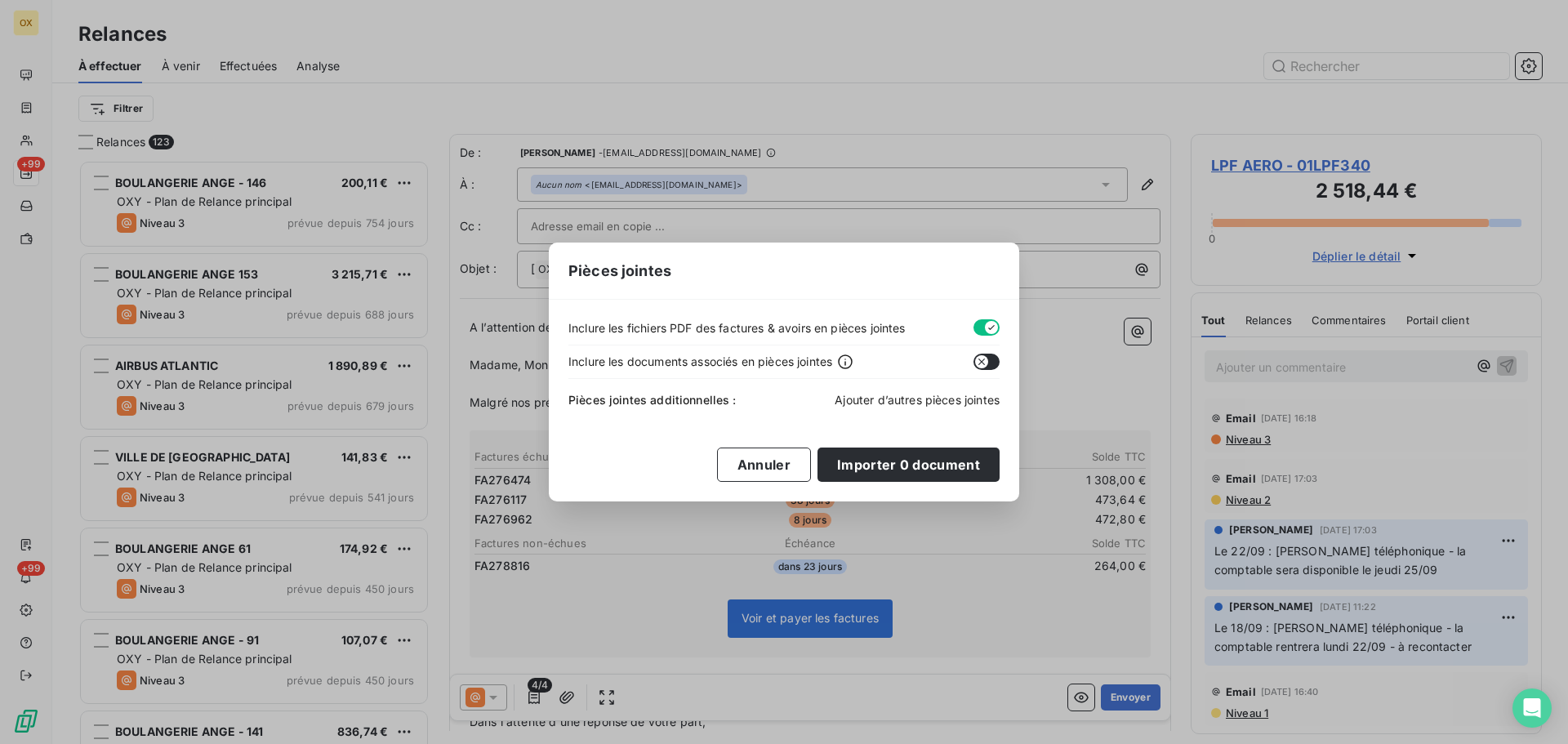
click at [945, 397] on span "Ajouter d’autres pièces jointes" at bounding box center [917, 400] width 165 height 14
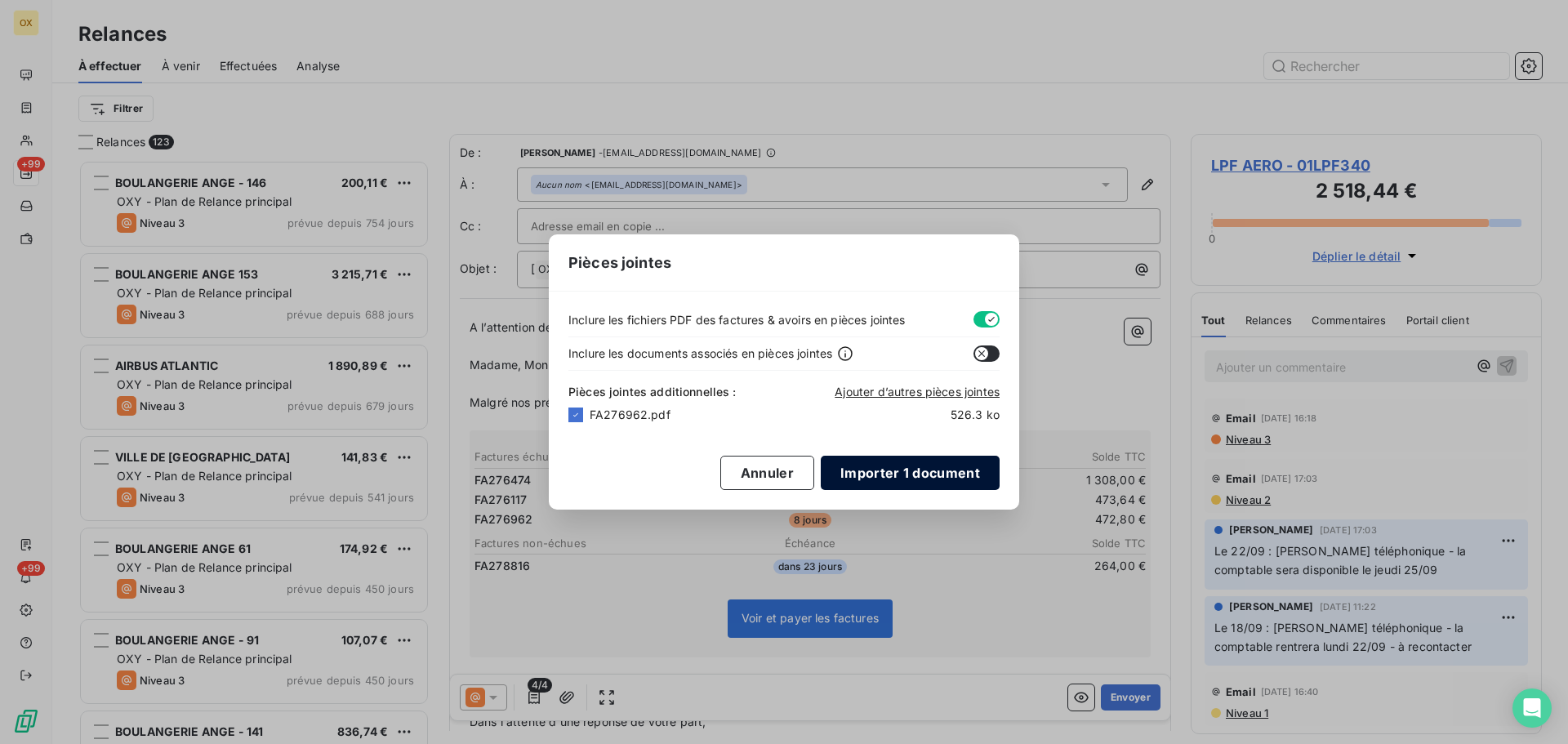
click at [897, 465] on button "Importer 1 document" at bounding box center [910, 472] width 179 height 34
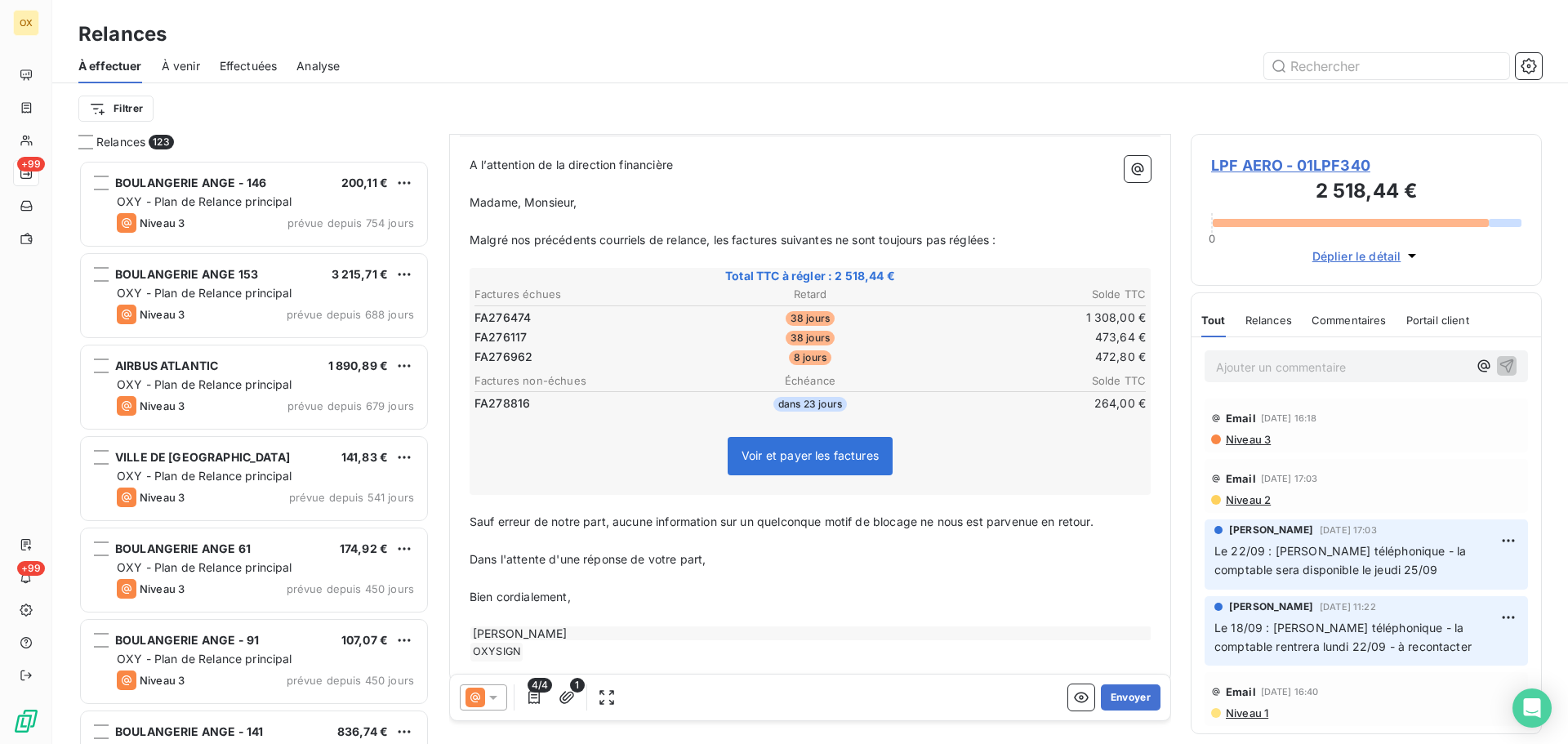
scroll to position [164, 0]
click at [1116, 698] on button "Envoyer" at bounding box center [1131, 697] width 60 height 26
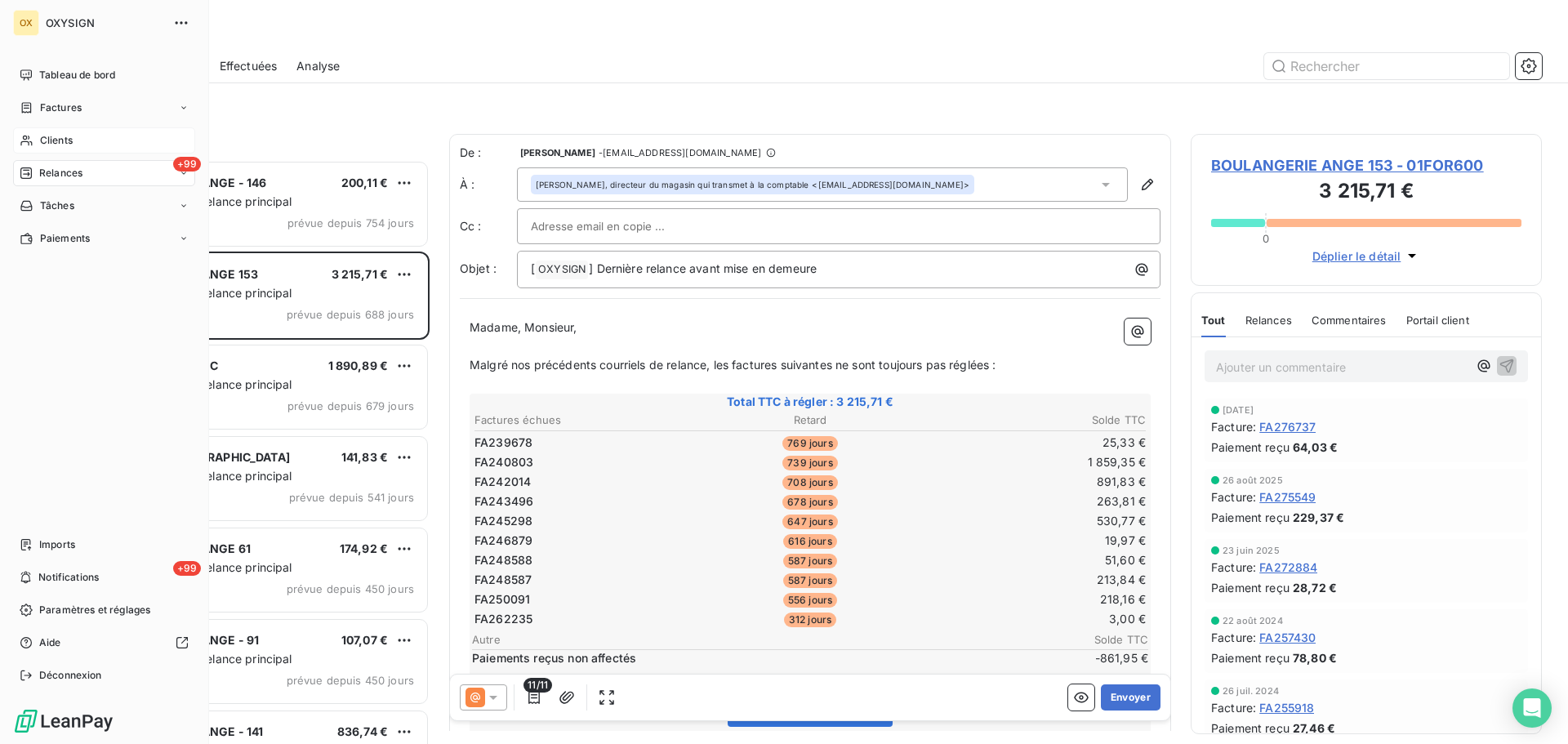
click at [52, 139] on span "Clients" at bounding box center [56, 140] width 33 height 15
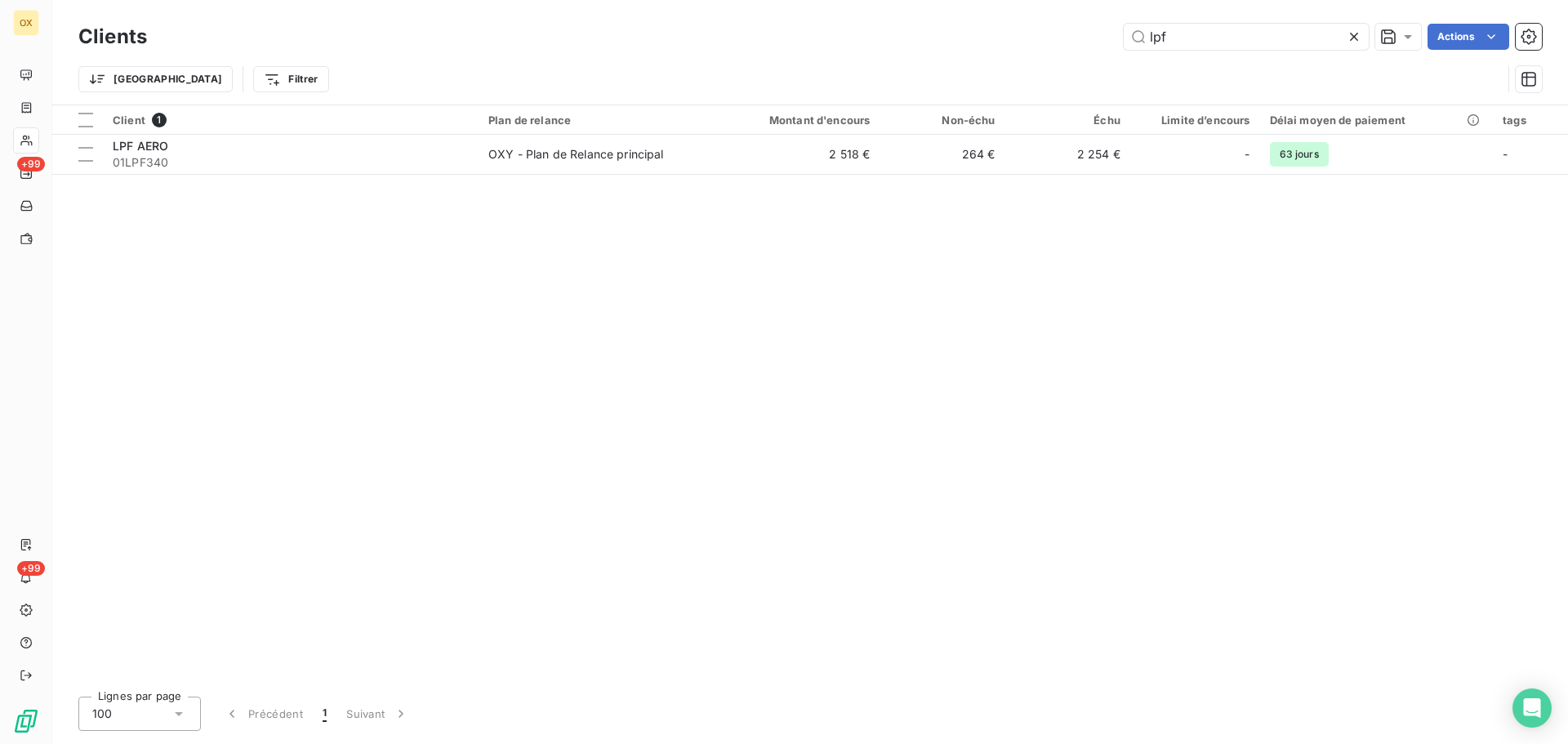
drag, startPoint x: 1205, startPoint y: 41, endPoint x: 1112, endPoint y: 39, distance: 93.0
click at [1112, 39] on div "lpf Actions" at bounding box center [854, 37] width 1375 height 26
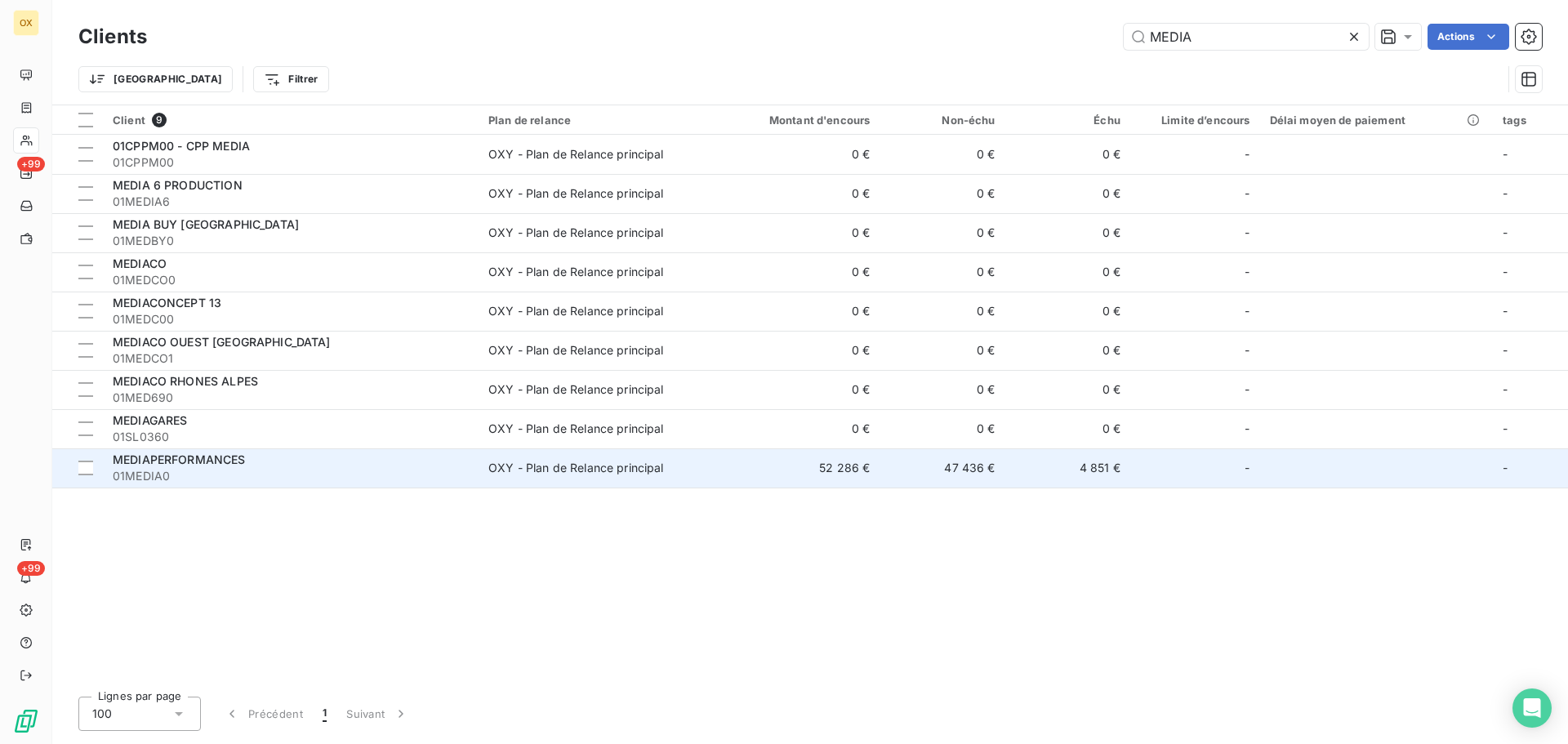
type input "MEDIA"
click at [219, 459] on span "MEDIAPERFORMANCES" at bounding box center [179, 460] width 133 height 14
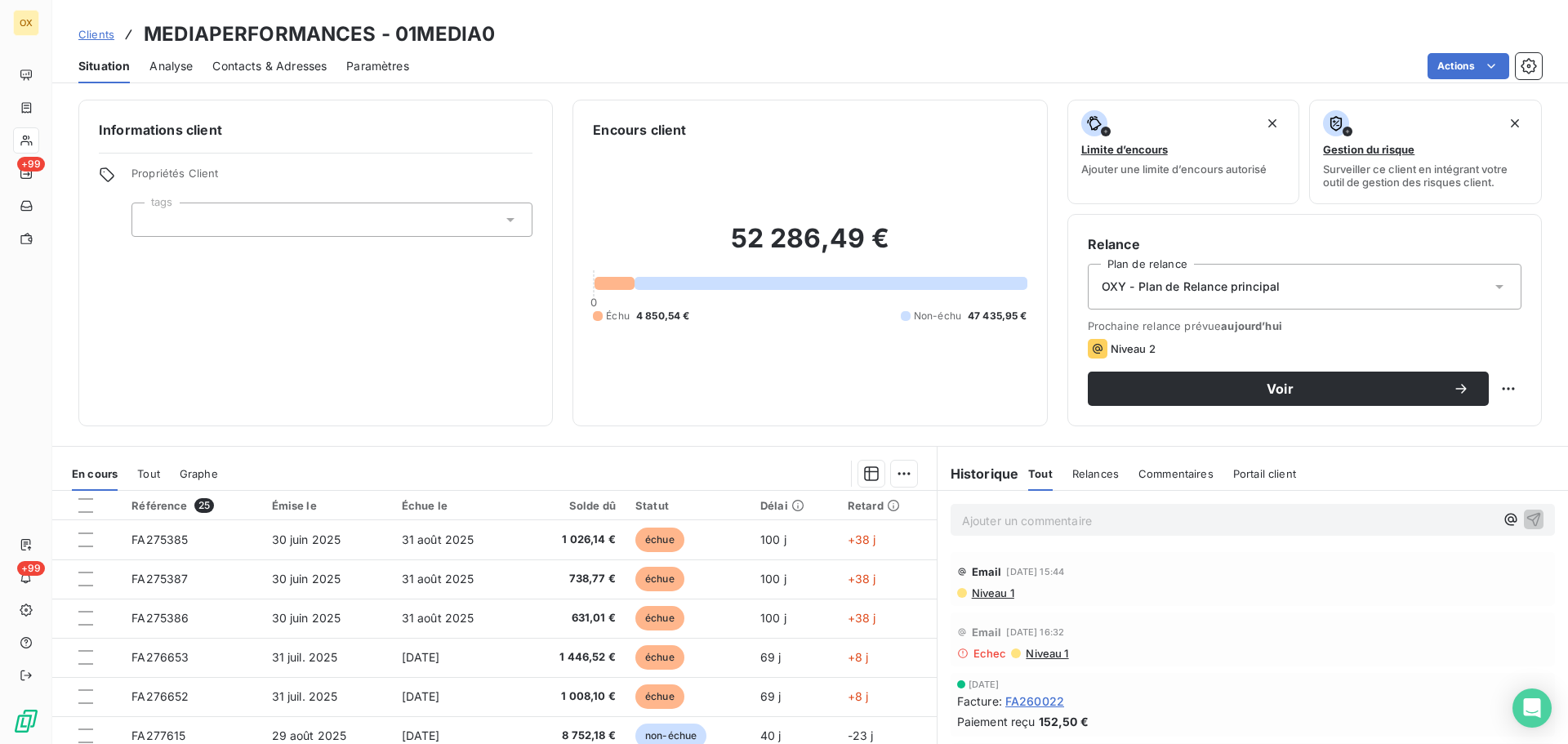
click at [257, 66] on span "Contacts & Adresses" at bounding box center [269, 66] width 114 height 16
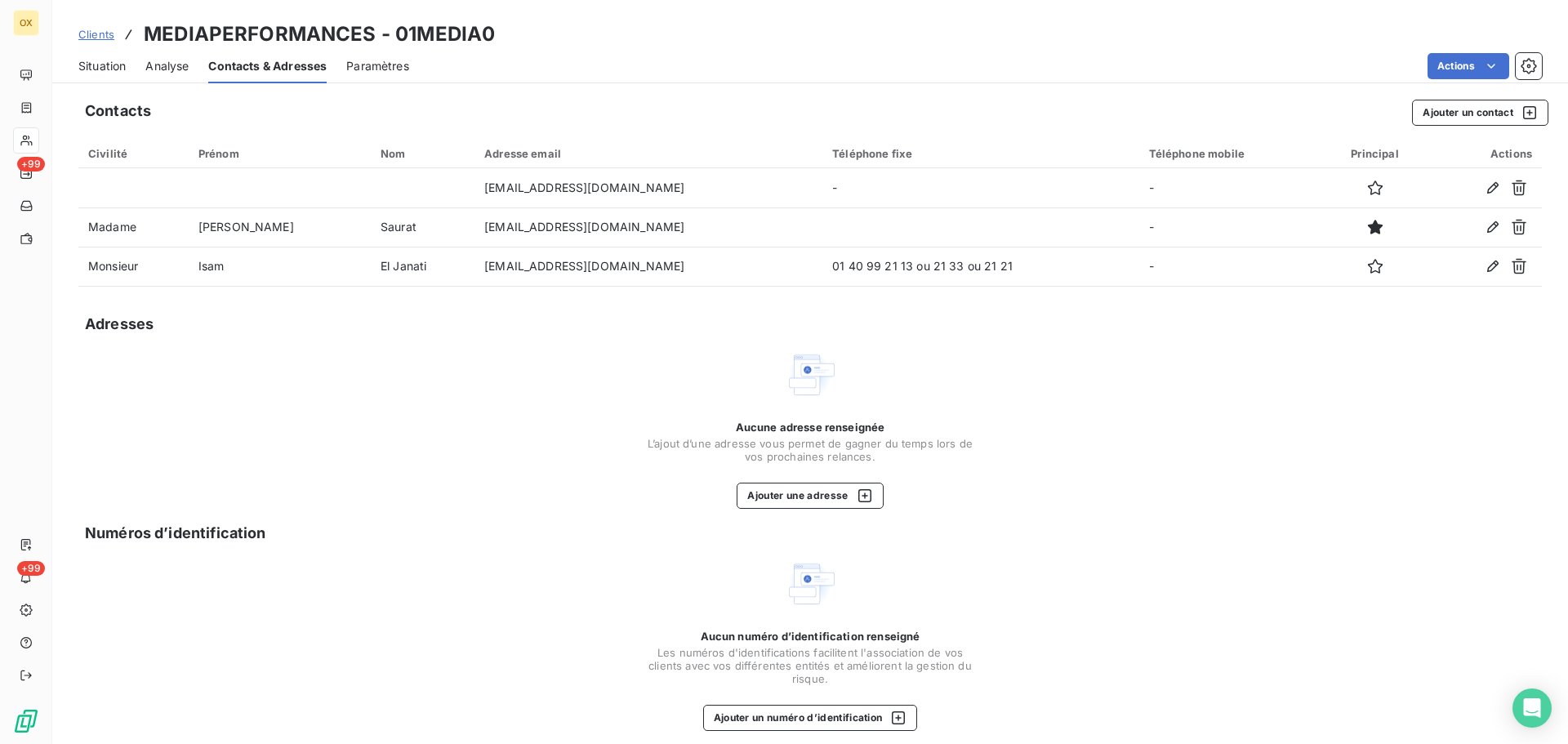
click at [105, 62] on span "Situation" at bounding box center [102, 66] width 48 height 16
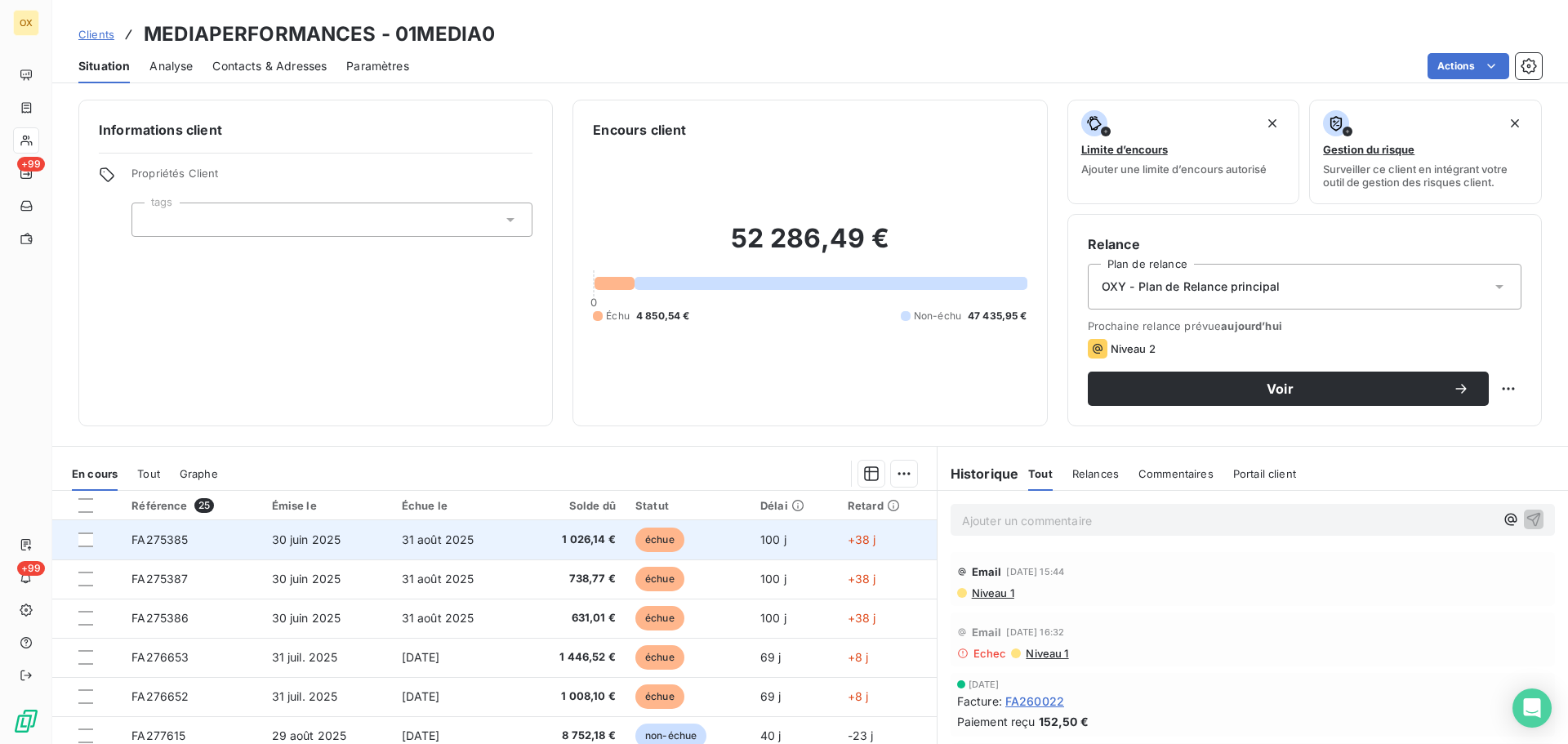
click at [470, 536] on td "31 août 2025" at bounding box center [455, 539] width 126 height 39
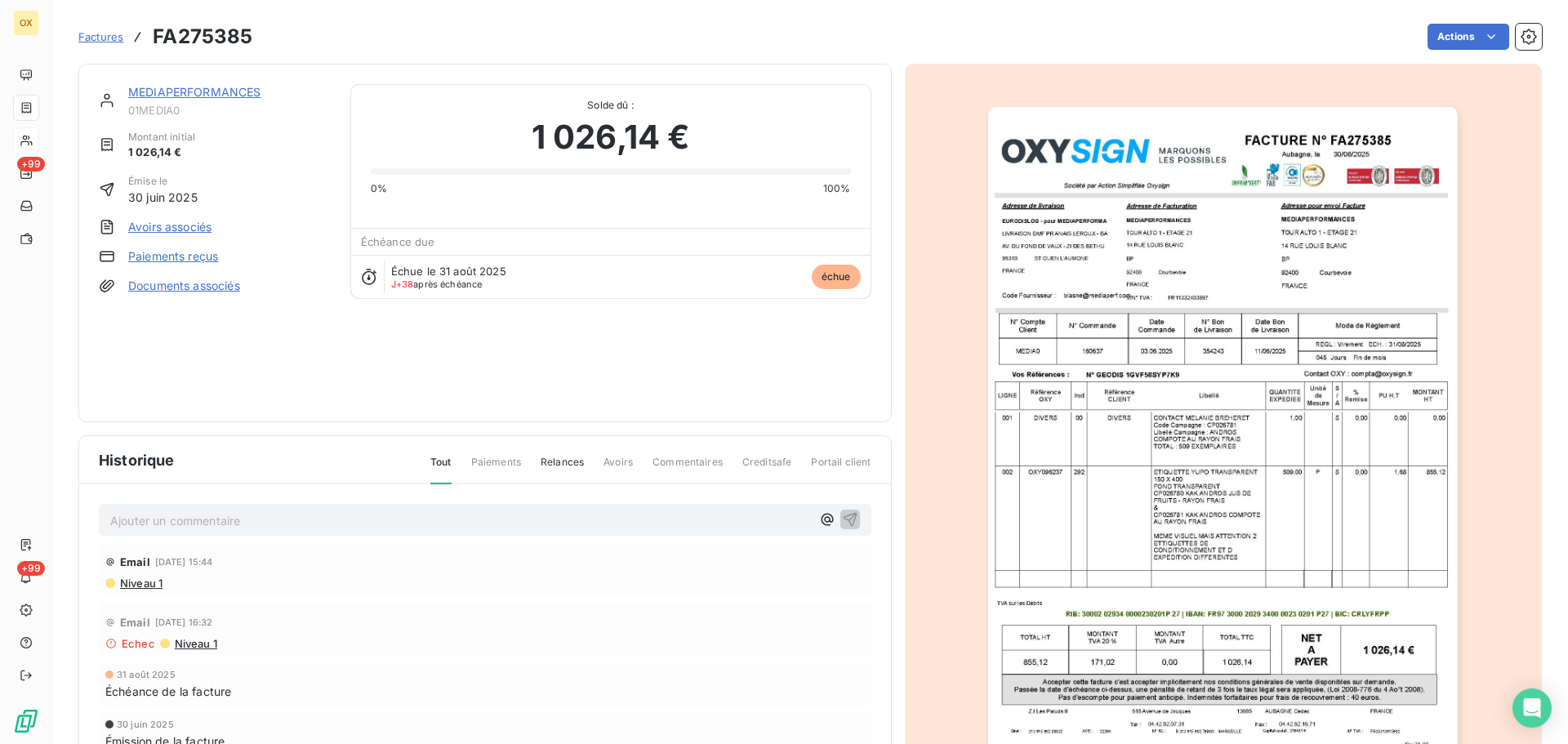
click at [226, 92] on link "MEDIAPERFORMANCES" at bounding box center [195, 92] width 133 height 14
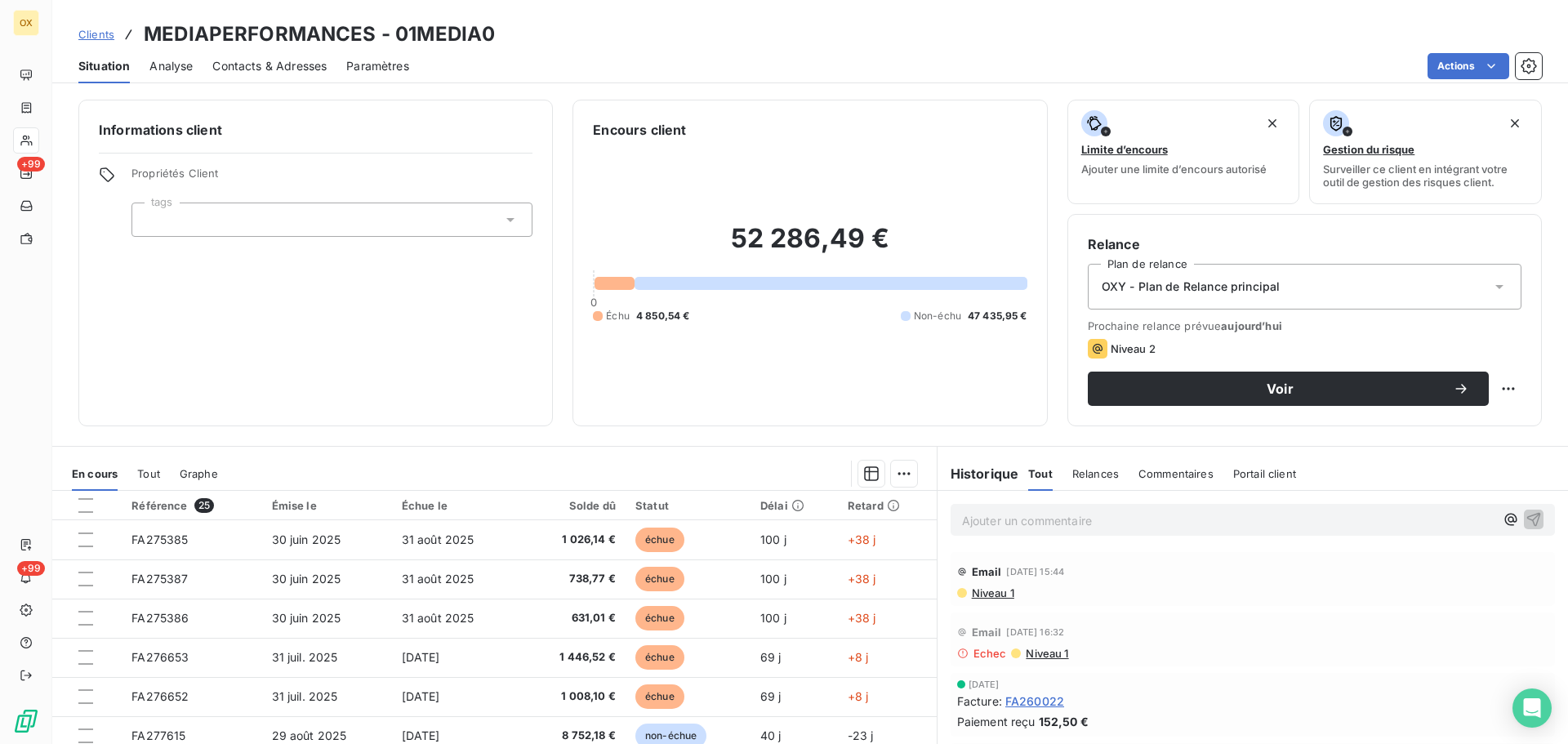
click at [302, 71] on span "Contacts & Adresses" at bounding box center [269, 66] width 114 height 16
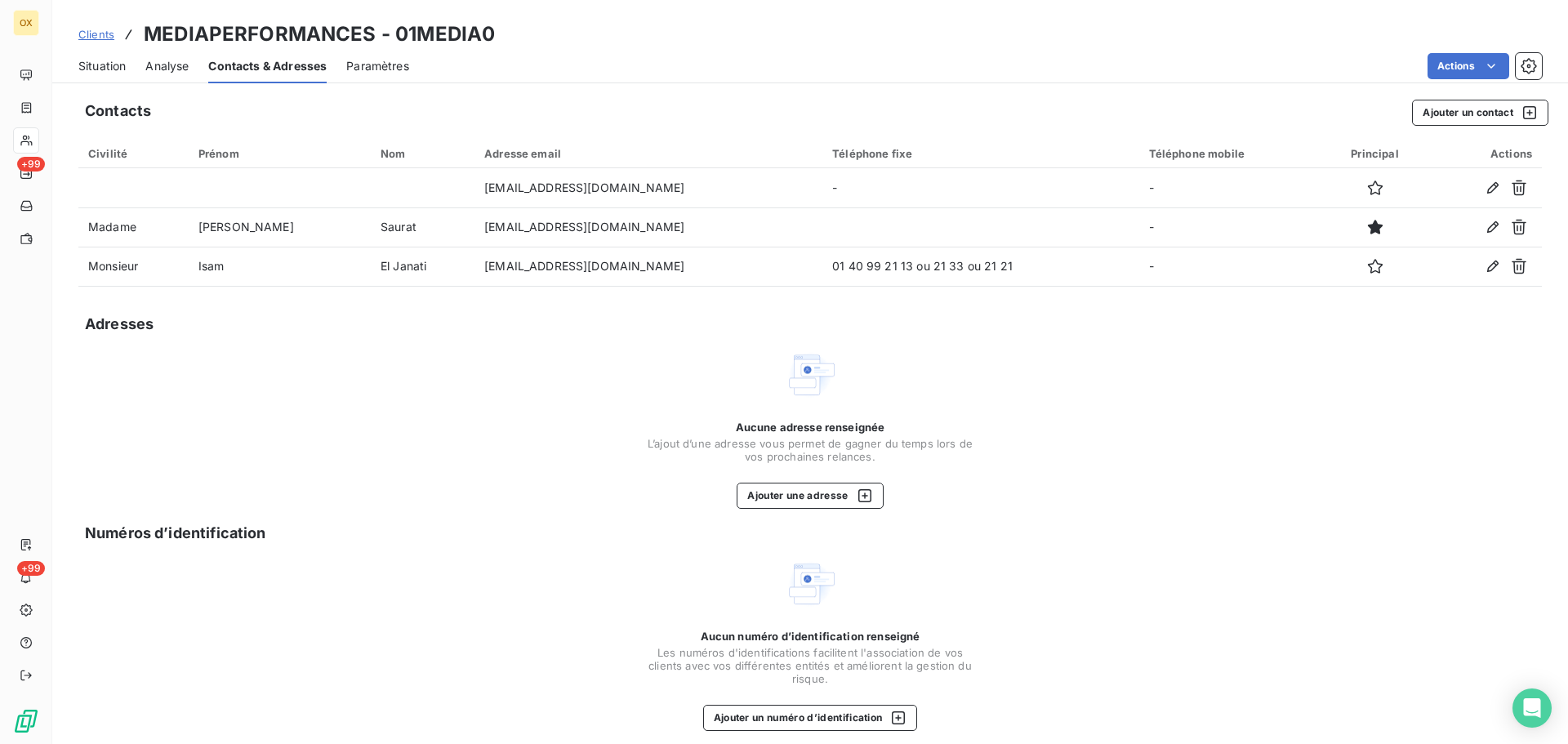
click at [108, 66] on span "Situation" at bounding box center [102, 66] width 48 height 16
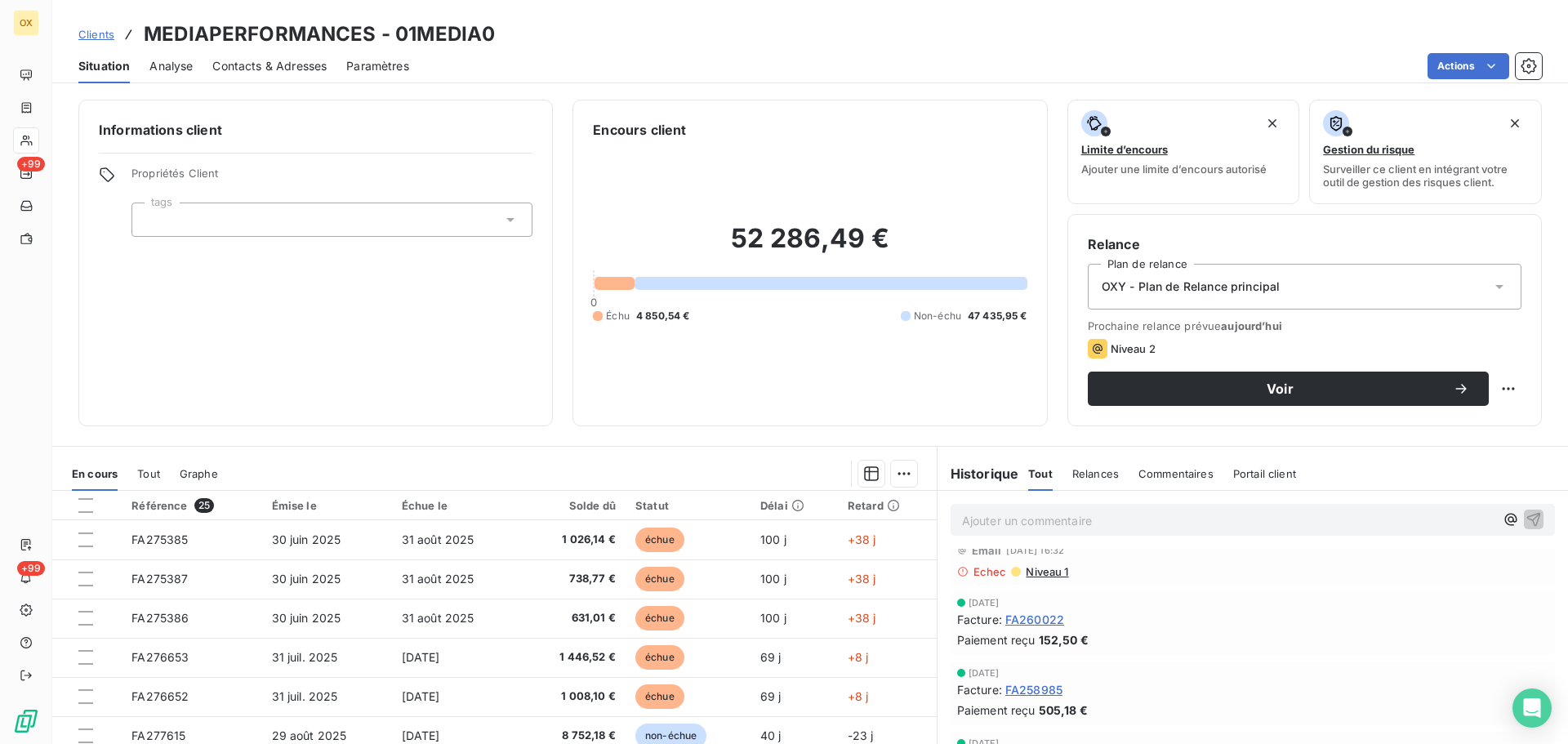
click at [287, 71] on span "Contacts & Adresses" at bounding box center [269, 66] width 114 height 16
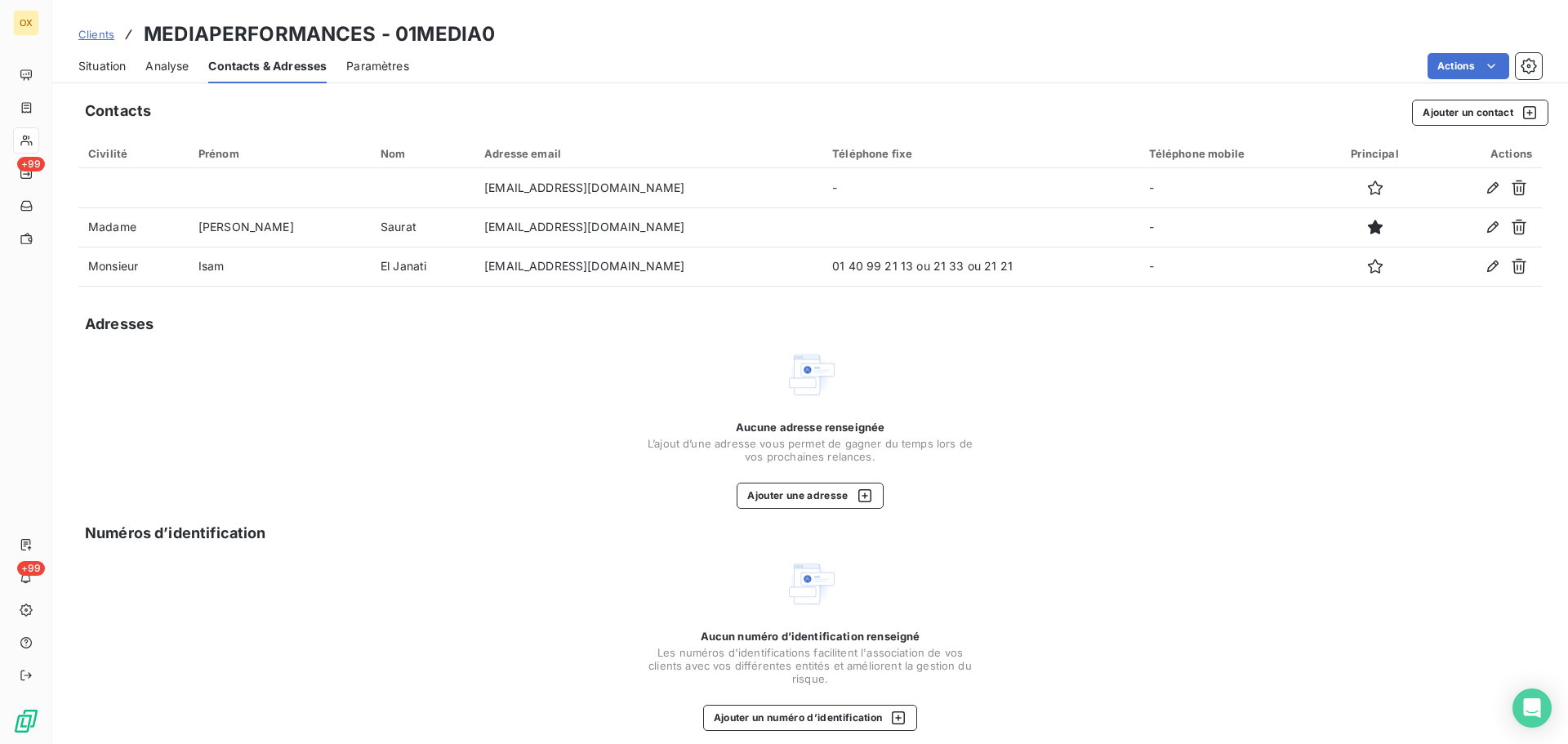
click at [109, 70] on span "Situation" at bounding box center [102, 66] width 48 height 16
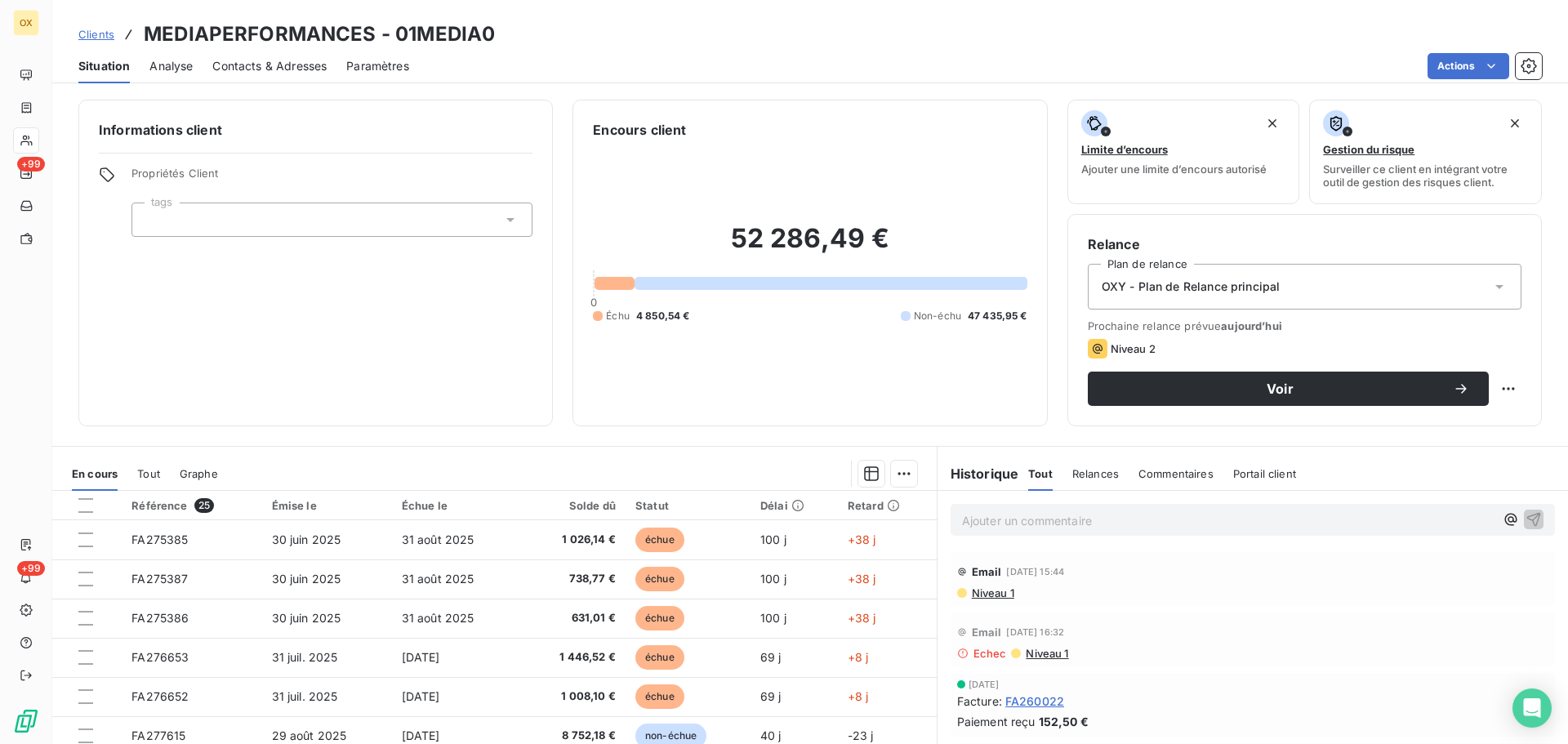
click at [1054, 517] on p "Ajouter un commentaire ﻿" at bounding box center [1228, 520] width 532 height 21
click at [1525, 516] on icon "button" at bounding box center [1533, 518] width 16 height 16
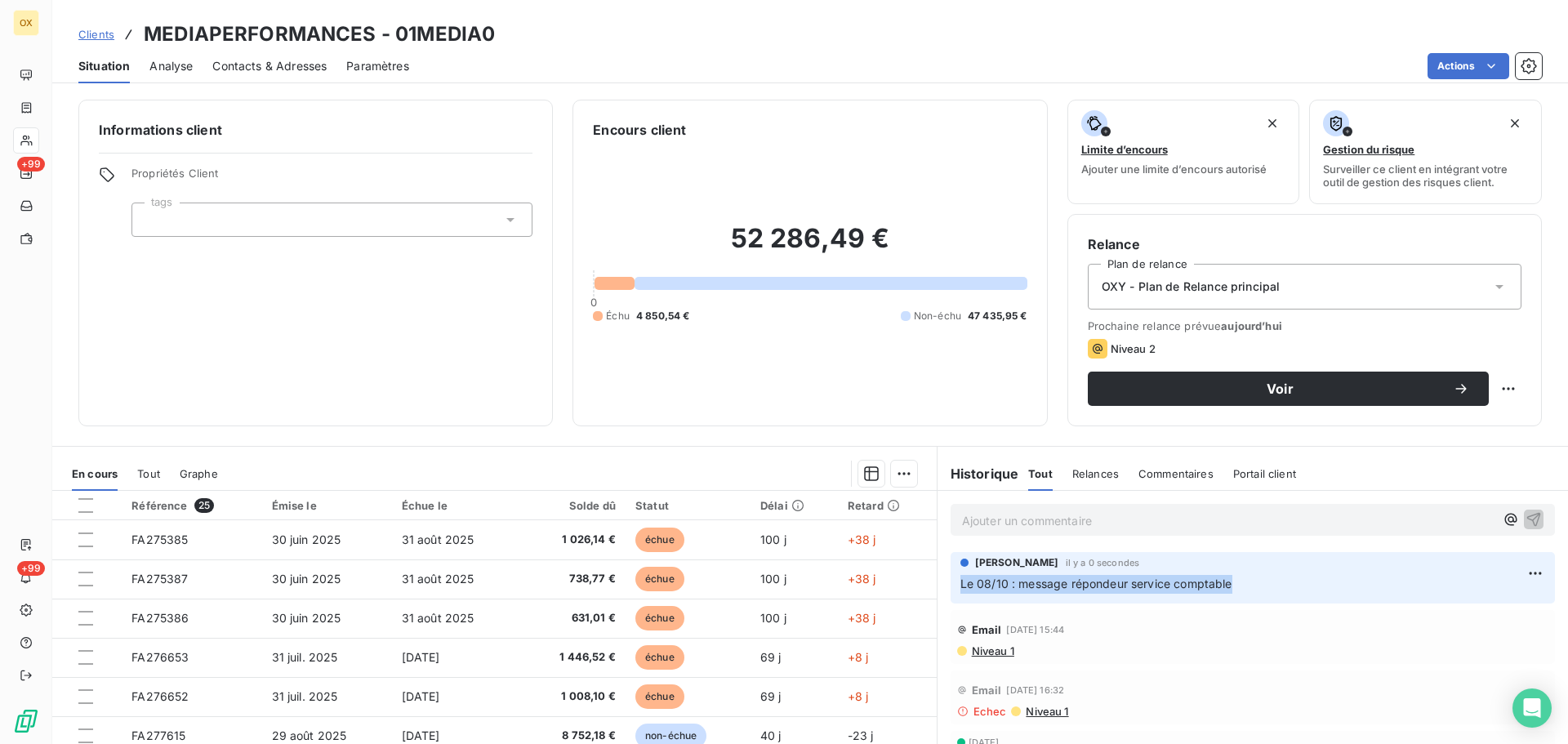
drag, startPoint x: 1232, startPoint y: 584, endPoint x: 951, endPoint y: 582, distance: 281.0
click at [951, 582] on div "Candie OLLIVIER il y a 0 secondes Le 08/10 : message répondeur service comptable" at bounding box center [1253, 578] width 604 height 52
copy span "Le 08/10 : message répondeur service comptable"
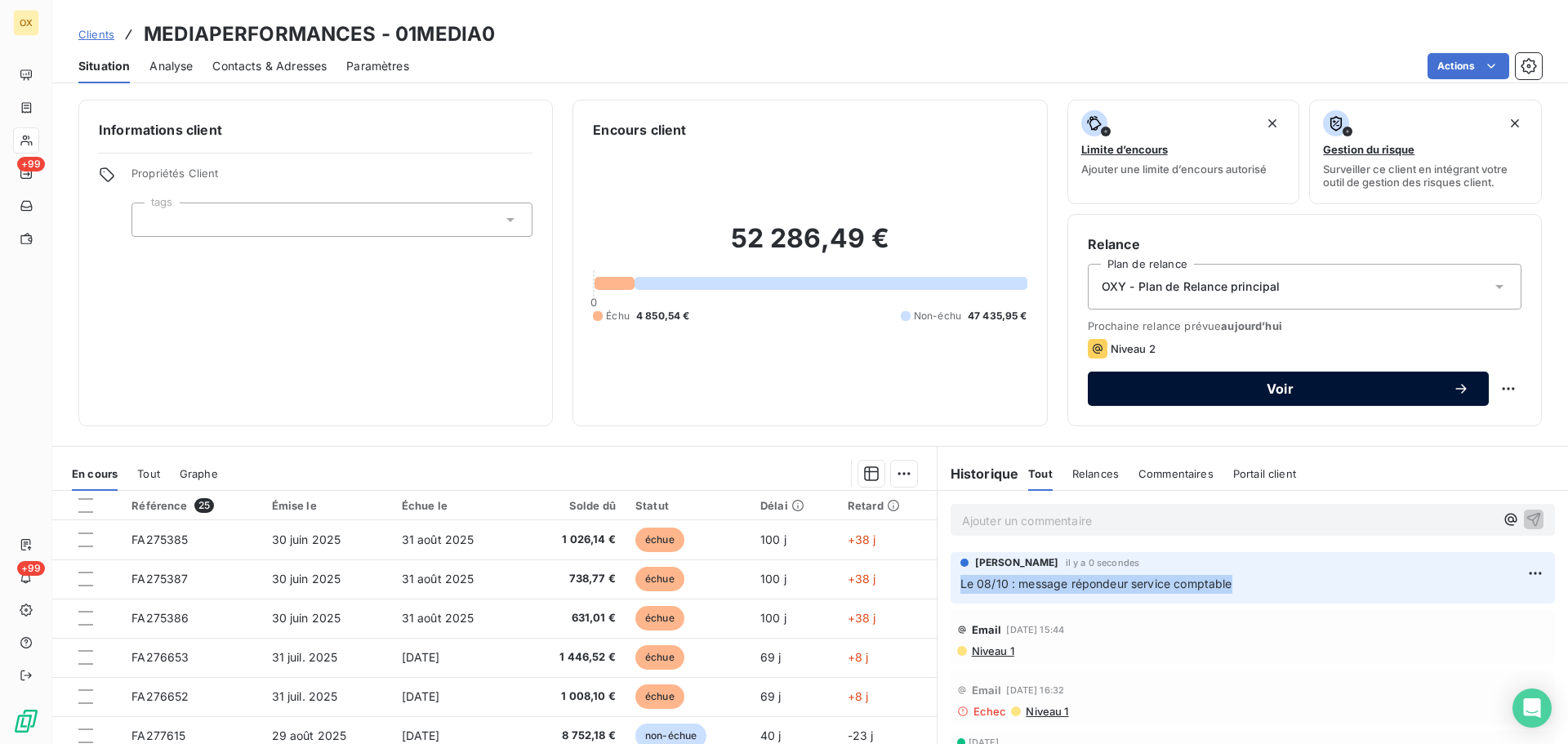
click at [1238, 390] on span "Voir" at bounding box center [1279, 388] width 345 height 13
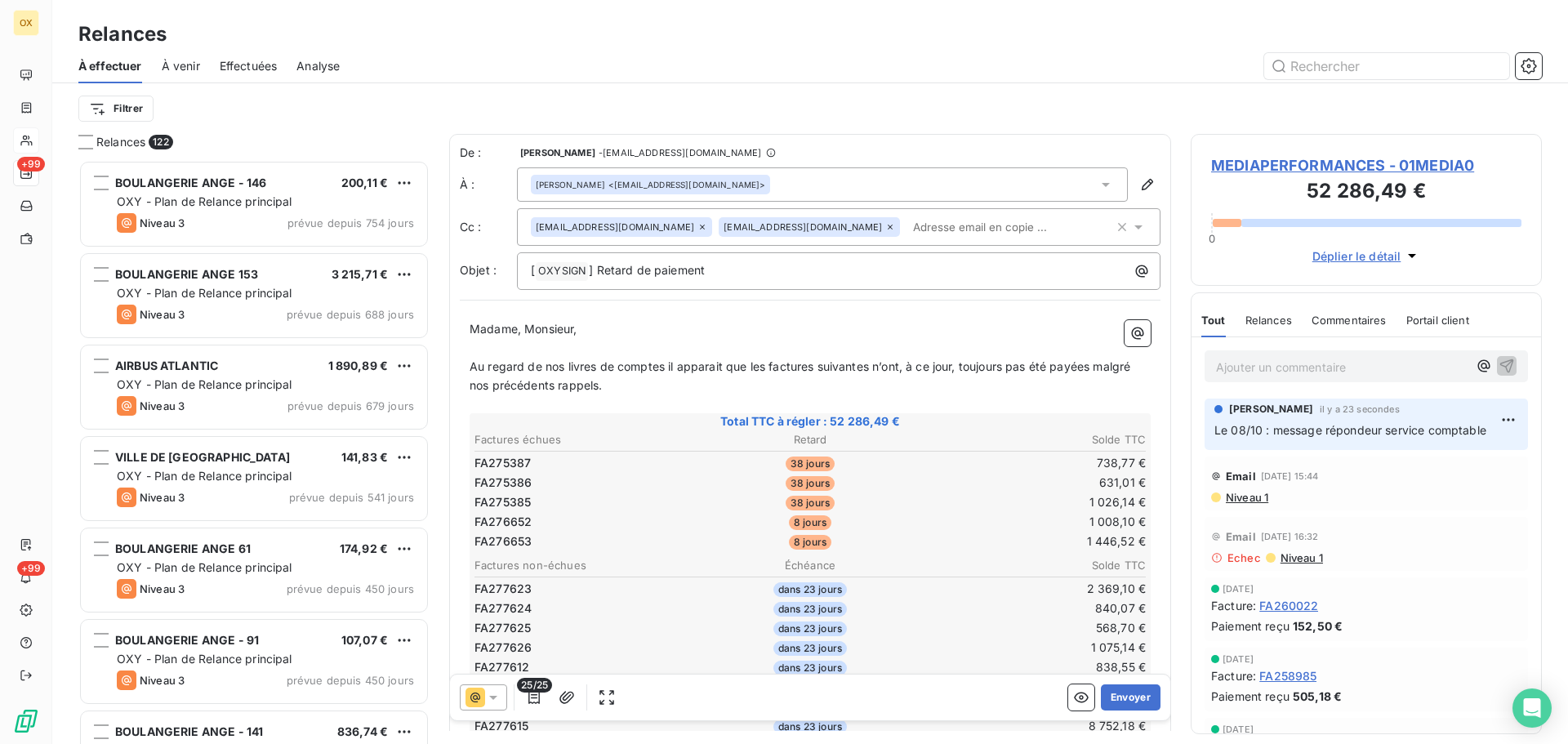
scroll to position [572, 339]
drag, startPoint x: 631, startPoint y: 267, endPoint x: 600, endPoint y: 267, distance: 31.0
click at [600, 267] on span "] Retard de paiement" at bounding box center [647, 270] width 116 height 14
click at [713, 334] on p "Madame, Monsieur," at bounding box center [810, 329] width 682 height 19
drag, startPoint x: 1092, startPoint y: 365, endPoint x: 1103, endPoint y: 385, distance: 22.8
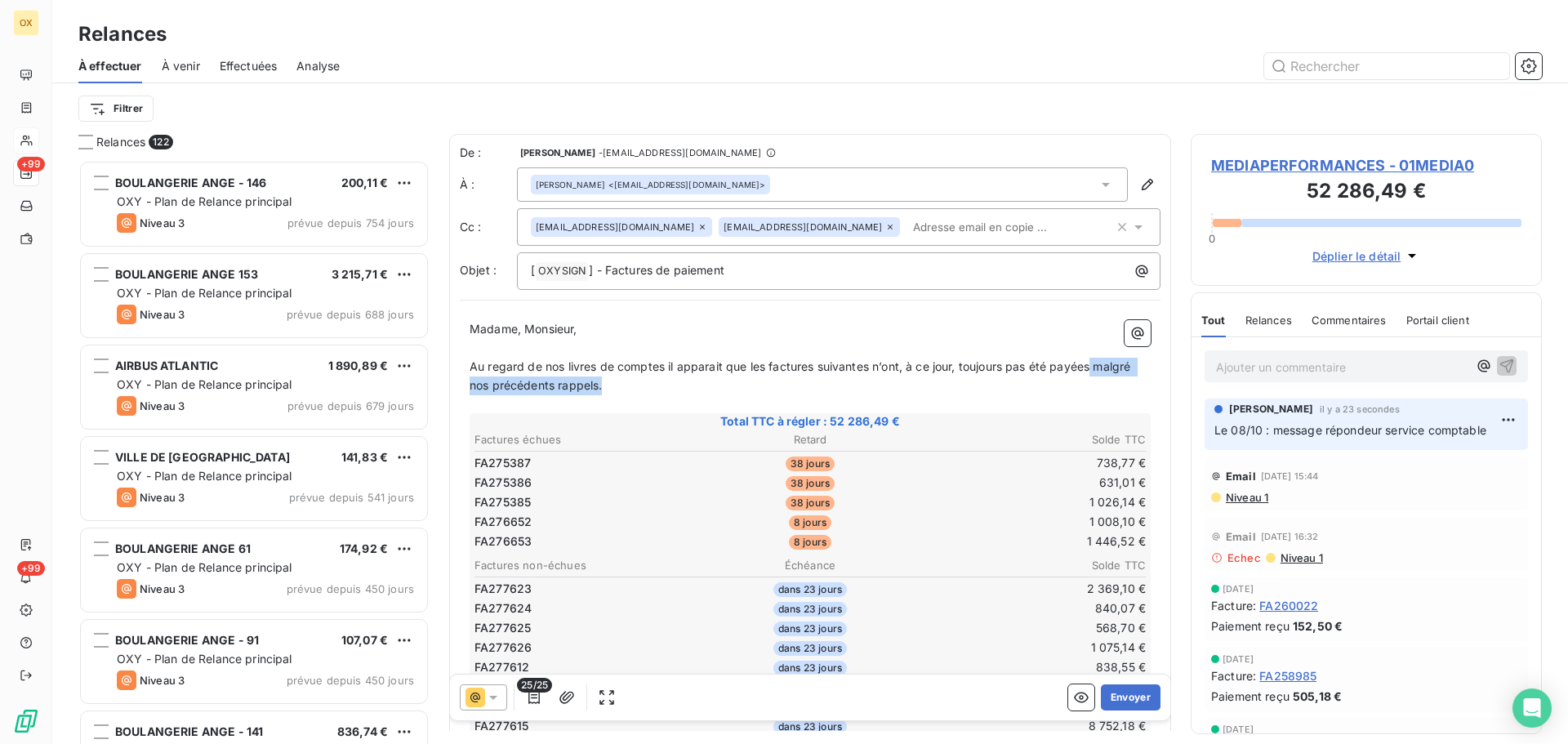
click at [1103, 385] on p "Au regard de nos livres de comptes il apparait que les factures suivantes n’ont…" at bounding box center [810, 377] width 682 height 38
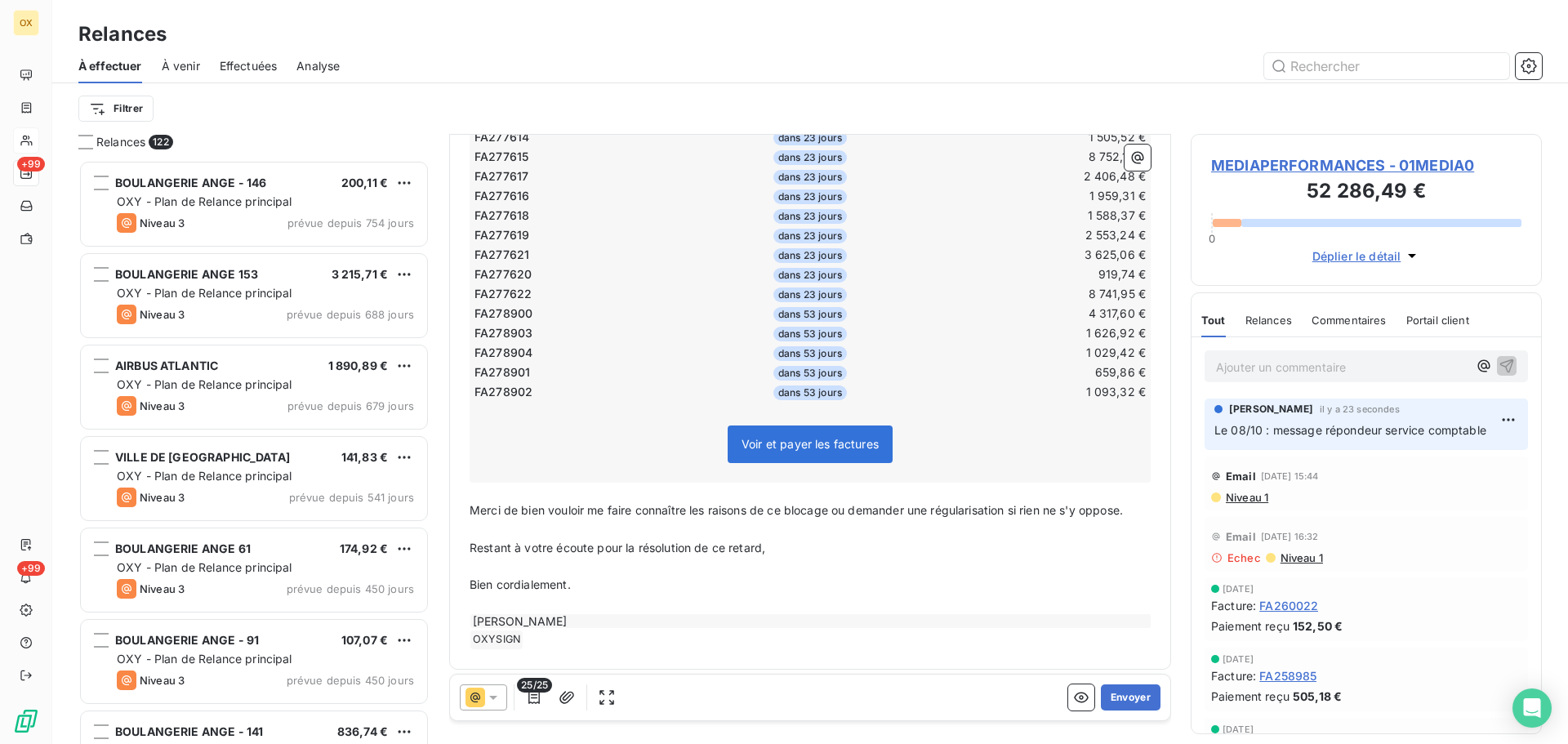
scroll to position [557, 0]
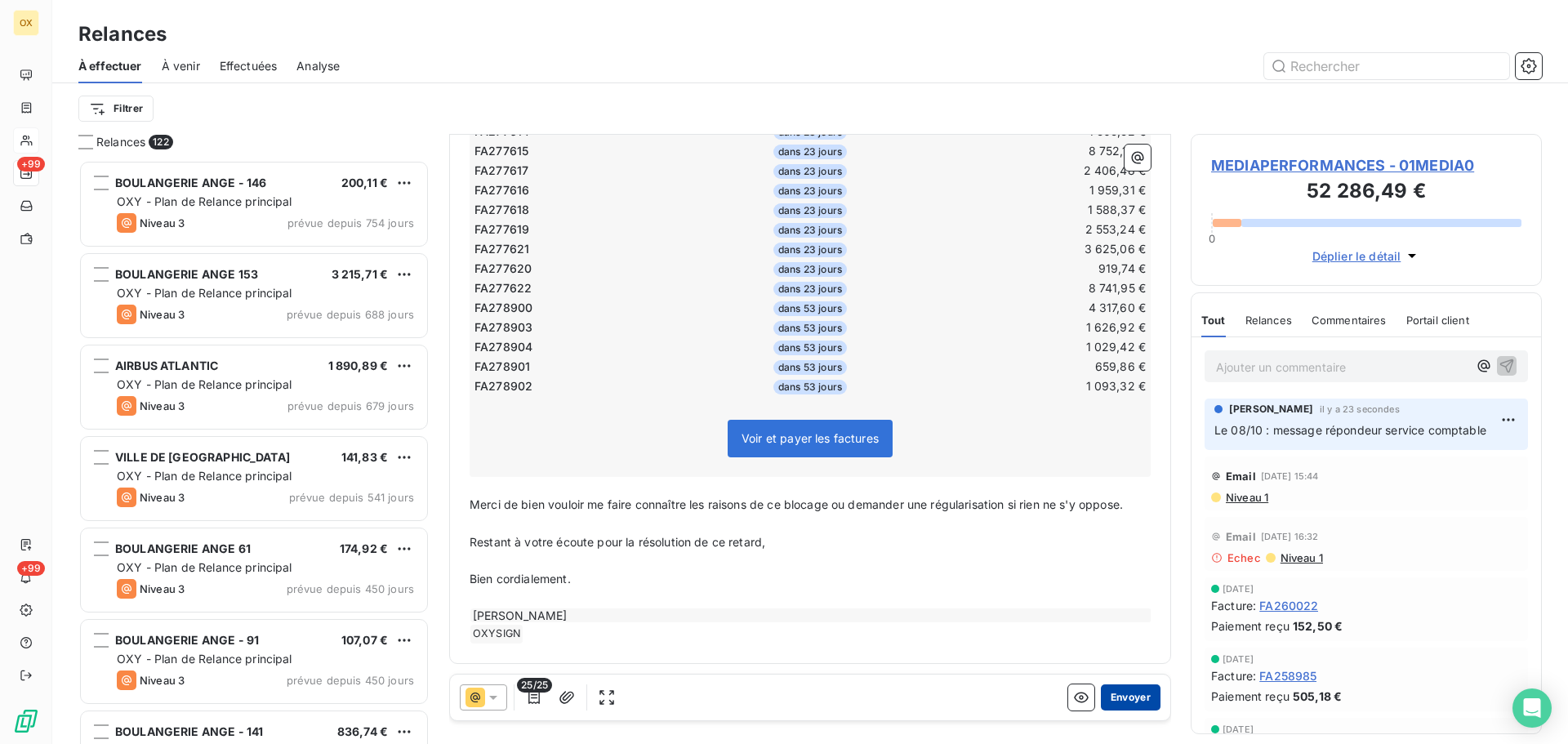
click at [1122, 692] on button "Envoyer" at bounding box center [1131, 697] width 60 height 26
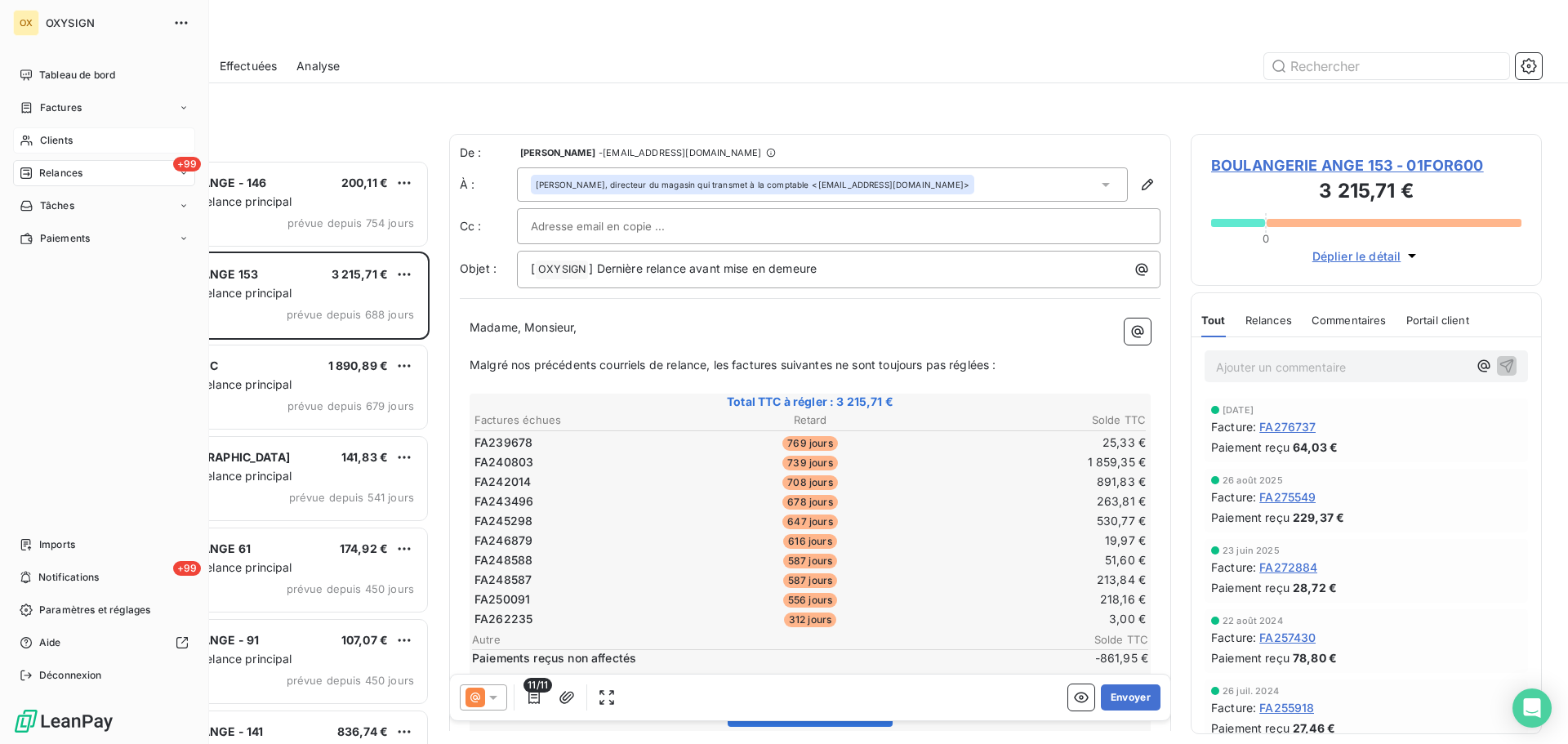
drag, startPoint x: 71, startPoint y: 142, endPoint x: 83, endPoint y: 134, distance: 14.4
click at [70, 141] on span "Clients" at bounding box center [56, 140] width 33 height 15
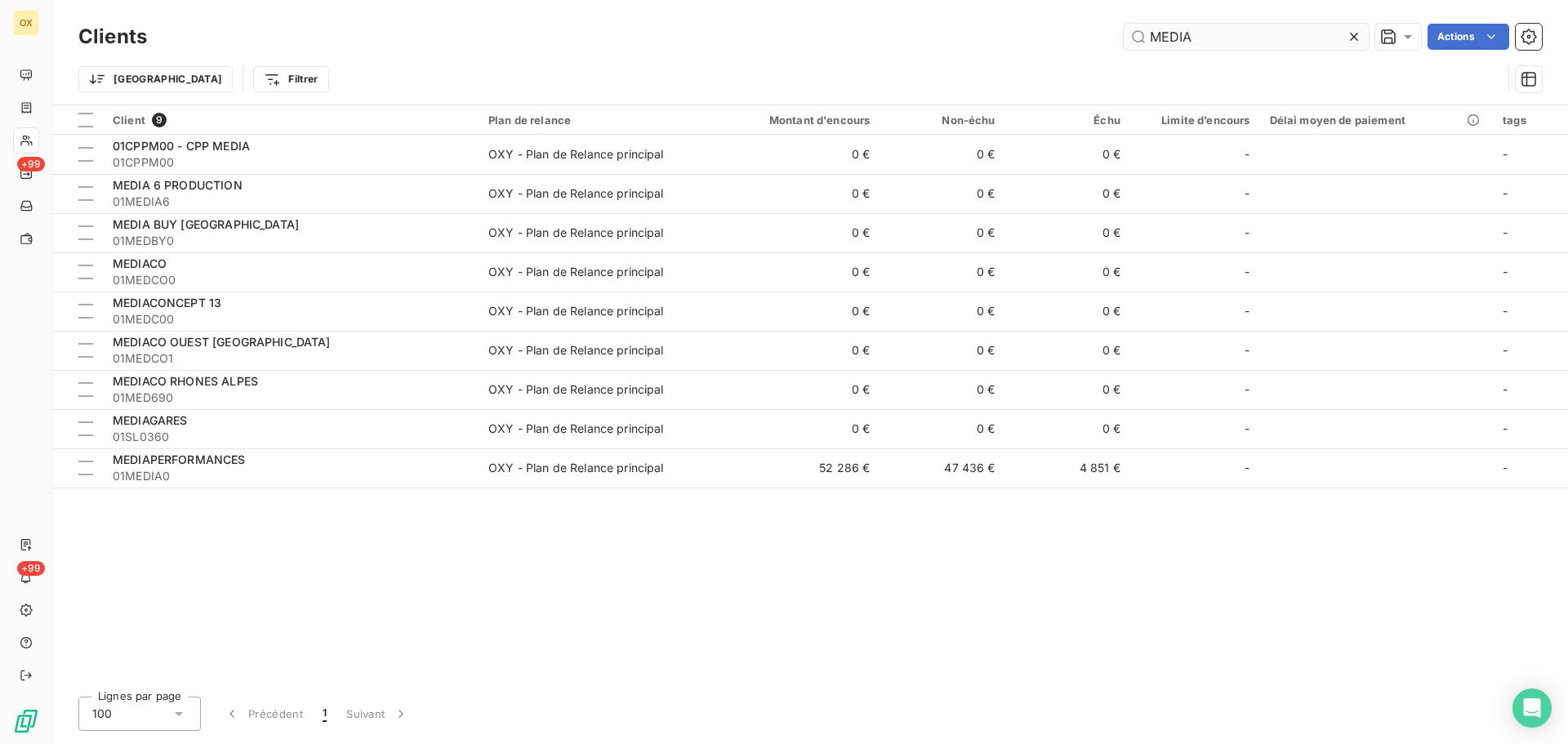
drag, startPoint x: 1195, startPoint y: 42, endPoint x: 1161, endPoint y: 30, distance: 36.1
click at [1161, 30] on input "MEDIA" at bounding box center [1247, 37] width 245 height 26
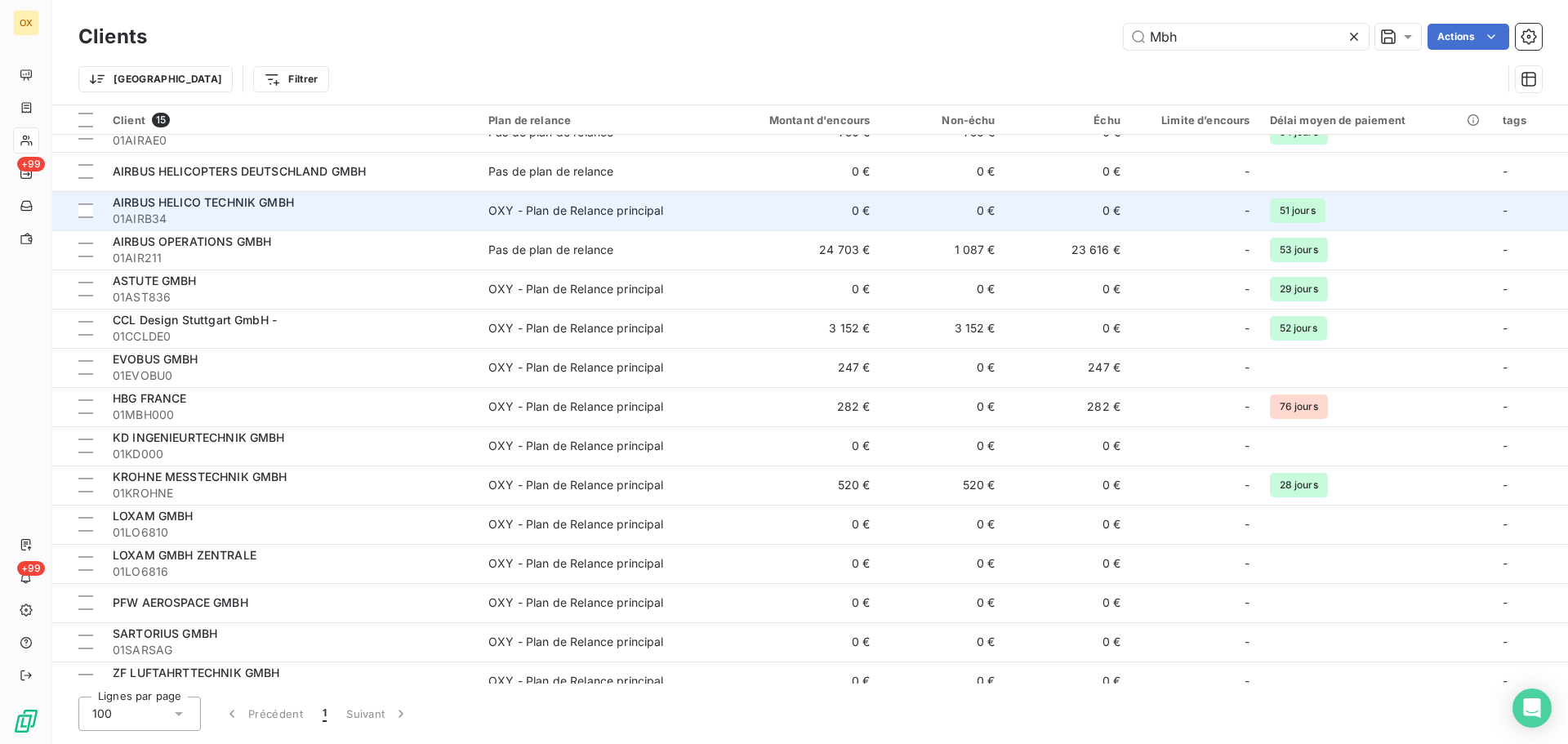
scroll to position [40, 0]
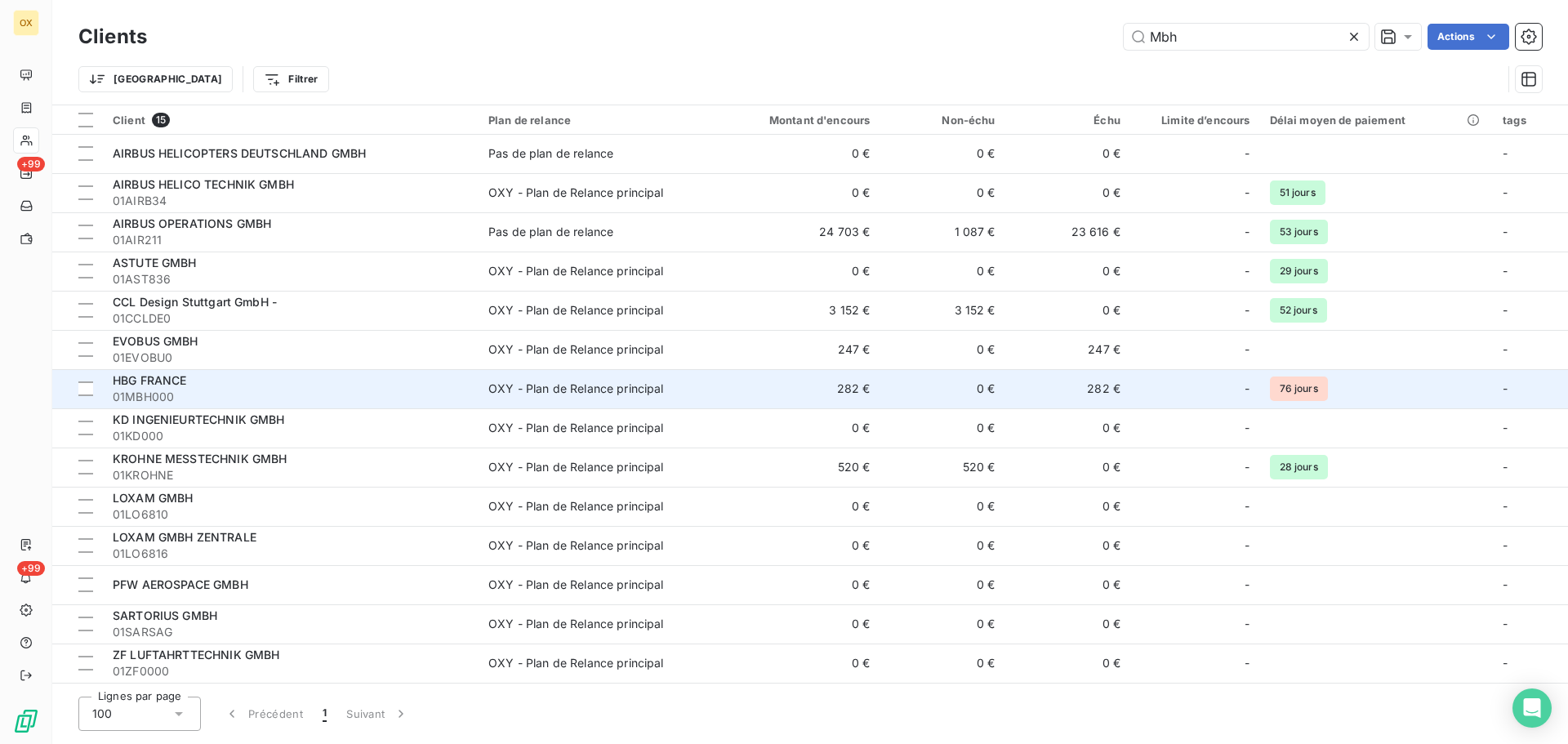
type input "Mbh"
click at [143, 396] on span "01MBH000" at bounding box center [291, 397] width 356 height 16
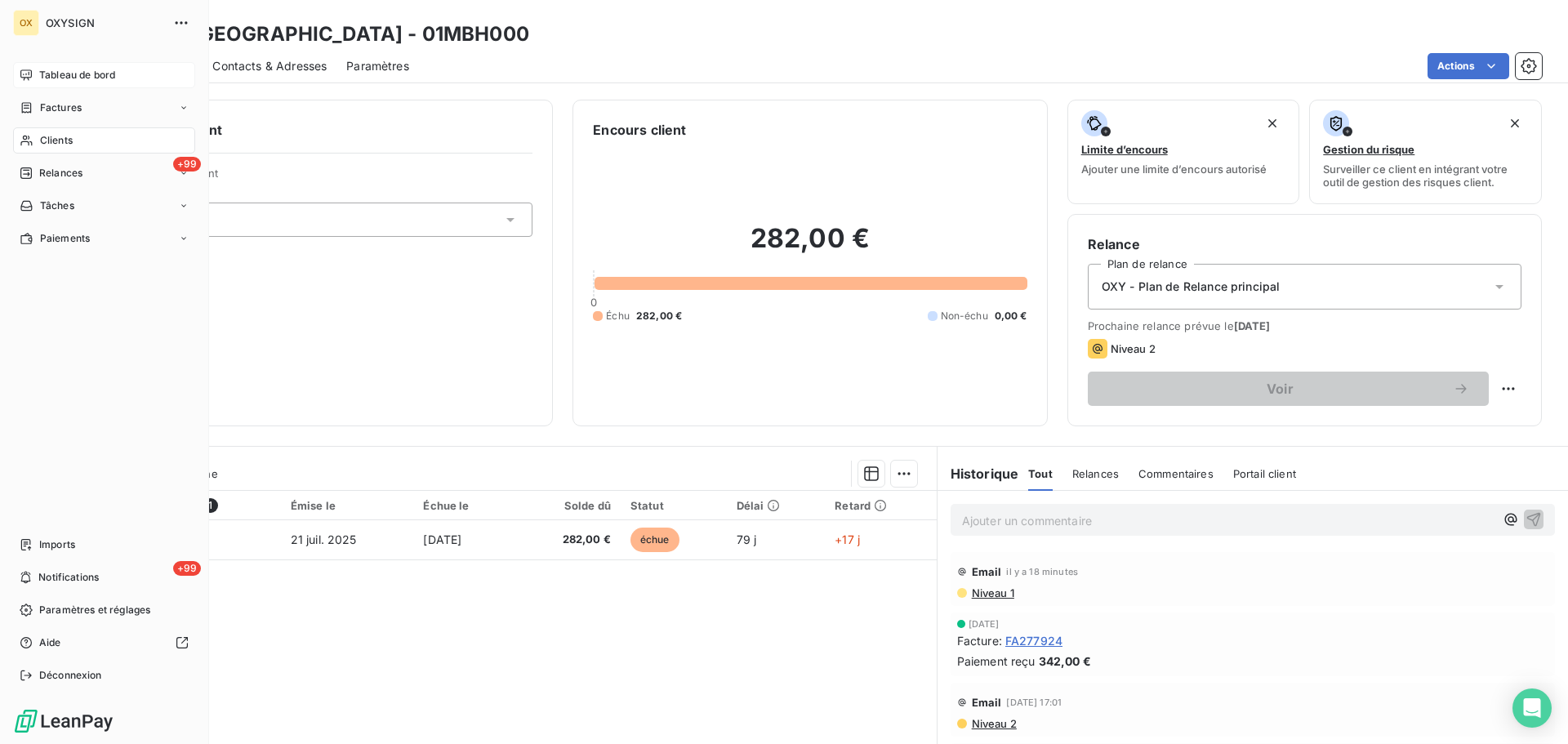
click at [55, 72] on span "Tableau de bord" at bounding box center [77, 75] width 76 height 15
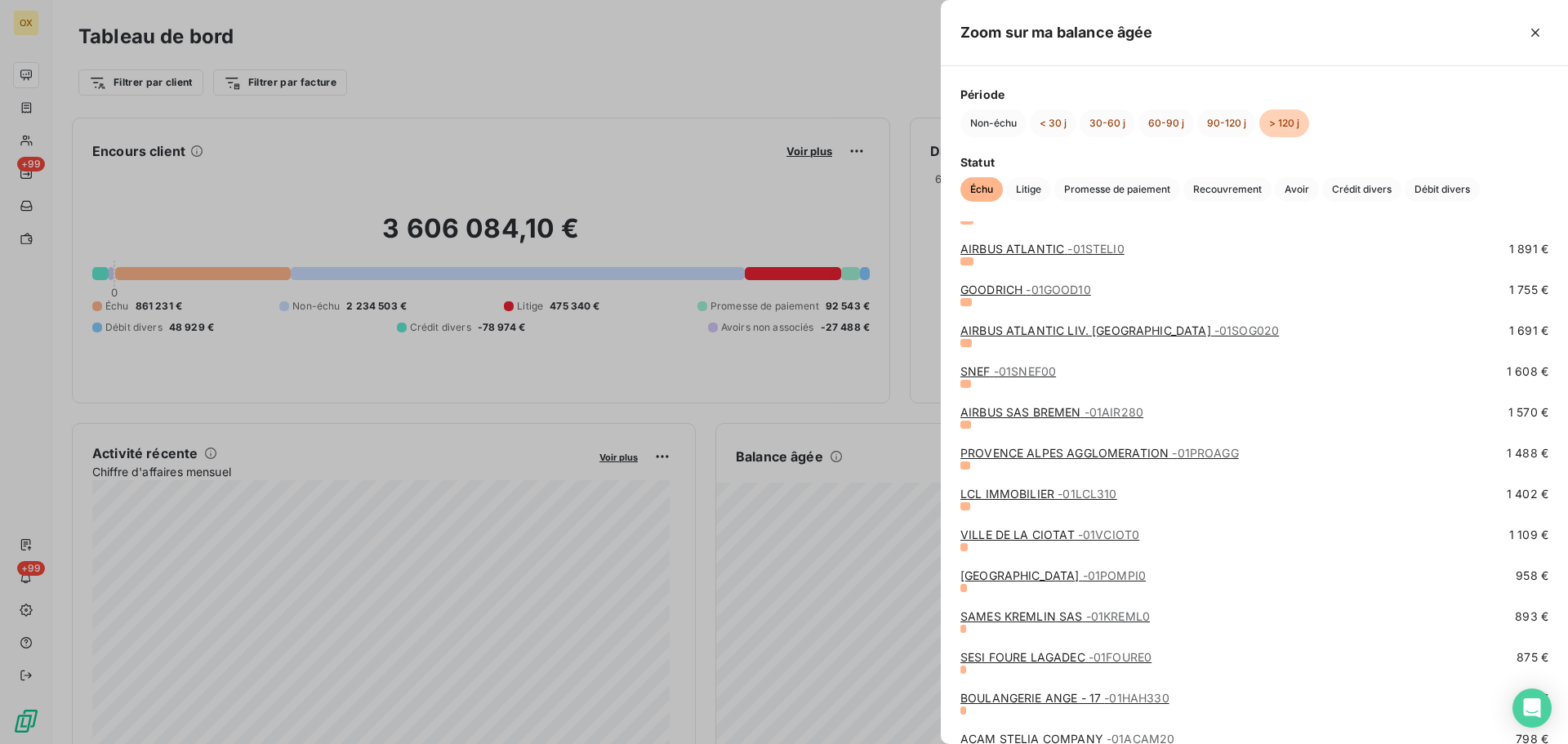
scroll to position [1306, 0]
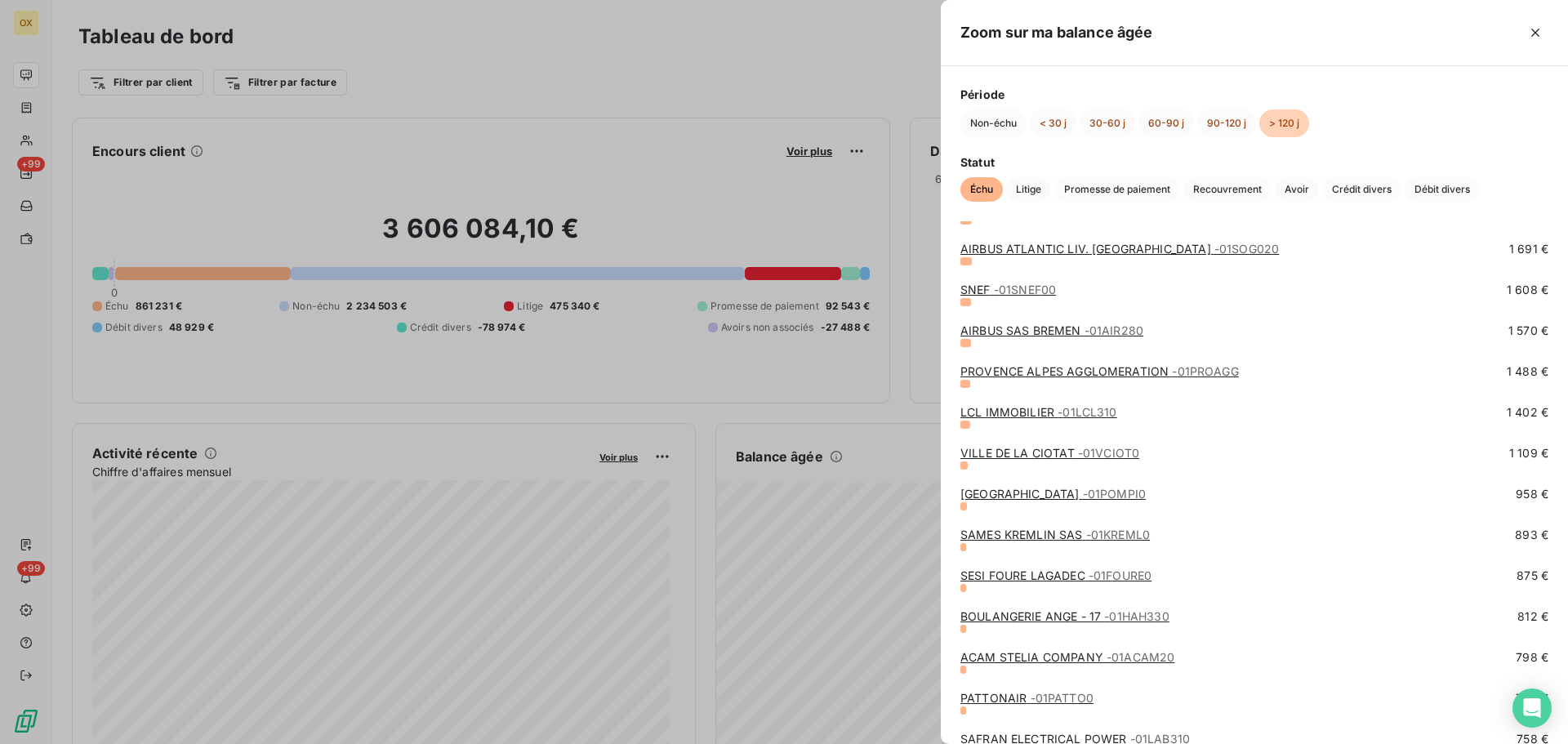
click at [992, 536] on link "SAMES KREMLIN SAS - 01KREML0" at bounding box center [1055, 534] width 189 height 14
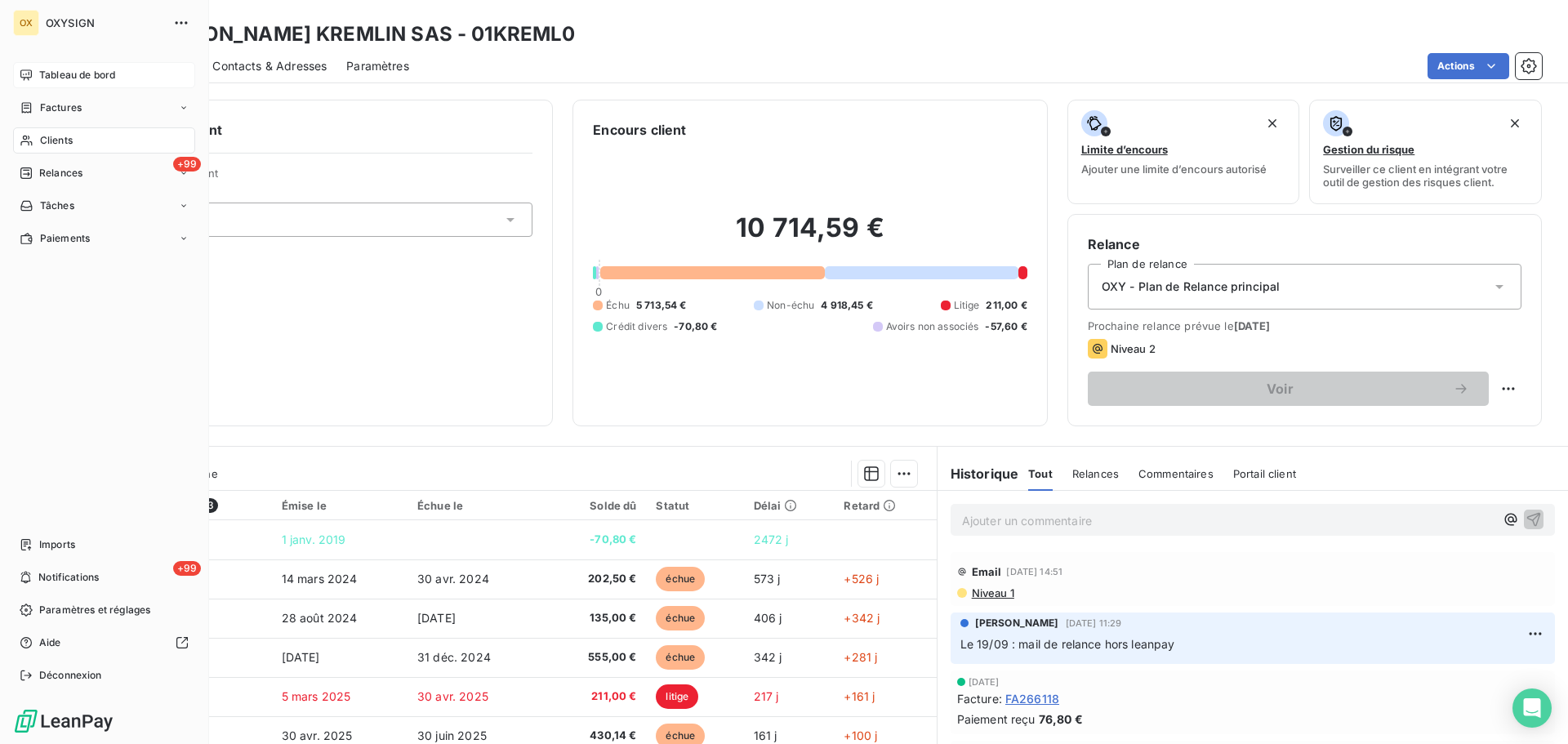
click at [49, 71] on span "Tableau de bord" at bounding box center [77, 75] width 76 height 15
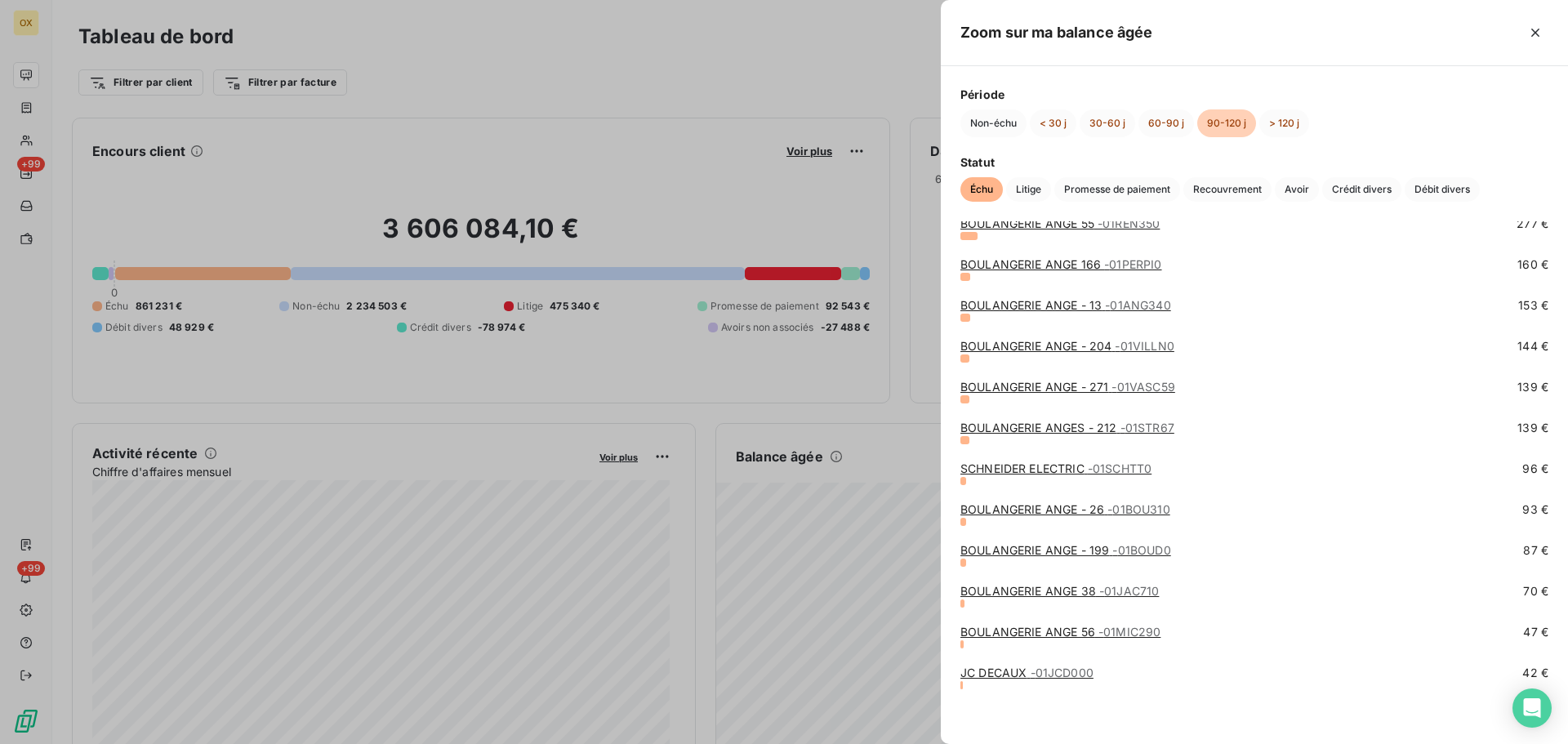
scroll to position [516, 0]
click at [1019, 465] on link "SCHNEIDER ELECTRIC - 01SCHTT0" at bounding box center [1056, 467] width 191 height 14
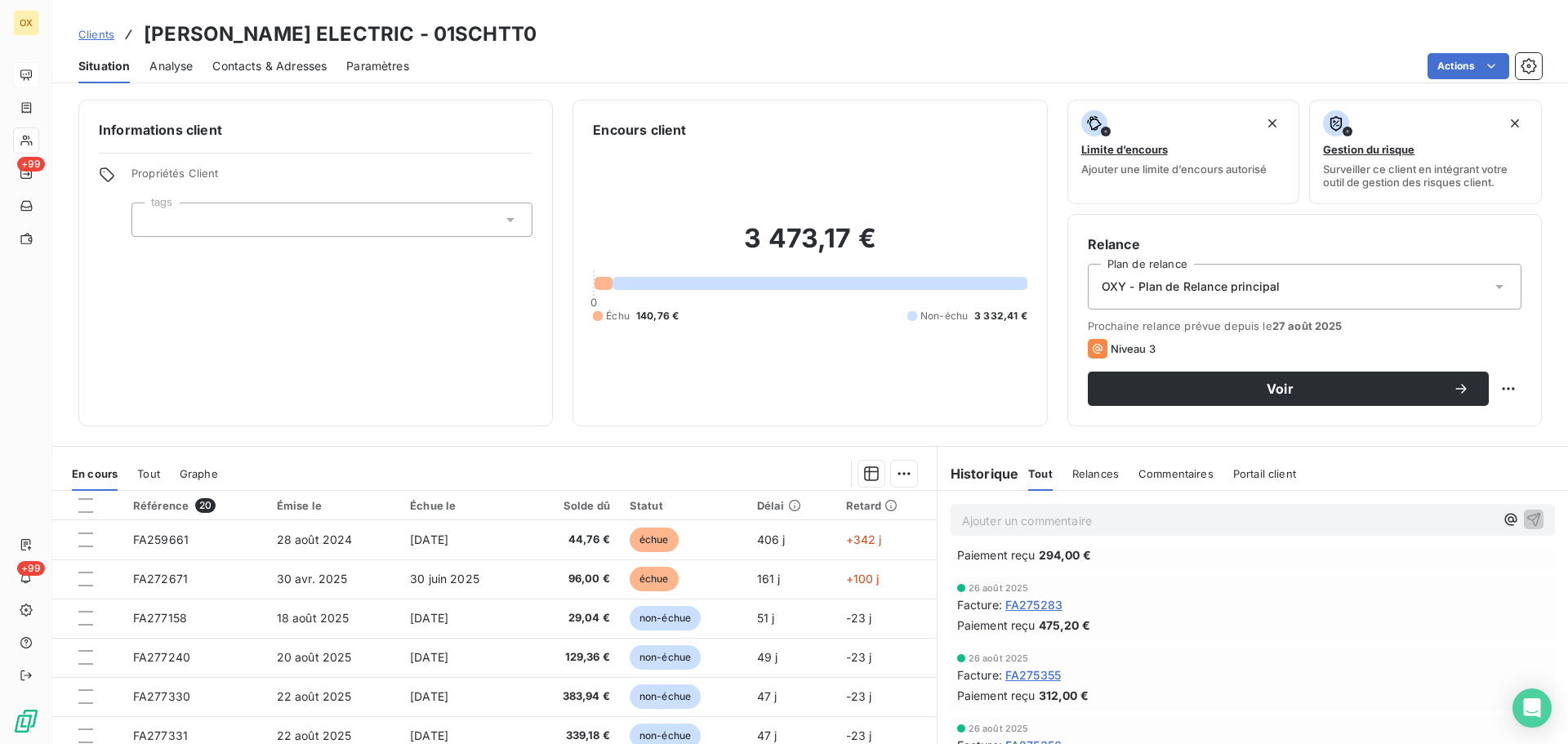
scroll to position [1633, 0]
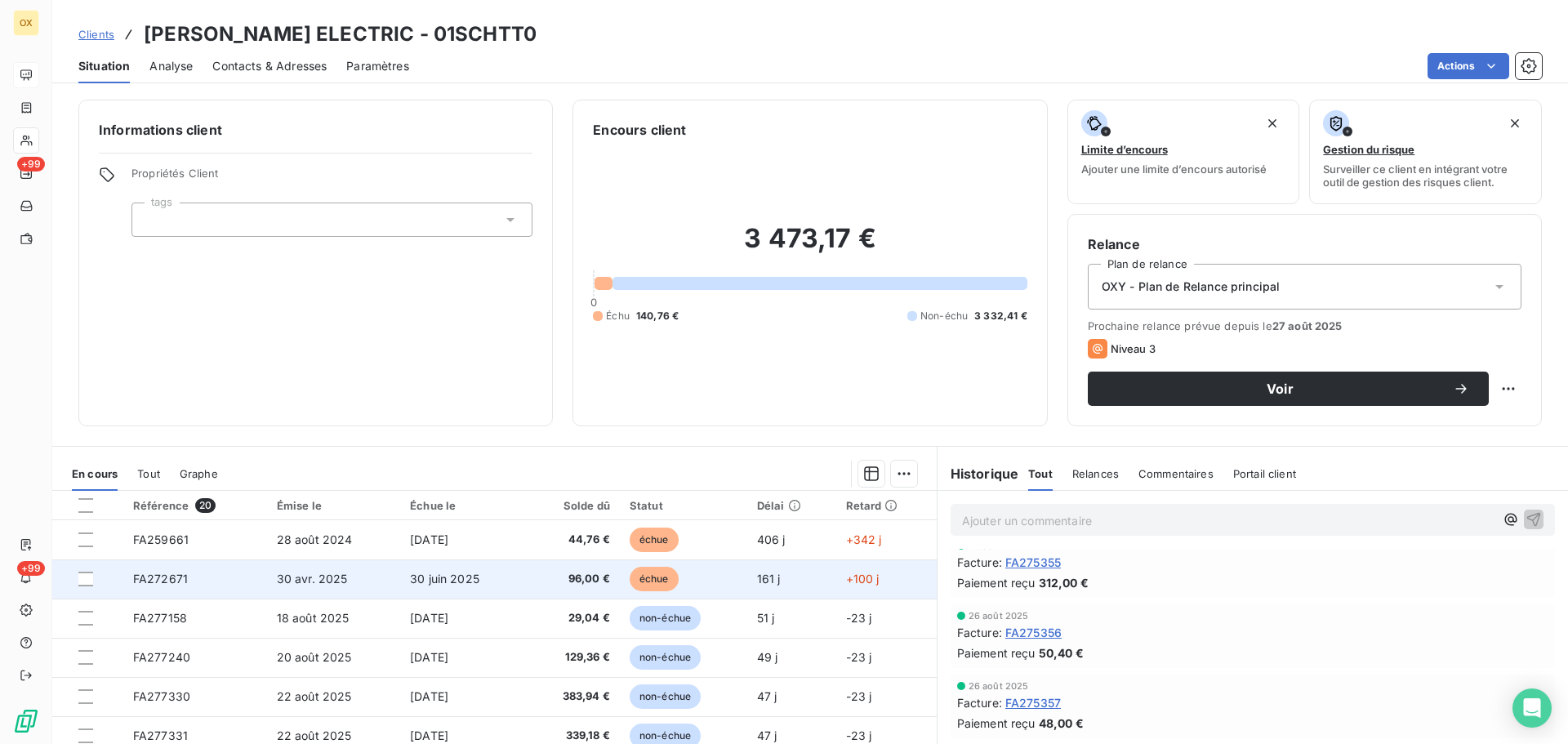
click at [609, 575] on td "96,00 €" at bounding box center [571, 578] width 95 height 39
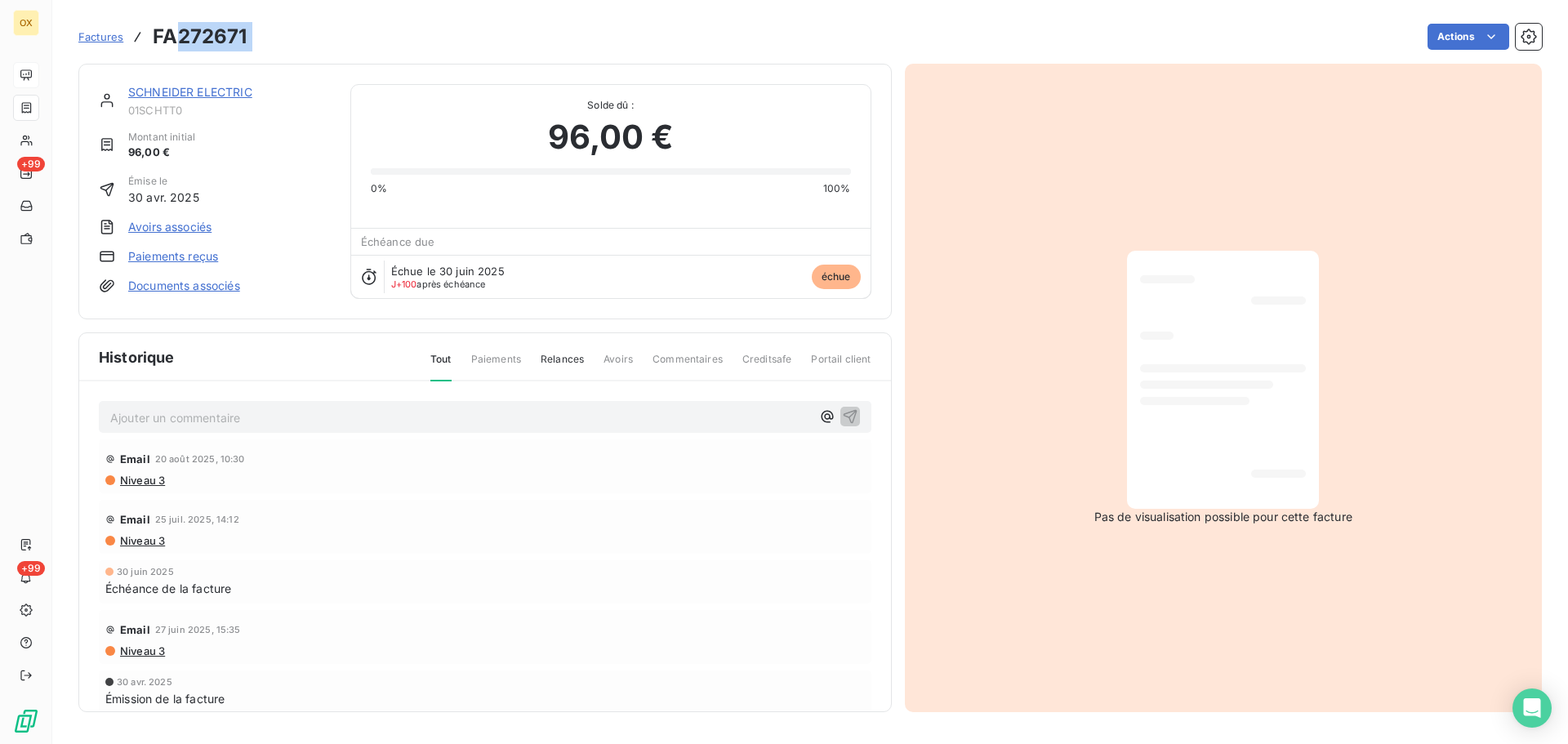
drag, startPoint x: 284, startPoint y: 41, endPoint x: 181, endPoint y: 44, distance: 103.0
click at [181, 44] on div "Factures FA272671 Actions" at bounding box center [810, 37] width 1464 height 34
copy section "272671 Actions"
click at [182, 89] on link "SCHNEIDER ELECTRIC" at bounding box center [190, 92] width 124 height 14
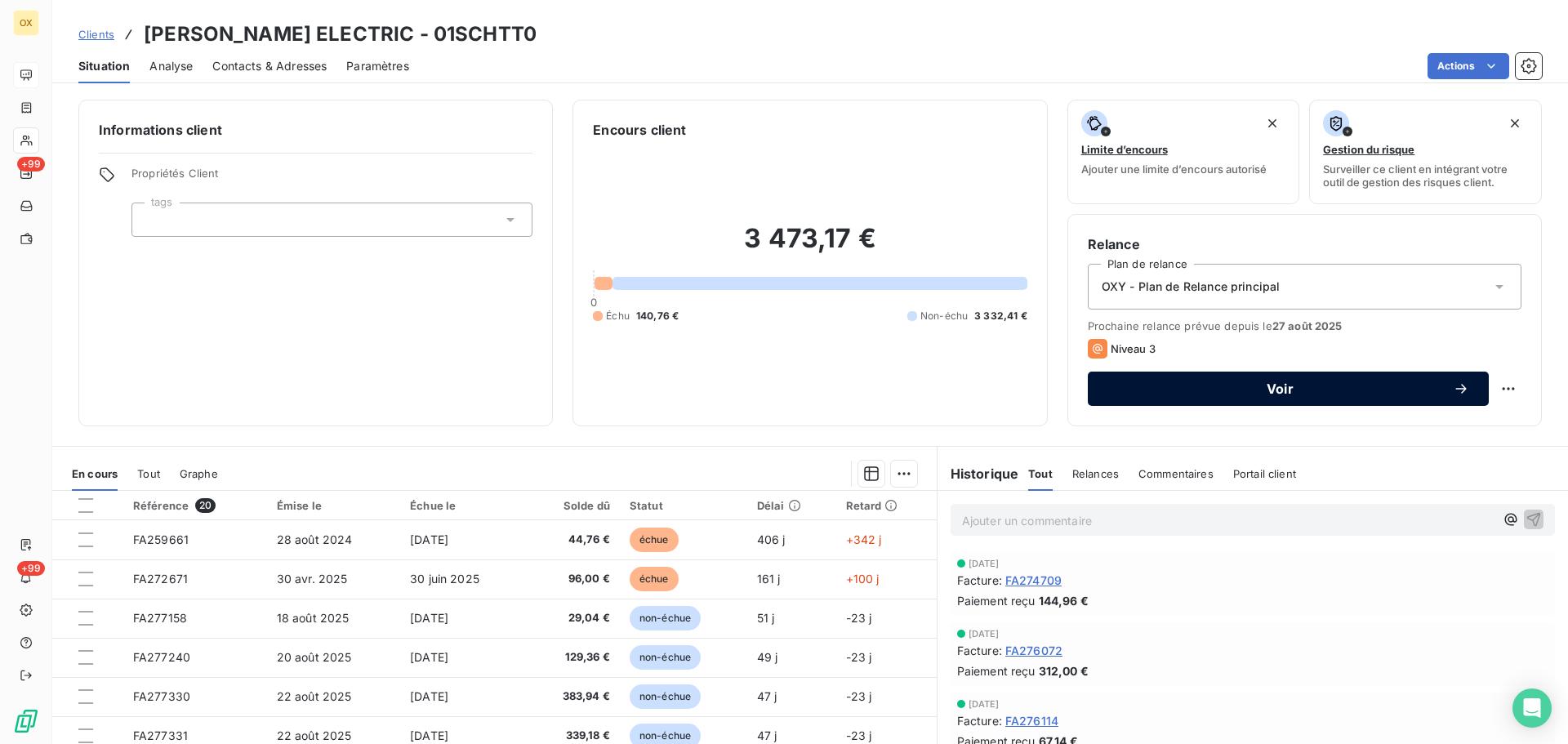
click at [1156, 389] on span "Voir" at bounding box center [1279, 388] width 345 height 13
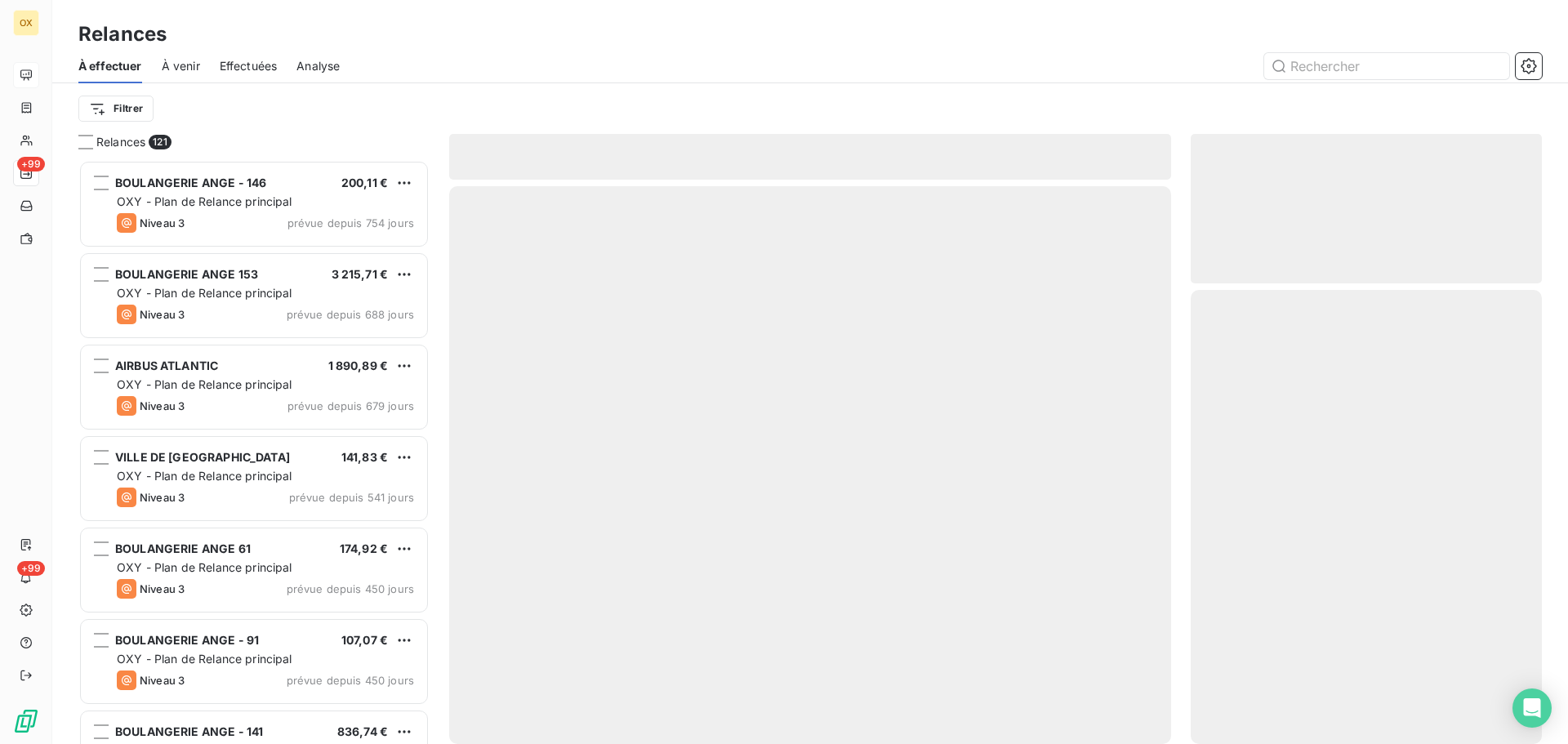
scroll to position [572, 339]
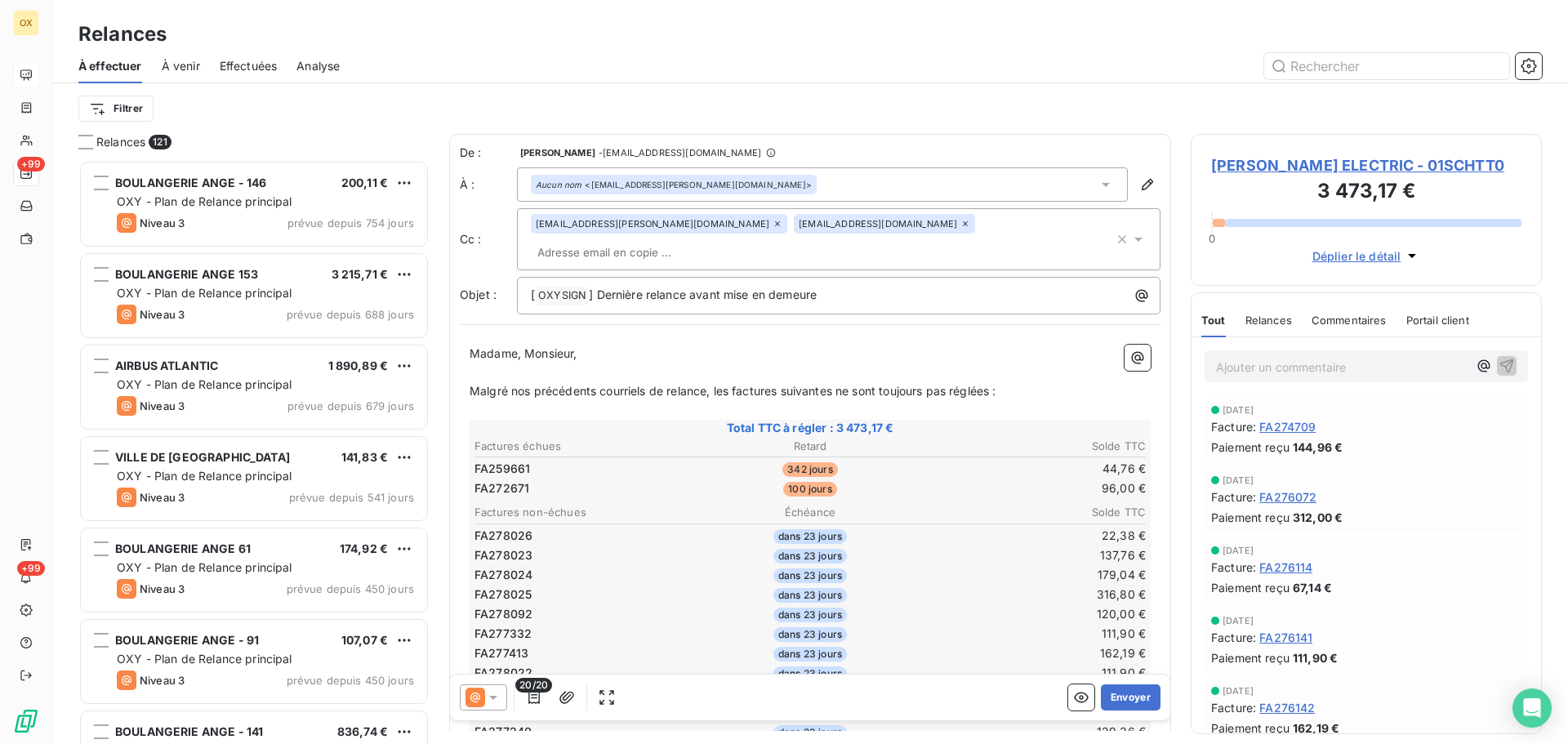
click at [960, 223] on icon at bounding box center [965, 224] width 10 height 10
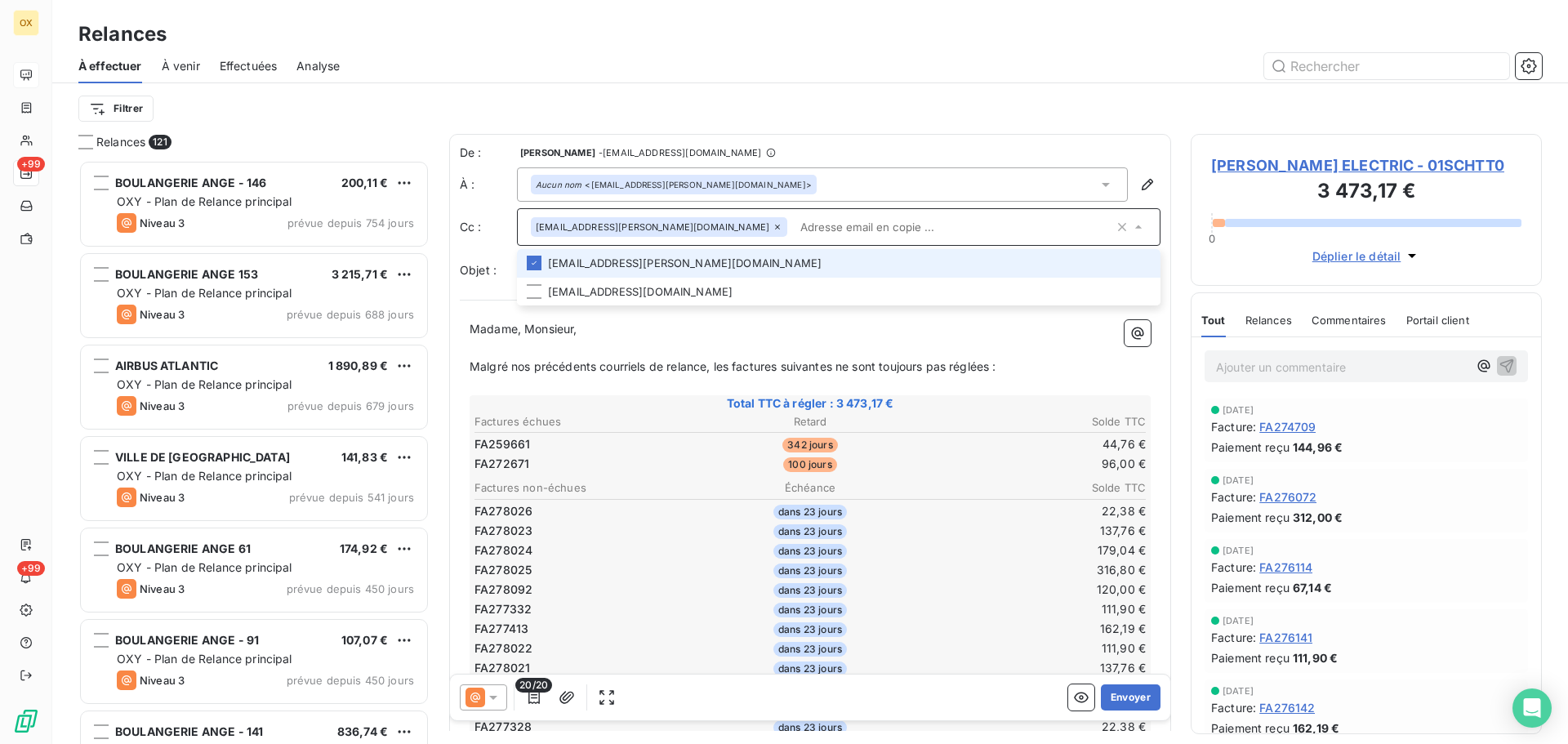
click at [773, 225] on icon at bounding box center [778, 227] width 10 height 10
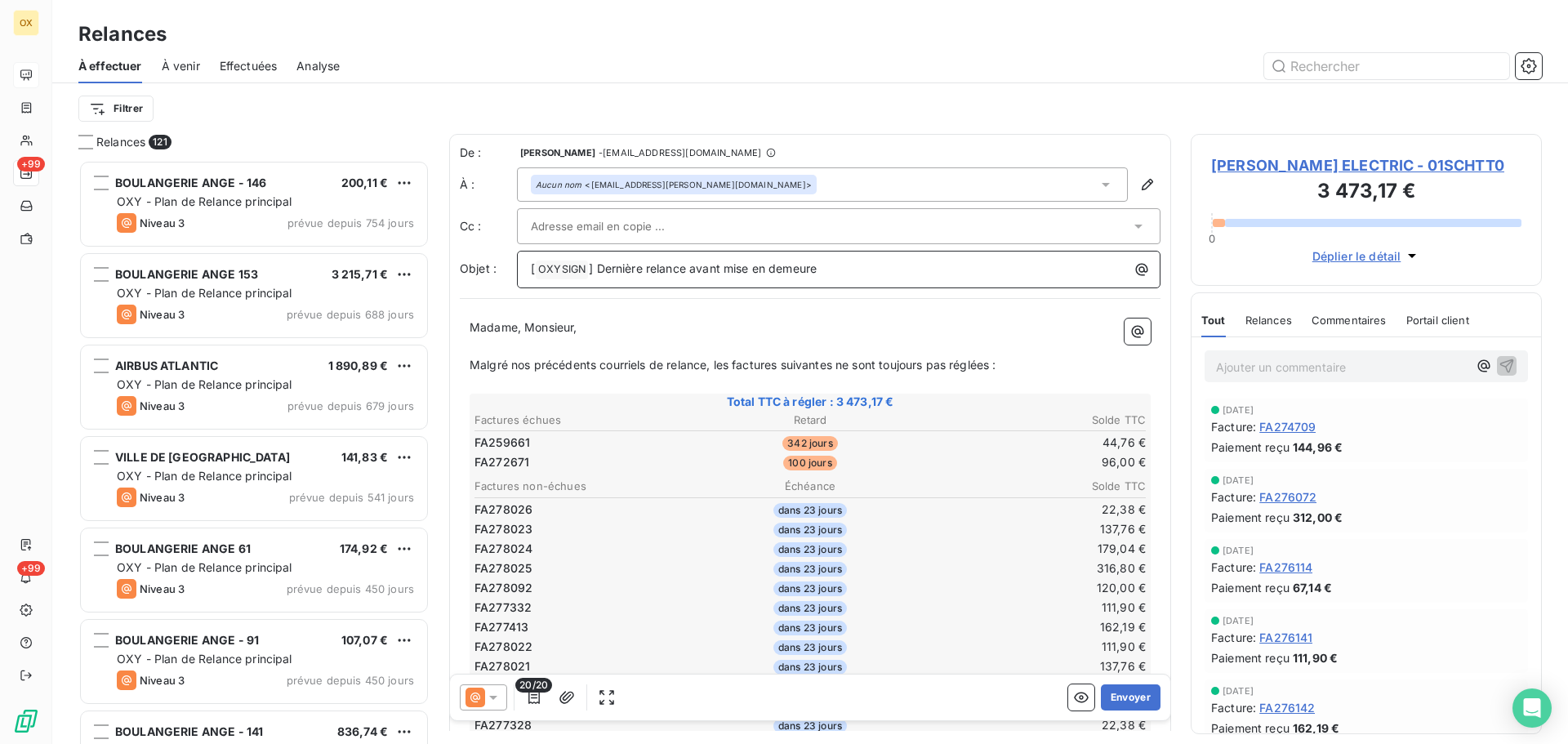
click at [741, 272] on span "] Dernière relance avant mise en demeure" at bounding box center [702, 269] width 228 height 14
drag, startPoint x: 865, startPoint y: 266, endPoint x: 598, endPoint y: 263, distance: 267.0
click at [598, 263] on p "[ OXYSIGN ﻿ ] Dernière relance avant mise en demeure" at bounding box center [843, 270] width 624 height 20
click at [563, 695] on icon "button" at bounding box center [567, 697] width 16 height 16
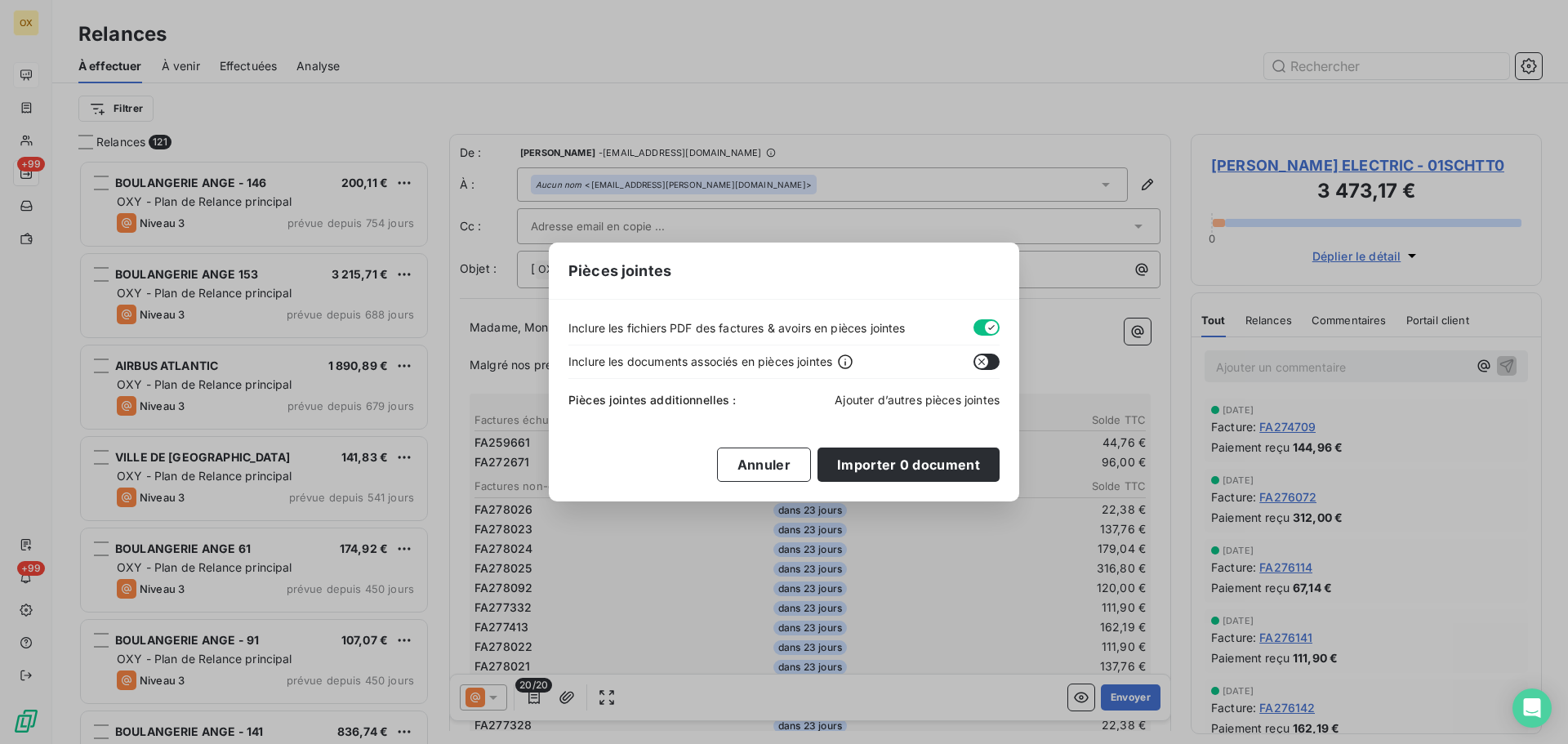
click at [942, 397] on span "Ajouter d’autres pièces jointes" at bounding box center [917, 400] width 165 height 14
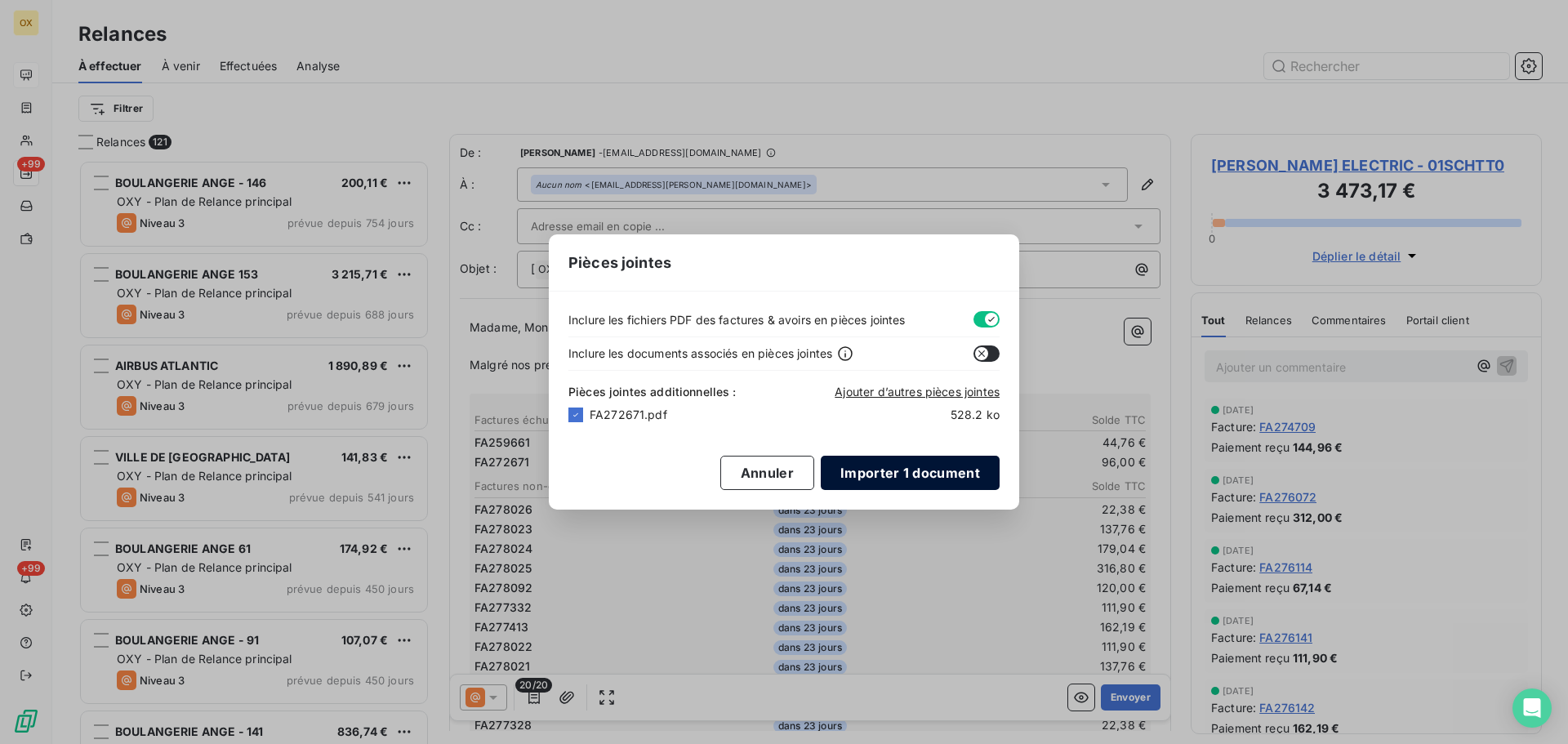
click at [929, 477] on button "Importer 1 document" at bounding box center [910, 472] width 179 height 34
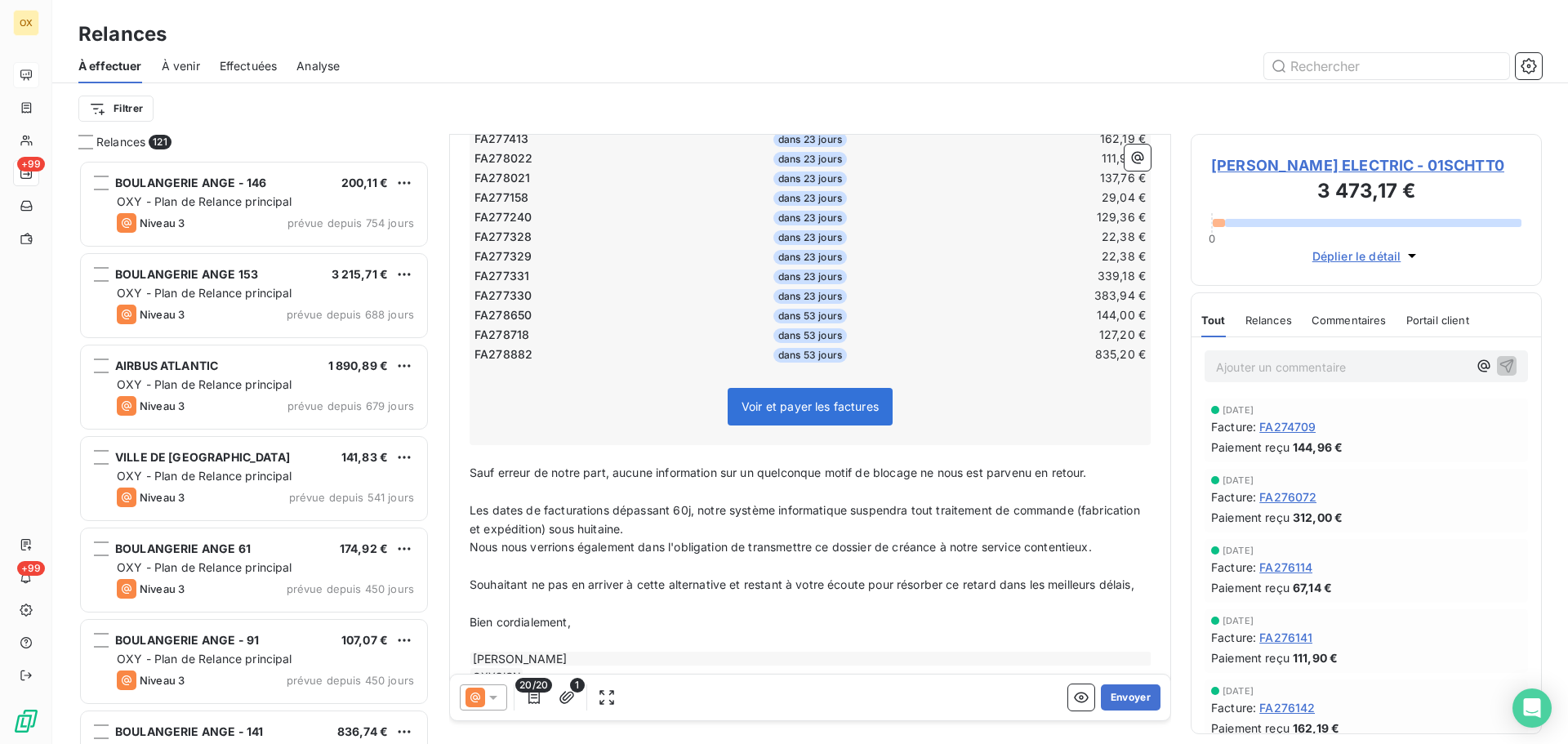
scroll to position [490, 0]
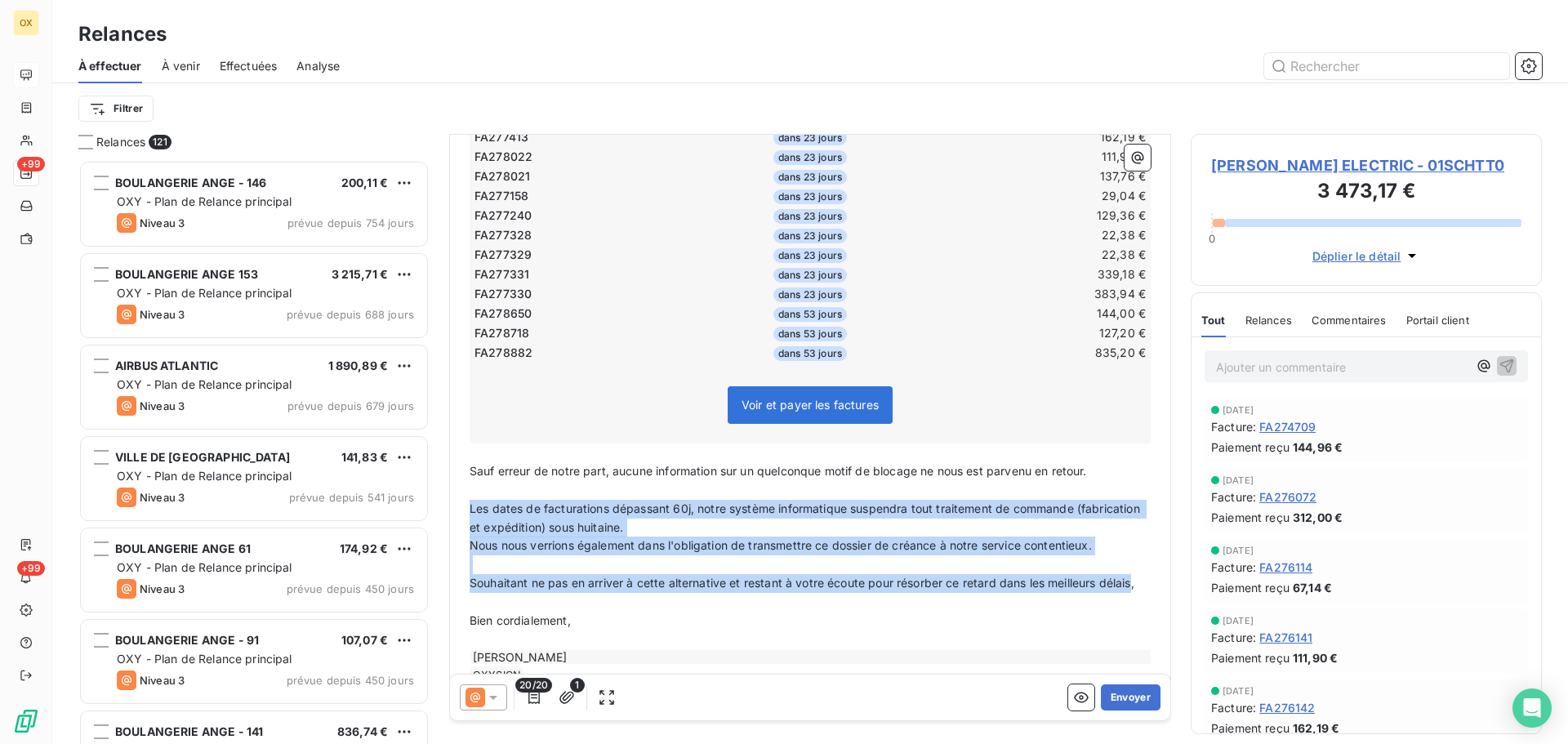
drag, startPoint x: 502, startPoint y: 601, endPoint x: 470, endPoint y: 512, distance: 94.6
click at [470, 512] on div "Madame, Monsieur, ﻿ Malgré nos précédents courriels de relance, les factures su…" at bounding box center [810, 257] width 682 height 856
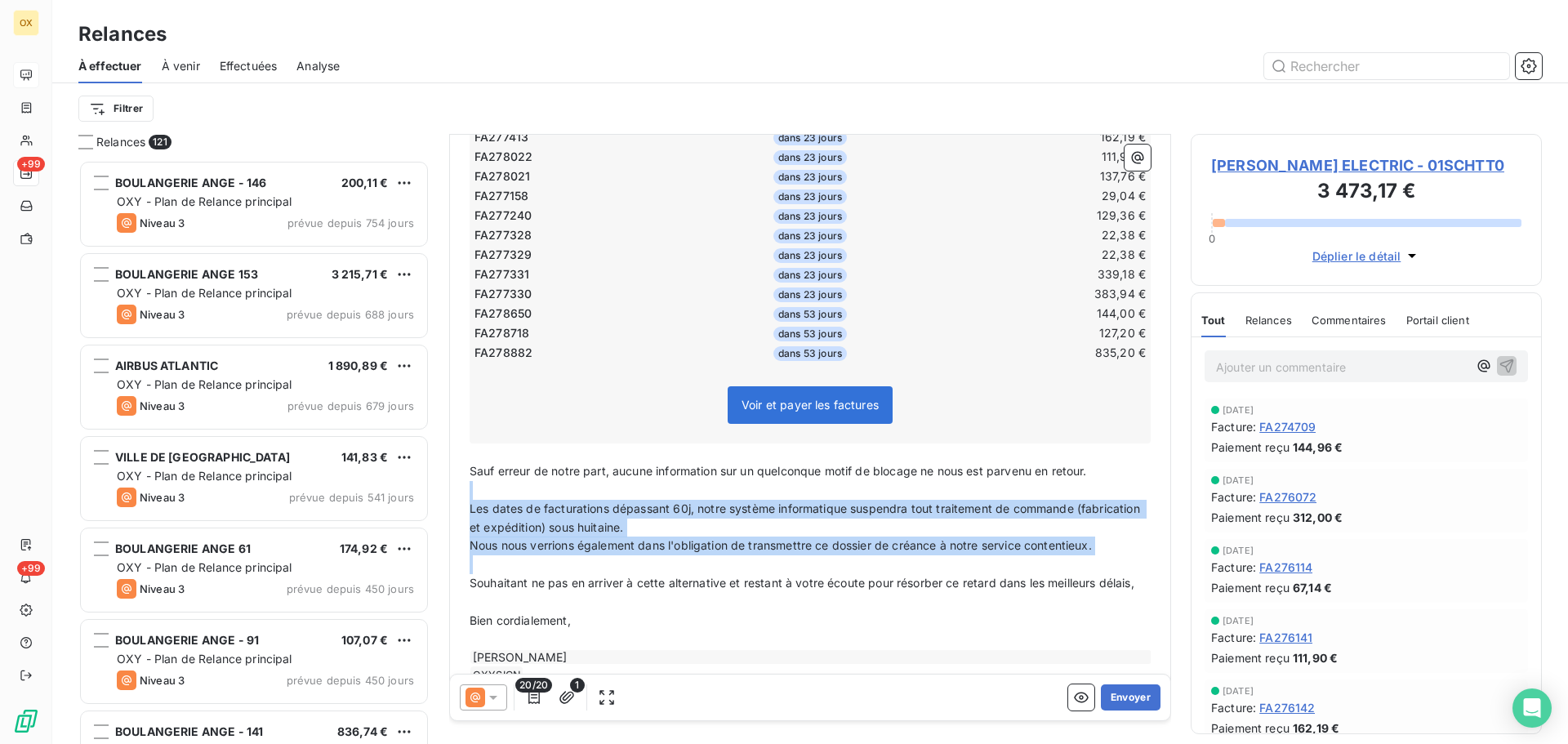
scroll to position [458, 0]
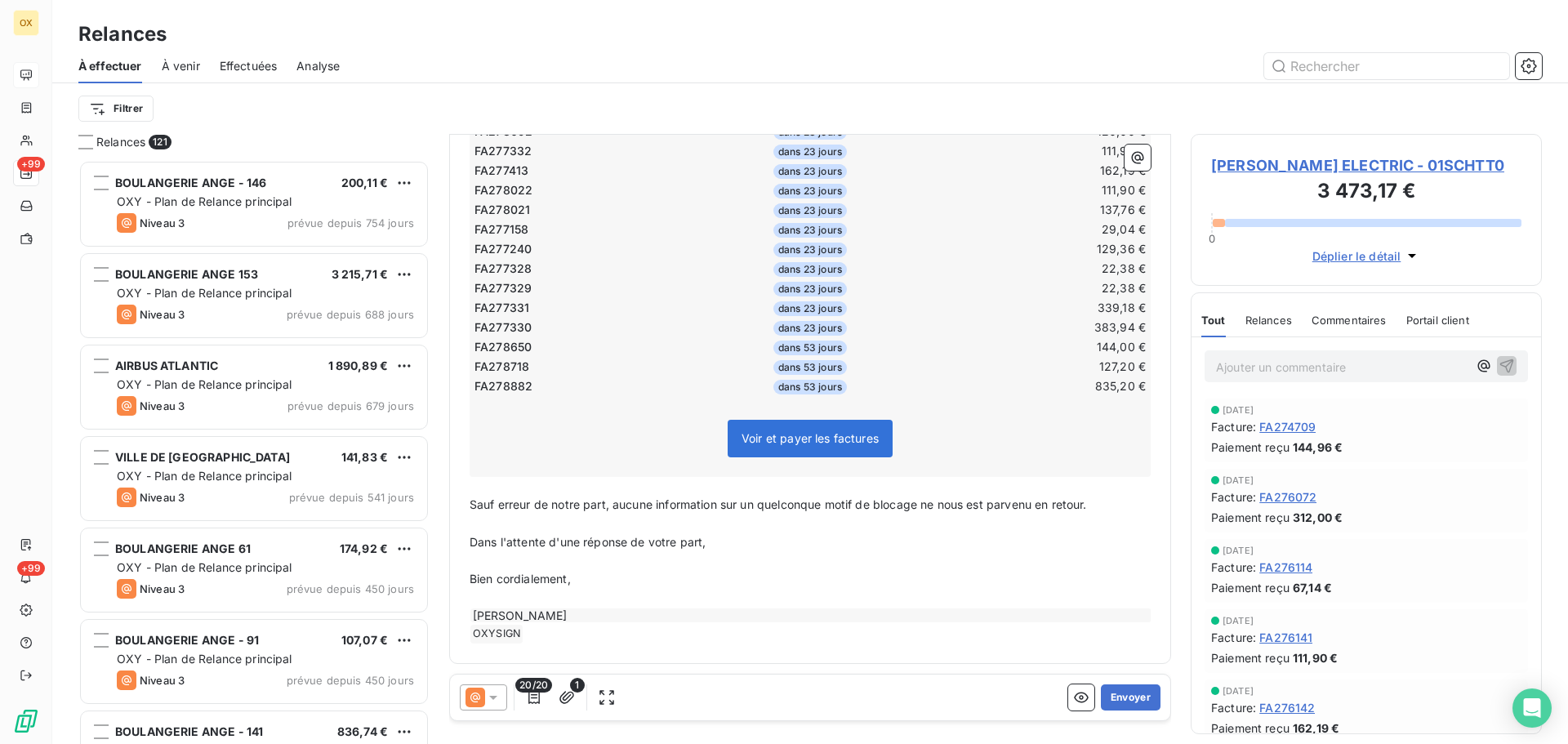
click at [1039, 499] on span "Sauf erreur de notre part, aucune information sur un quelconque motif de blocag…" at bounding box center [778, 504] width 618 height 14
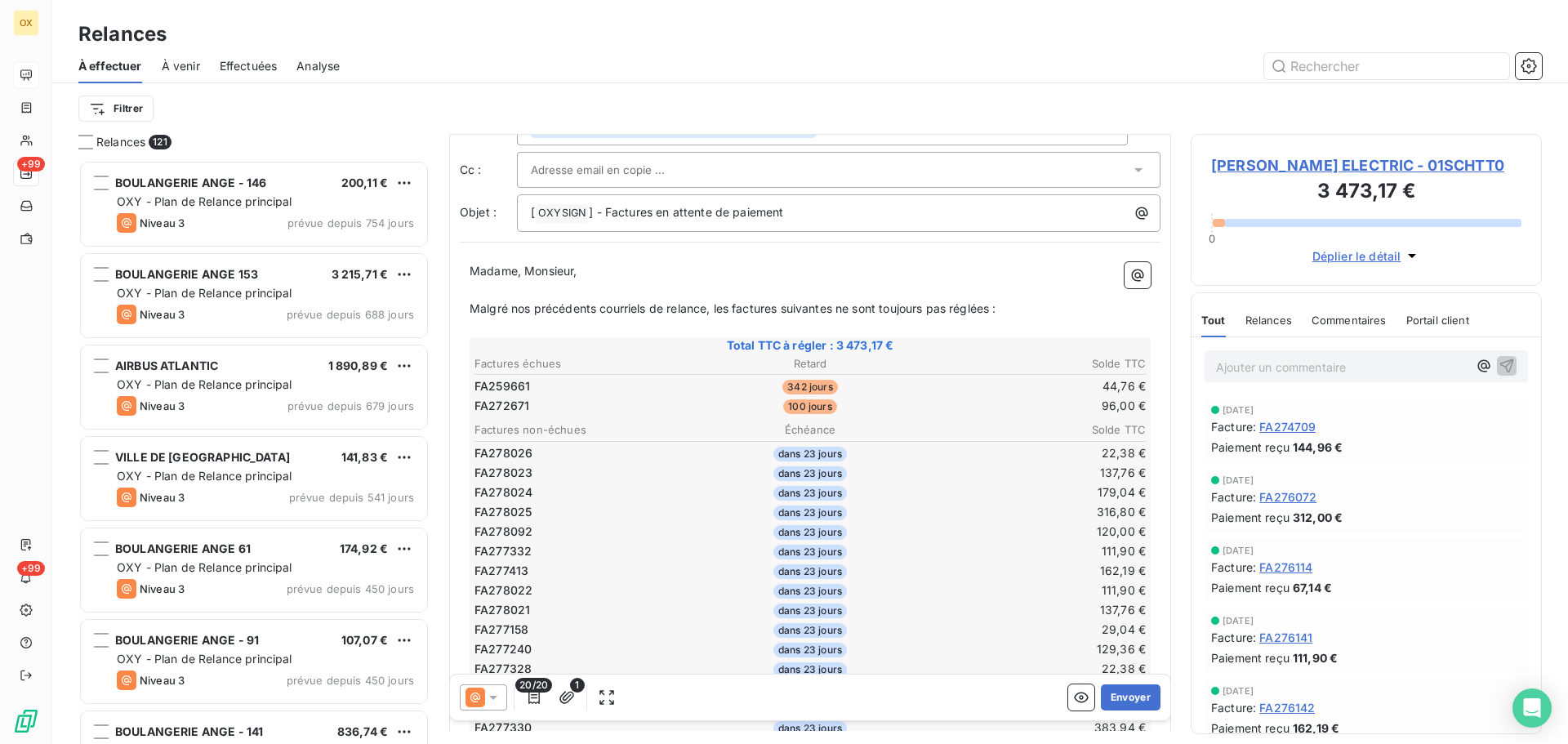
scroll to position [0, 0]
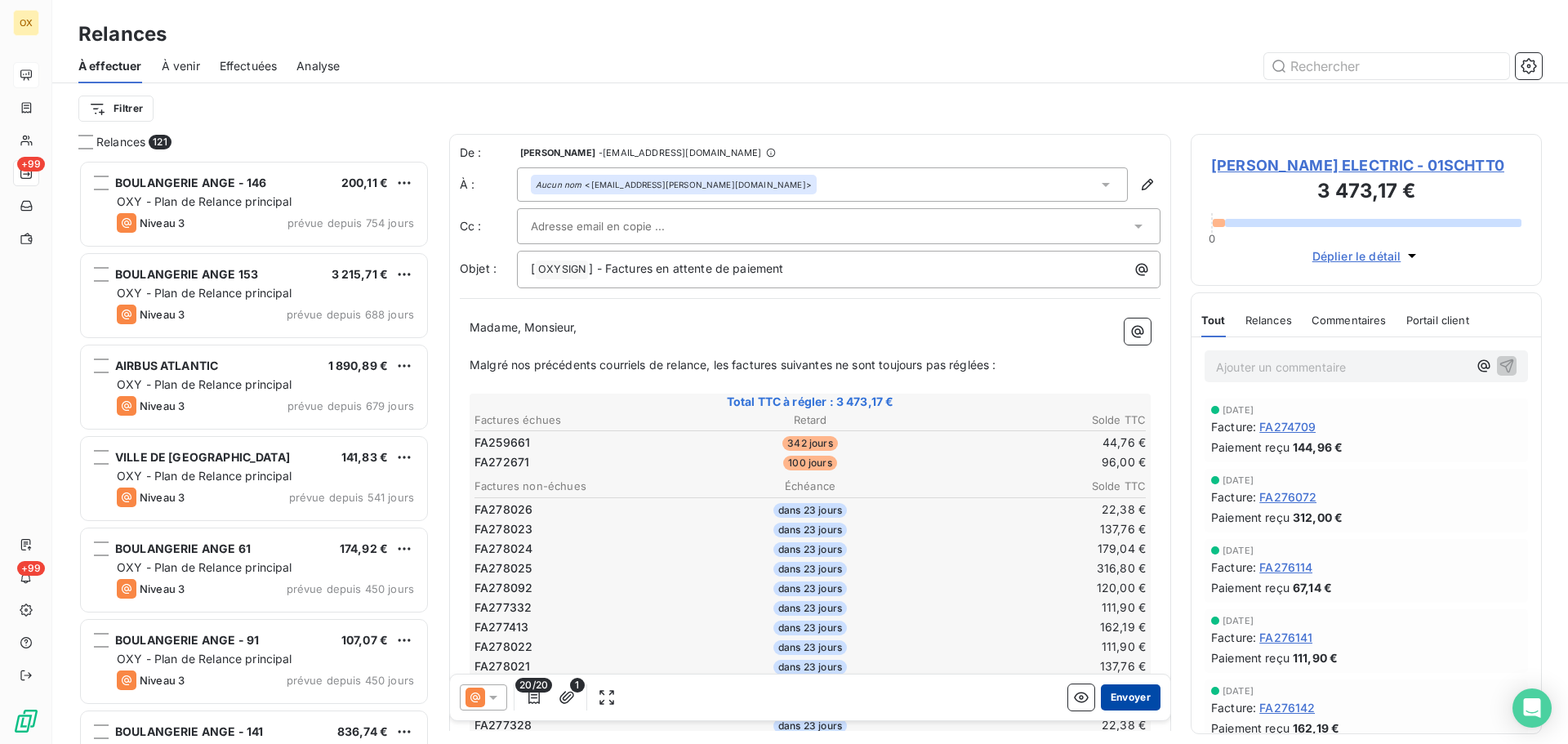
click at [1125, 692] on button "Envoyer" at bounding box center [1131, 697] width 60 height 26
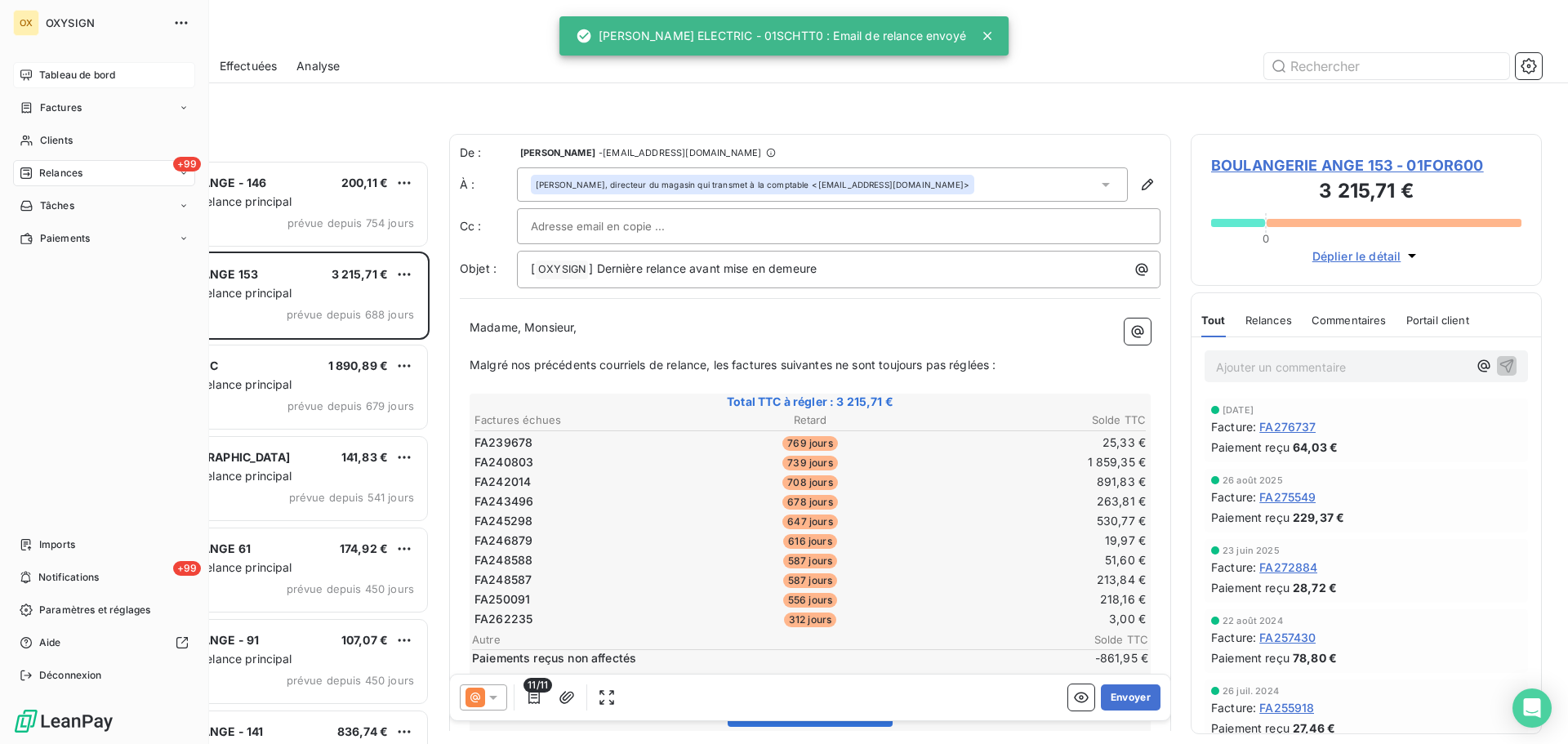
click at [73, 163] on div "+99 Relances" at bounding box center [103, 173] width 182 height 26
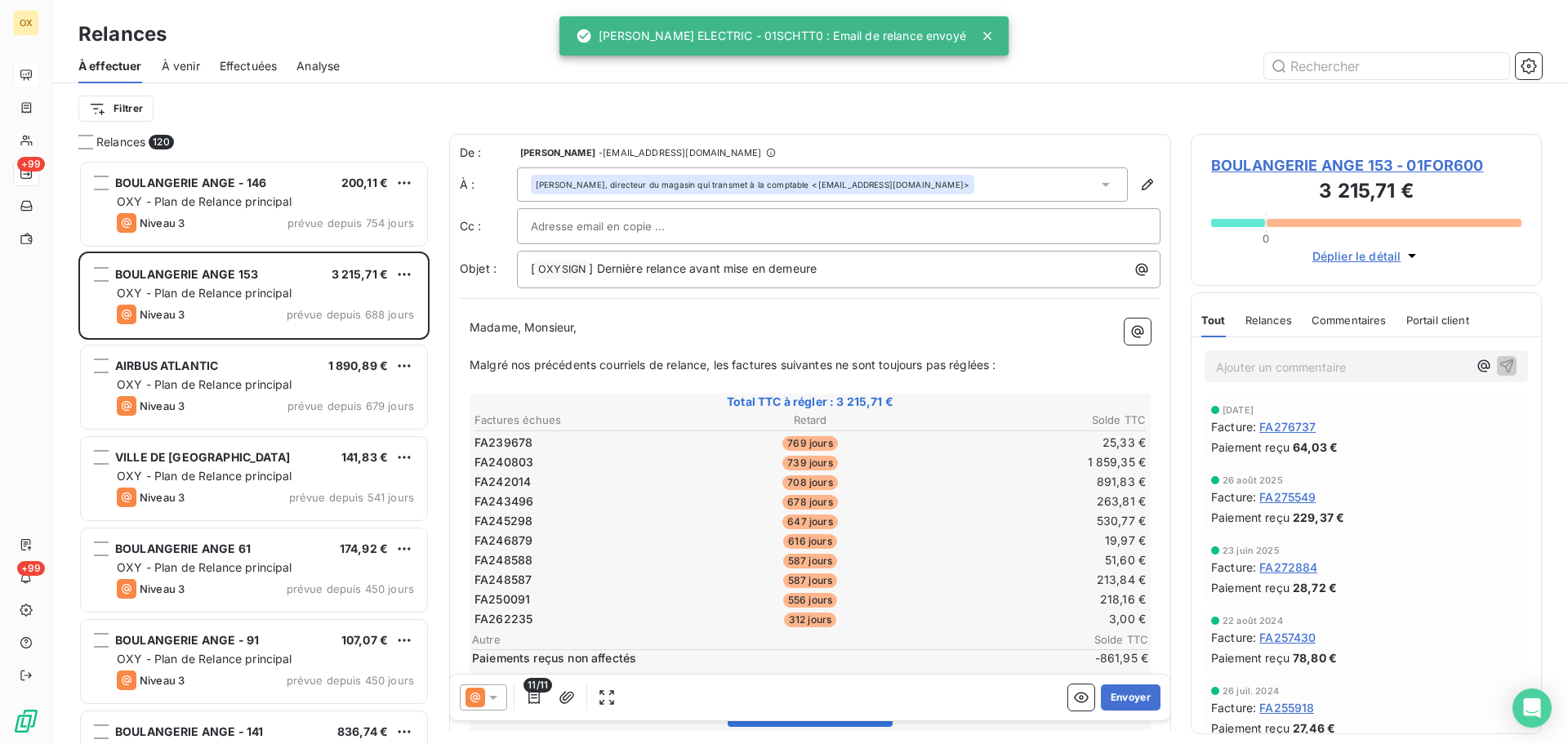
click at [244, 68] on span "Effectuées" at bounding box center [249, 66] width 58 height 16
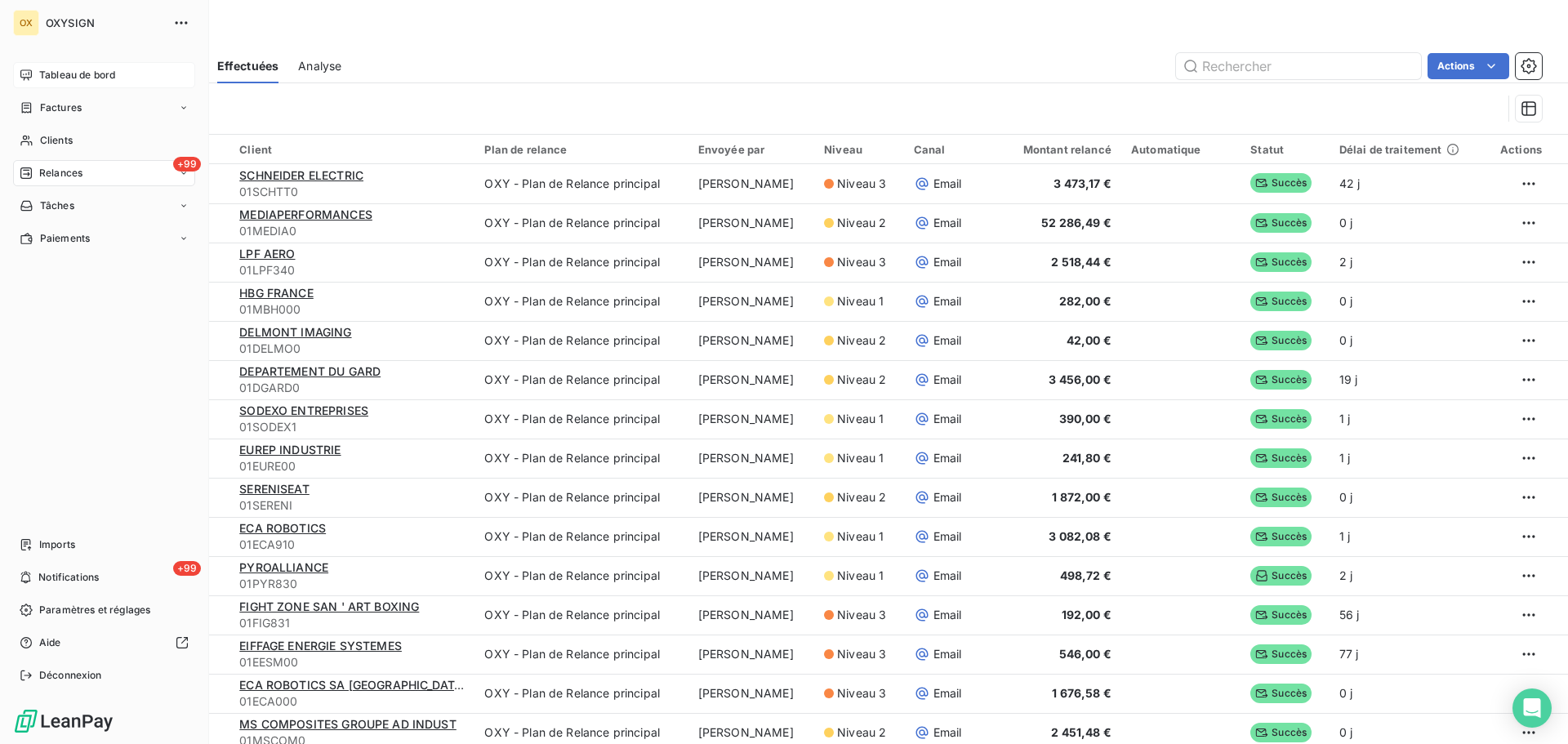
click at [62, 171] on span "Relances" at bounding box center [61, 173] width 44 height 15
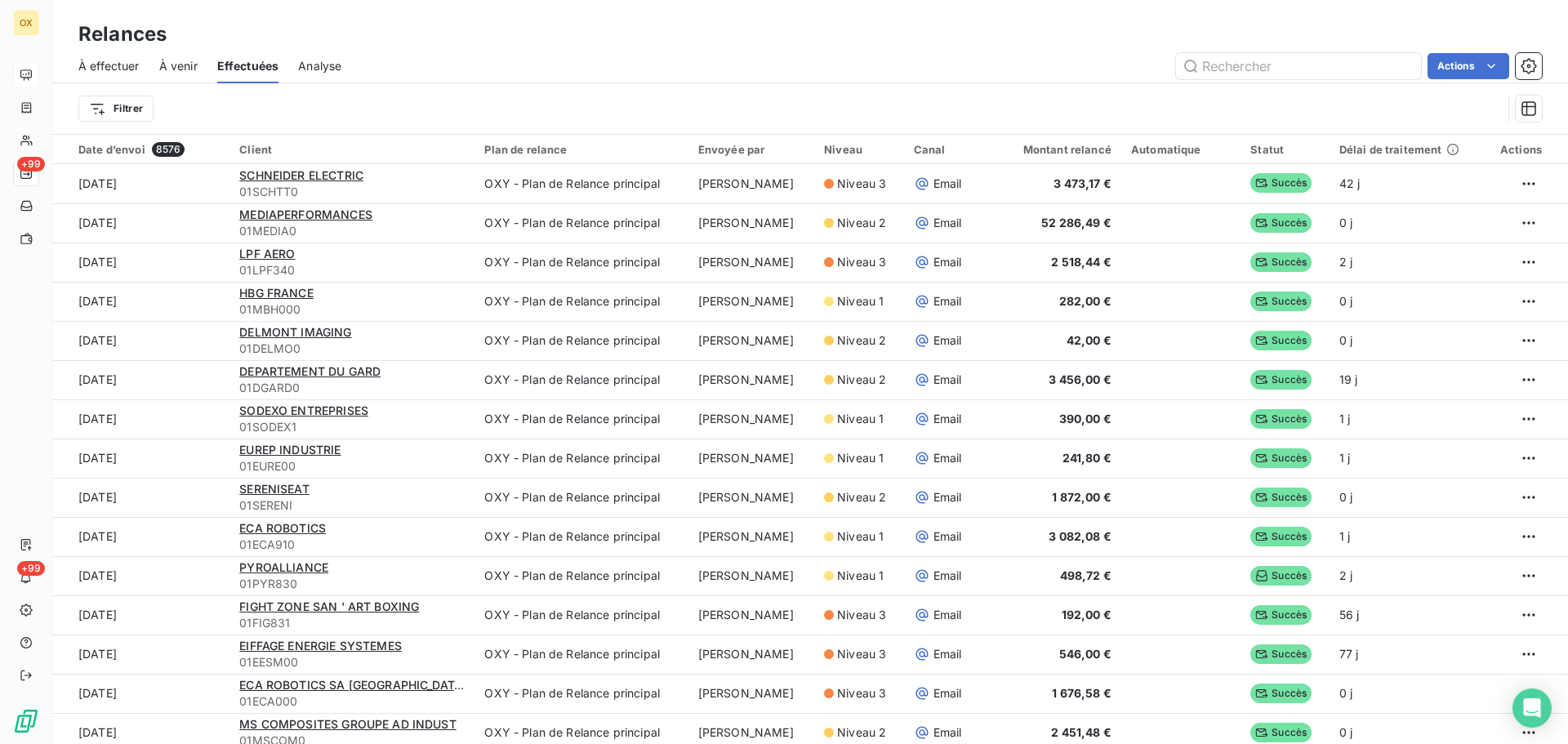
click at [482, 75] on div "Actions" at bounding box center [951, 66] width 1181 height 26
drag, startPoint x: 112, startPoint y: 57, endPoint x: 148, endPoint y: 66, distance: 37.1
click at [113, 57] on div "À effectuer" at bounding box center [109, 66] width 62 height 34
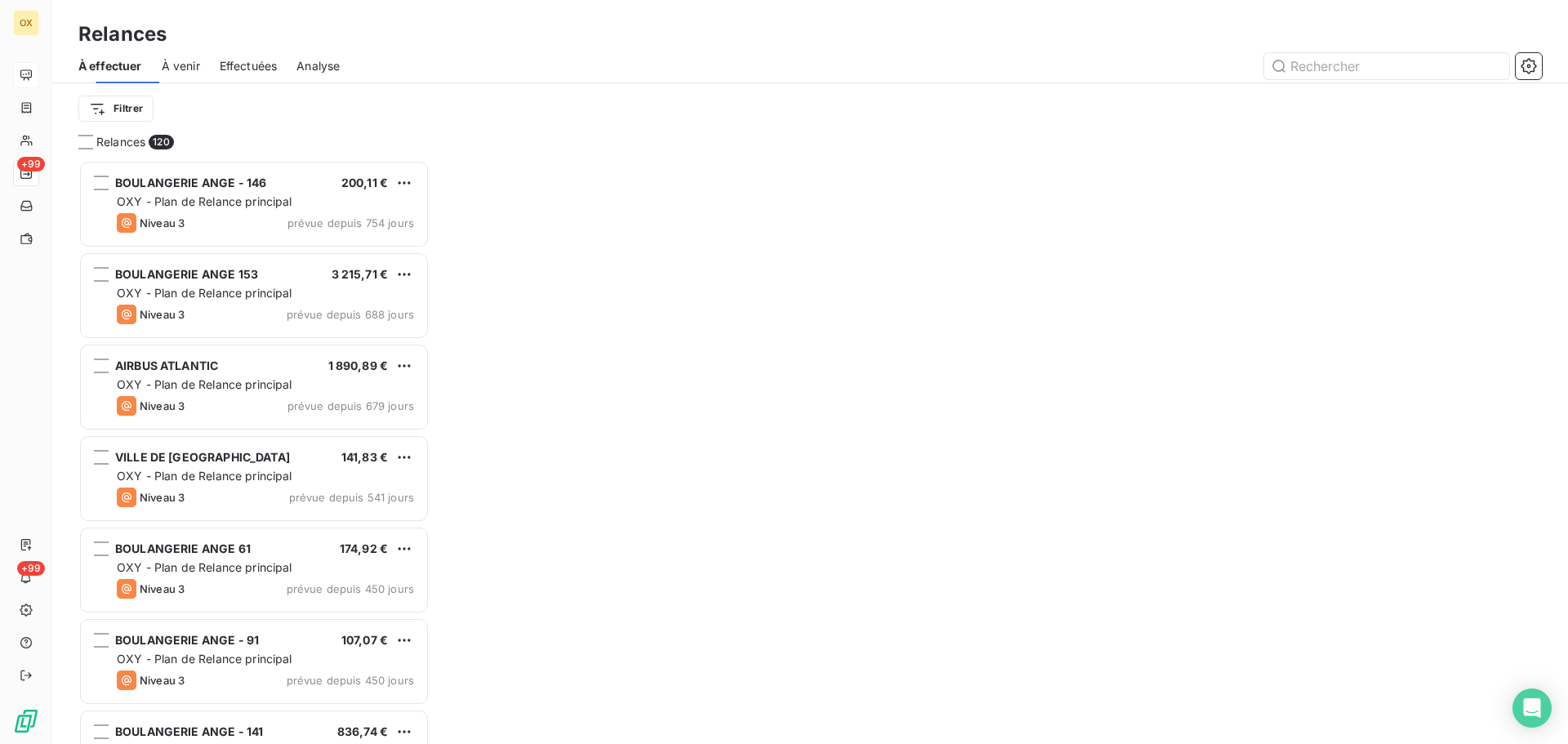
scroll to position [572, 339]
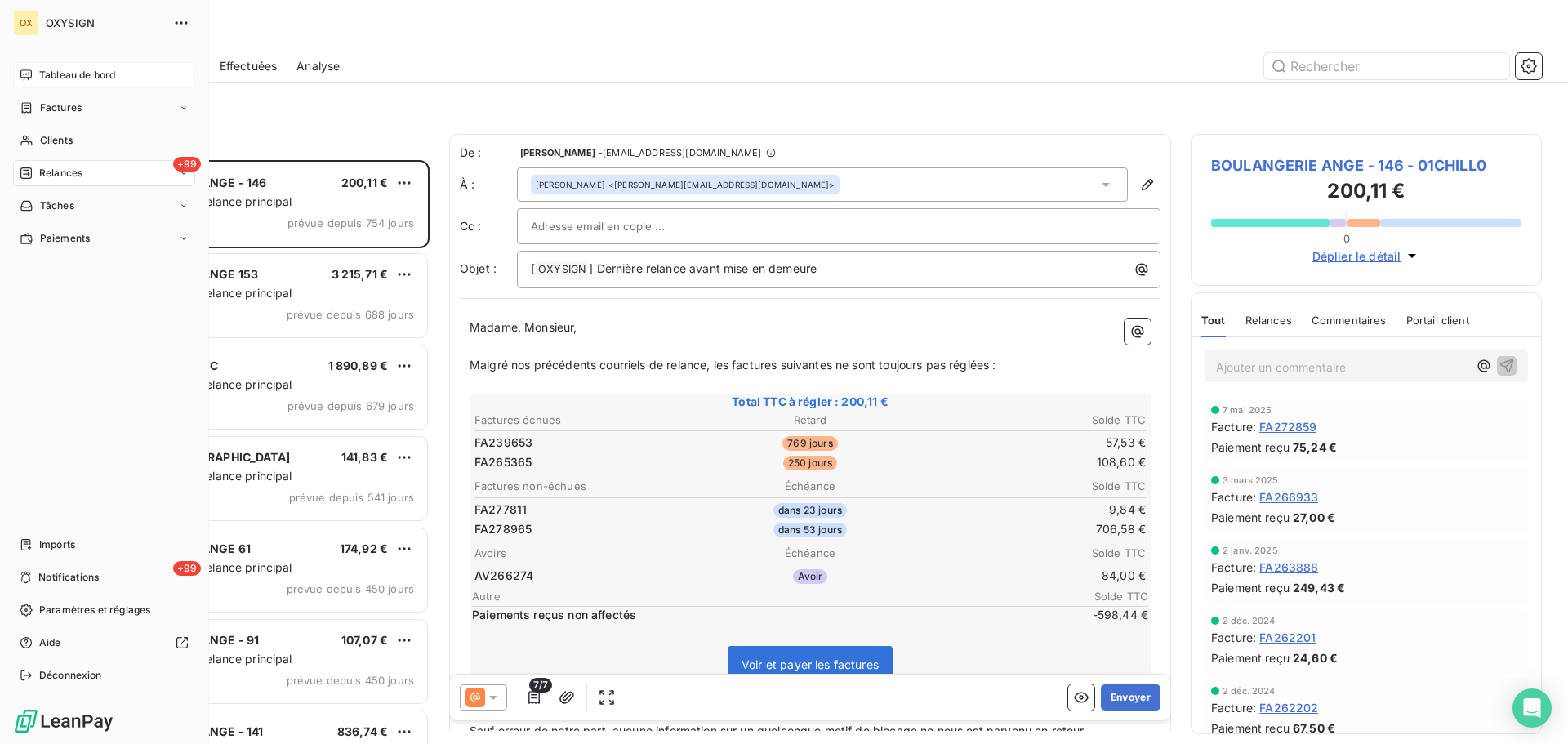
click at [46, 72] on span "Tableau de bord" at bounding box center [77, 75] width 76 height 15
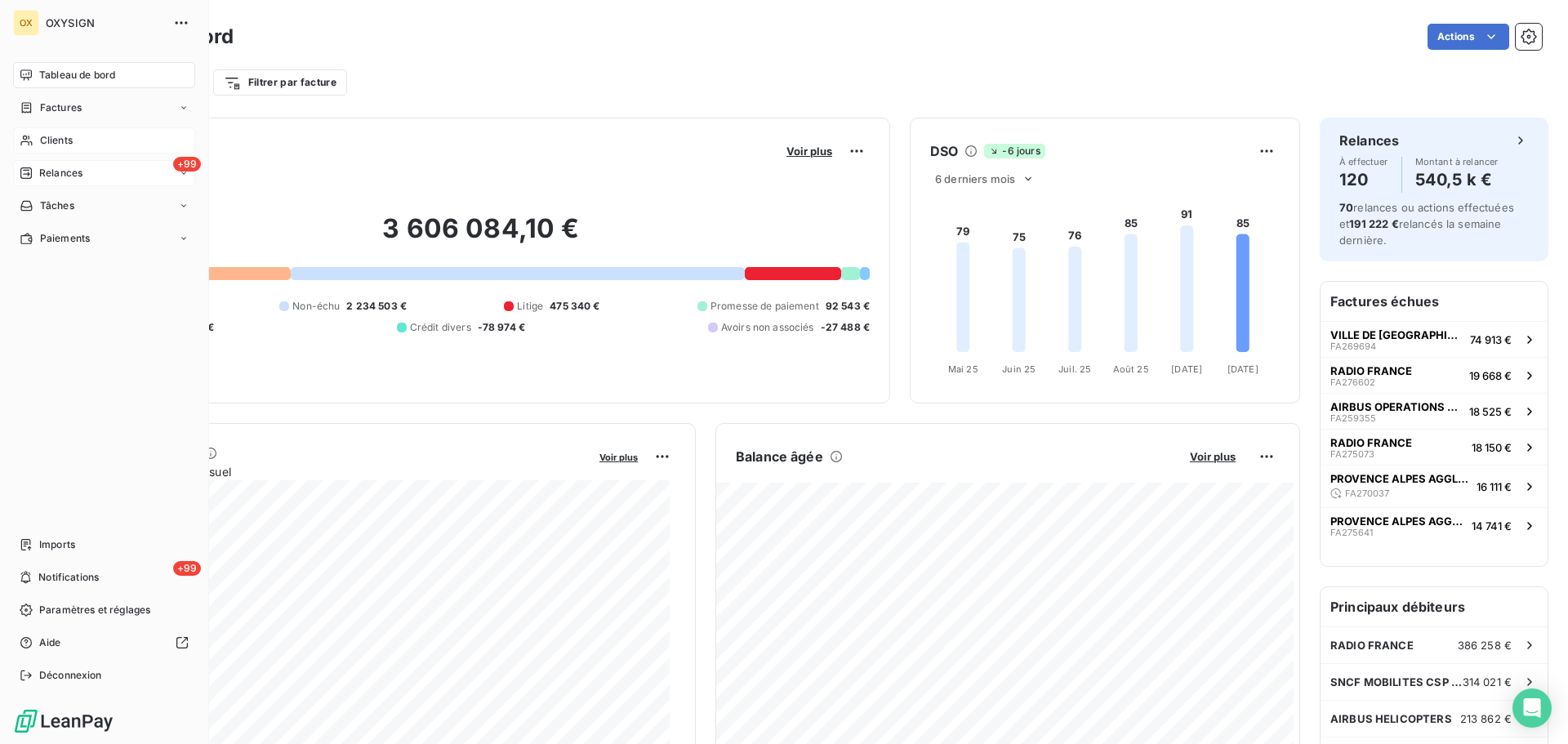
click at [48, 137] on span "Clients" at bounding box center [56, 140] width 33 height 15
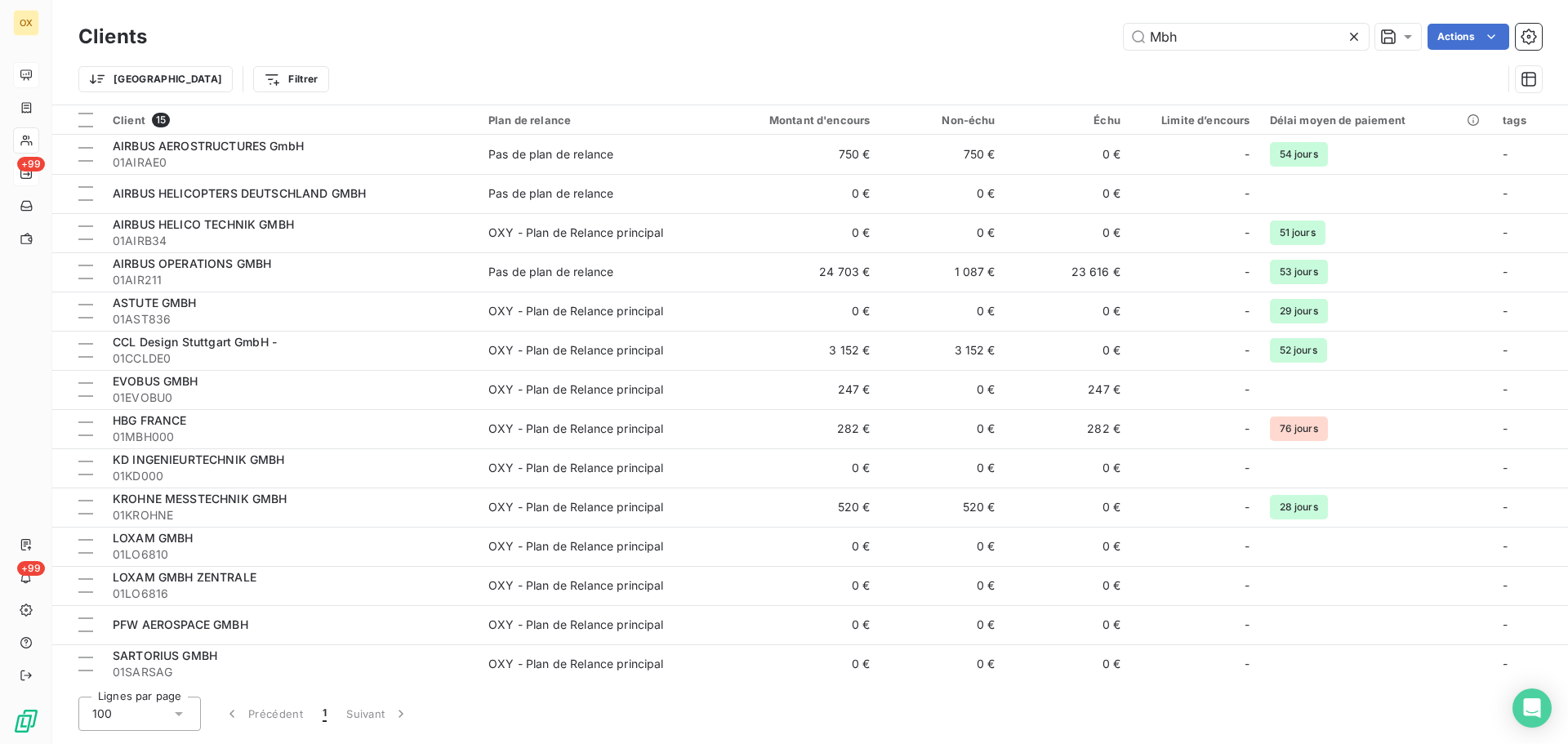
drag, startPoint x: 1152, startPoint y: 30, endPoint x: 989, endPoint y: 3, distance: 165.2
click at [992, 5] on div "Clients Mbh Actions Trier Filtrer" at bounding box center [811, 52] width 1516 height 104
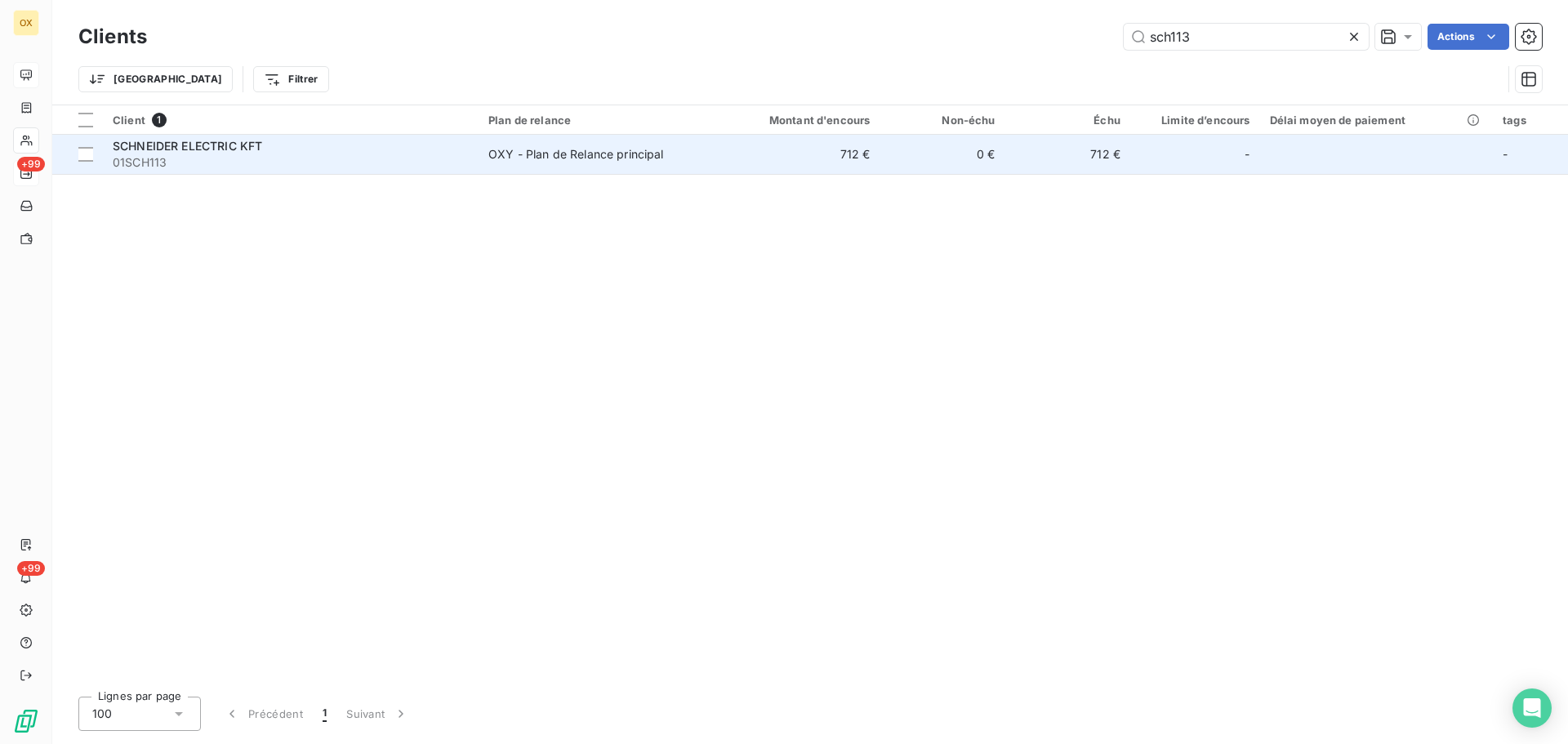
type input "sch113"
click at [207, 147] on span "SCHNEIDER ELECTRIC KFT" at bounding box center [187, 146] width 149 height 14
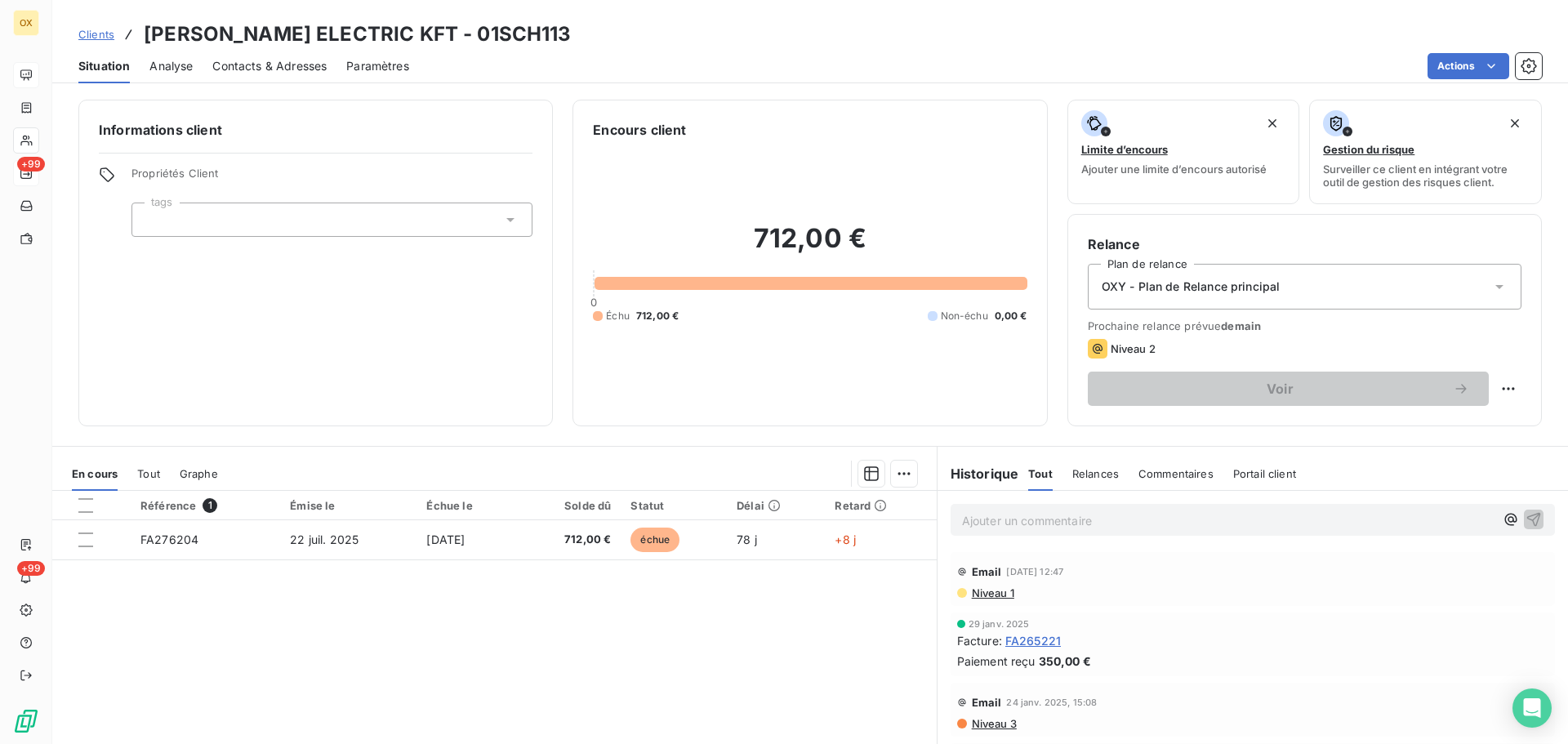
click at [284, 66] on span "Contacts & Adresses" at bounding box center [269, 66] width 114 height 16
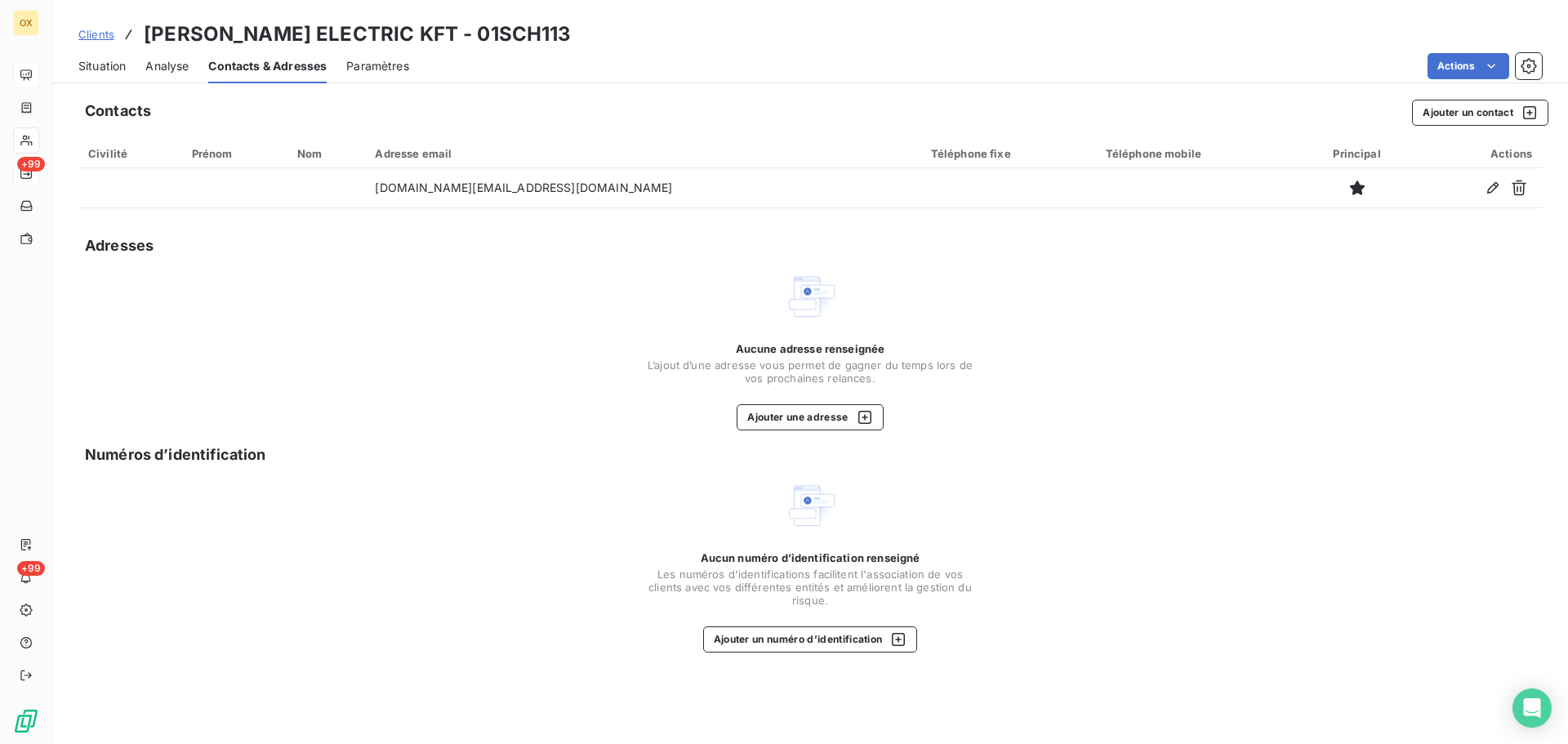
click at [109, 64] on span "Situation" at bounding box center [102, 66] width 48 height 16
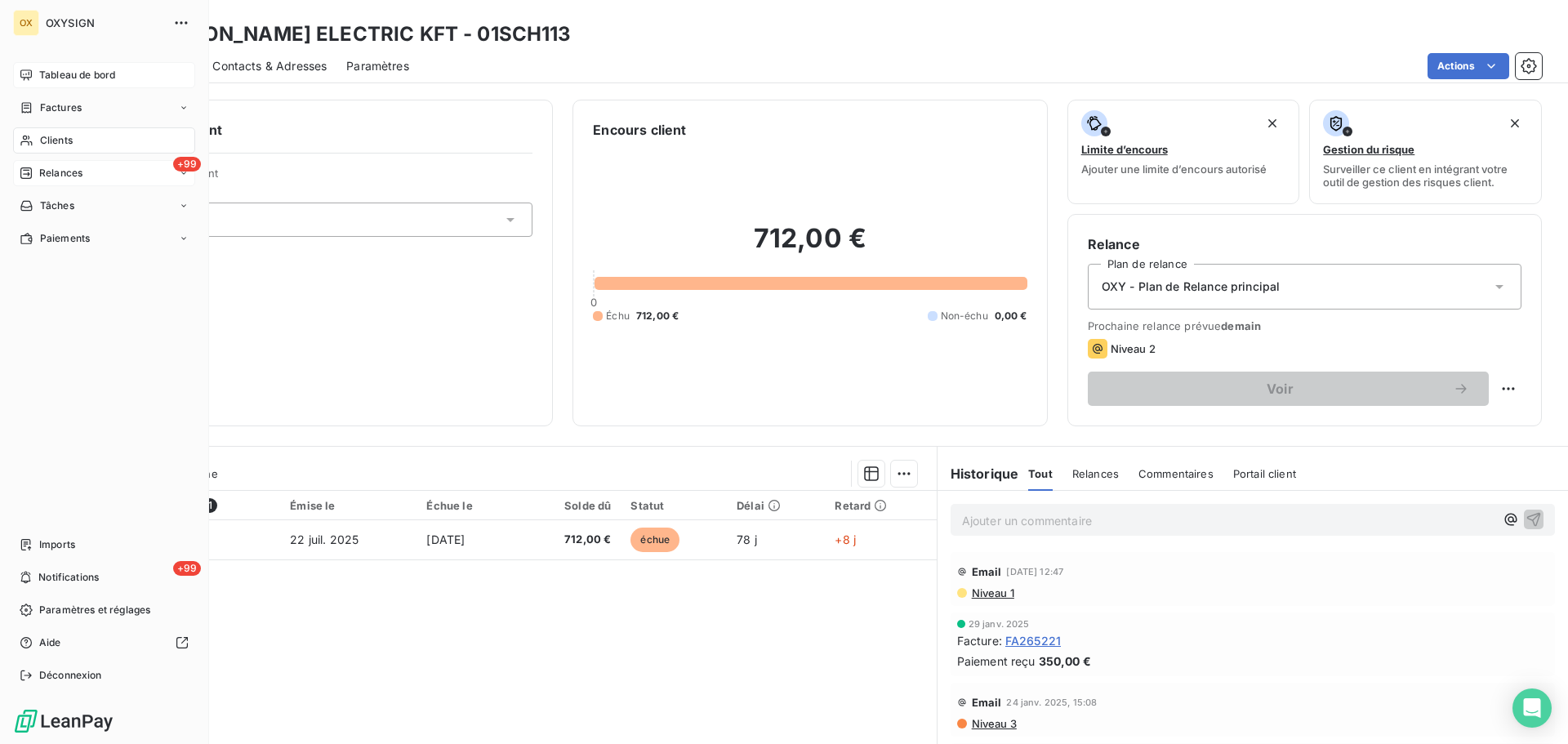
click at [66, 72] on span "Tableau de bord" at bounding box center [77, 75] width 76 height 15
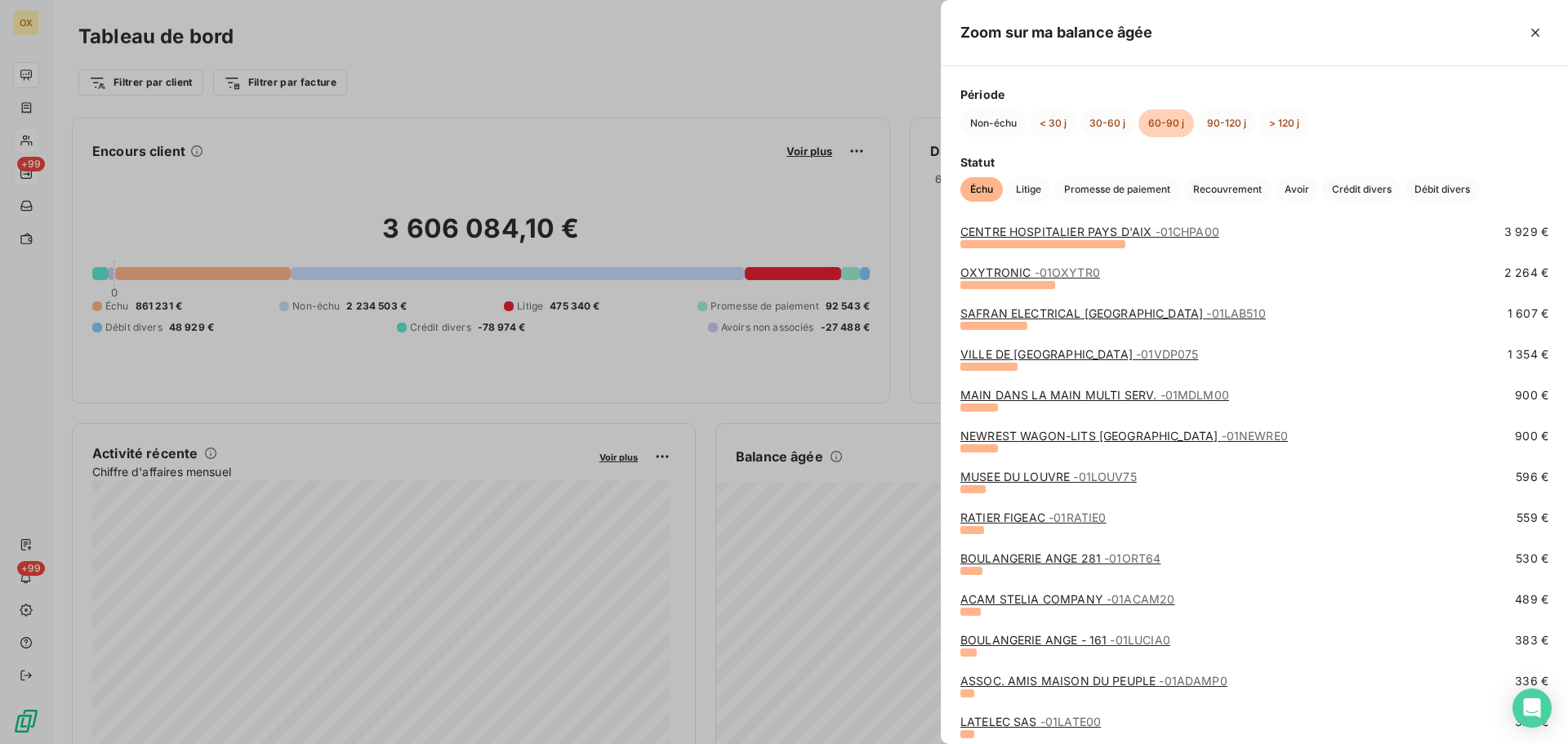
scroll to position [163, 0]
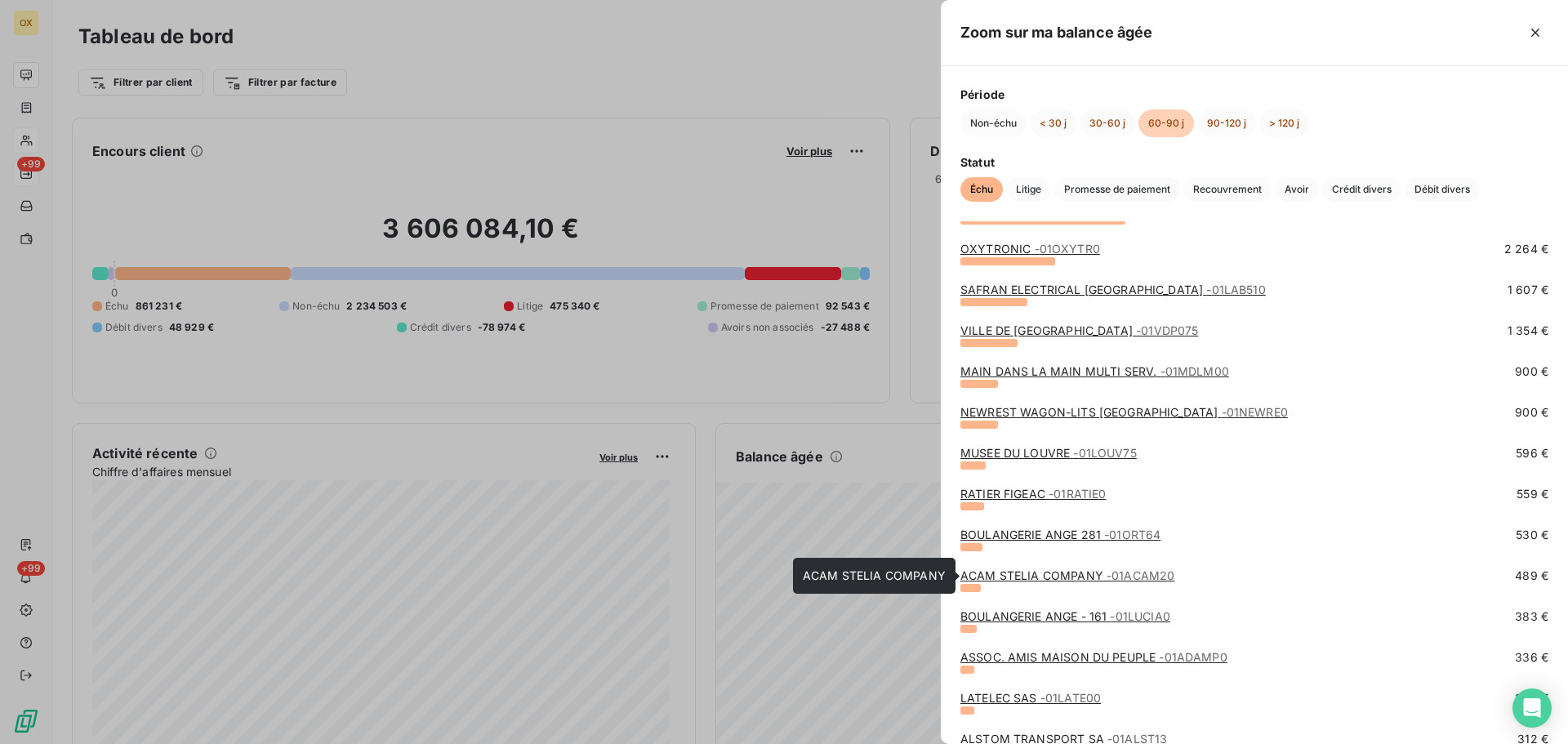
click at [1030, 576] on link "ACAM STELIA COMPANY - 01ACAM20" at bounding box center [1067, 575] width 214 height 14
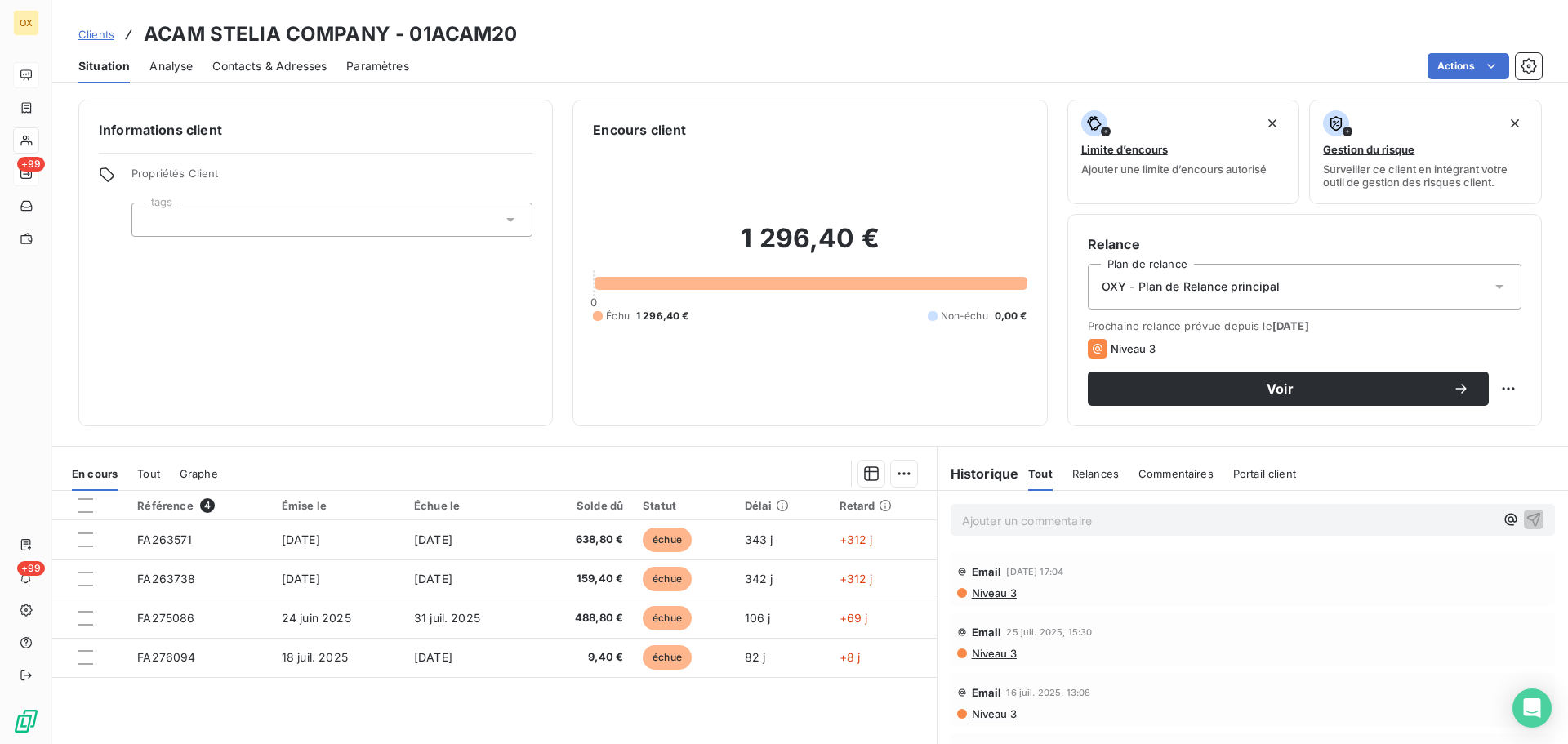
click at [242, 63] on span "Contacts & Adresses" at bounding box center [269, 66] width 114 height 16
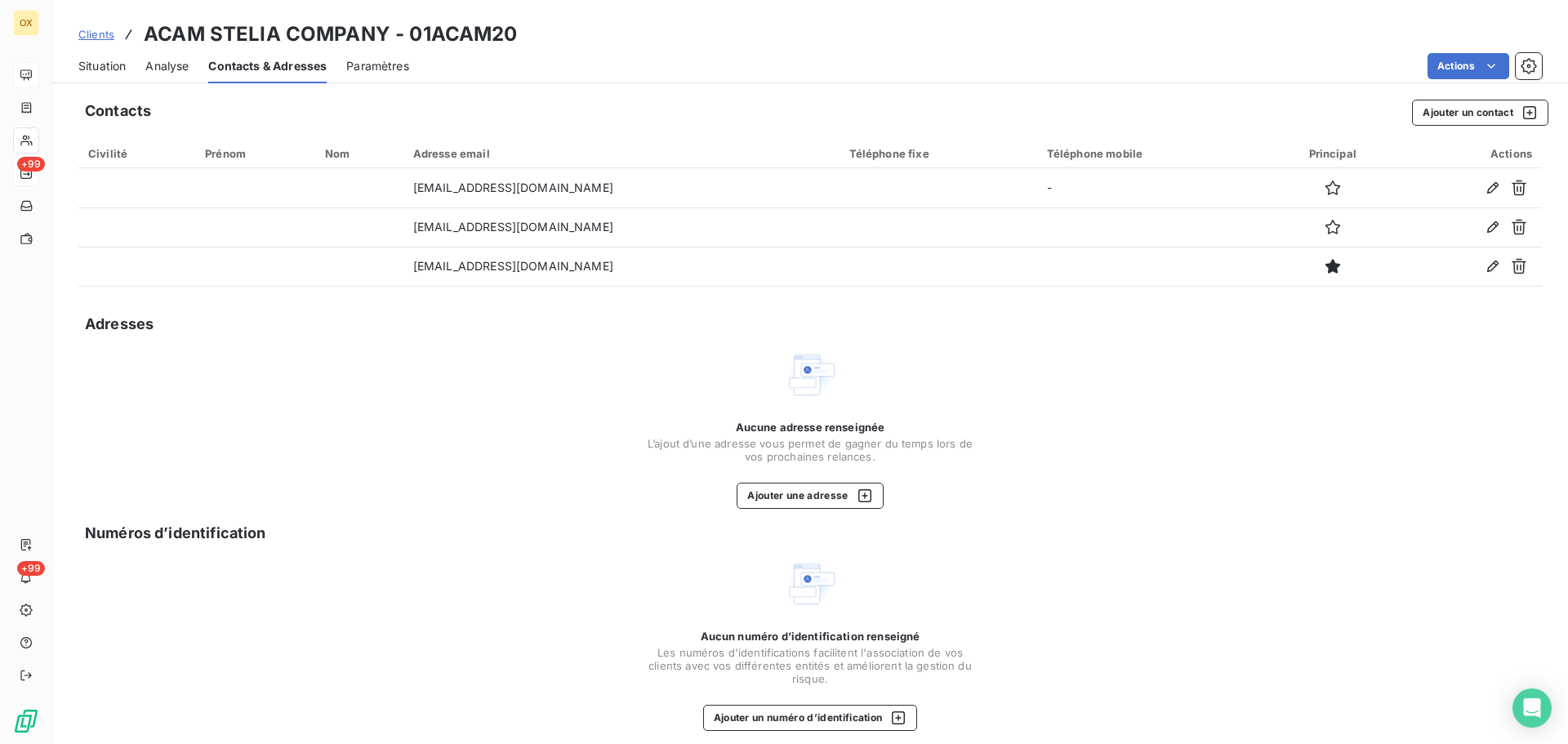
click at [118, 67] on span "Situation" at bounding box center [102, 66] width 48 height 16
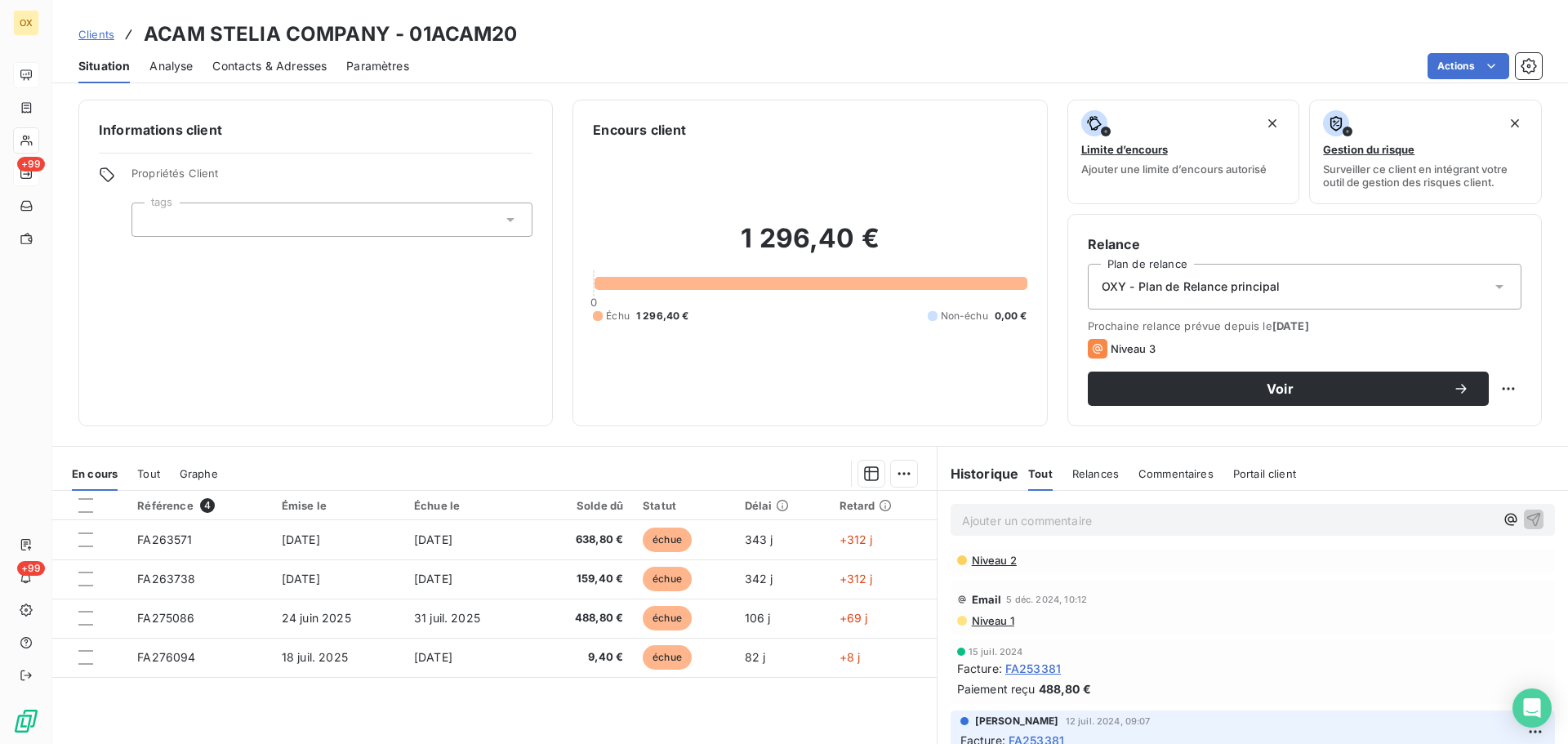
scroll to position [653, 0]
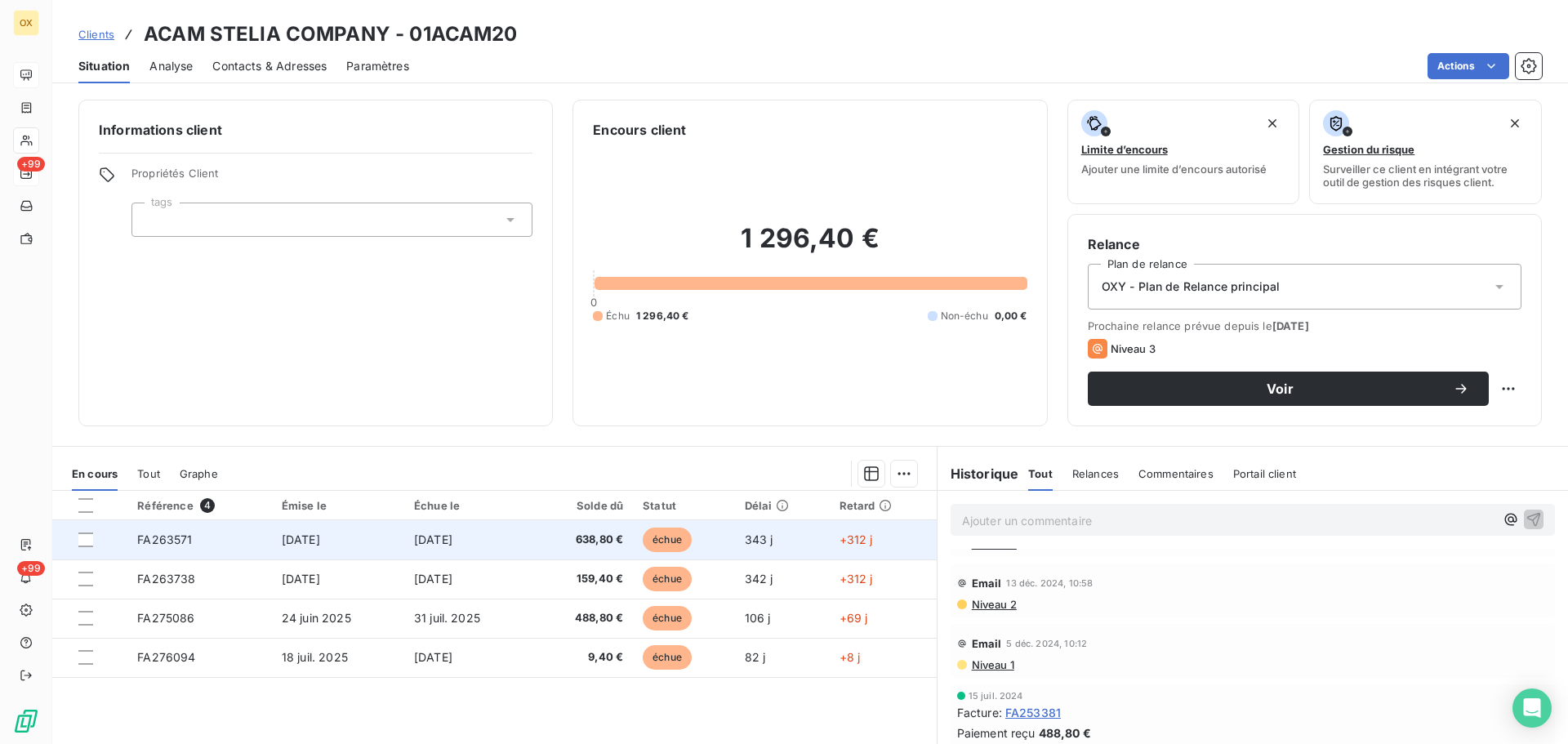
click at [673, 547] on span "échue" at bounding box center [667, 539] width 49 height 25
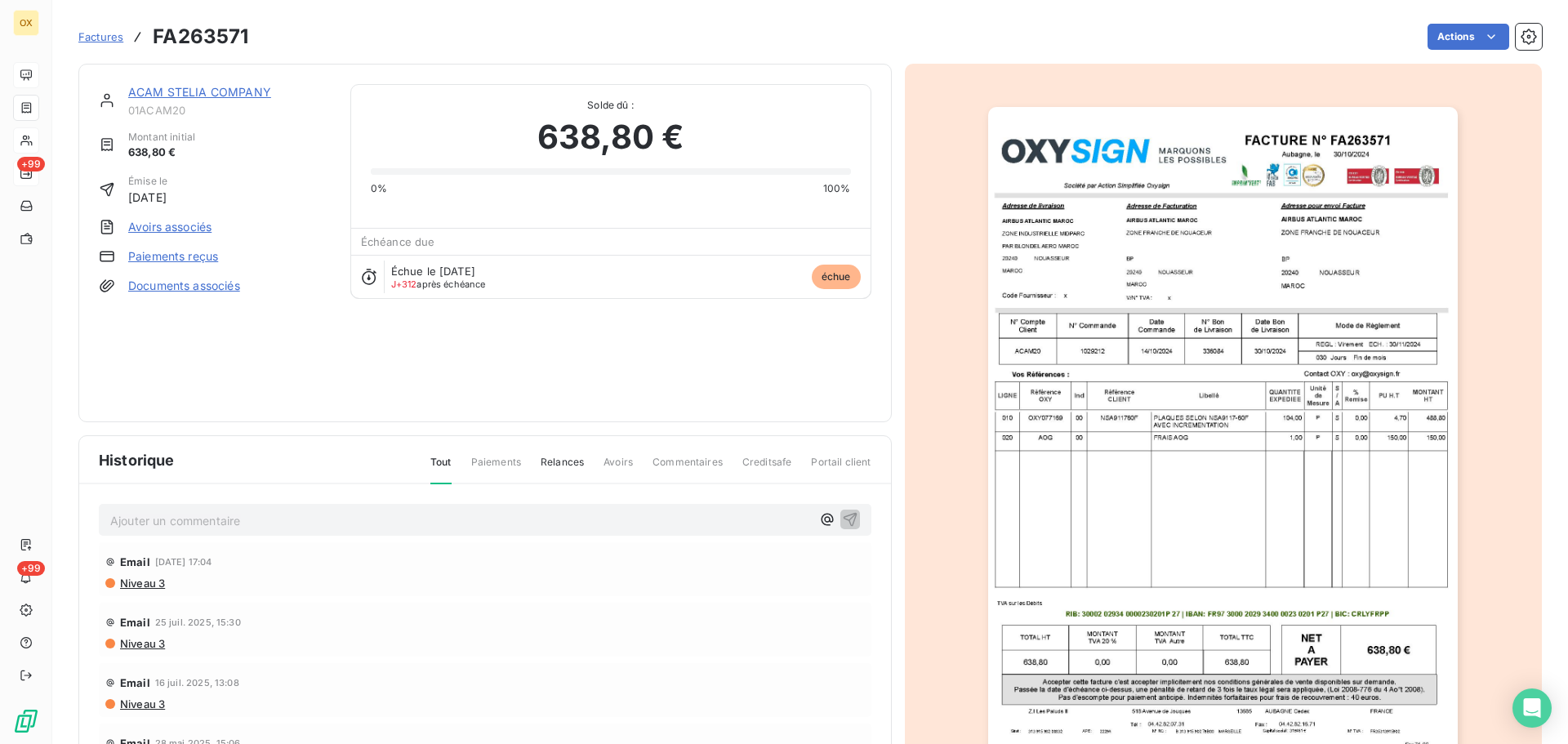
click at [231, 89] on link "ACAM STELIA COMPANY" at bounding box center [200, 92] width 143 height 14
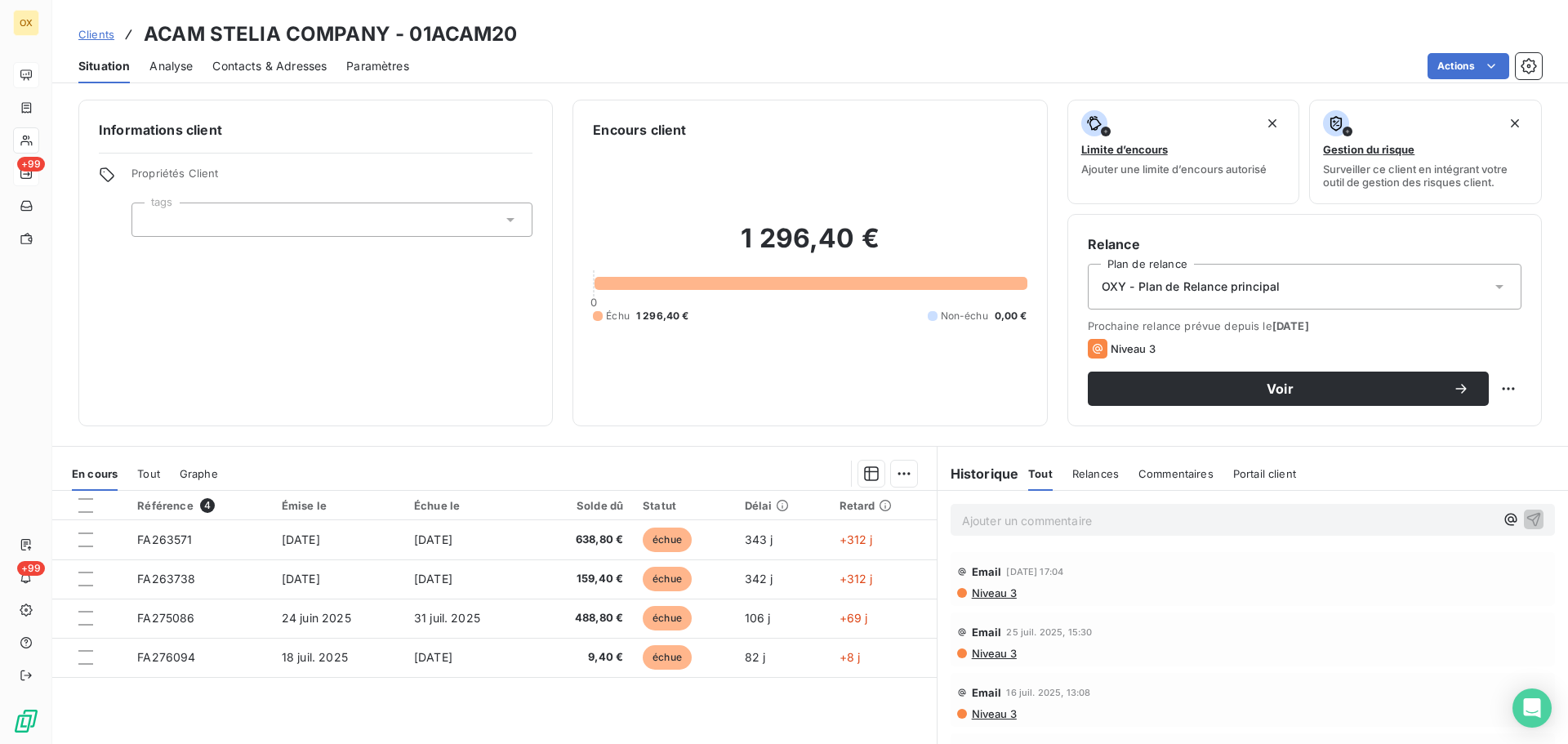
click at [293, 70] on span "Contacts & Adresses" at bounding box center [269, 66] width 114 height 16
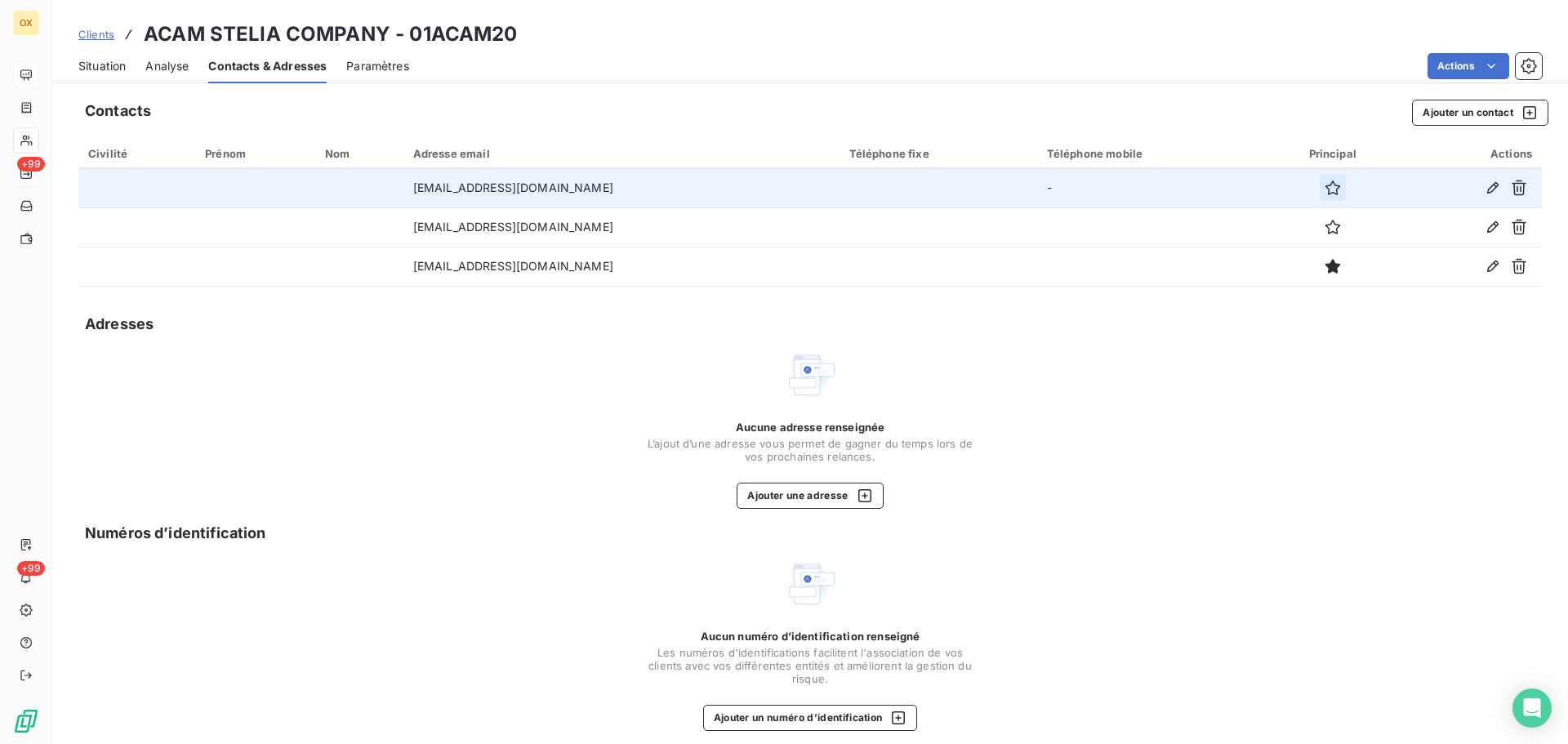
click at [1337, 194] on icon "button" at bounding box center [1333, 188] width 16 height 16
click at [114, 60] on span "Situation" at bounding box center [102, 66] width 48 height 16
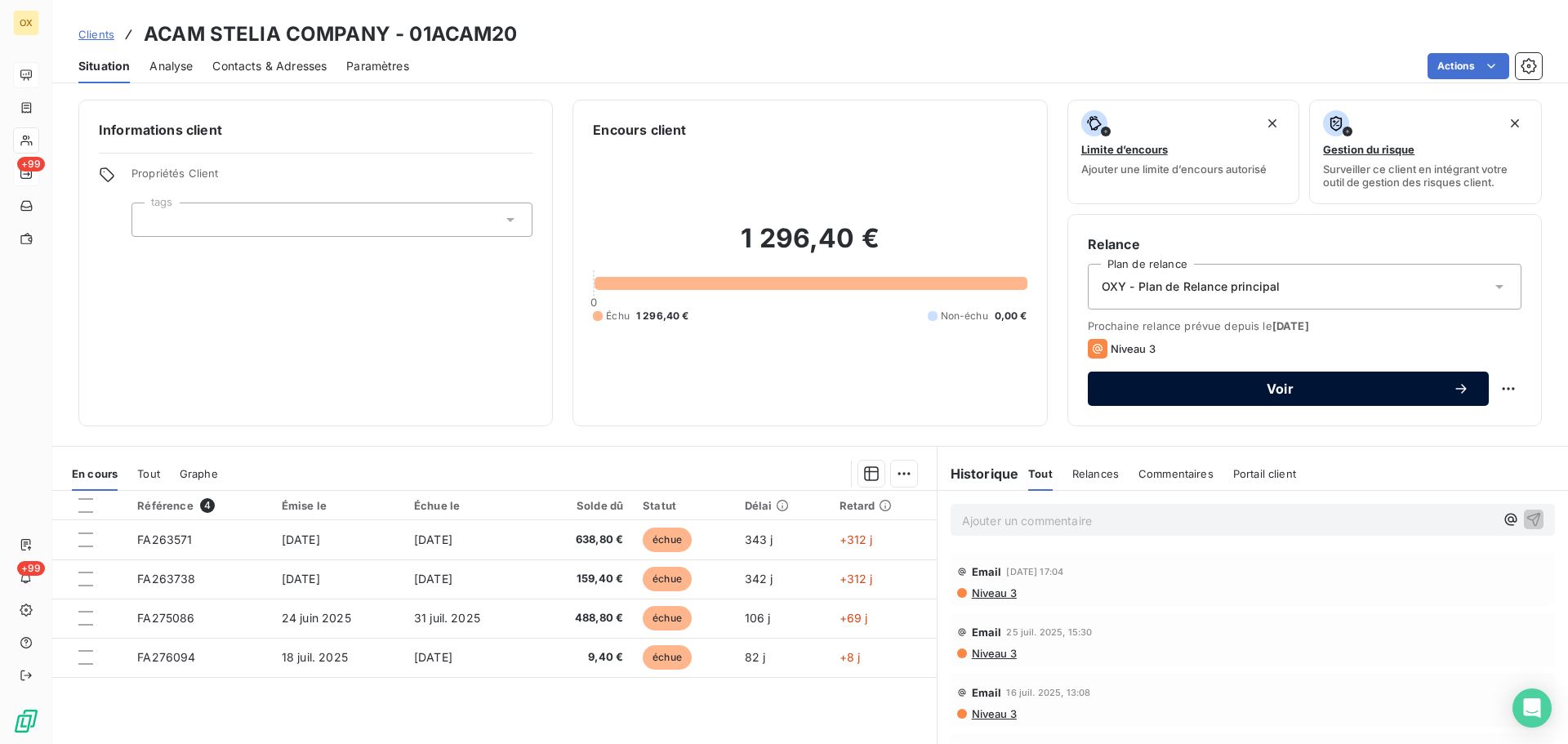
click at [1279, 389] on span "Voir" at bounding box center [1279, 388] width 345 height 13
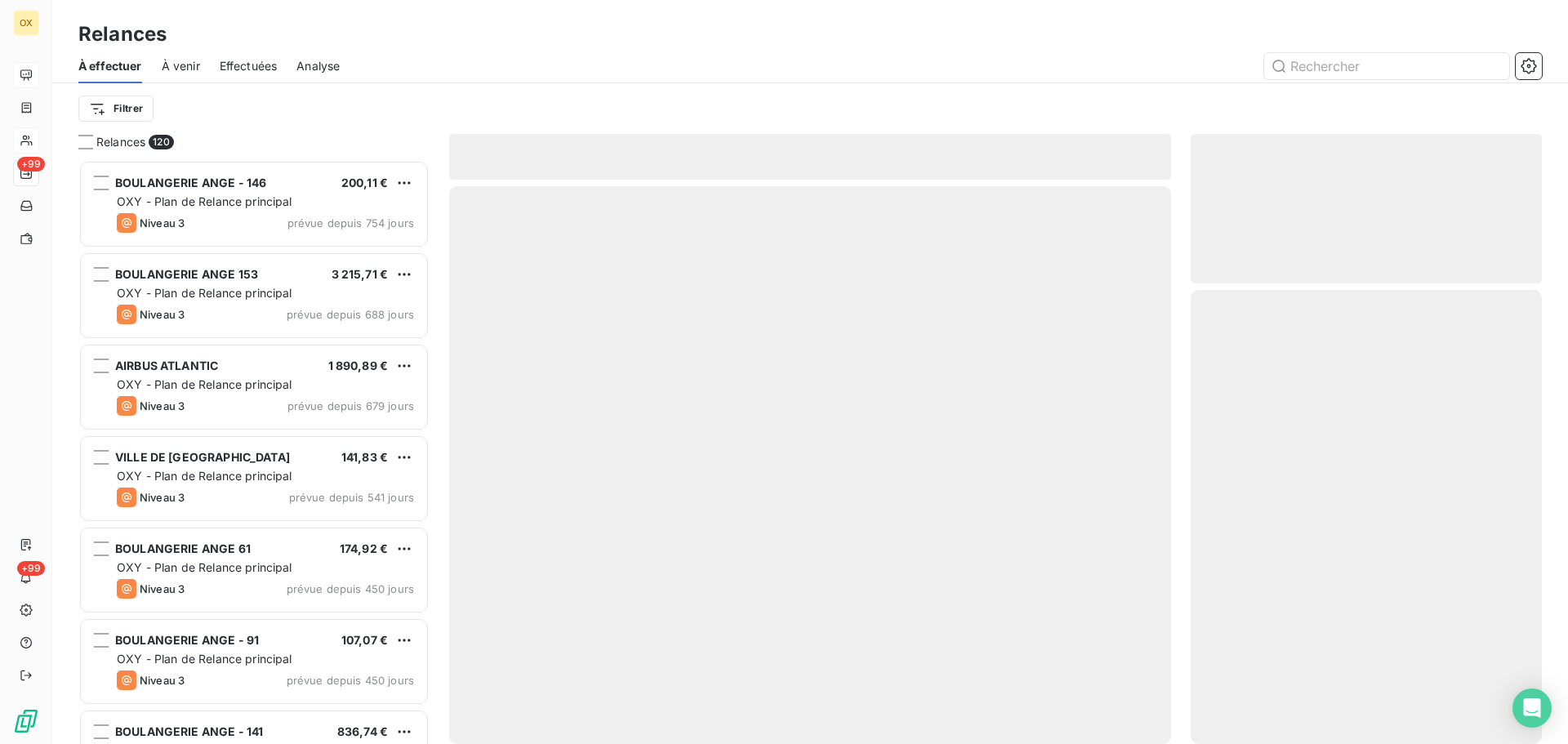
scroll to position [572, 339]
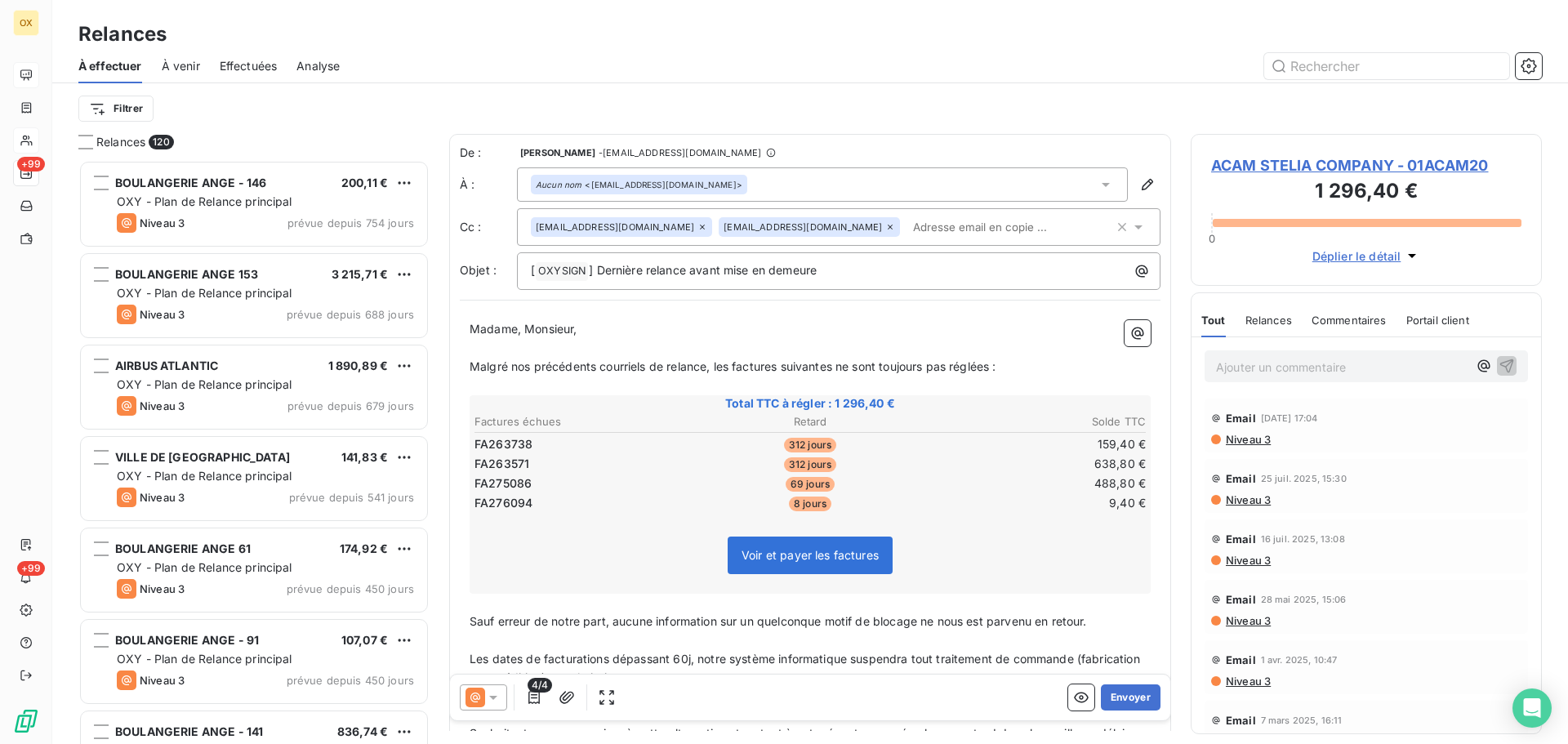
click at [490, 695] on icon at bounding box center [493, 697] width 16 height 16
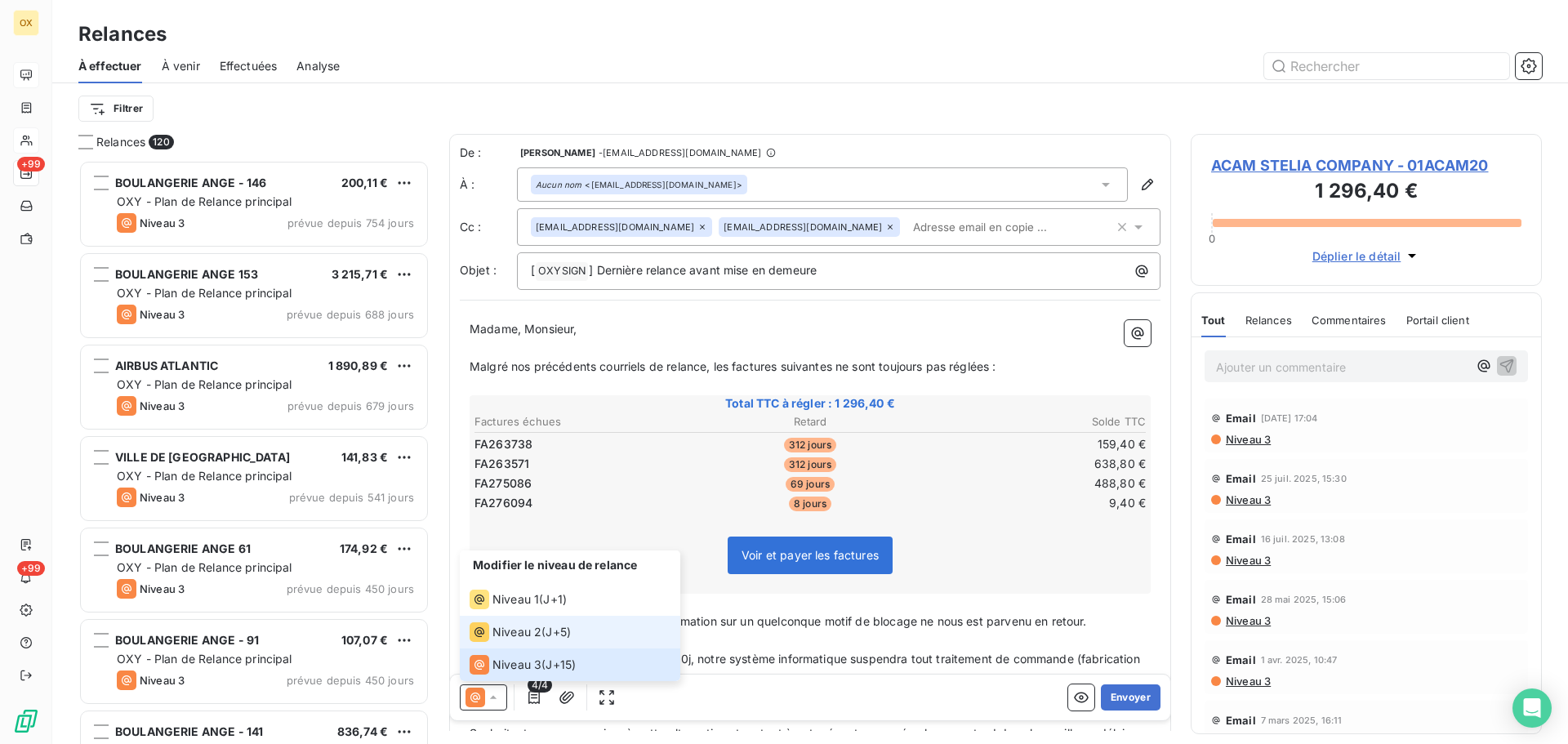
click at [499, 627] on span "Niveau 2" at bounding box center [516, 632] width 49 height 16
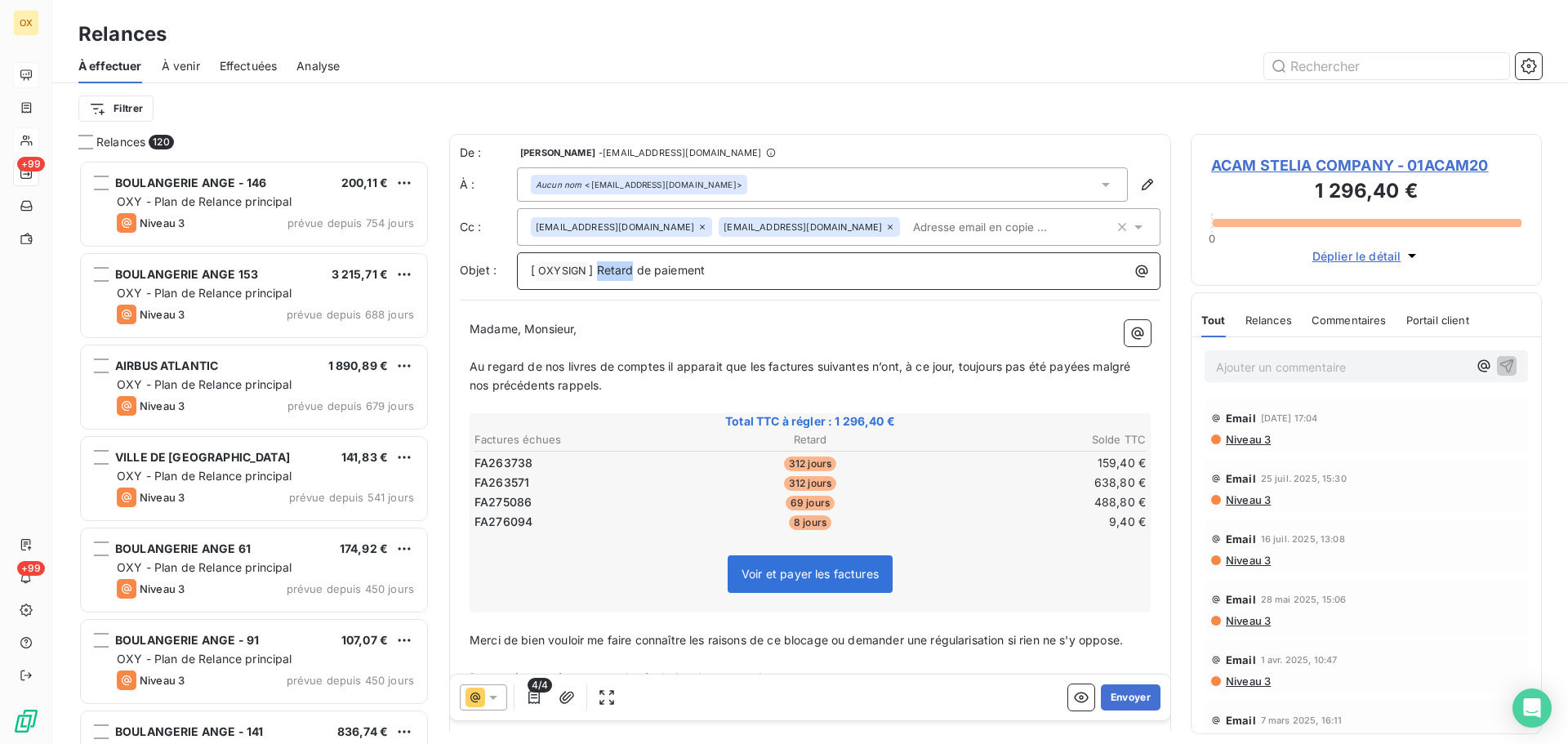
drag, startPoint x: 632, startPoint y: 293, endPoint x: 597, endPoint y: 294, distance: 35.0
click at [597, 277] on span "] Retard de paiement" at bounding box center [647, 270] width 116 height 14
drag, startPoint x: 521, startPoint y: 348, endPoint x: 458, endPoint y: 355, distance: 63.4
click at [458, 355] on div "De : Candie OLLIVIER - rappels@leanpay.io À : Aucun nom <redouane.dahbiskali@st…" at bounding box center [810, 466] width 722 height 665
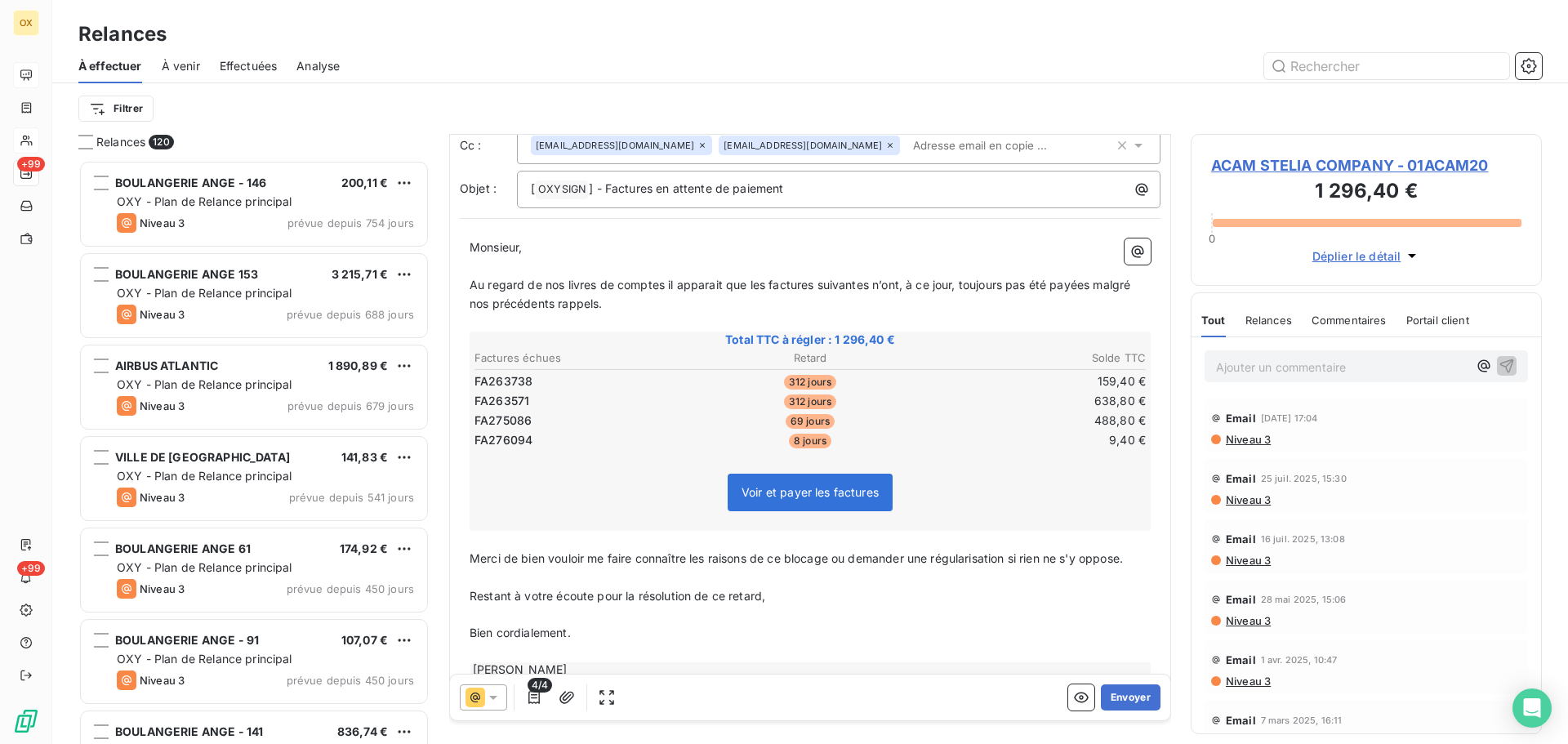
scroll to position [1, 0]
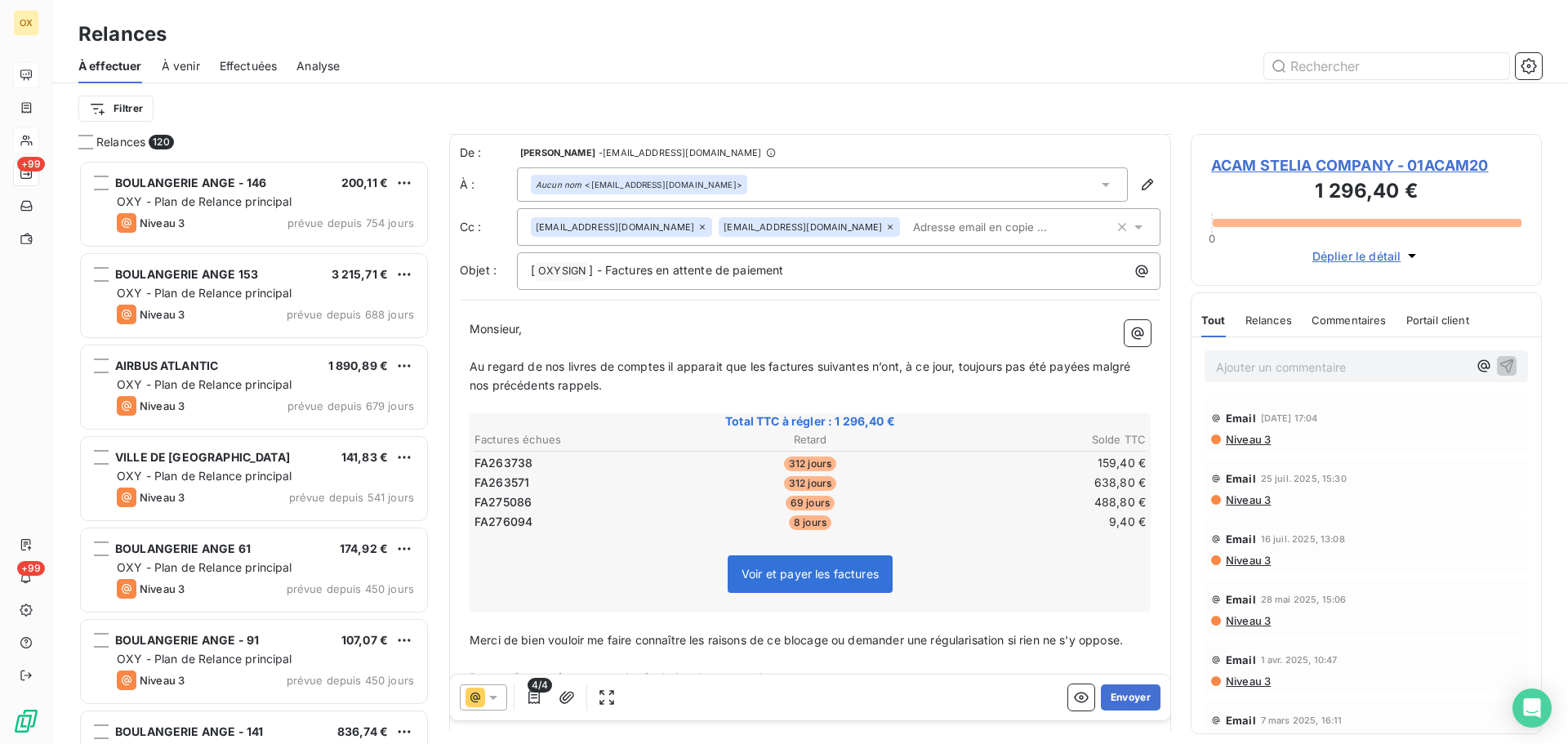
click at [1278, 166] on span "ACAM STELIA COMPANY - 01ACAM20" at bounding box center [1366, 165] width 310 height 22
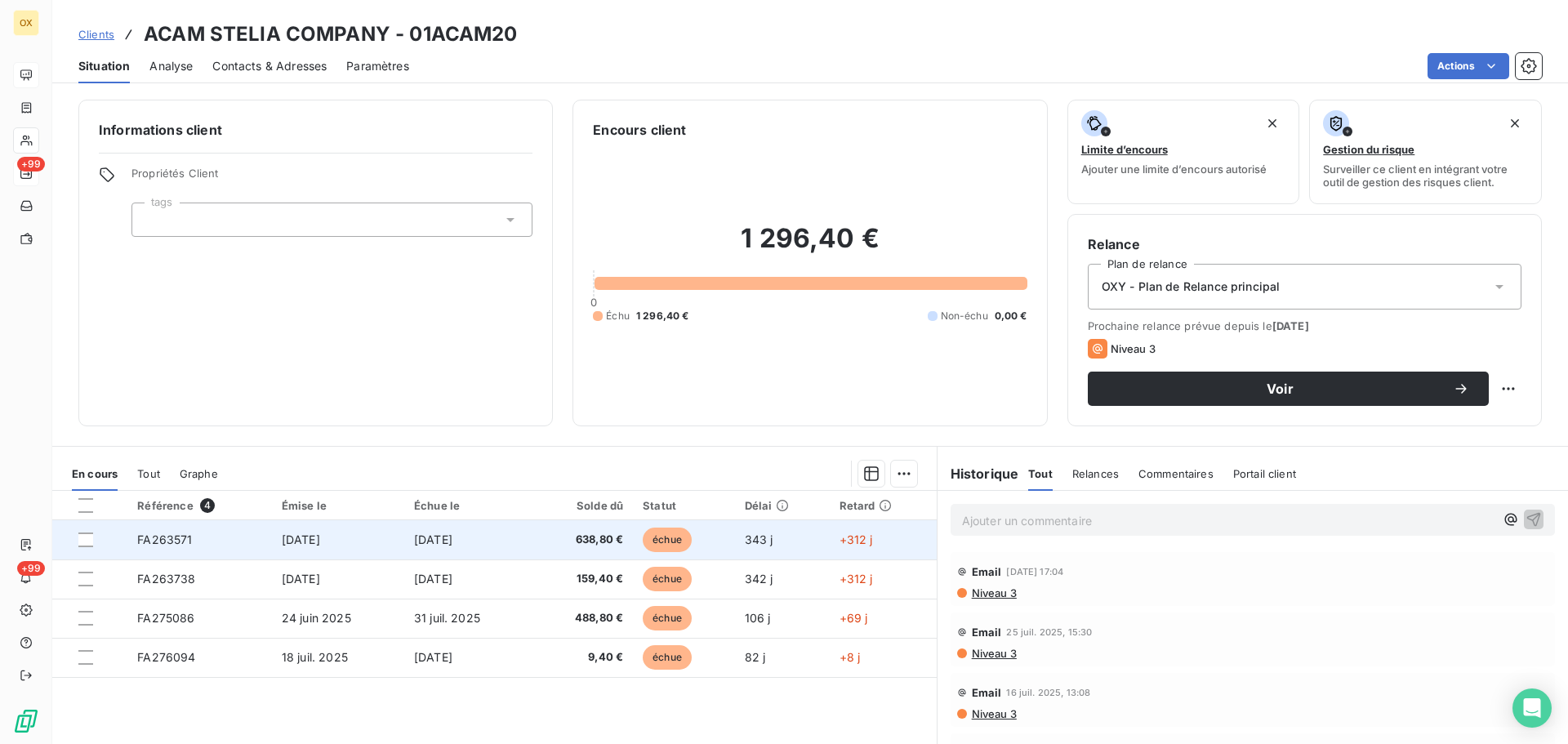
click at [540, 532] on td "638,80 €" at bounding box center [582, 539] width 101 height 39
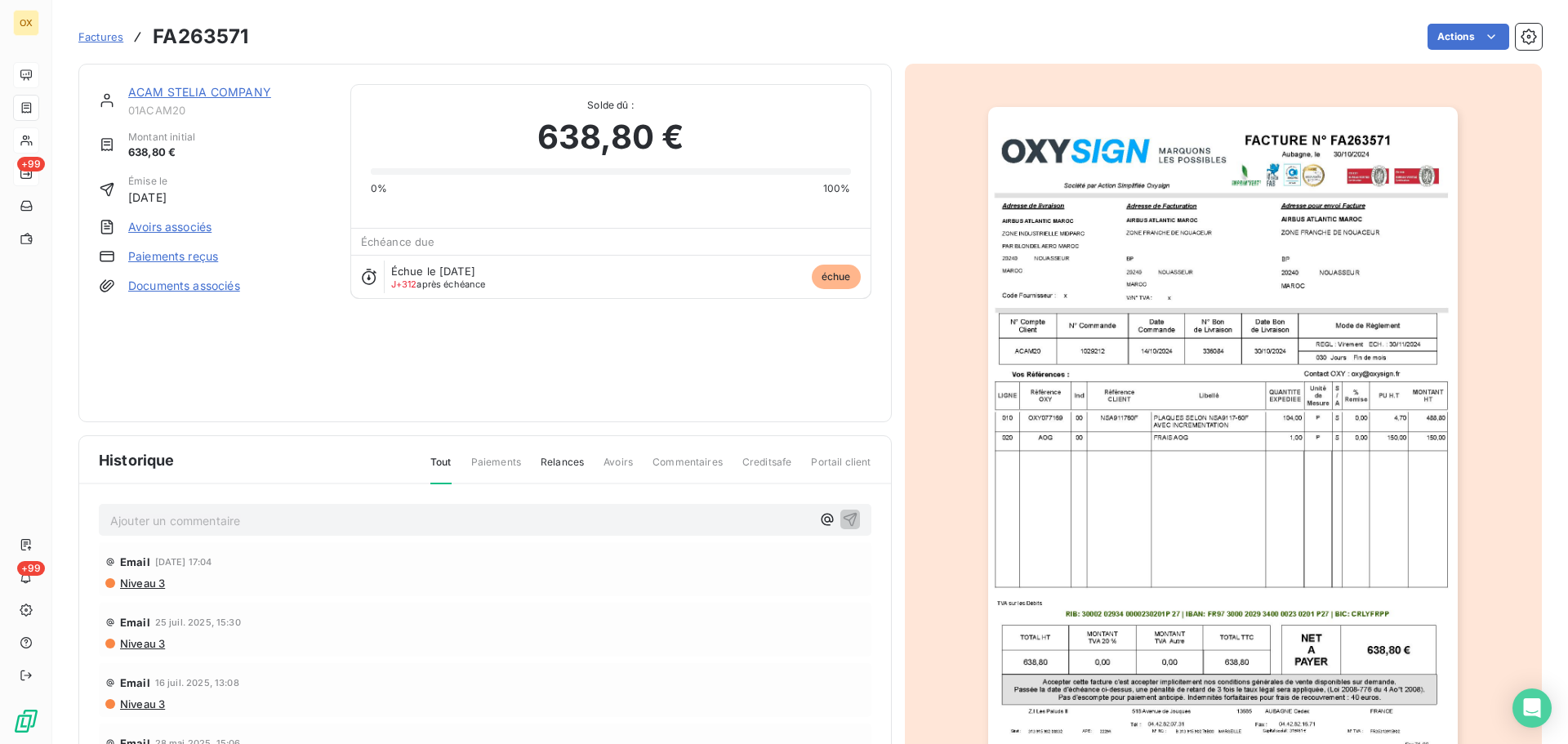
click at [194, 89] on link "ACAM STELIA COMPANY" at bounding box center [200, 92] width 143 height 14
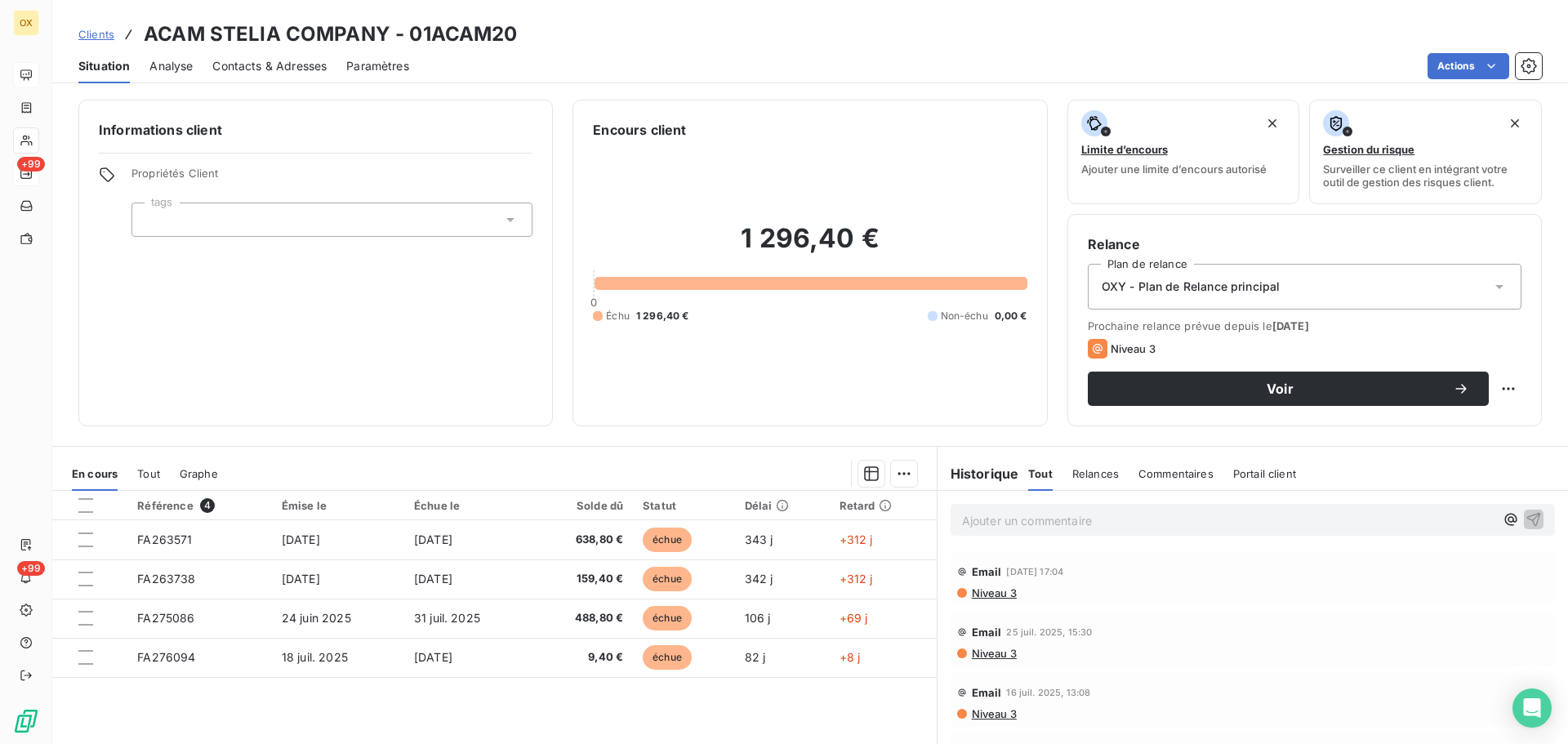
click at [278, 66] on span "Contacts & Adresses" at bounding box center [269, 66] width 114 height 16
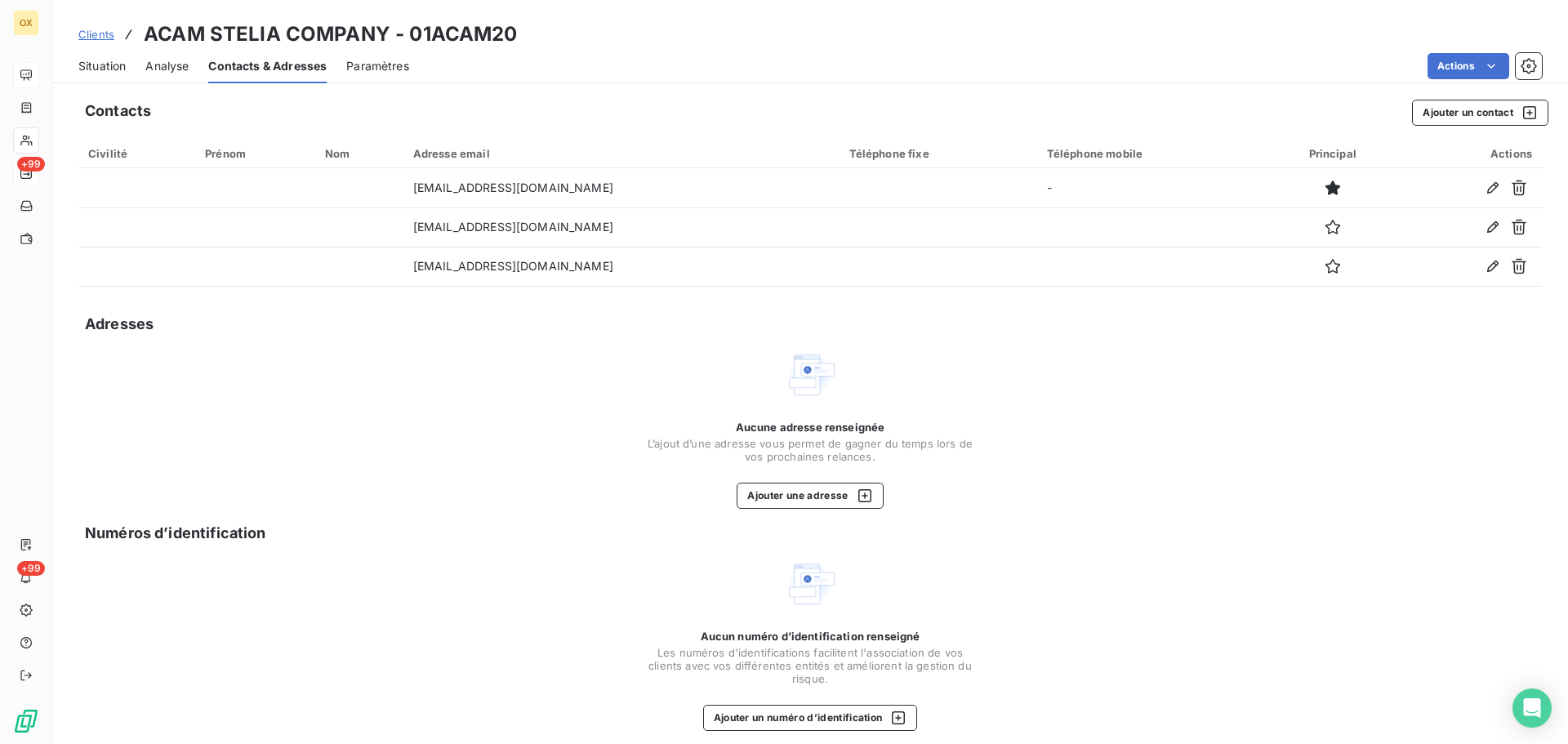
click at [112, 71] on span "Situation" at bounding box center [102, 66] width 48 height 16
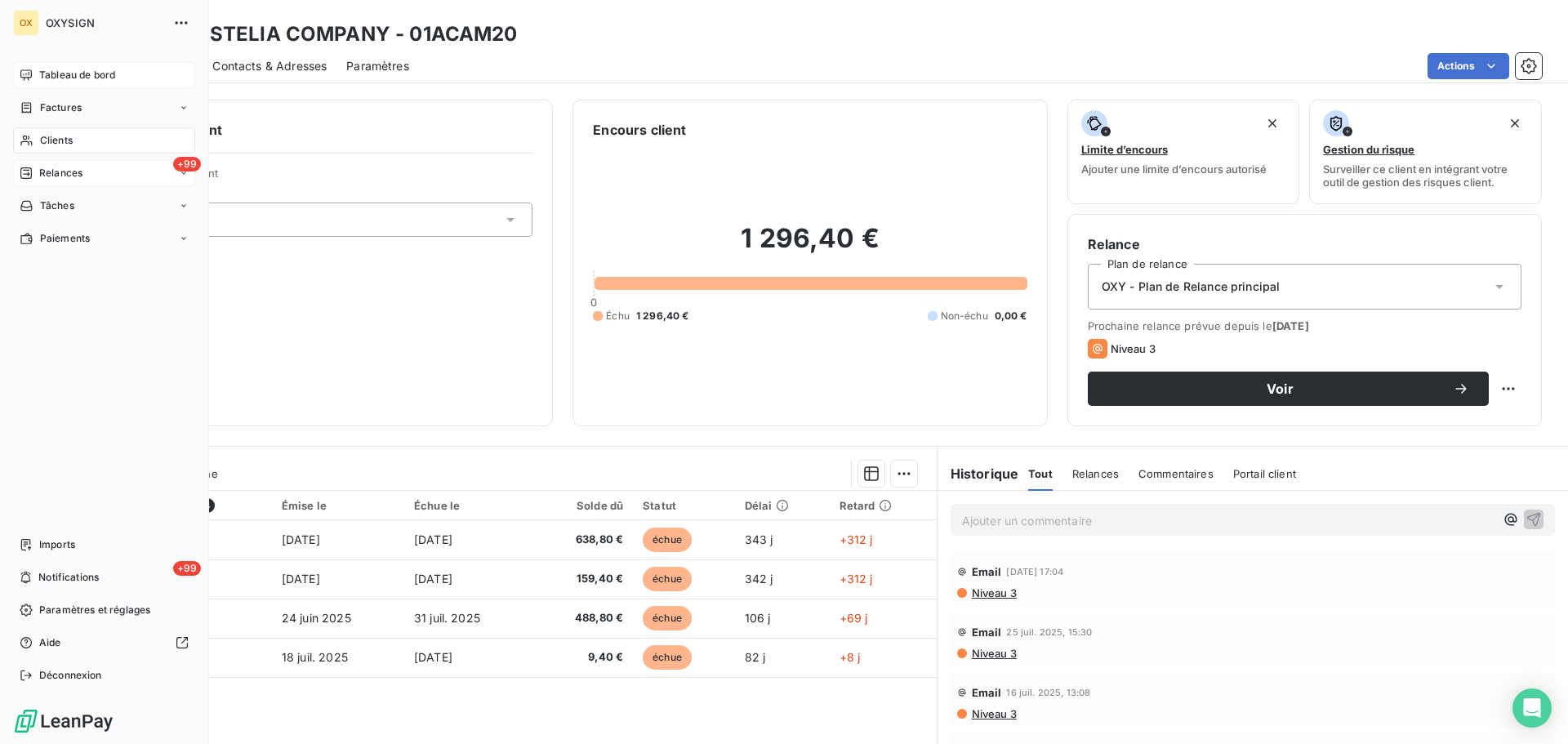
click at [39, 76] on div "Tableau de bord" at bounding box center [103, 75] width 182 height 26
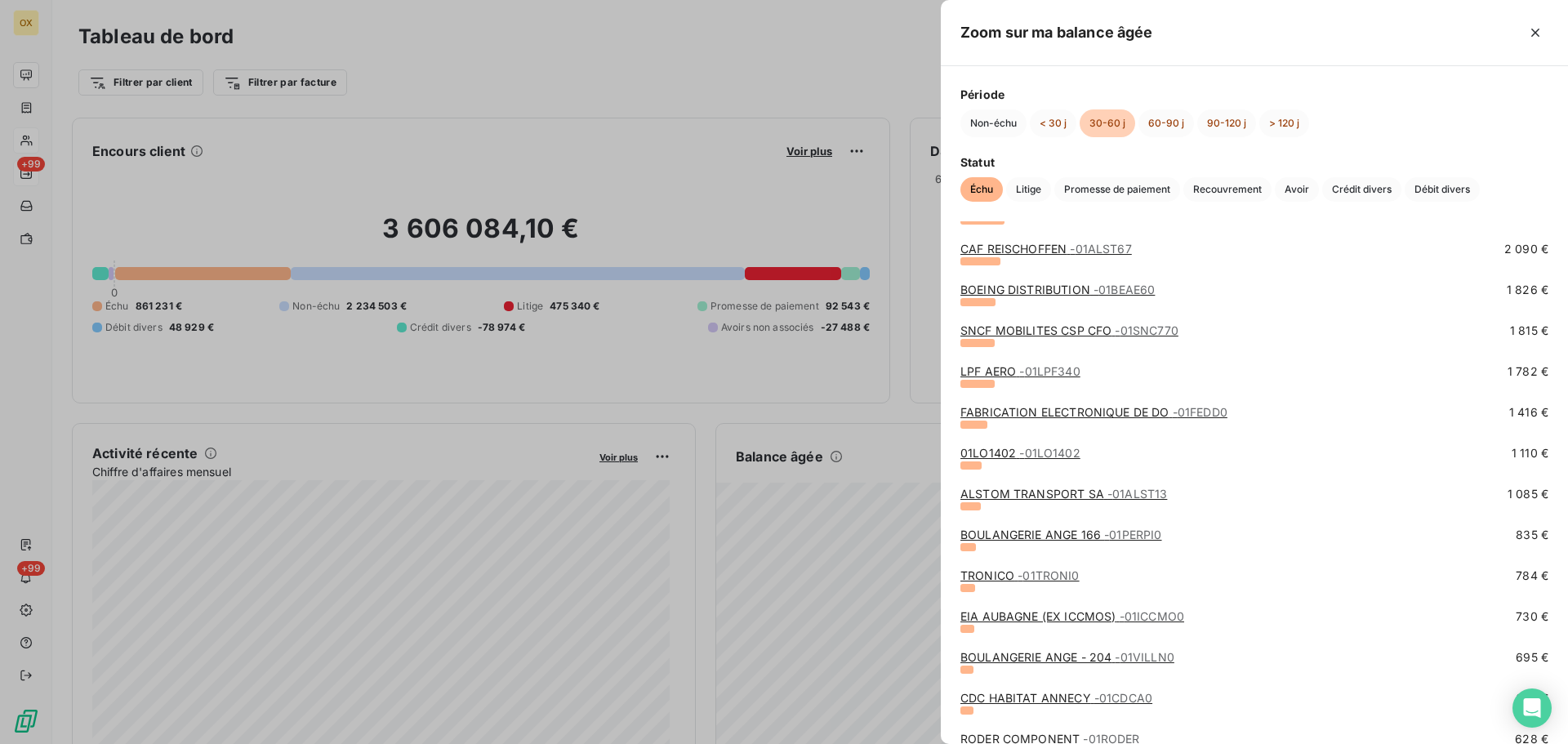
scroll to position [490, 0]
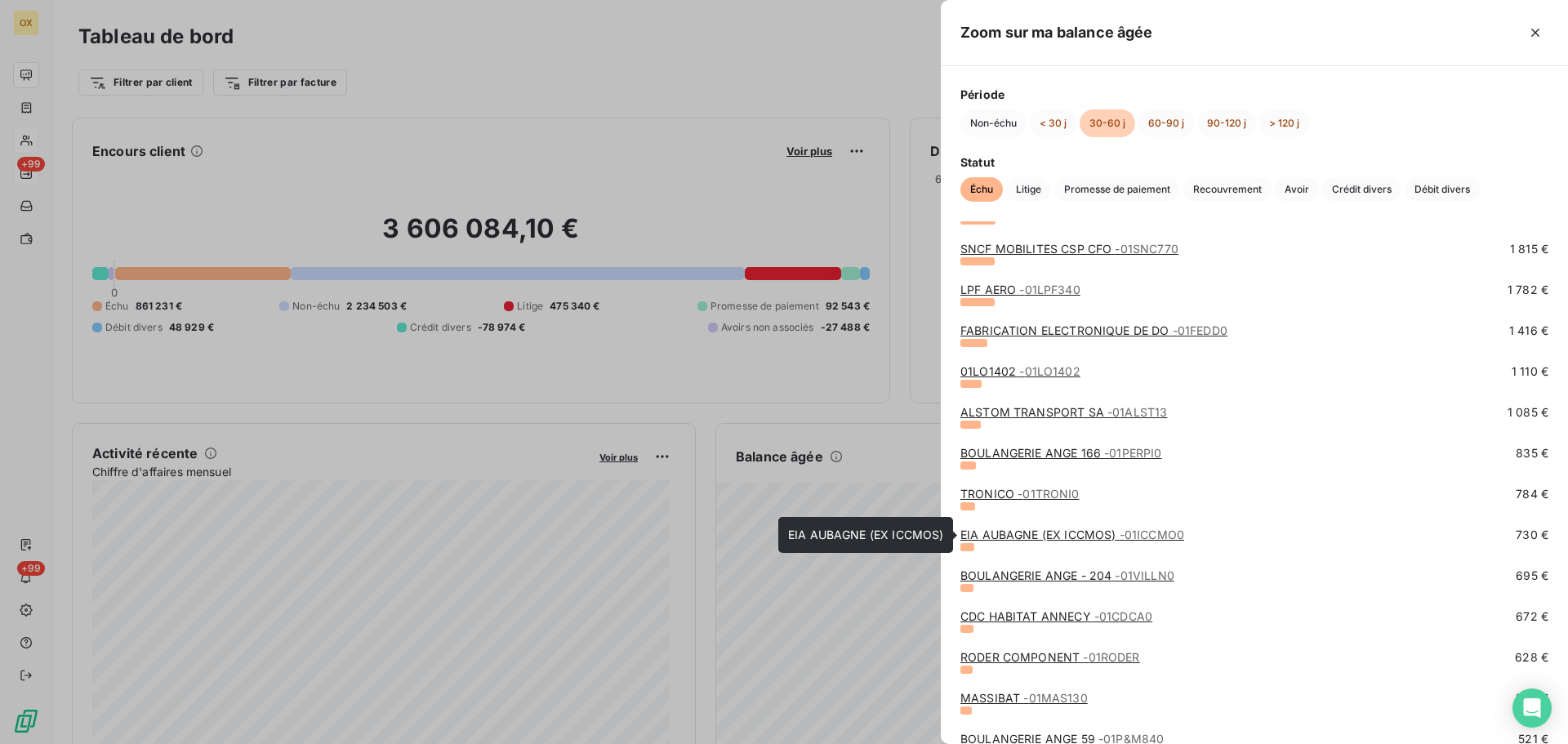
click at [1010, 537] on link "EIA AUBAGNE (EX ICCMOS) - 01ICCMO0" at bounding box center [1072, 534] width 224 height 14
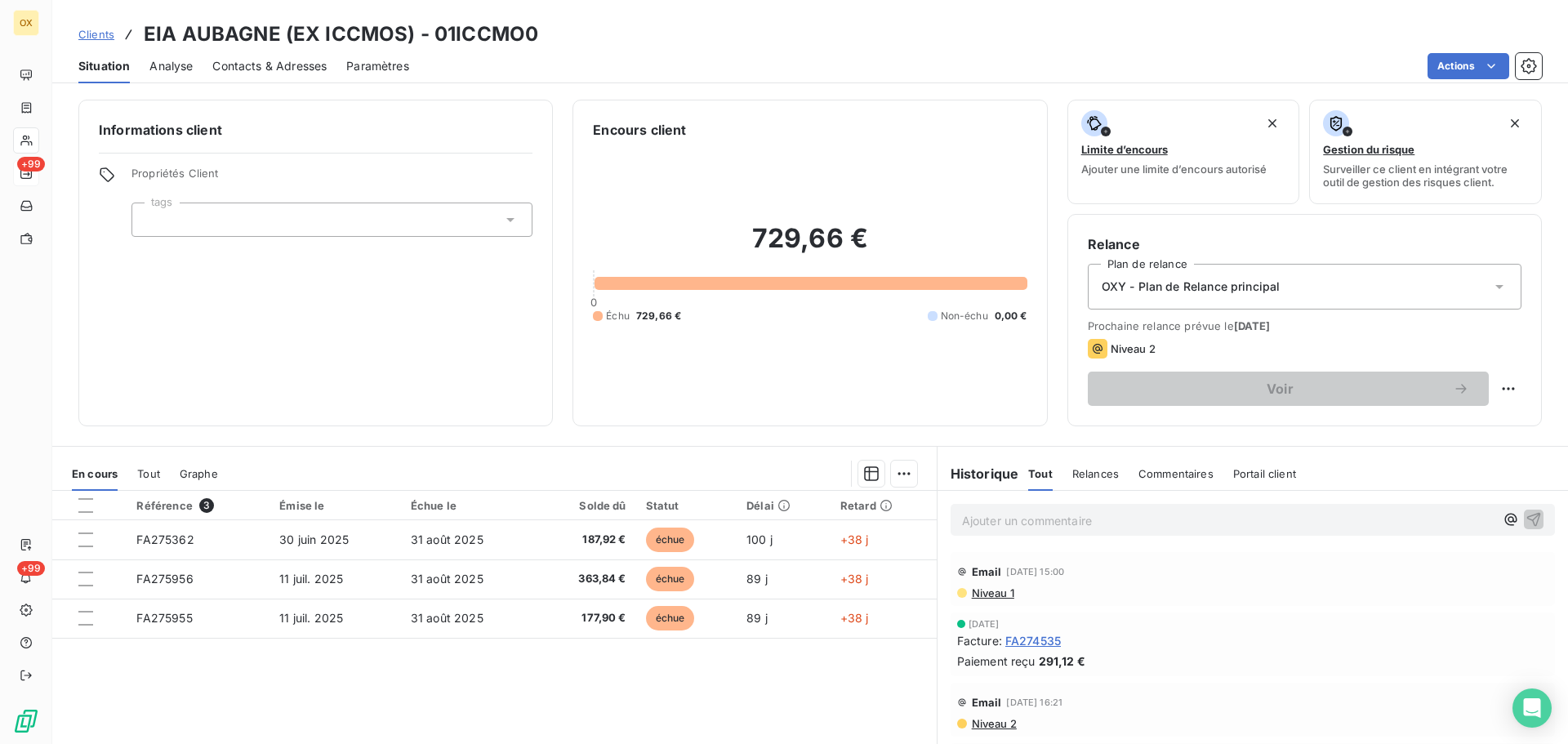
click at [267, 69] on span "Contacts & Adresses" at bounding box center [269, 66] width 114 height 16
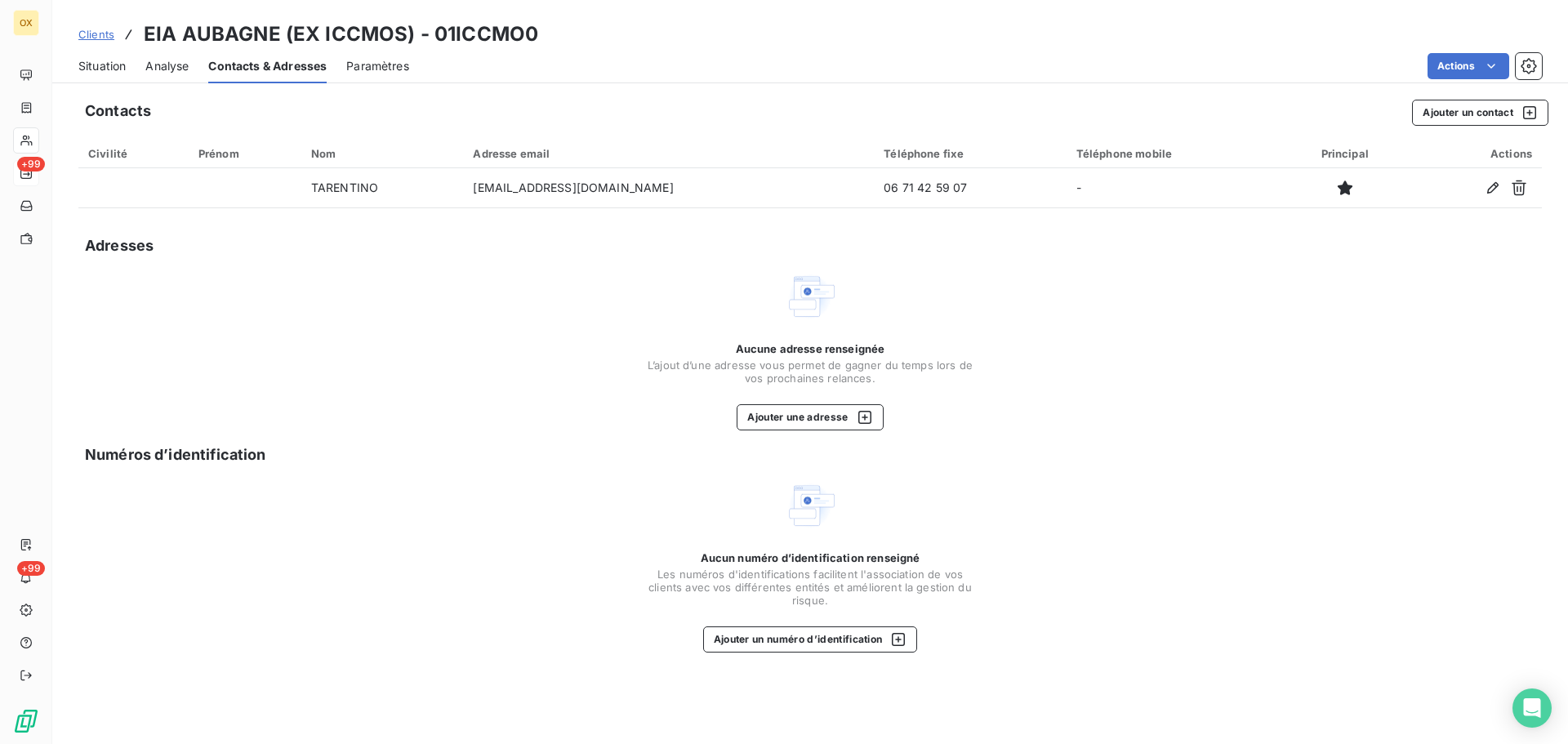
click at [116, 61] on span "Situation" at bounding box center [102, 66] width 48 height 16
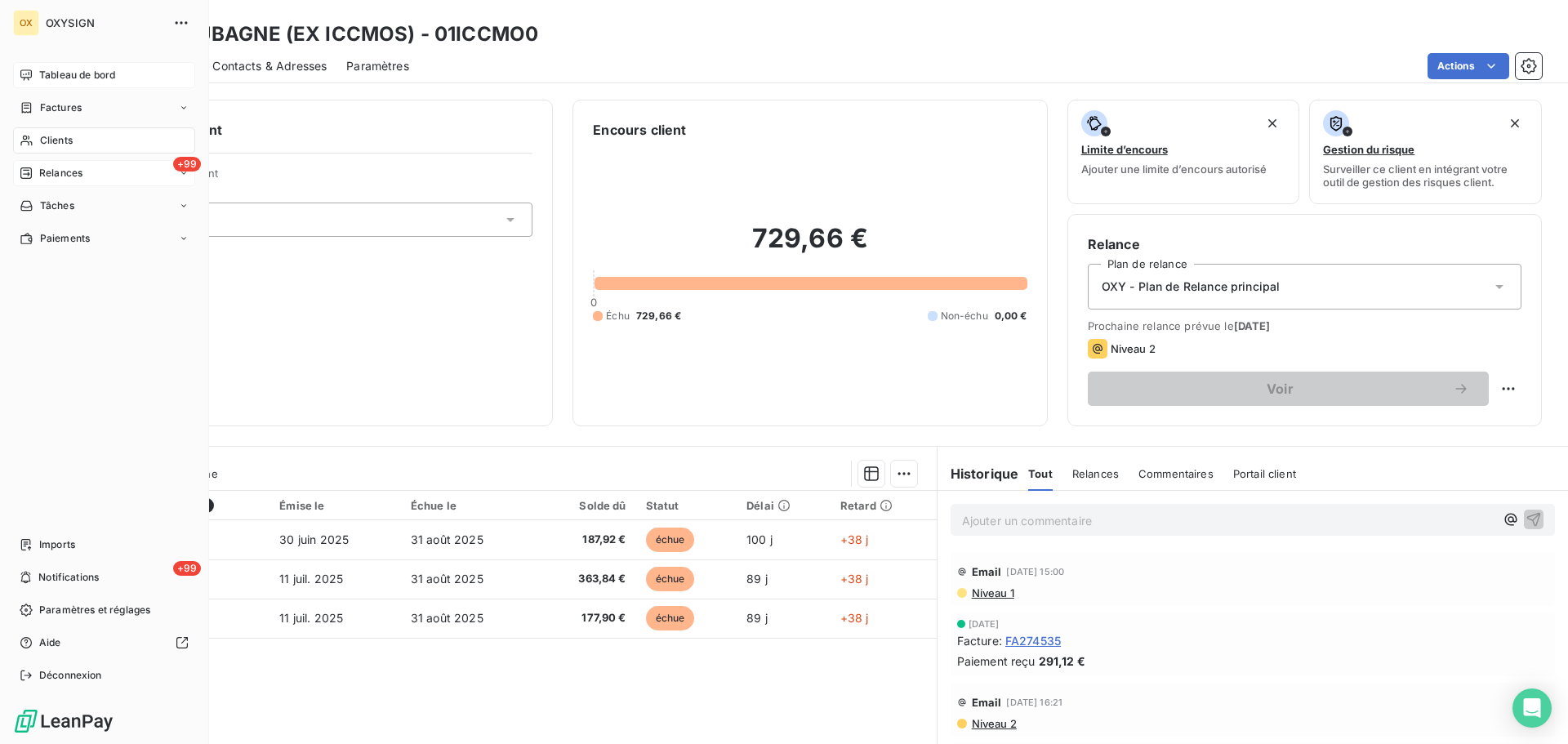
click at [73, 71] on span "Tableau de bord" at bounding box center [77, 75] width 76 height 15
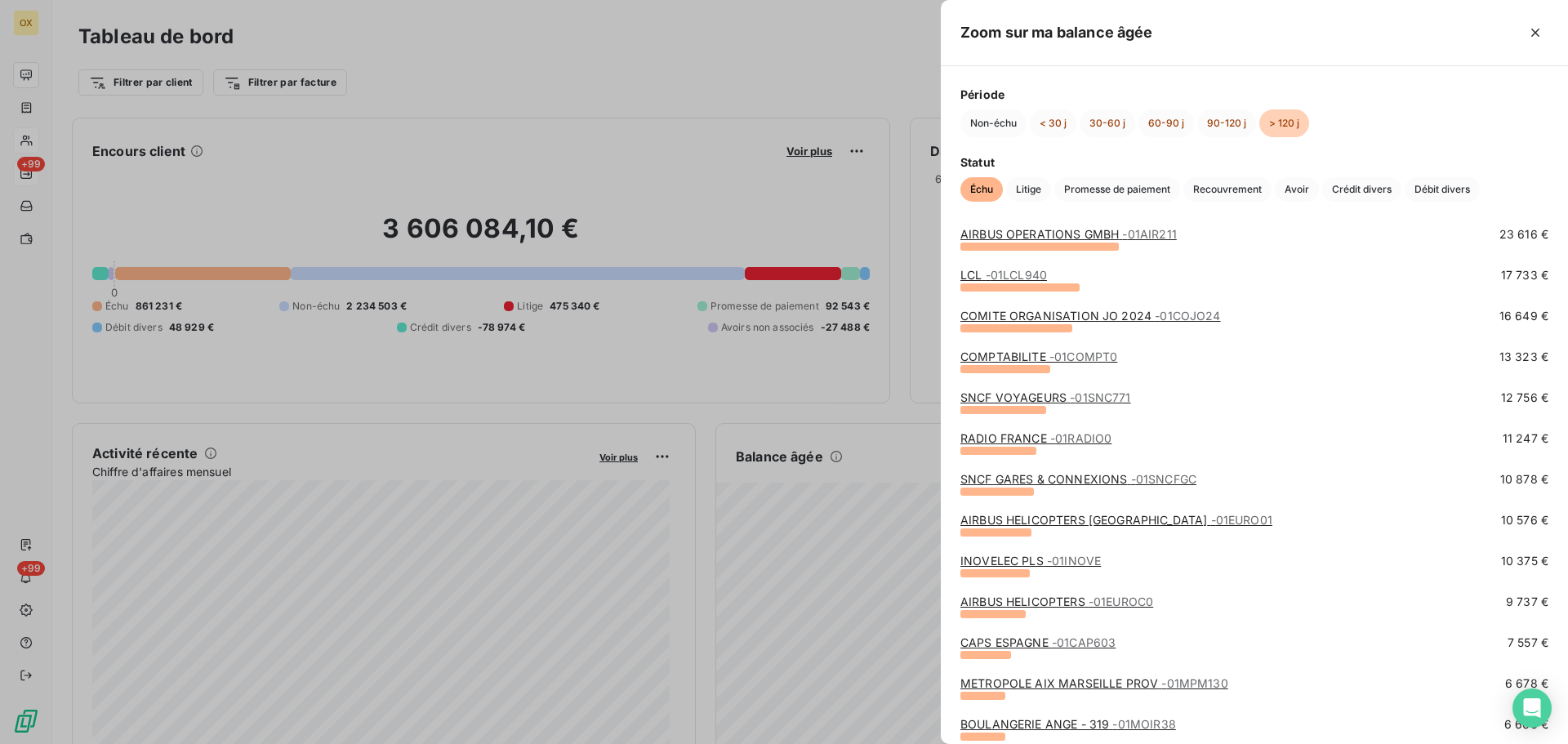
scroll to position [82, 0]
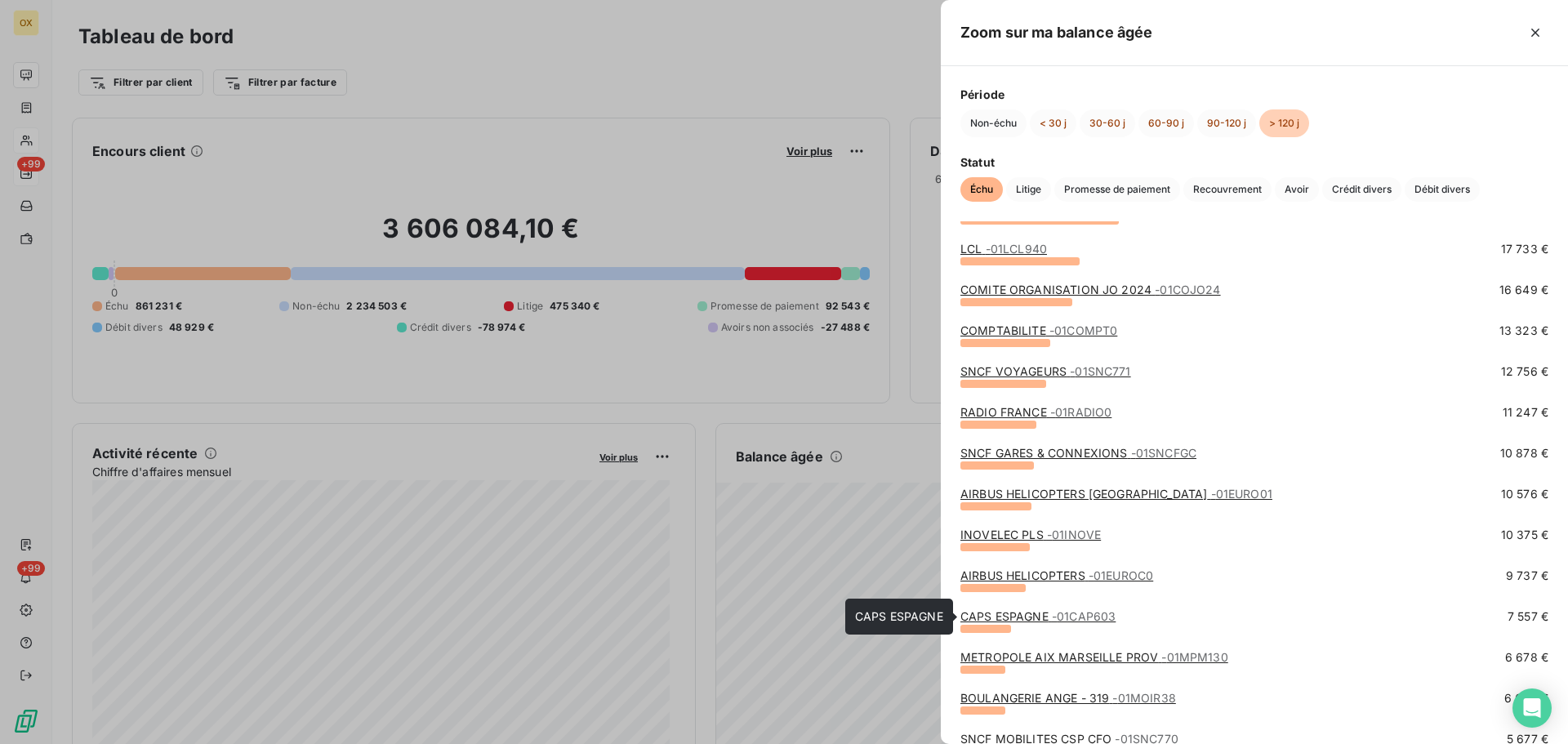
click at [1010, 614] on link "CAPS ESPAGNE - 01CAP603" at bounding box center [1038, 616] width 155 height 14
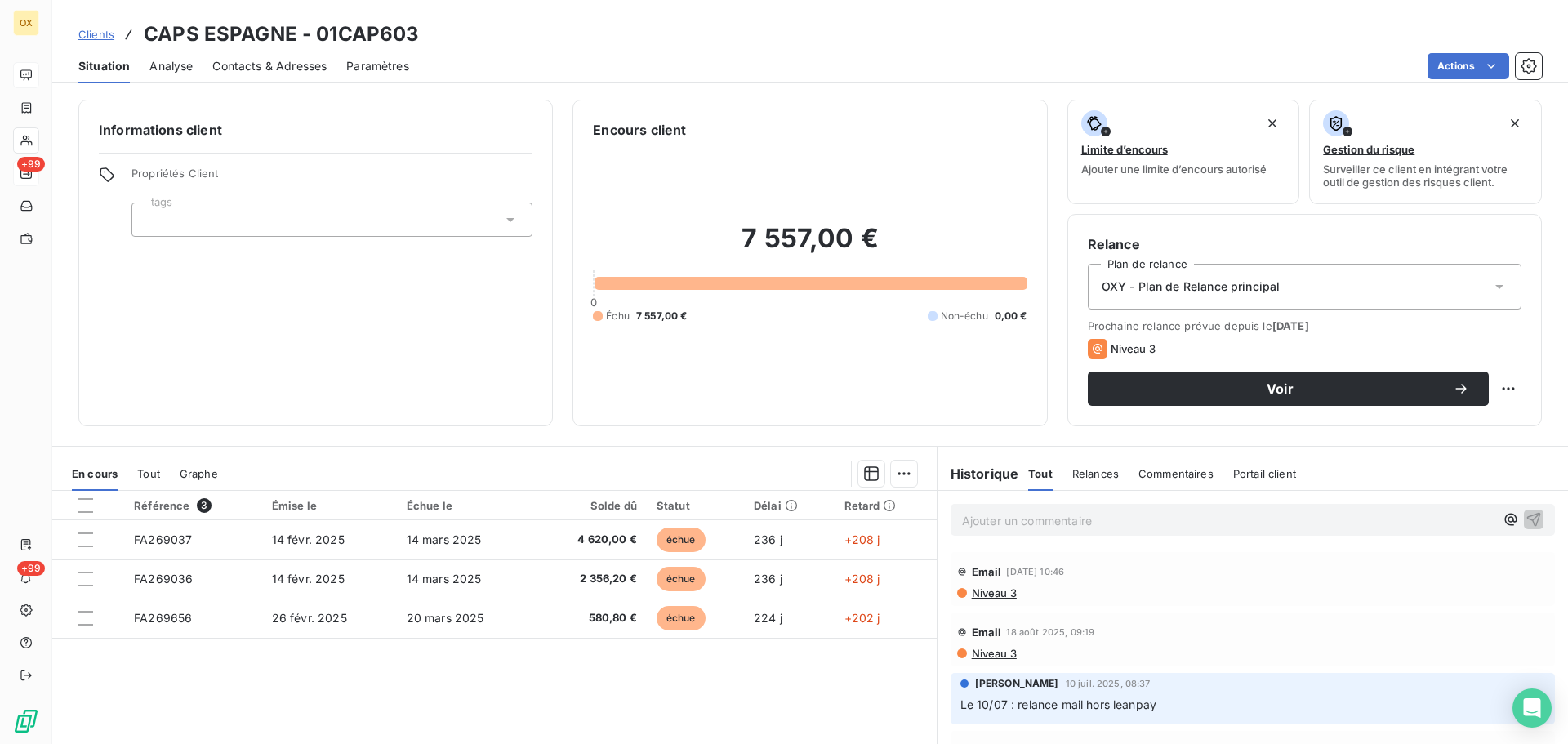
click at [264, 66] on span "Contacts & Adresses" at bounding box center [269, 66] width 114 height 16
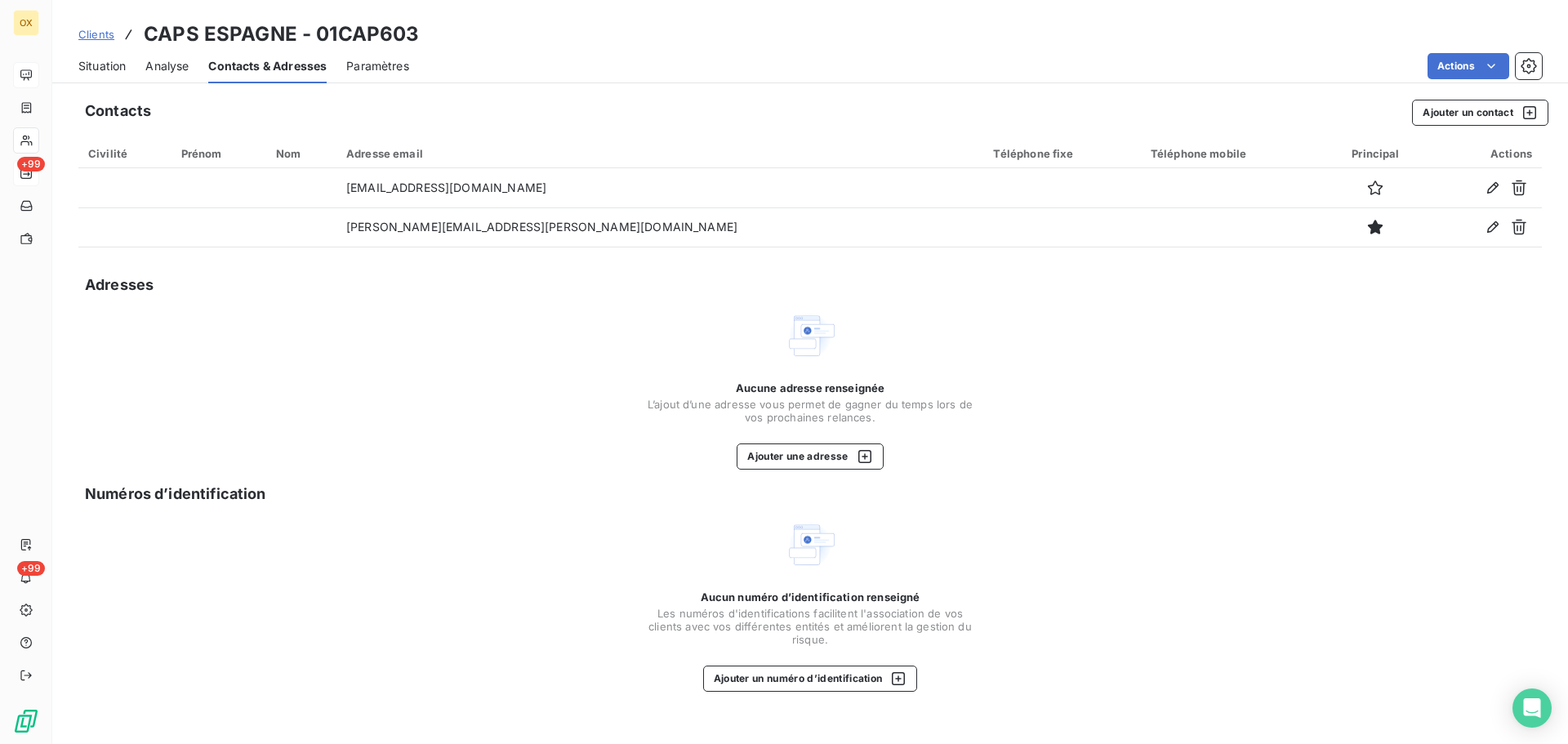
click at [107, 64] on span "Situation" at bounding box center [102, 66] width 48 height 16
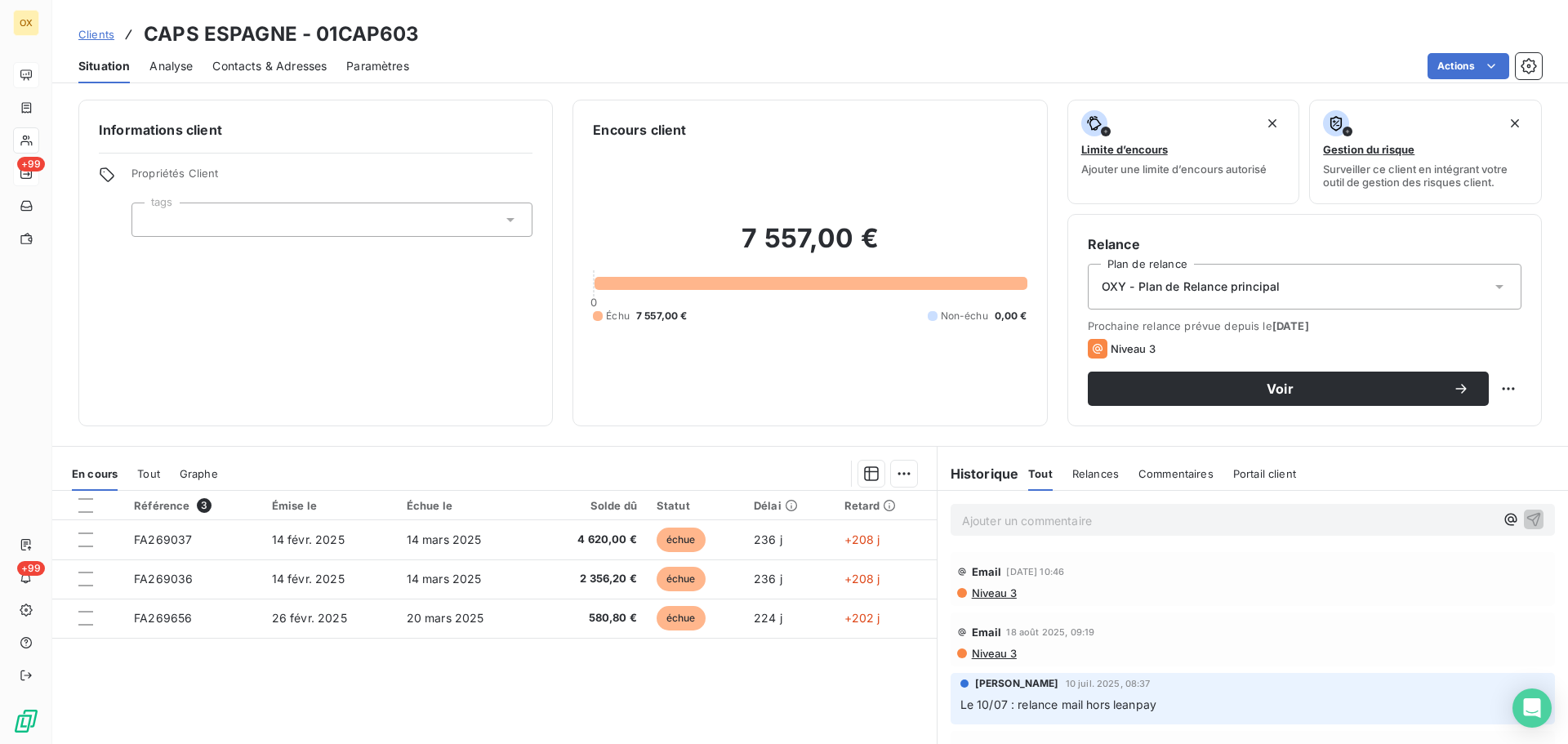
drag, startPoint x: 1267, startPoint y: 383, endPoint x: 1180, endPoint y: 342, distance: 96.2
click at [1266, 382] on span "Voir" at bounding box center [1279, 388] width 345 height 13
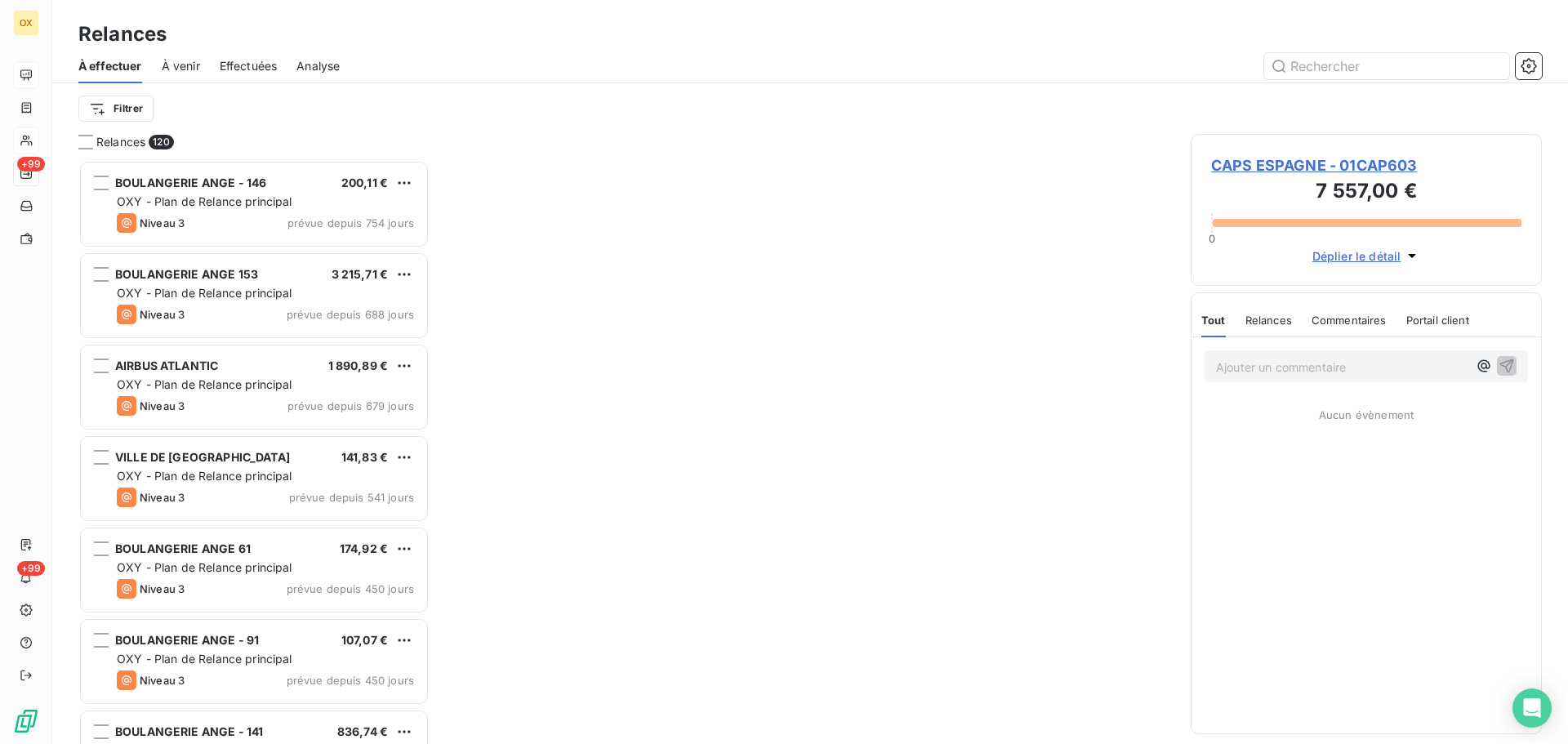
scroll to position [572, 339]
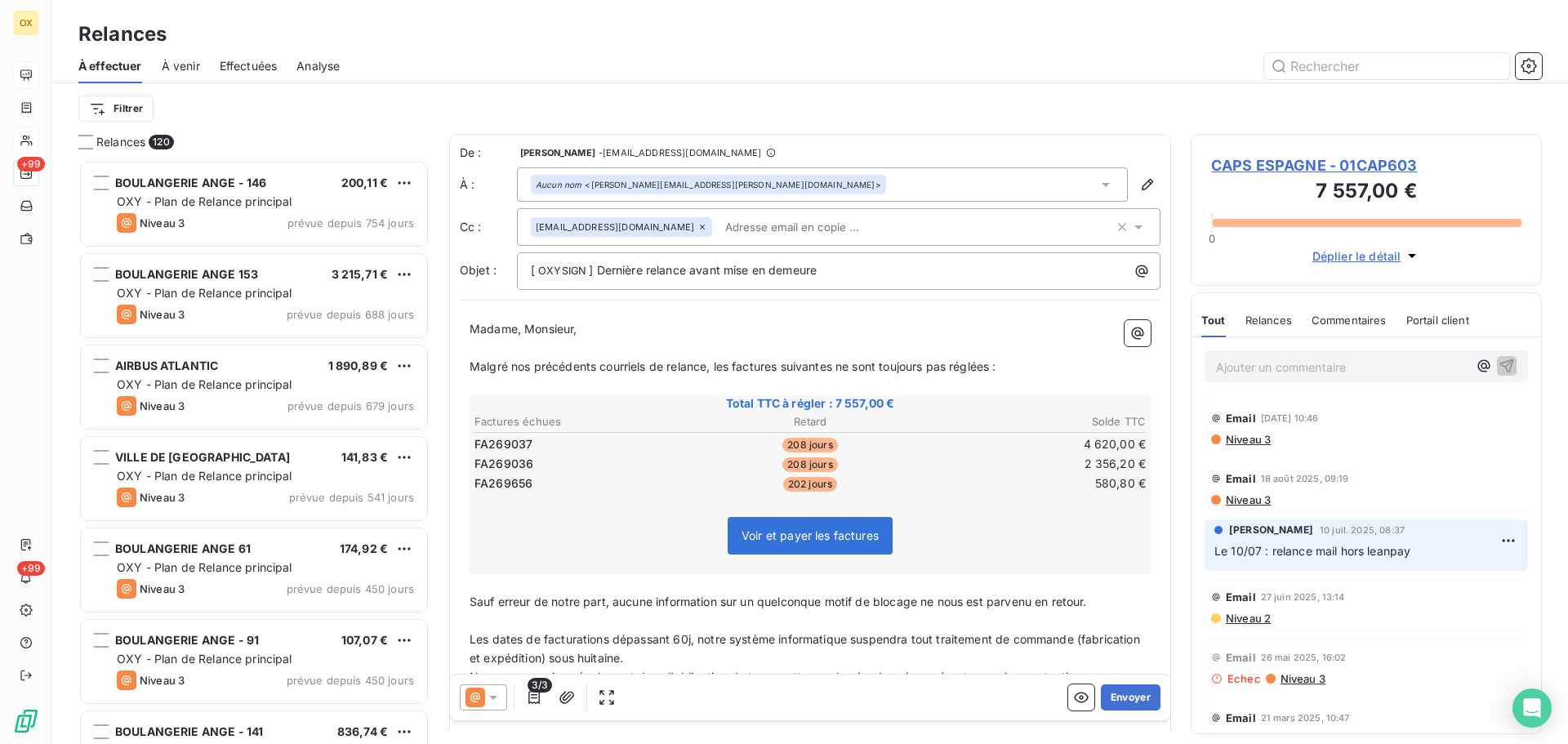
click at [686, 340] on p "﻿" at bounding box center [810, 348] width 682 height 19
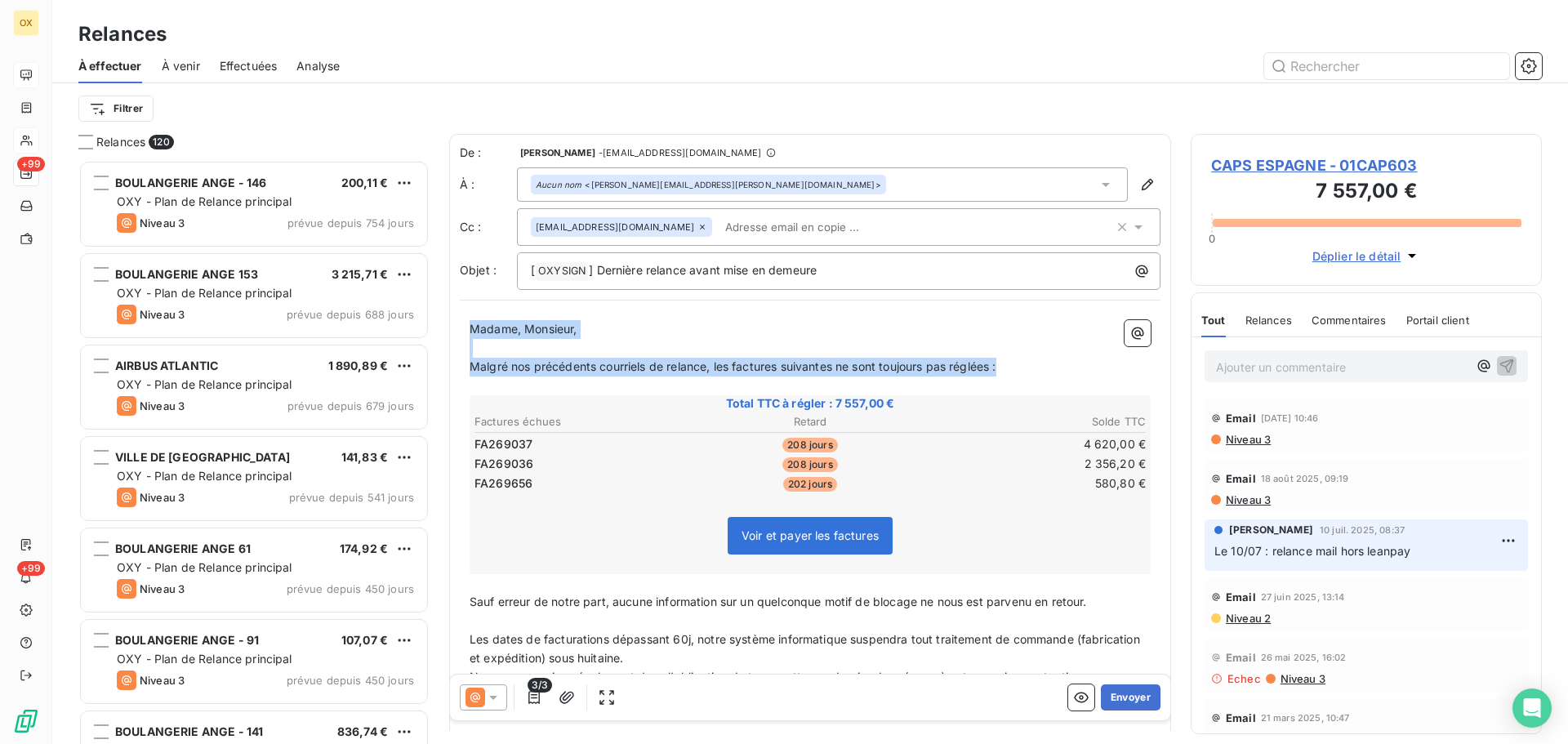
drag, startPoint x: 1012, startPoint y: 371, endPoint x: 456, endPoint y: 321, distance: 558.2
click at [456, 321] on div "De : Candie OLLIVIER - rappels@leanpay.io À : Aucun nom <marcela.kubiak@caps-gr…" at bounding box center [810, 485] width 722 height 702
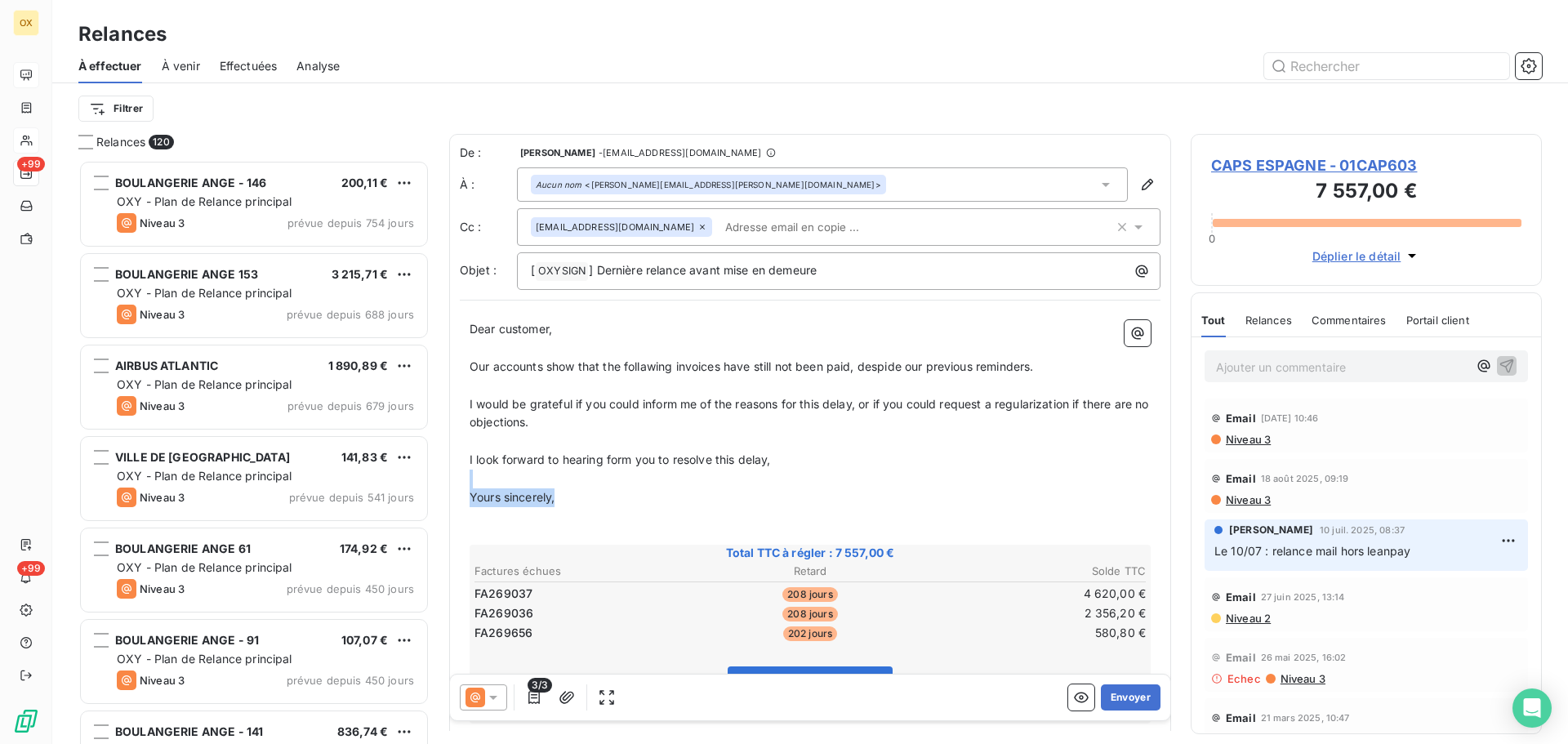
click at [711, 486] on div "Dear customer, ﻿ Our accounts show that the follawing invoices have still not b…" at bounding box center [810, 643] width 682 height 646
click at [748, 456] on span "I look forward to hearing form you to resolve this delay," at bounding box center [620, 460] width 301 height 14
drag, startPoint x: 570, startPoint y: 505, endPoint x: 464, endPoint y: 451, distance: 119.0
click at [463, 450] on div "Dear customer, ﻿ Our accounts show that the follawing invoices have still not b…" at bounding box center [810, 643] width 700 height 664
copy div "﻿ I look forward to hearing form you to resolve this delay, ﻿ Yours sincerely,"
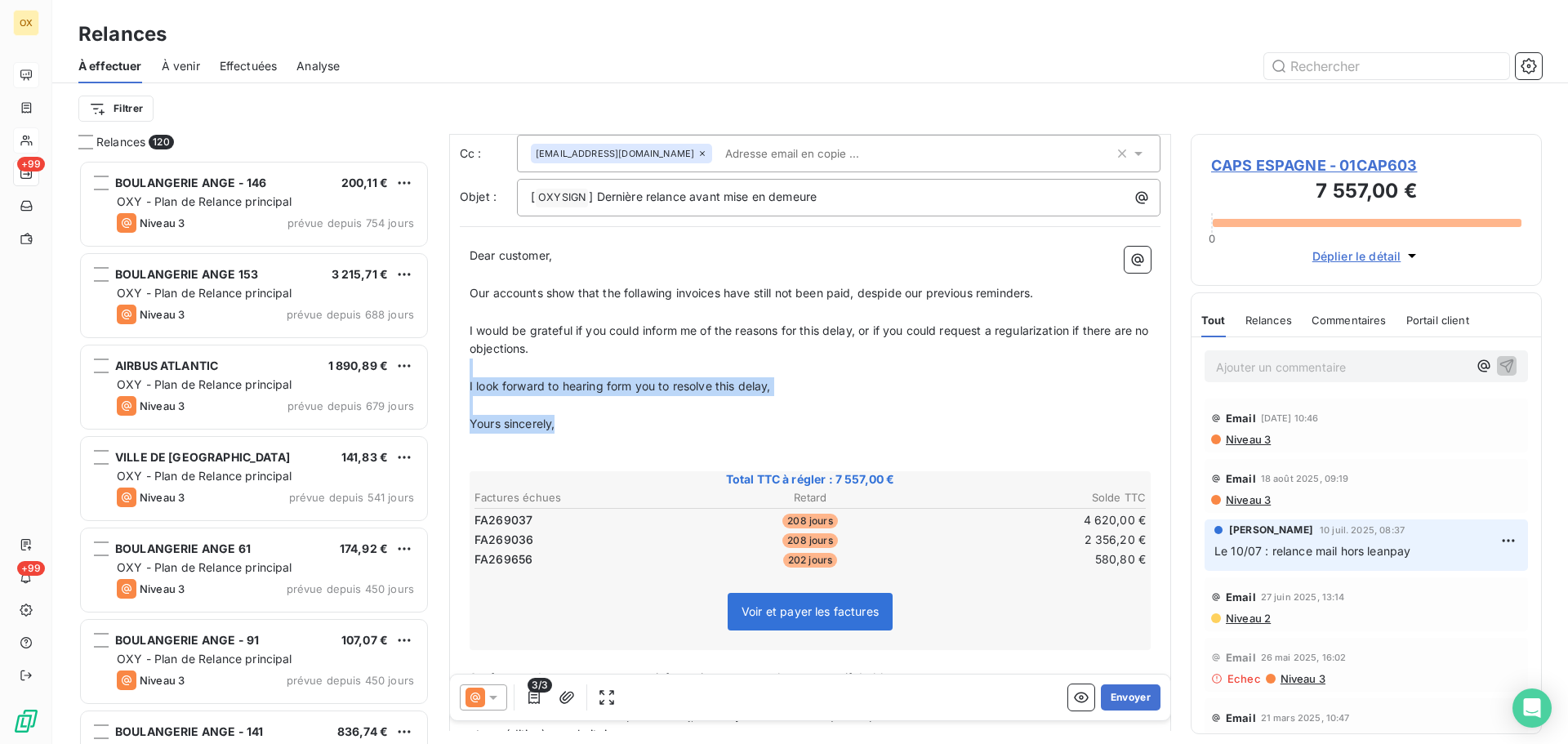
scroll to position [327, 0]
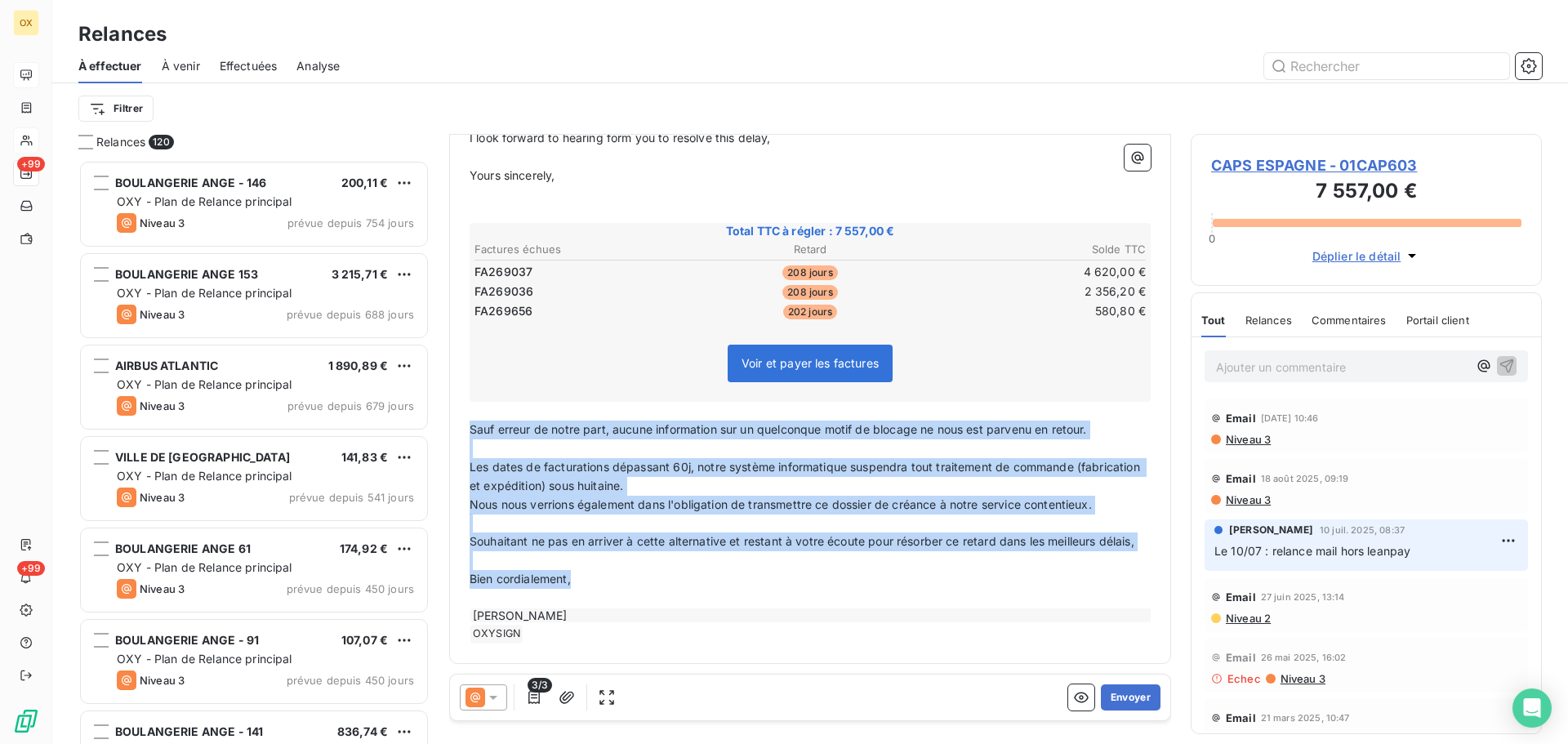
drag, startPoint x: 572, startPoint y: 591, endPoint x: 469, endPoint y: 432, distance: 189.4
click at [469, 432] on div "Dear customer, ﻿ Our accounts show that the follawing invoices have still not b…" at bounding box center [810, 321] width 700 height 664
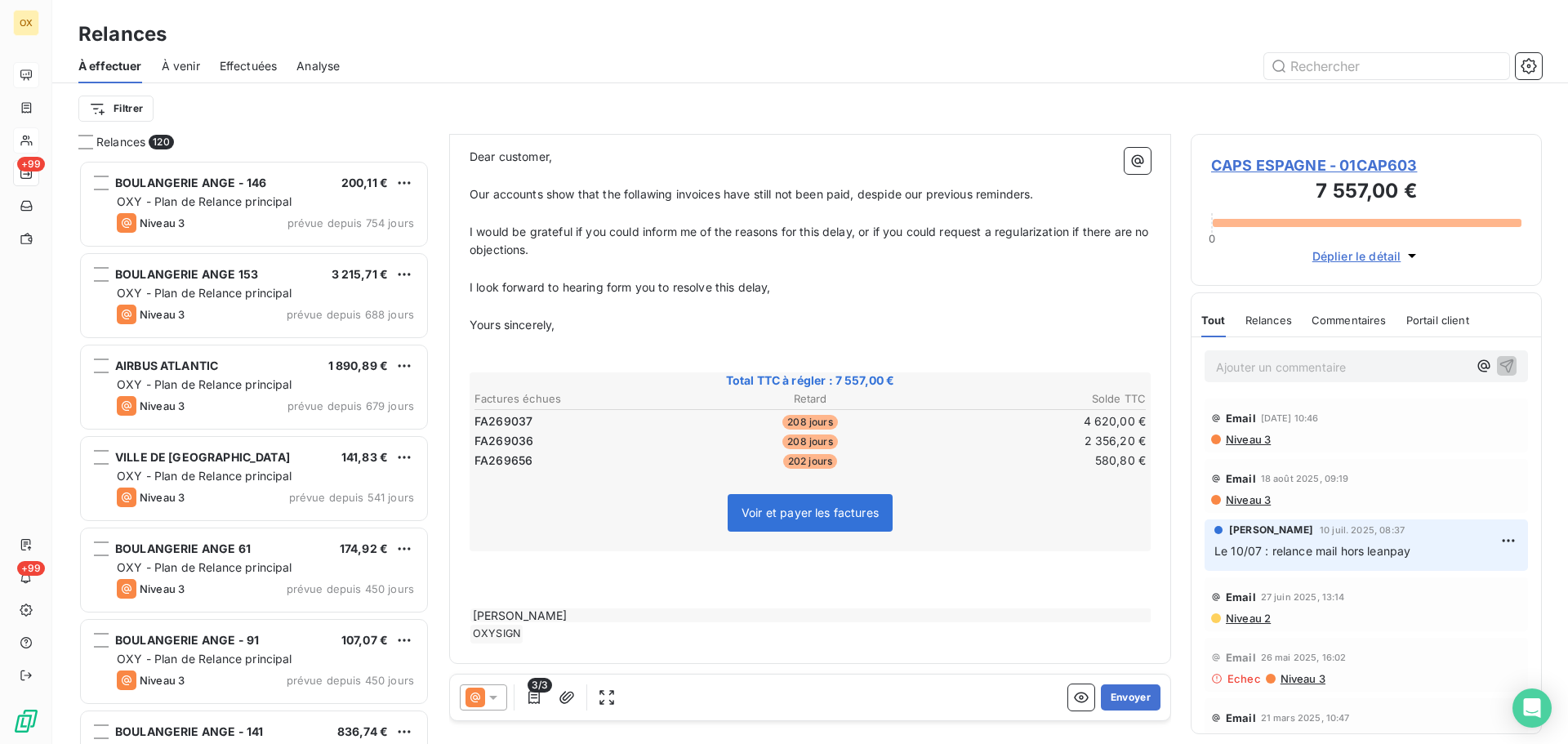
scroll to position [229, 0]
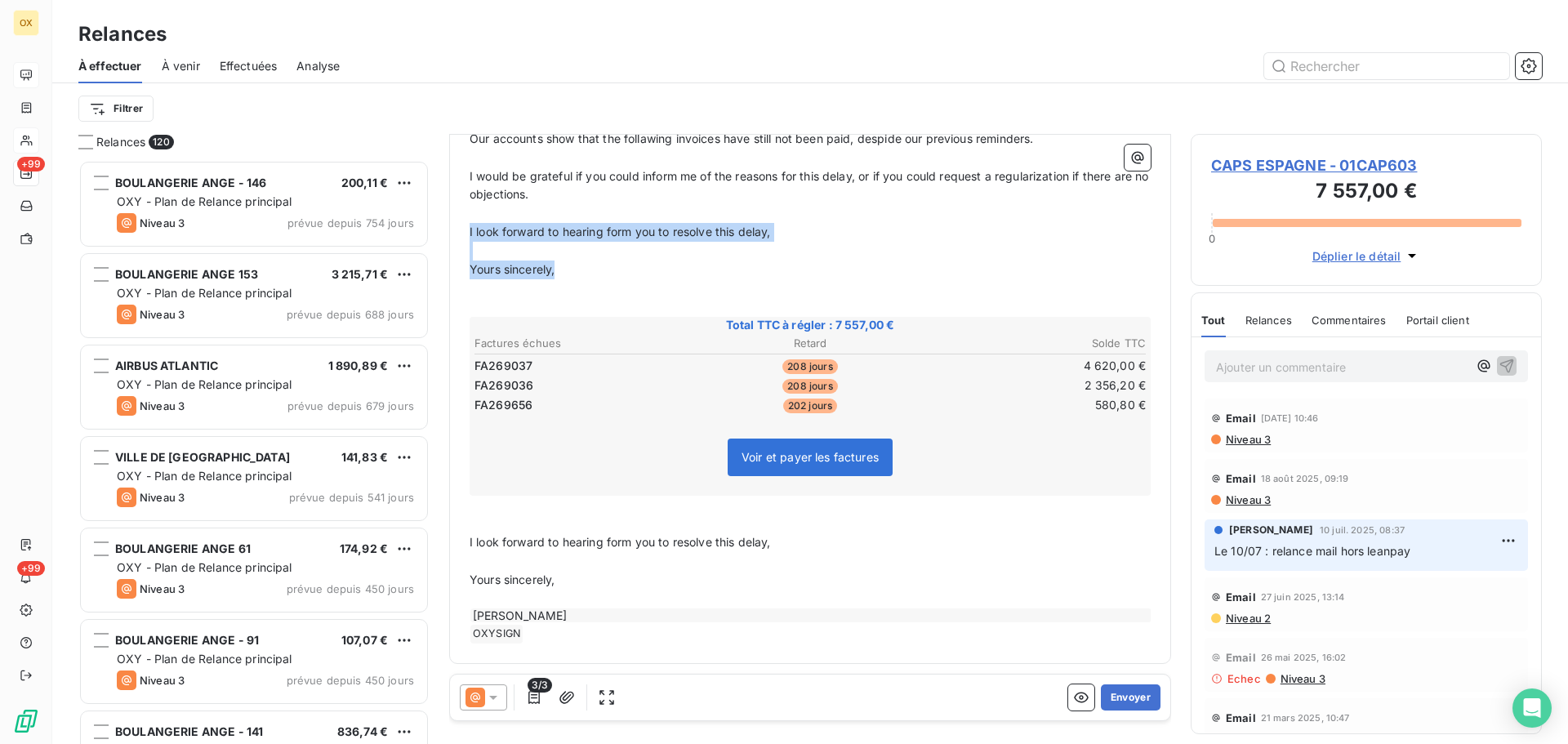
drag, startPoint x: 573, startPoint y: 276, endPoint x: 470, endPoint y: 226, distance: 114.5
click at [470, 226] on div "Dear customer, ﻿ Our accounts show that the follawing invoices have still not b…" at bounding box center [810, 368] width 682 height 551
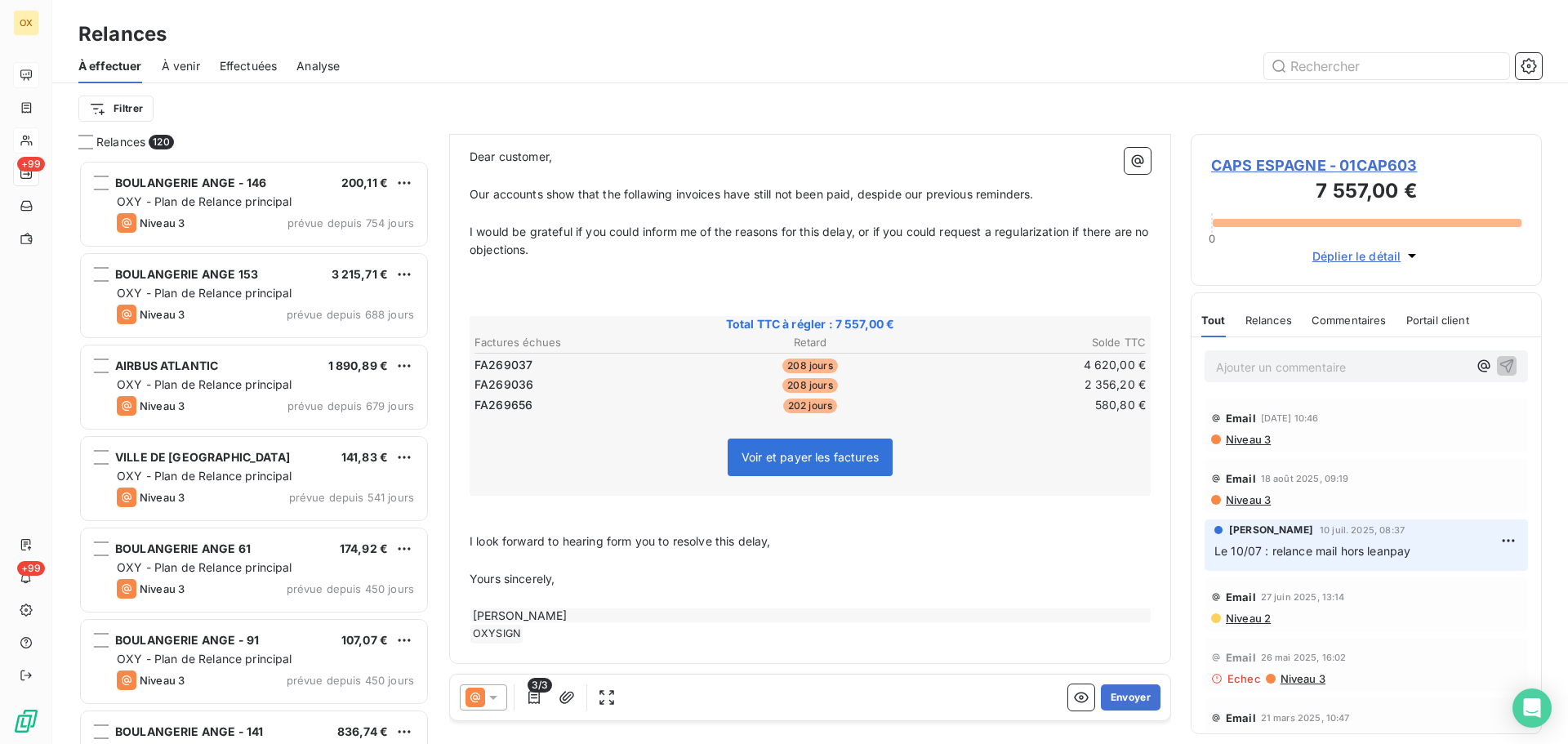
scroll to position [154, 0]
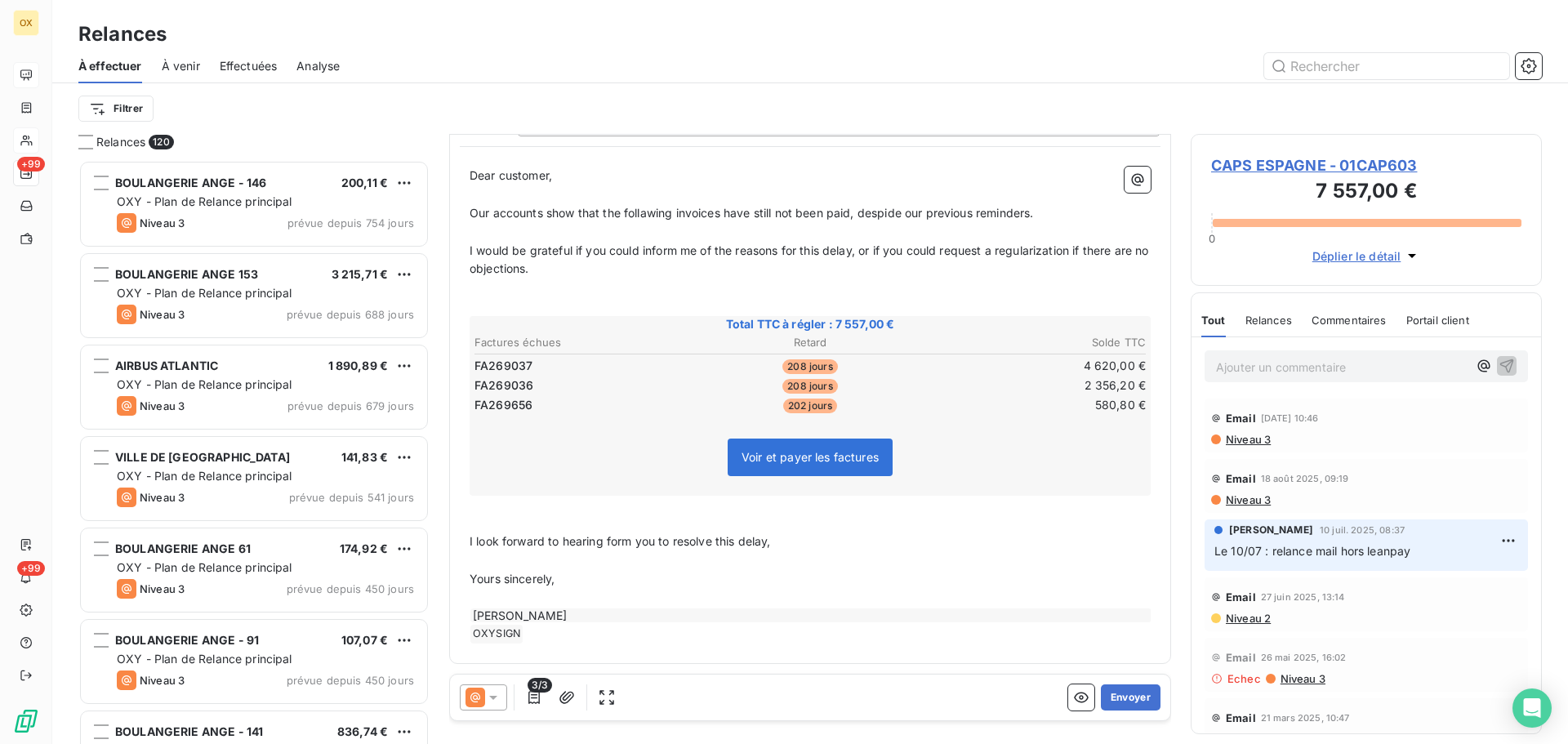
click at [485, 505] on p "﻿" at bounding box center [810, 504] width 682 height 19
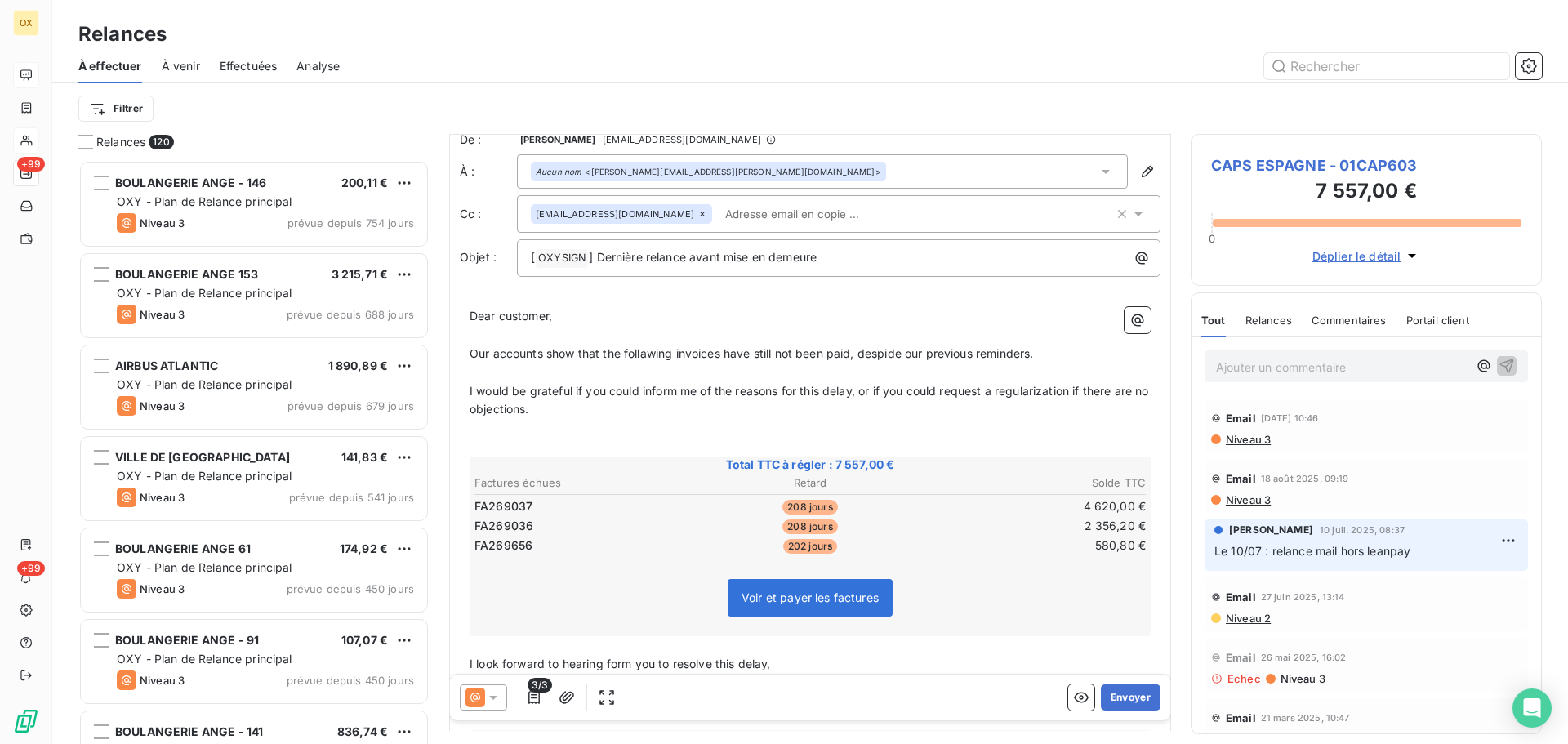
scroll to position [0, 0]
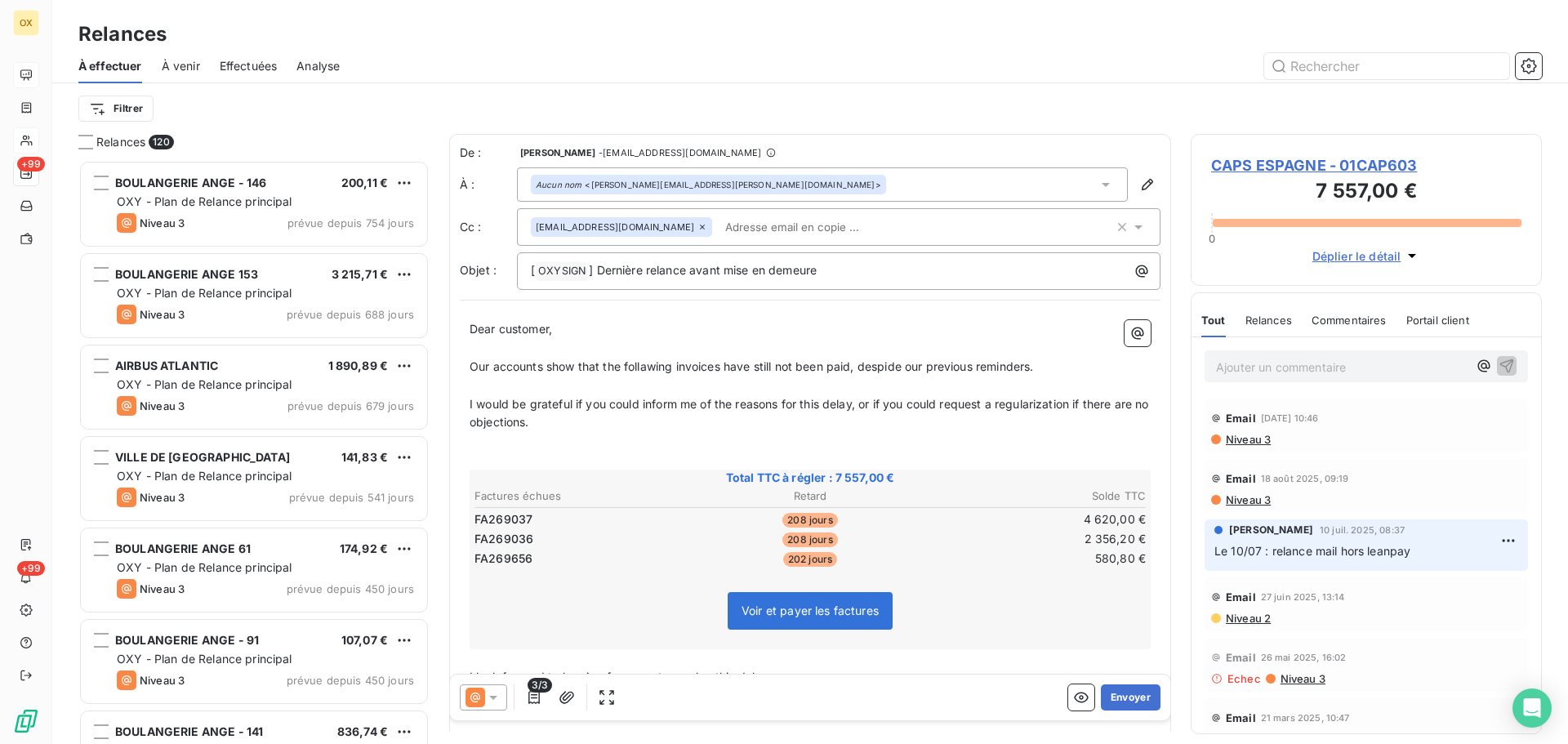
click at [561, 443] on p "﻿" at bounding box center [810, 441] width 682 height 19
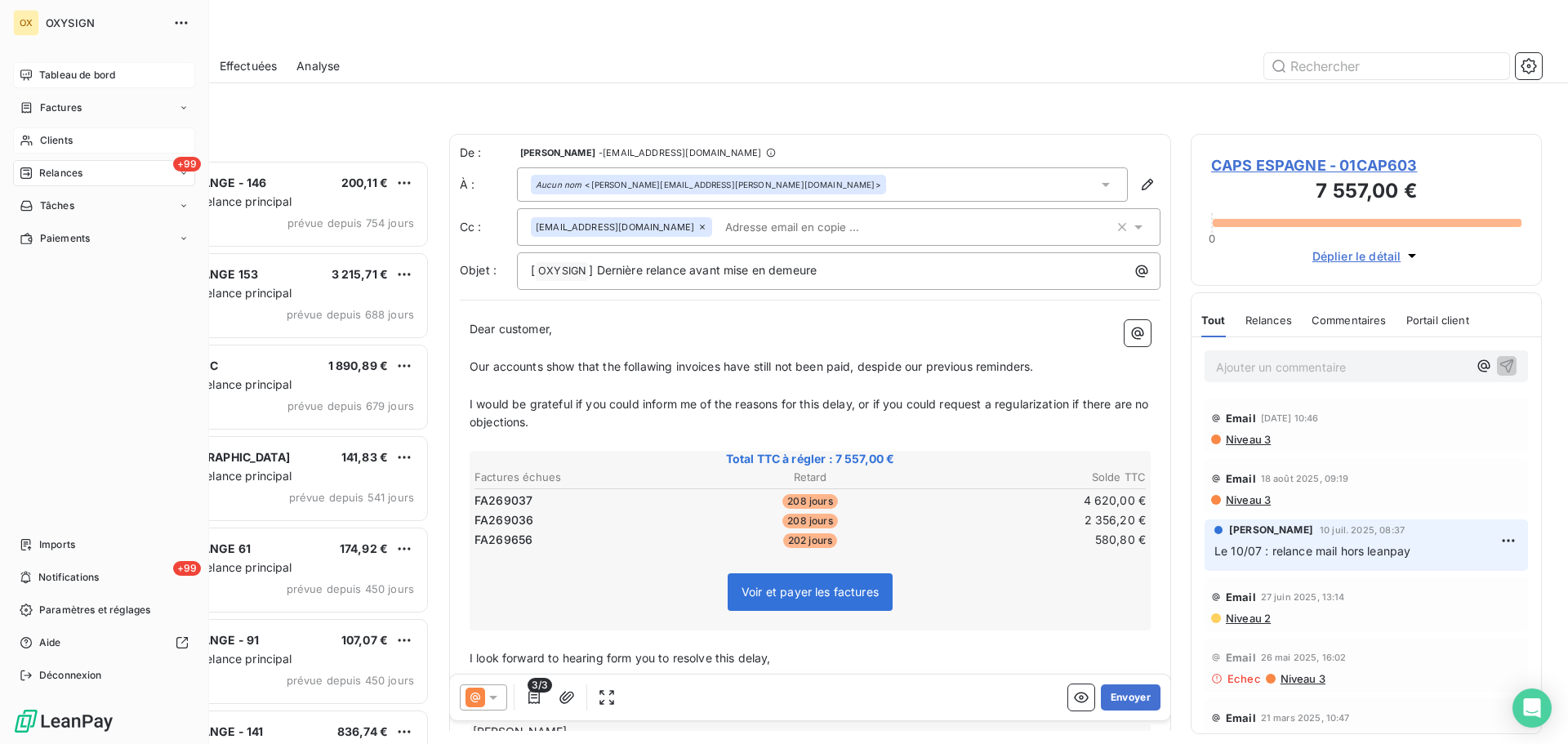
click at [50, 134] on span "Clients" at bounding box center [56, 140] width 33 height 15
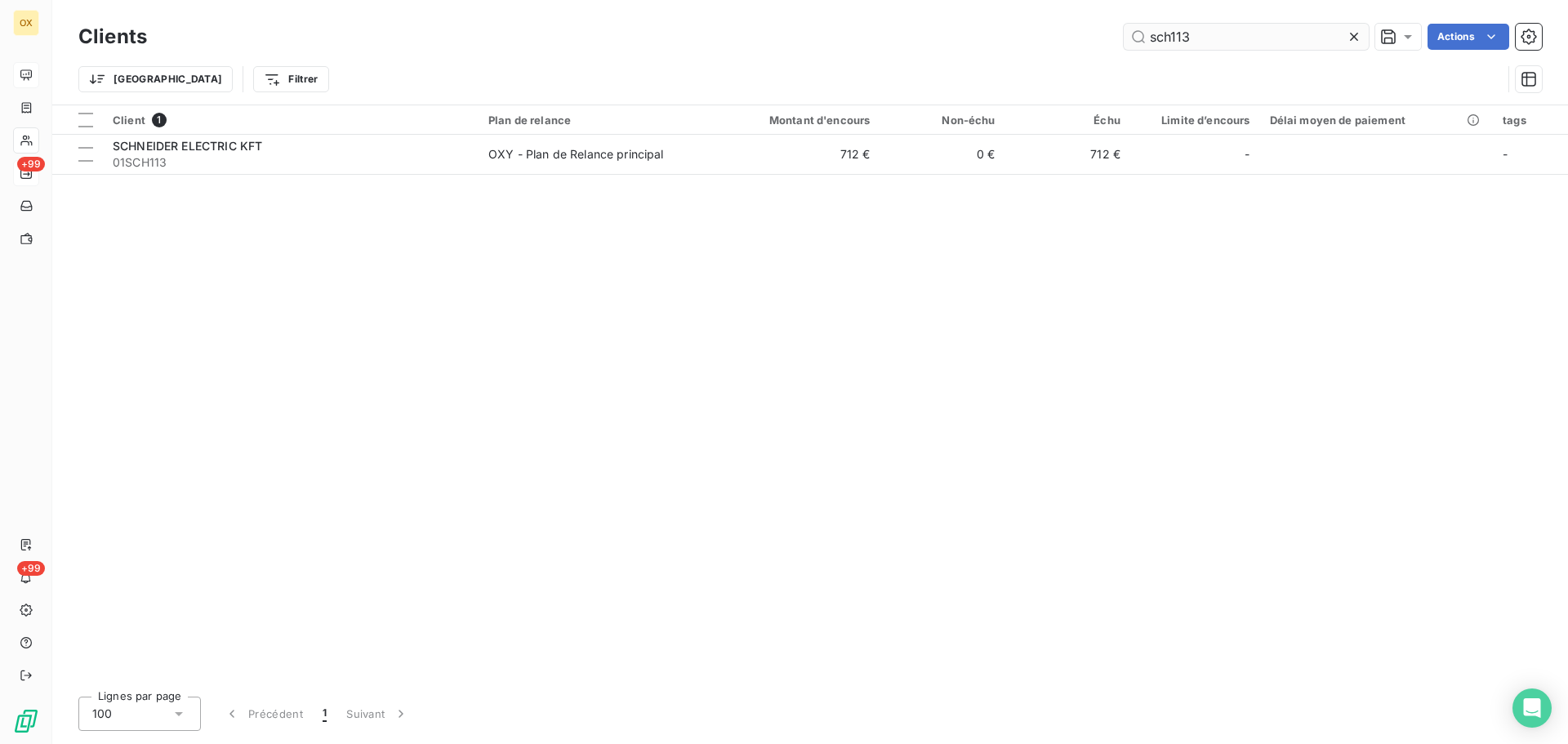
drag, startPoint x: 1201, startPoint y: 41, endPoint x: 1146, endPoint y: 35, distance: 55.3
click at [1146, 35] on input "sch113" at bounding box center [1247, 37] width 245 height 26
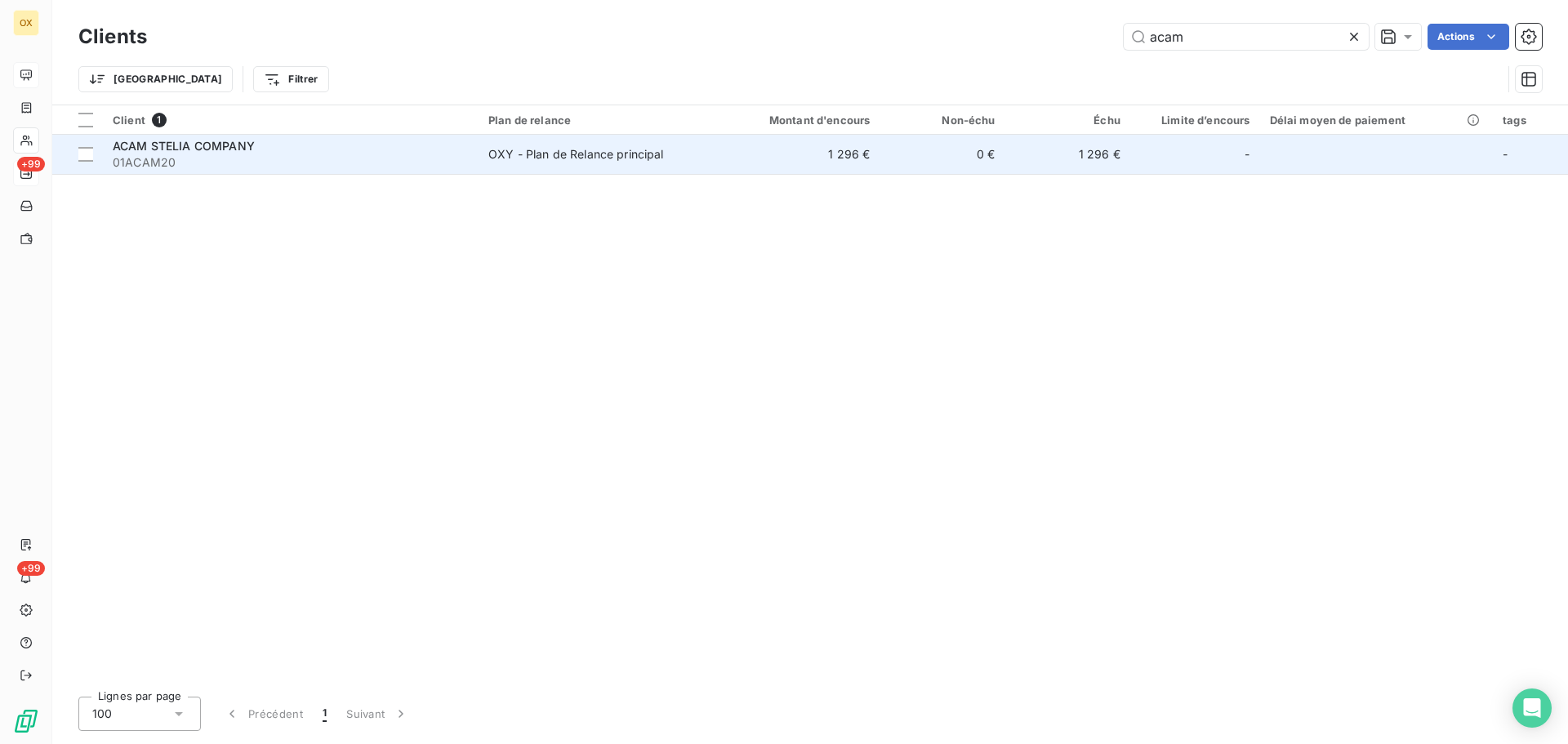
type input "acam"
click at [156, 161] on span "01ACAM20" at bounding box center [291, 162] width 356 height 16
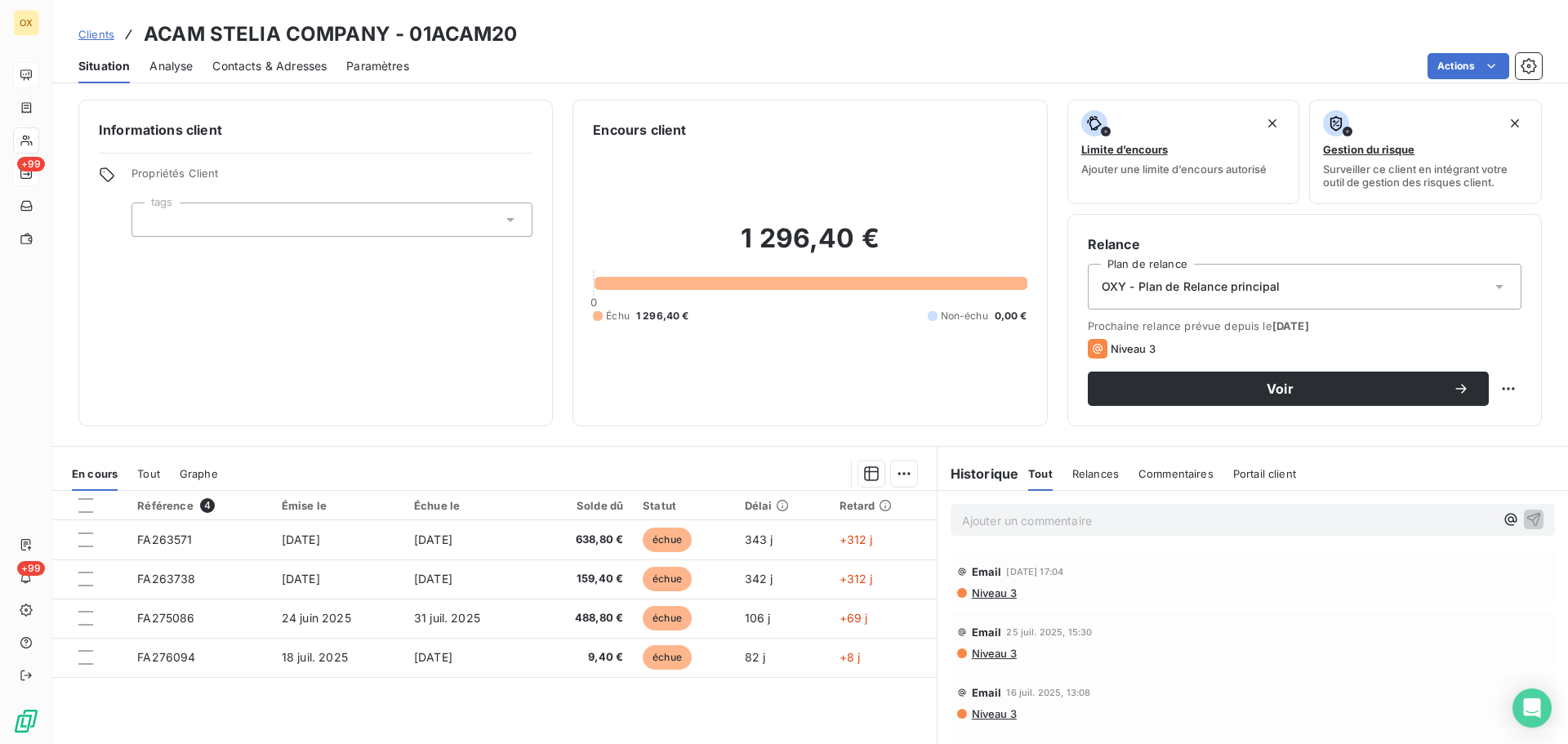
scroll to position [110, 0]
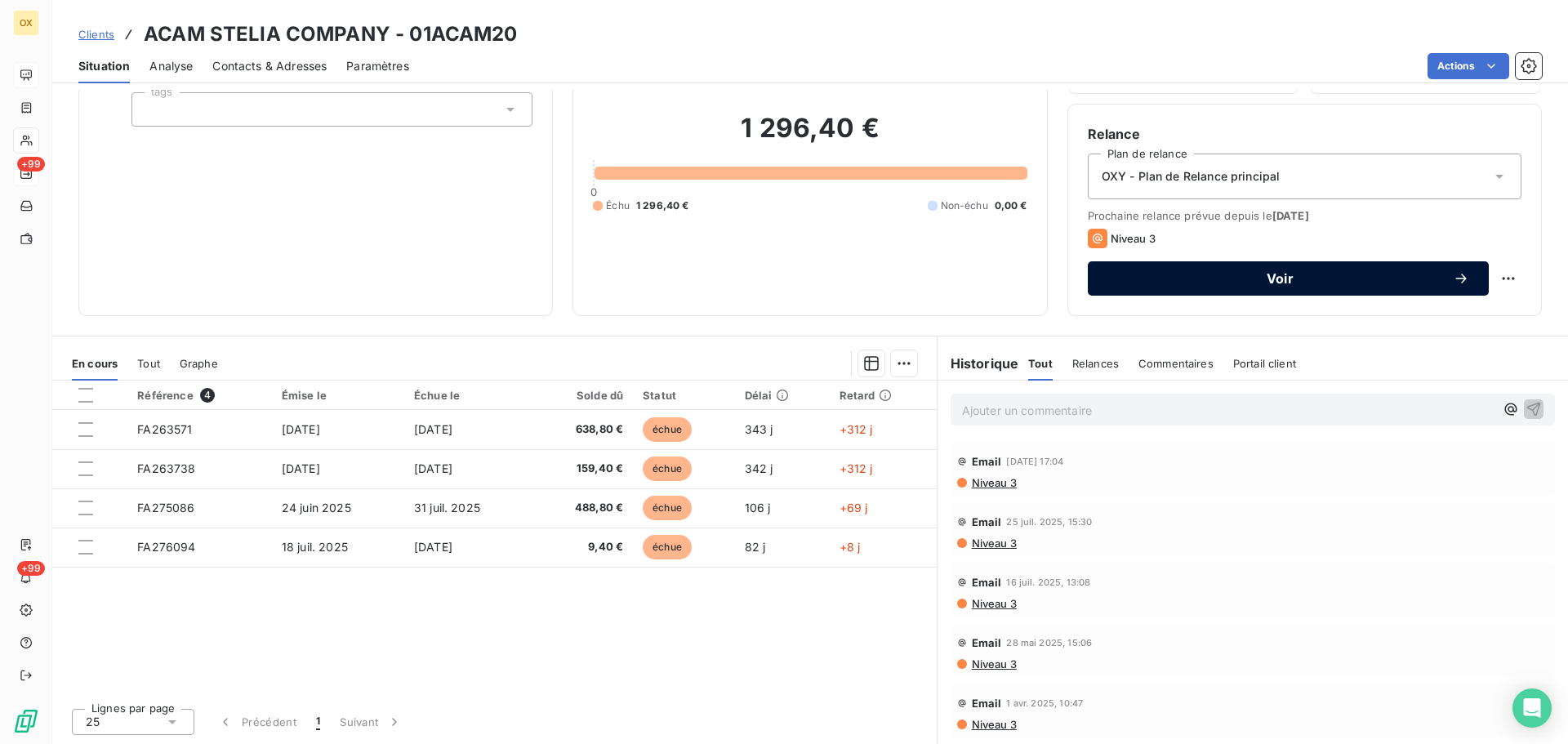
click at [1211, 280] on span "Voir" at bounding box center [1279, 278] width 345 height 13
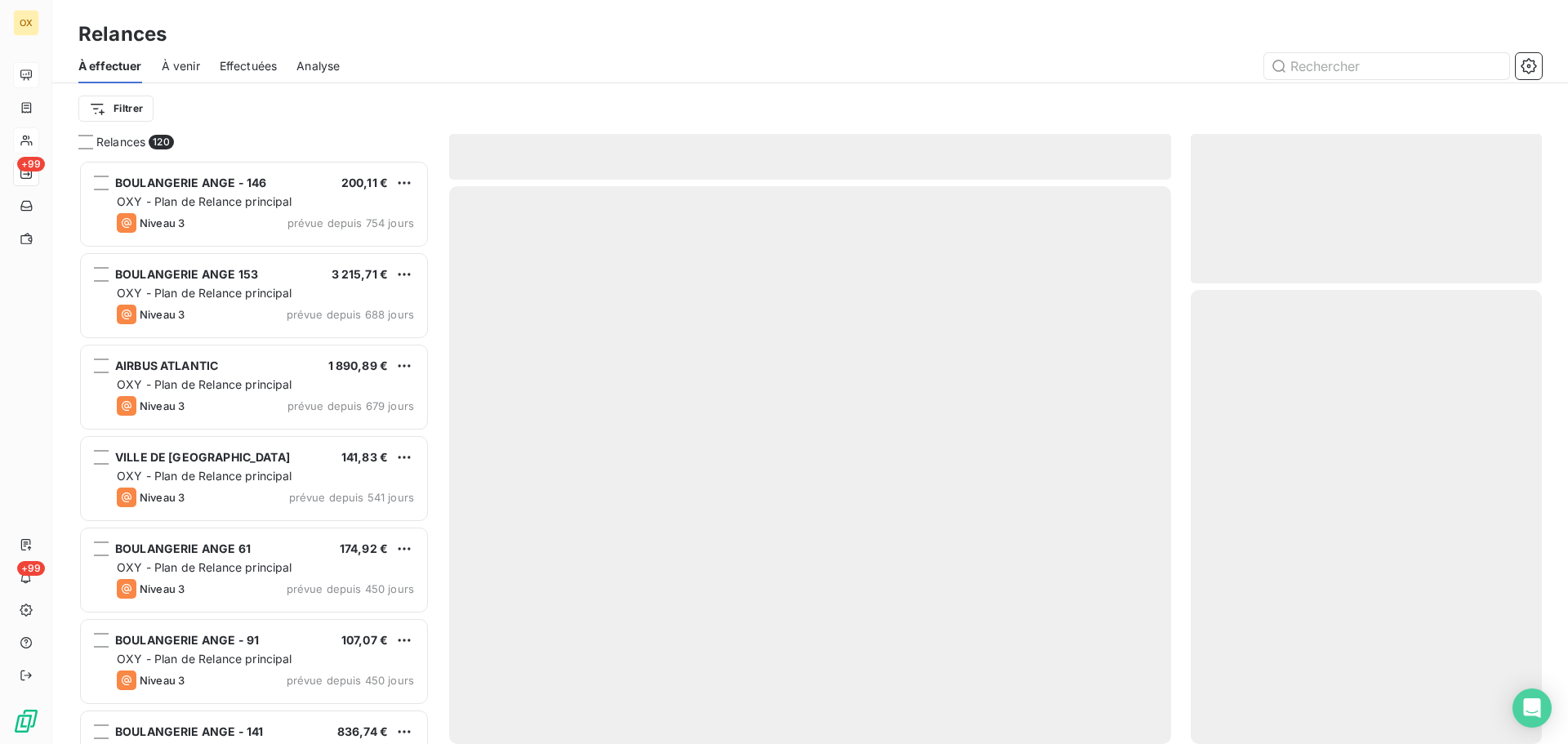
scroll to position [572, 339]
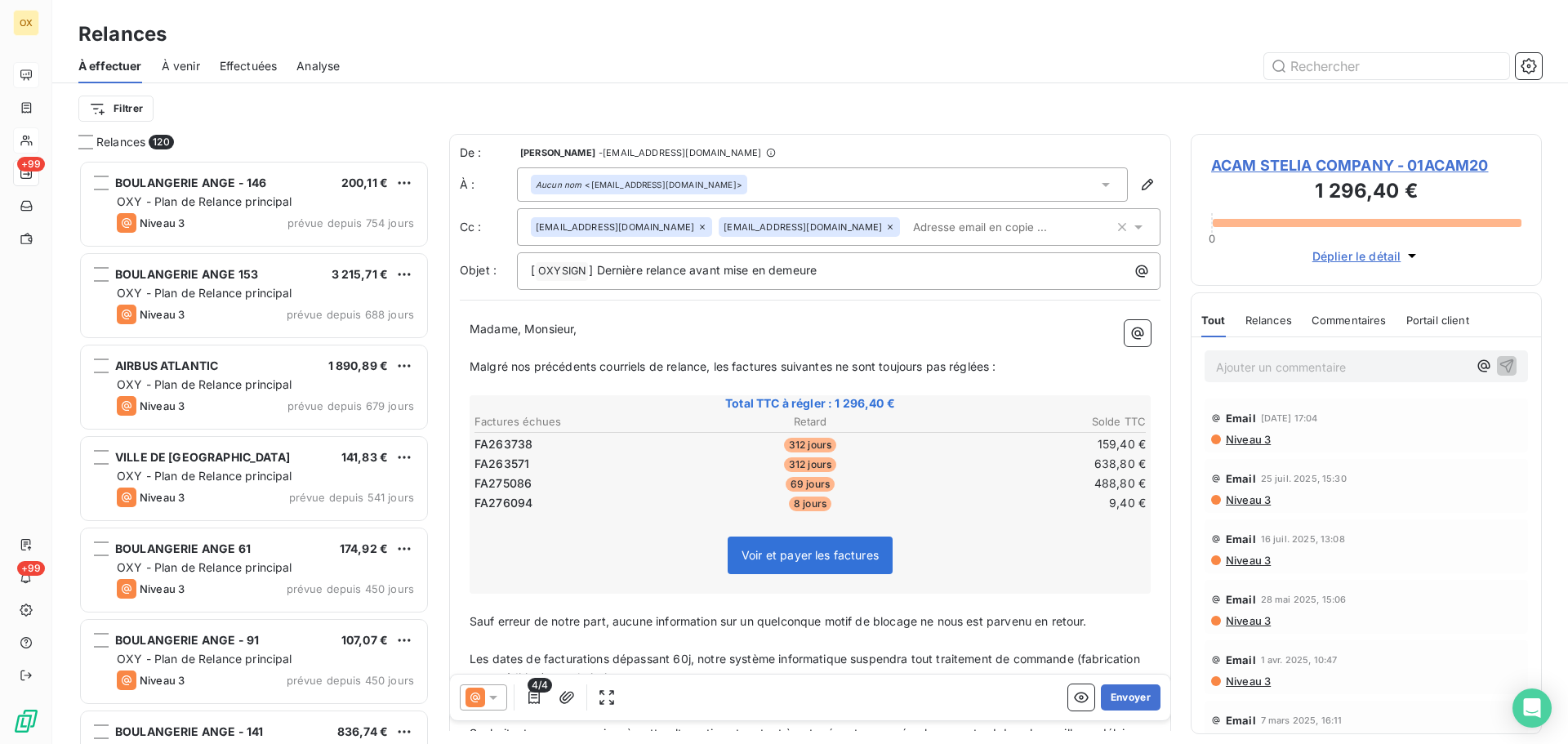
click at [671, 330] on div "De : Candie OLLIVIER - rappels@leanpay.io À : Aucun nom <redouane.dahbiskali@st…" at bounding box center [810, 495] width 722 height 722
drag, startPoint x: 868, startPoint y: 294, endPoint x: 596, endPoint y: 299, distance: 272.0
click at [596, 280] on p "[ OXYSIGN ﻿ ] Dernière relance avant mise en demeure" at bounding box center [843, 272] width 624 height 20
click at [786, 339] on p "Madame, Monsieur," at bounding box center [810, 329] width 682 height 19
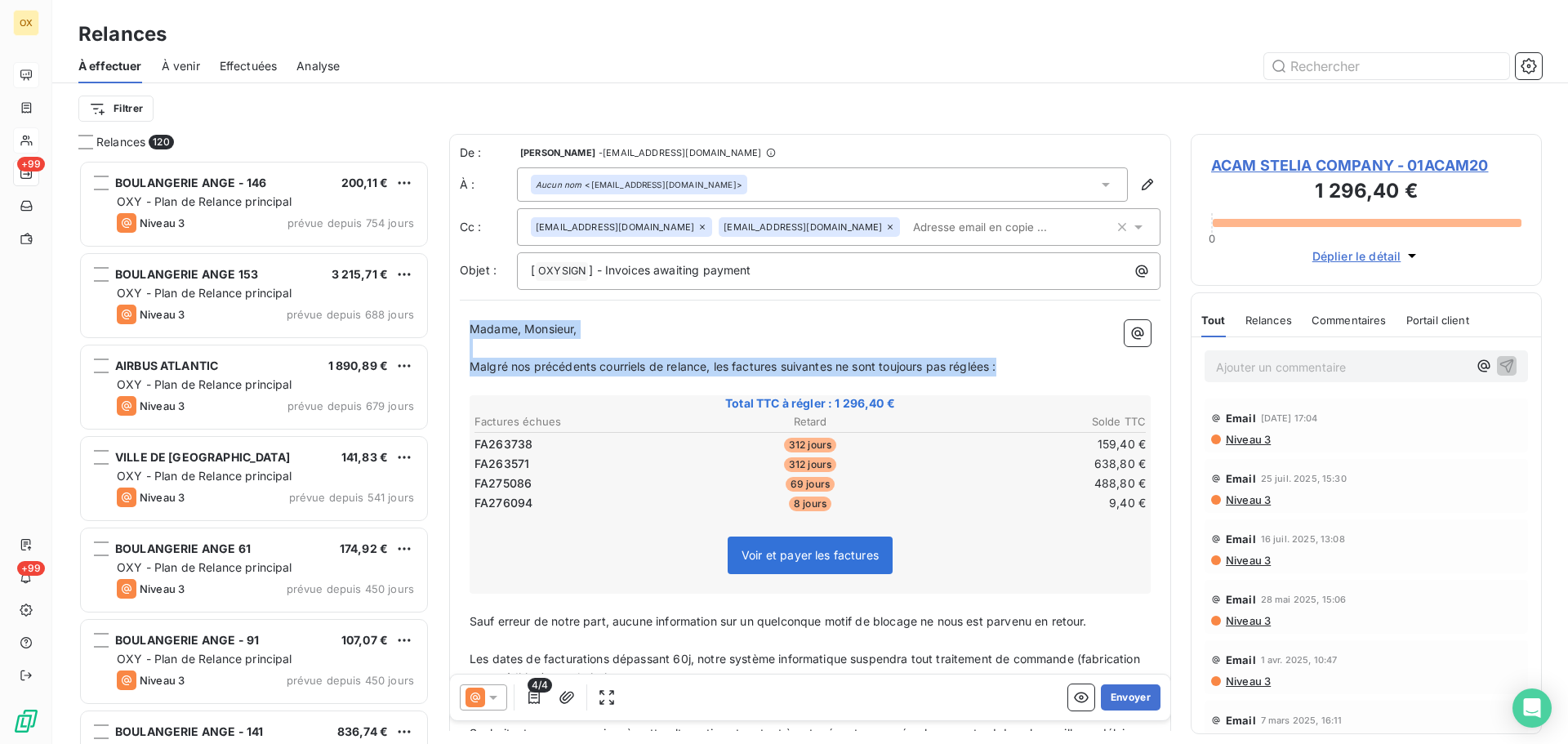
drag, startPoint x: 1029, startPoint y: 393, endPoint x: 468, endPoint y: 354, distance: 562.4
click at [468, 354] on div "Madame, Monsieur, ﻿ Malgré nos précédents courriels de relance, les factures su…" at bounding box center [810, 578] width 700 height 535
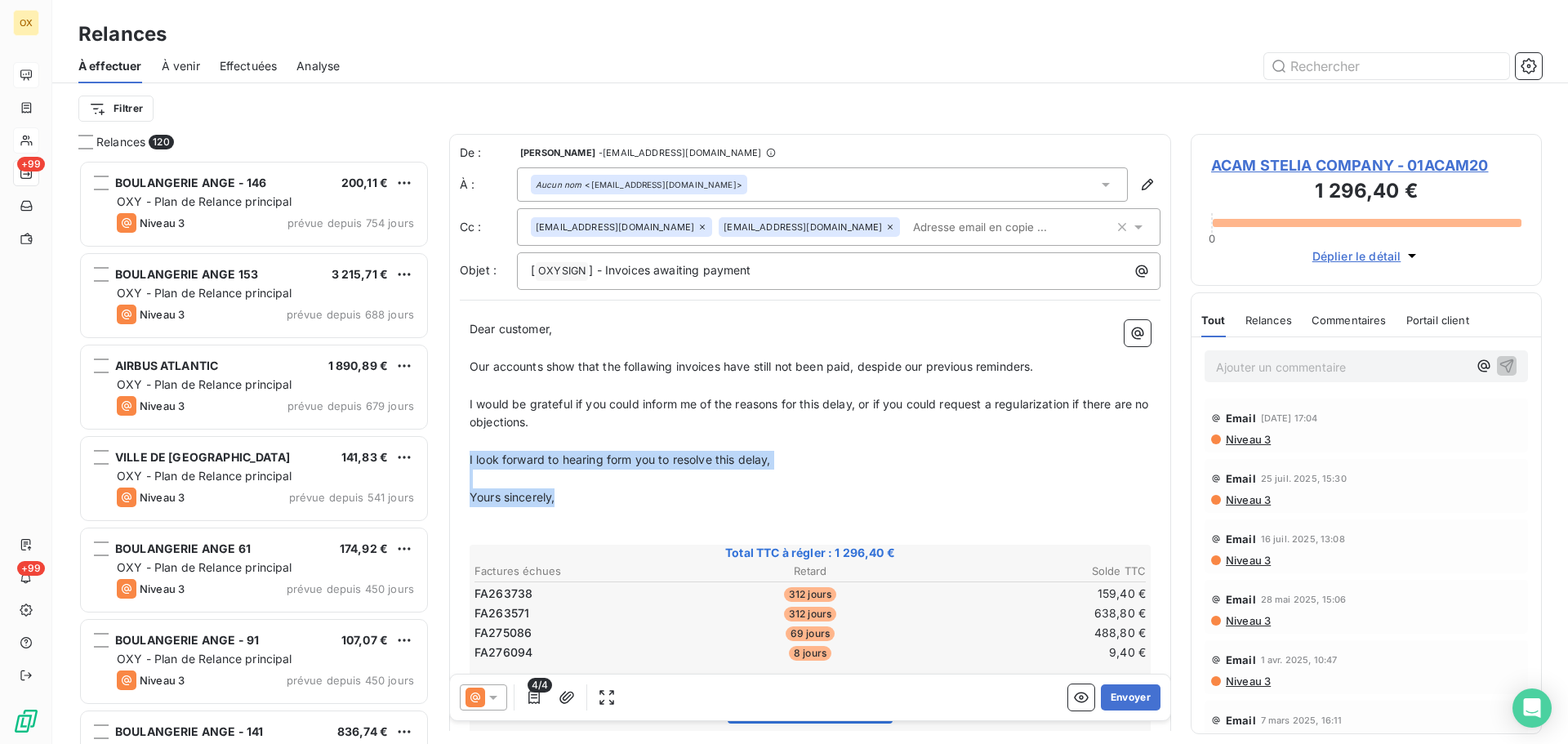
drag, startPoint x: 562, startPoint y: 522, endPoint x: 468, endPoint y: 481, distance: 102.6
click at [468, 481] on div "Dear customer, ﻿ Our accounts show that the follawing invoices have still not b…" at bounding box center [810, 652] width 700 height 684
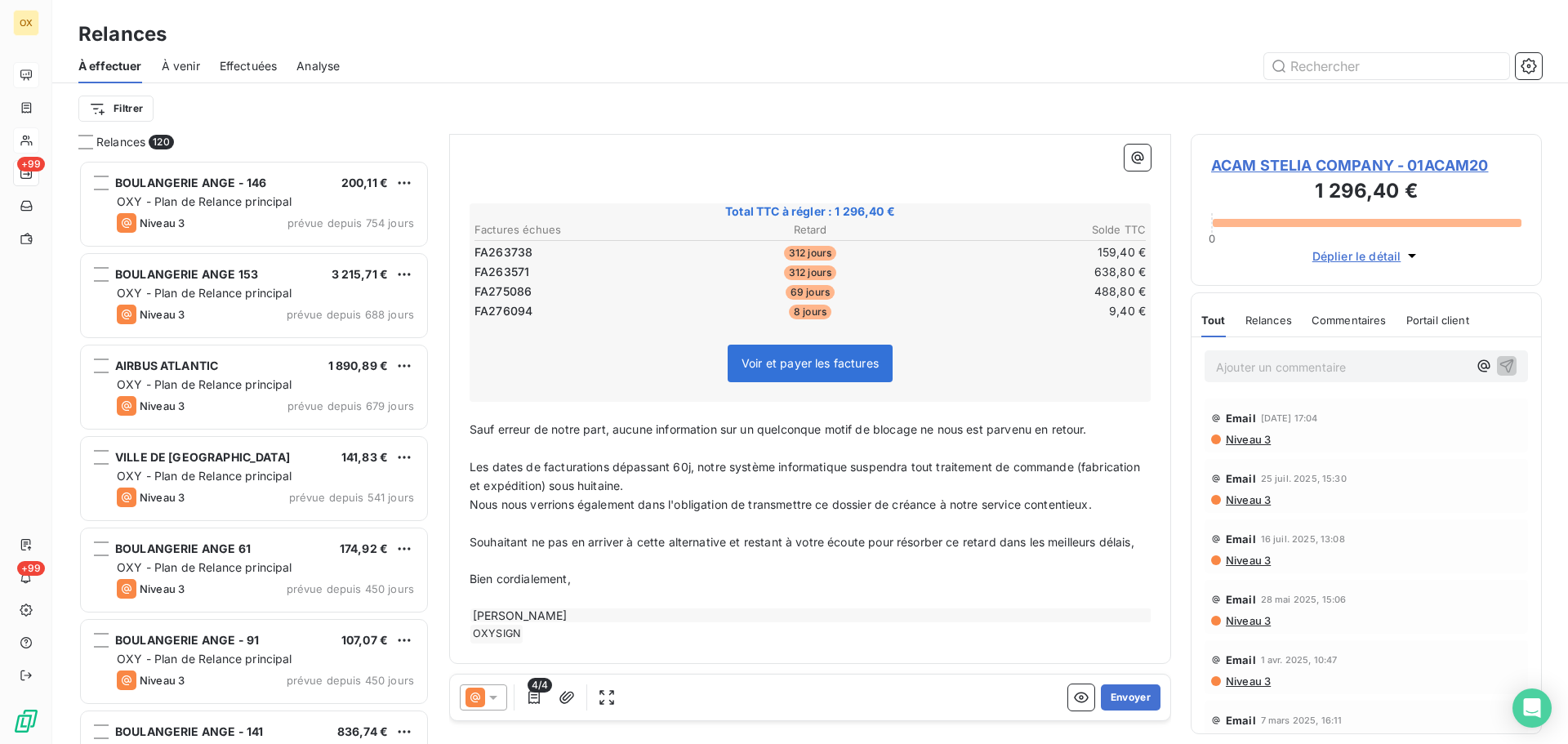
scroll to position [348, 0]
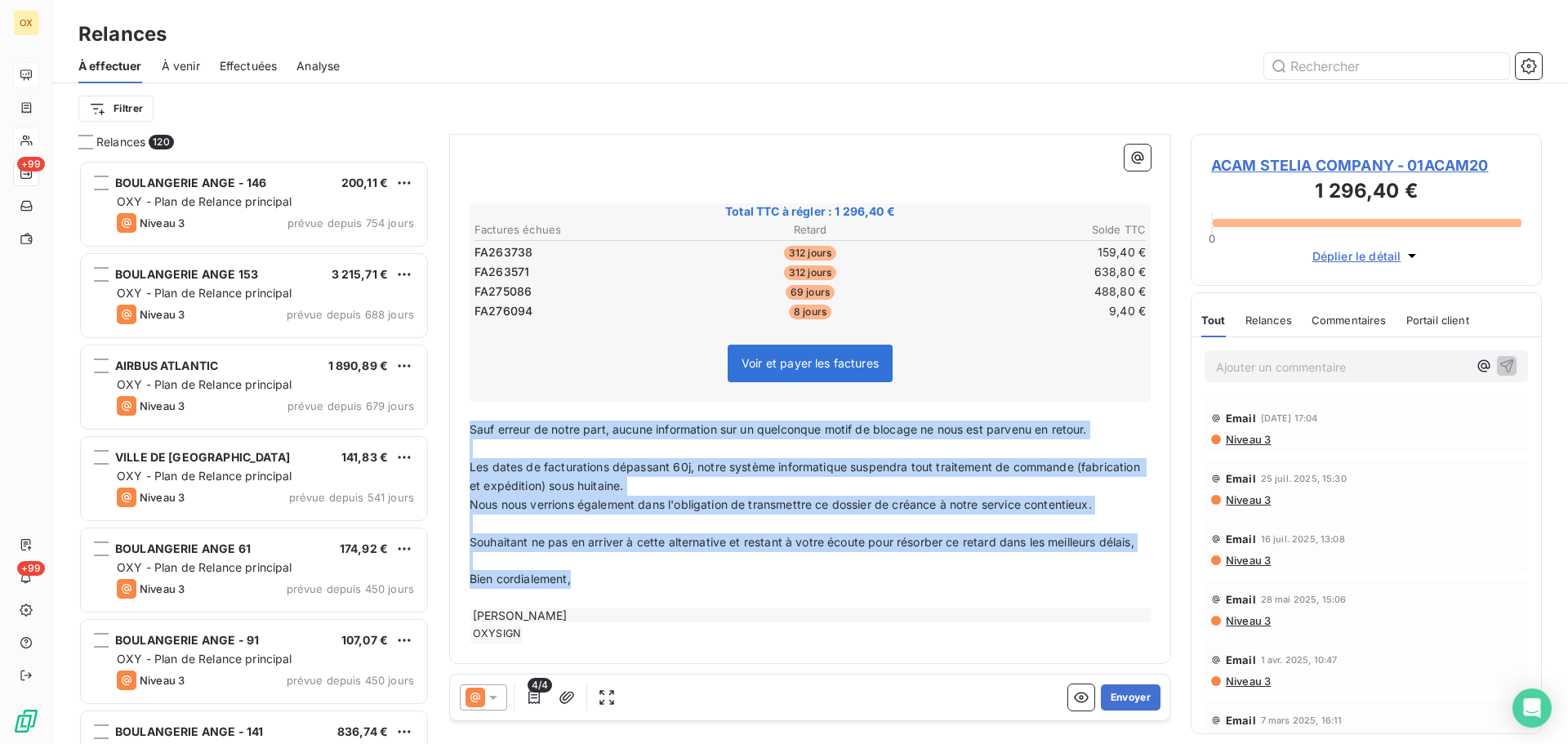
drag, startPoint x: 588, startPoint y: 582, endPoint x: 470, endPoint y: 411, distance: 207.8
click at [470, 411] on div "Dear customer, ﻿ Our accounts show that the follawing invoices have still not b…" at bounding box center [810, 329] width 682 height 627
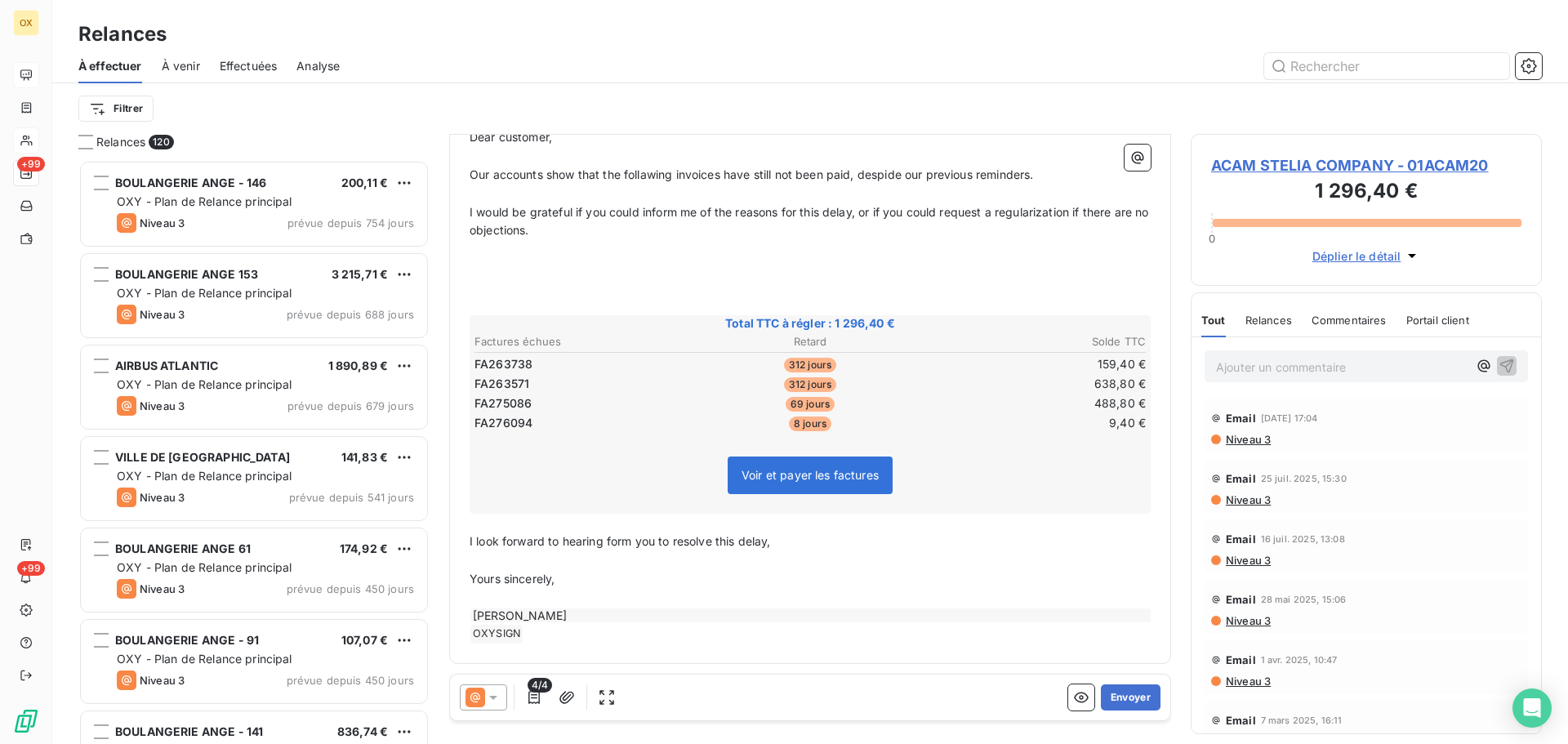
scroll to position [0, 0]
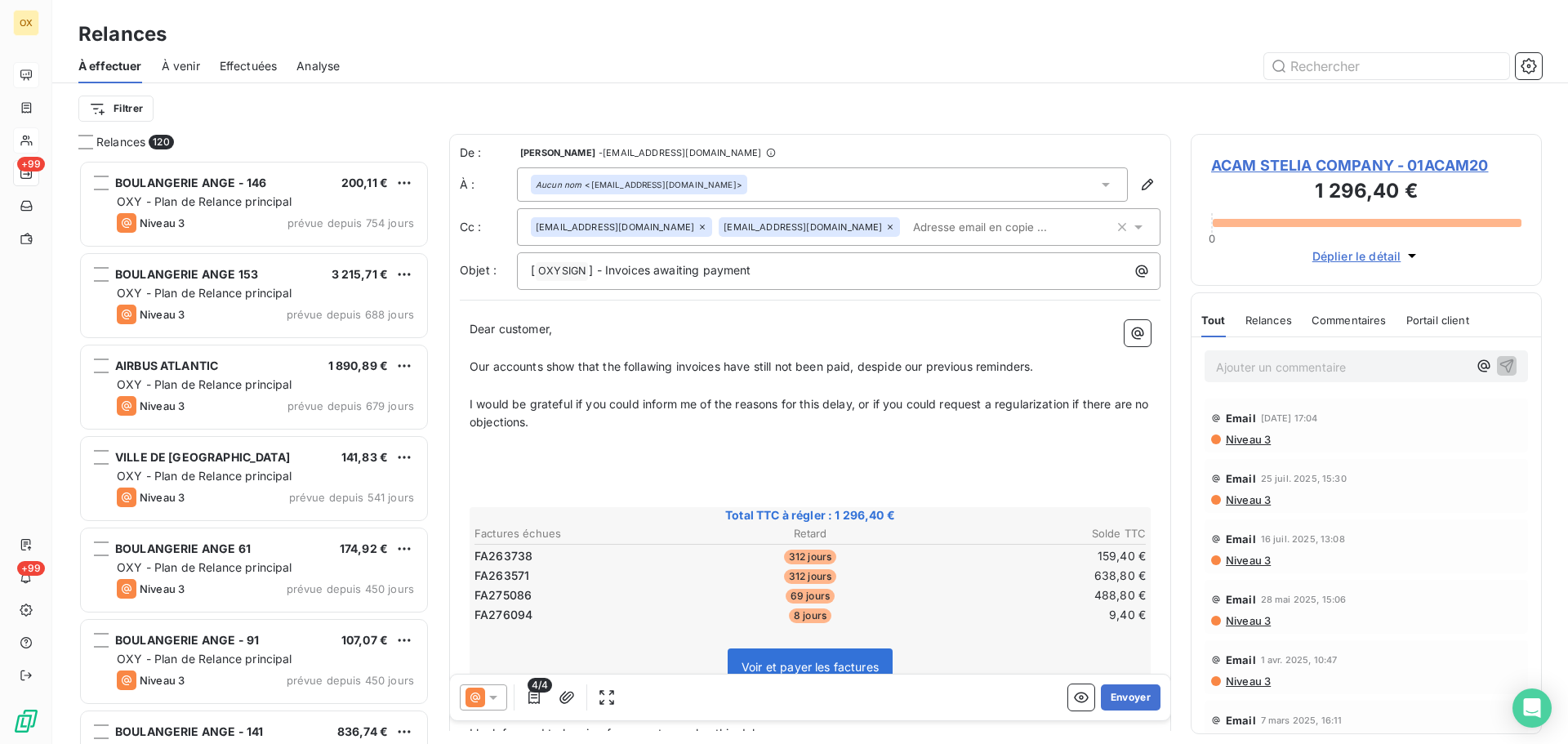
click at [707, 225] on icon at bounding box center [702, 227] width 10 height 10
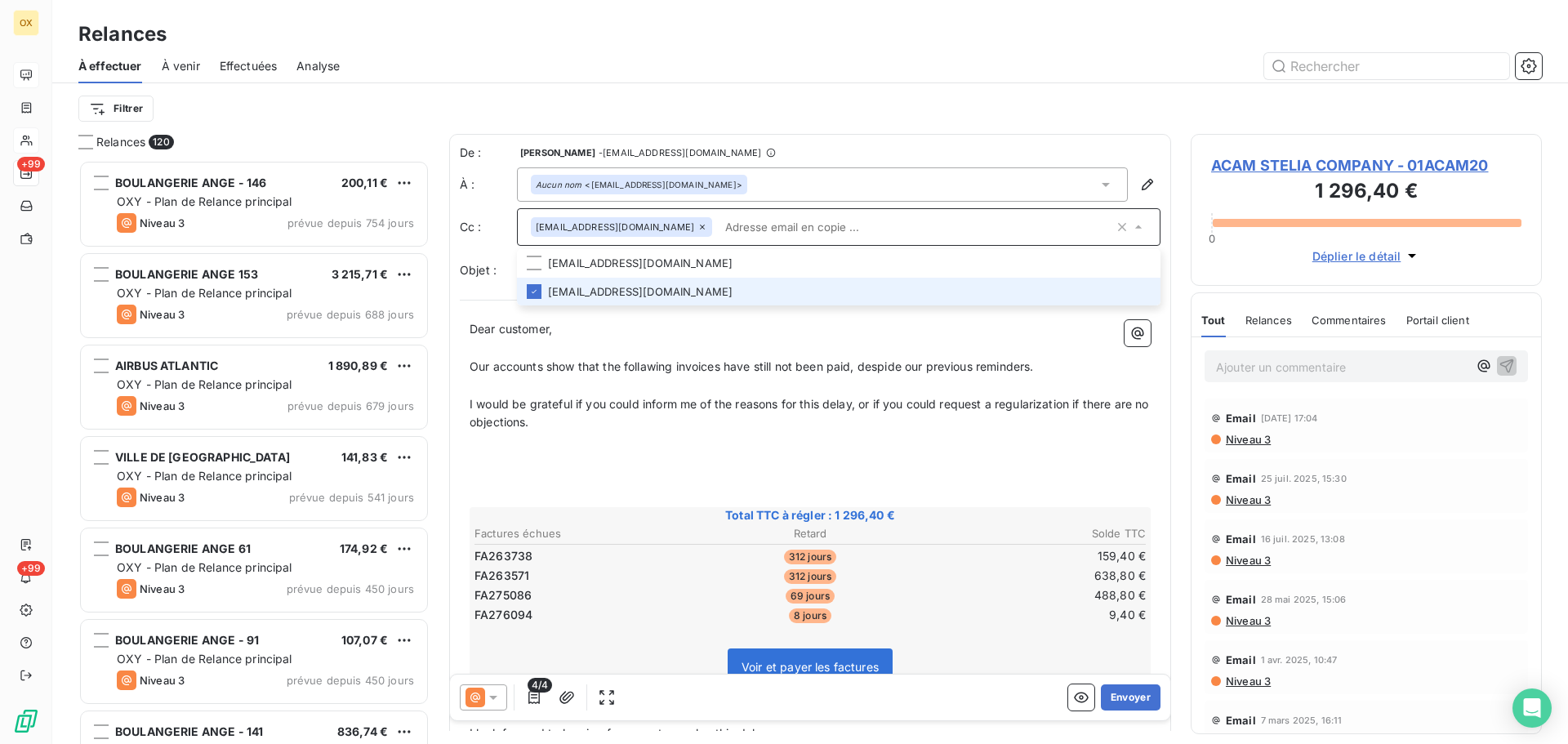
click at [707, 225] on icon at bounding box center [702, 227] width 10 height 10
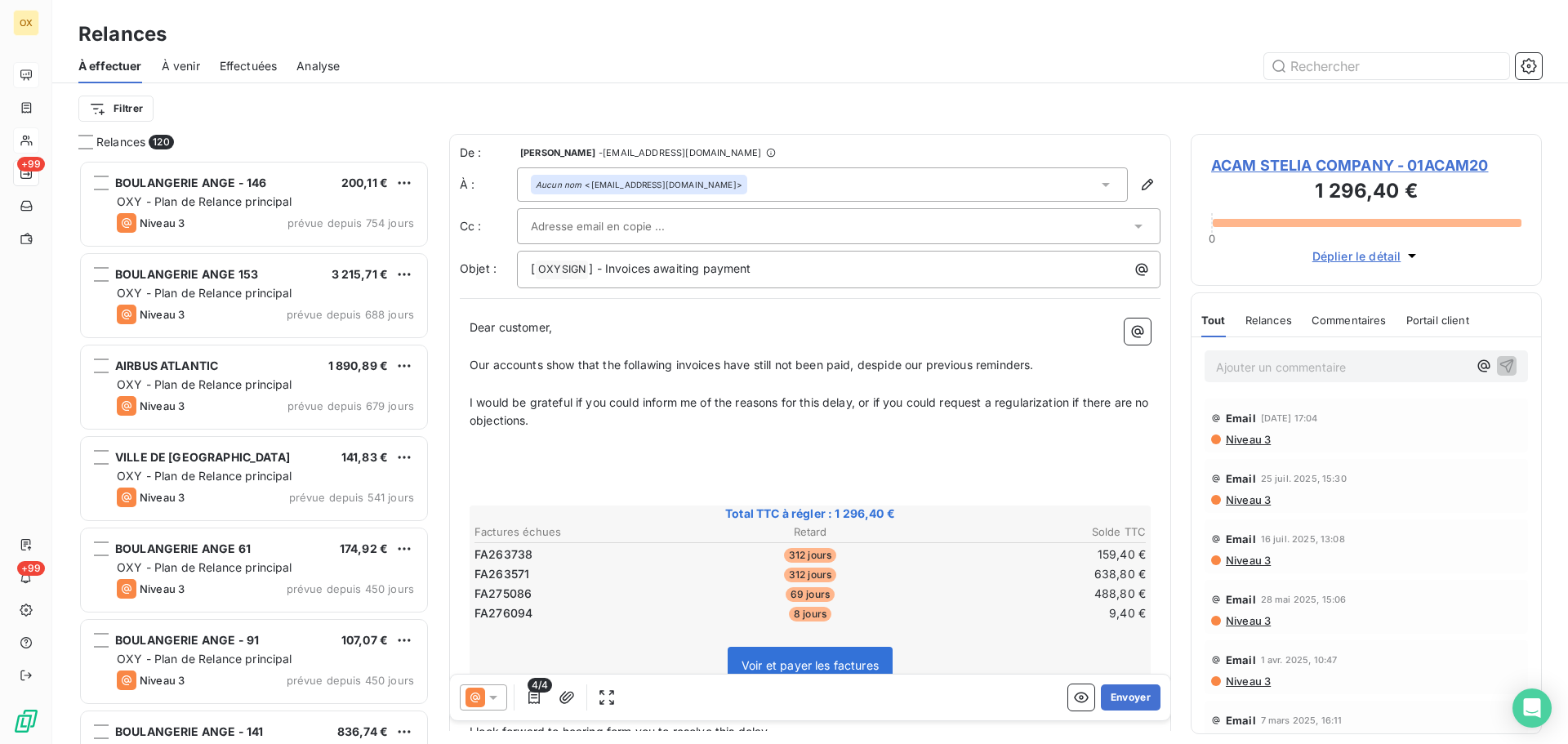
click at [756, 229] on div at bounding box center [831, 226] width 600 height 25
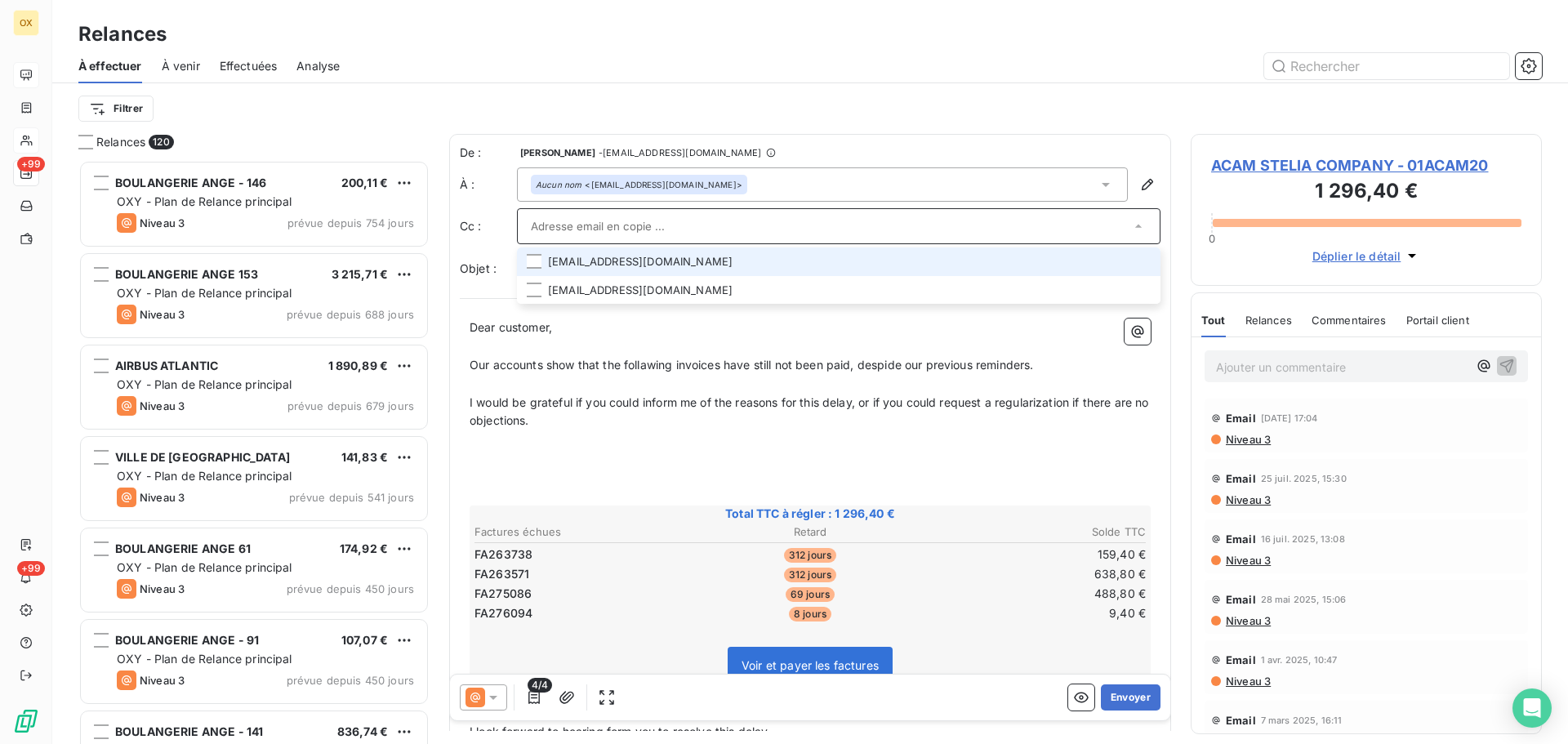
paste input "hanane.ghailassi@stelia-aerospace.com"
type input "hanane.ghailassi@stelia-aerospace.com"
click at [709, 256] on li "hanane.ghailassi@stelia-aerospace.com" at bounding box center [839, 262] width 644 height 29
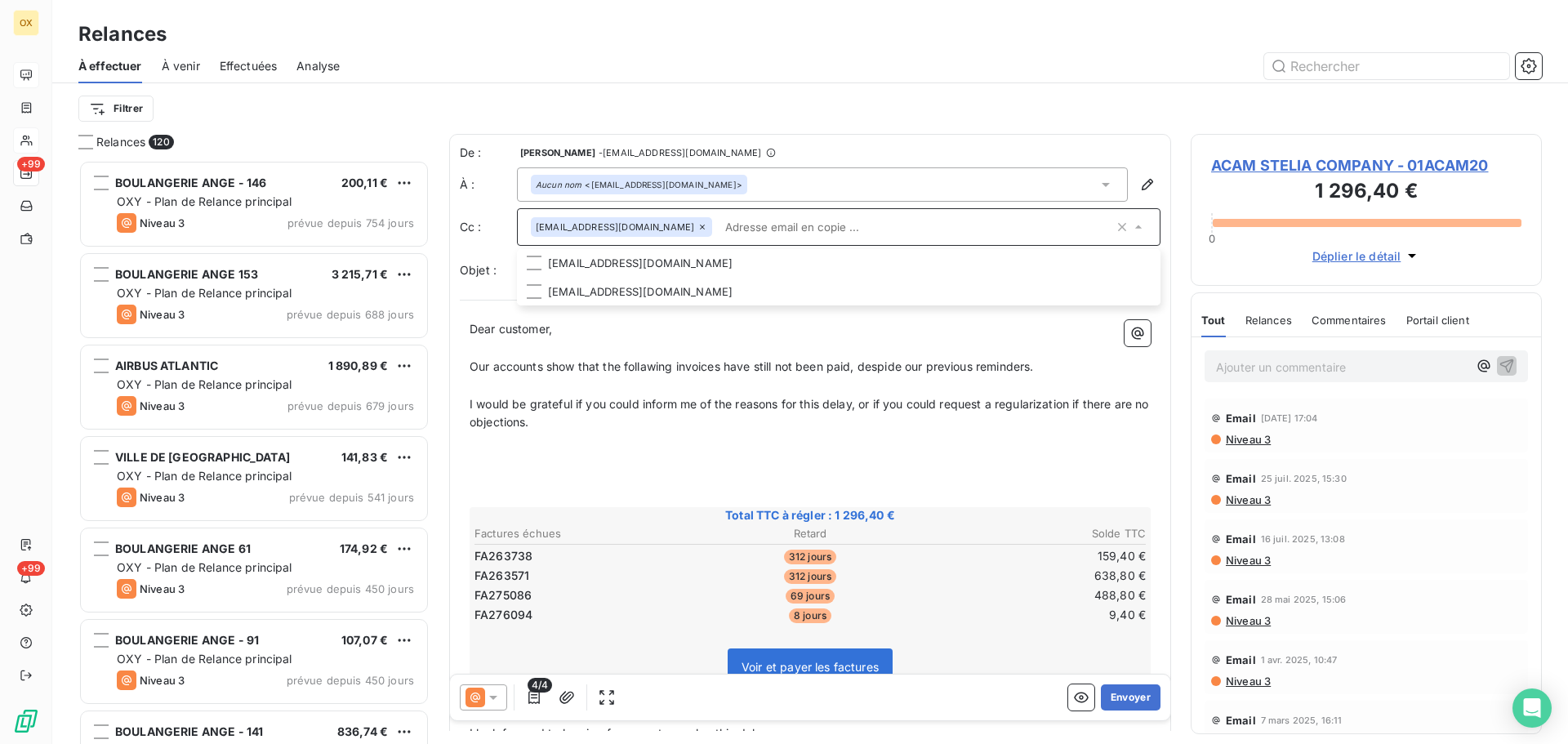
click at [806, 464] on p "﻿" at bounding box center [810, 460] width 682 height 19
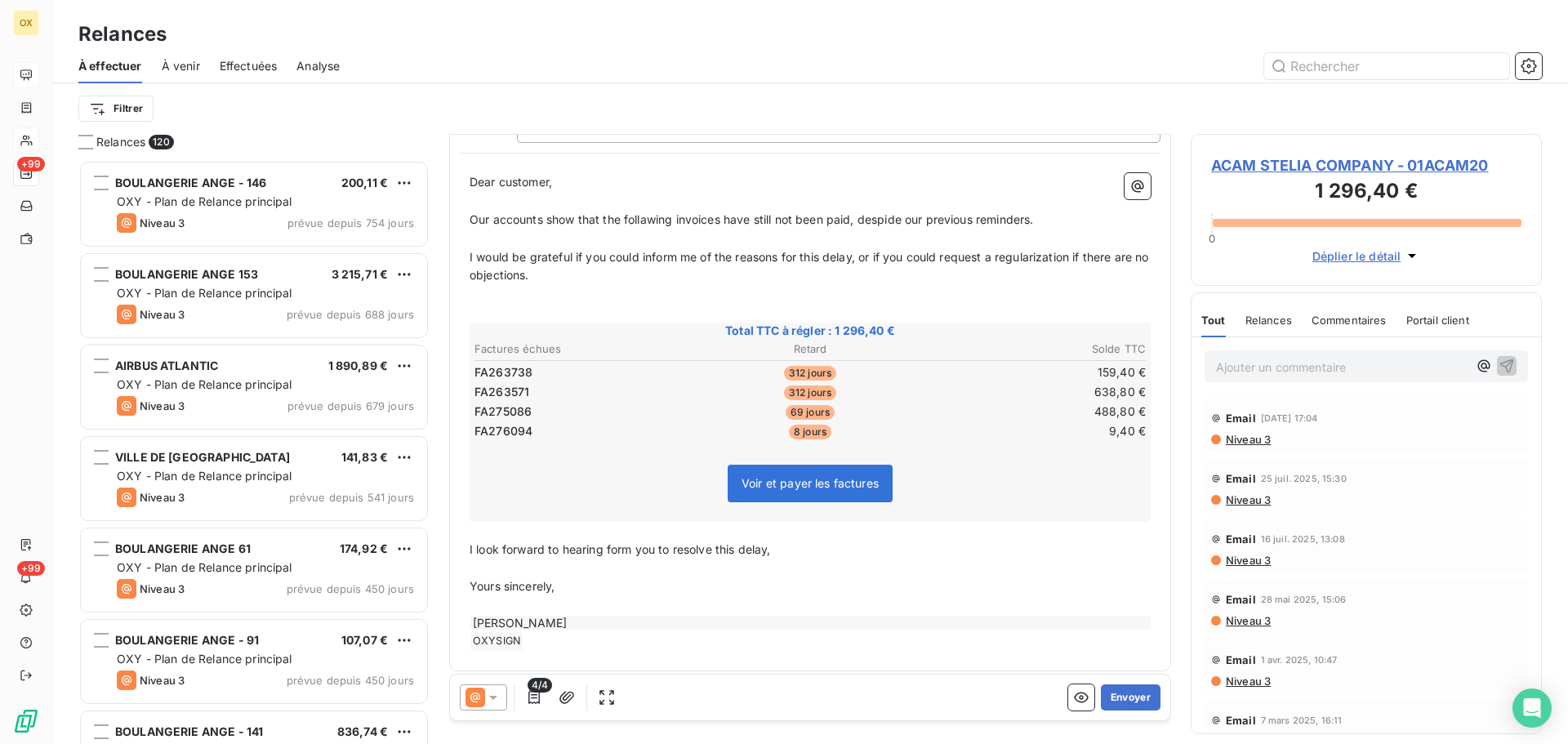
scroll to position [155, 0]
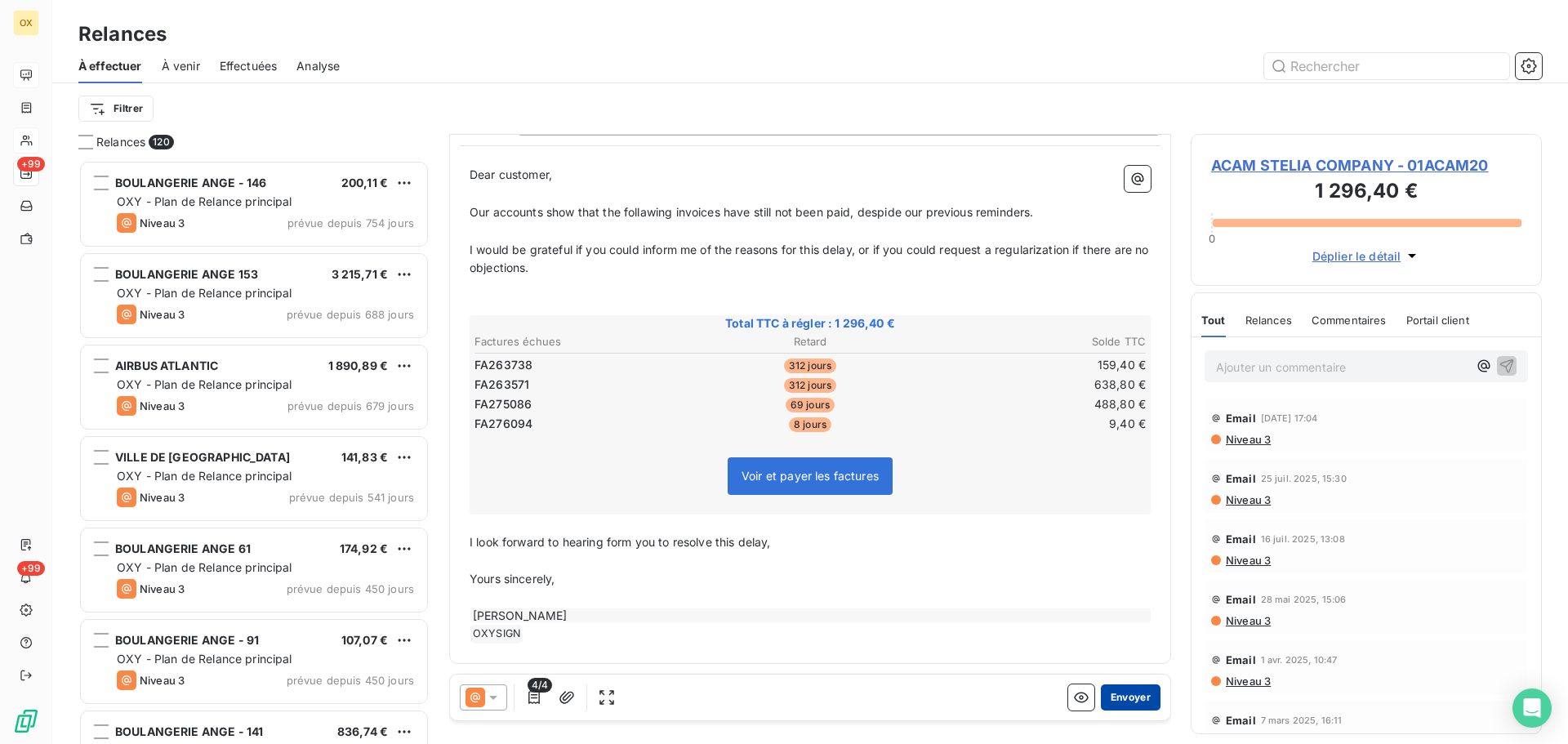
click at [1119, 693] on button "Envoyer" at bounding box center [1131, 697] width 60 height 26
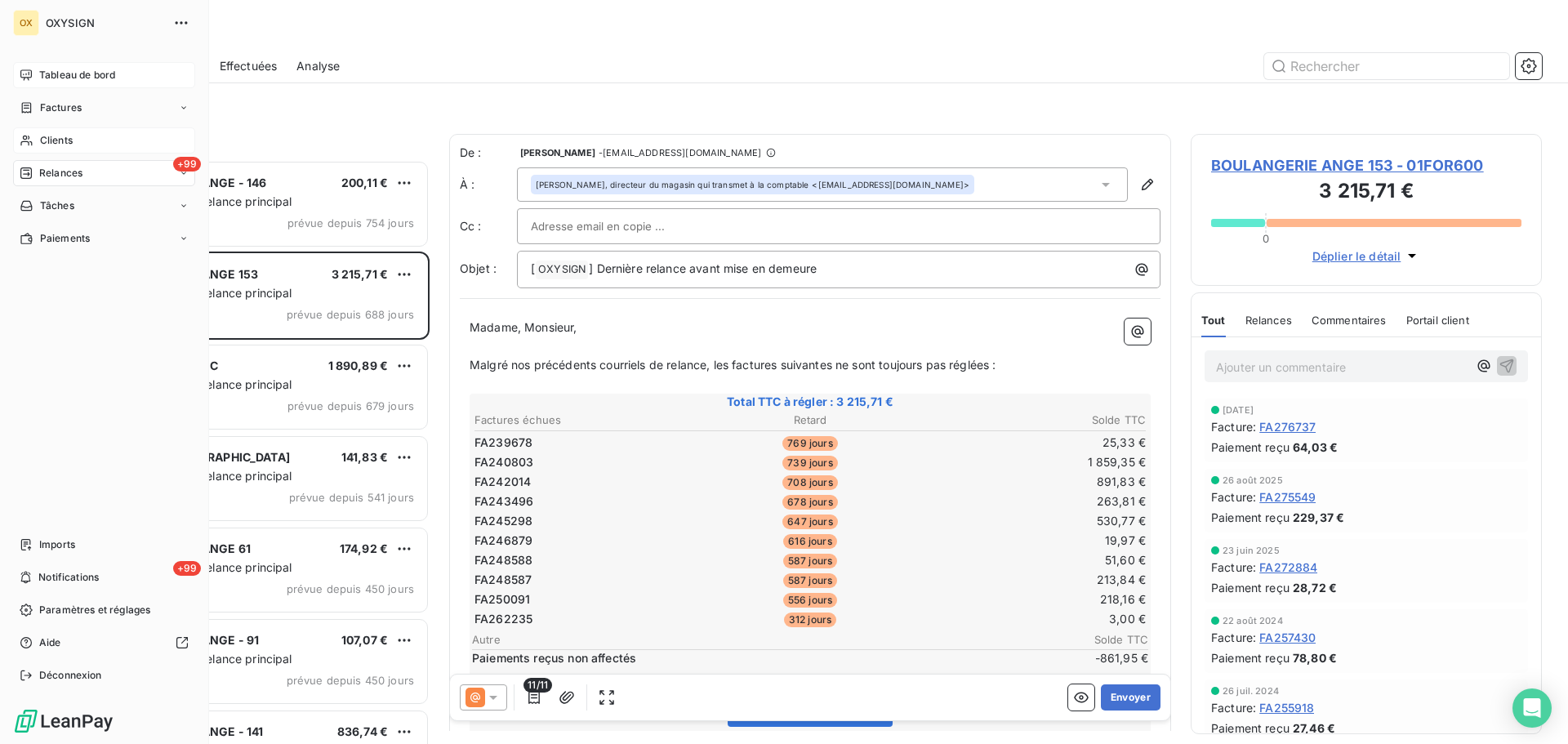
click at [48, 134] on span "Clients" at bounding box center [56, 140] width 33 height 15
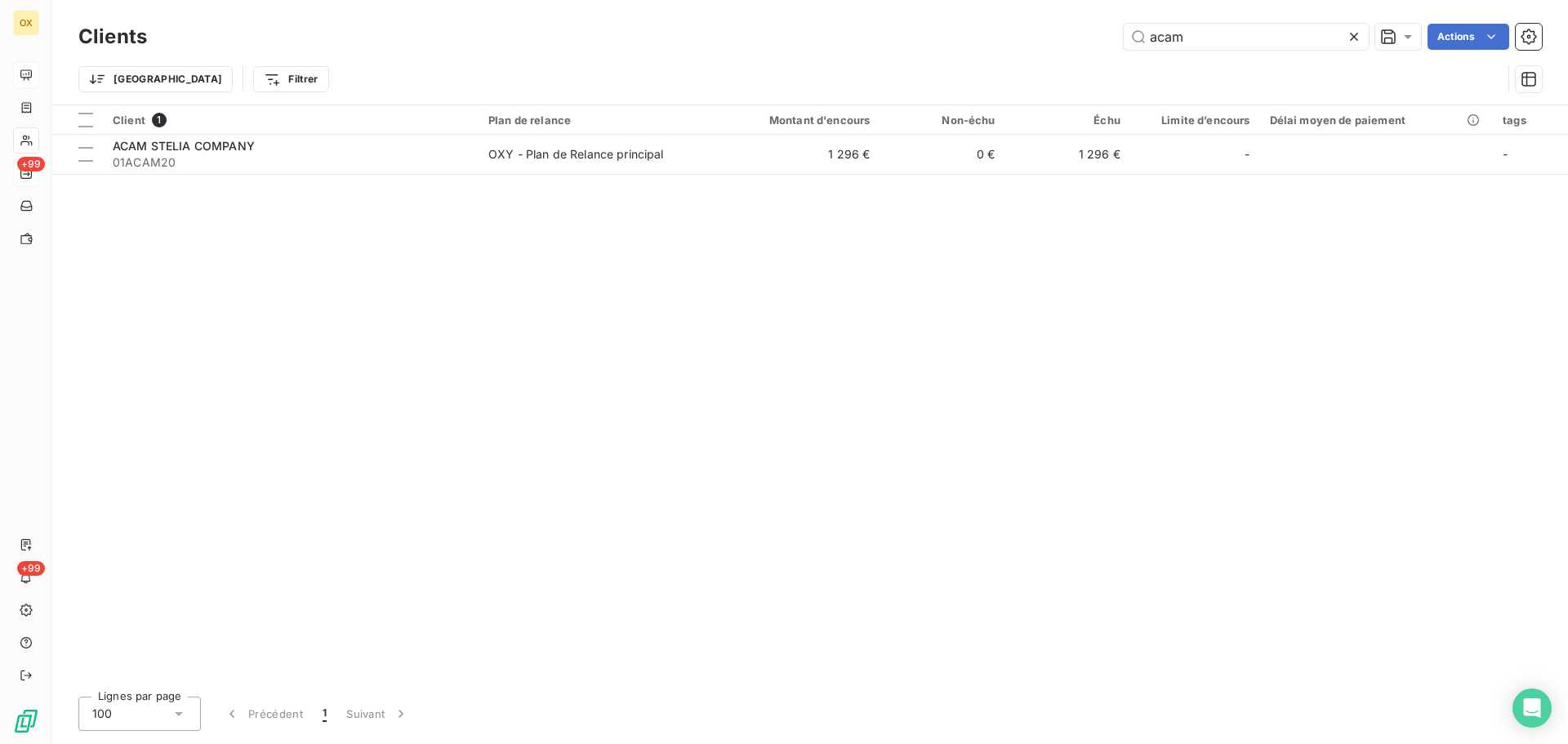
drag, startPoint x: 1205, startPoint y: 39, endPoint x: 1121, endPoint y: 39, distance: 84.0
click at [1089, 35] on div "acam Actions" at bounding box center [854, 37] width 1375 height 26
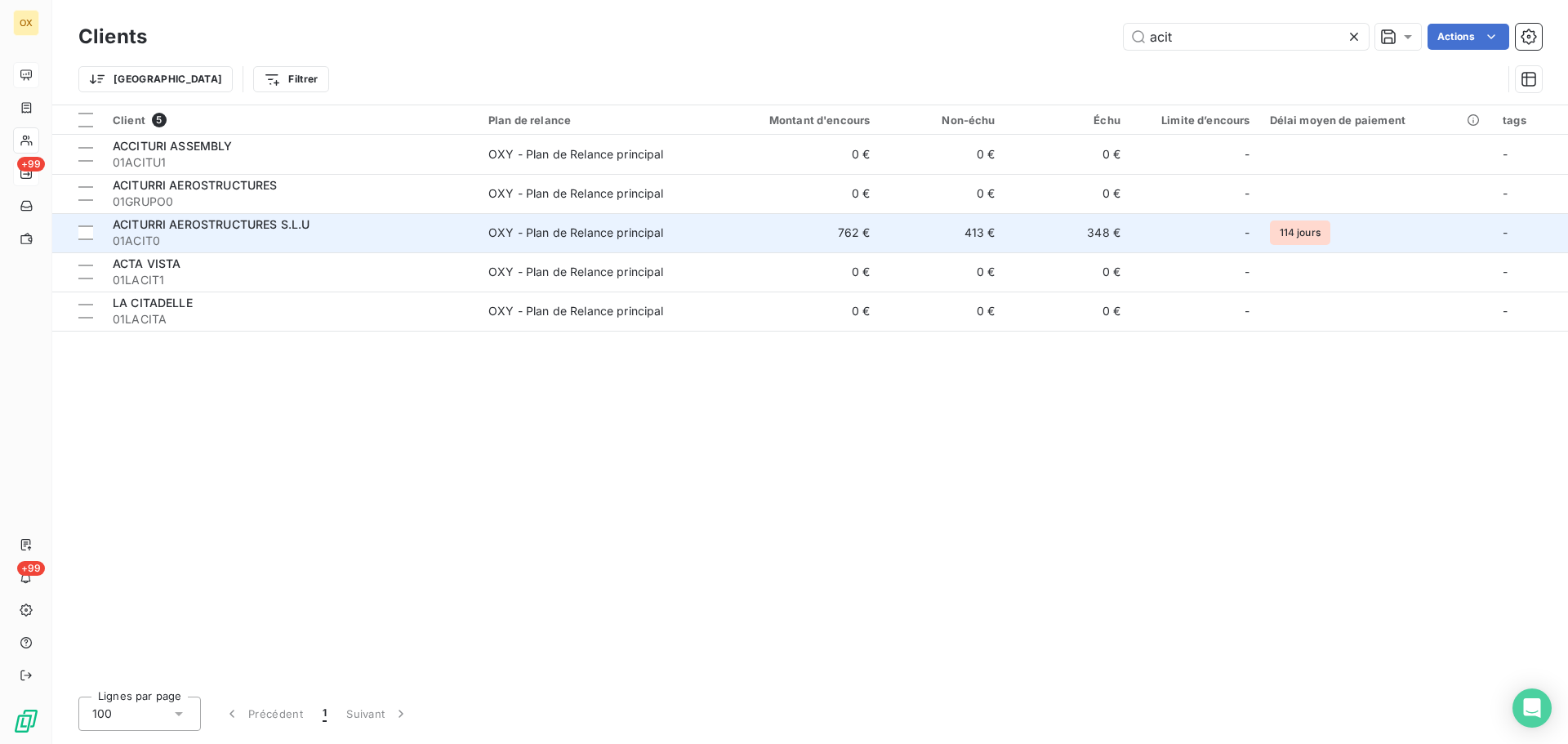
type input "acit"
click at [177, 233] on span "01ACIT0" at bounding box center [291, 241] width 356 height 16
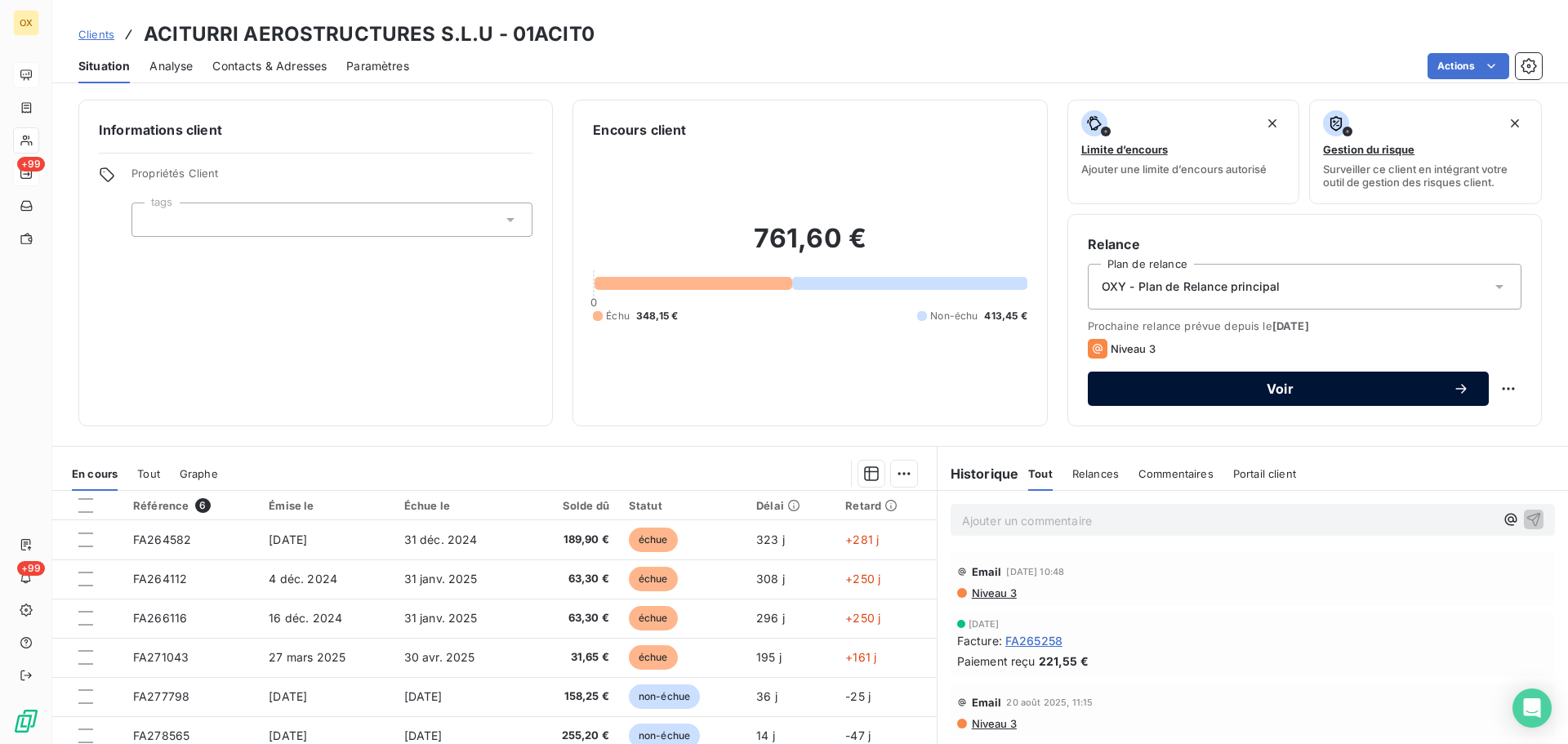
click at [1314, 383] on span "Voir" at bounding box center [1279, 388] width 345 height 13
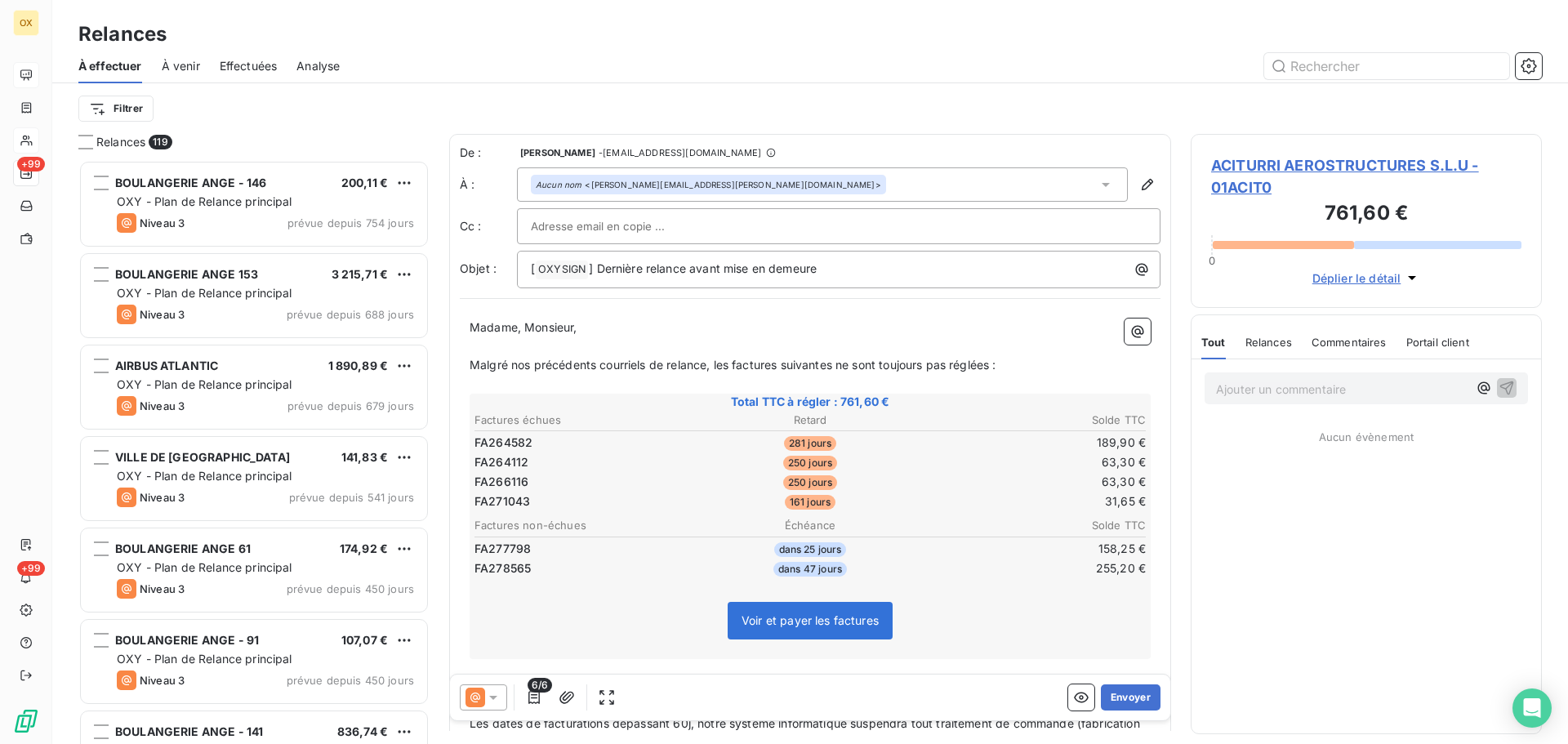
scroll to position [572, 339]
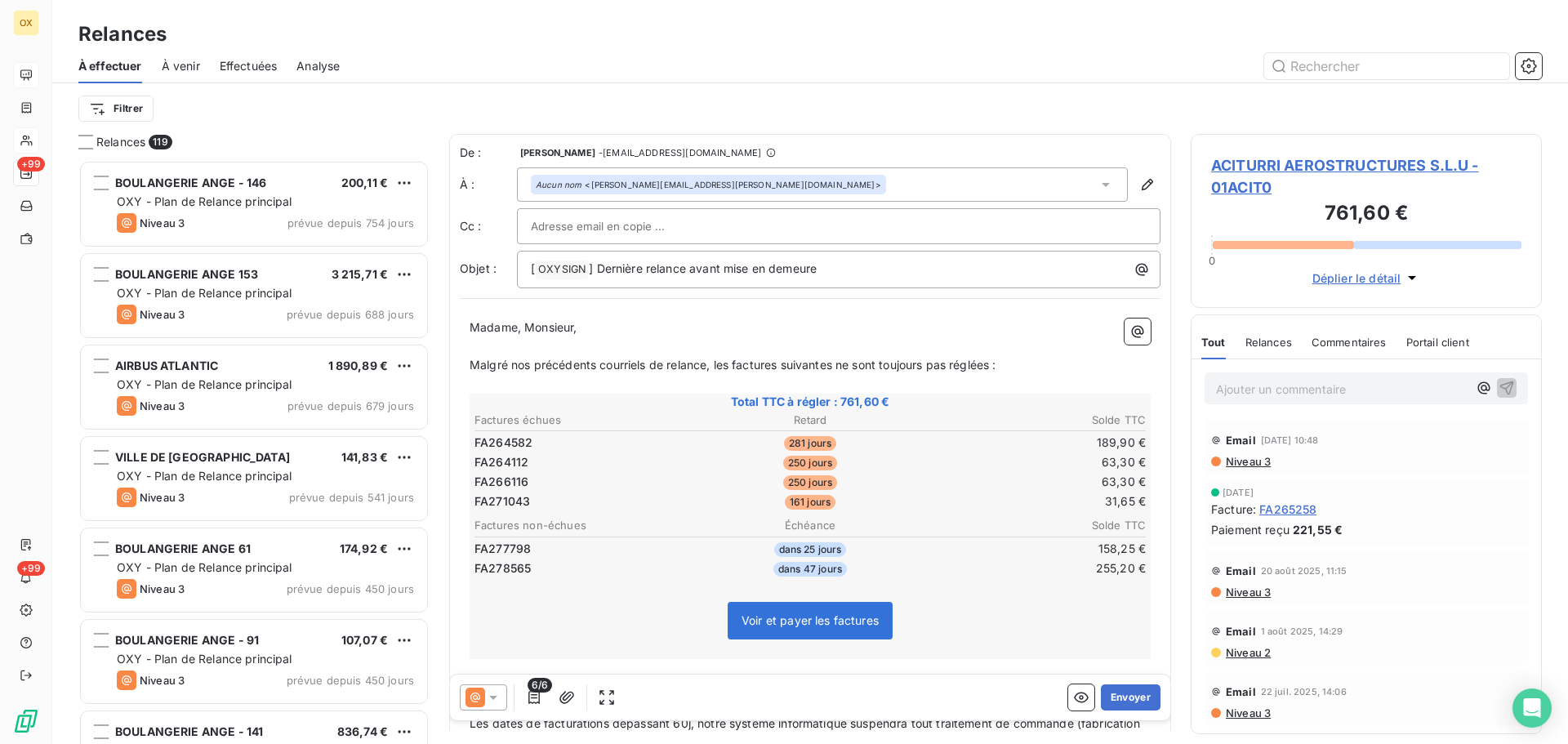
click at [489, 695] on icon at bounding box center [493, 697] width 16 height 16
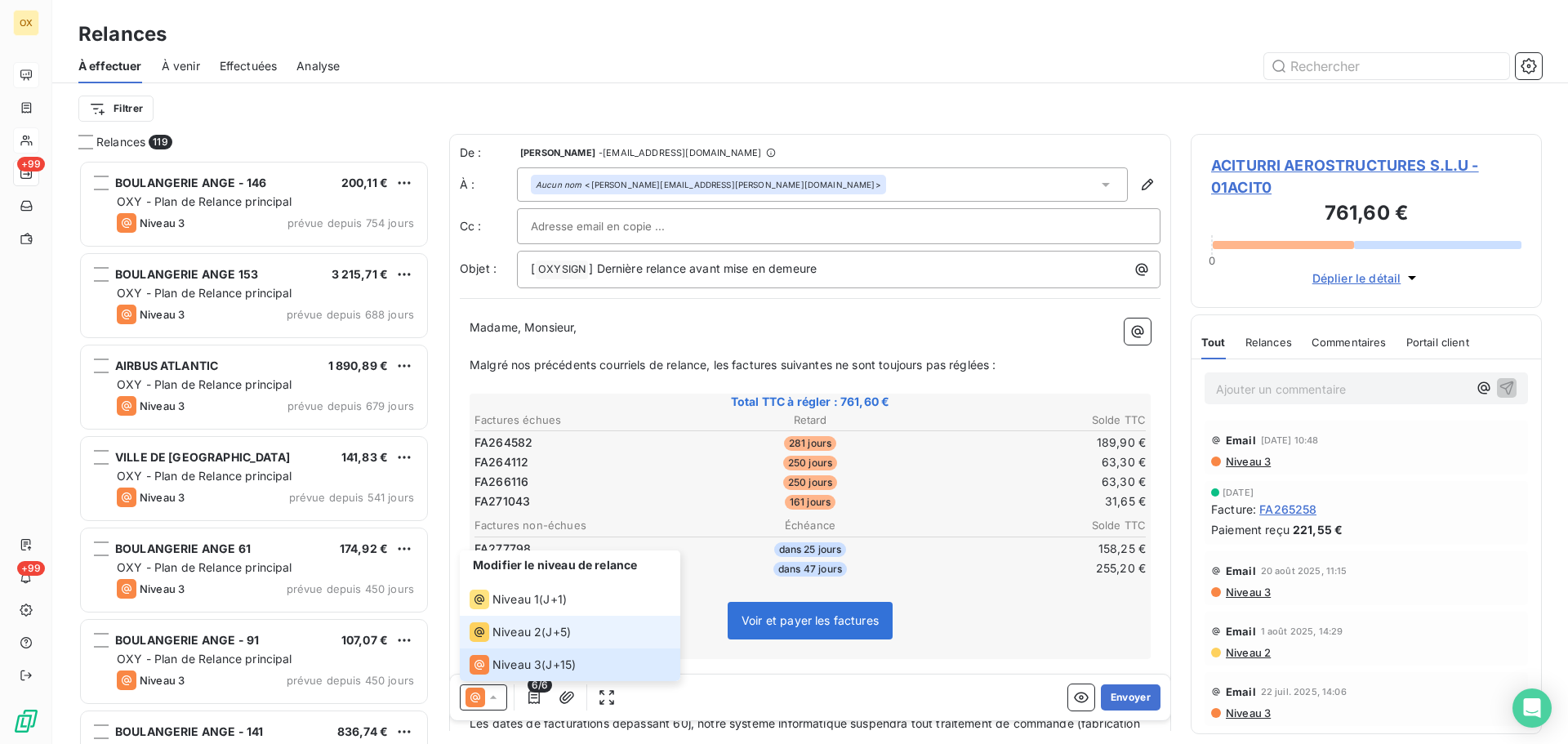
click at [491, 628] on div "Niveau 2" at bounding box center [505, 633] width 72 height 20
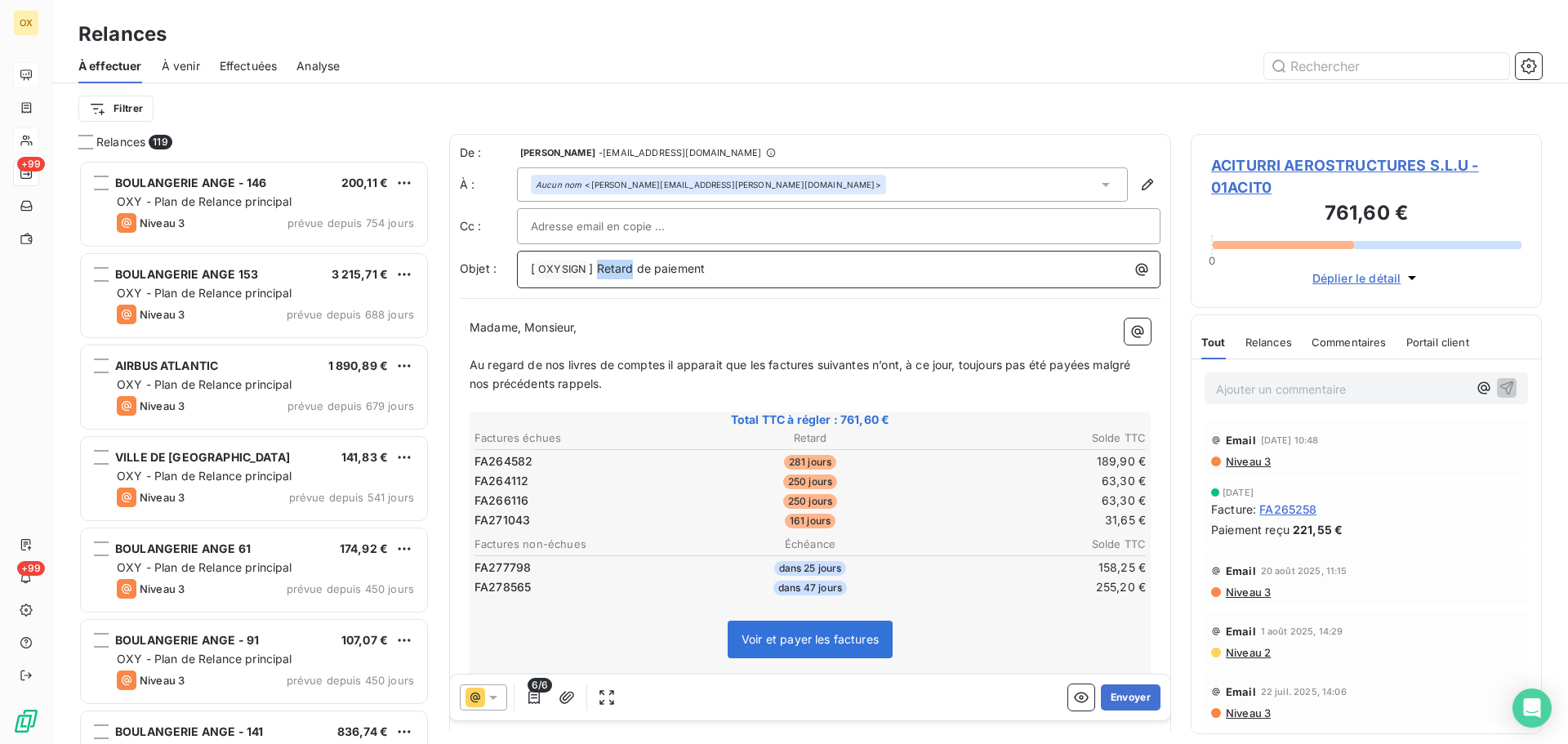
drag, startPoint x: 634, startPoint y: 267, endPoint x: 599, endPoint y: 267, distance: 35.0
click at [599, 267] on span "] Retard de paiement" at bounding box center [647, 269] width 116 height 14
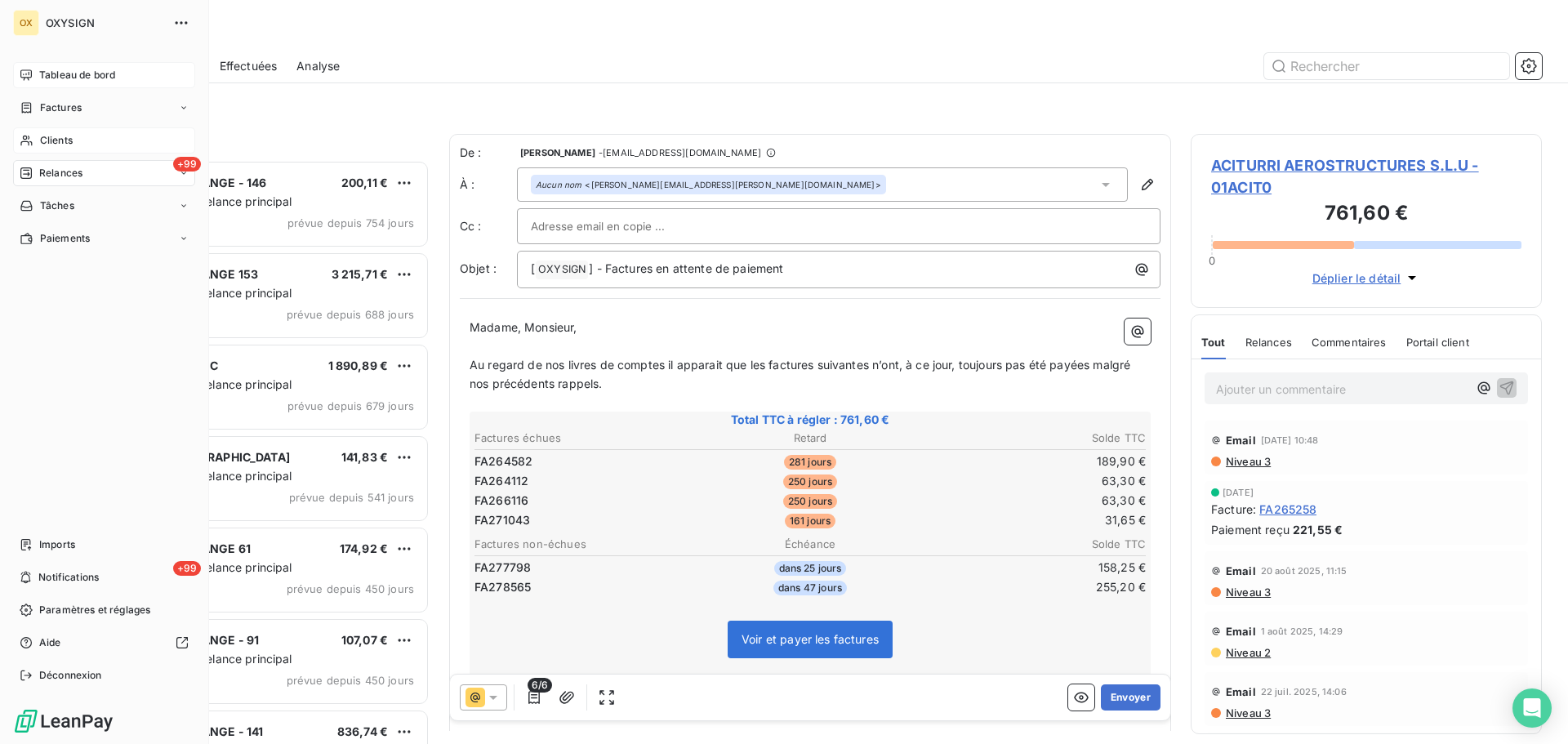
click at [58, 138] on span "Clients" at bounding box center [56, 140] width 33 height 15
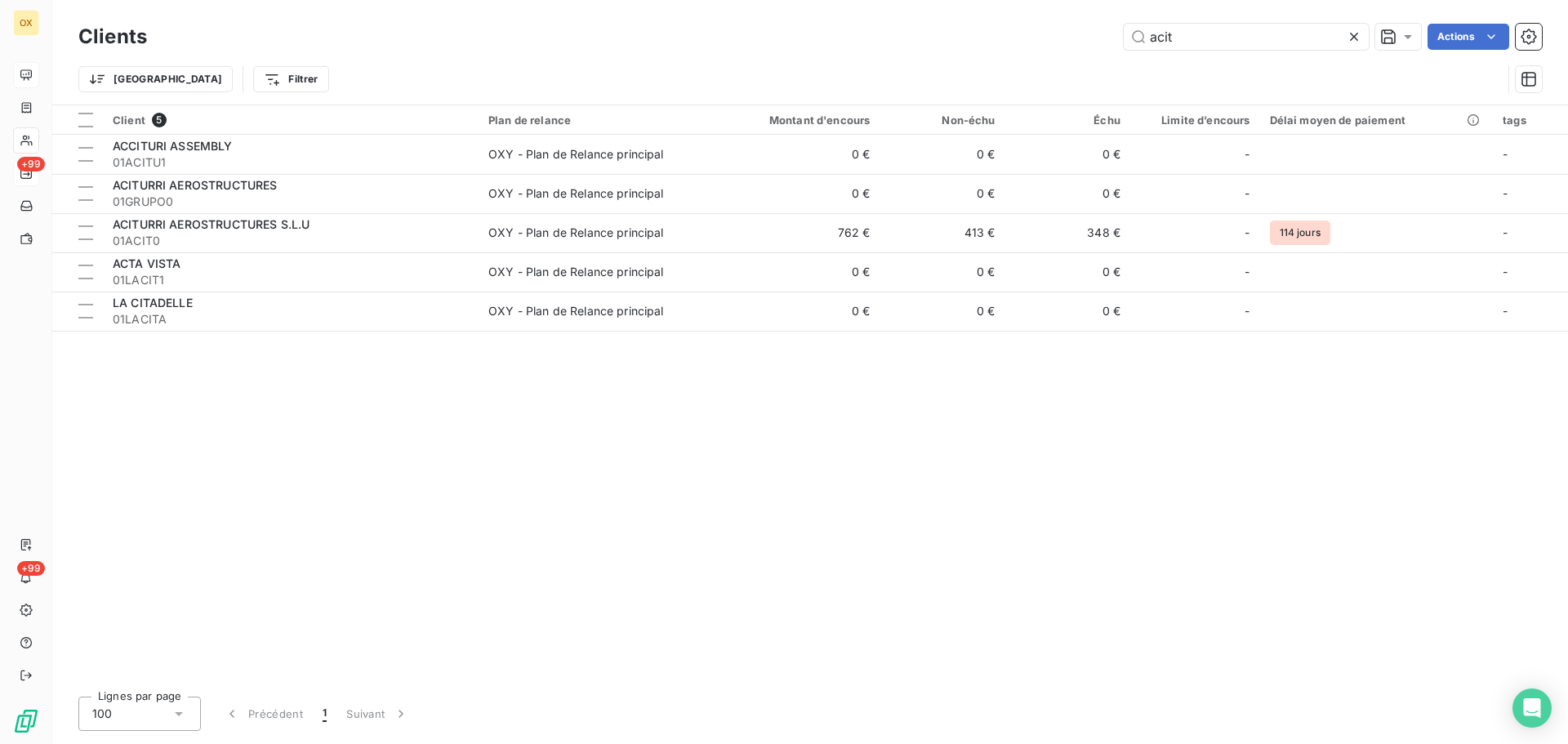
drag, startPoint x: 1217, startPoint y: 40, endPoint x: 967, endPoint y: -9, distance: 254.8
click at [967, 0] on html "OX +99 +99 Clients acit Actions Trier Filtrer Client 5 Plan de relance Montant …" at bounding box center [784, 372] width 1568 height 744
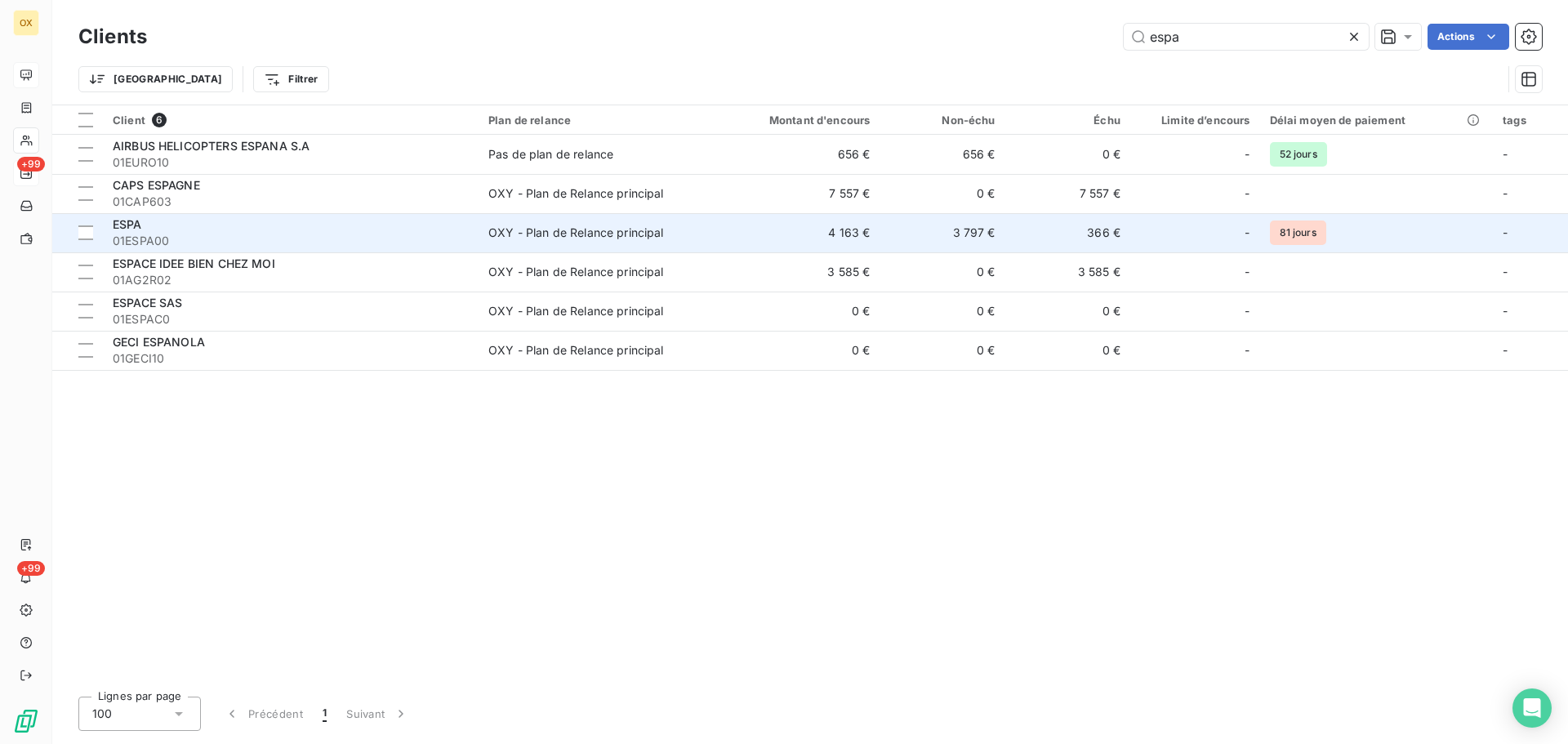
type input "espa"
click at [300, 237] on span "01ESPA00" at bounding box center [291, 241] width 356 height 16
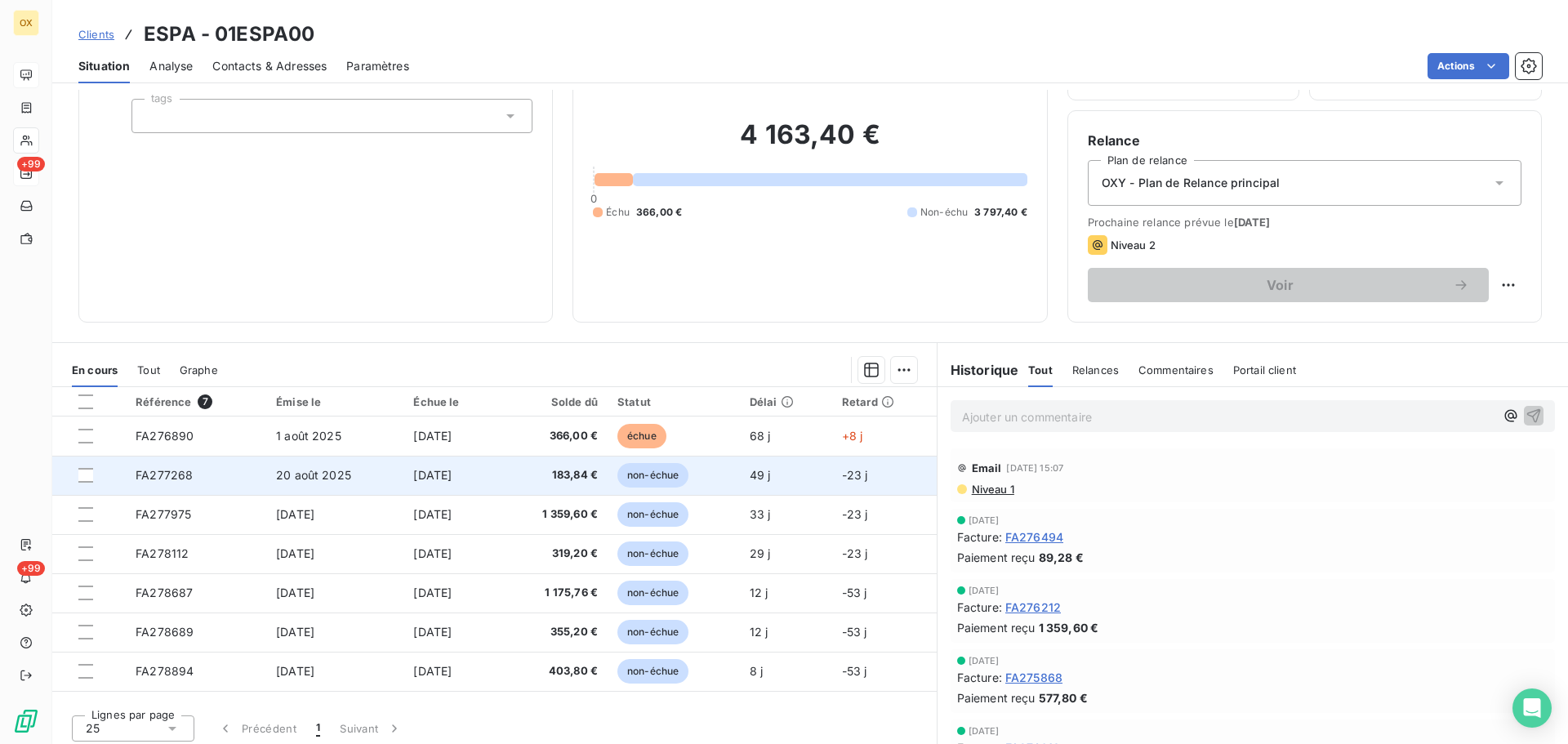
scroll to position [110, 0]
